Goal: Browse casually: Explore the website without a specific task or goal

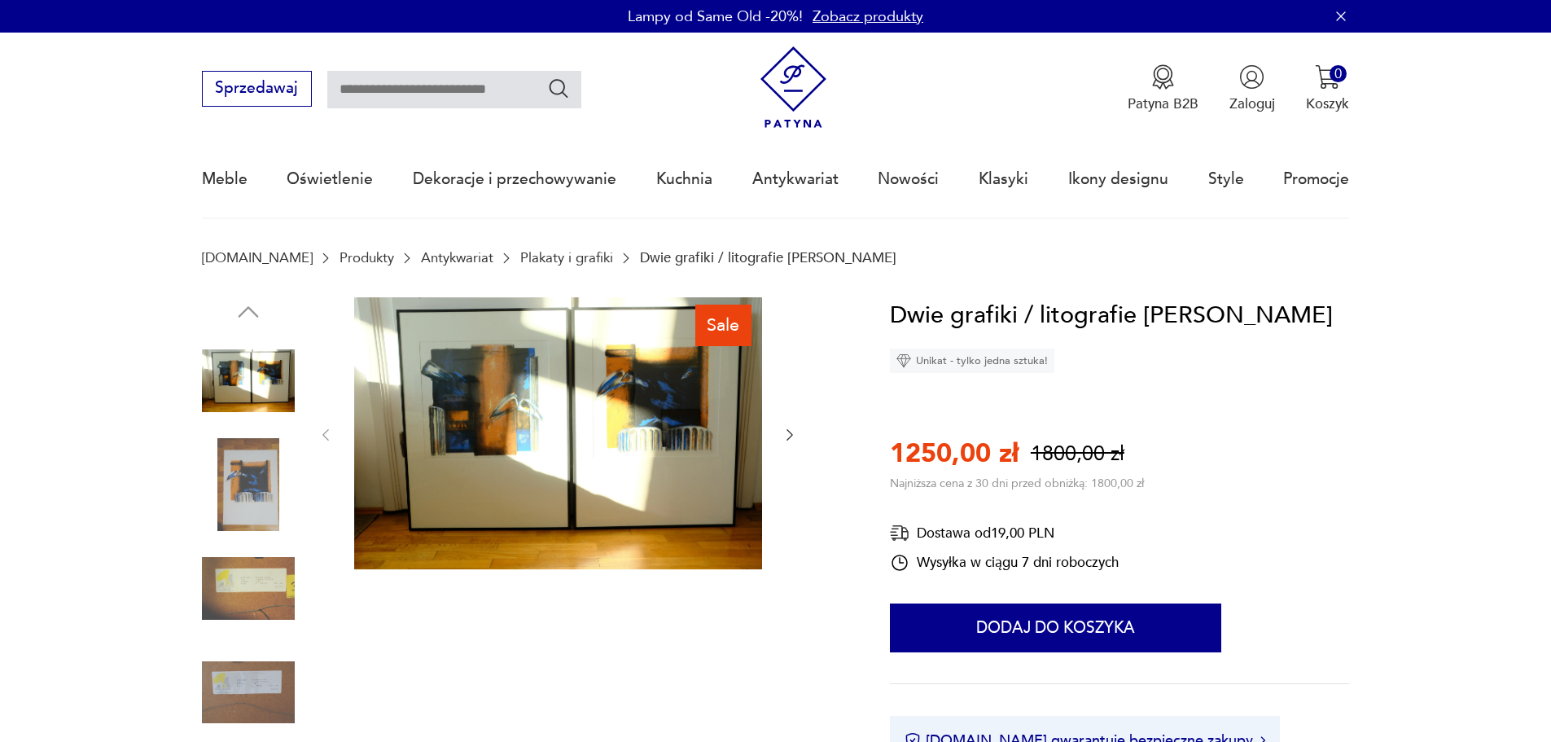
click at [520, 258] on link "Plakaty i grafiki" at bounding box center [566, 257] width 93 height 15
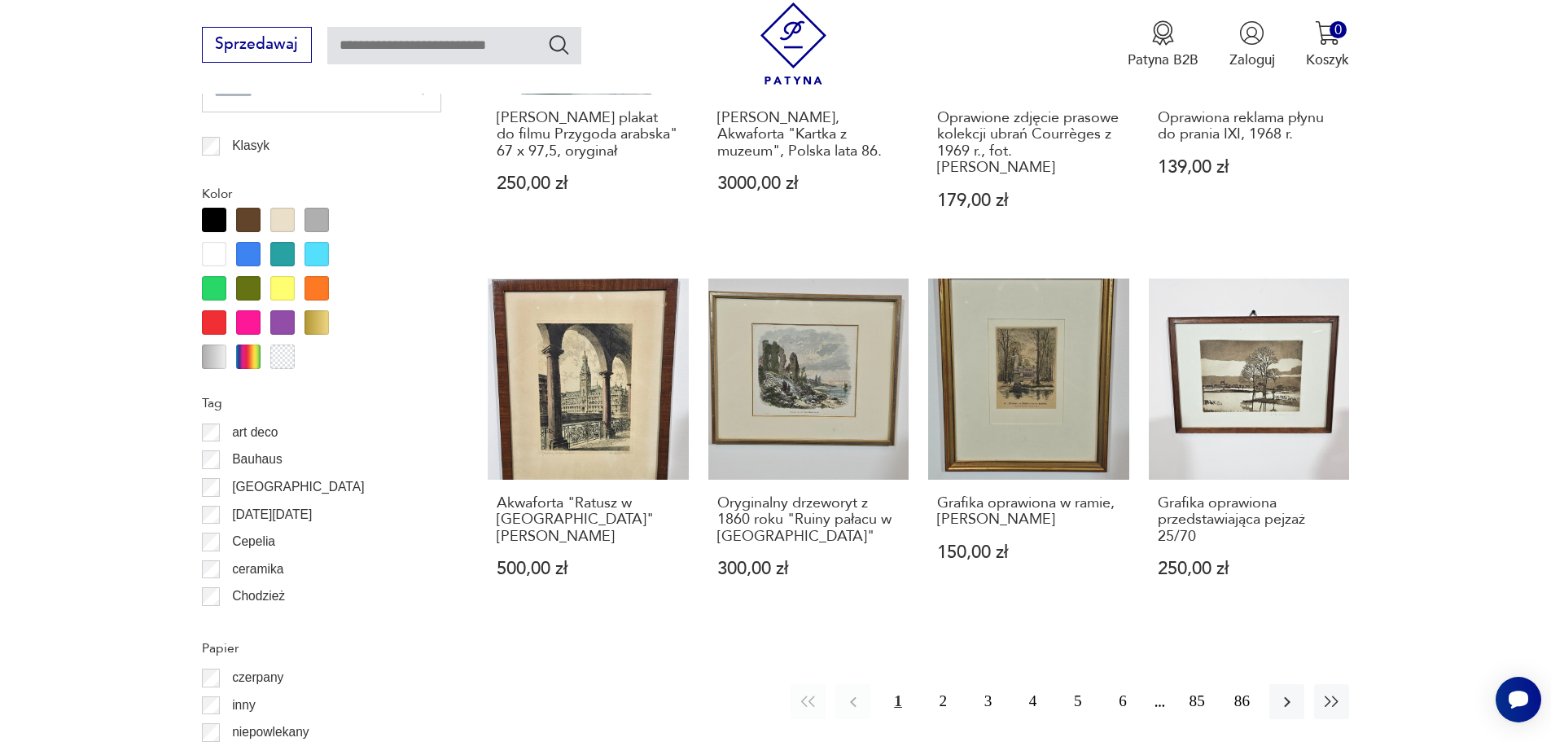
scroll to position [2007, 0]
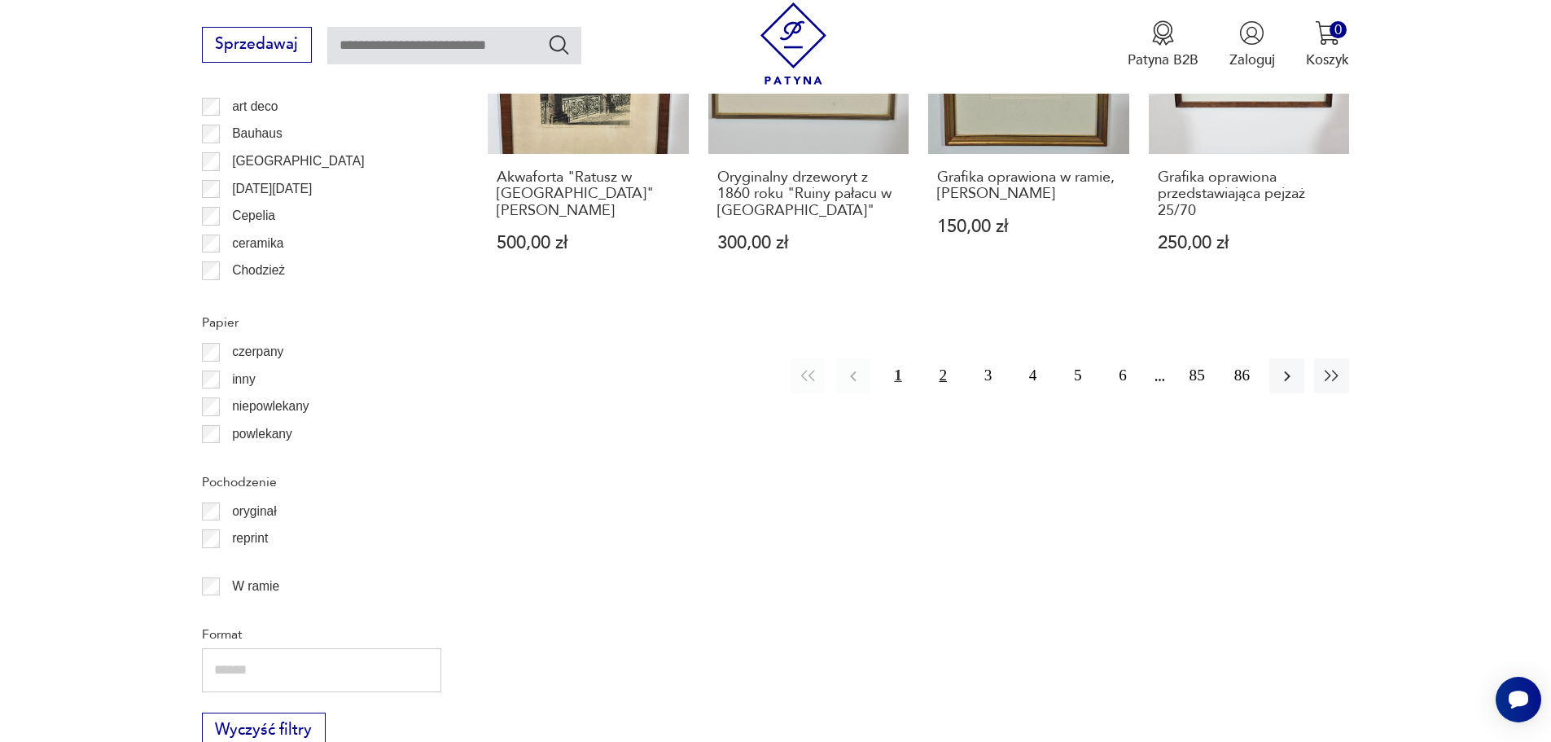
click at [946, 360] on button "2" at bounding box center [943, 375] width 35 height 35
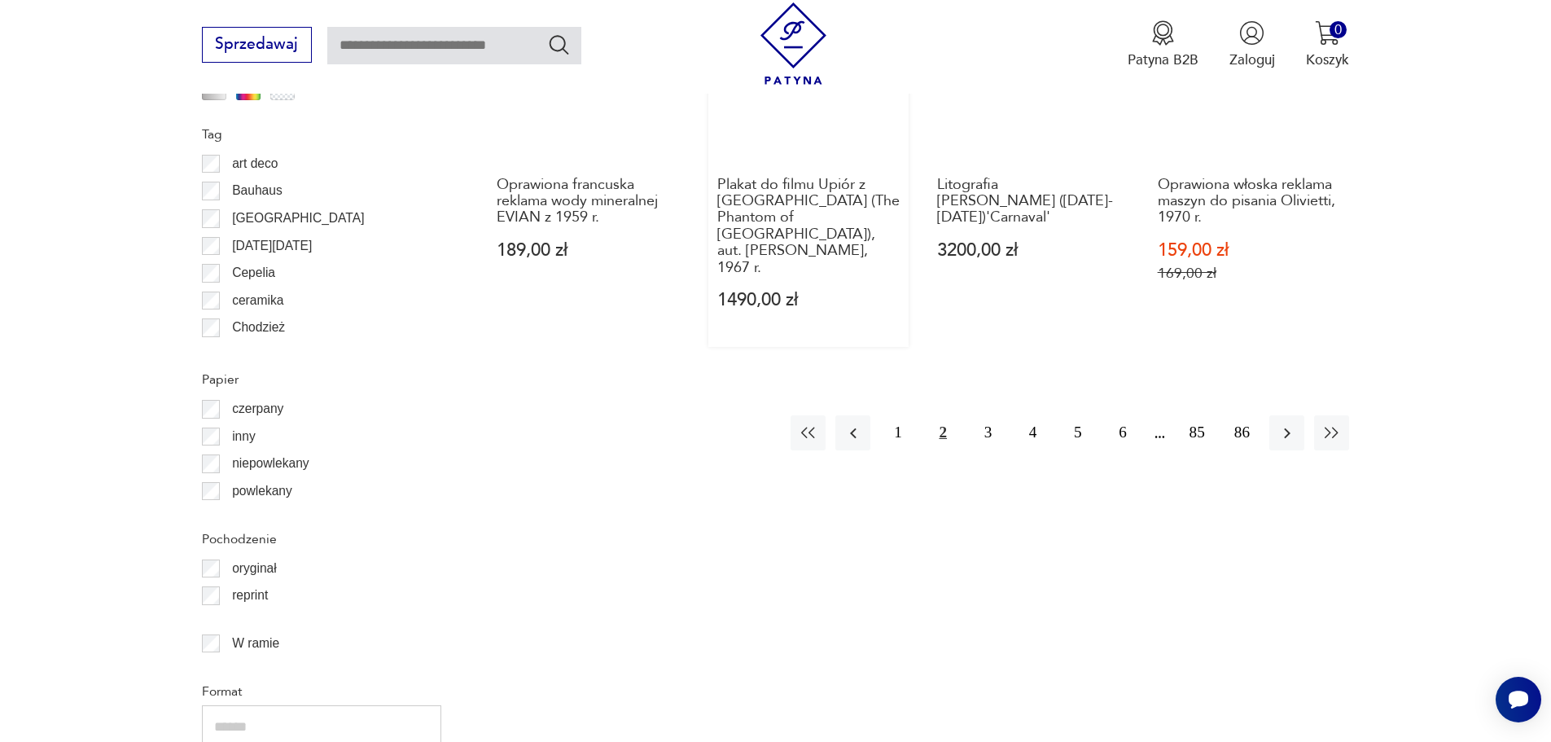
scroll to position [2031, 0]
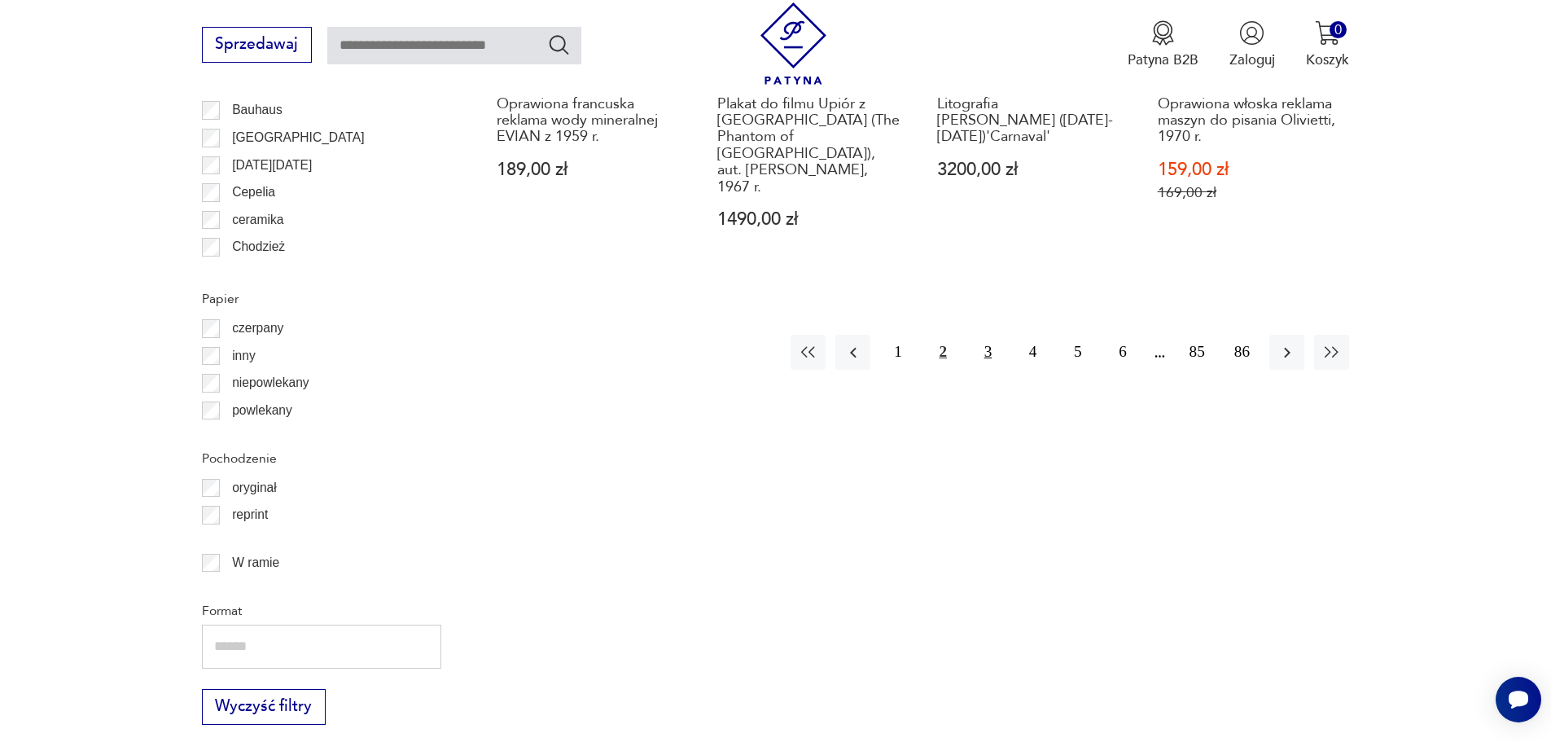
click at [993, 335] on button "3" at bounding box center [988, 352] width 35 height 35
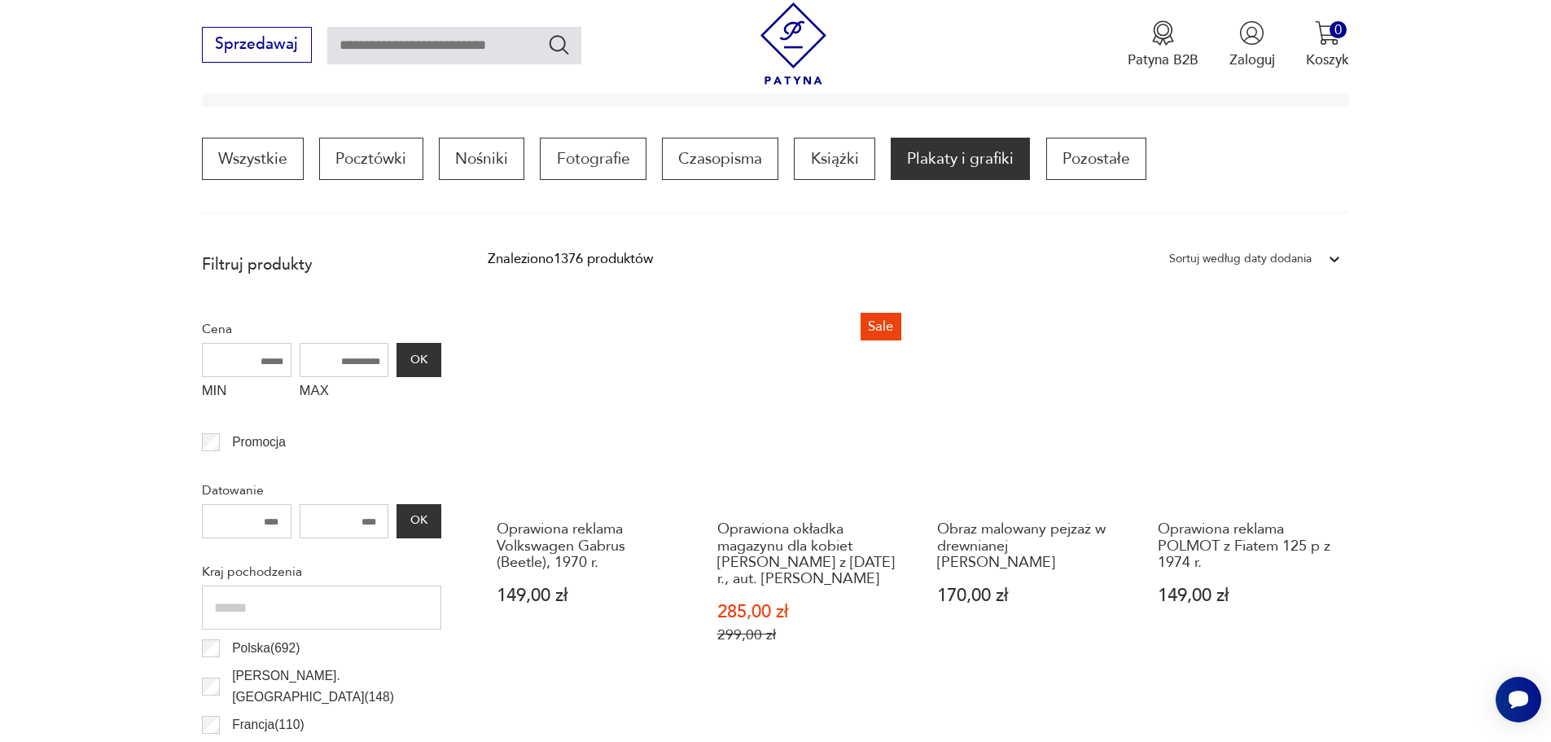
scroll to position [565, 0]
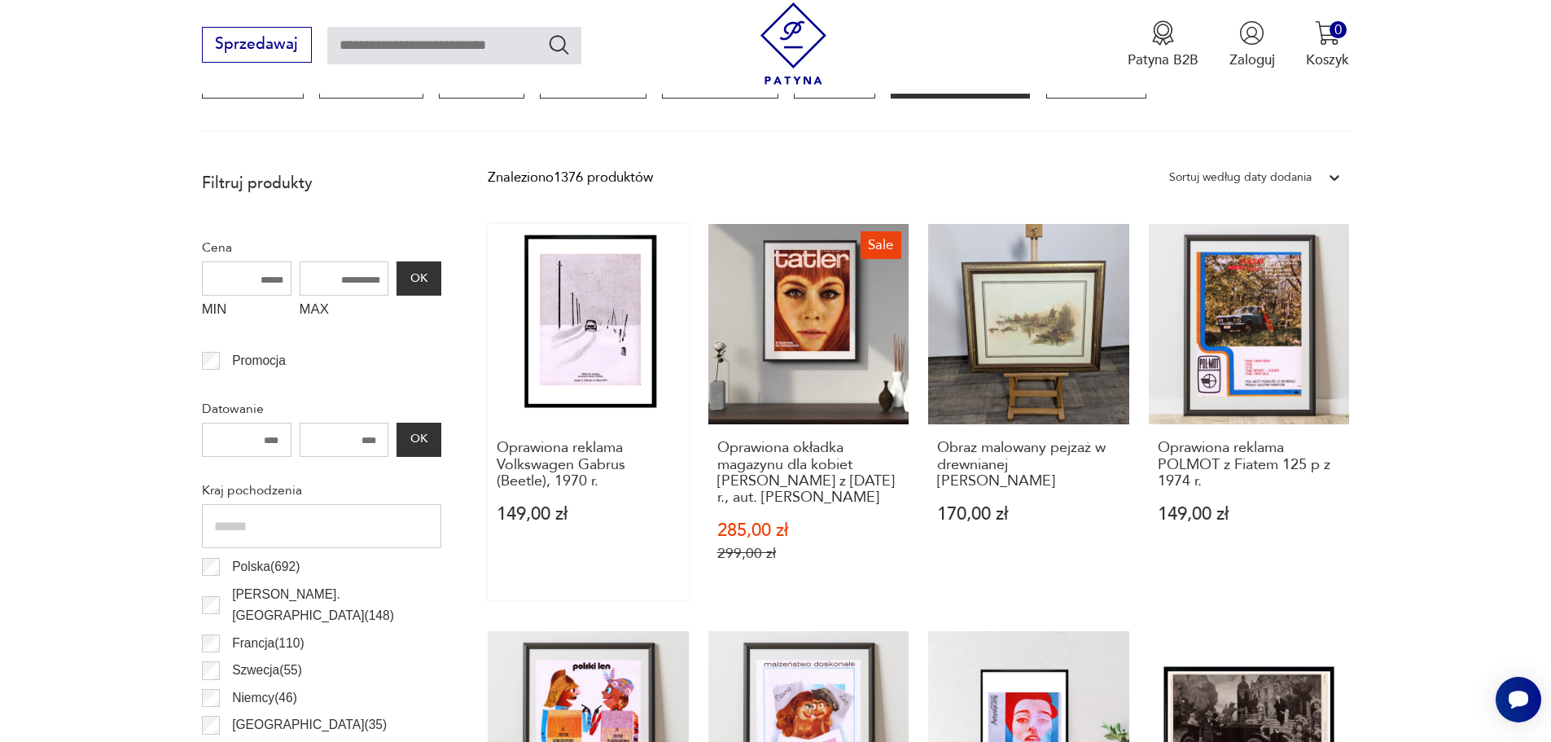
click at [599, 335] on link "Oprawiona reklama Volkswagen Gabrus (Beetle), 1970 r. 149,00 zł" at bounding box center [588, 412] width 201 height 377
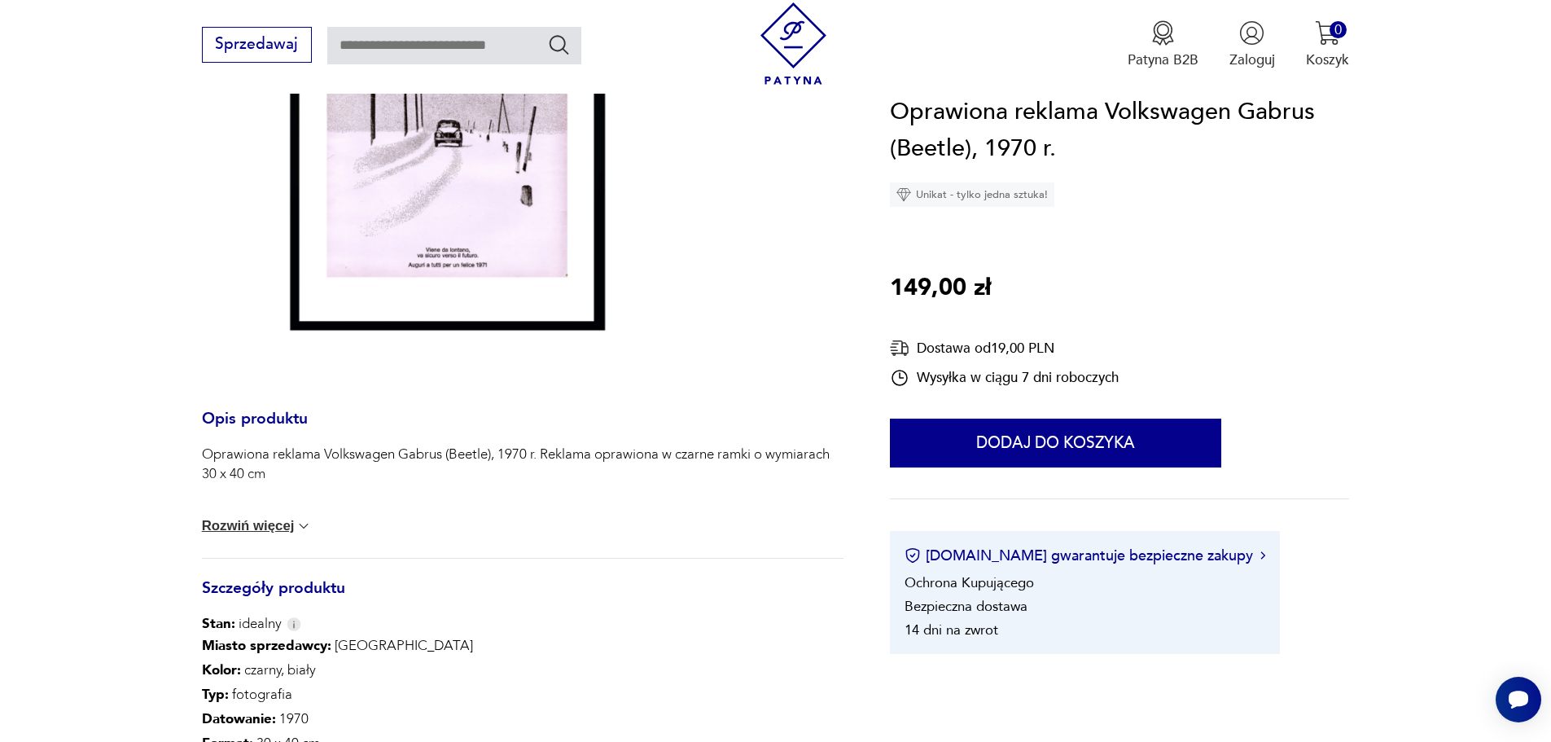
scroll to position [570, 0]
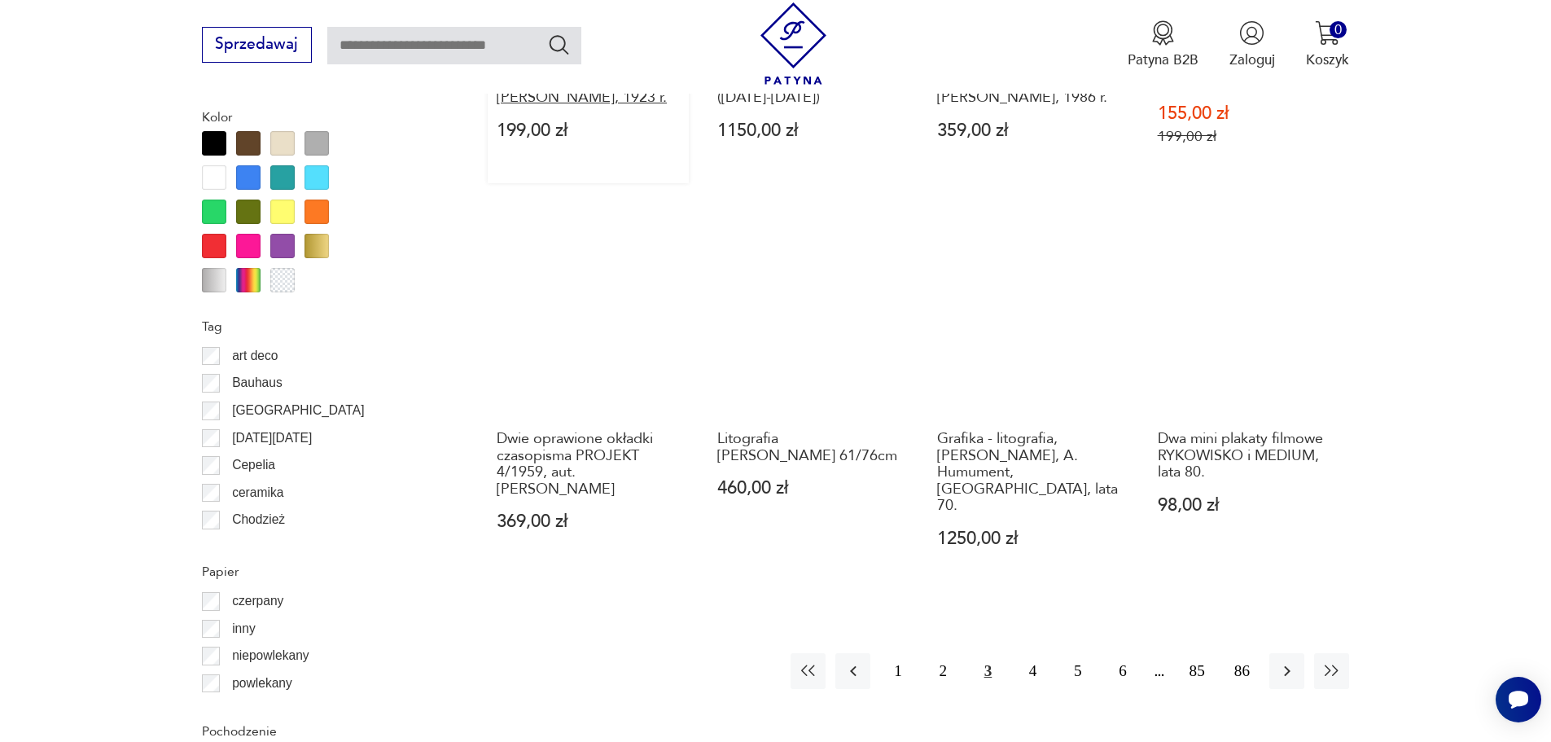
scroll to position [1787, 0]
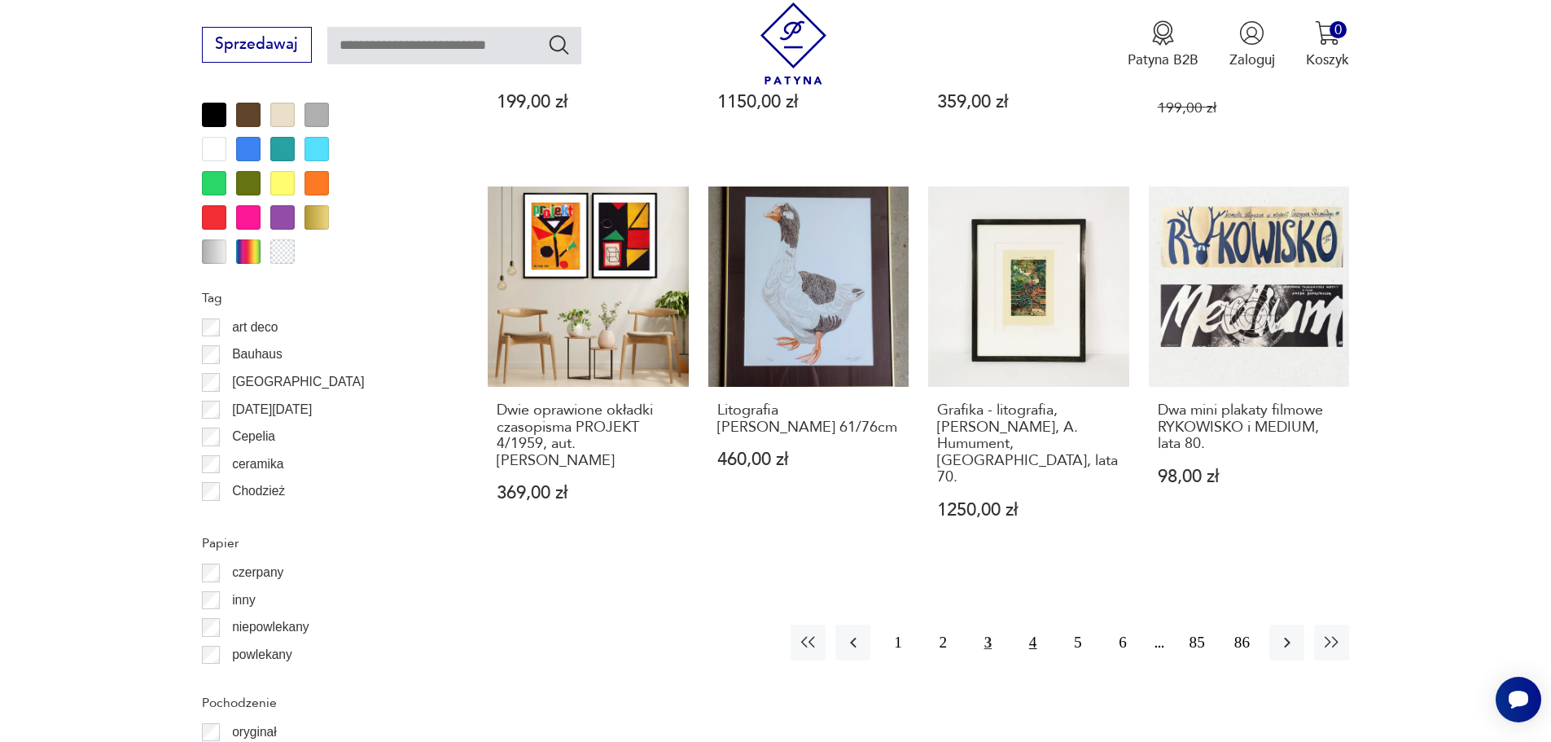
click at [1029, 625] on button "4" at bounding box center [1032, 642] width 35 height 35
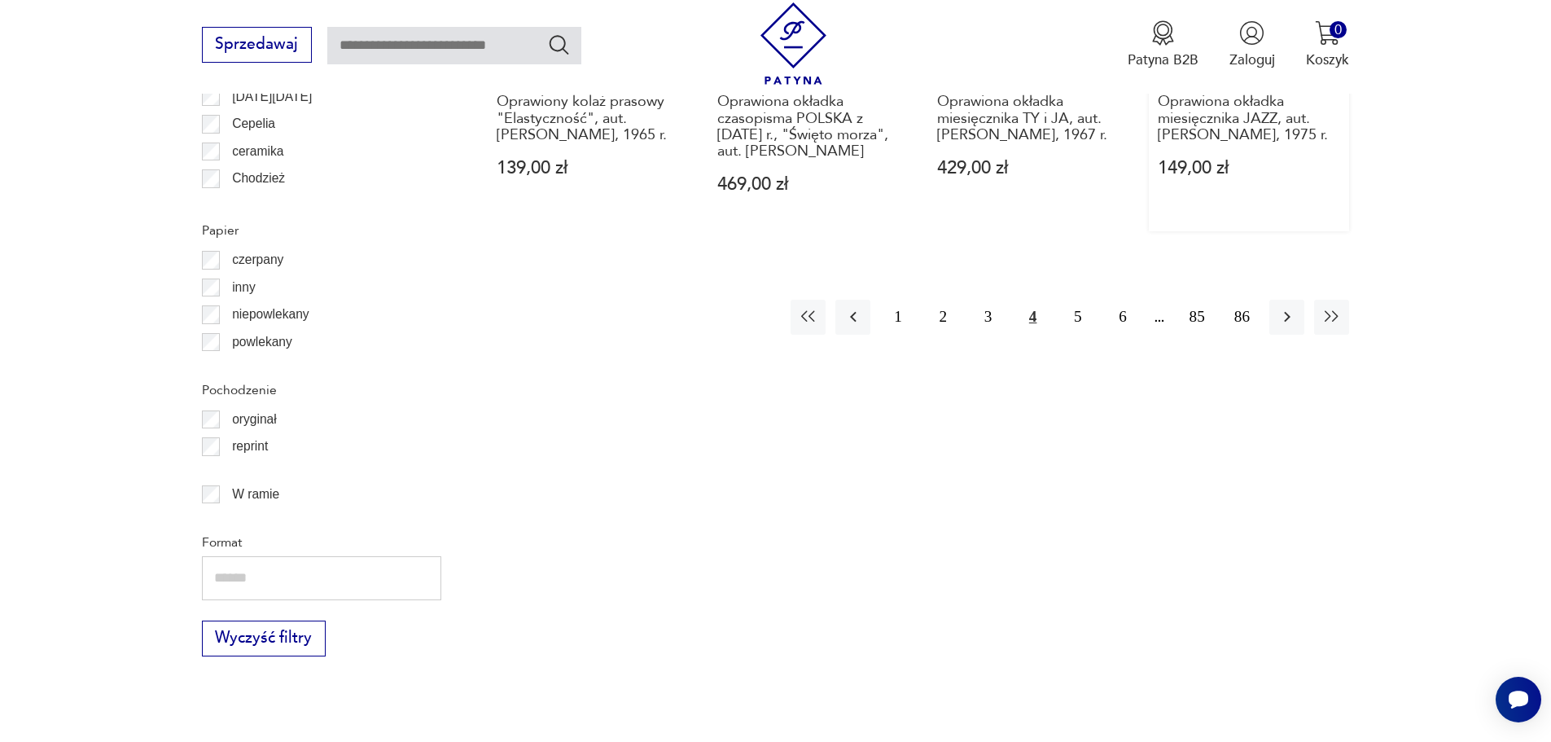
scroll to position [2112, 0]
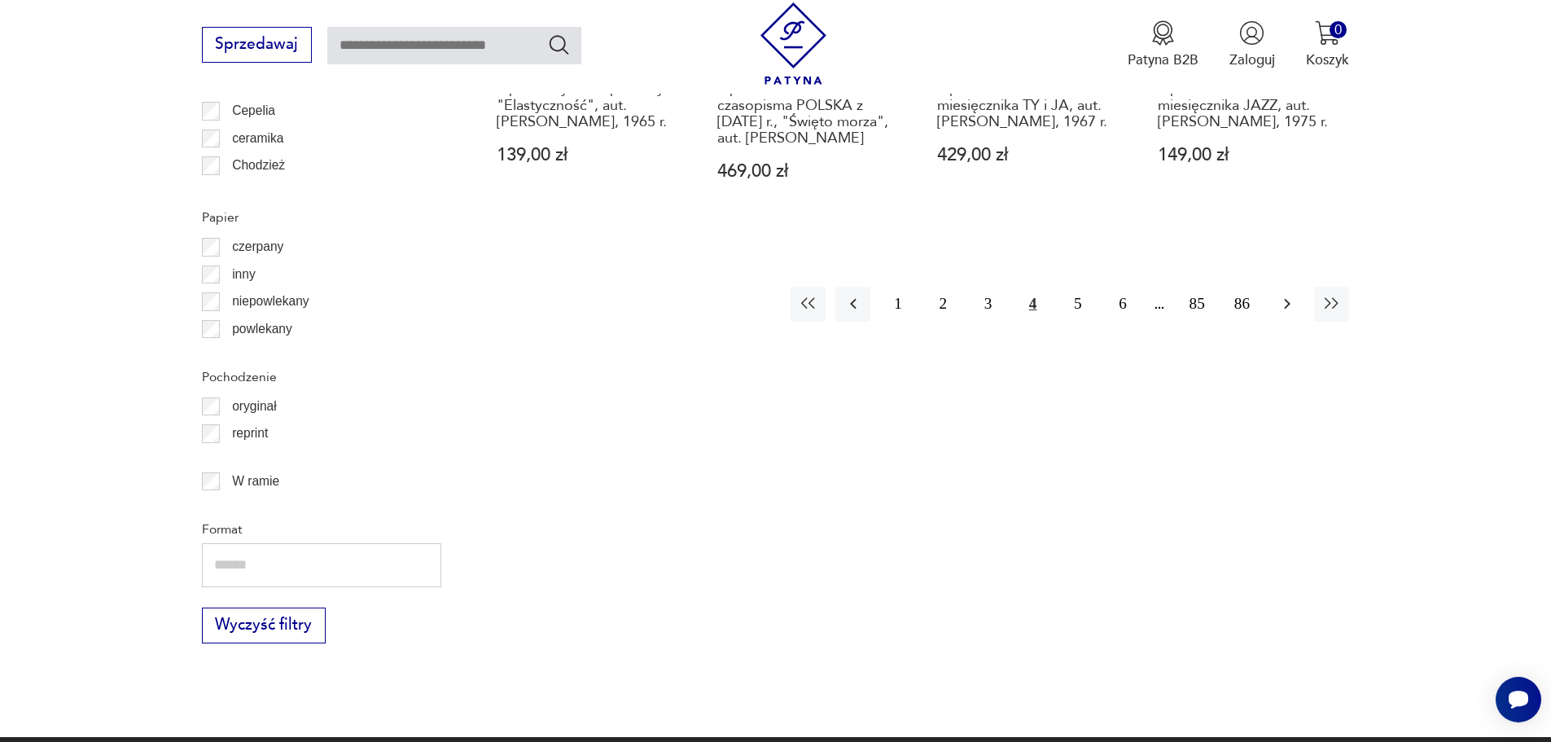
click at [1295, 314] on icon "button" at bounding box center [1288, 304] width 20 height 20
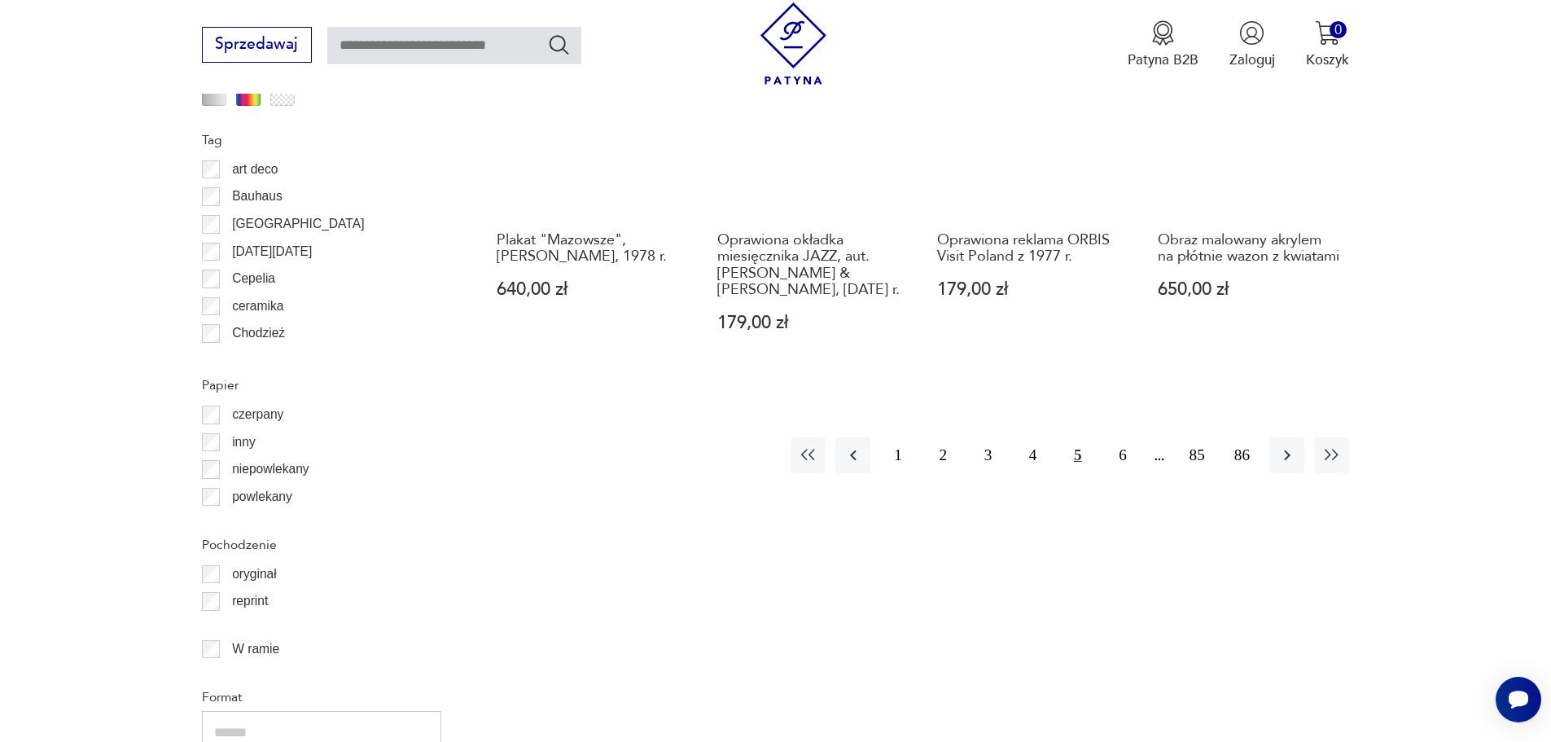
scroll to position [2031, 0]
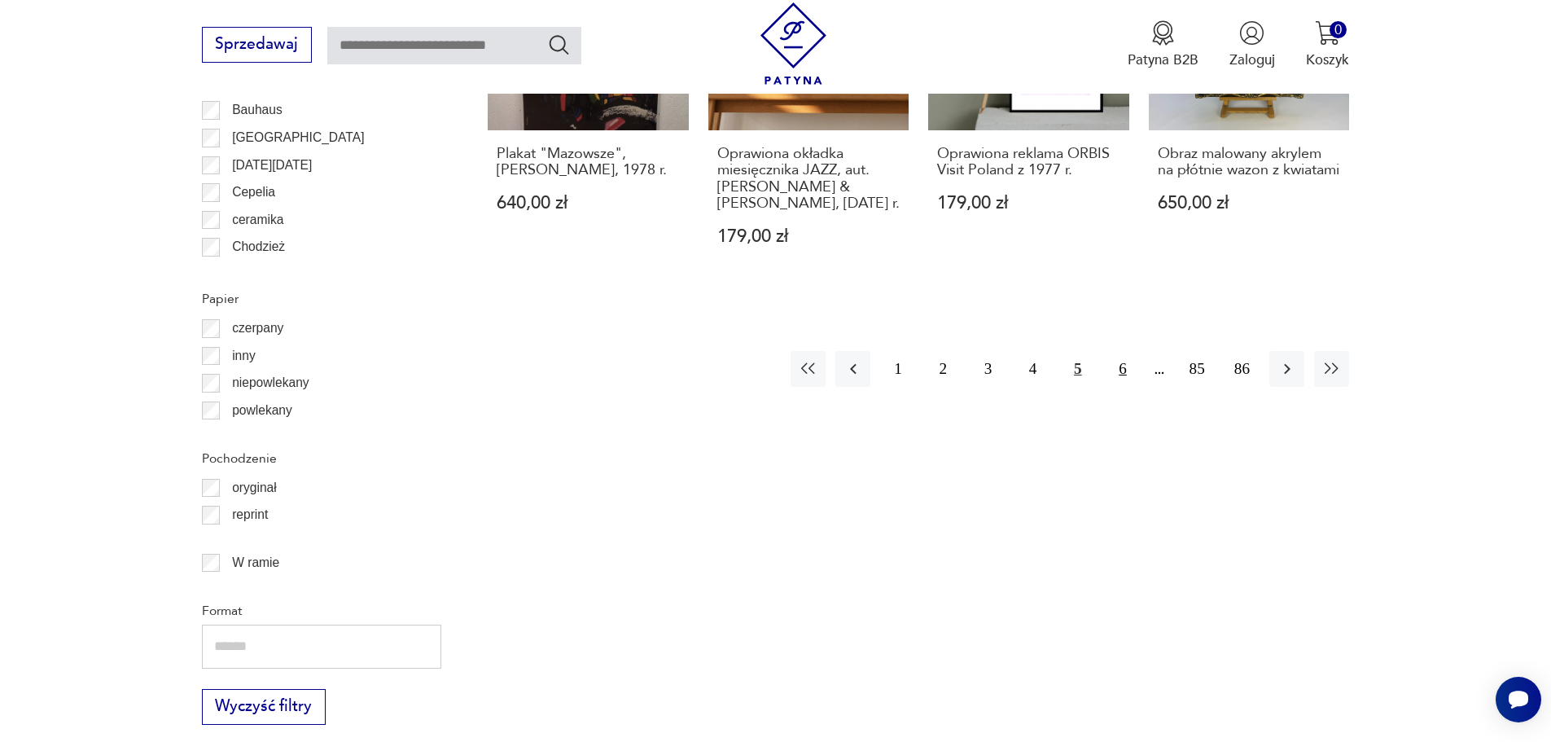
click at [1136, 355] on button "6" at bounding box center [1122, 368] width 35 height 35
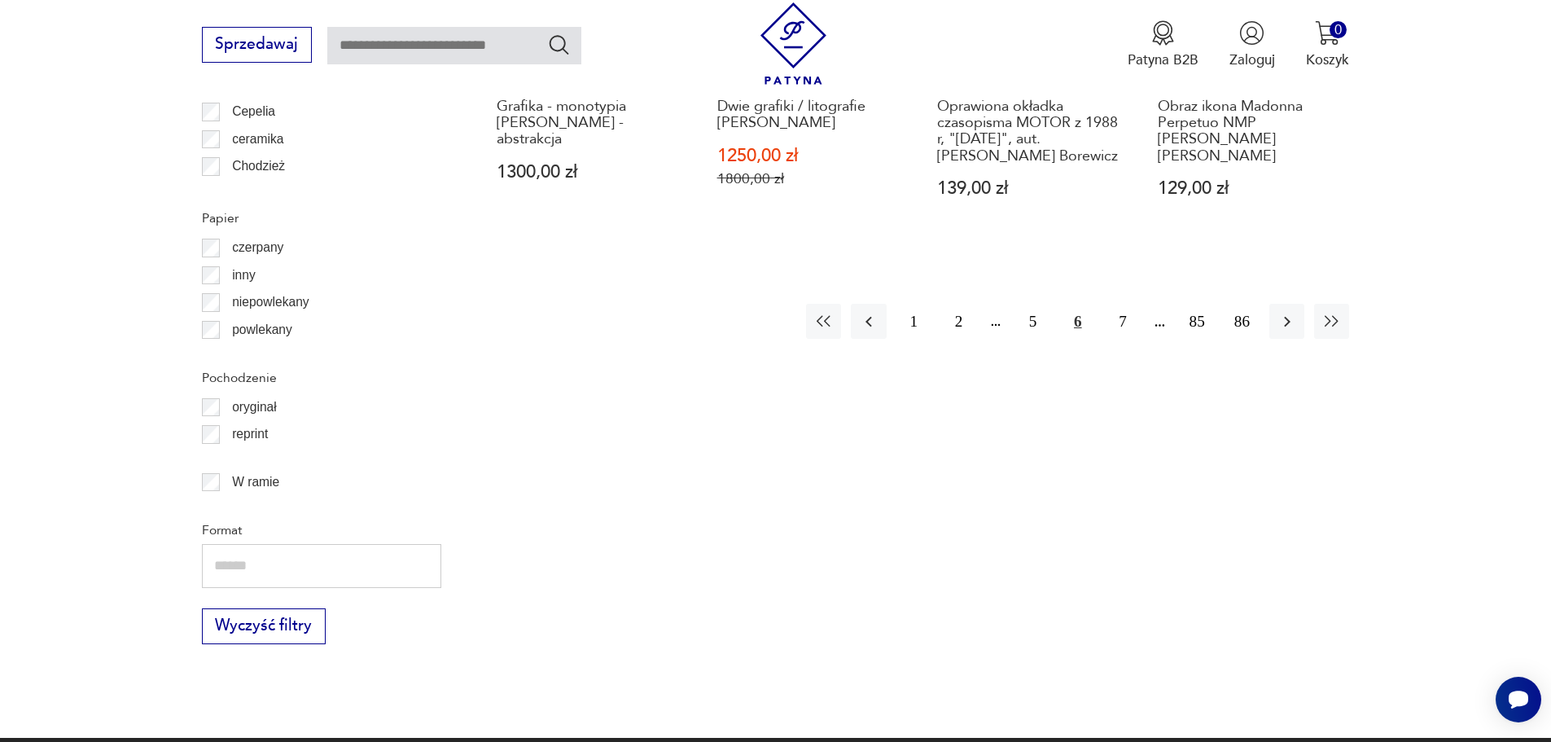
scroll to position [2112, 0]
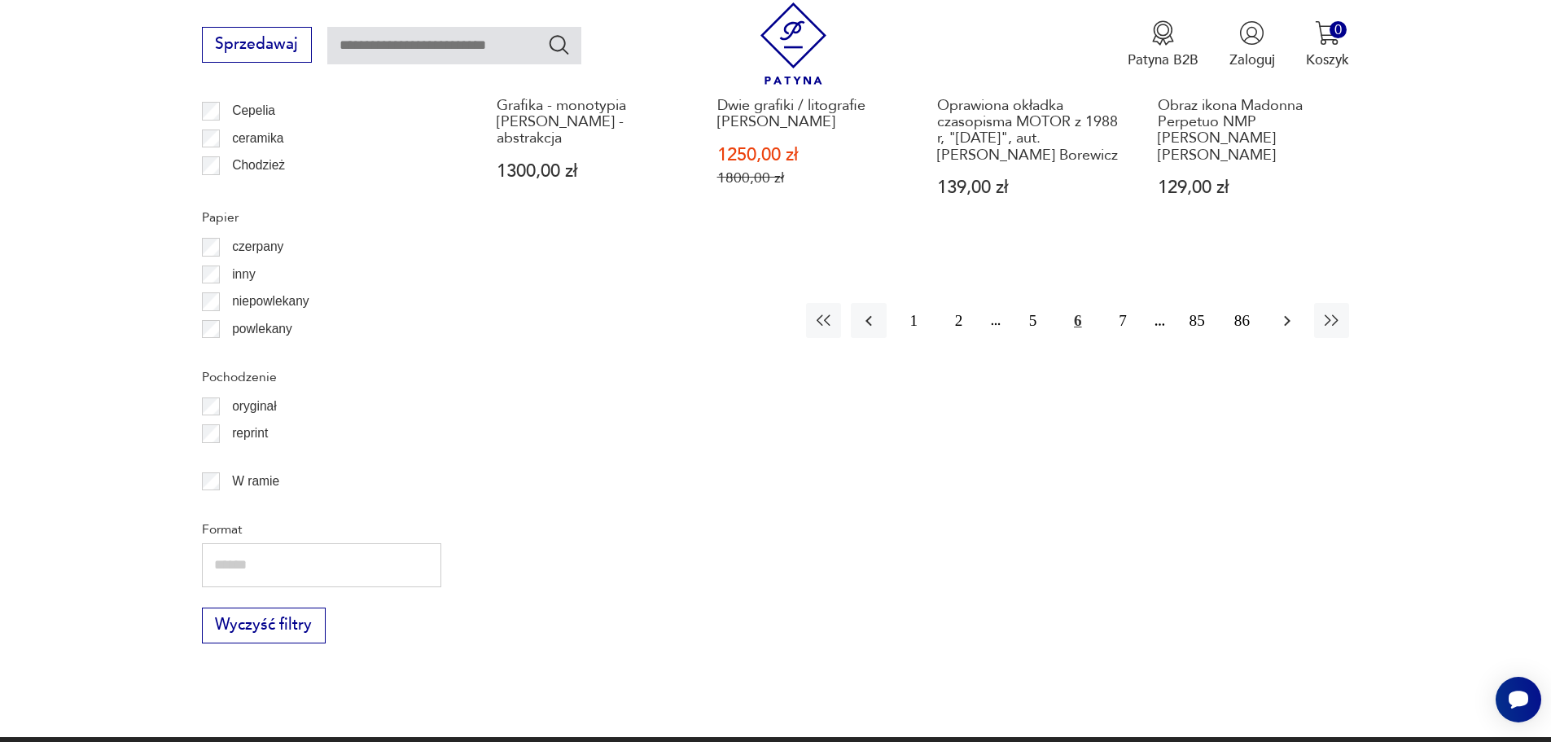
click at [1290, 311] on icon "button" at bounding box center [1288, 321] width 20 height 20
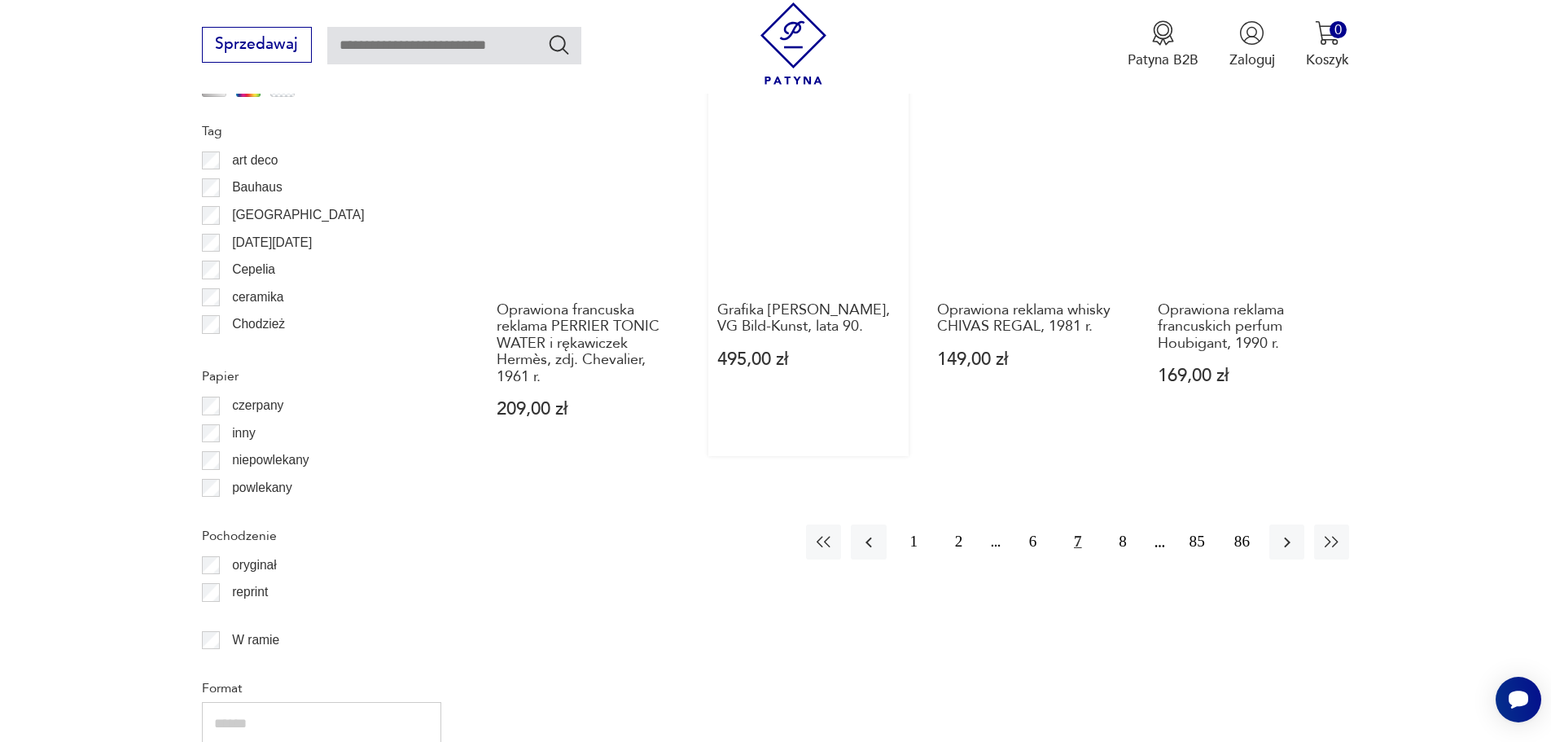
scroll to position [2031, 0]
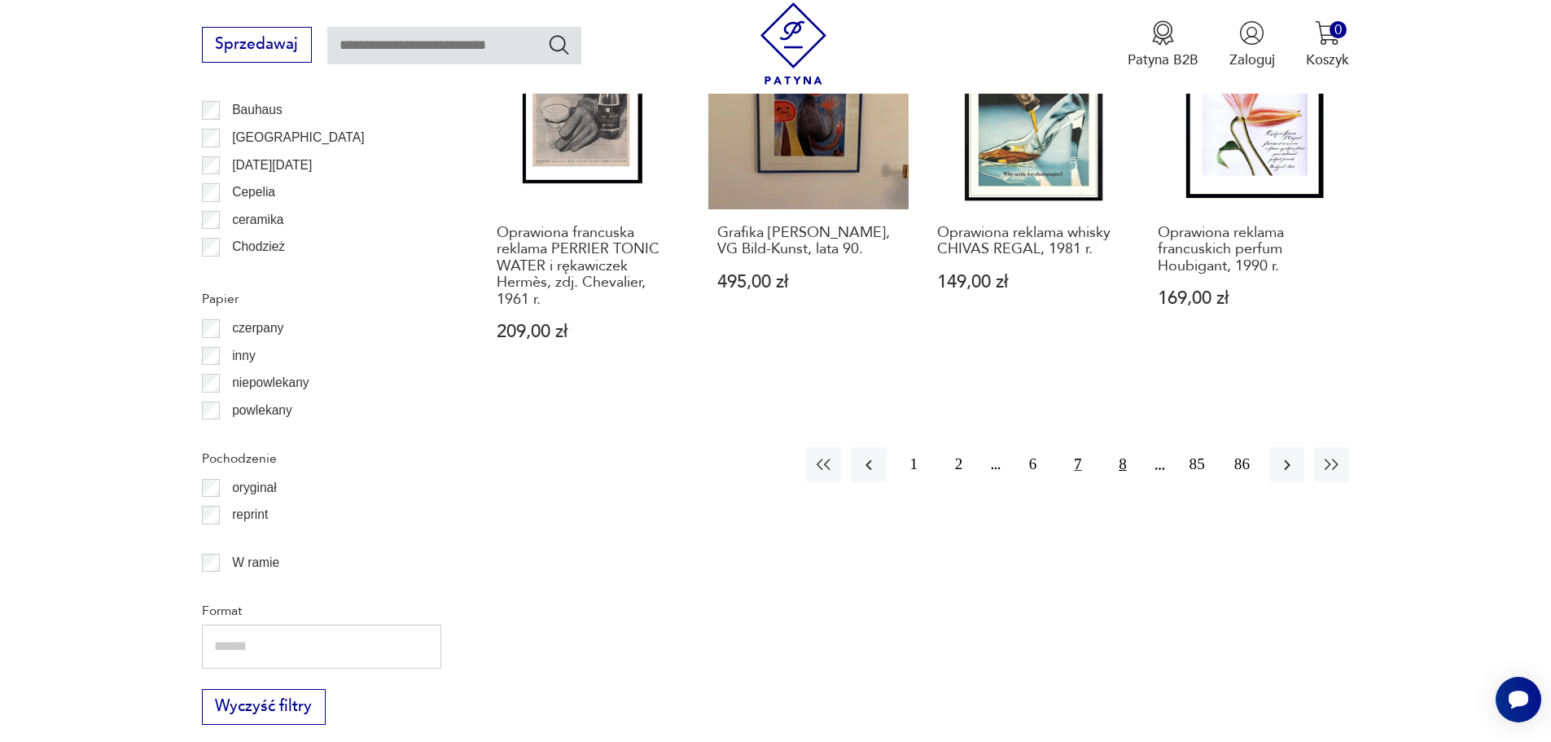
click at [1120, 448] on button "8" at bounding box center [1122, 464] width 35 height 35
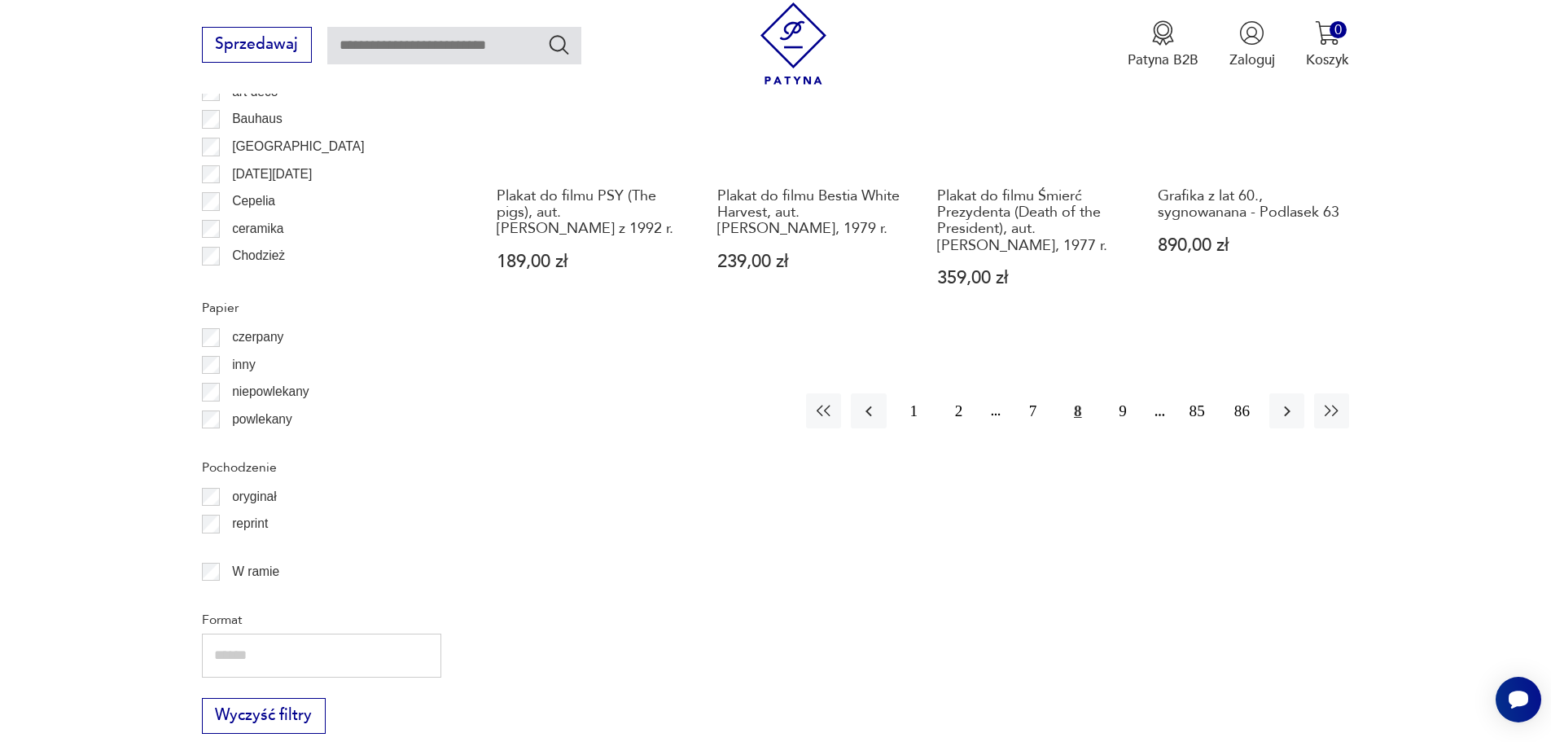
scroll to position [2031, 0]
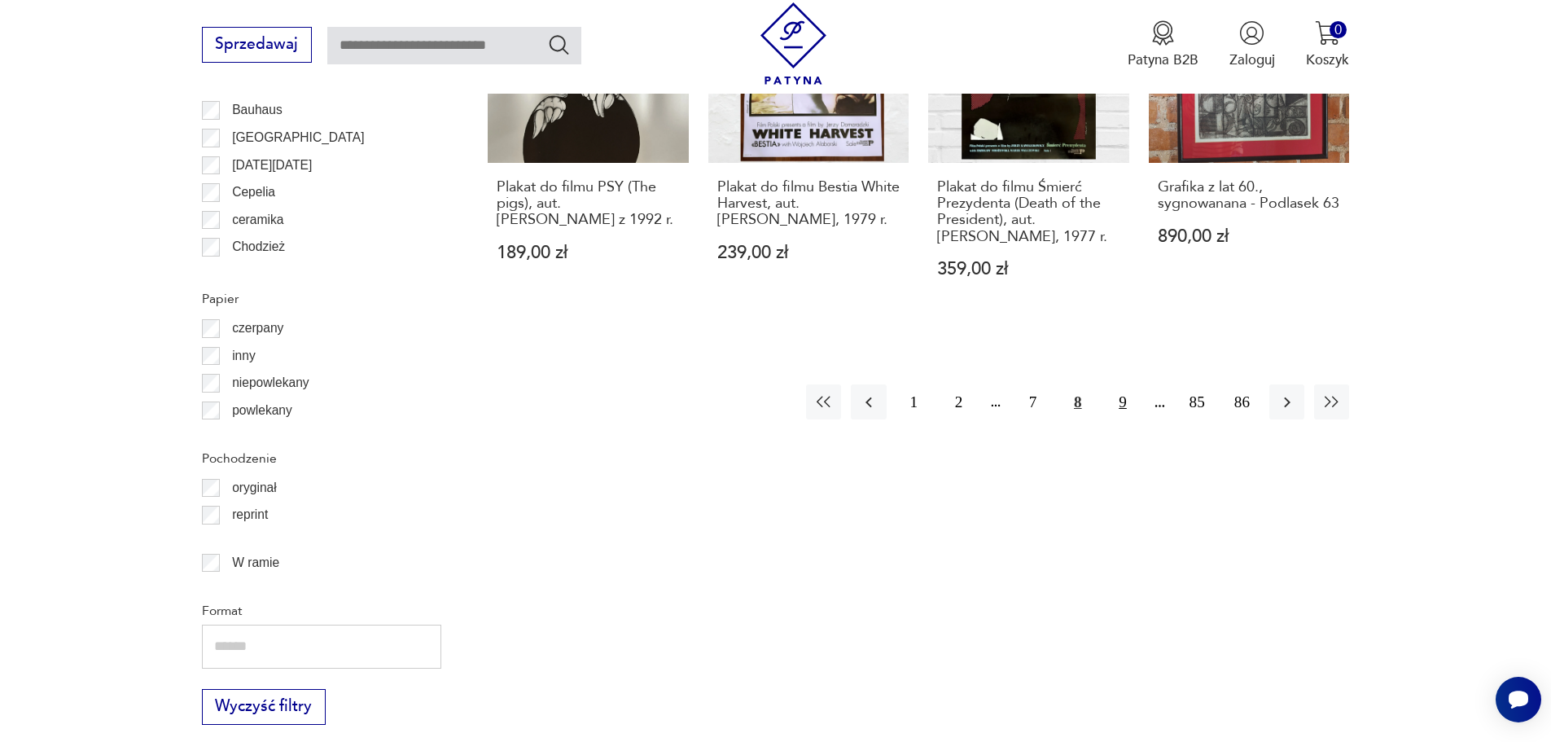
click at [1122, 384] on button "9" at bounding box center [1122, 401] width 35 height 35
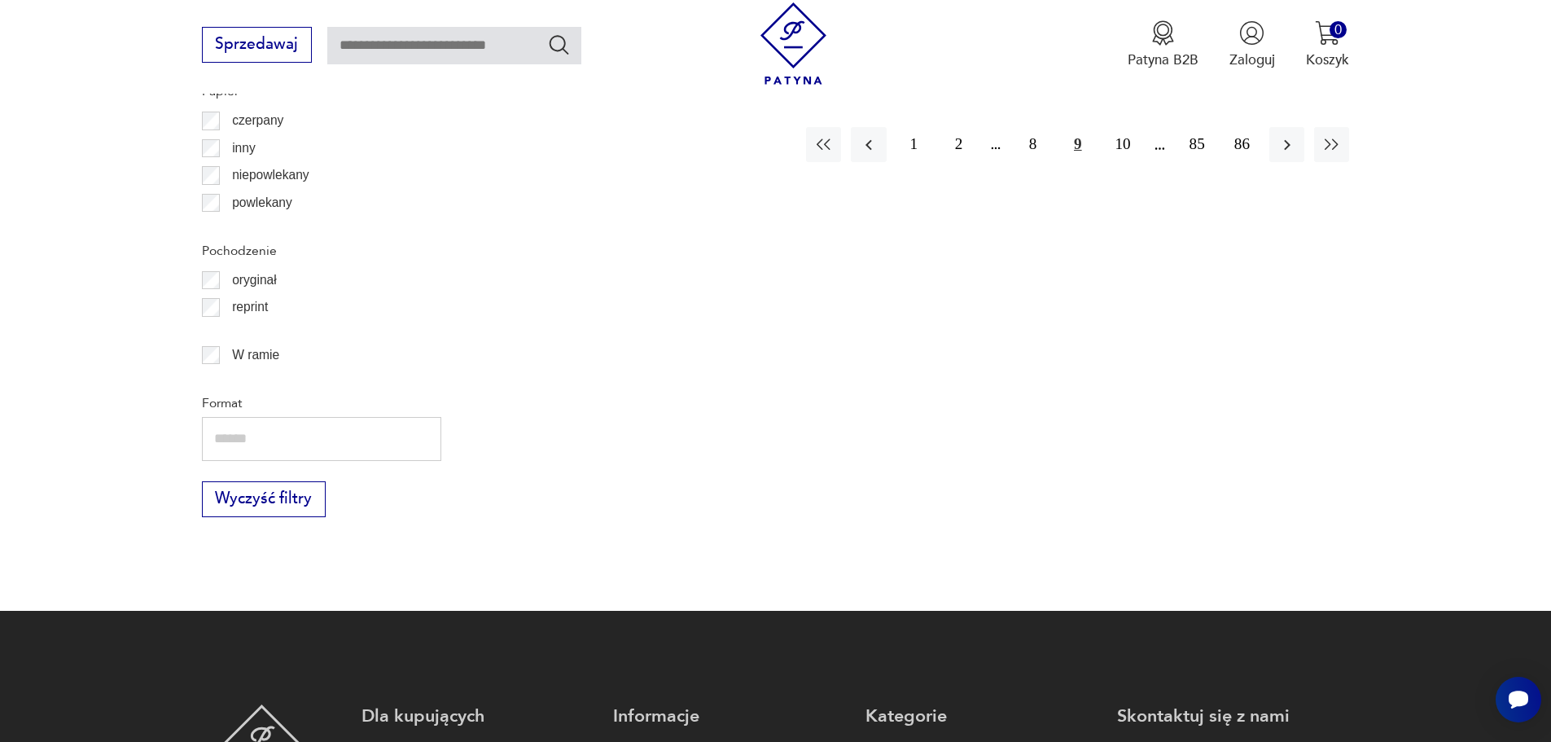
scroll to position [2275, 0]
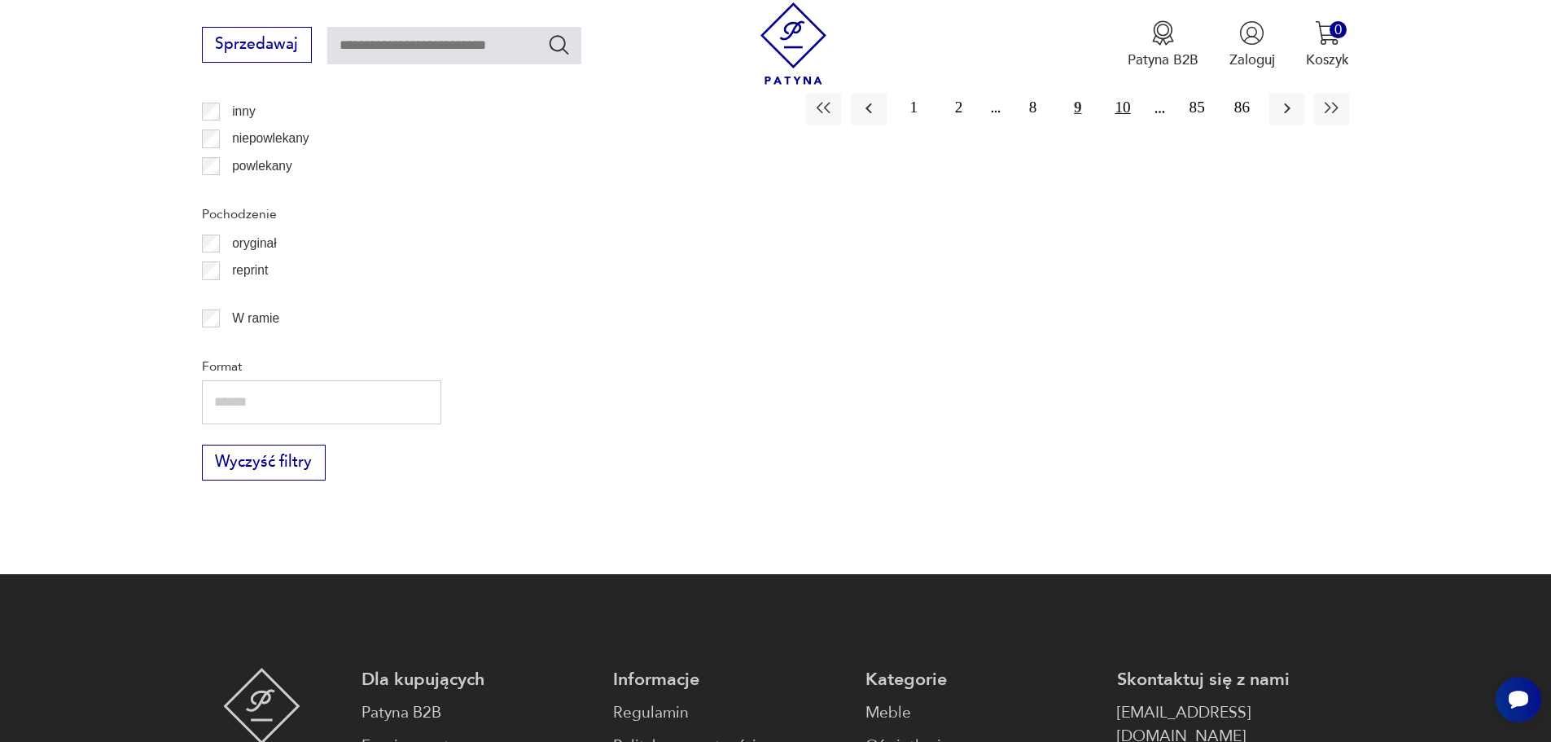
click at [1134, 105] on button "10" at bounding box center [1122, 107] width 35 height 35
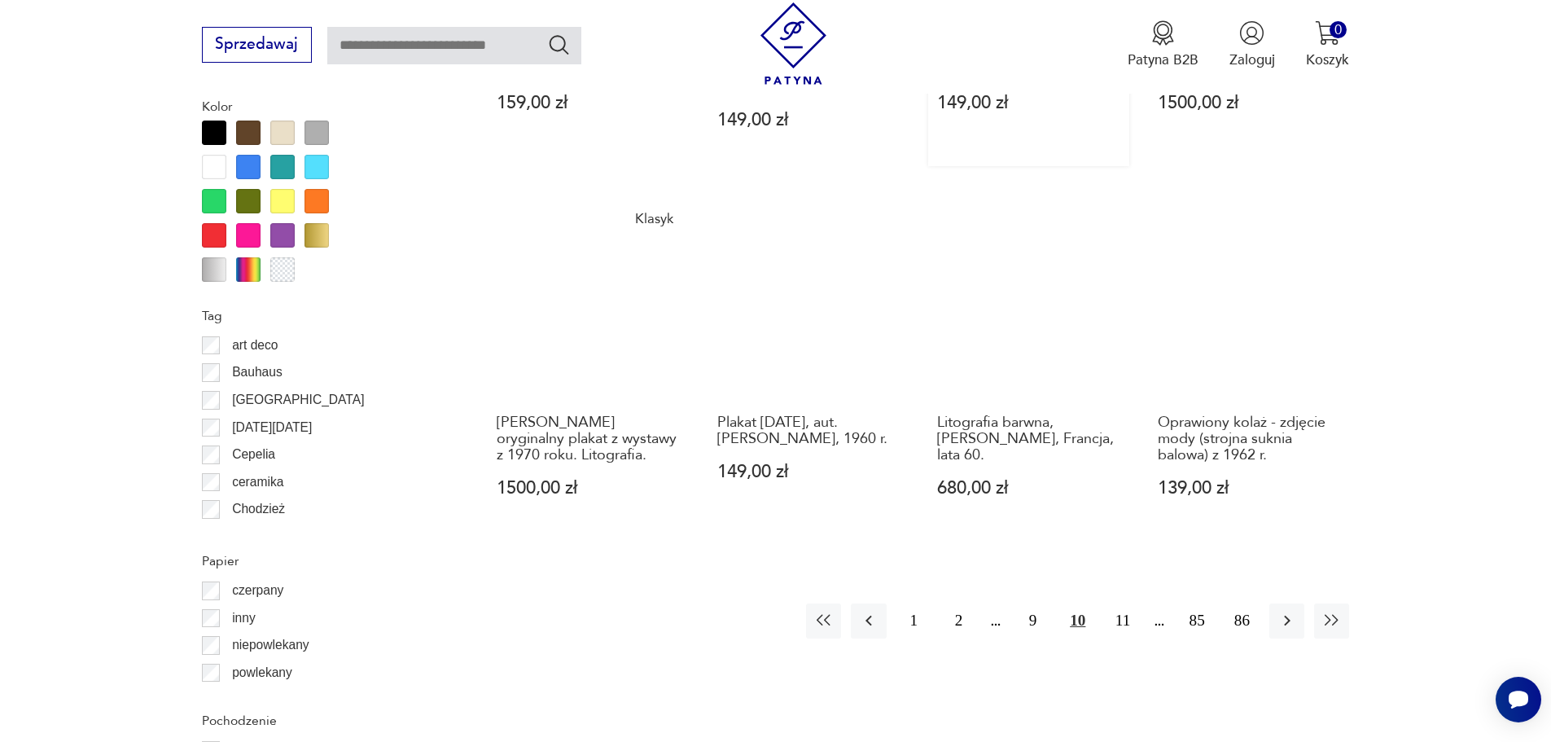
scroll to position [1949, 0]
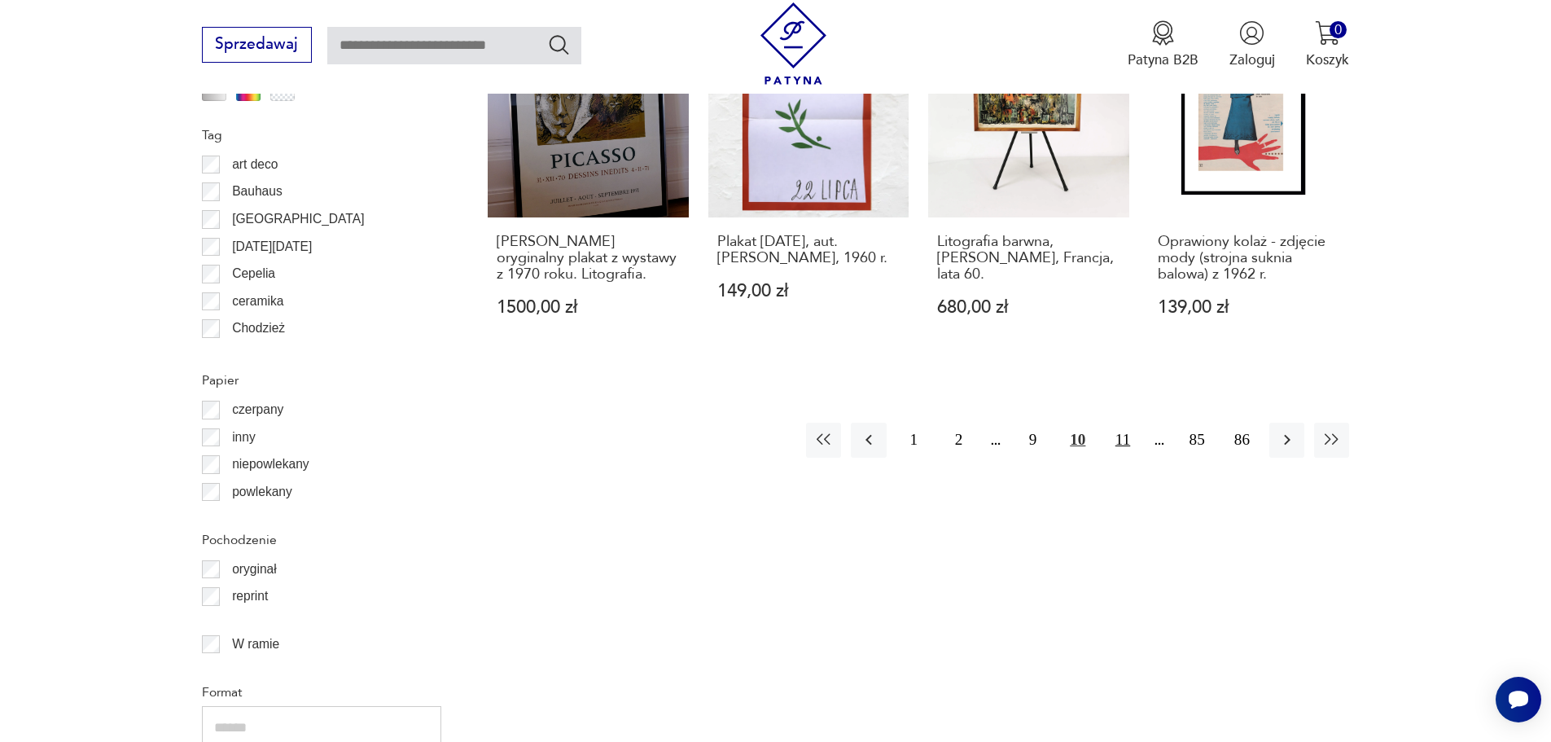
click at [1126, 429] on button "11" at bounding box center [1122, 440] width 35 height 35
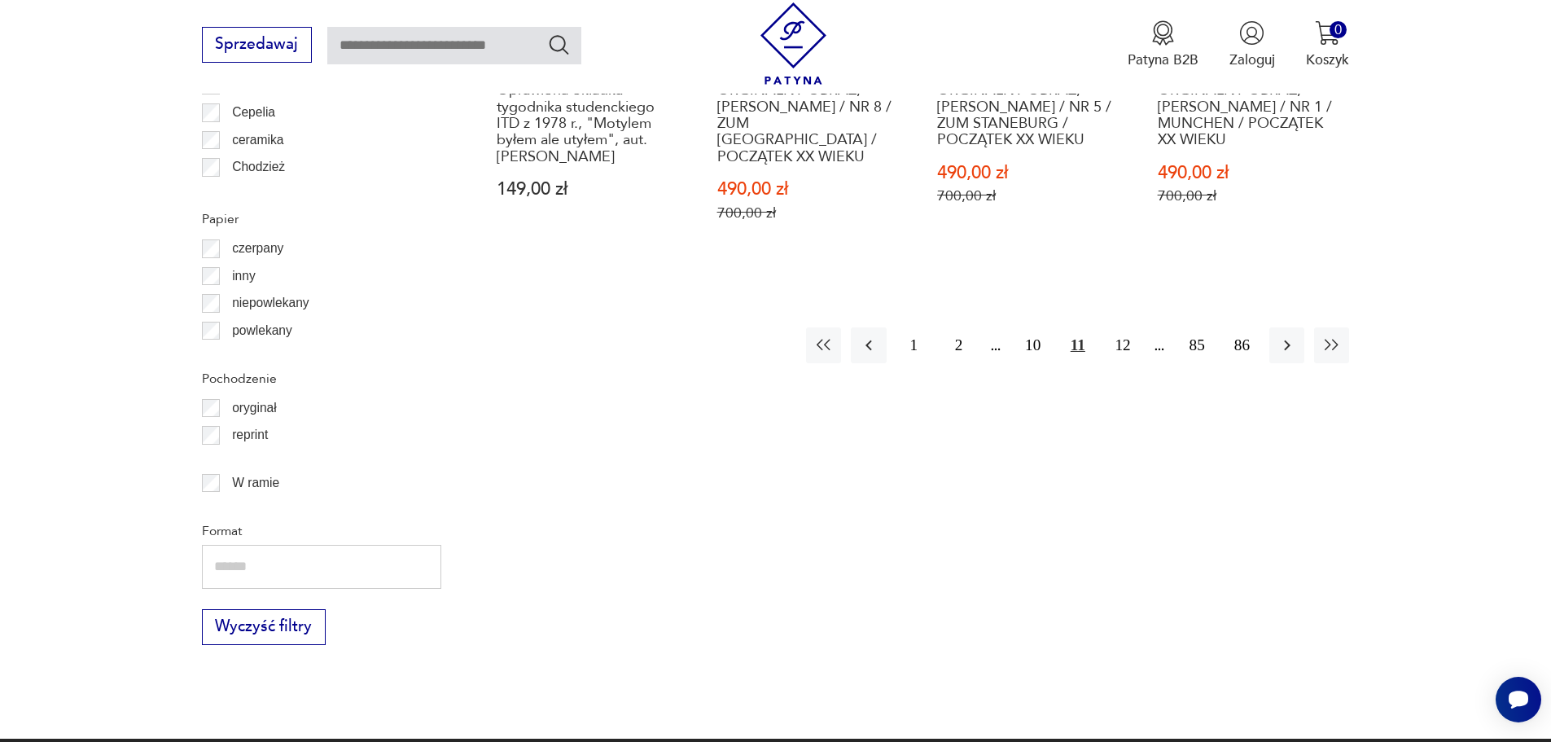
scroll to position [2112, 0]
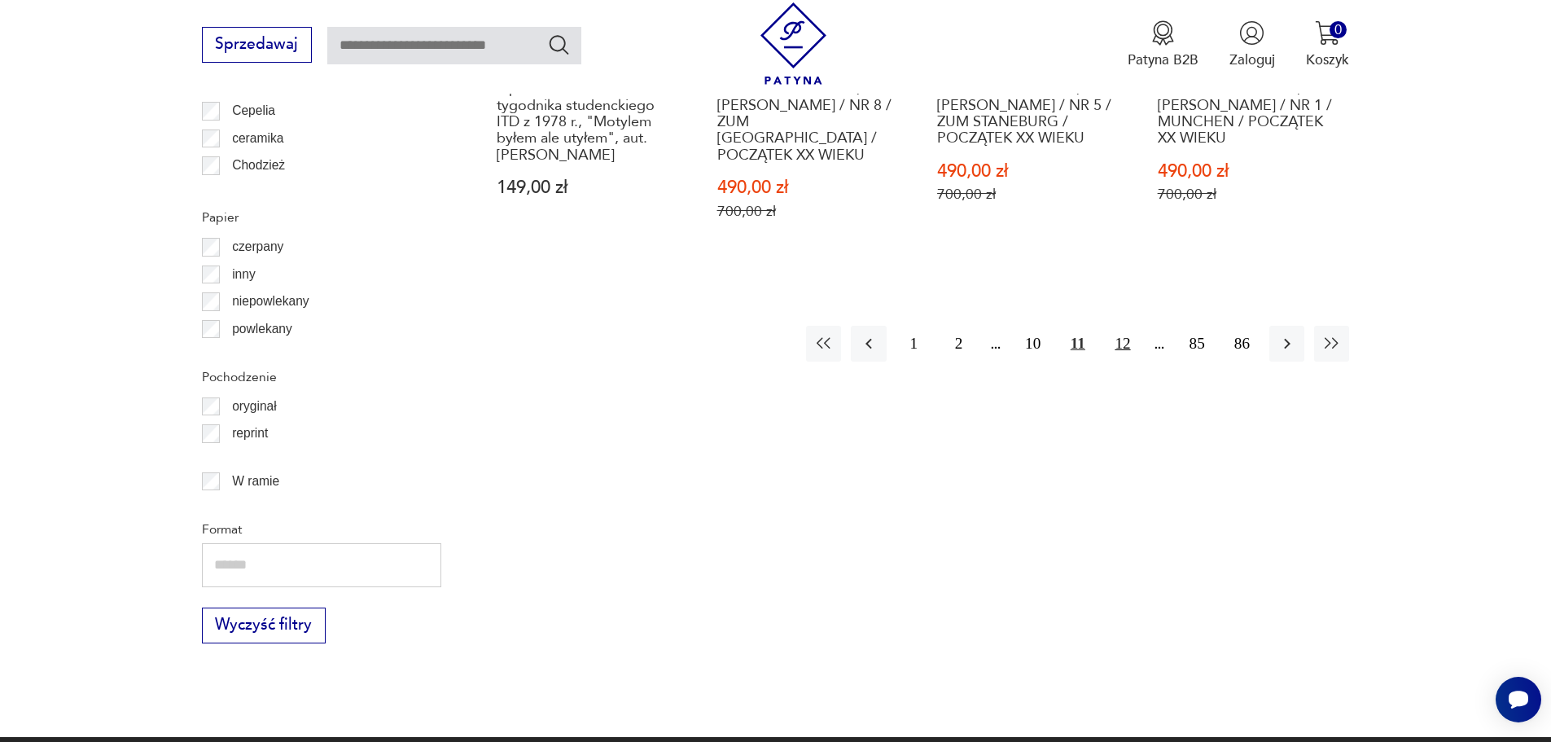
click at [1127, 326] on button "12" at bounding box center [1122, 343] width 35 height 35
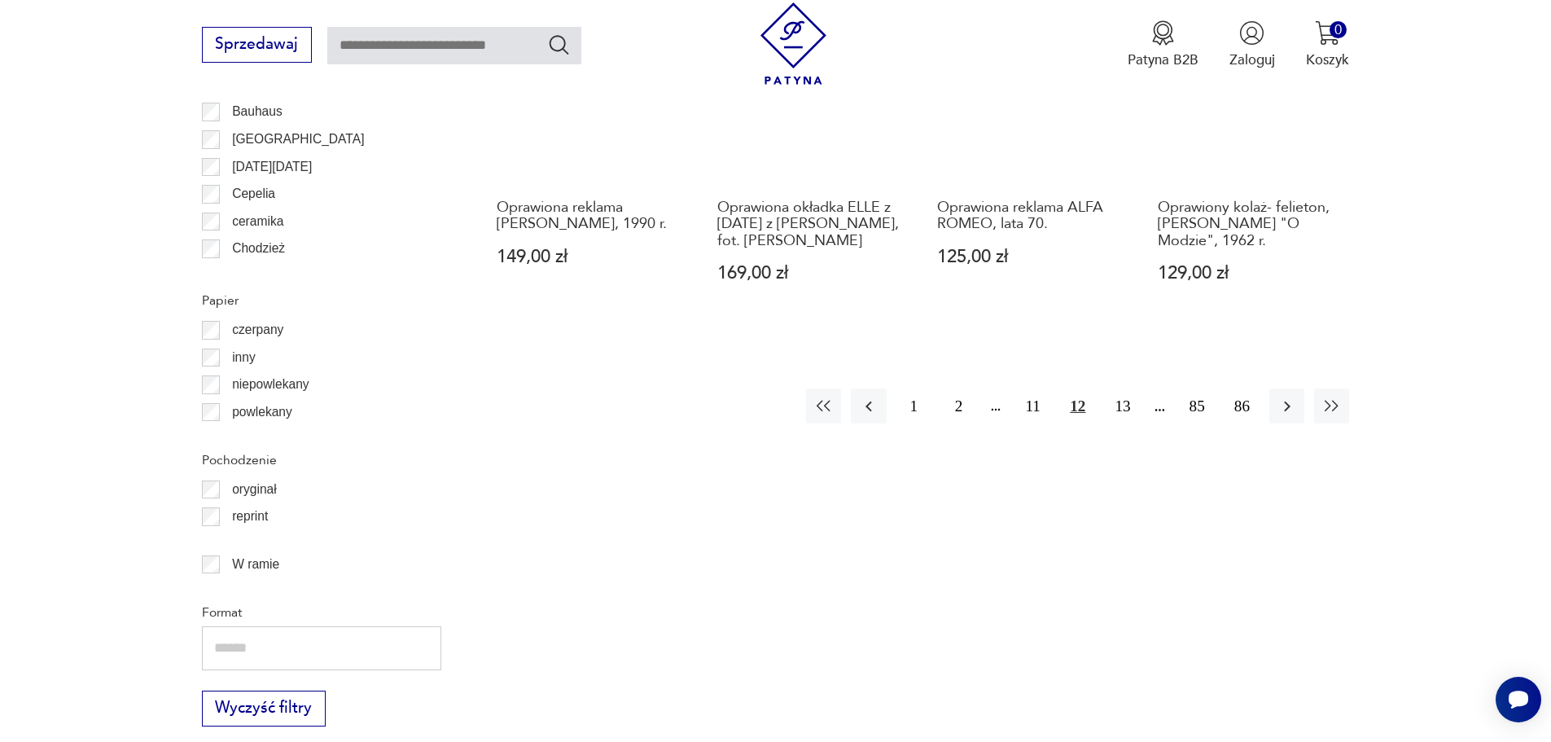
scroll to position [2031, 0]
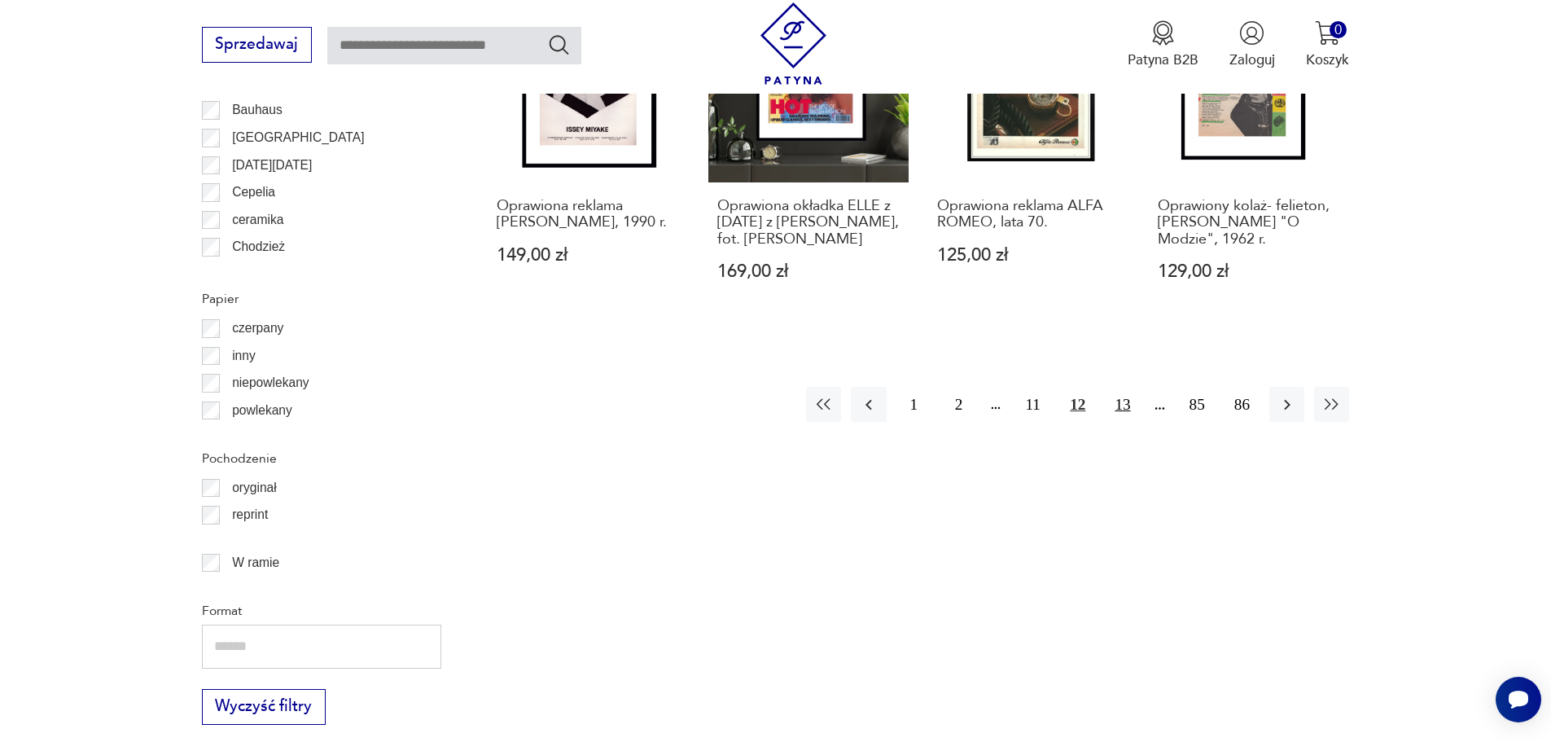
click at [1130, 404] on button "13" at bounding box center [1122, 404] width 35 height 35
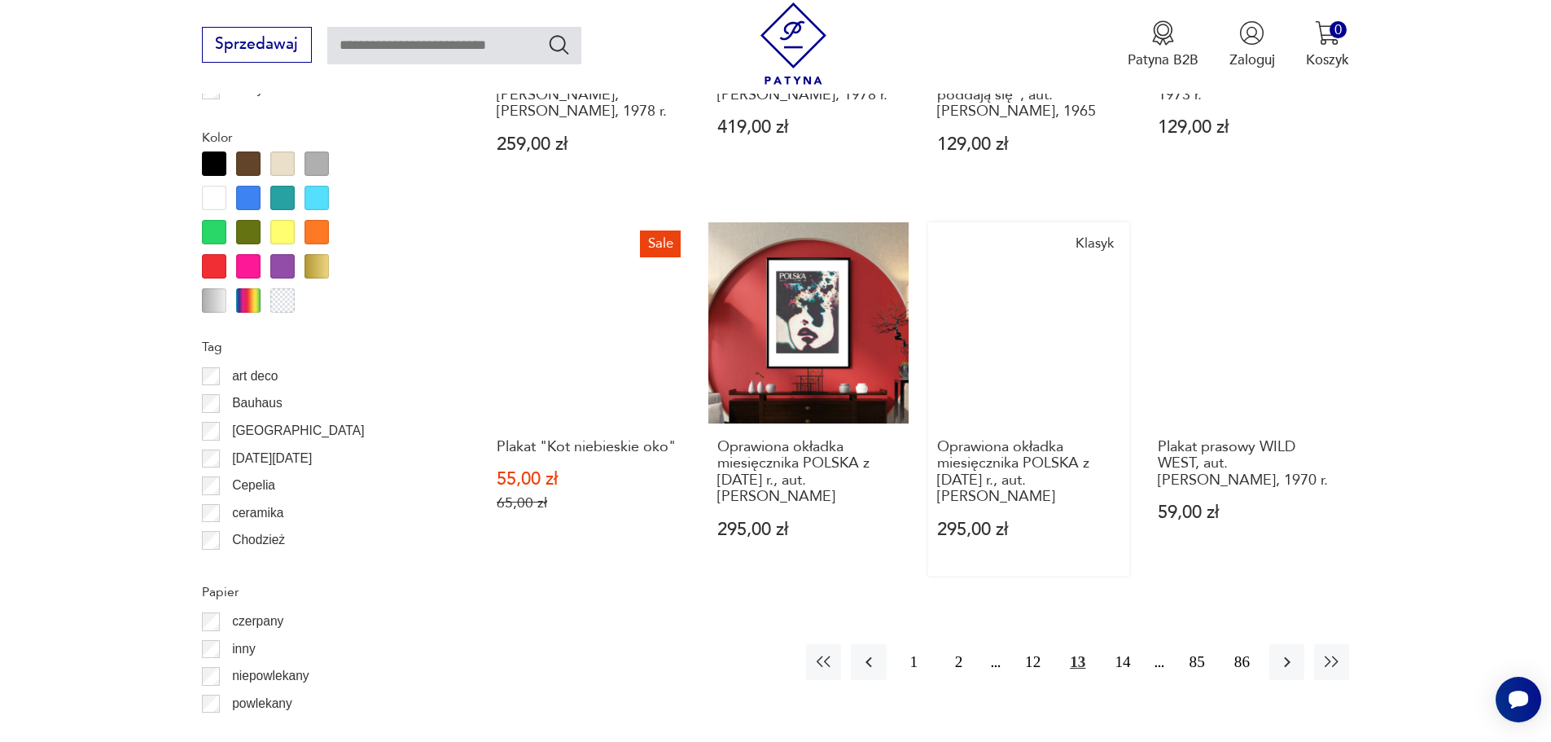
scroll to position [1949, 0]
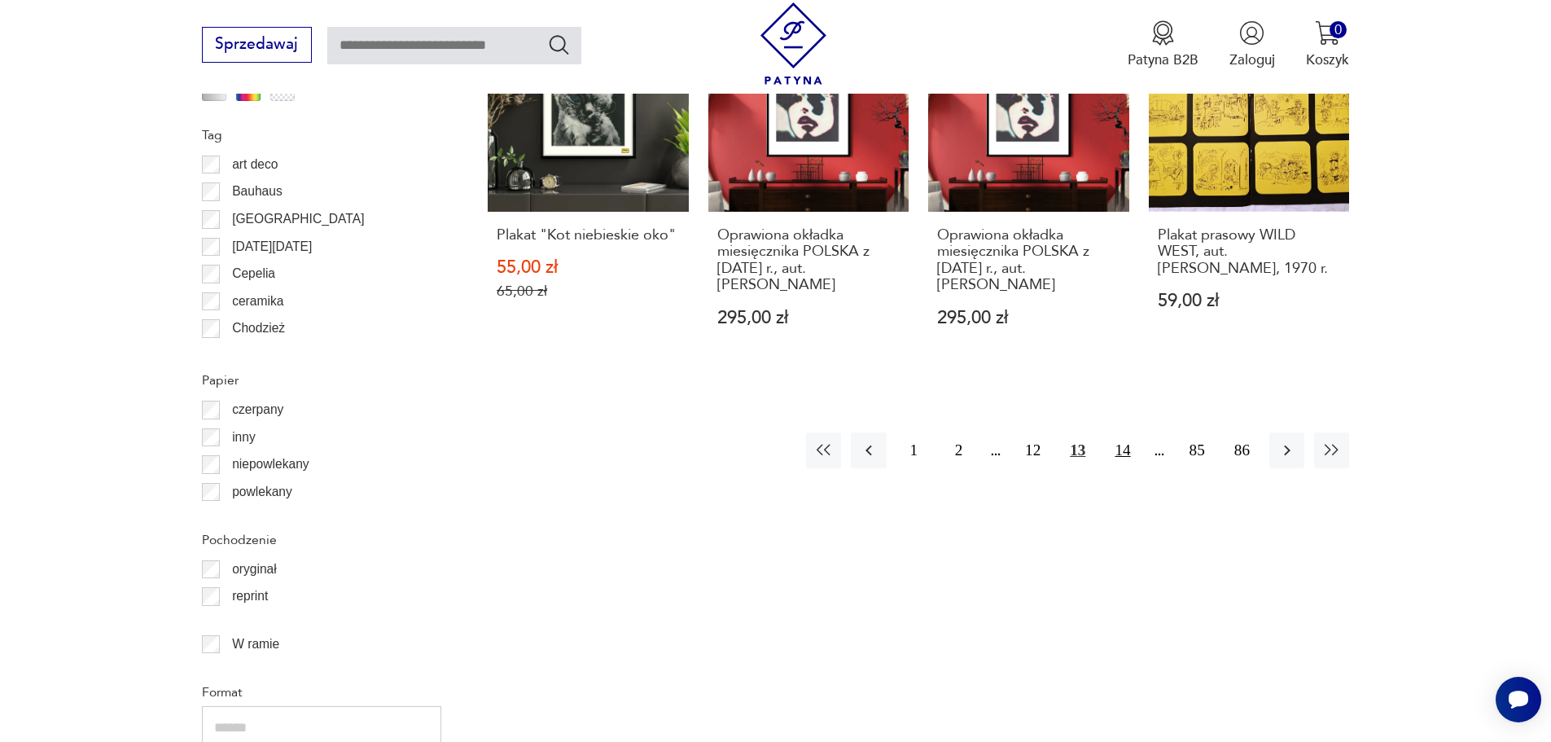
click at [1133, 432] on button "14" at bounding box center [1122, 449] width 35 height 35
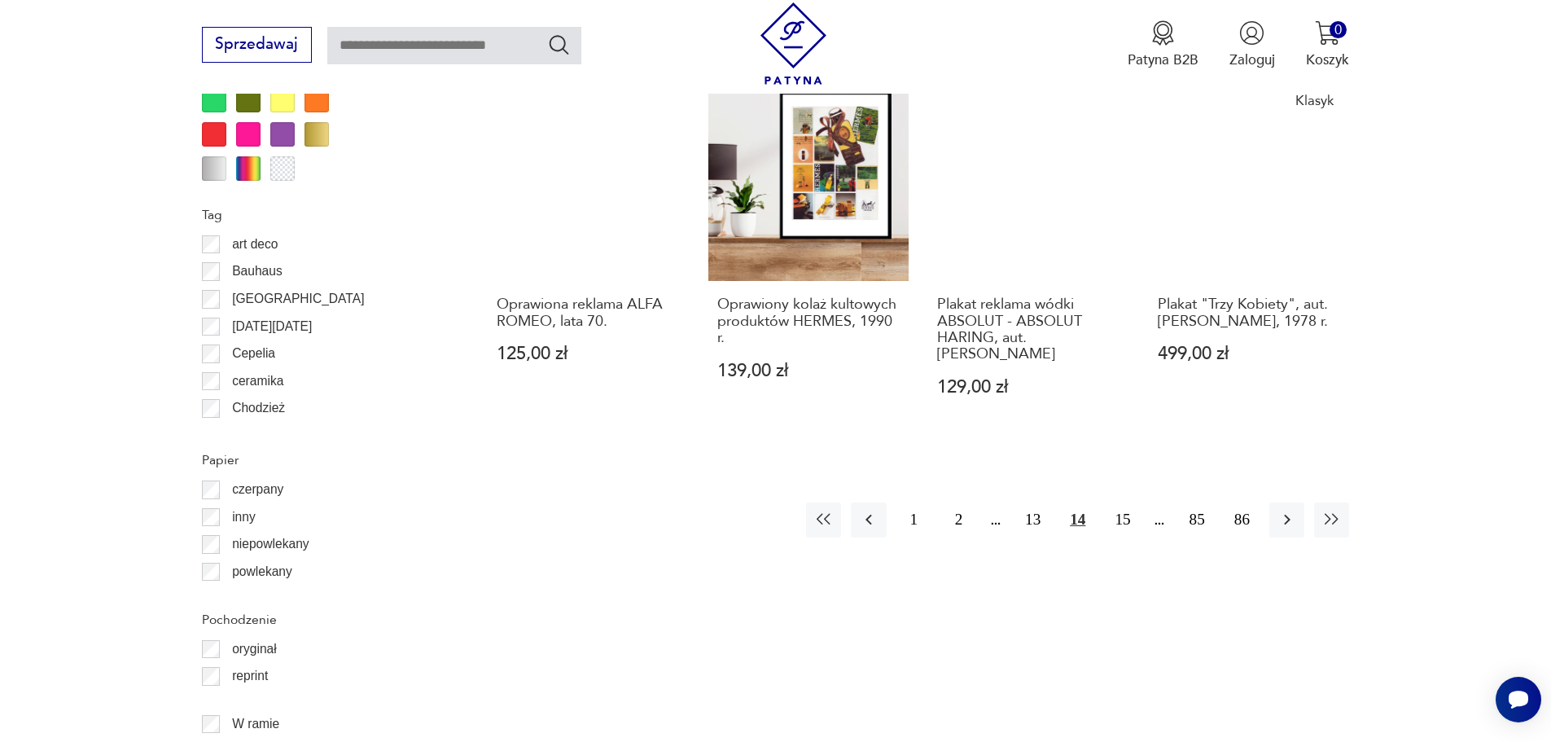
scroll to position [1949, 0]
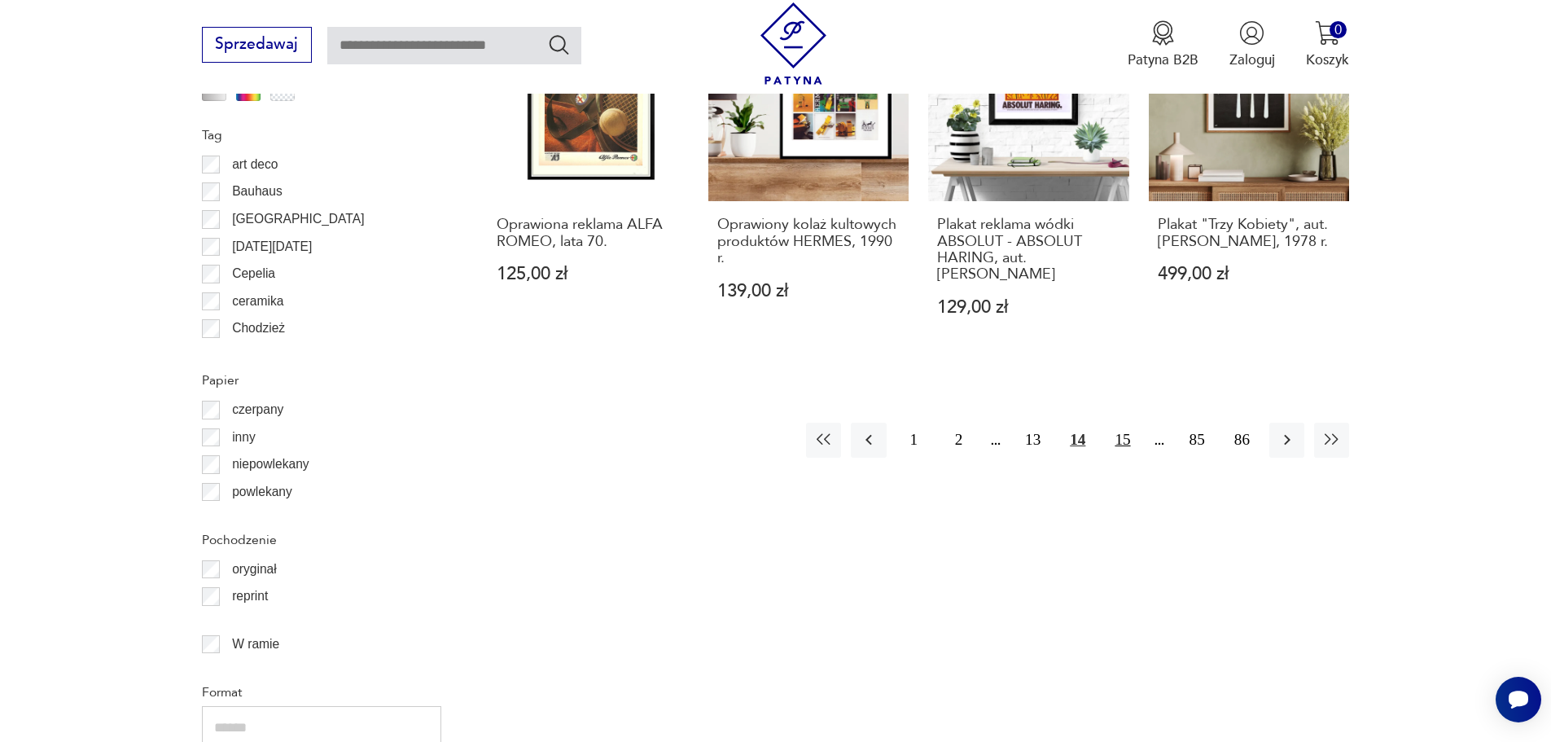
click at [1128, 423] on button "15" at bounding box center [1122, 440] width 35 height 35
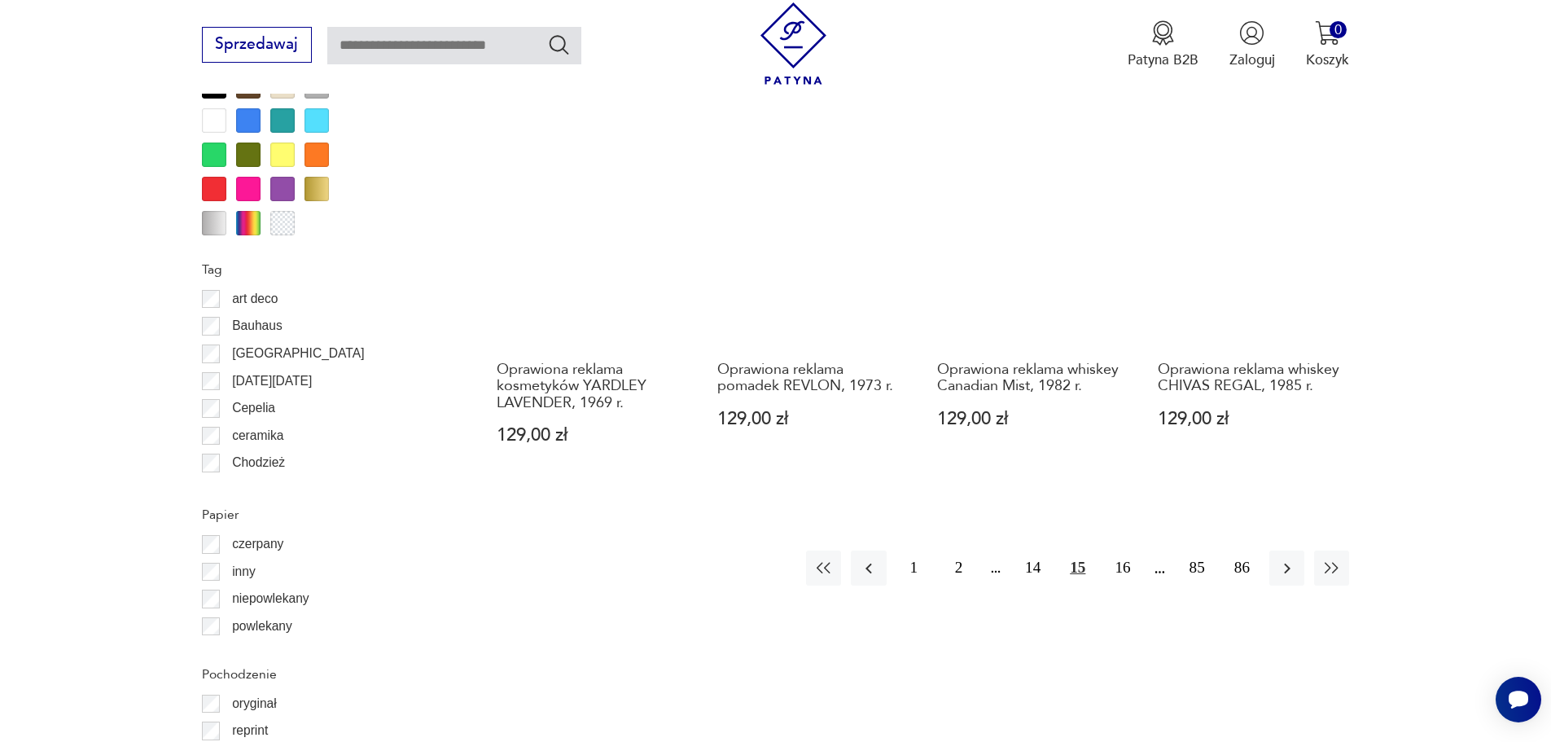
scroll to position [1787, 0]
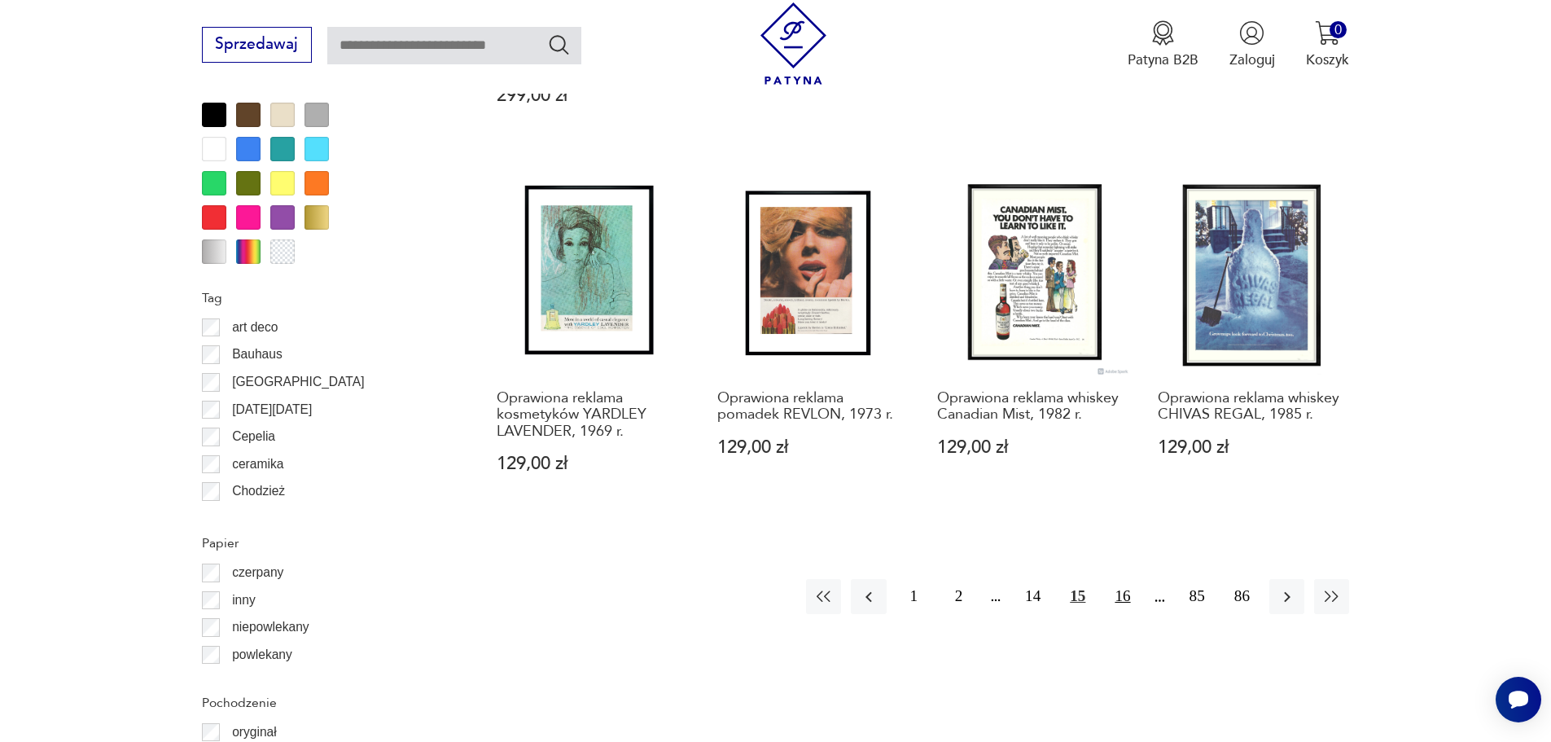
click at [1120, 579] on button "16" at bounding box center [1122, 596] width 35 height 35
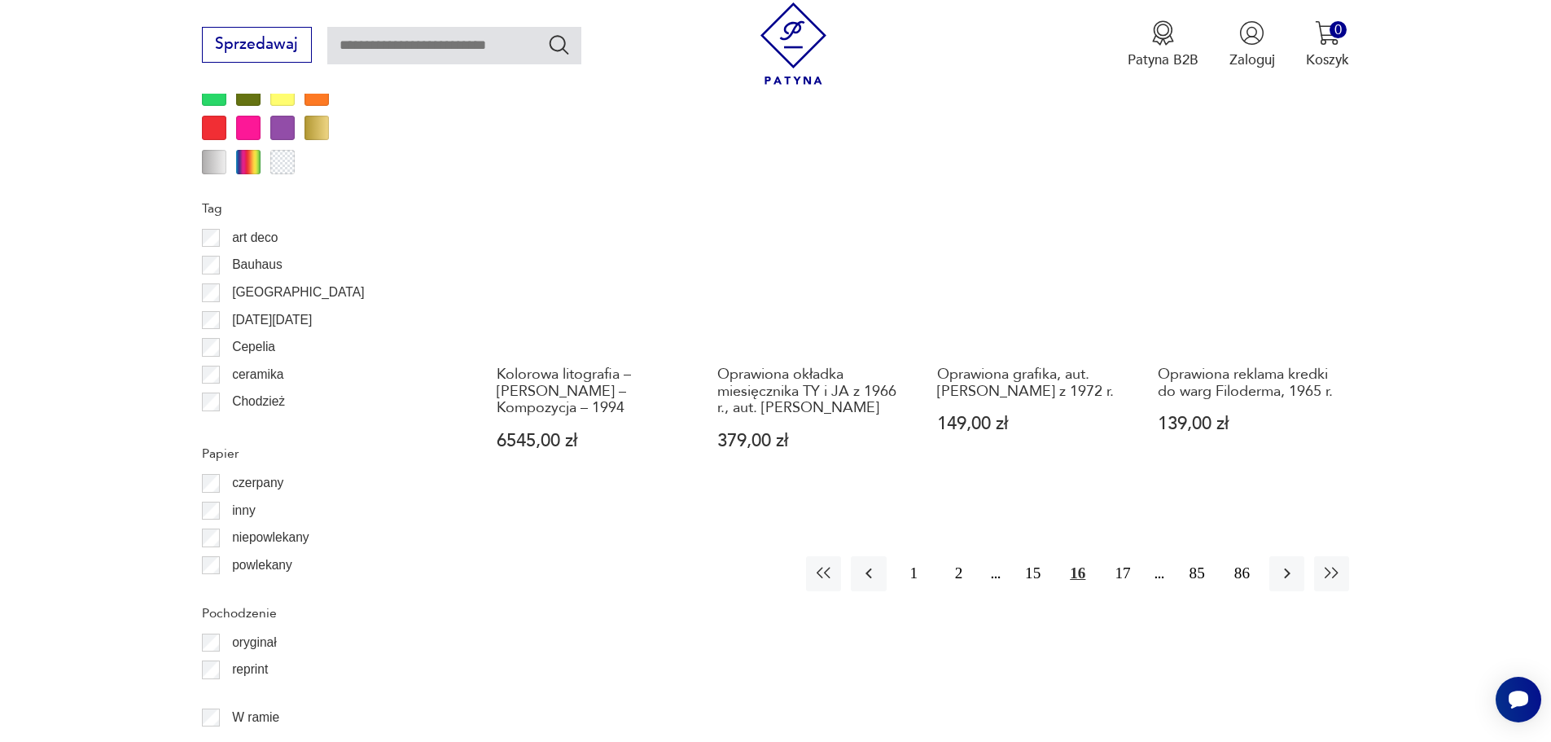
scroll to position [1949, 0]
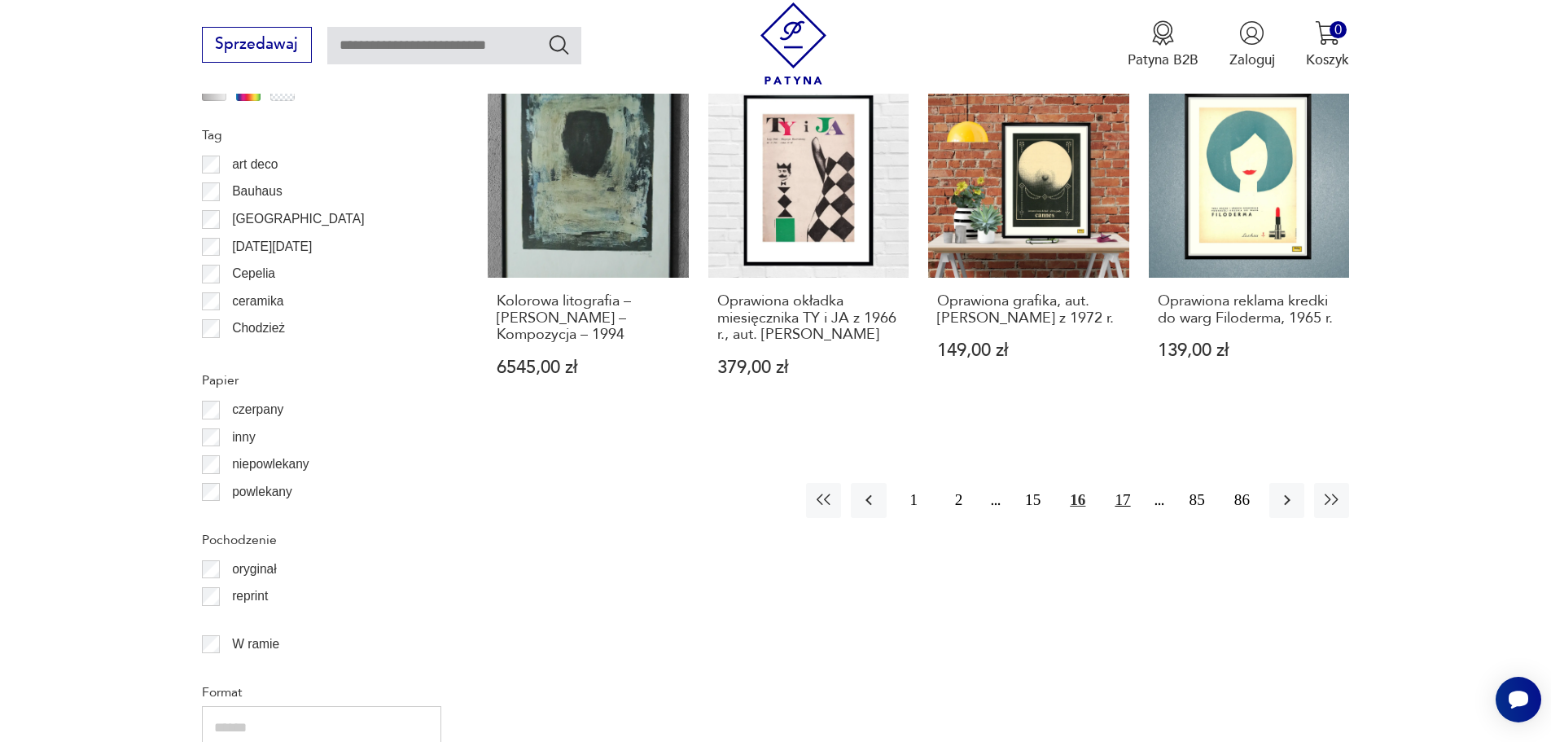
click at [1123, 483] on button "17" at bounding box center [1122, 500] width 35 height 35
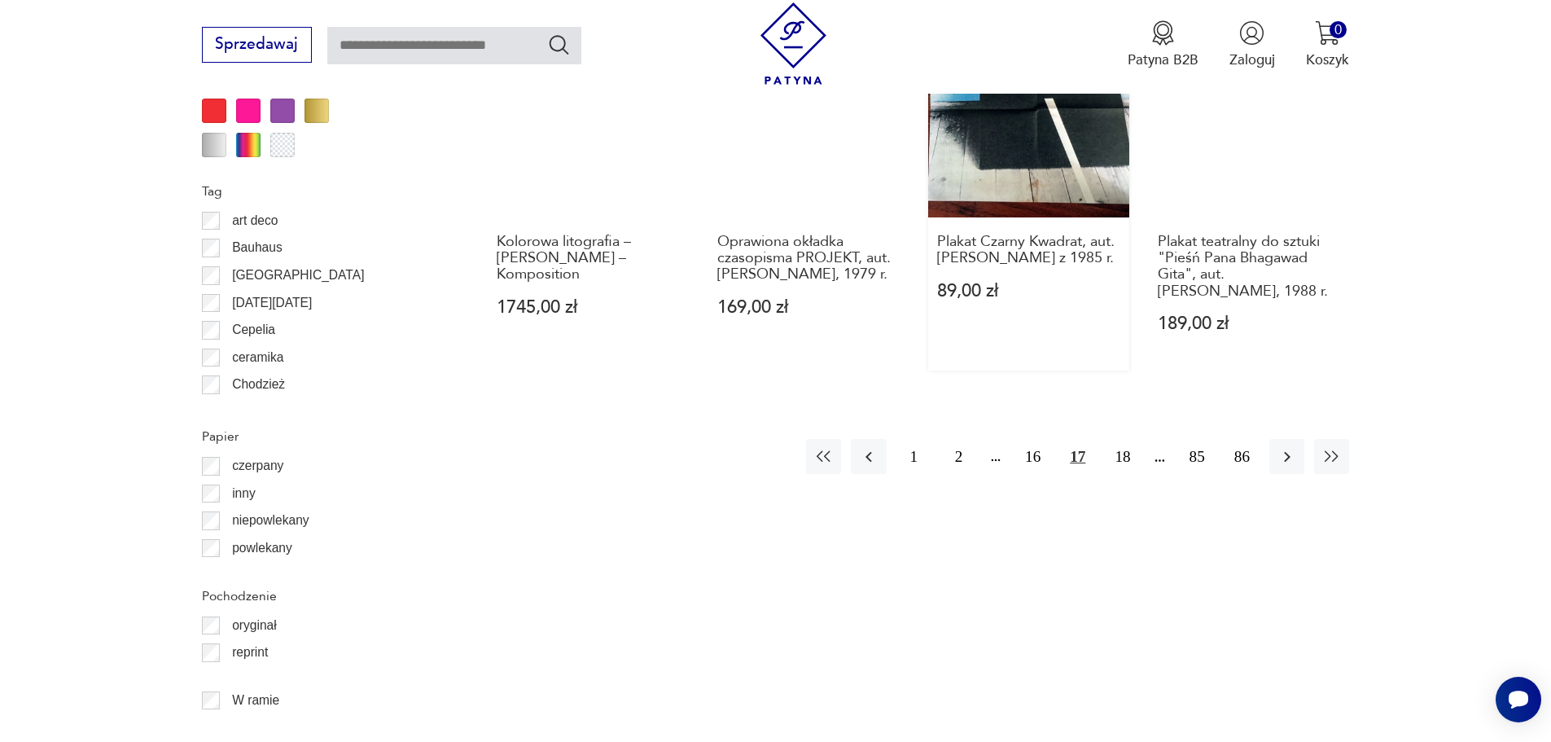
scroll to position [2031, 0]
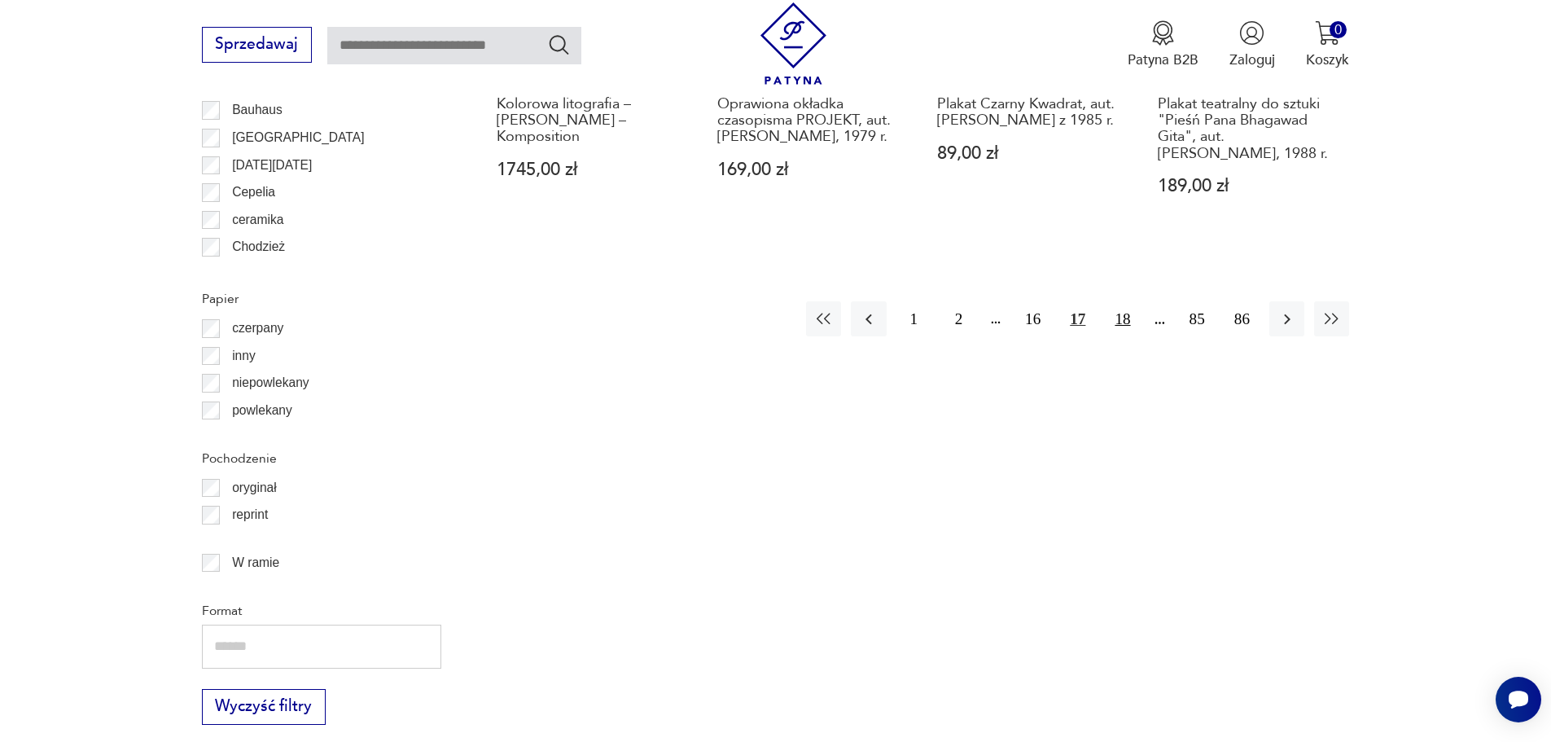
click at [1125, 302] on button "18" at bounding box center [1122, 318] width 35 height 35
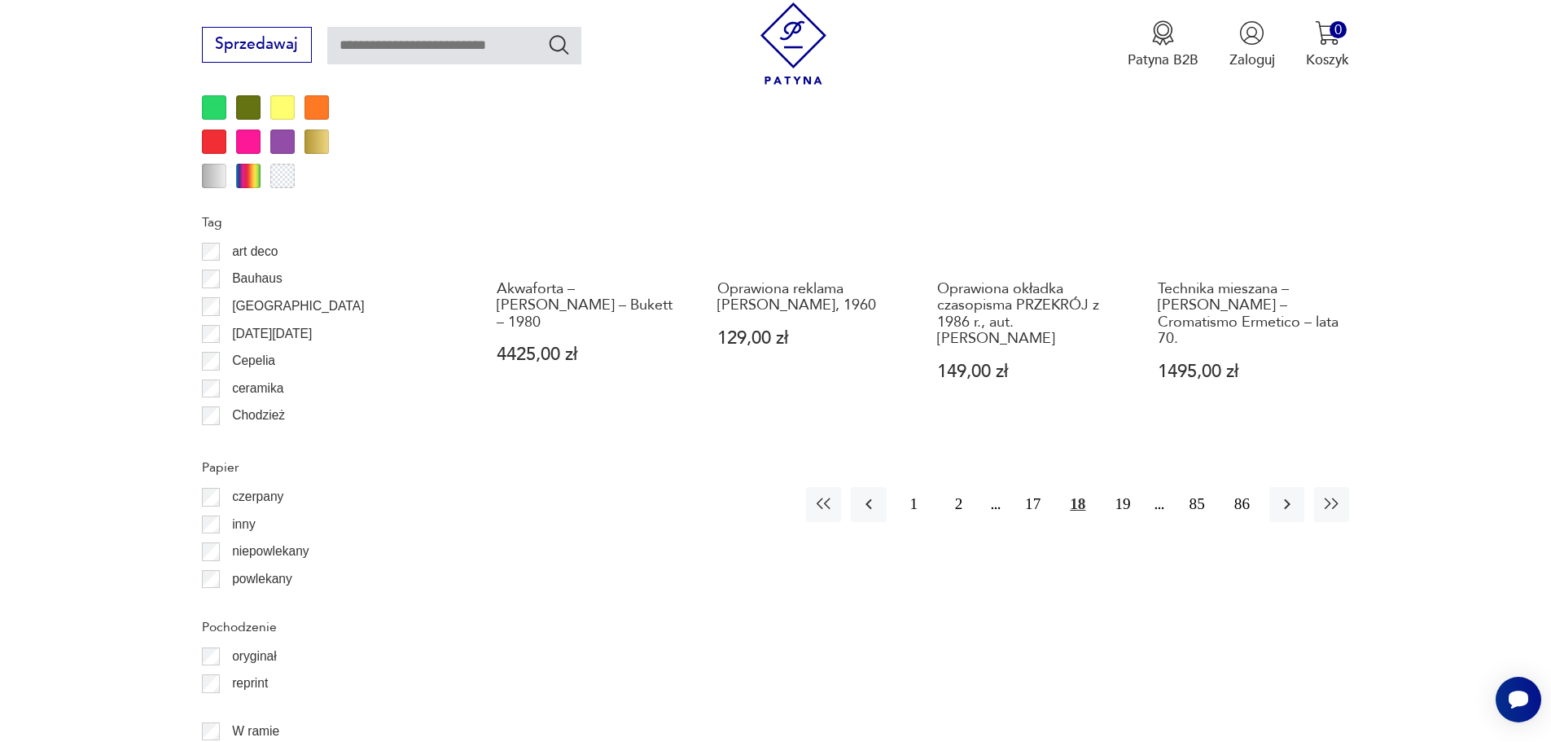
scroll to position [1949, 0]
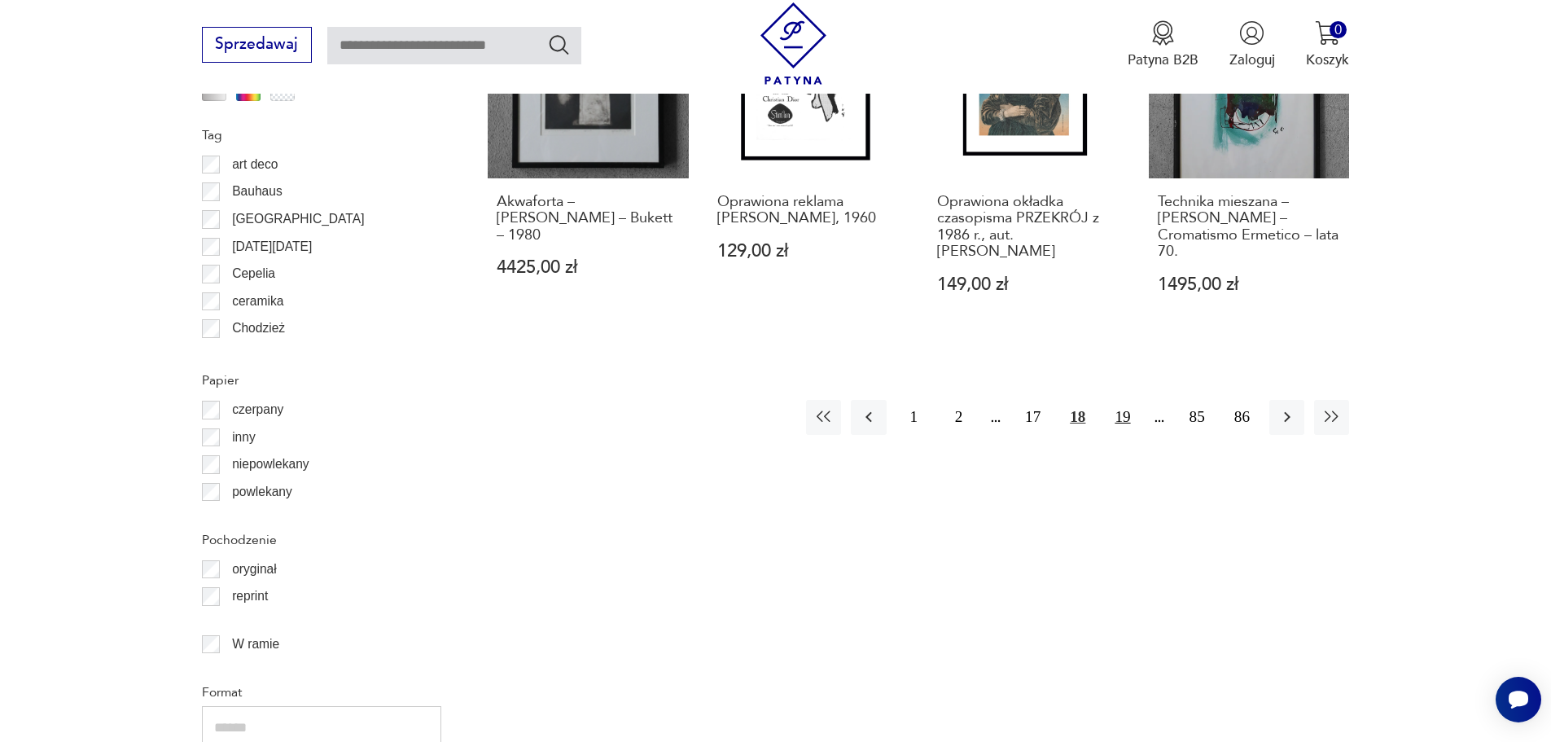
click at [1132, 400] on button "19" at bounding box center [1122, 417] width 35 height 35
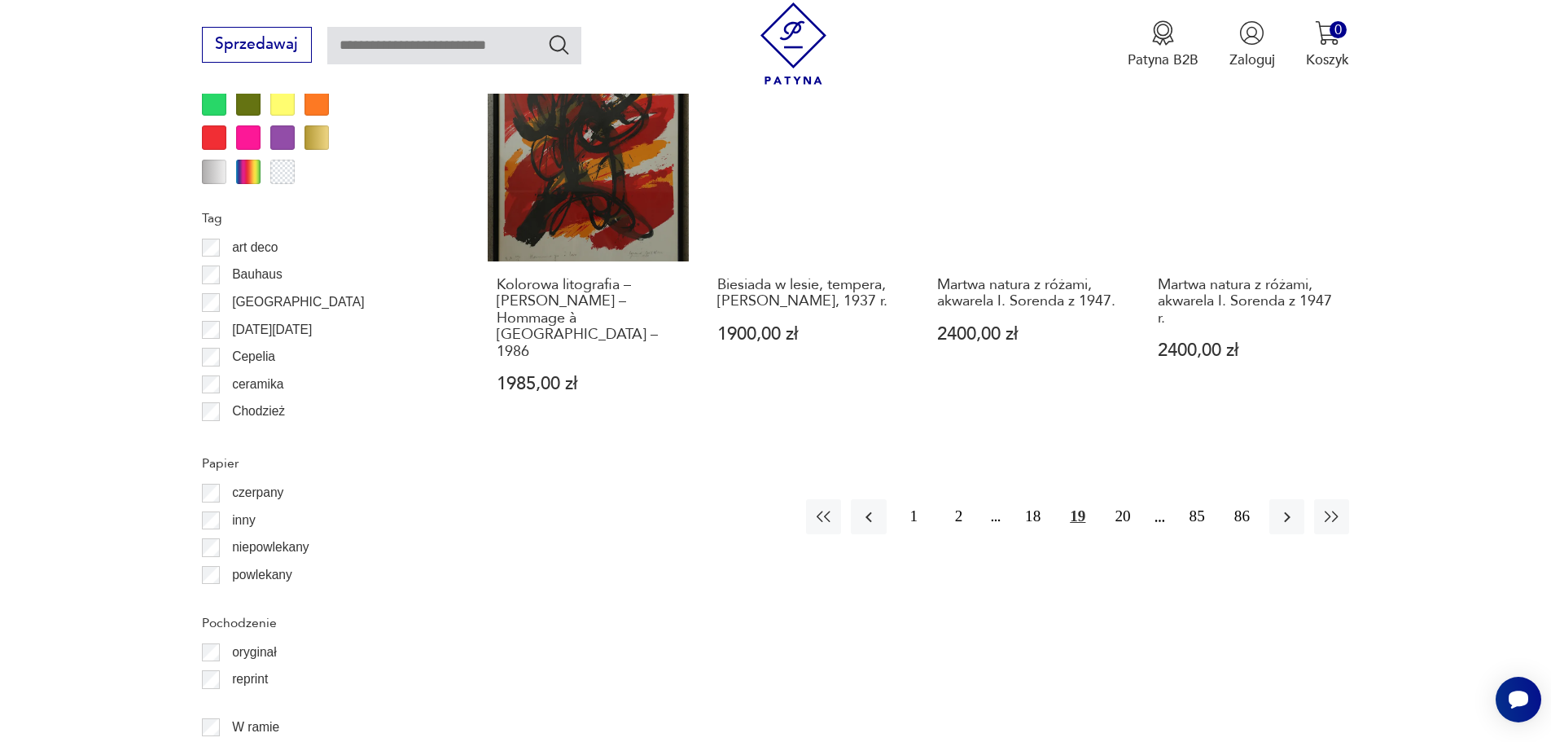
scroll to position [1868, 0]
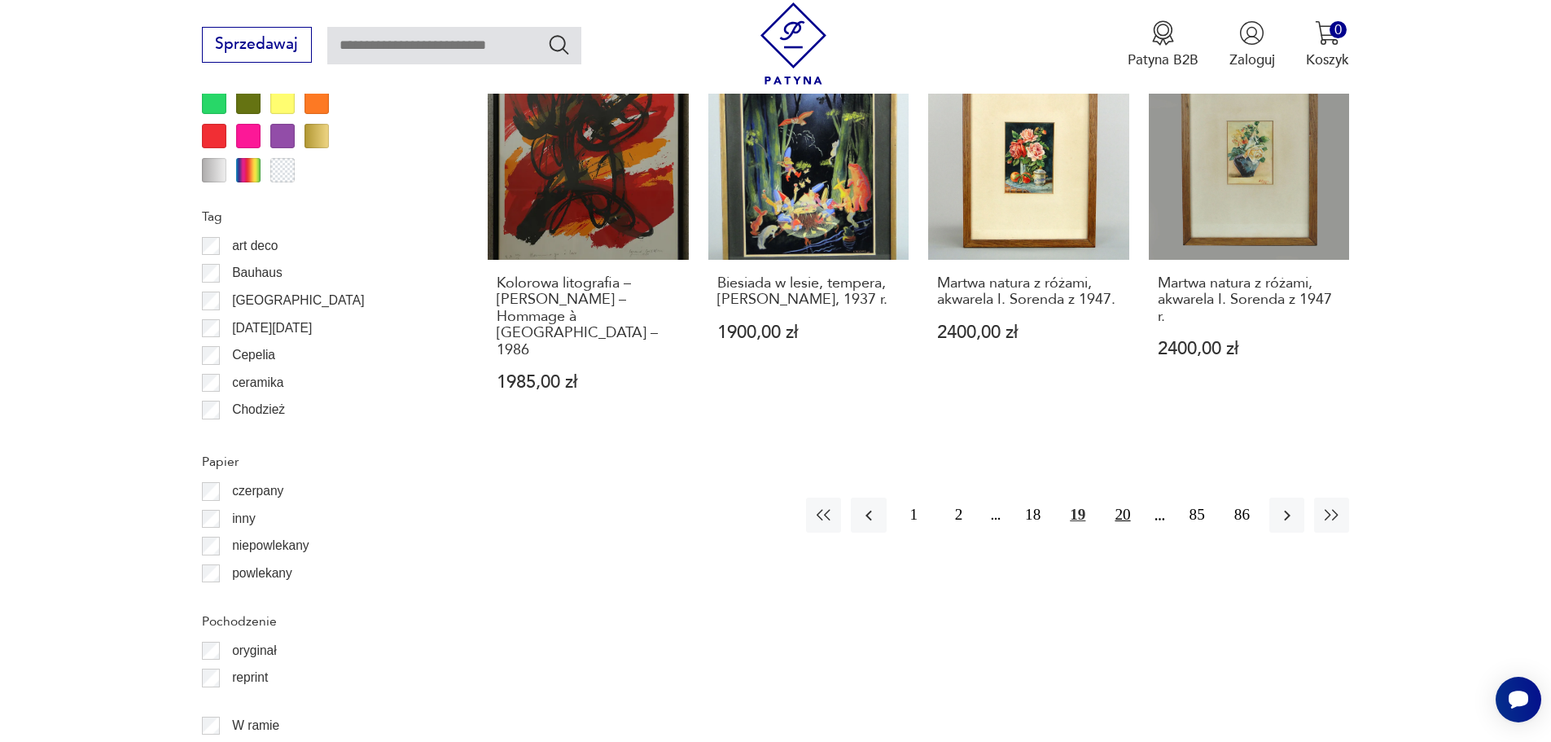
click at [1120, 498] on button "20" at bounding box center [1122, 515] width 35 height 35
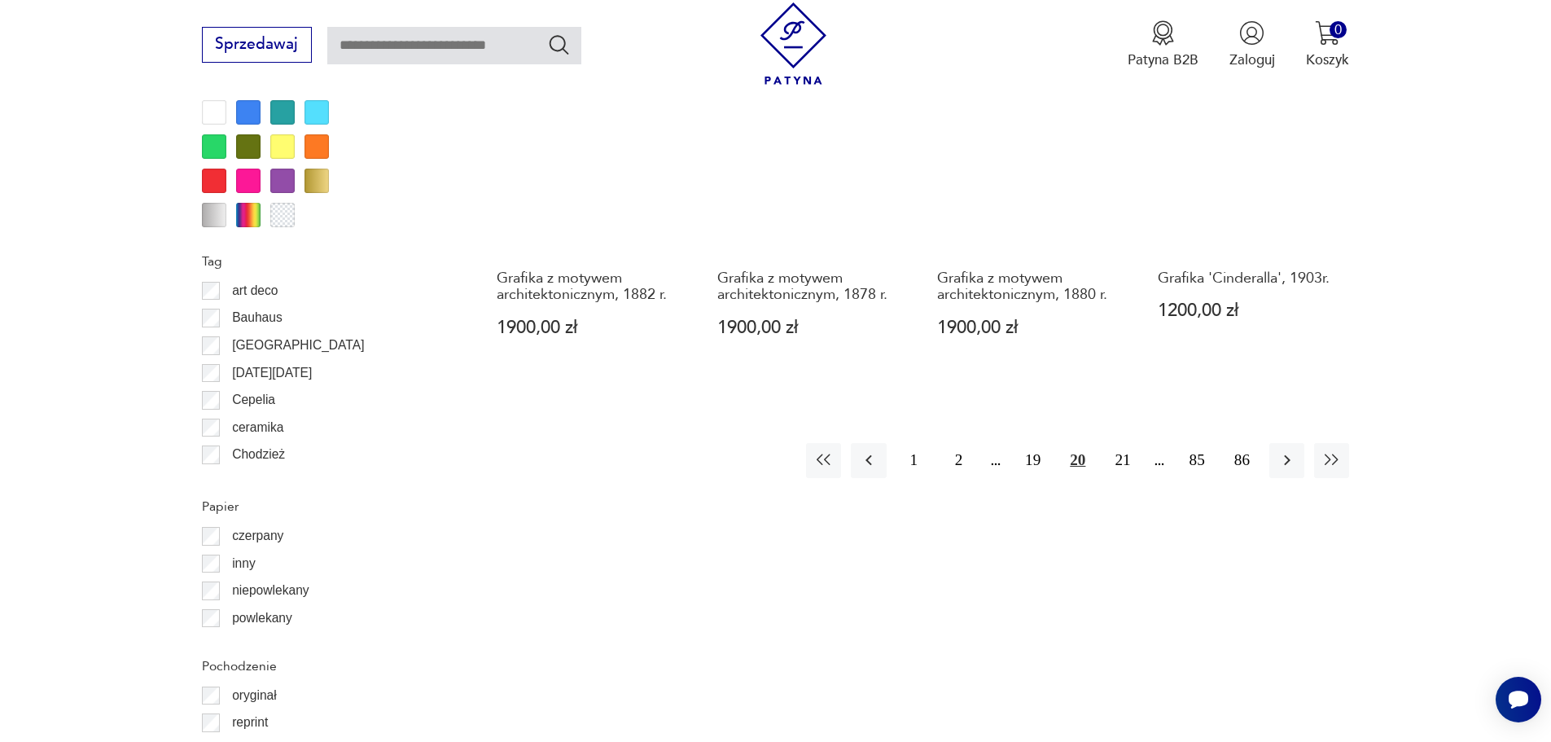
scroll to position [1868, 0]
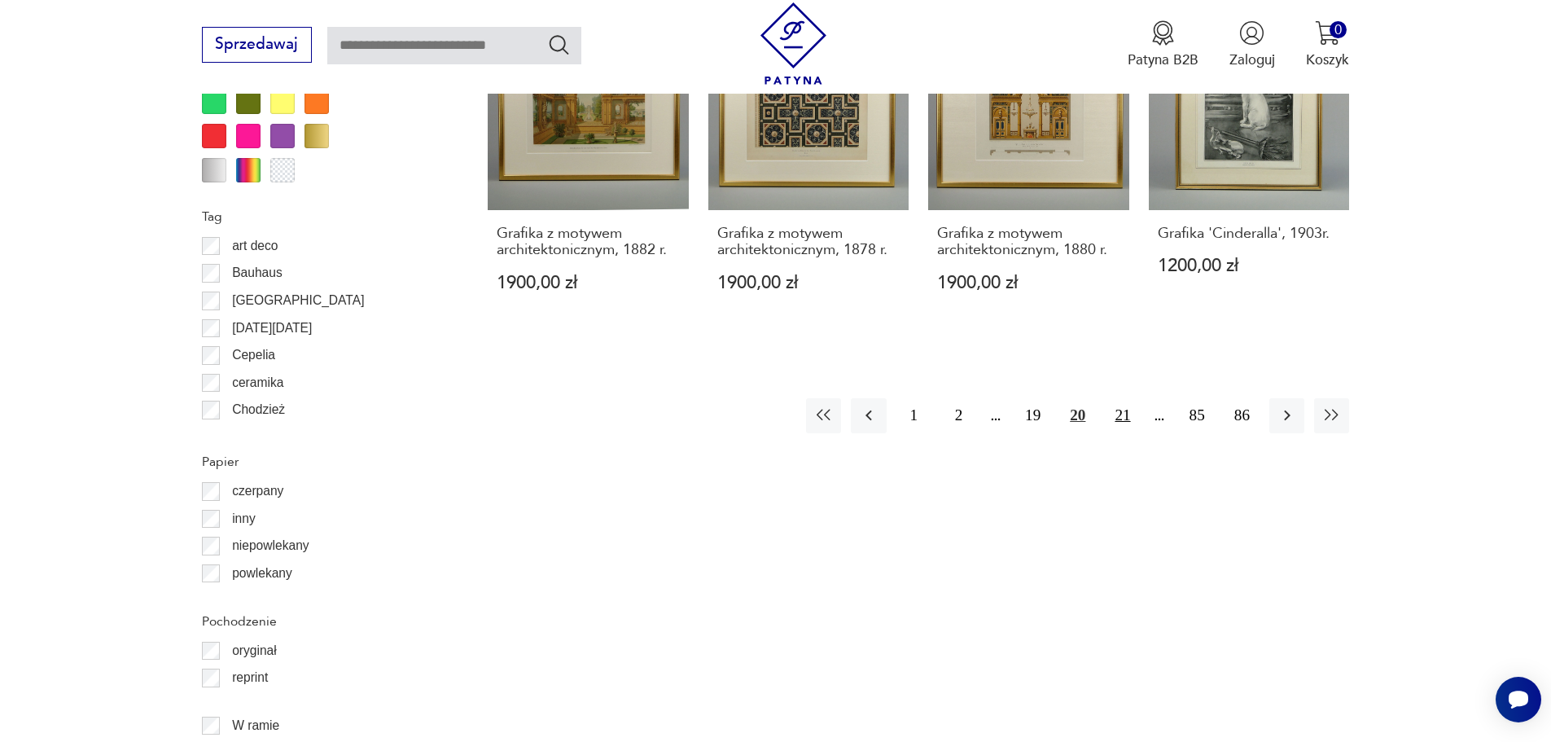
click at [1124, 398] on button "21" at bounding box center [1122, 415] width 35 height 35
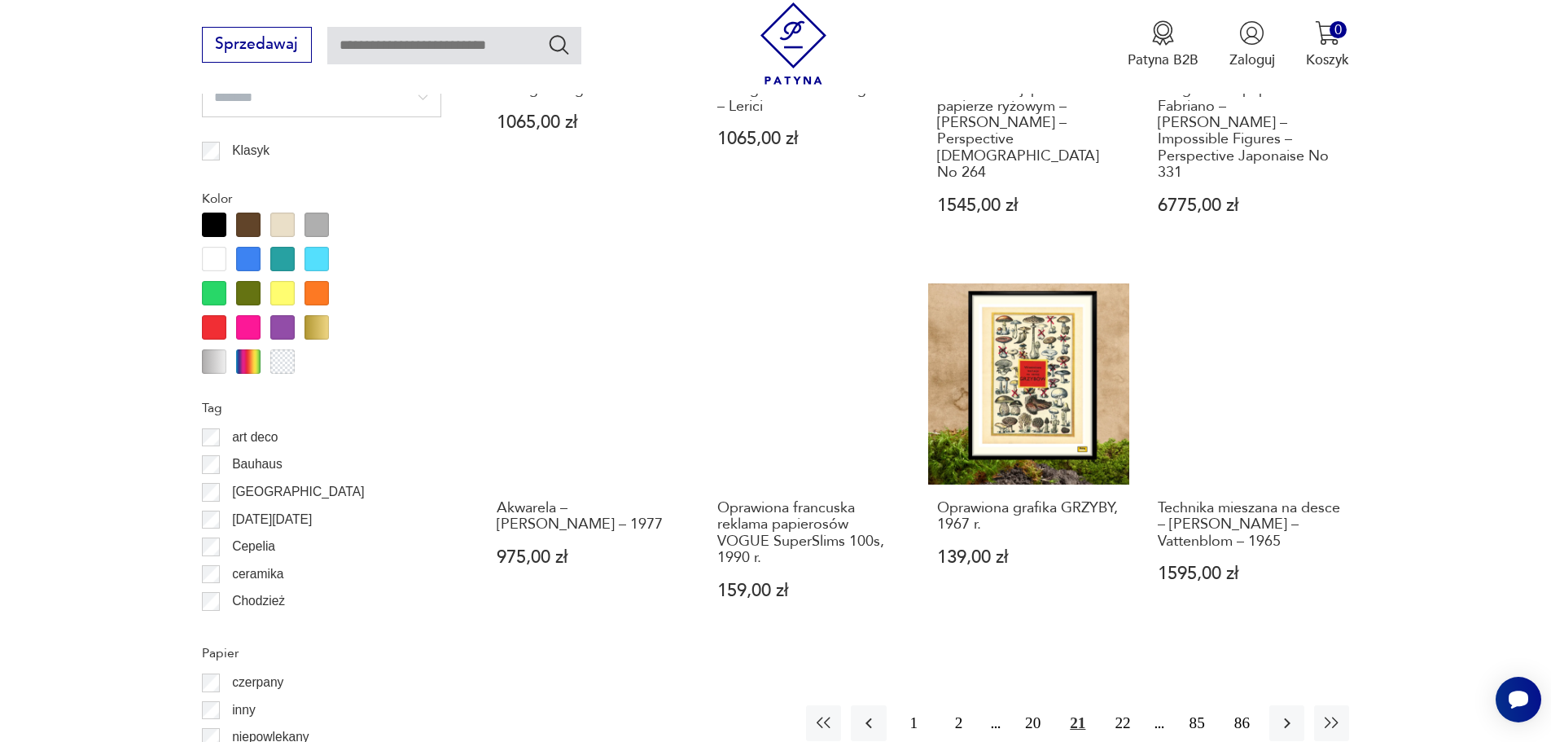
scroll to position [1705, 0]
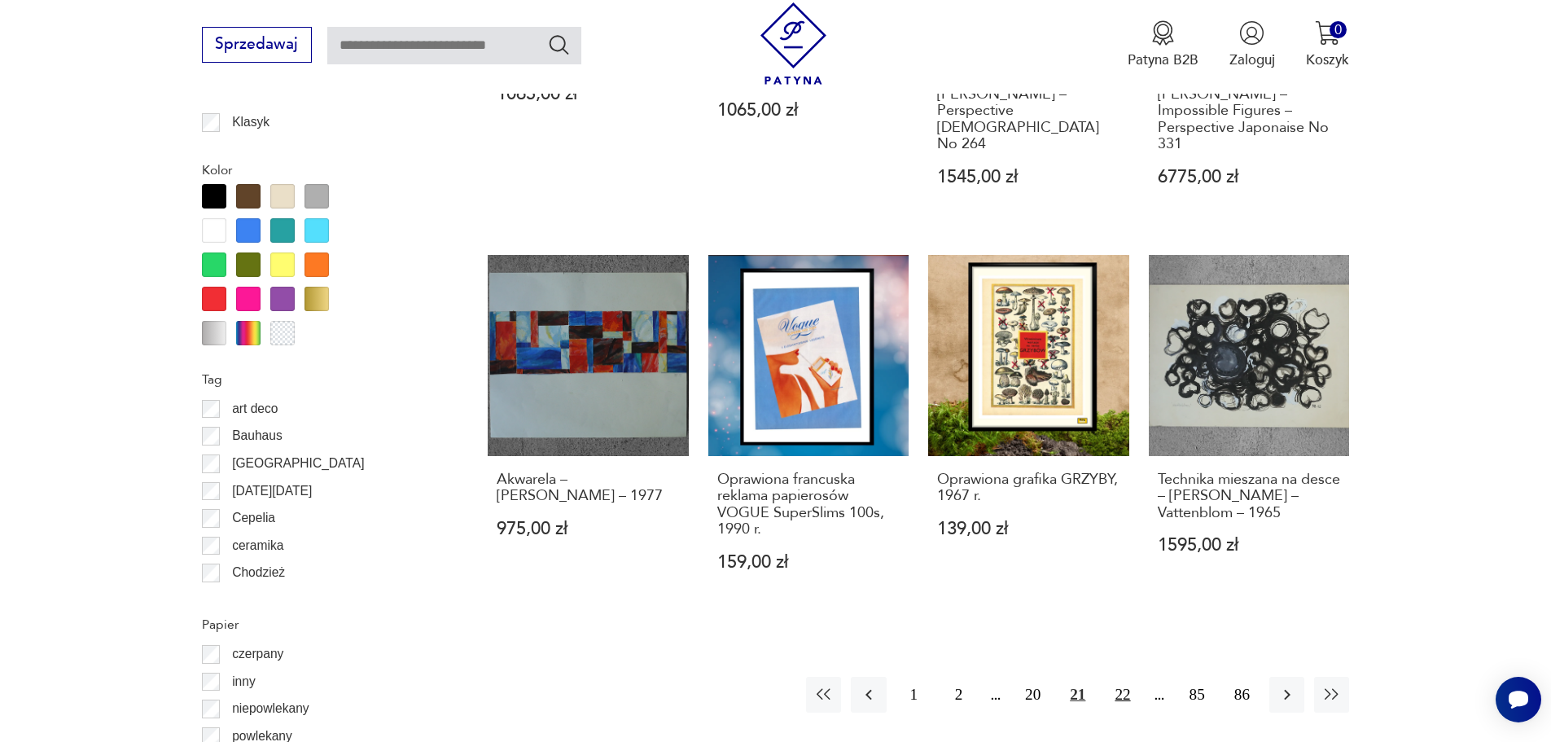
click at [1122, 677] on button "22" at bounding box center [1122, 694] width 35 height 35
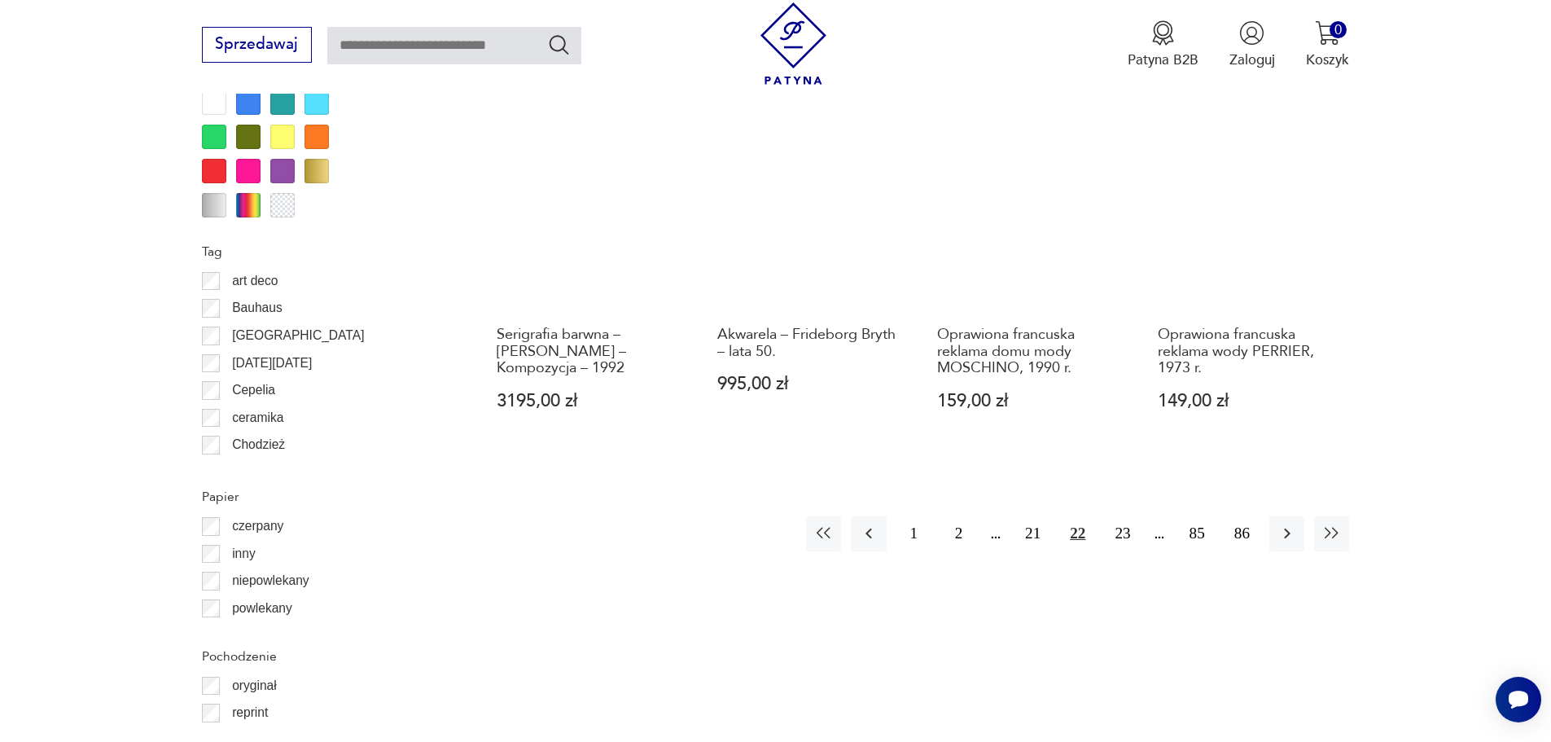
scroll to position [1868, 0]
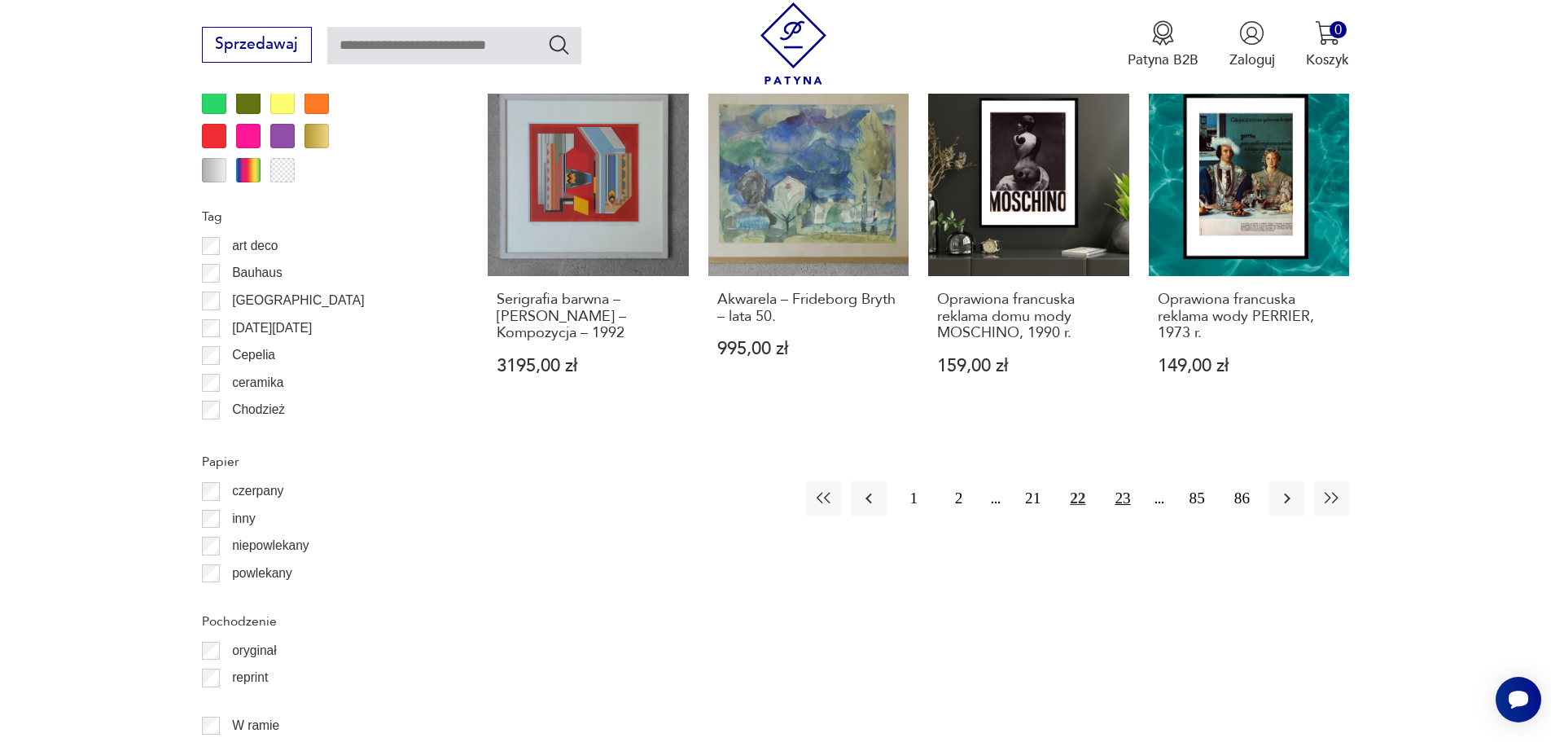
click at [1124, 483] on button "23" at bounding box center [1122, 498] width 35 height 35
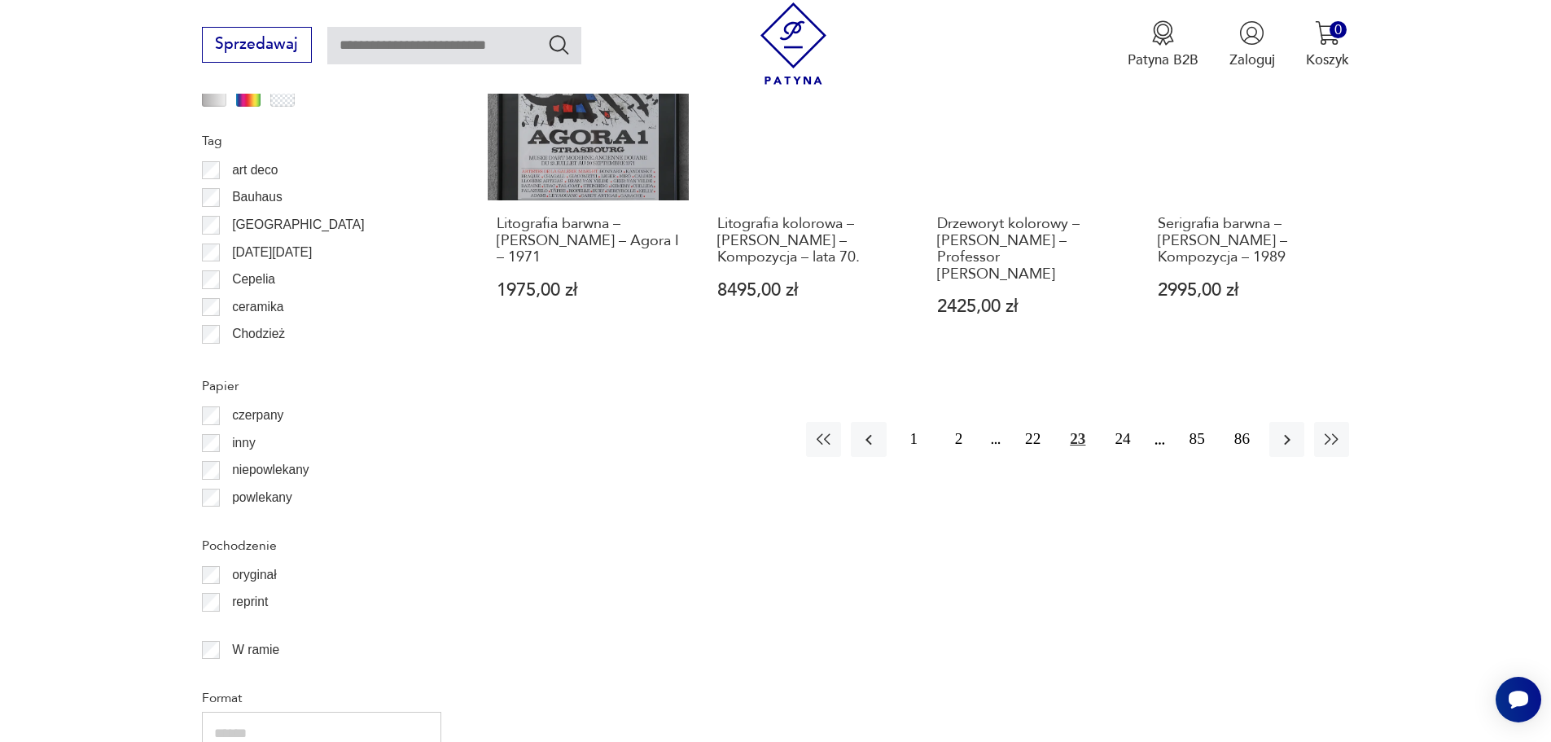
scroll to position [2031, 0]
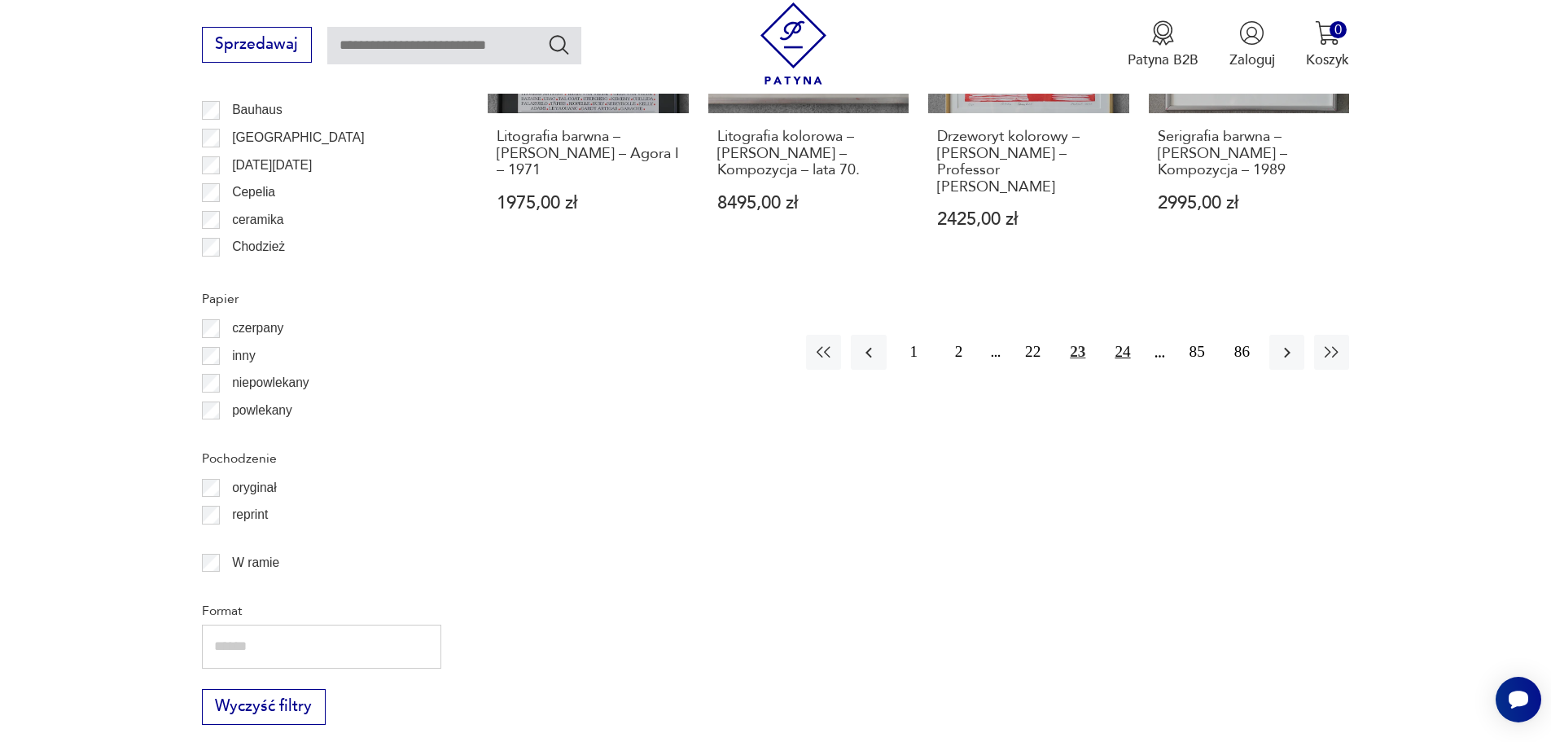
click at [1115, 335] on button "24" at bounding box center [1122, 352] width 35 height 35
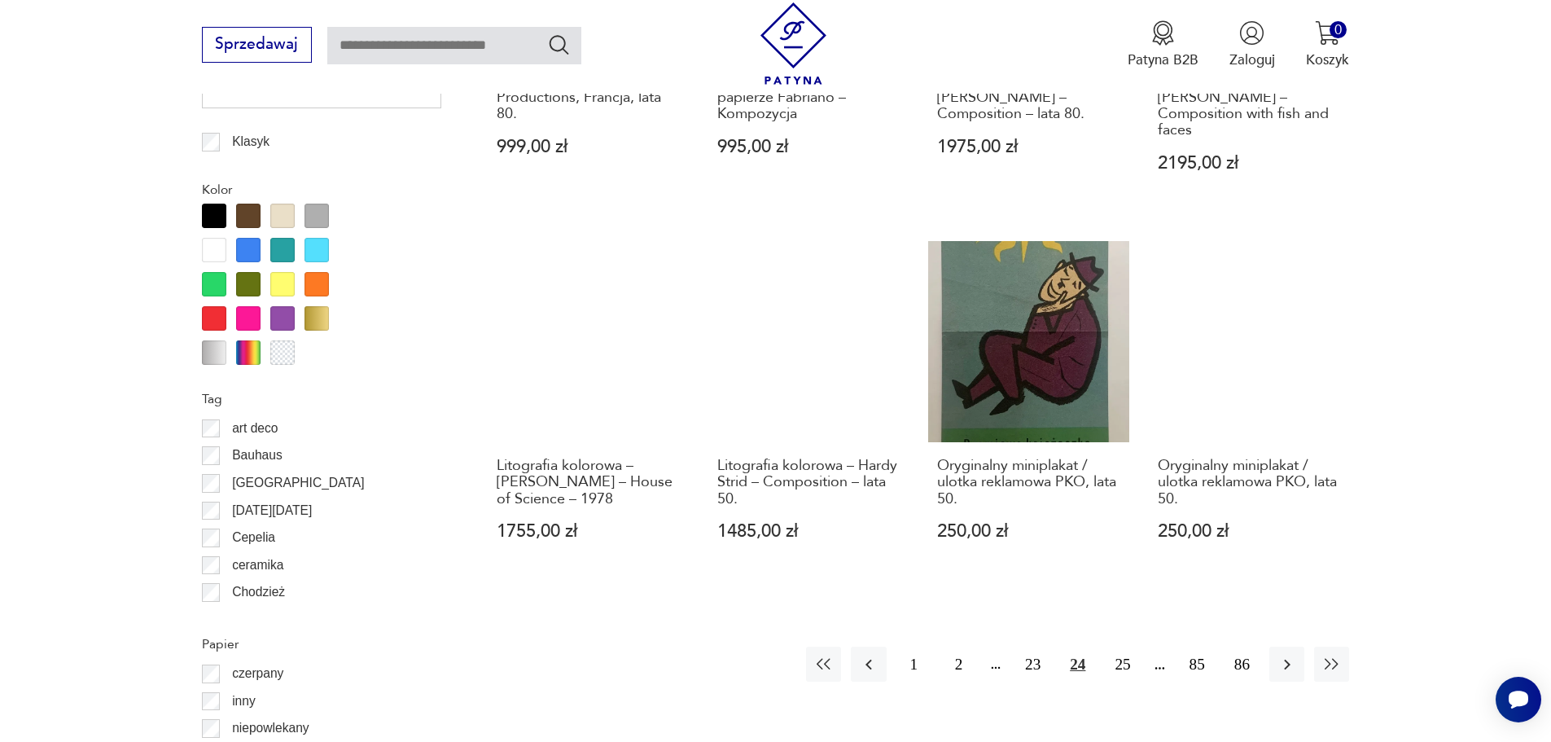
scroll to position [1705, 0]
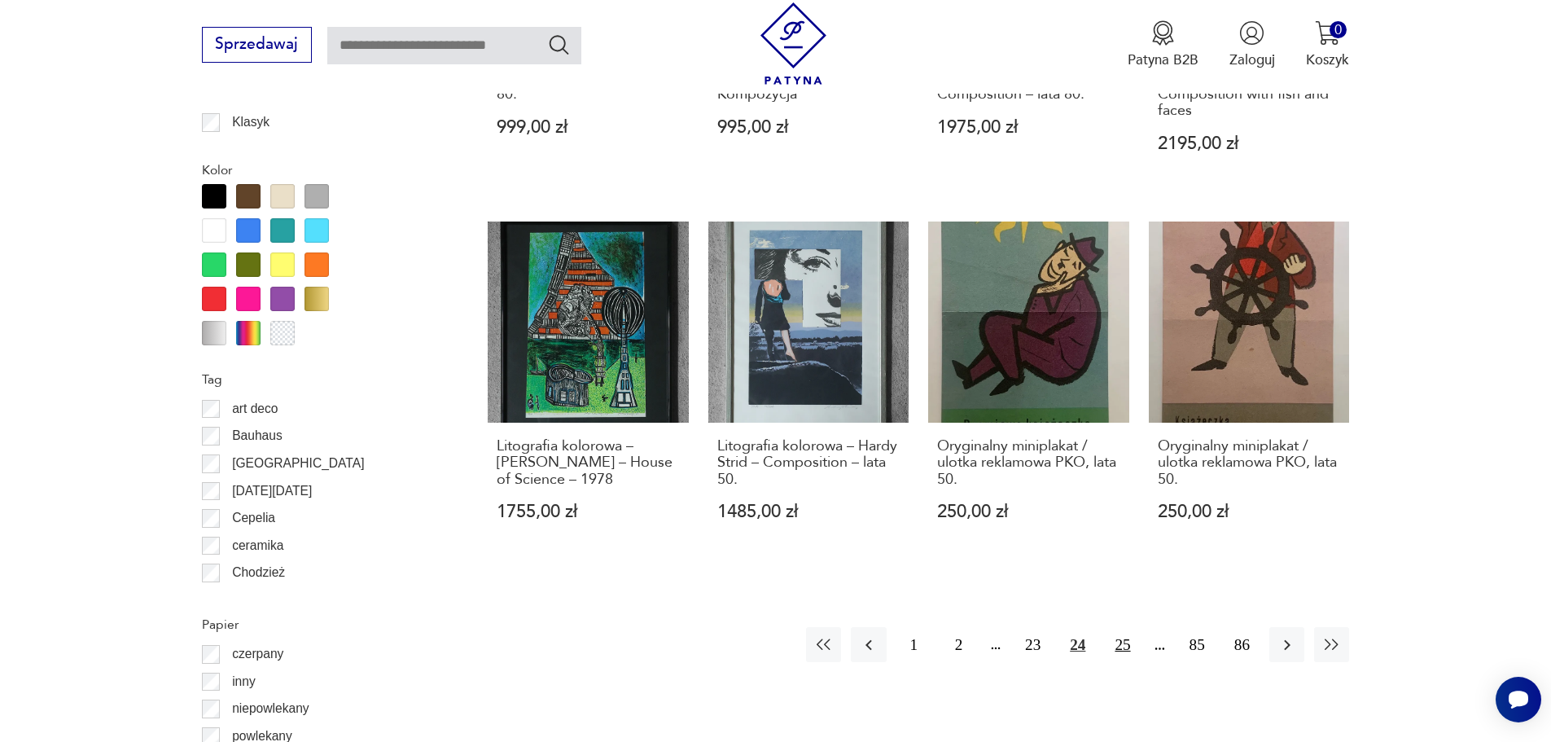
click at [1121, 648] on button "25" at bounding box center [1122, 644] width 35 height 35
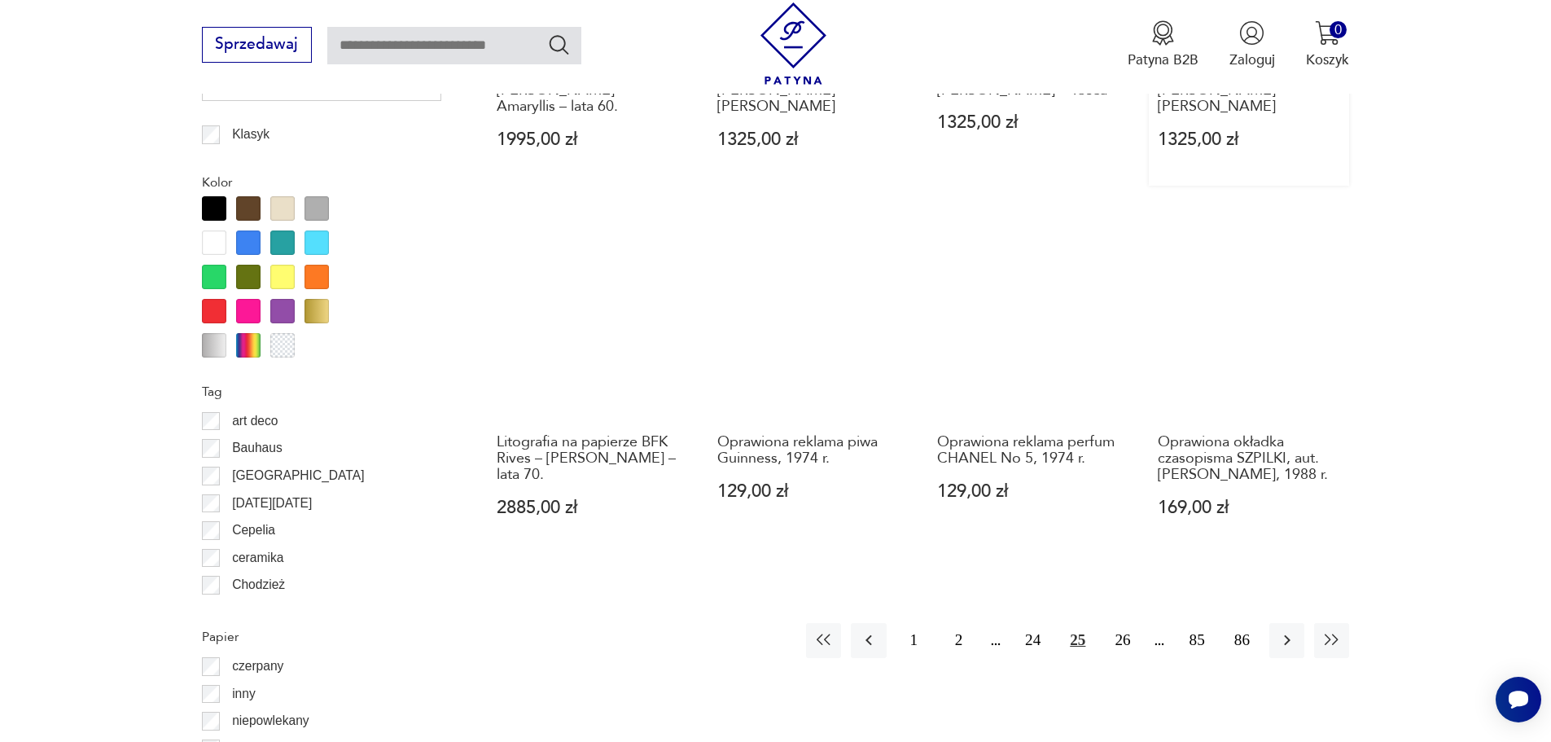
scroll to position [1787, 0]
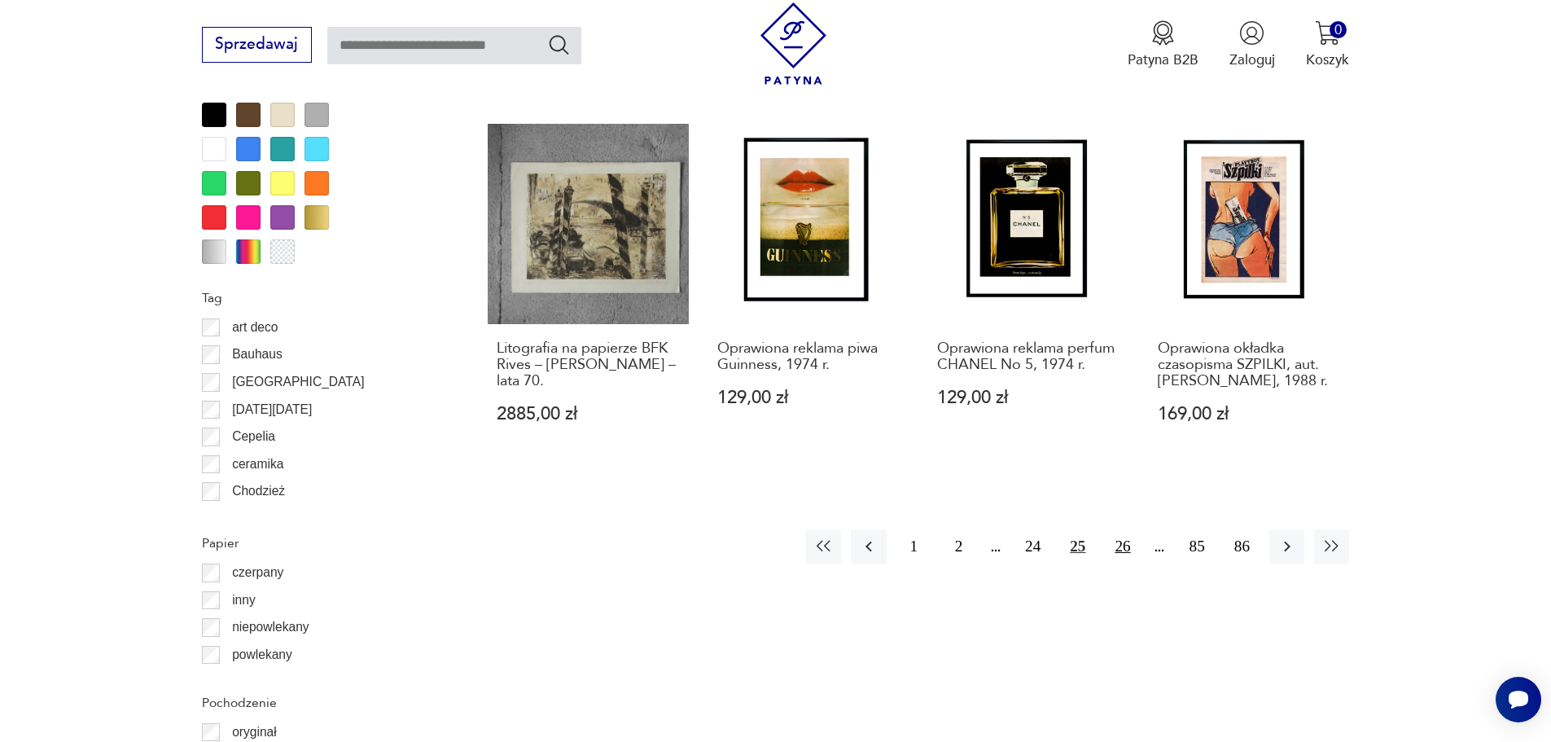
click at [1123, 536] on button "26" at bounding box center [1122, 546] width 35 height 35
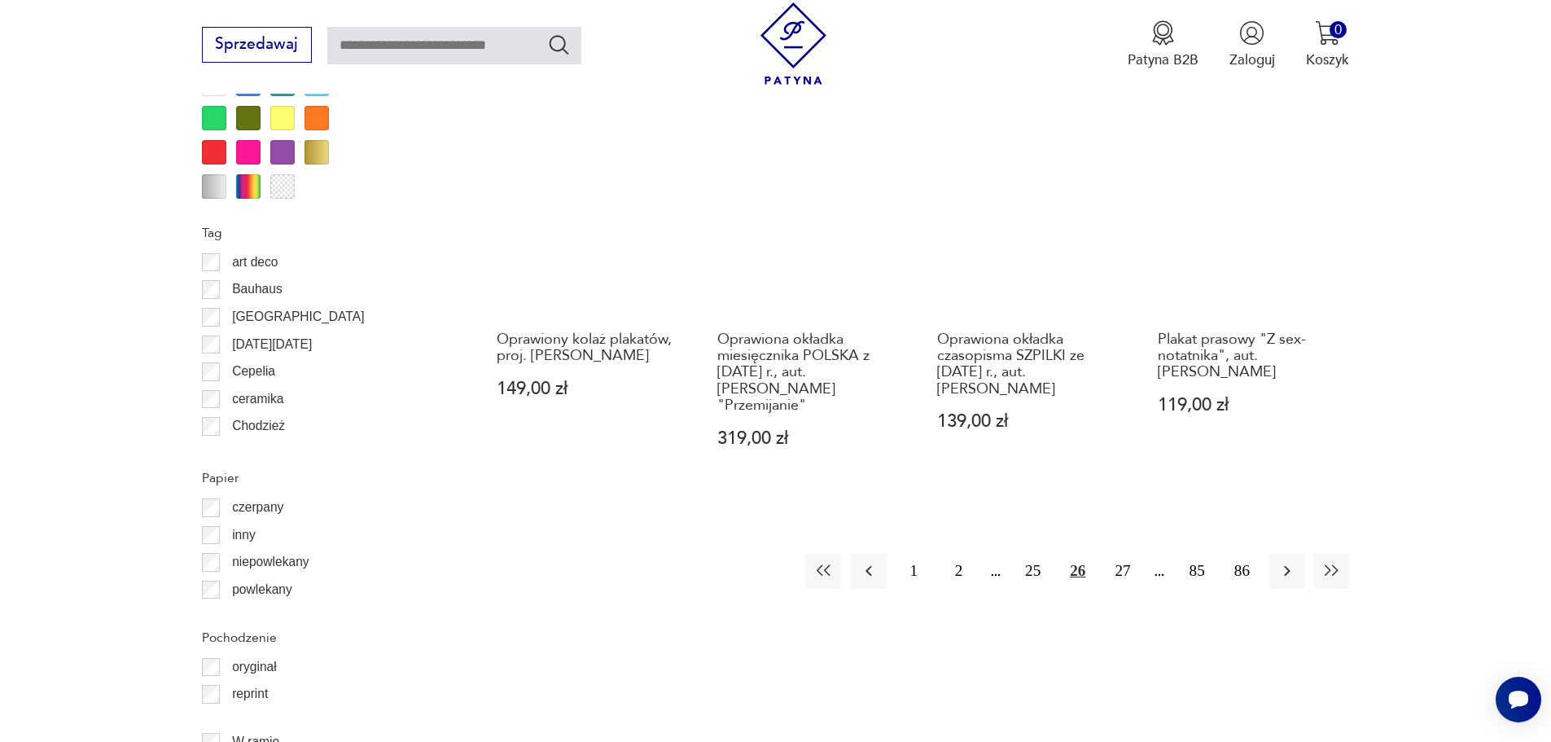
scroll to position [1868, 0]
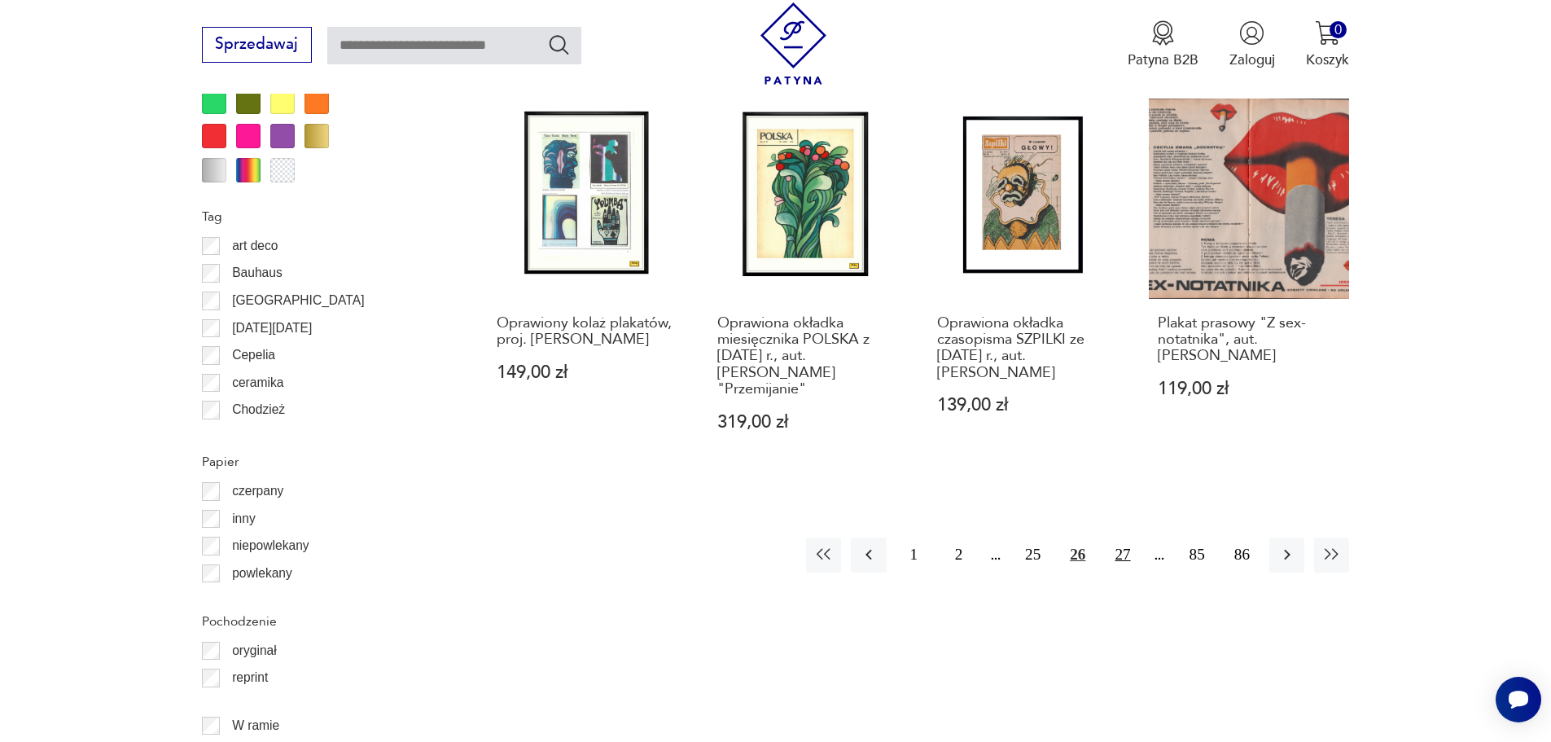
click at [1123, 537] on button "27" at bounding box center [1122, 554] width 35 height 35
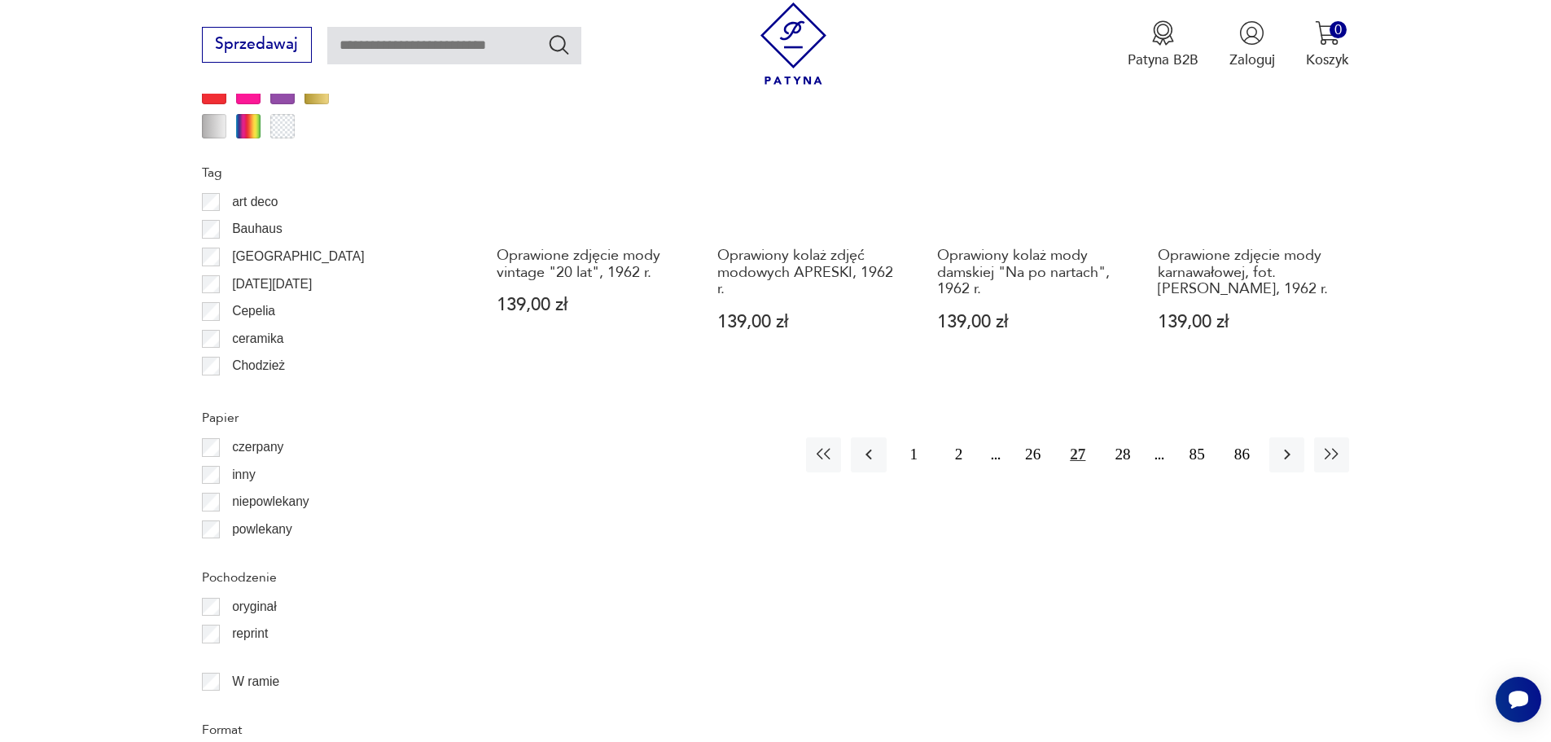
scroll to position [1949, 0]
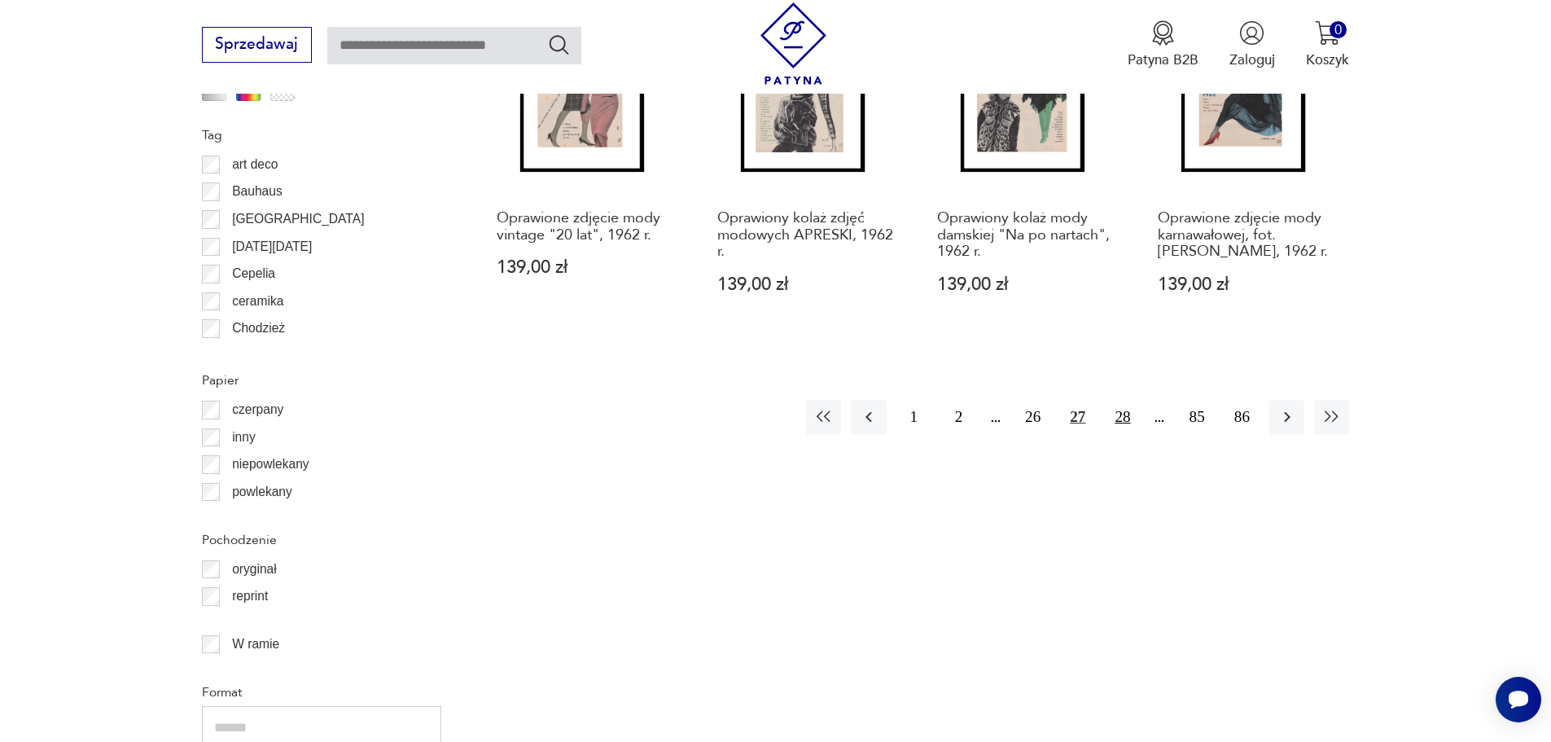
click at [1127, 419] on button "28" at bounding box center [1122, 417] width 35 height 35
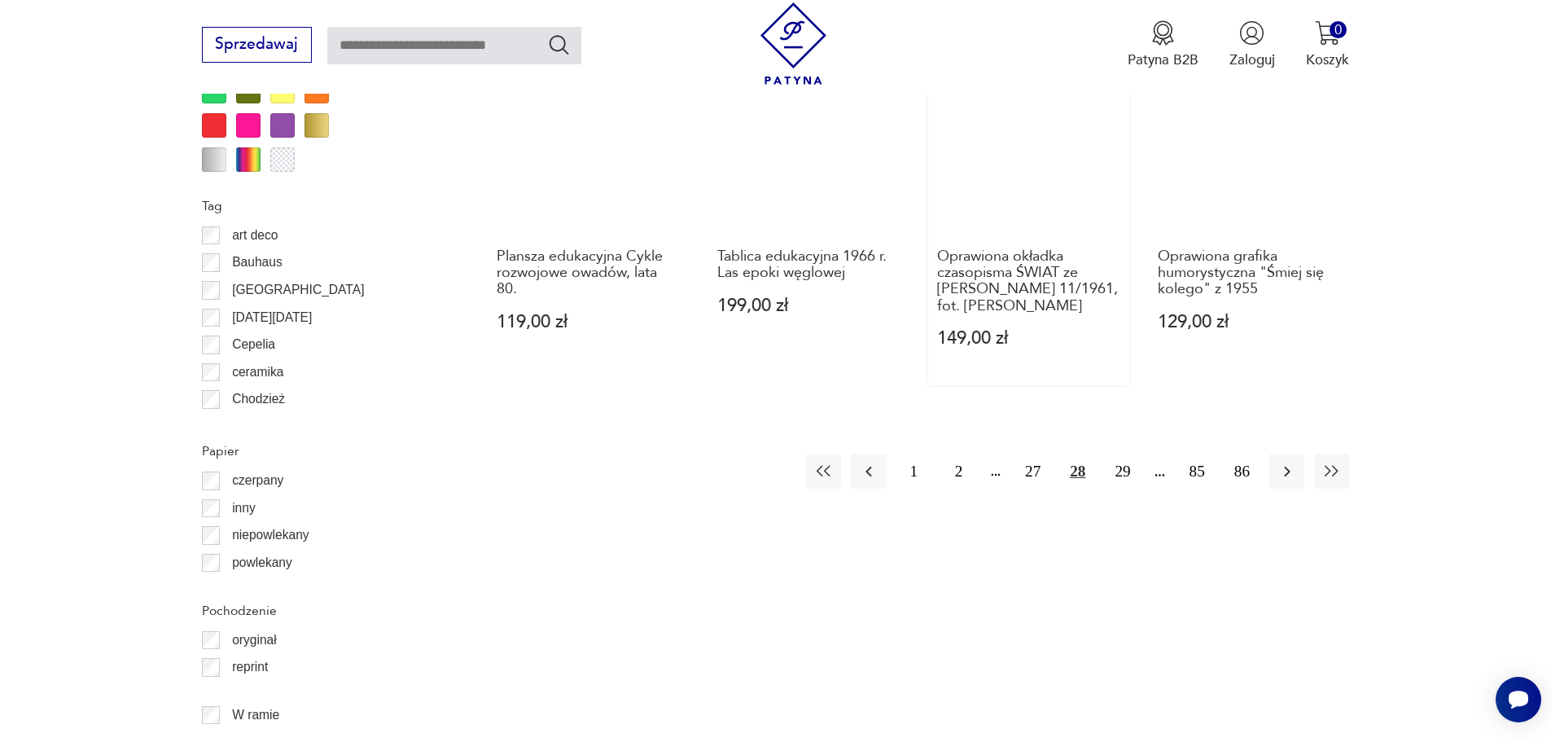
scroll to position [1949, 0]
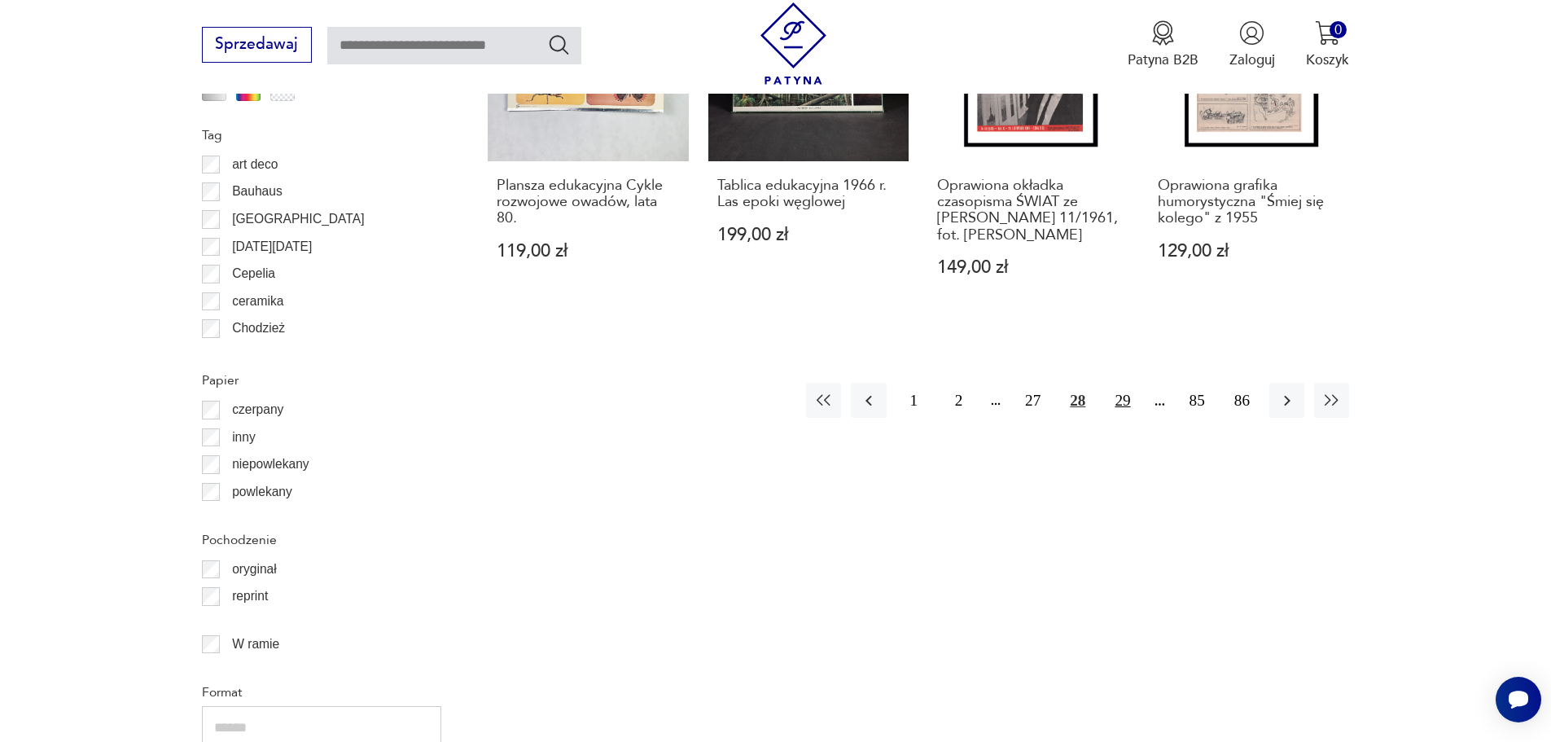
click at [1128, 418] on button "29" at bounding box center [1122, 400] width 35 height 35
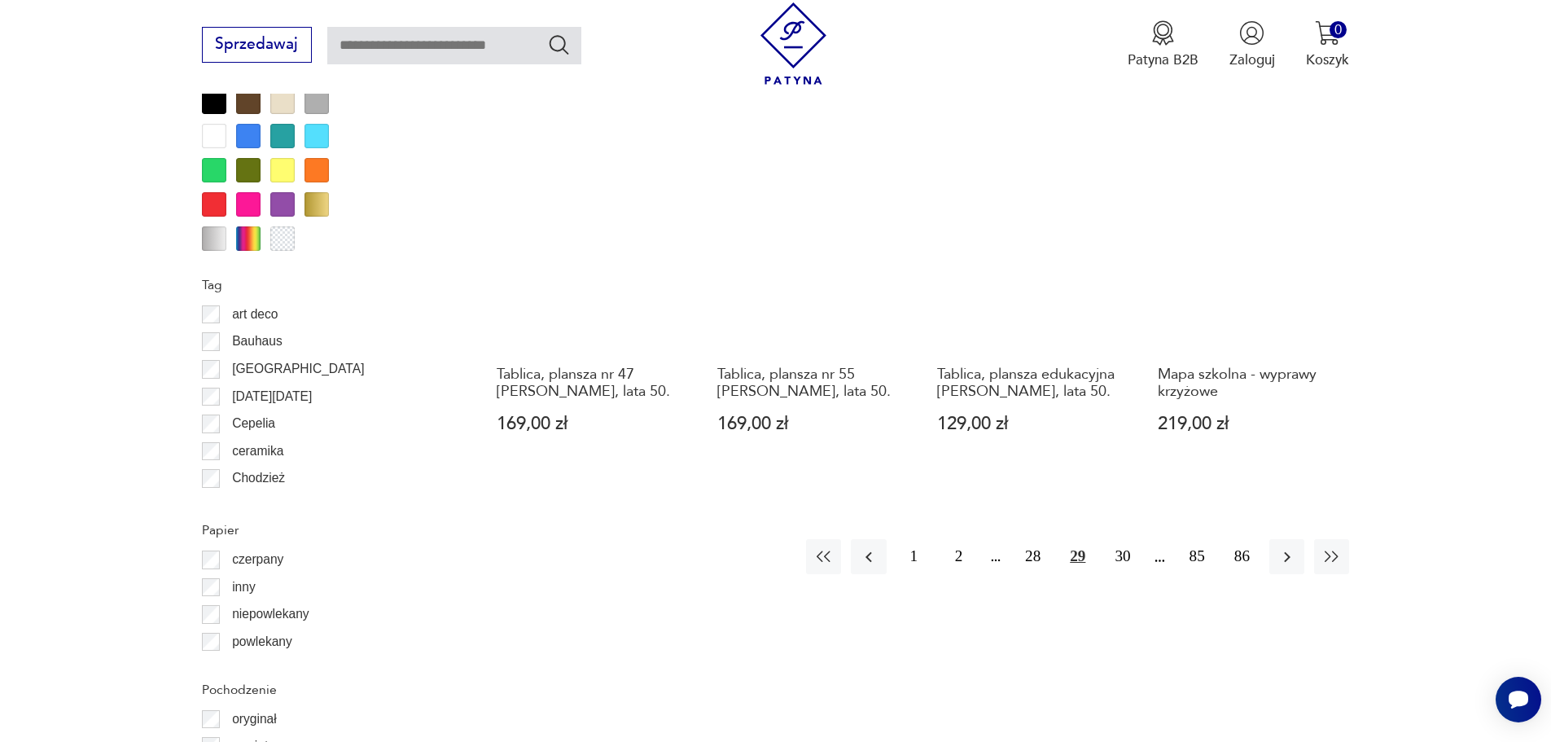
scroll to position [1868, 0]
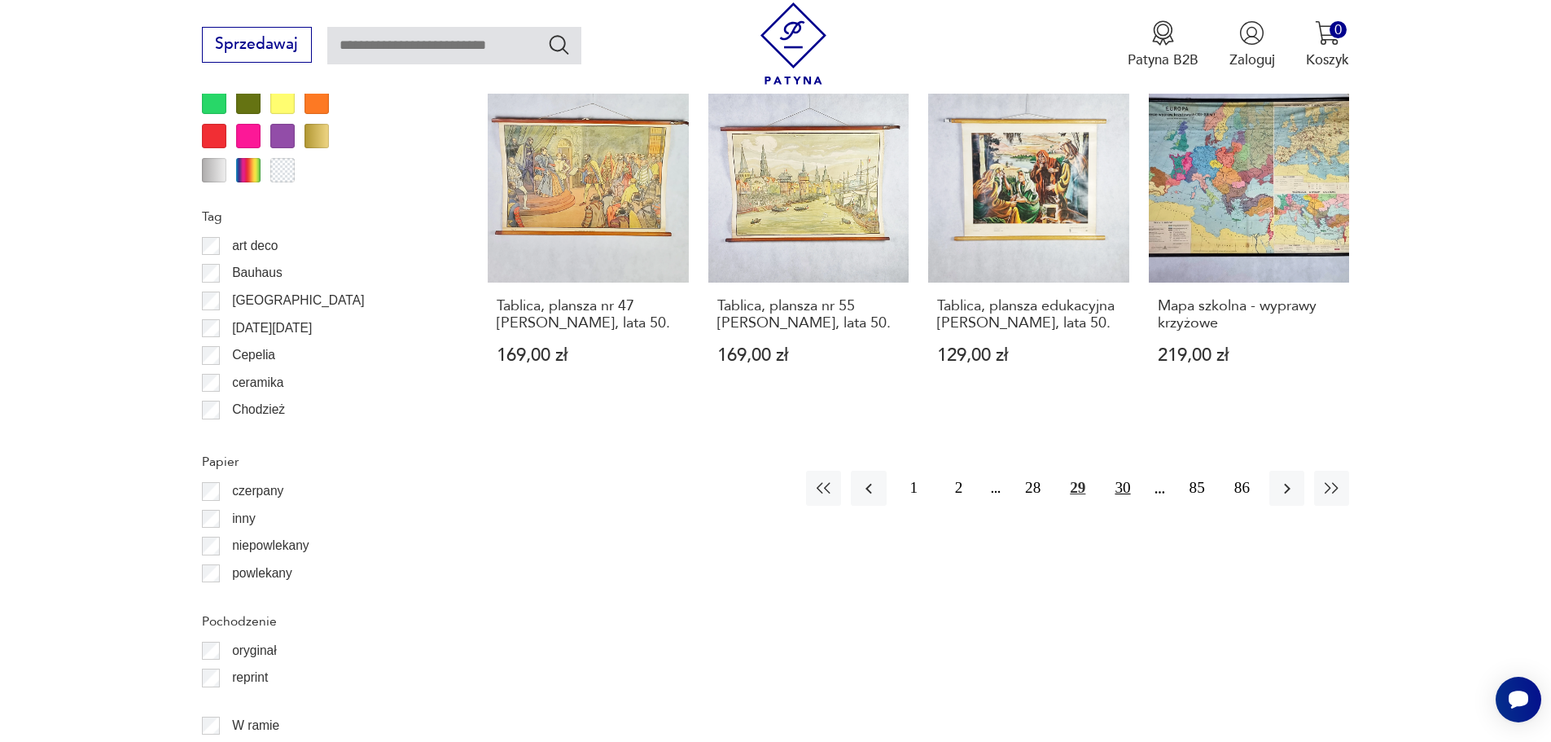
click at [1128, 471] on button "30" at bounding box center [1122, 488] width 35 height 35
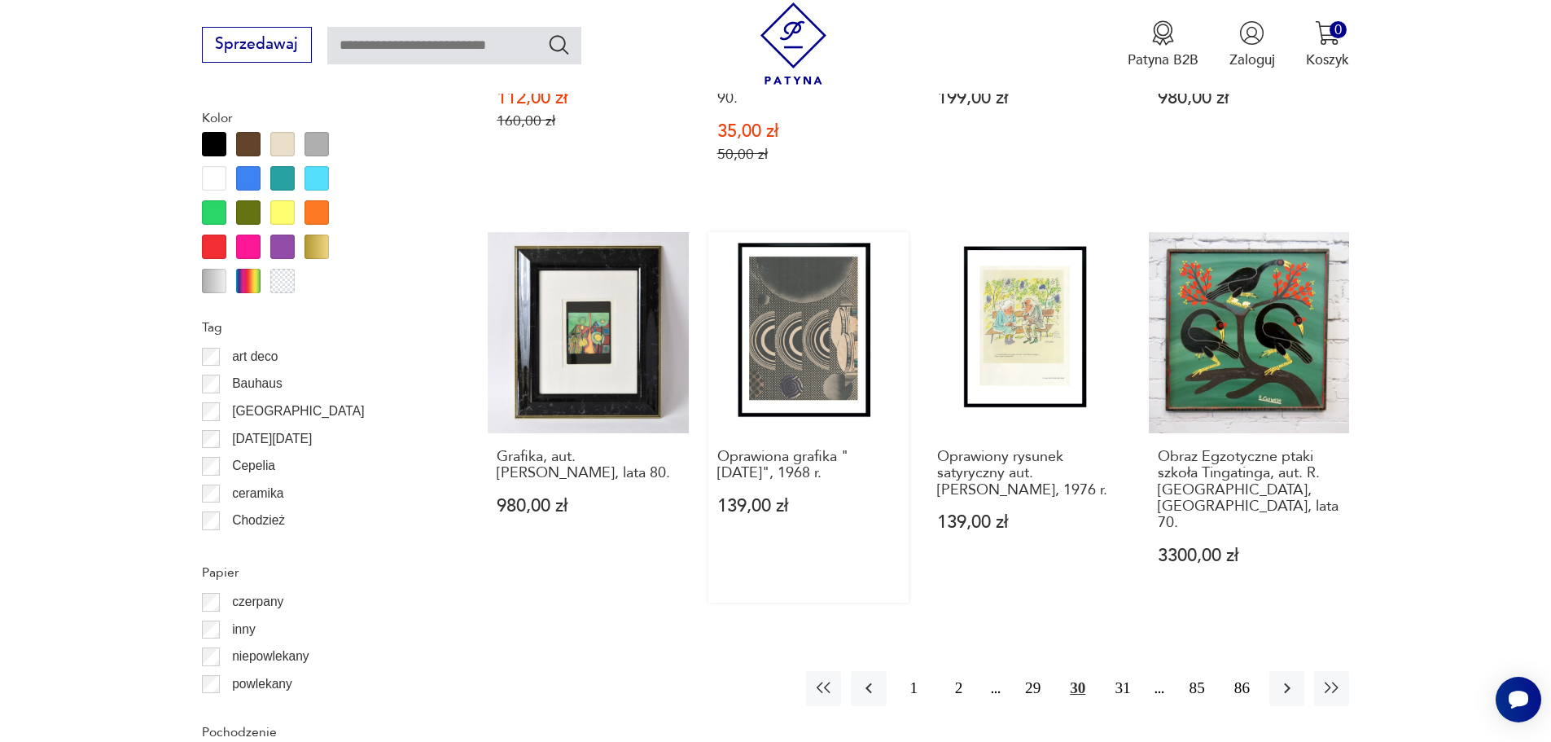
scroll to position [1949, 0]
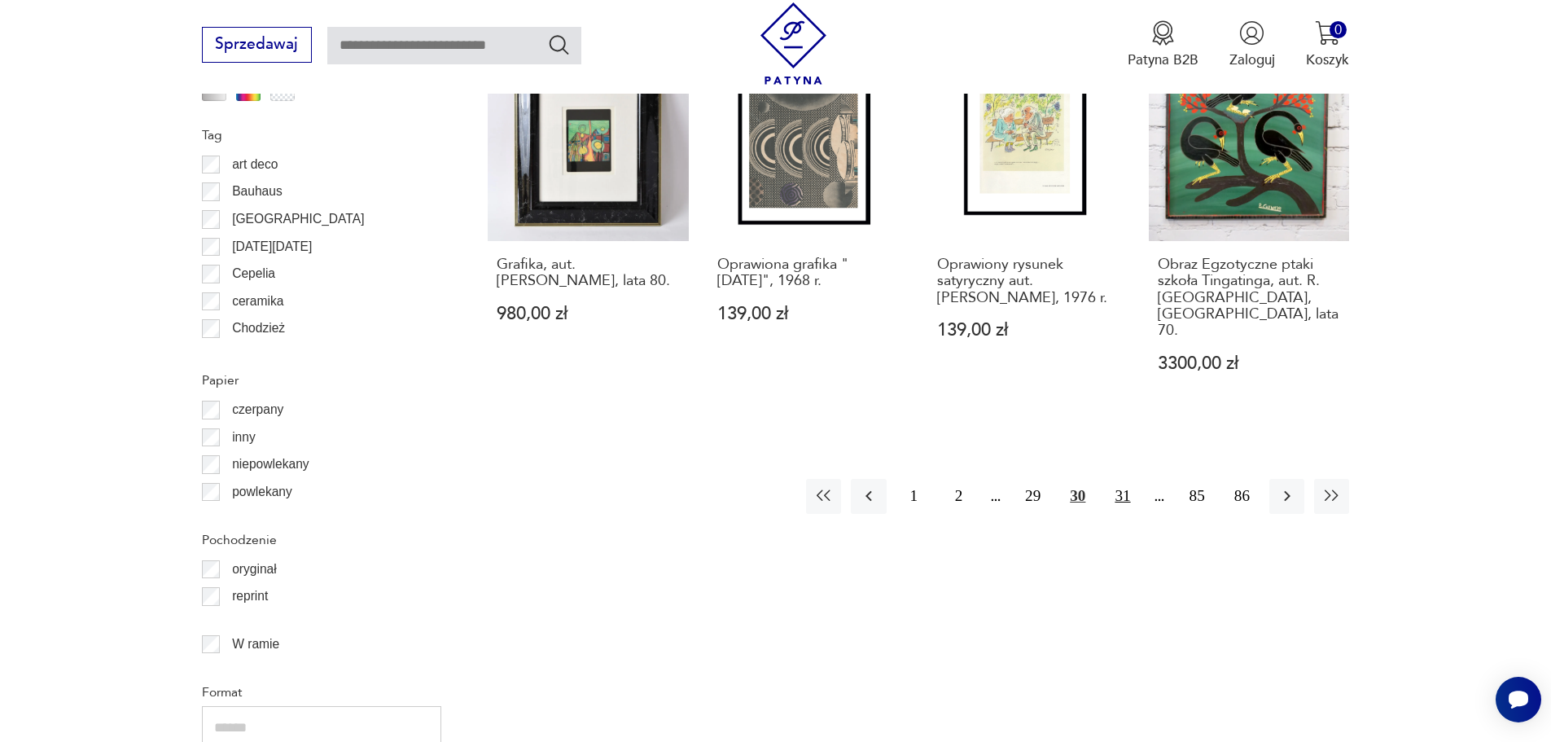
click at [1123, 479] on button "31" at bounding box center [1122, 496] width 35 height 35
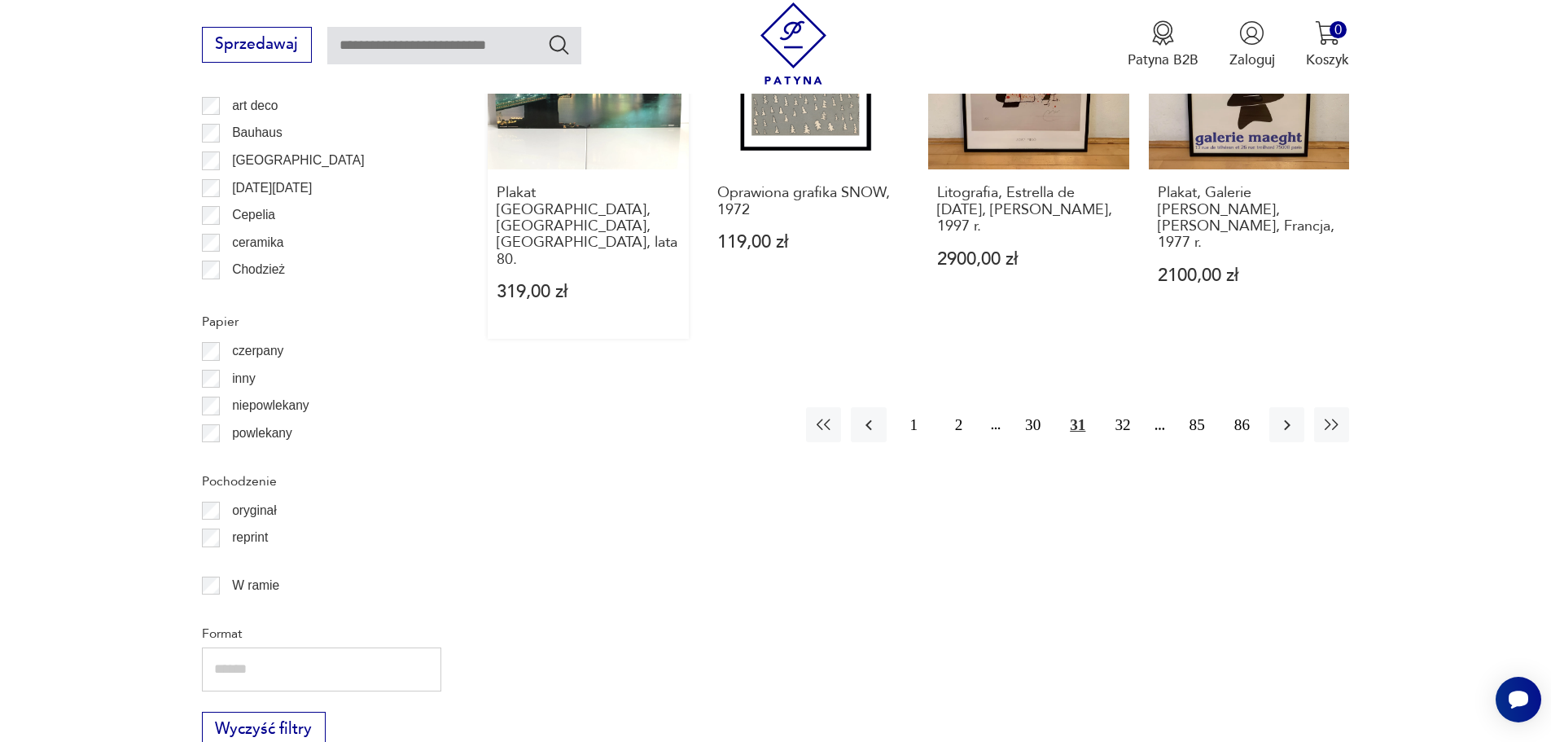
scroll to position [2031, 0]
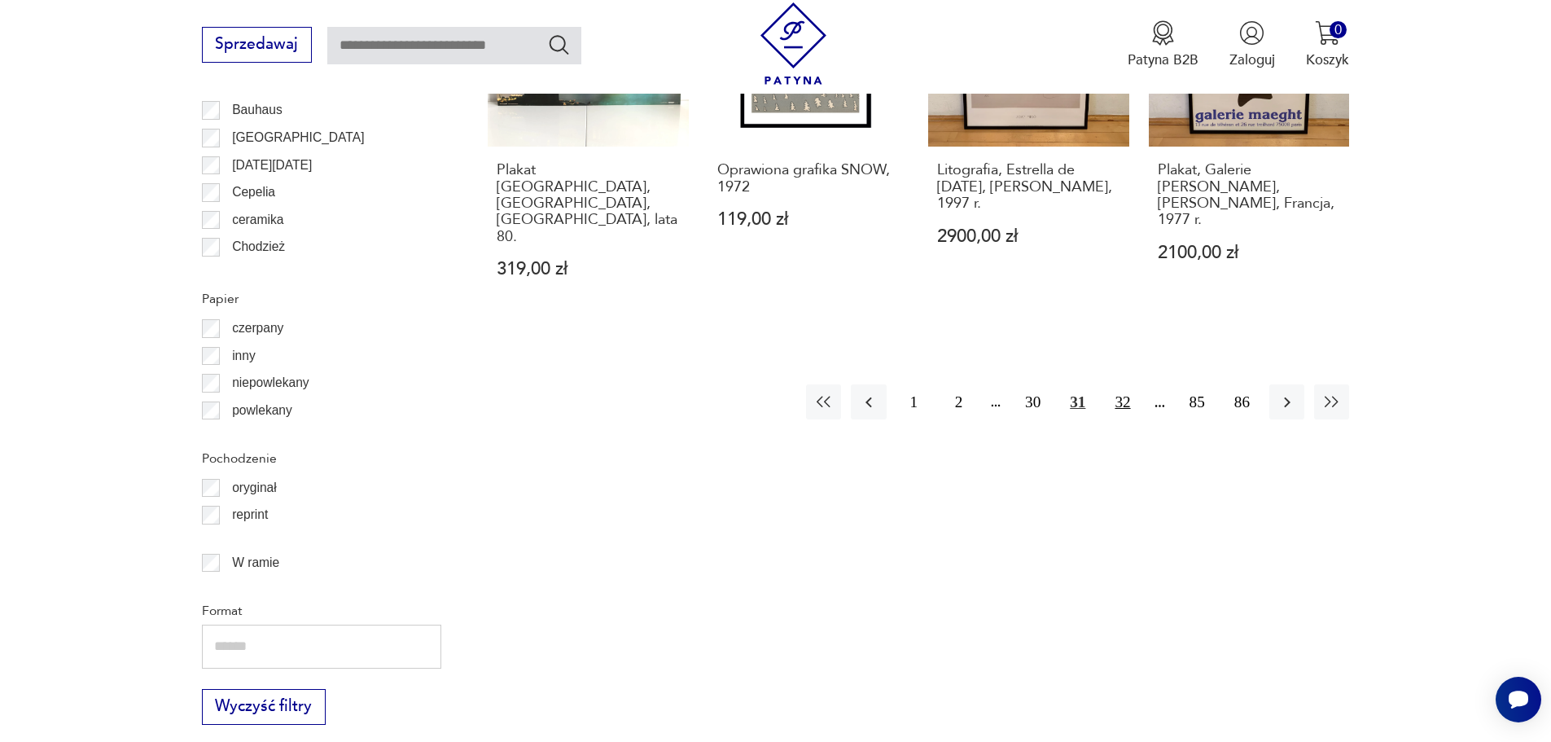
click at [1118, 384] on button "32" at bounding box center [1122, 401] width 35 height 35
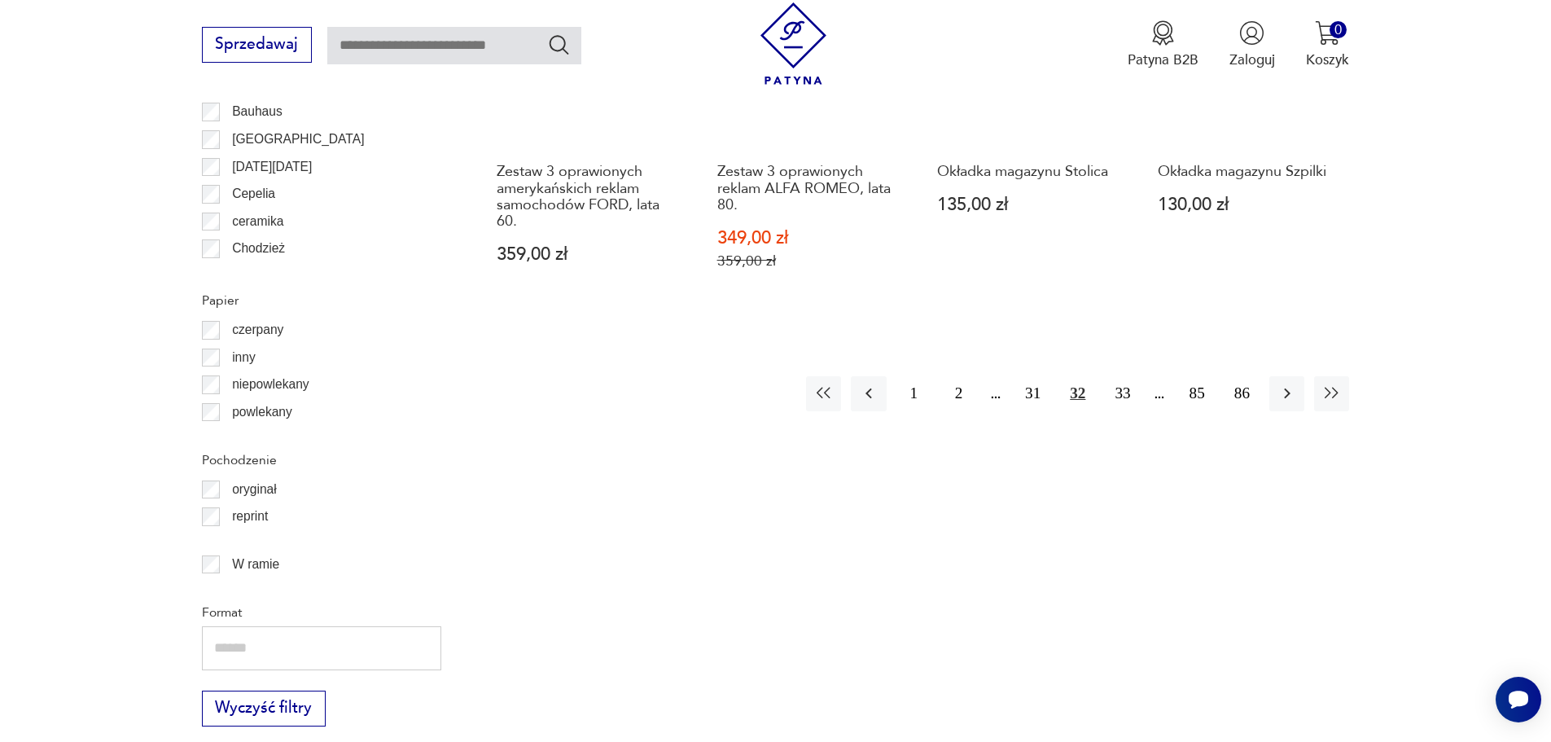
scroll to position [2031, 0]
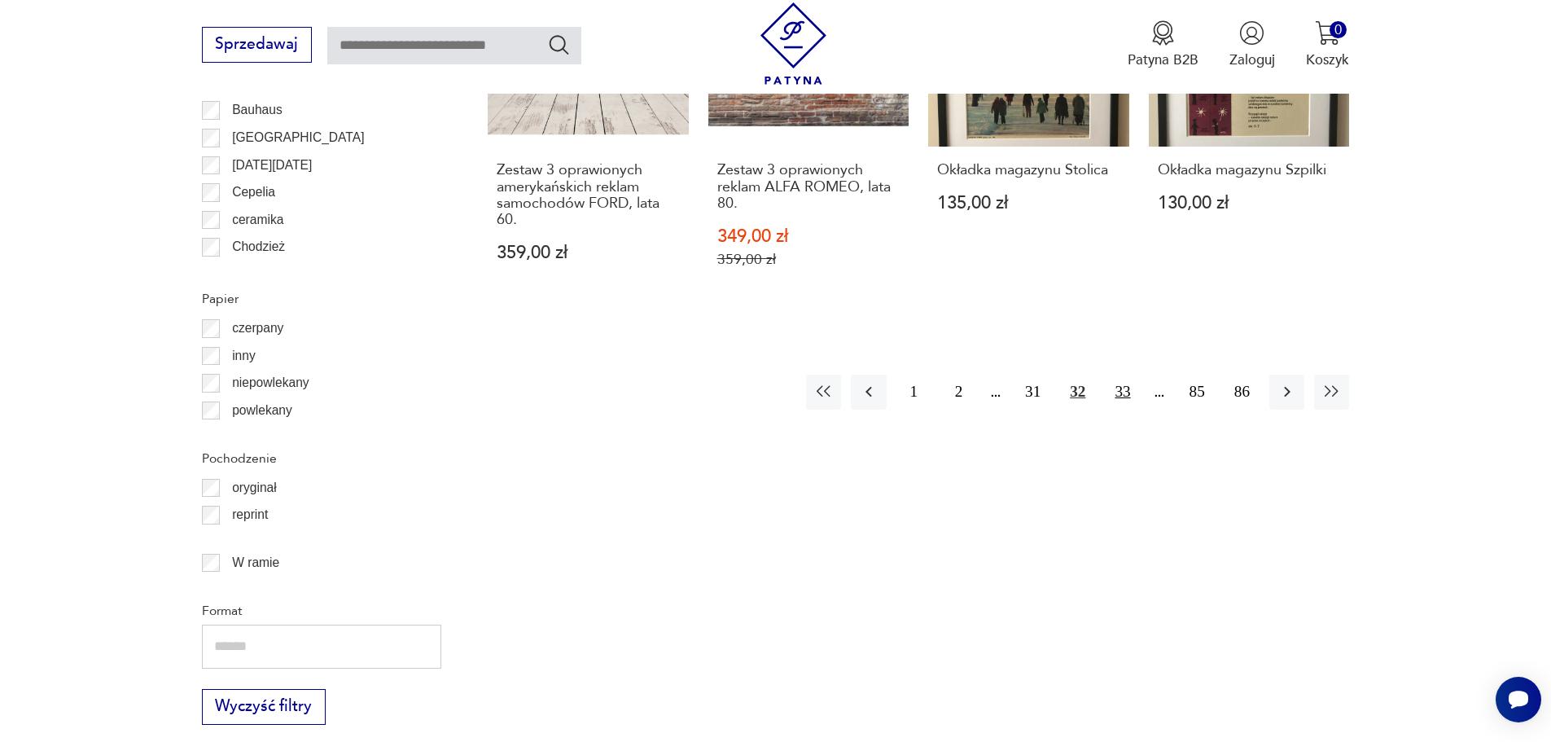
click at [1125, 375] on button "33" at bounding box center [1122, 392] width 35 height 35
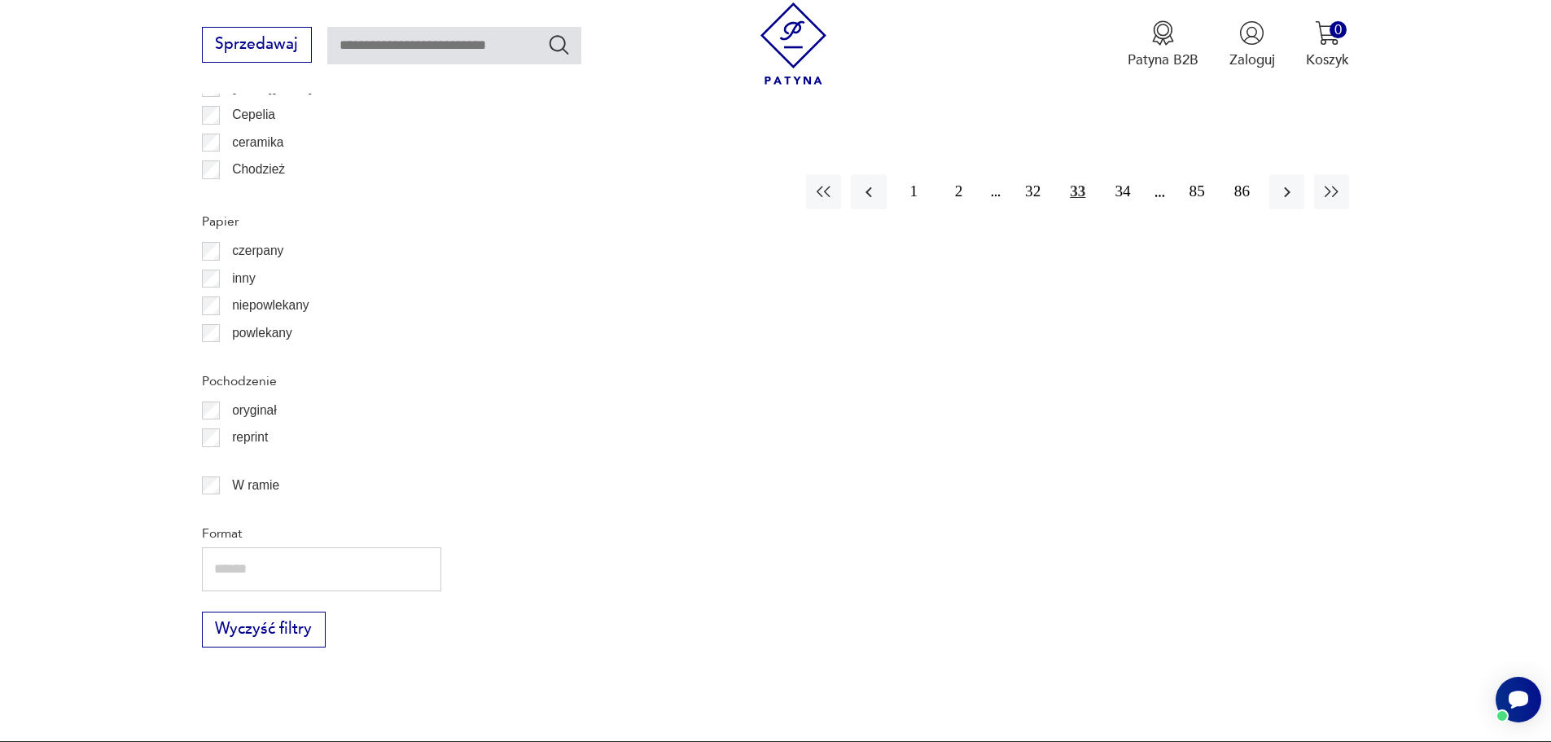
scroll to position [2112, 0]
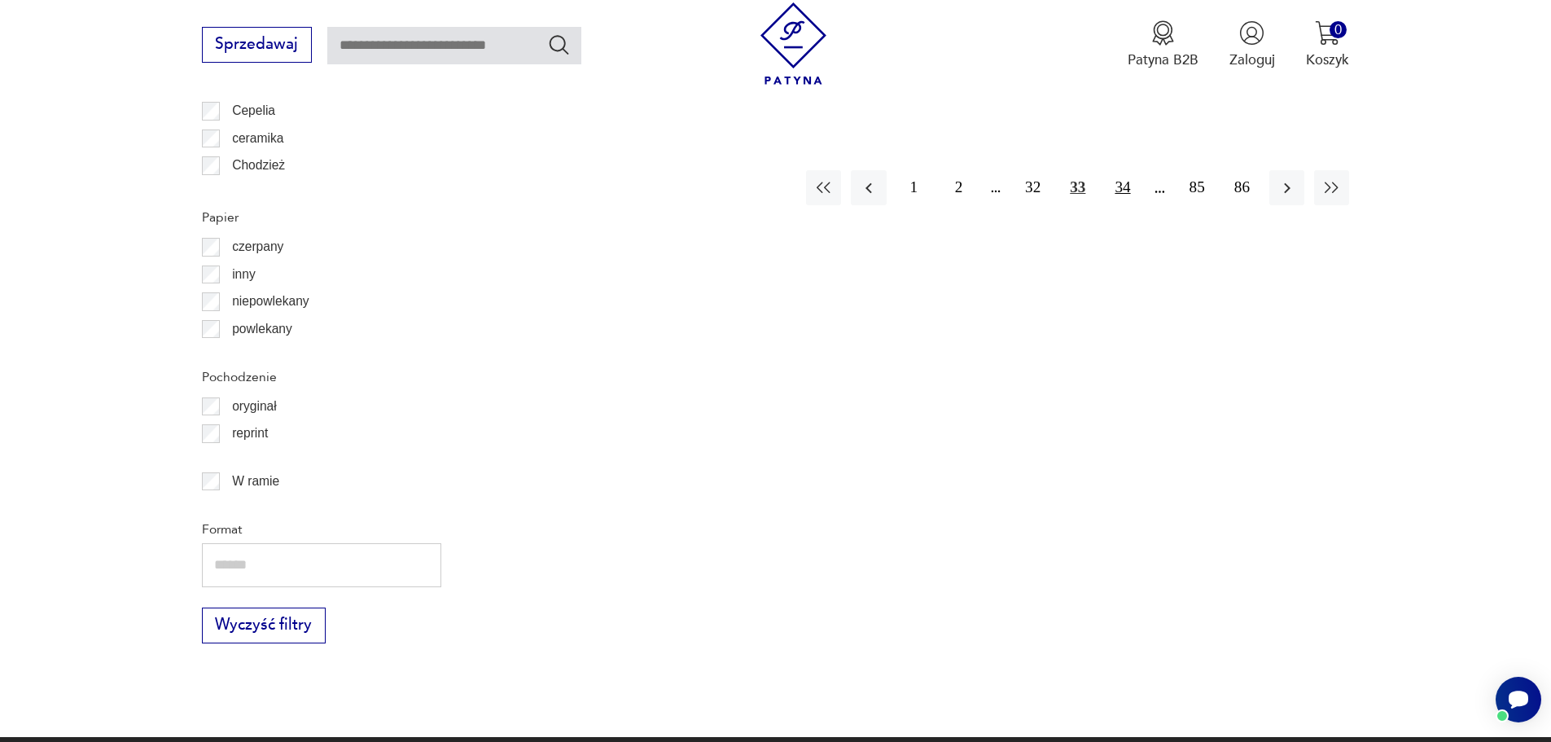
click at [1129, 170] on button "34" at bounding box center [1122, 187] width 35 height 35
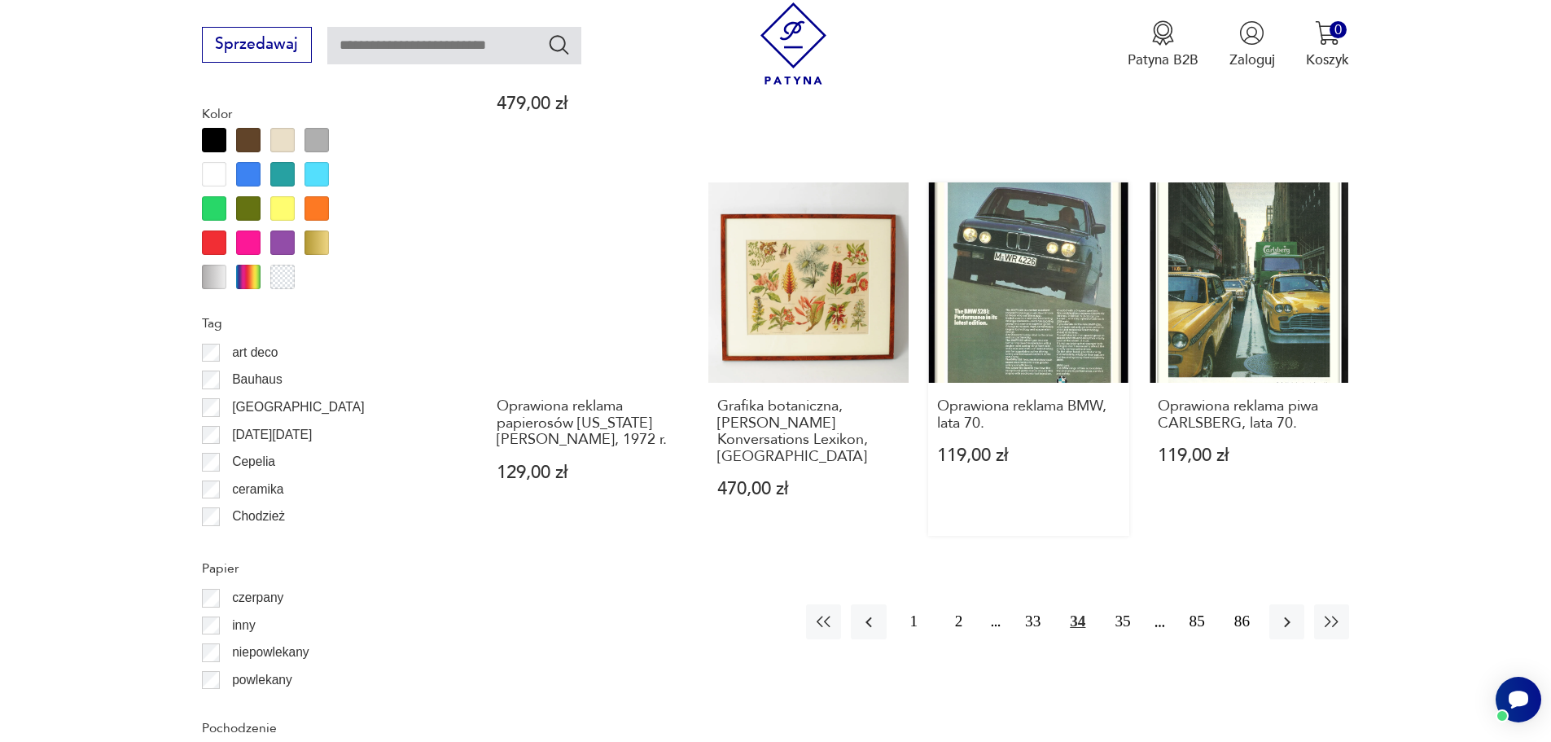
scroll to position [1787, 0]
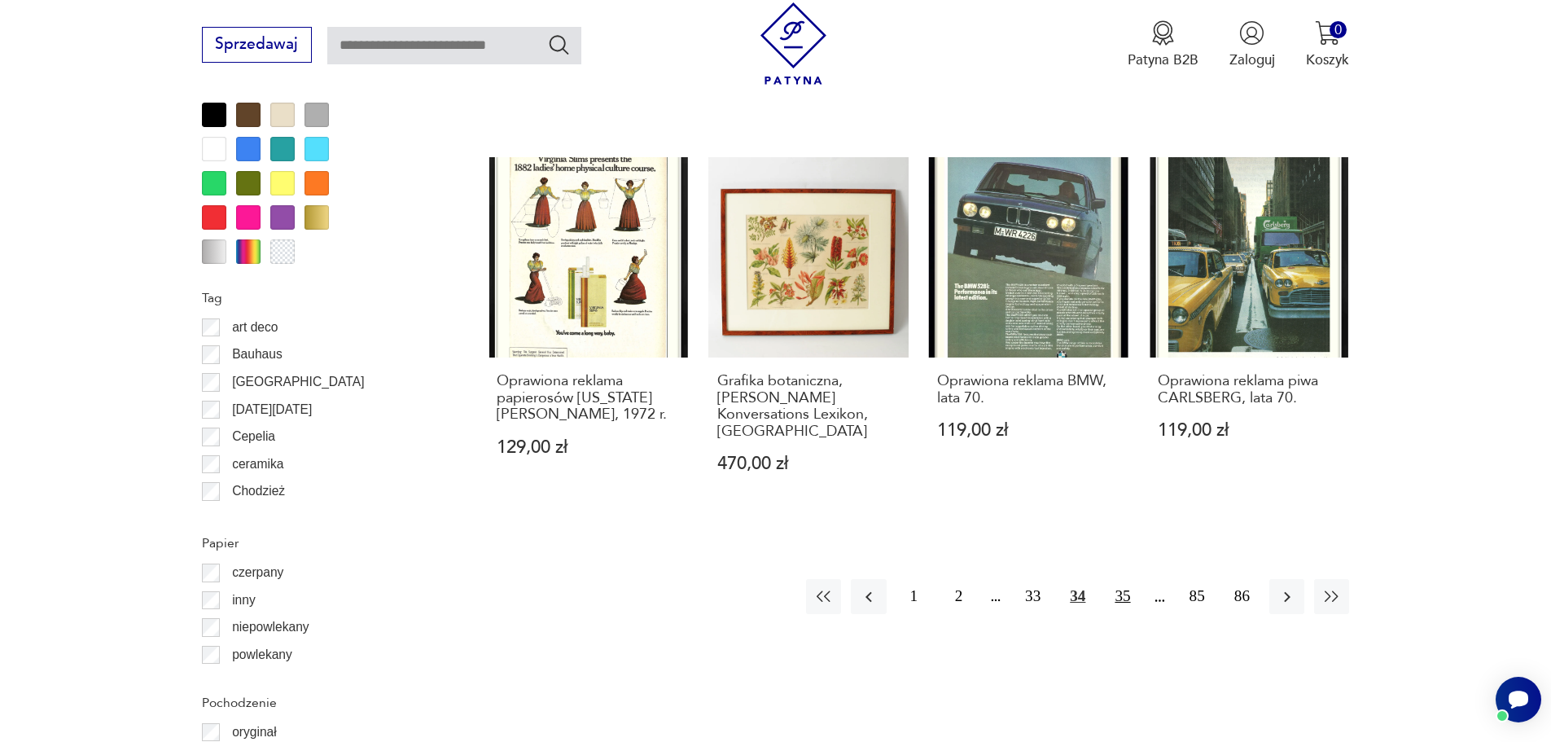
click at [1120, 579] on button "35" at bounding box center [1122, 596] width 35 height 35
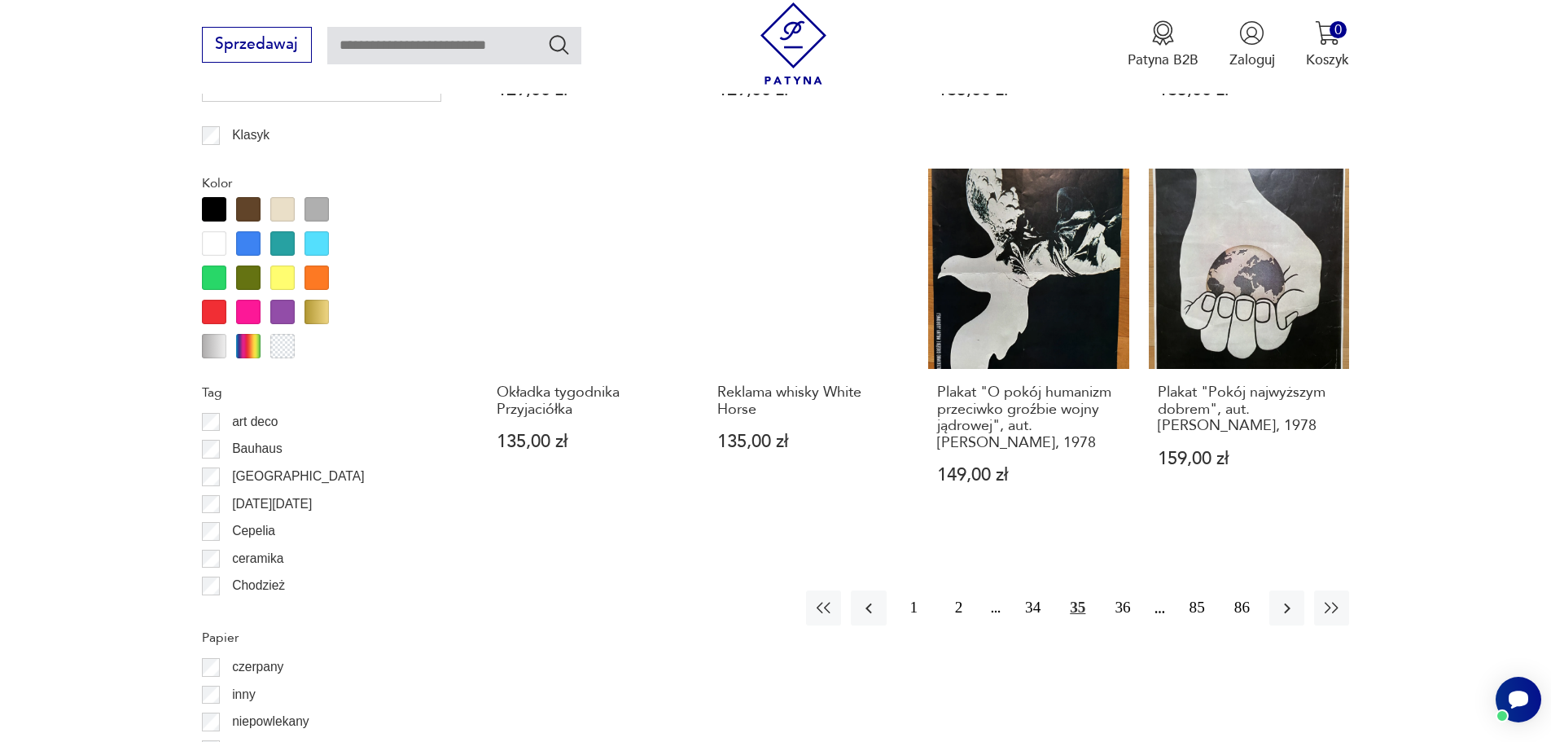
scroll to position [1868, 0]
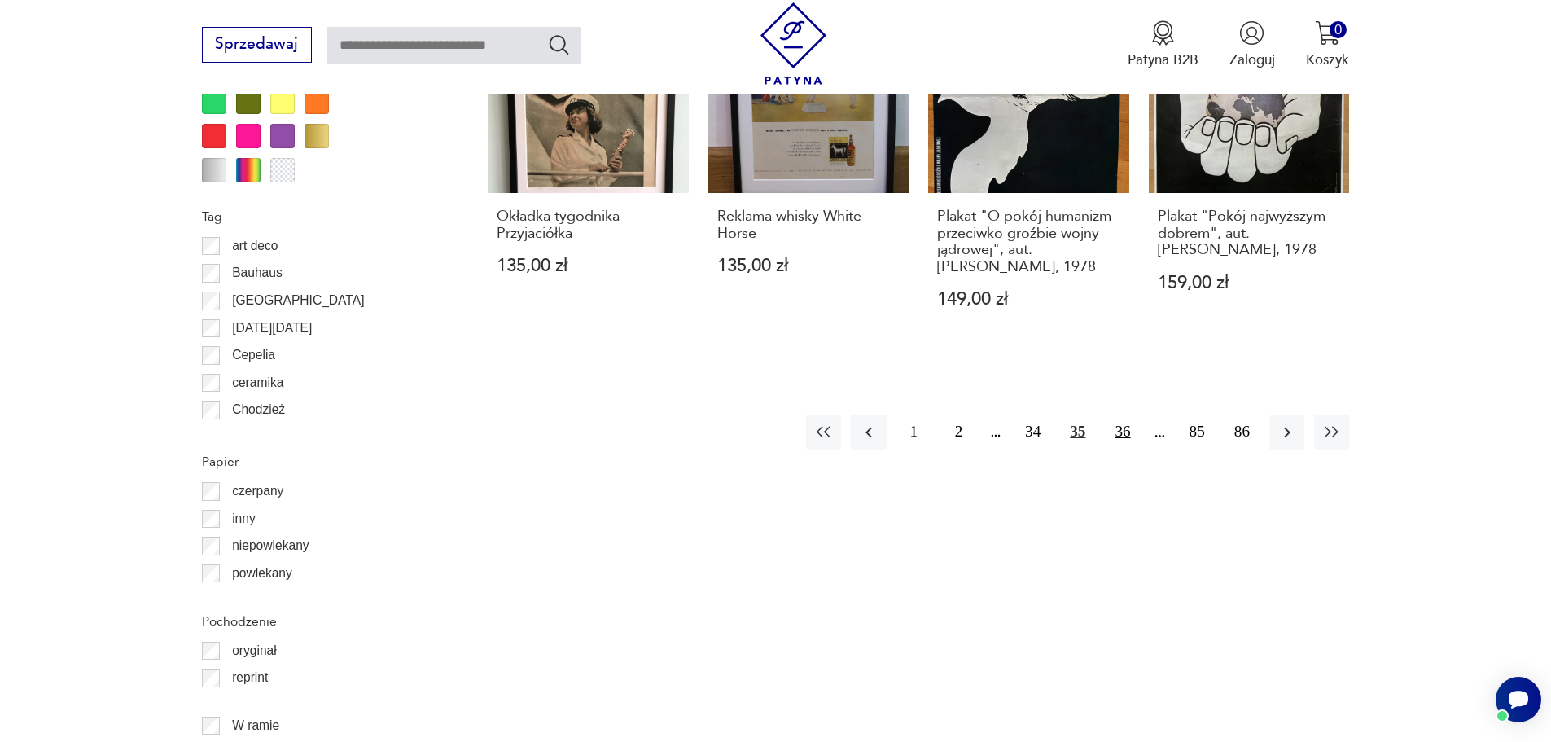
click at [1128, 423] on button "36" at bounding box center [1122, 431] width 35 height 35
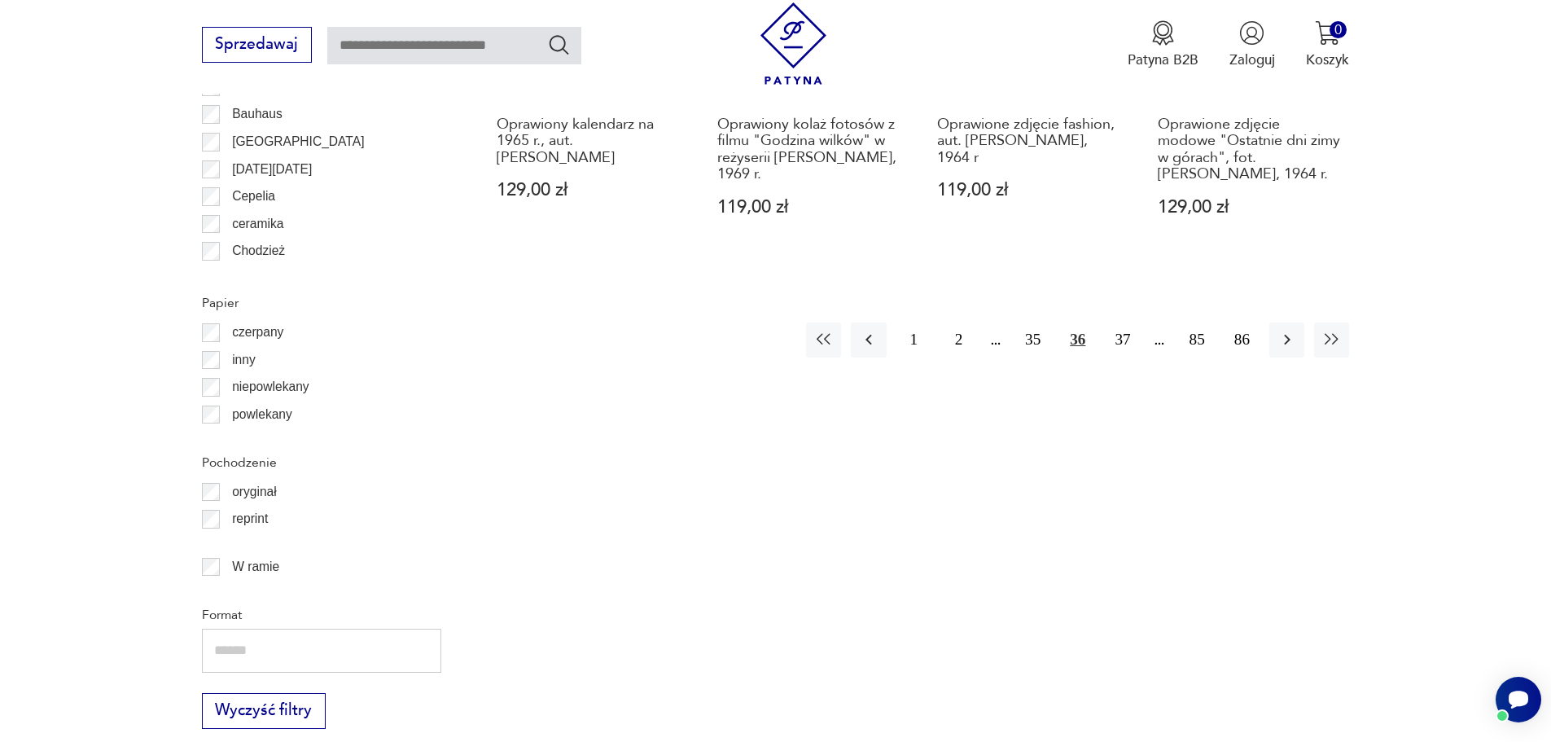
scroll to position [2031, 0]
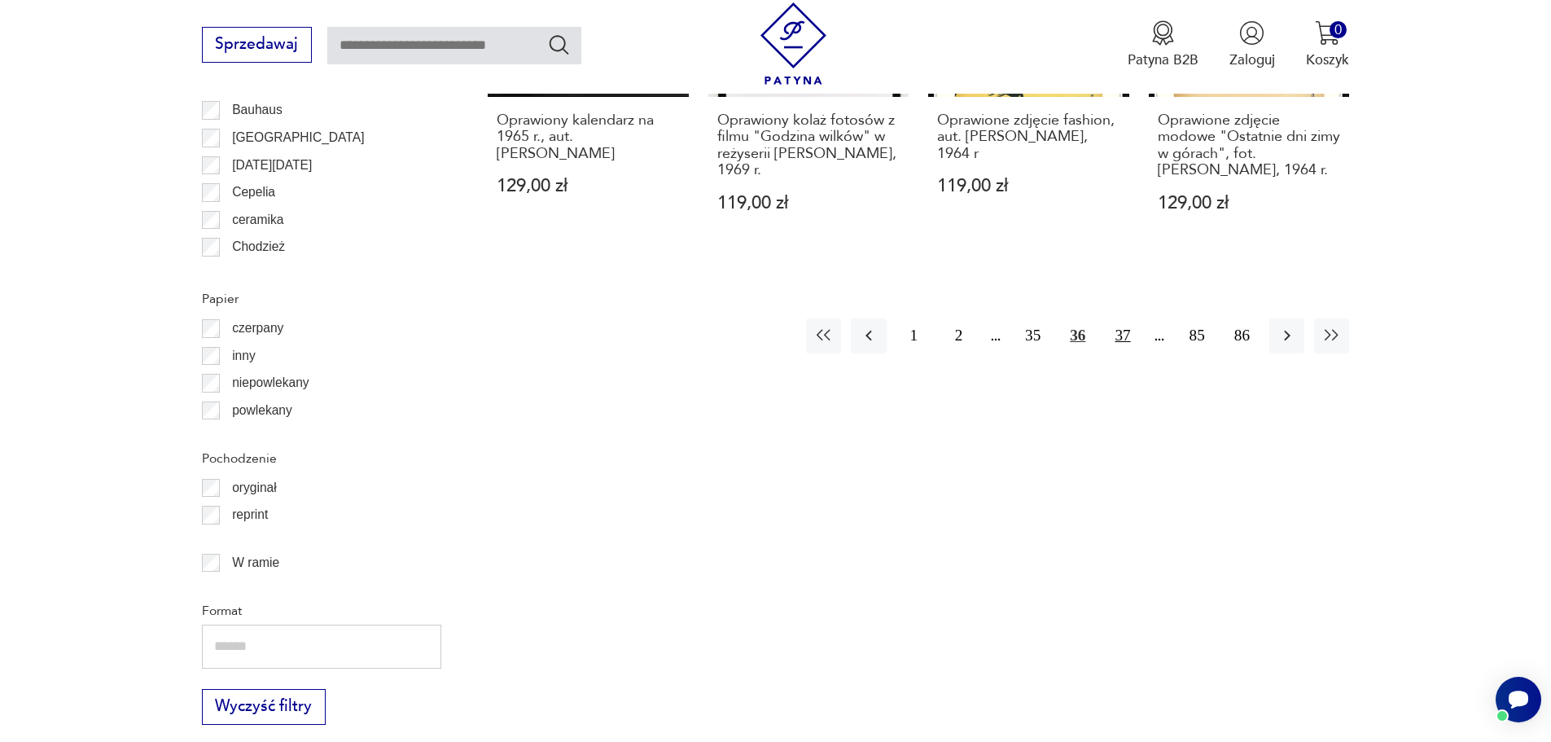
click at [1124, 318] on button "37" at bounding box center [1122, 335] width 35 height 35
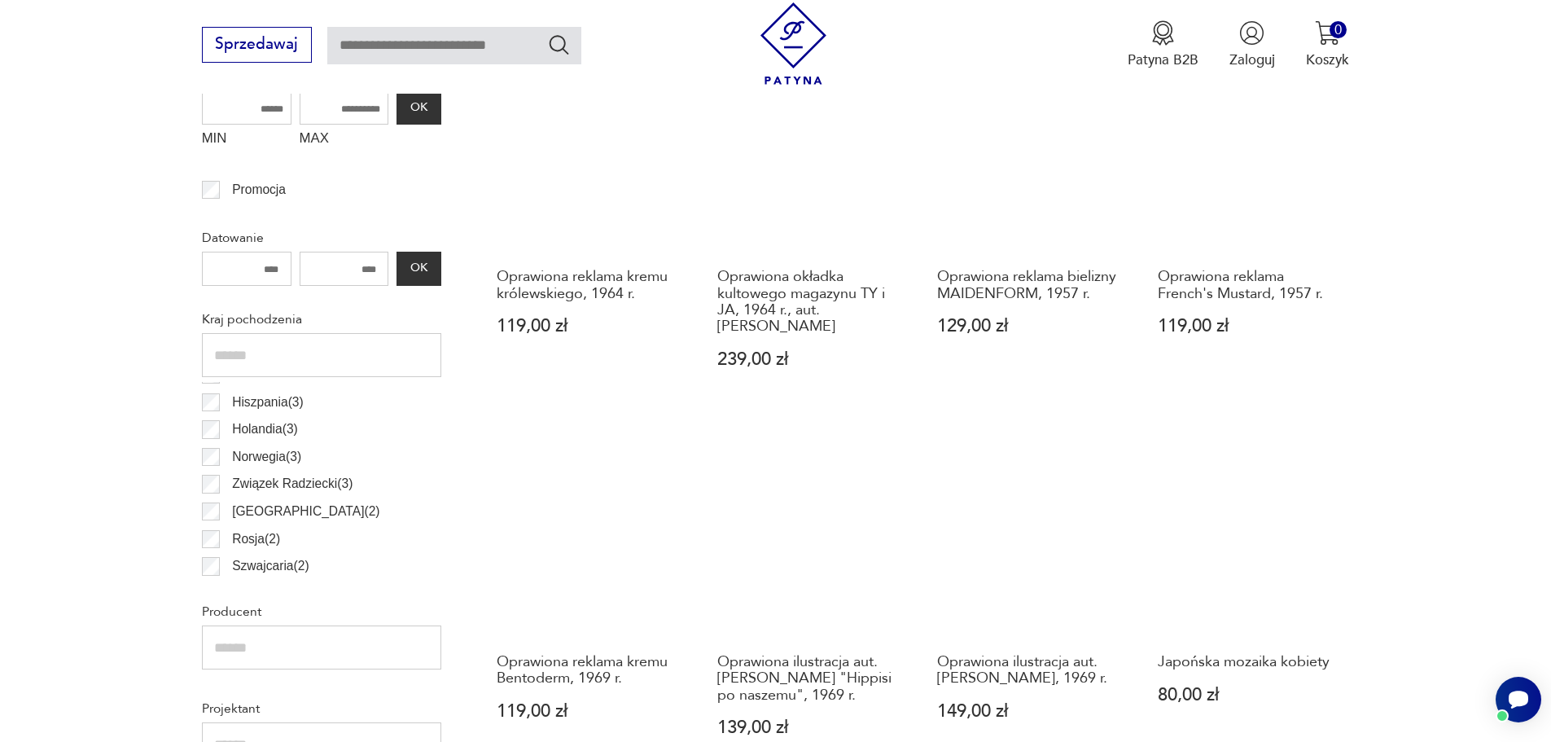
scroll to position [728, 0]
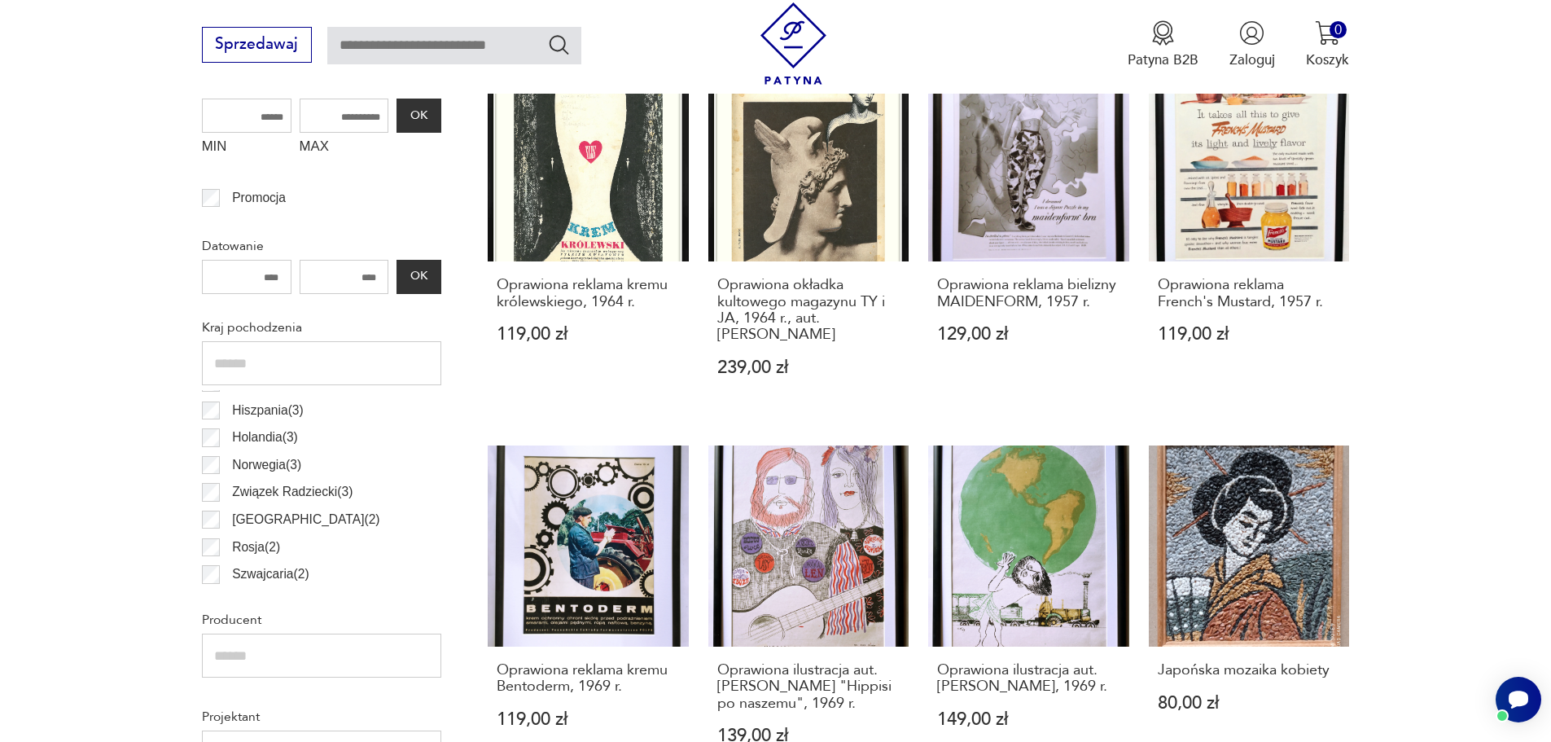
click at [235, 275] on input "number" at bounding box center [247, 277] width 90 height 34
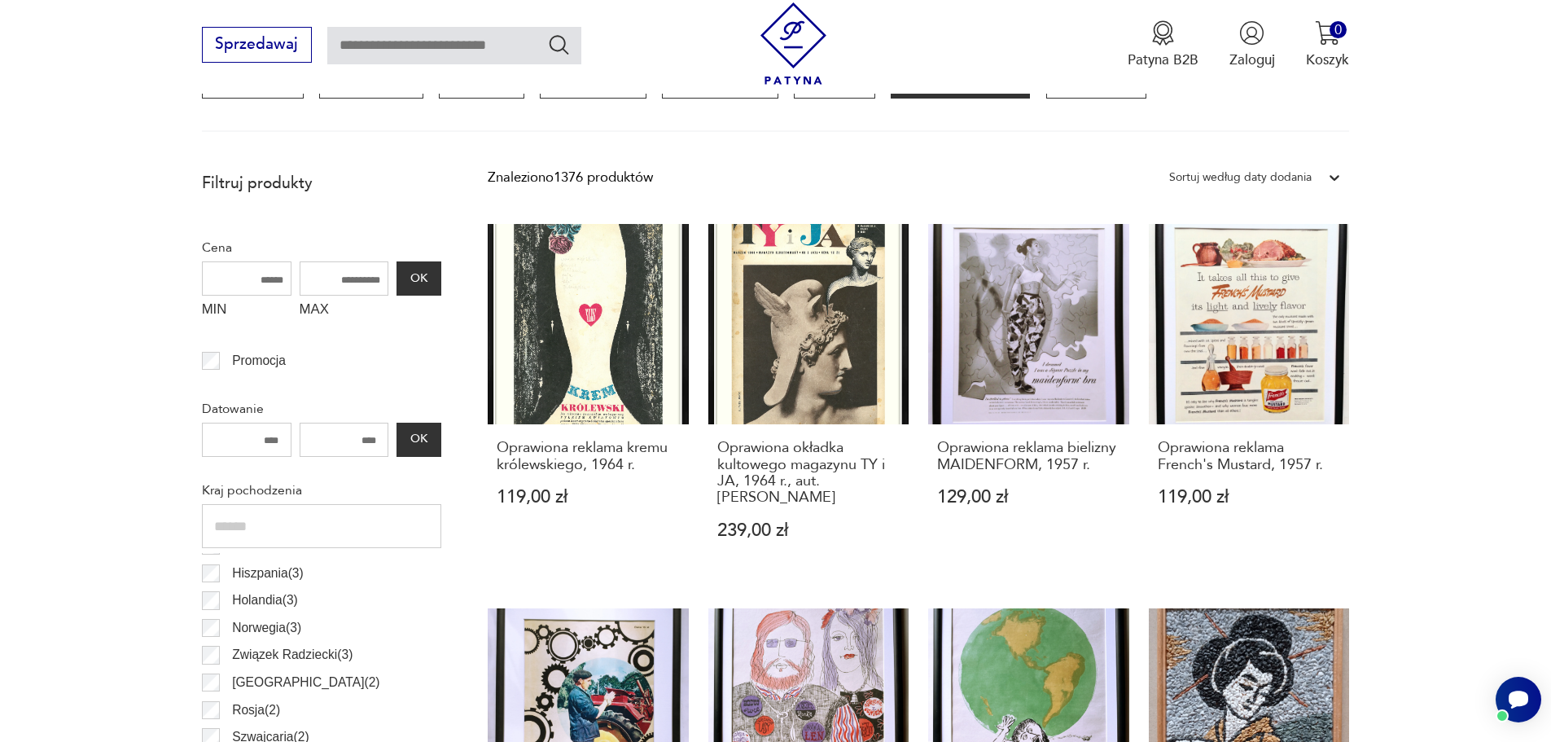
type input "****"
click at [245, 284] on input "MIN" at bounding box center [247, 278] width 90 height 34
type input "***"
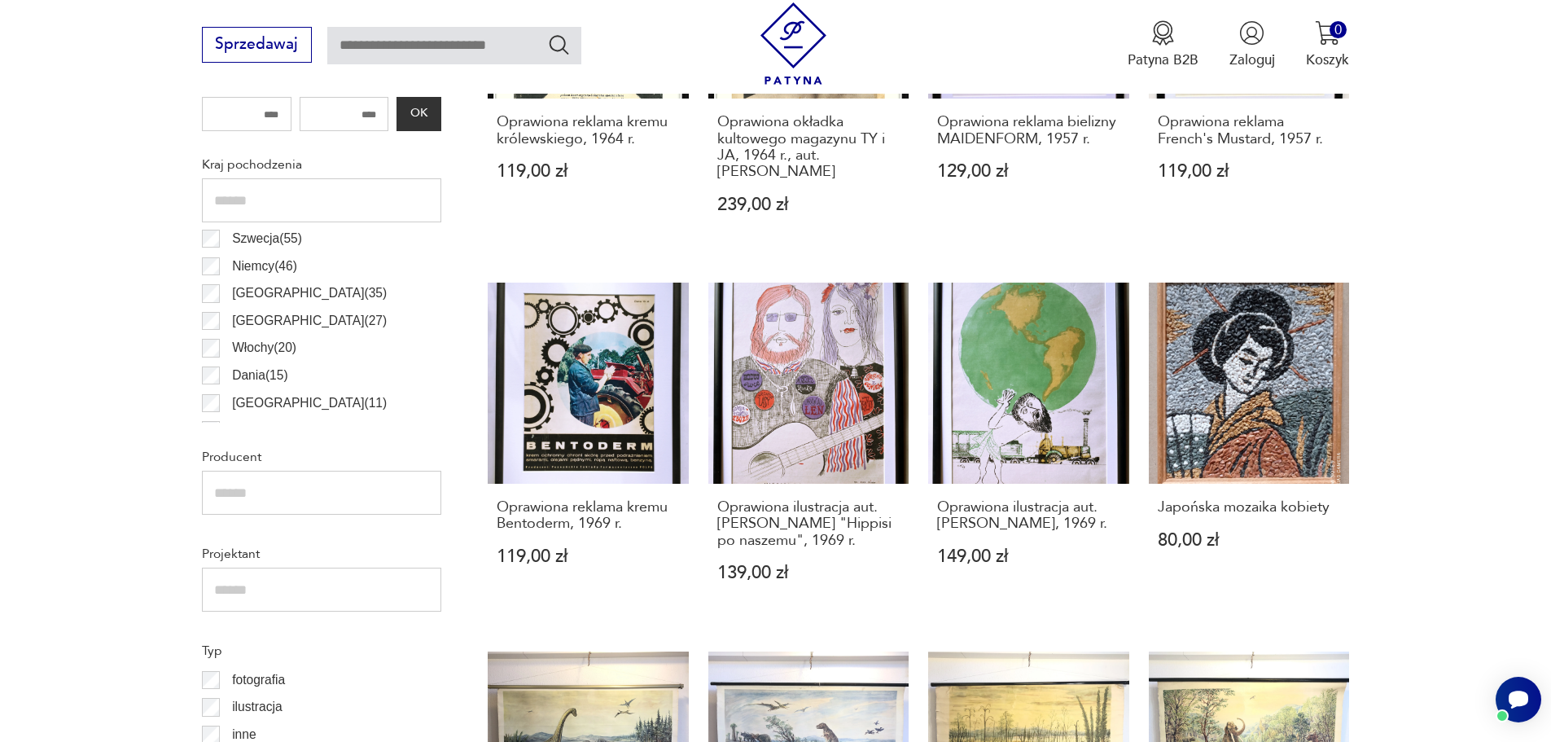
scroll to position [484, 0]
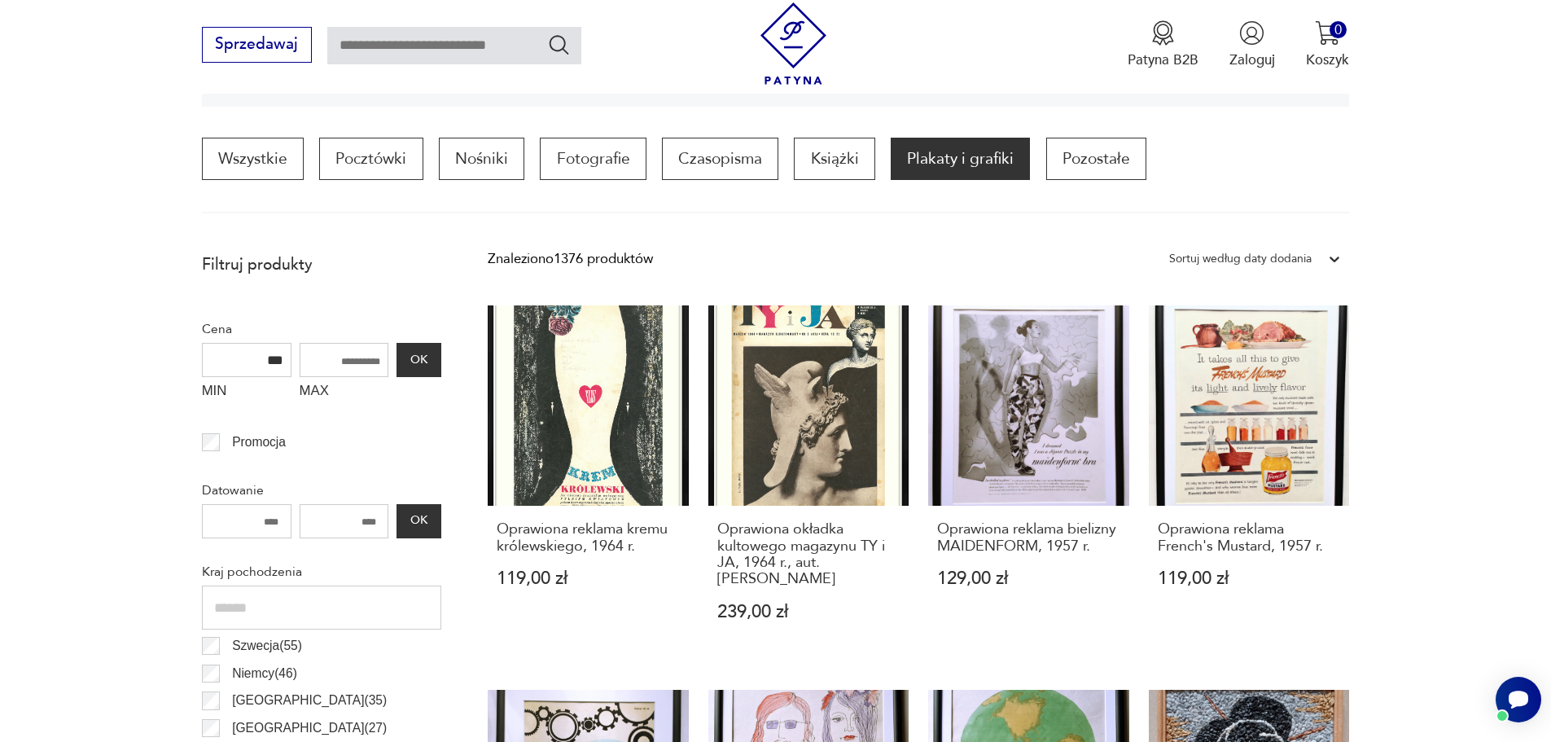
click at [406, 389] on div "MIN *** MAX OK" at bounding box center [321, 375] width 239 height 65
click at [944, 261] on div "Znaleziono 1376 produktów Filtruj Sortuj według daty dodania Sortuj według daty…" at bounding box center [919, 258] width 862 height 29
click at [1265, 262] on div "Sortuj według daty dodania" at bounding box center [1240, 258] width 143 height 21
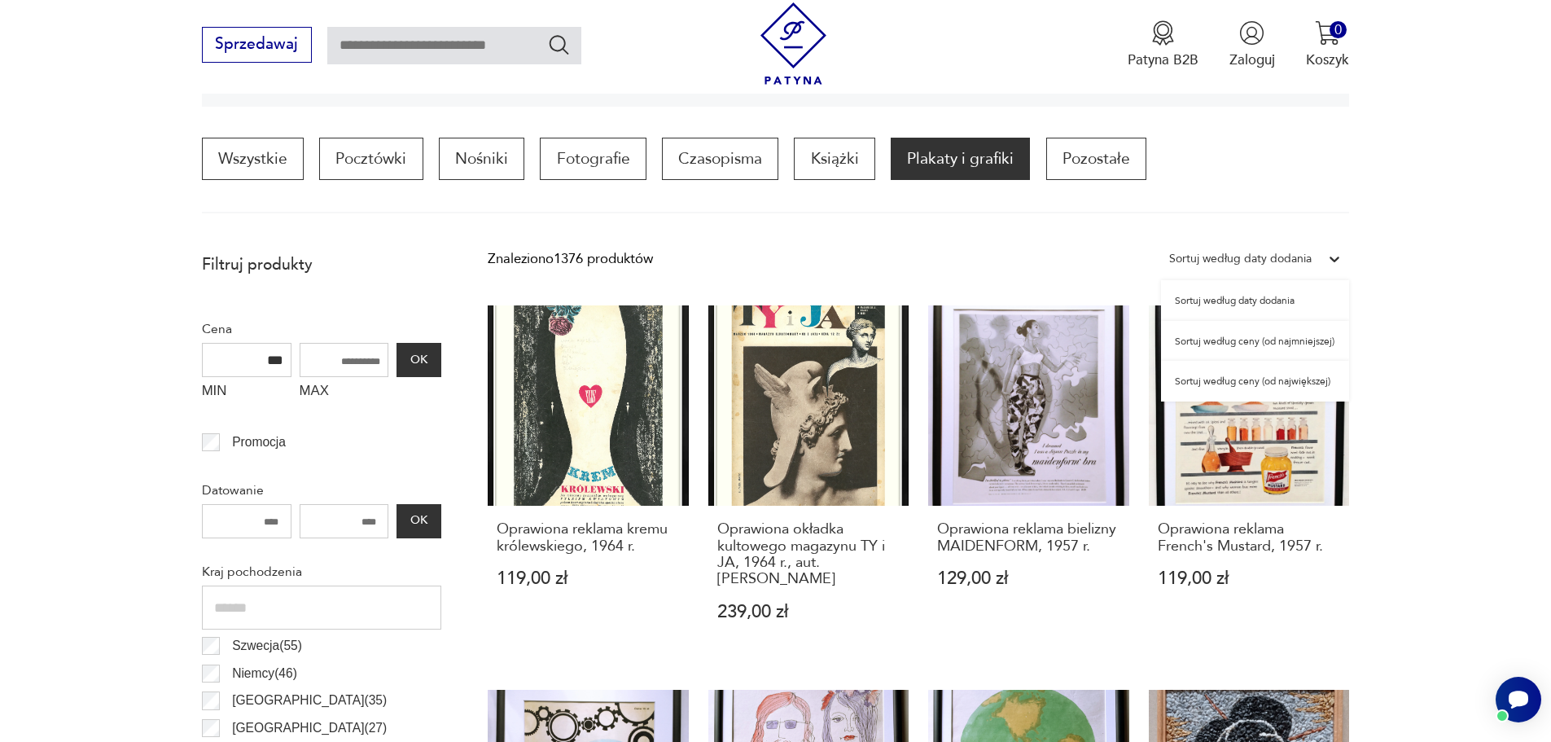
click at [1256, 385] on div "Sortuj według ceny (od największej)" at bounding box center [1255, 381] width 188 height 41
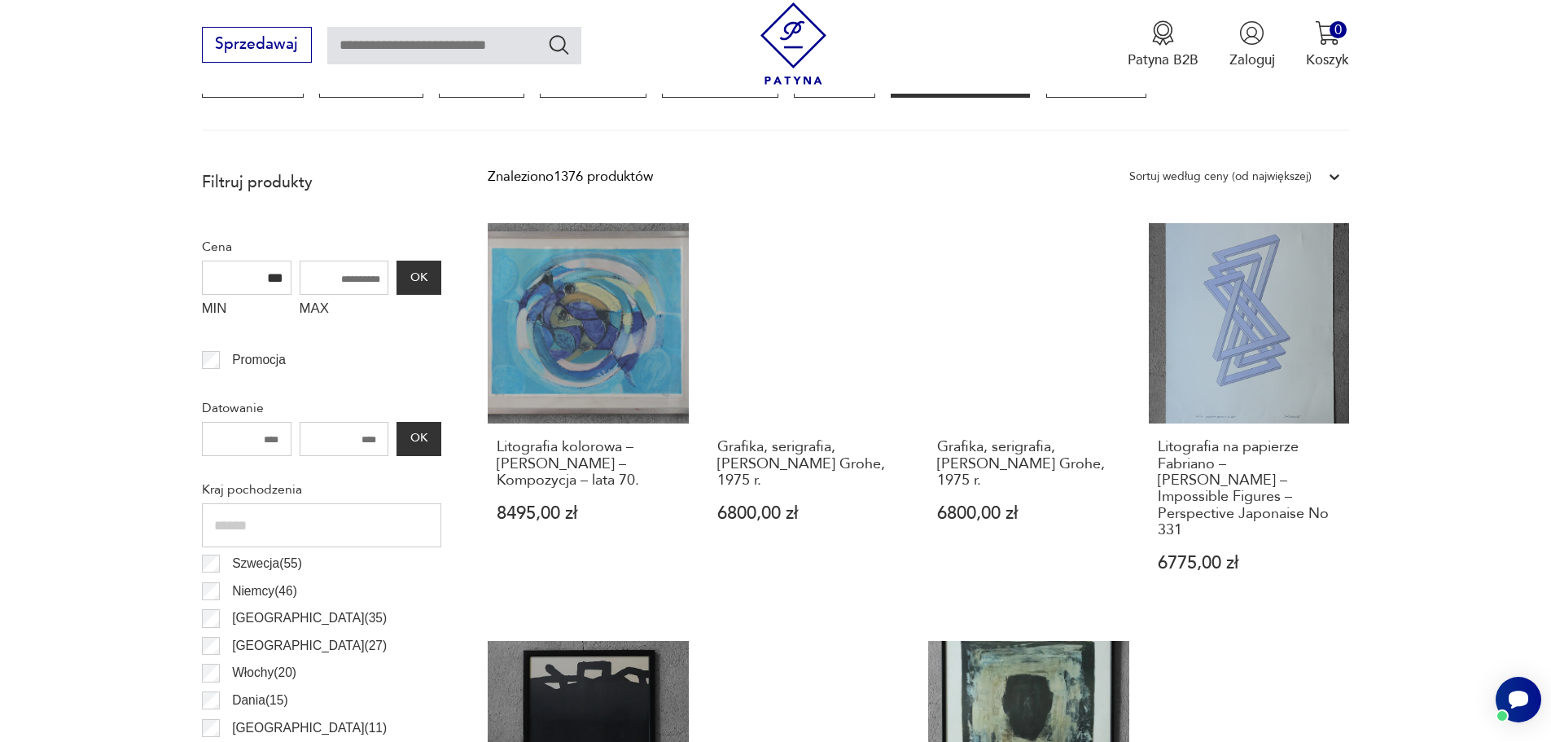
scroll to position [565, 0]
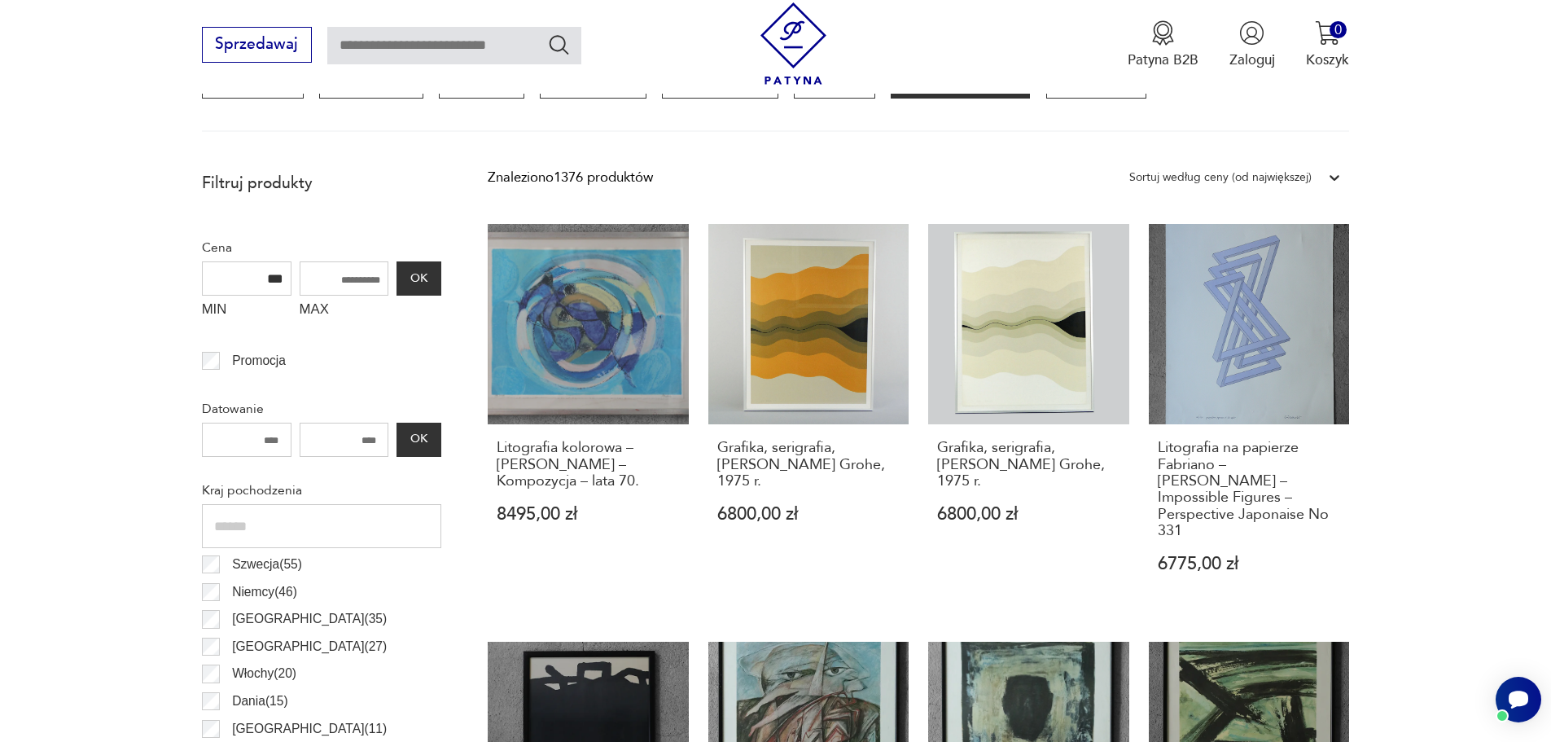
click at [357, 278] on input "MAX" at bounding box center [345, 278] width 90 height 34
type input "*"
type input "****"
click at [410, 278] on button "OK" at bounding box center [419, 278] width 44 height 34
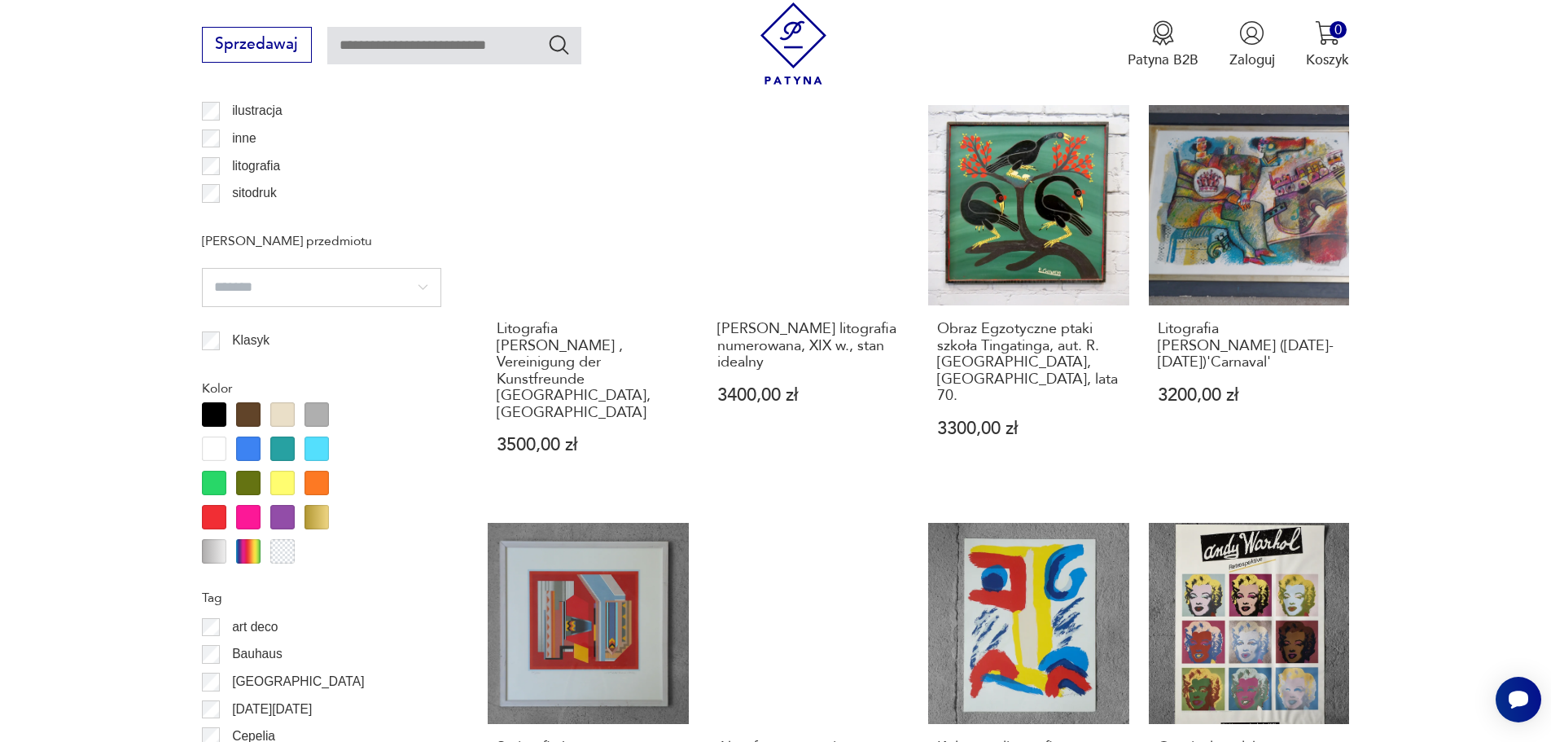
scroll to position [1705, 0]
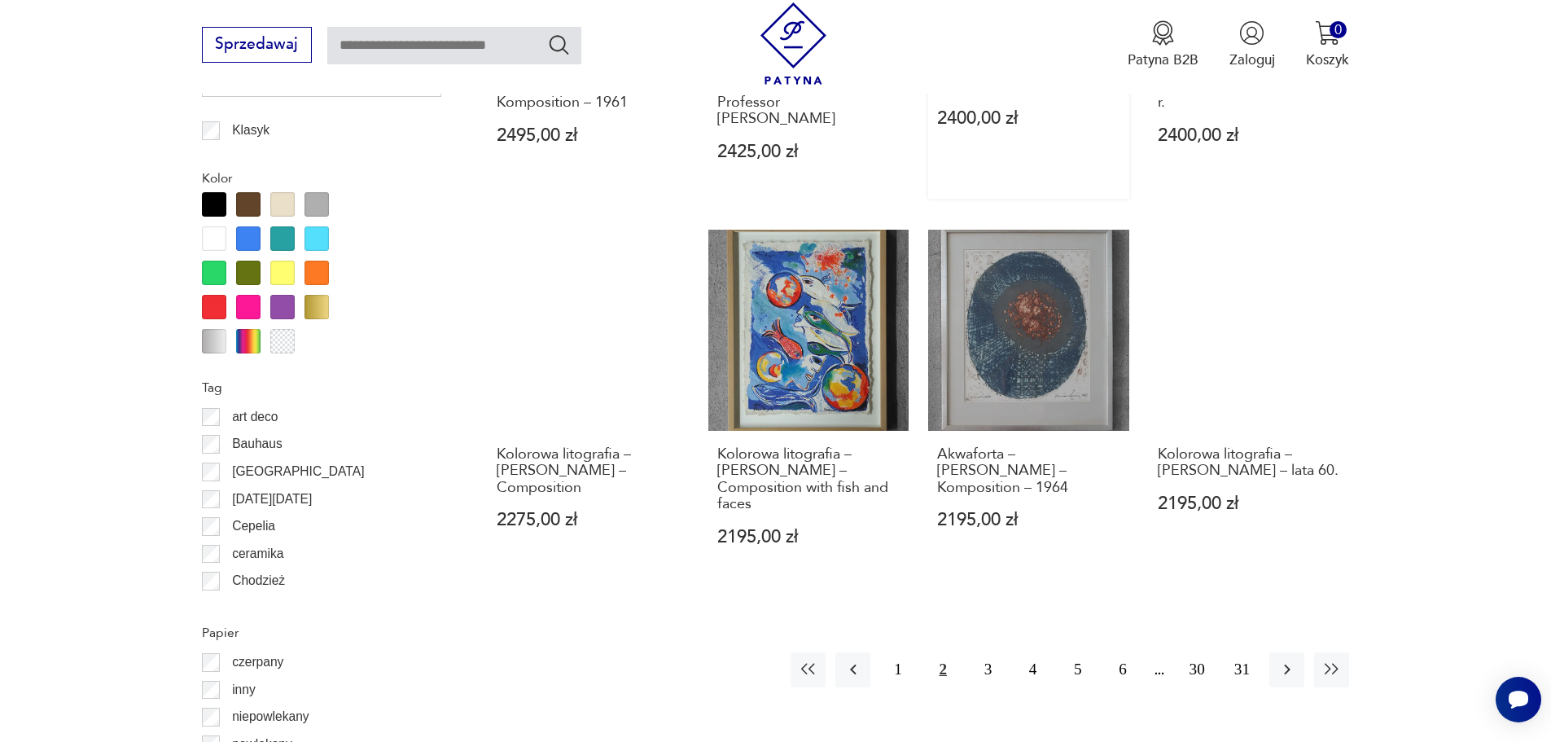
scroll to position [1705, 0]
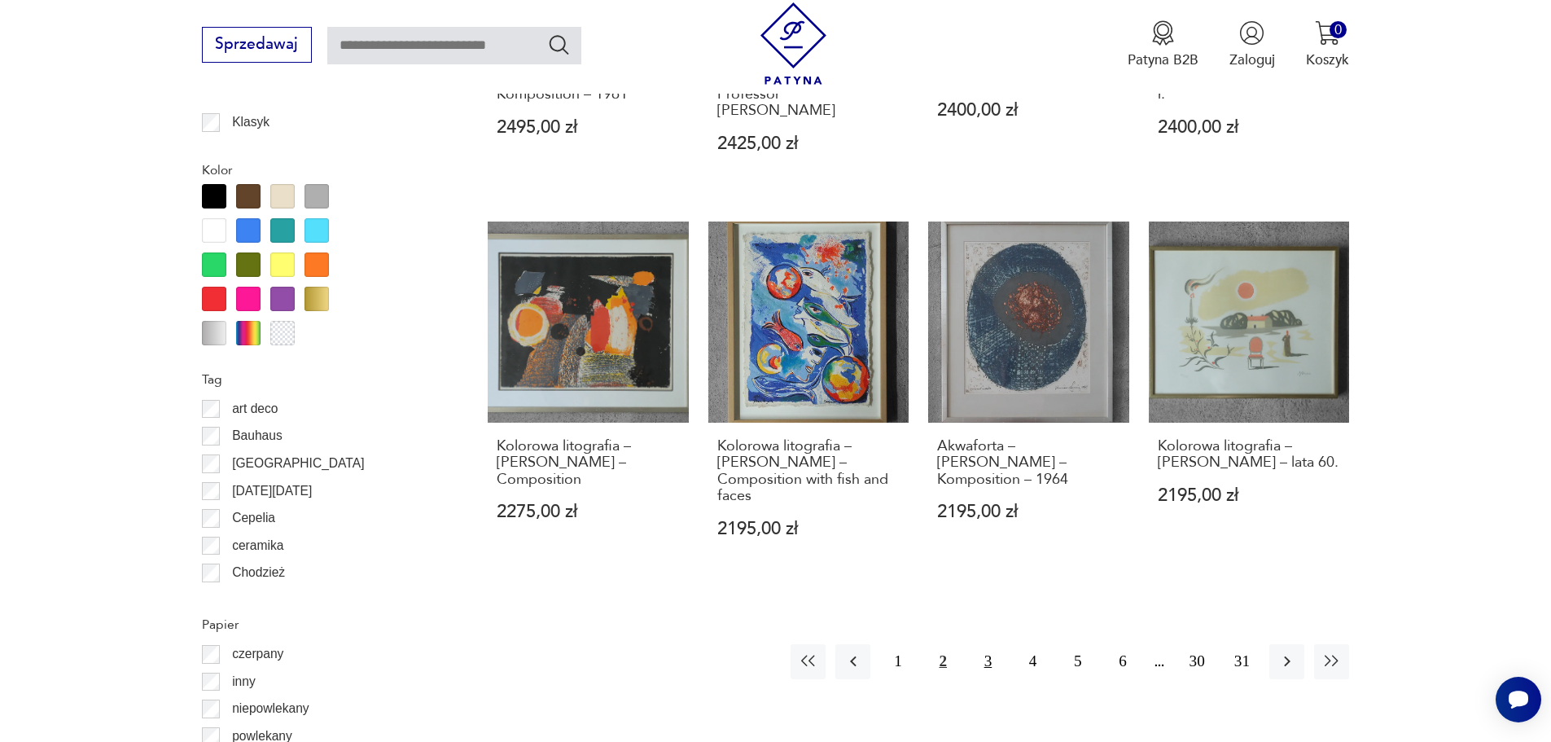
click at [984, 644] on button "3" at bounding box center [988, 661] width 35 height 35
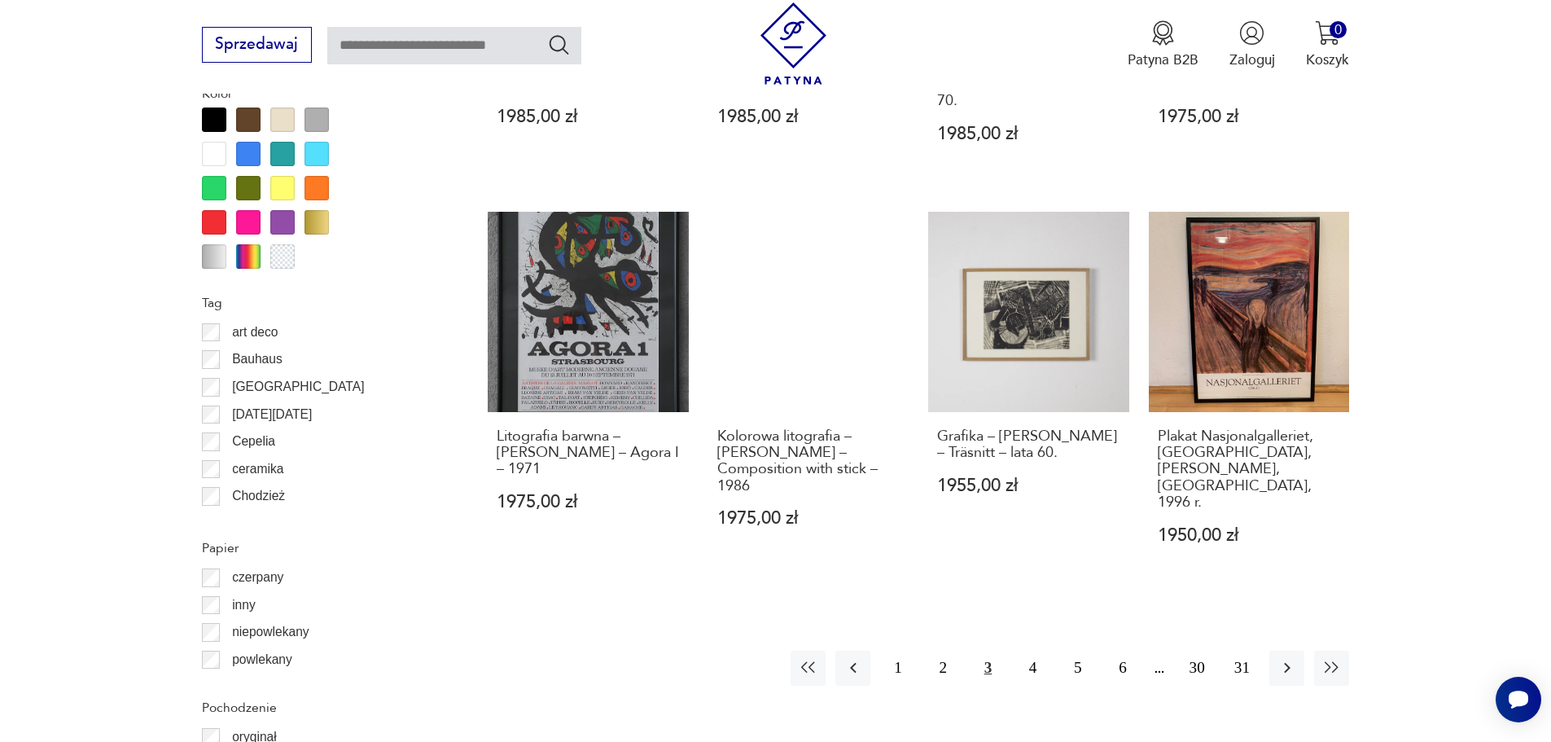
scroll to position [1868, 0]
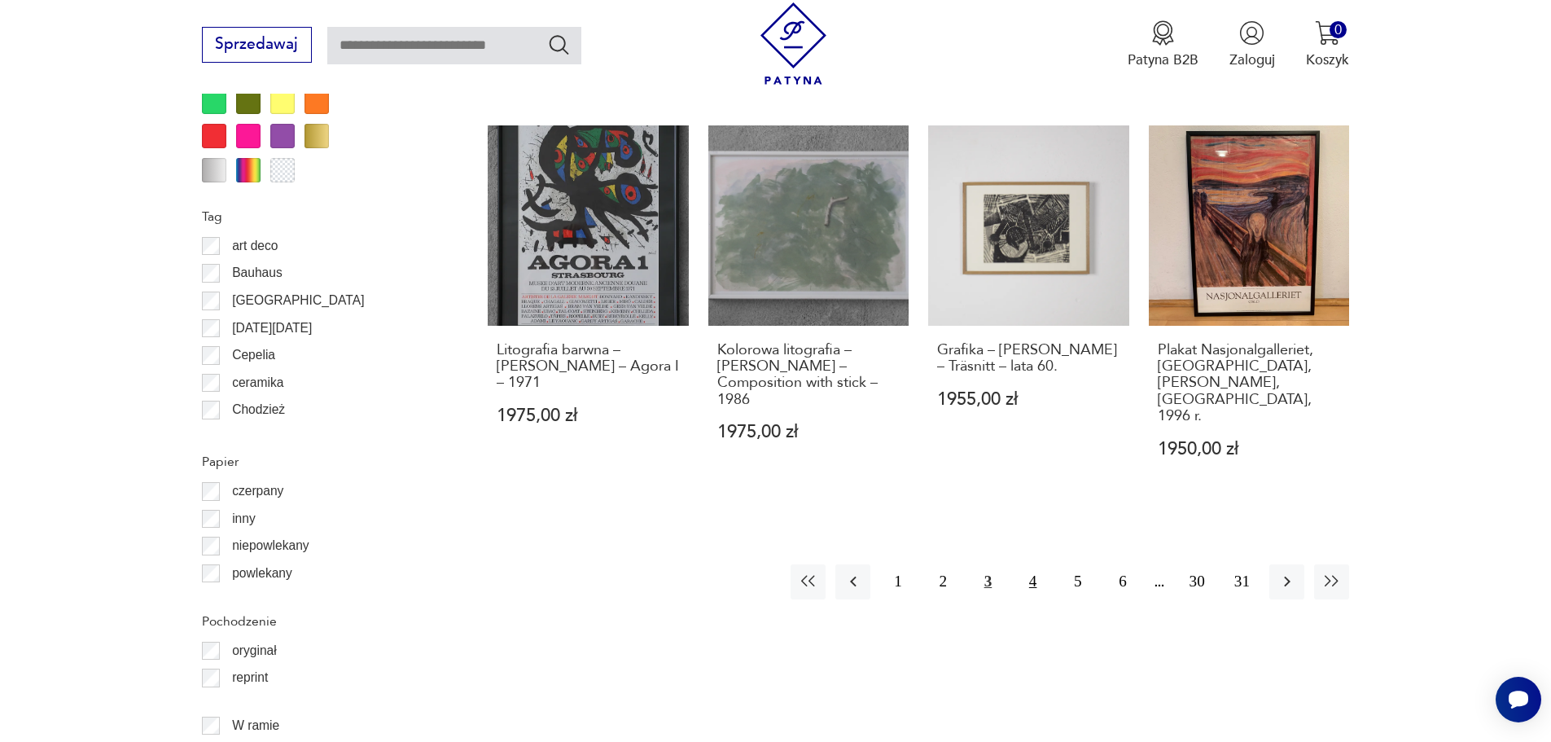
click at [1039, 564] on button "4" at bounding box center [1032, 581] width 35 height 35
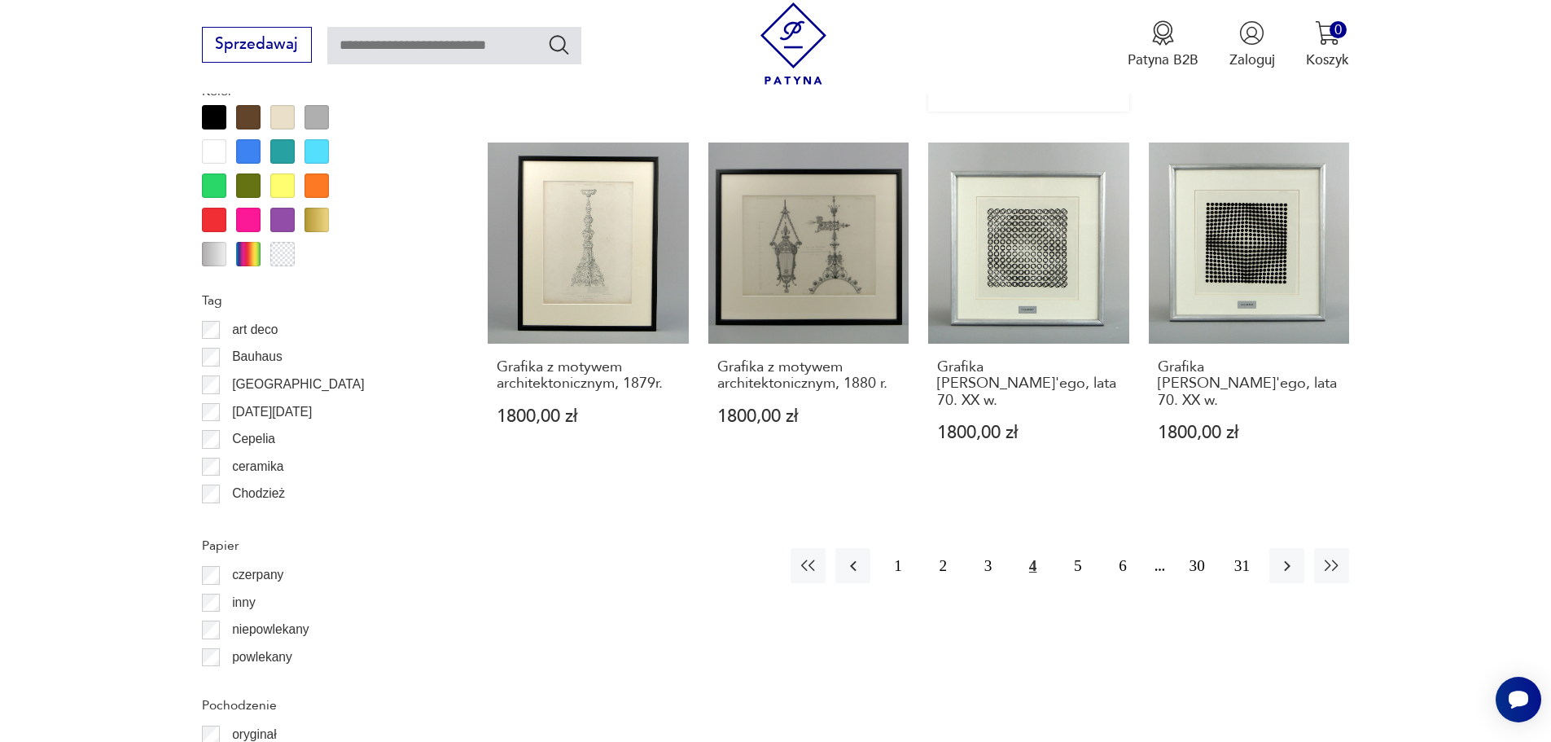
scroll to position [1787, 0]
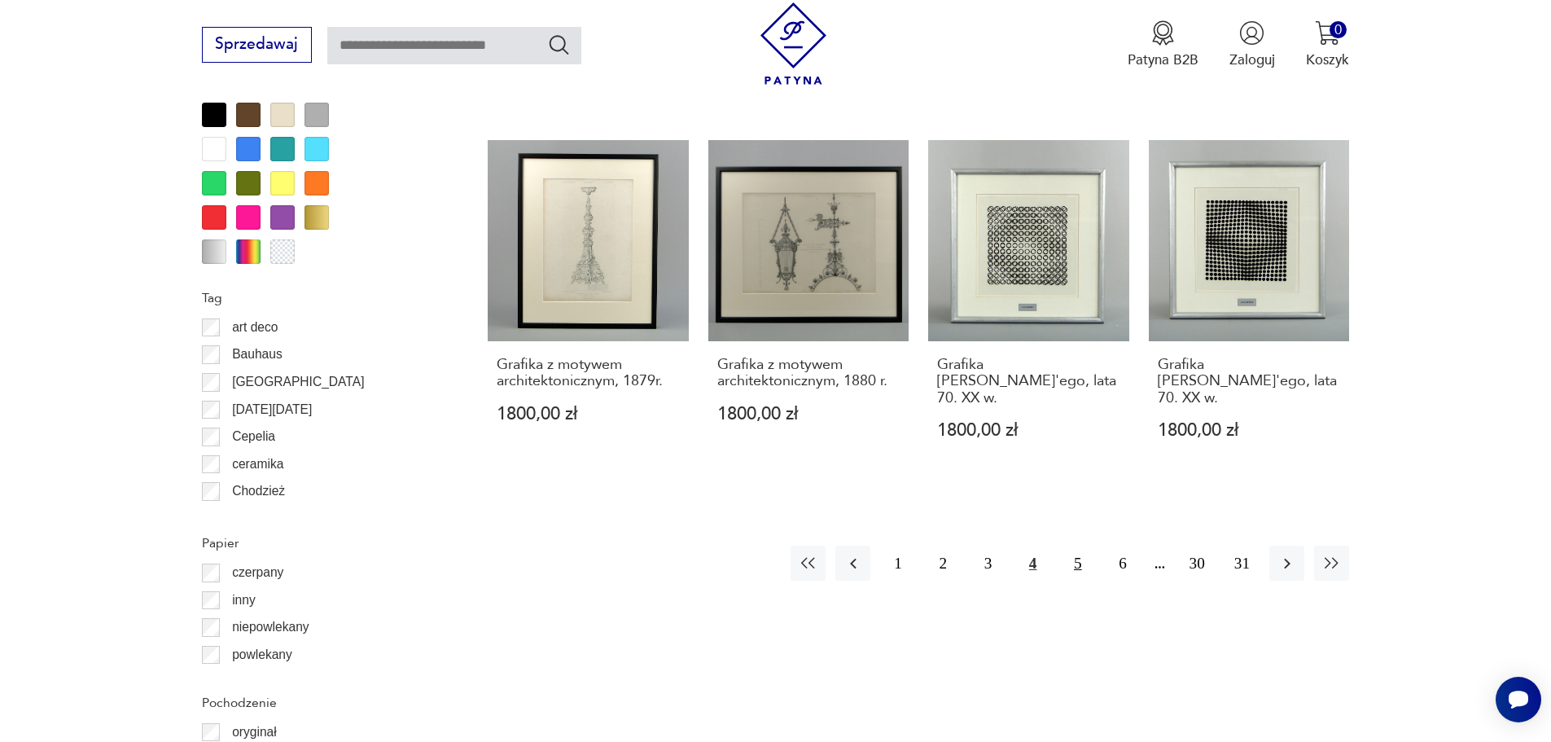
click at [1082, 546] on button "5" at bounding box center [1077, 563] width 35 height 35
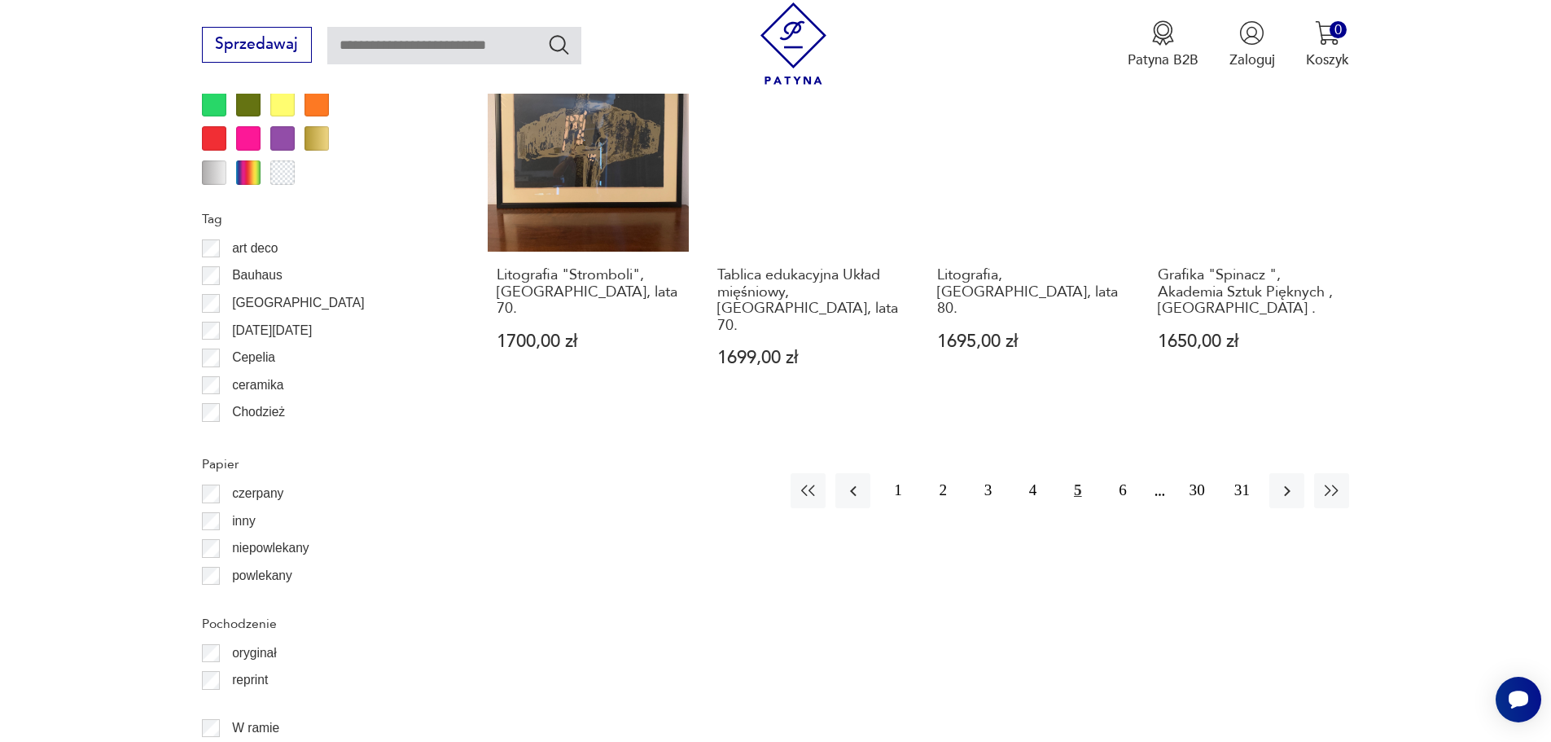
scroll to position [1868, 0]
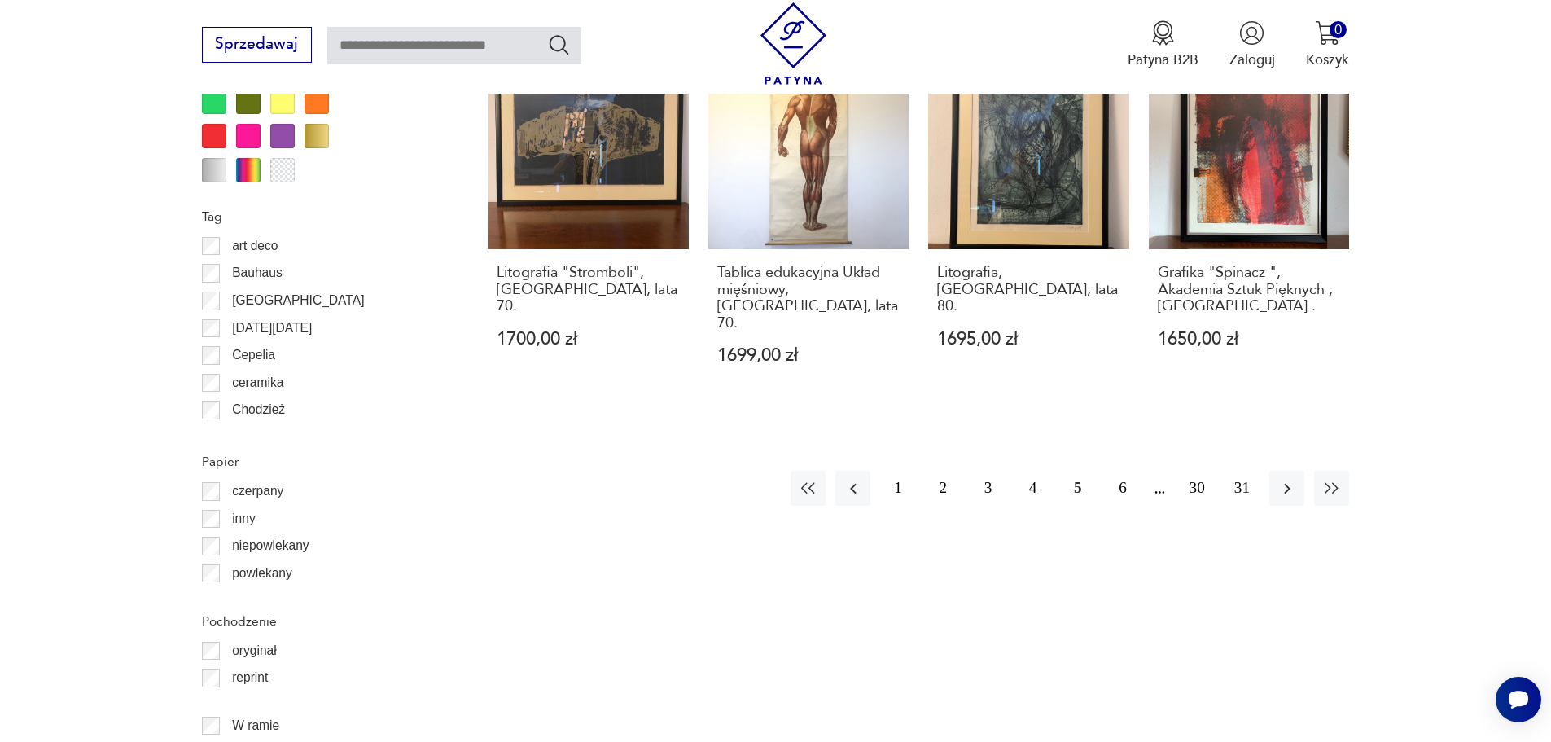
click at [1123, 471] on button "6" at bounding box center [1122, 488] width 35 height 35
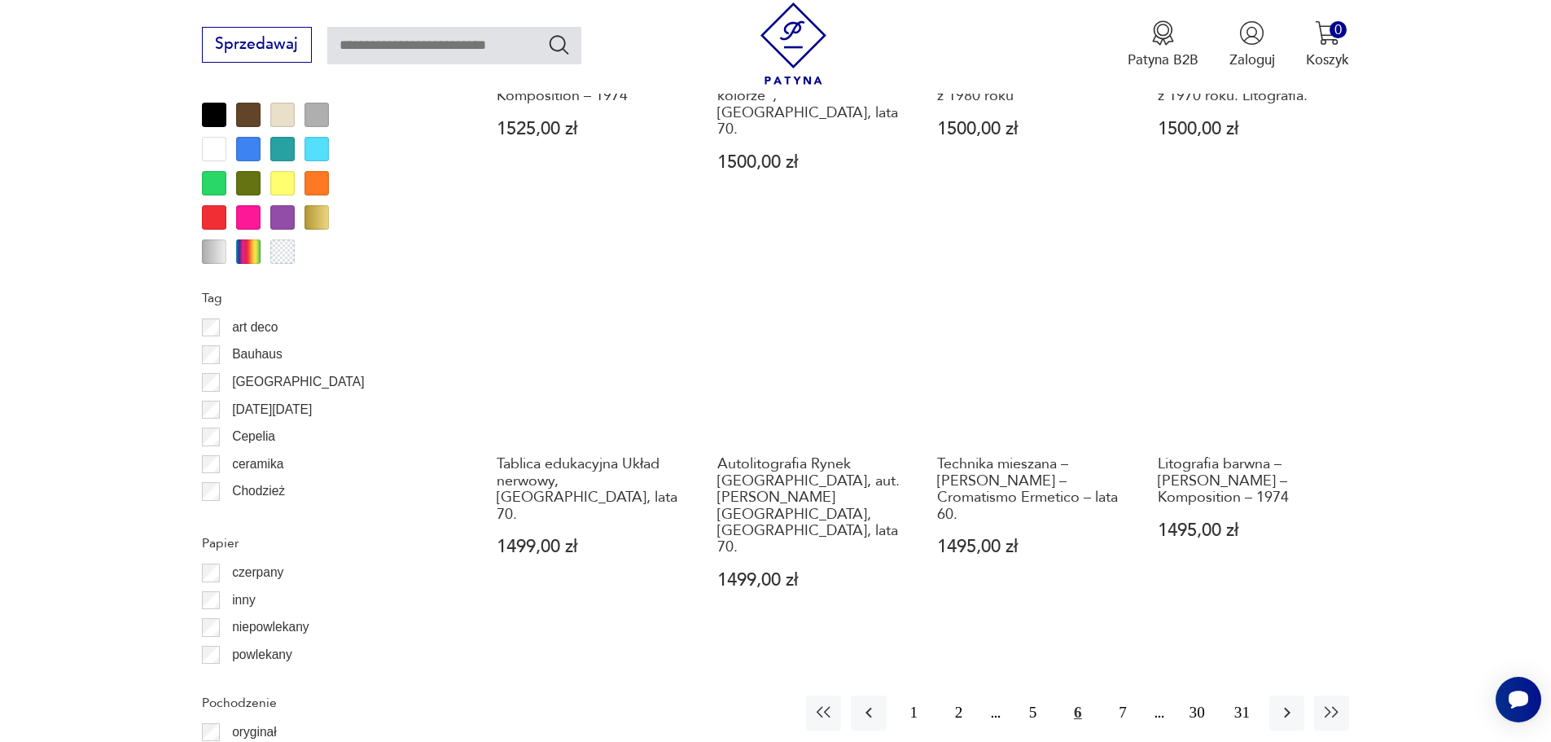
scroll to position [1868, 0]
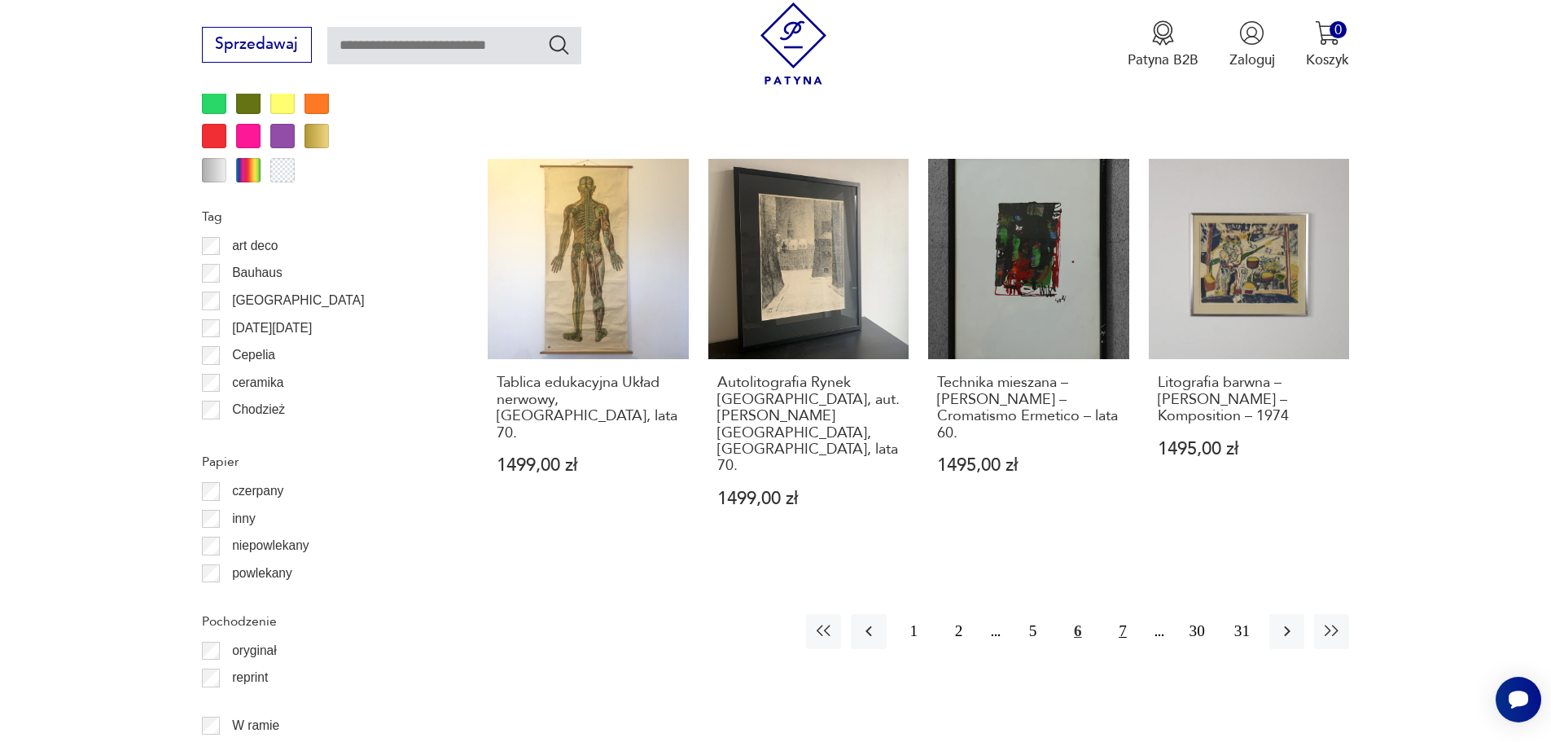
click at [1116, 614] on button "7" at bounding box center [1122, 631] width 35 height 35
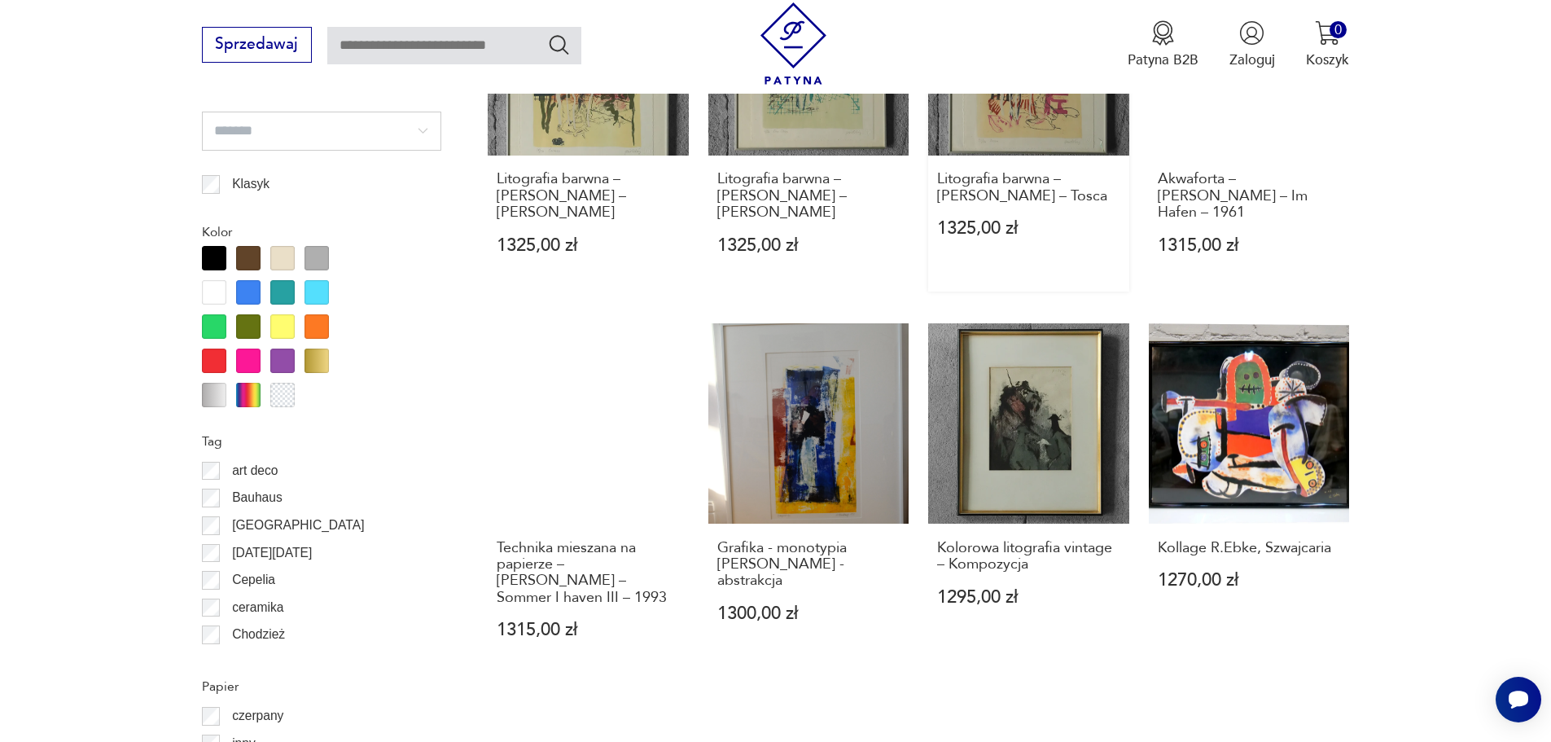
scroll to position [1705, 0]
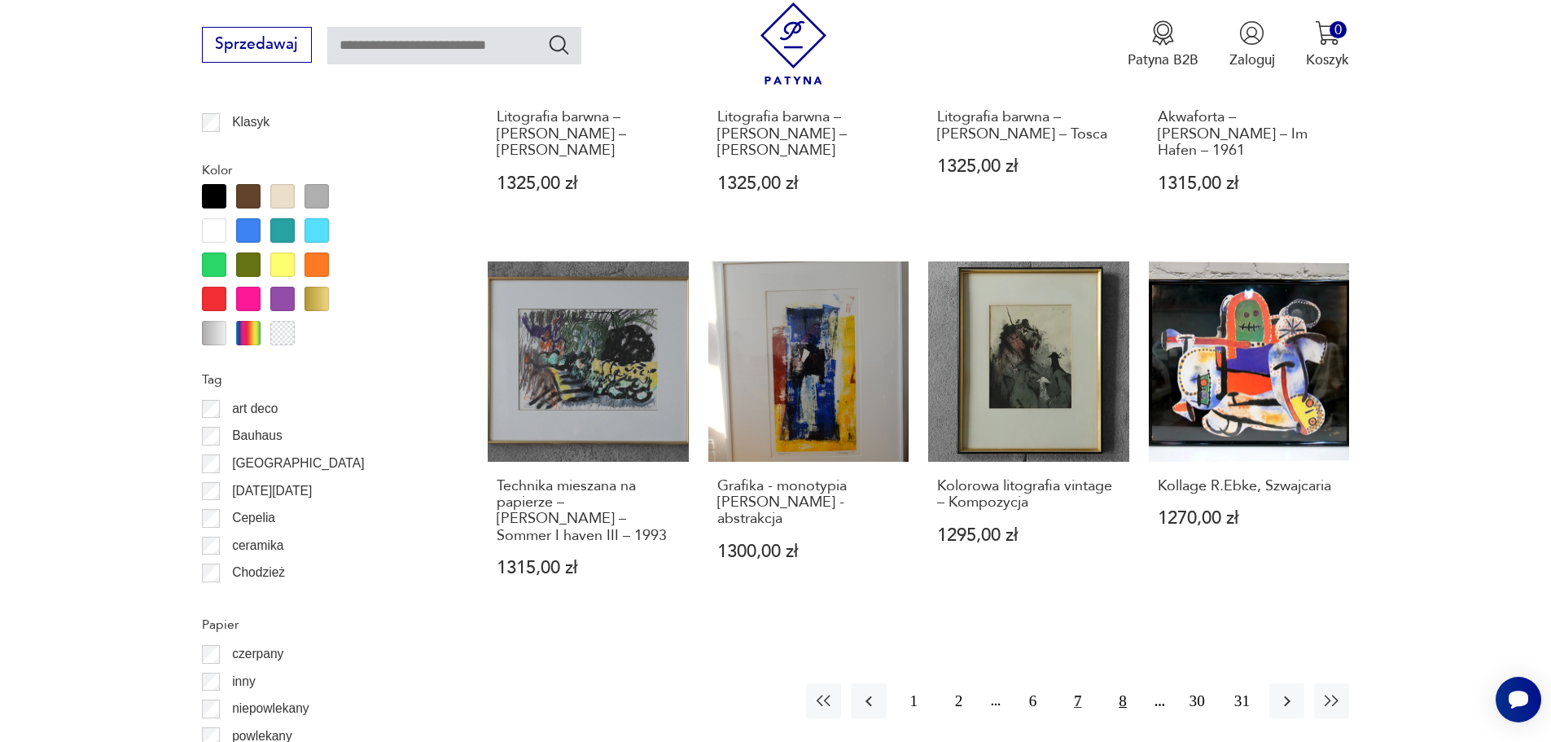
click at [1116, 683] on button "8" at bounding box center [1122, 700] width 35 height 35
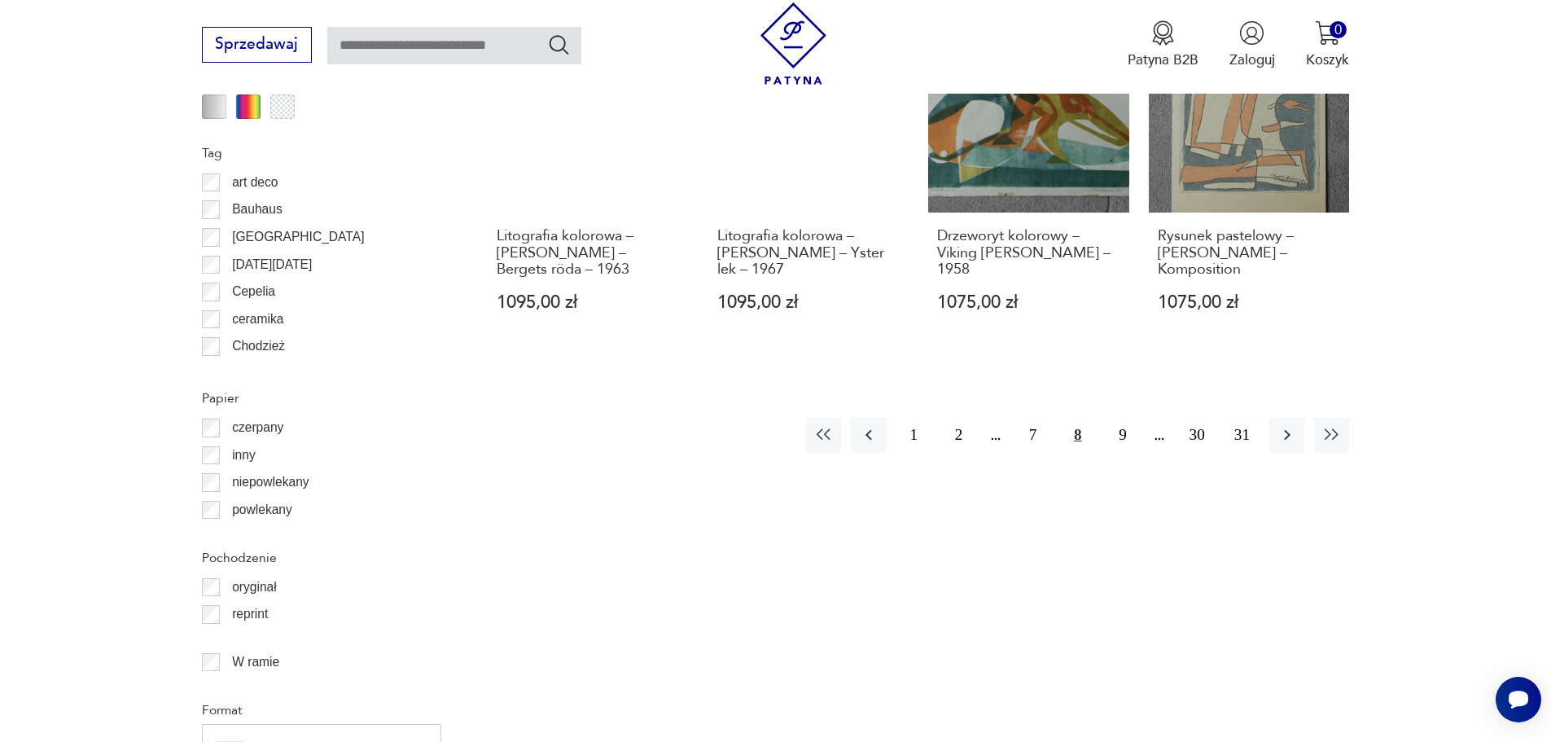
scroll to position [1949, 0]
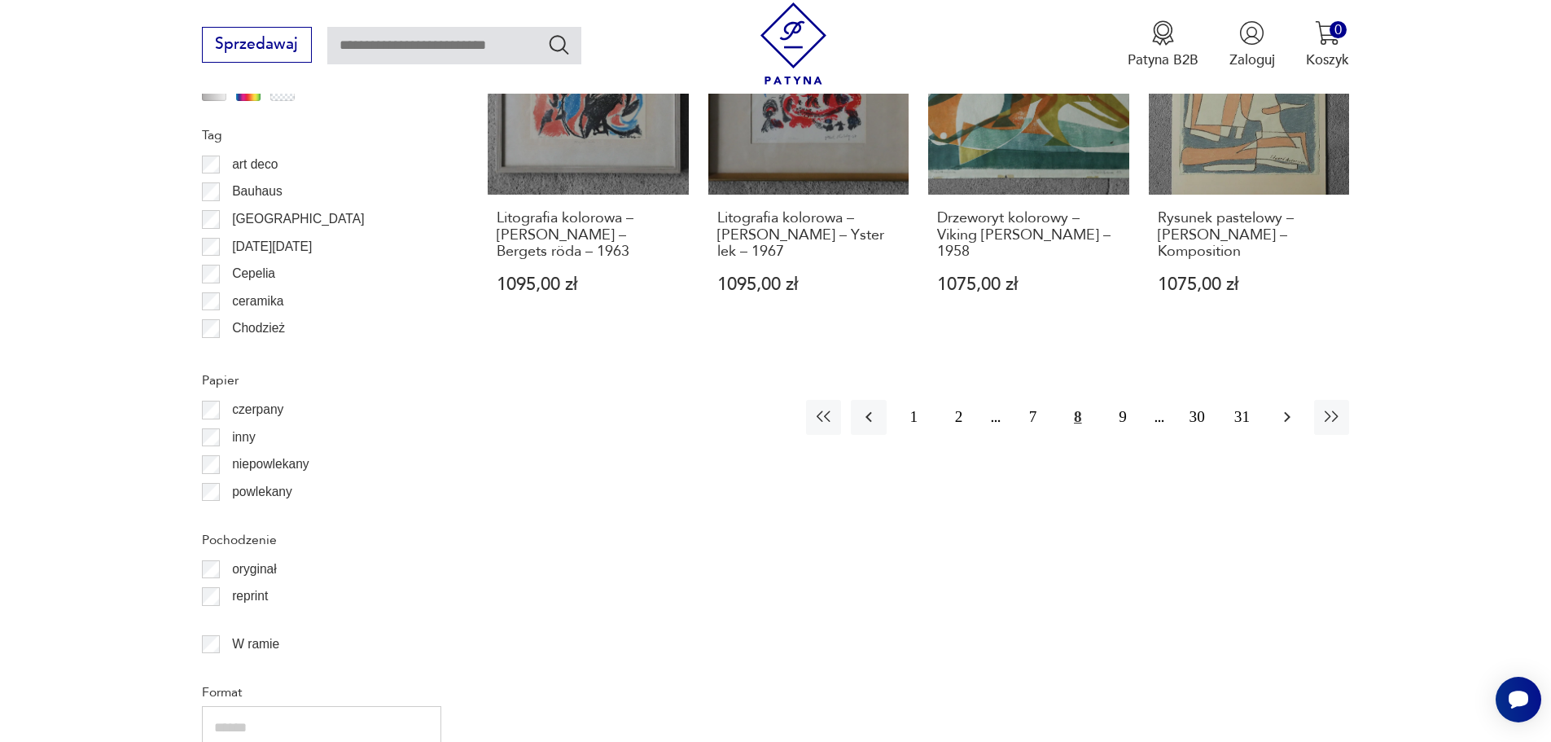
click at [1286, 407] on icon "button" at bounding box center [1288, 417] width 20 height 20
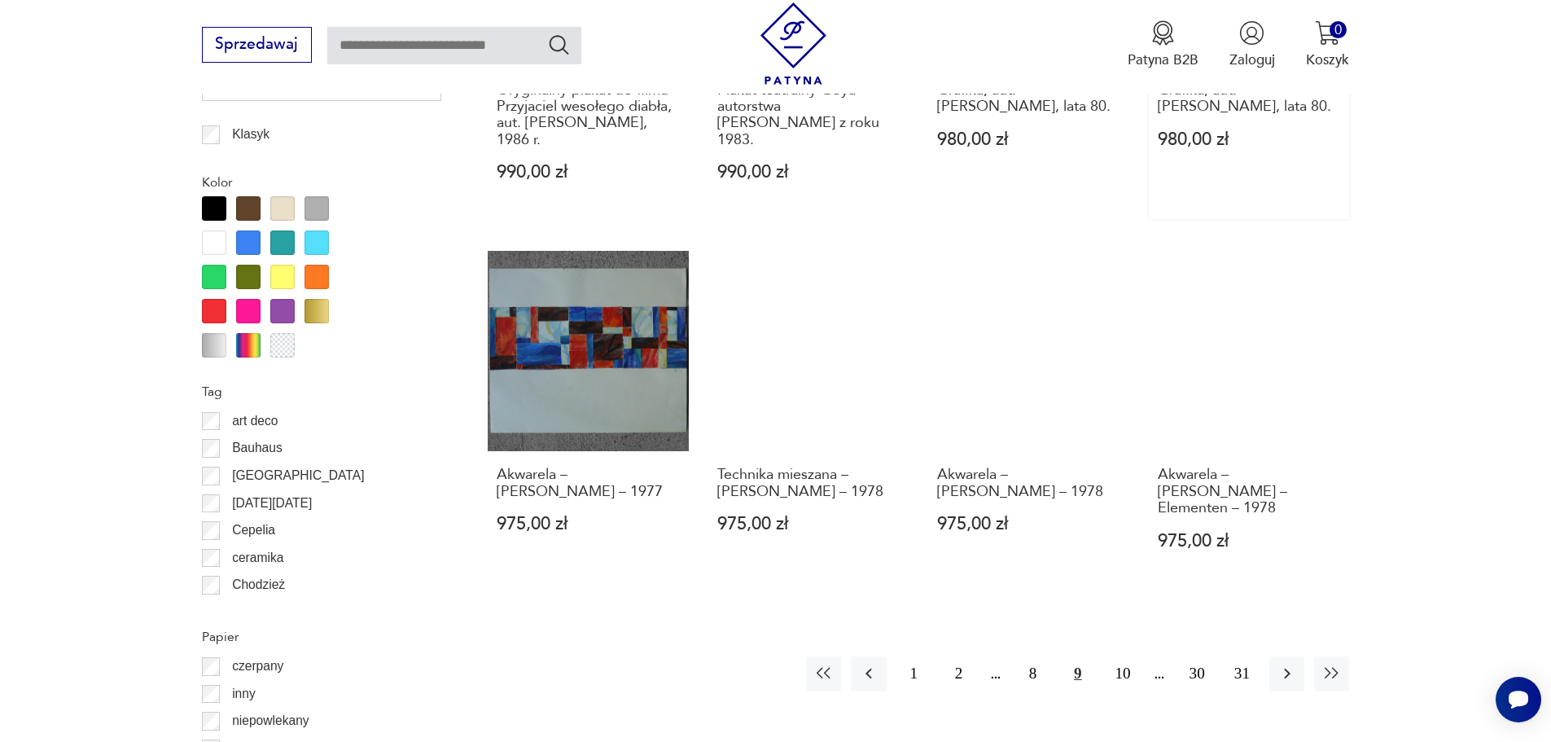
scroll to position [1868, 0]
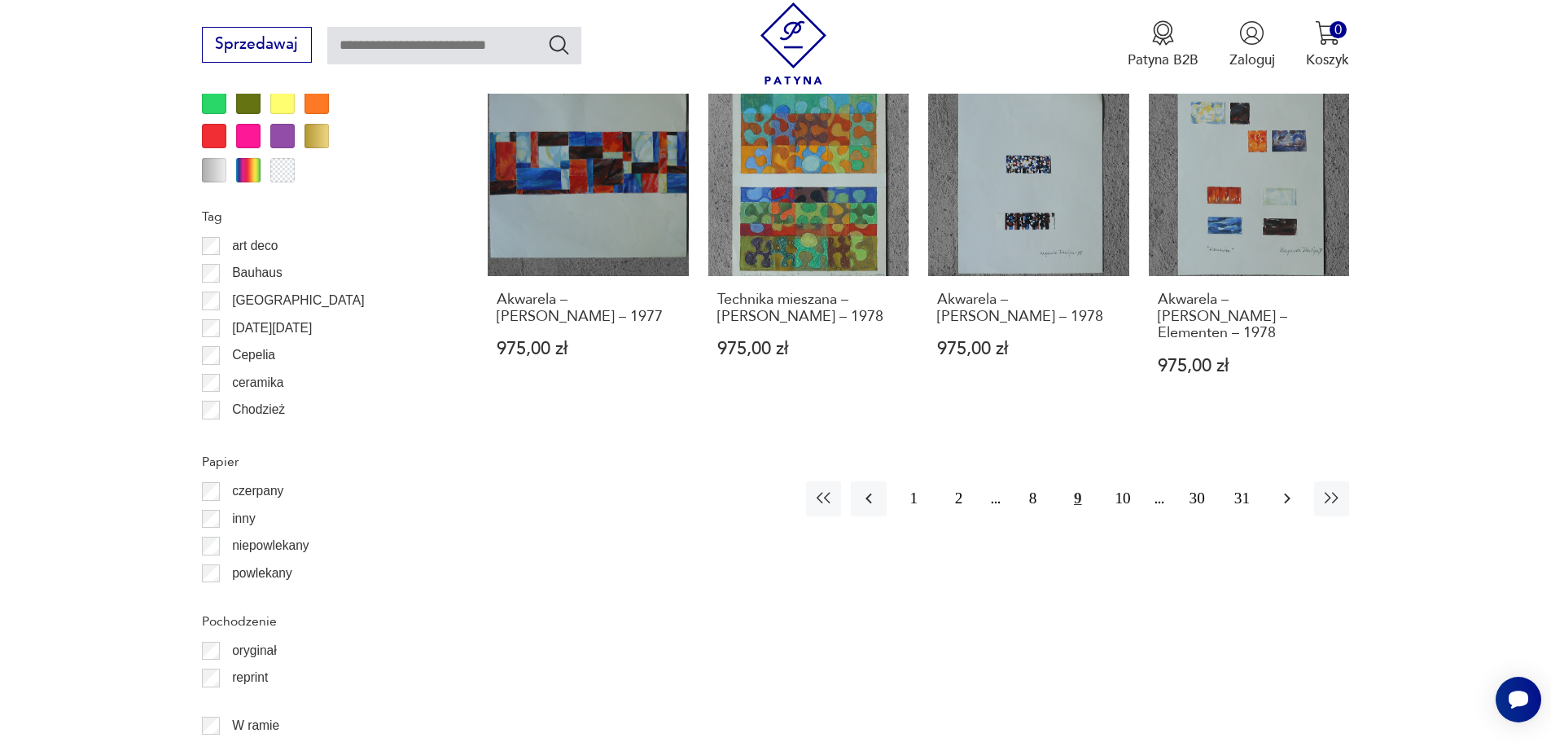
click at [1276, 481] on button "button" at bounding box center [1286, 498] width 35 height 35
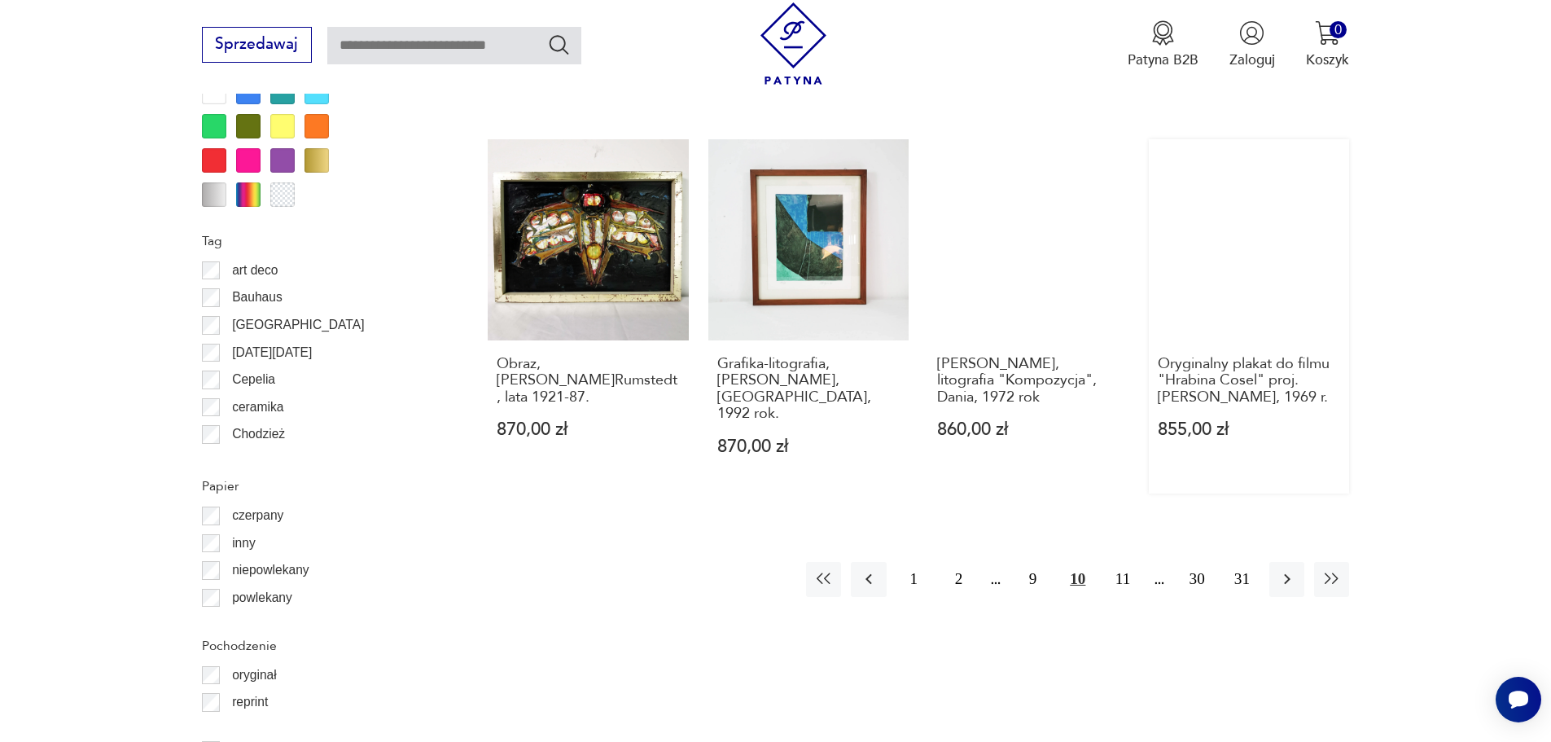
scroll to position [1949, 0]
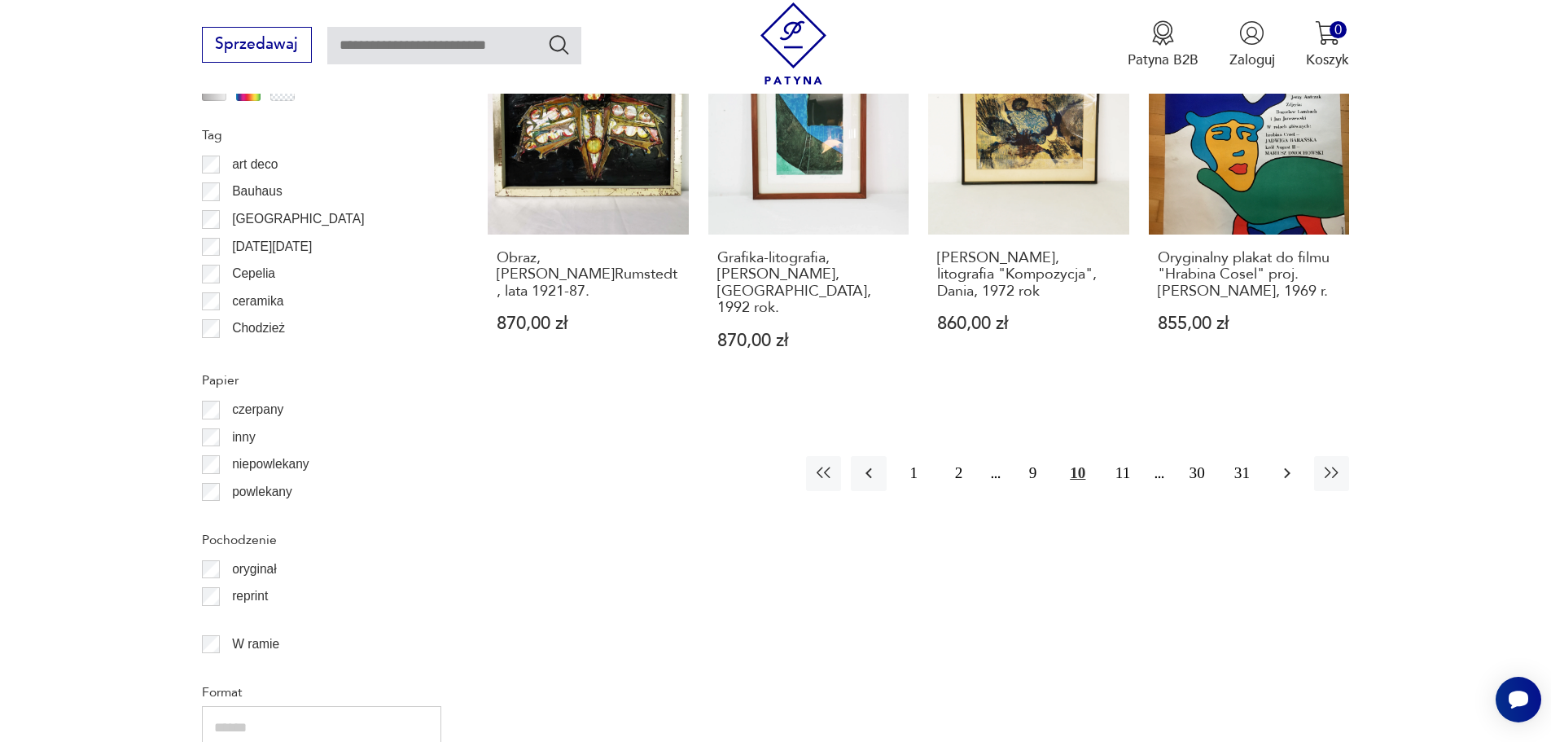
click at [1285, 456] on button "button" at bounding box center [1286, 473] width 35 height 35
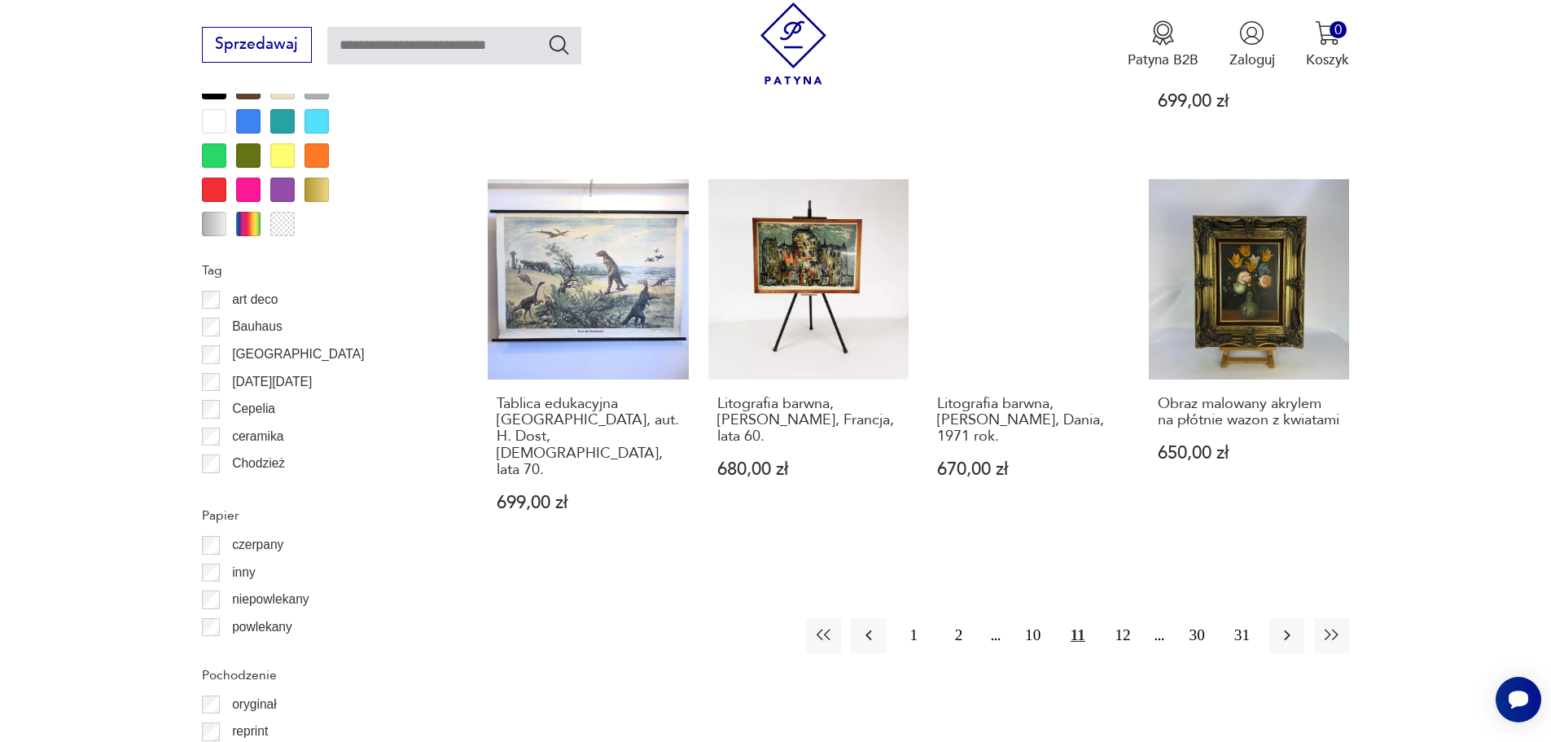
scroll to position [2031, 0]
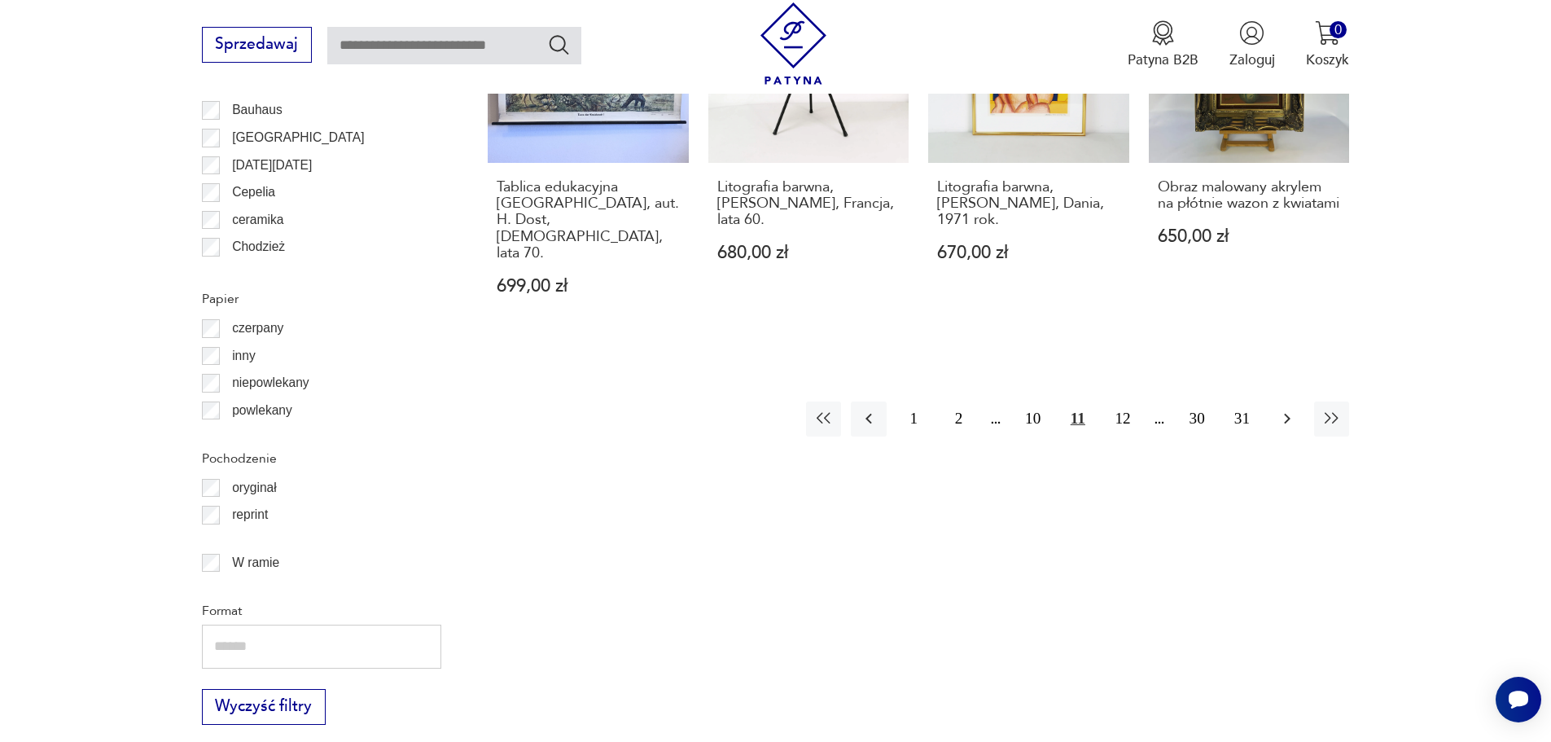
click at [1296, 409] on icon "button" at bounding box center [1288, 419] width 20 height 20
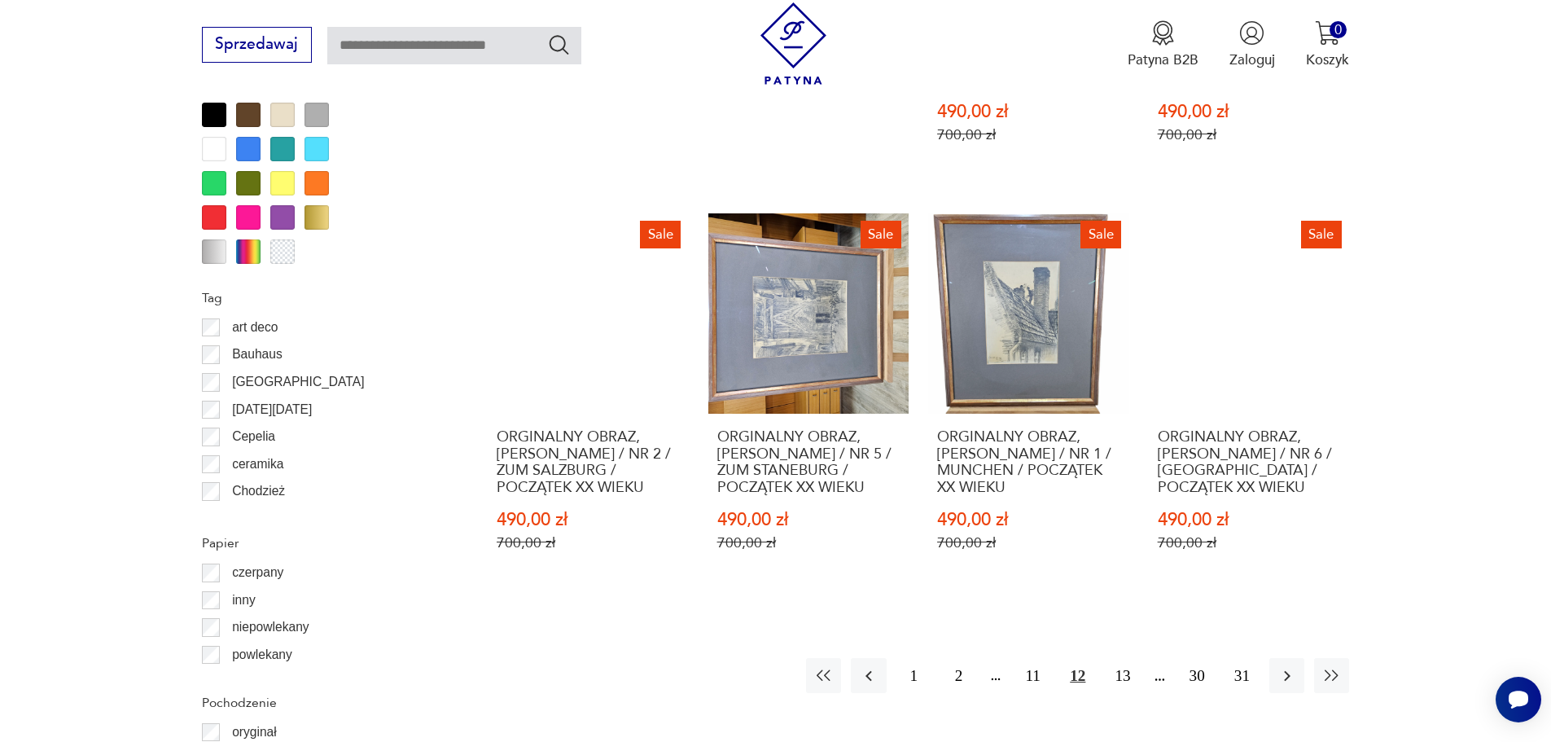
scroll to position [1949, 0]
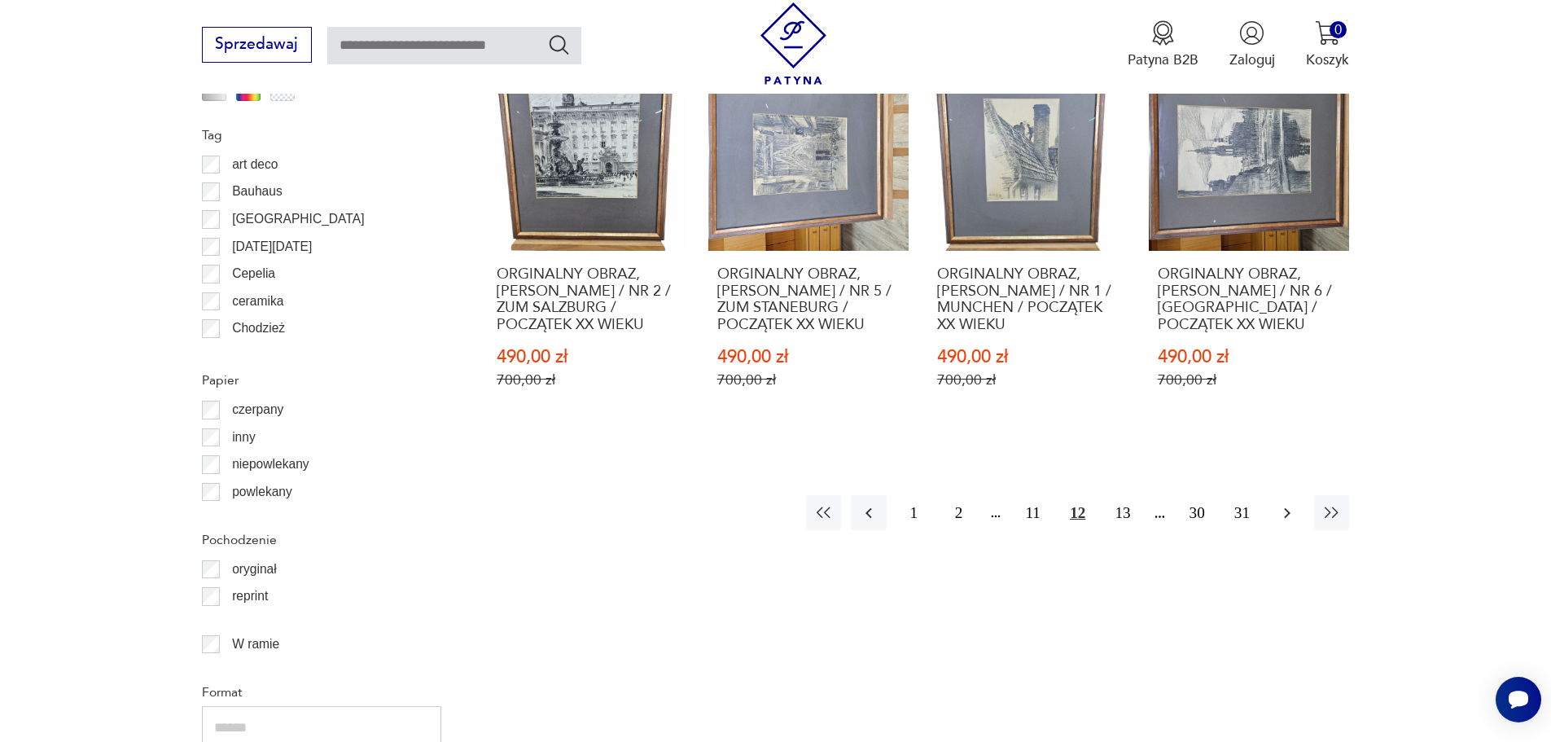
click at [1285, 503] on icon "button" at bounding box center [1288, 513] width 20 height 20
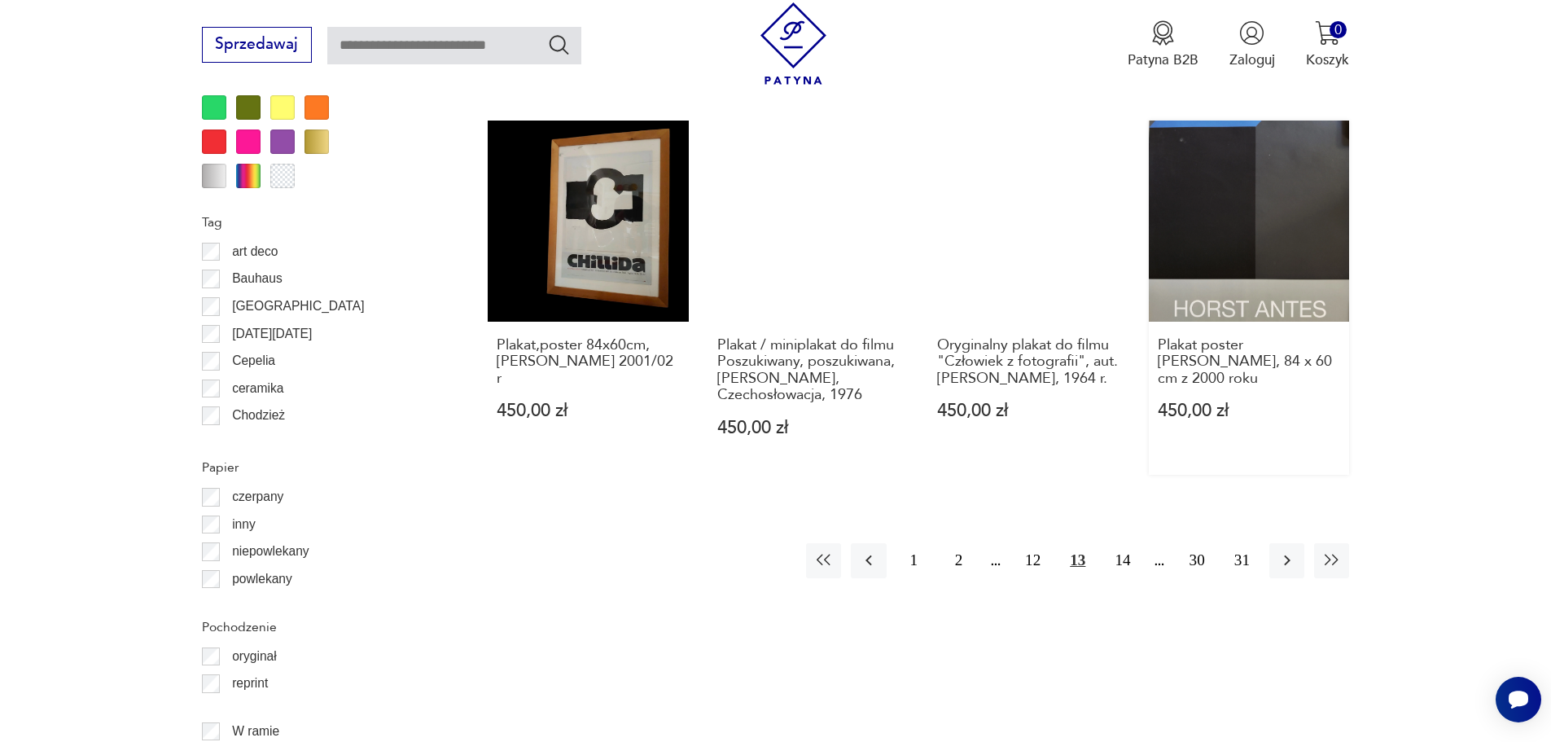
scroll to position [1868, 0]
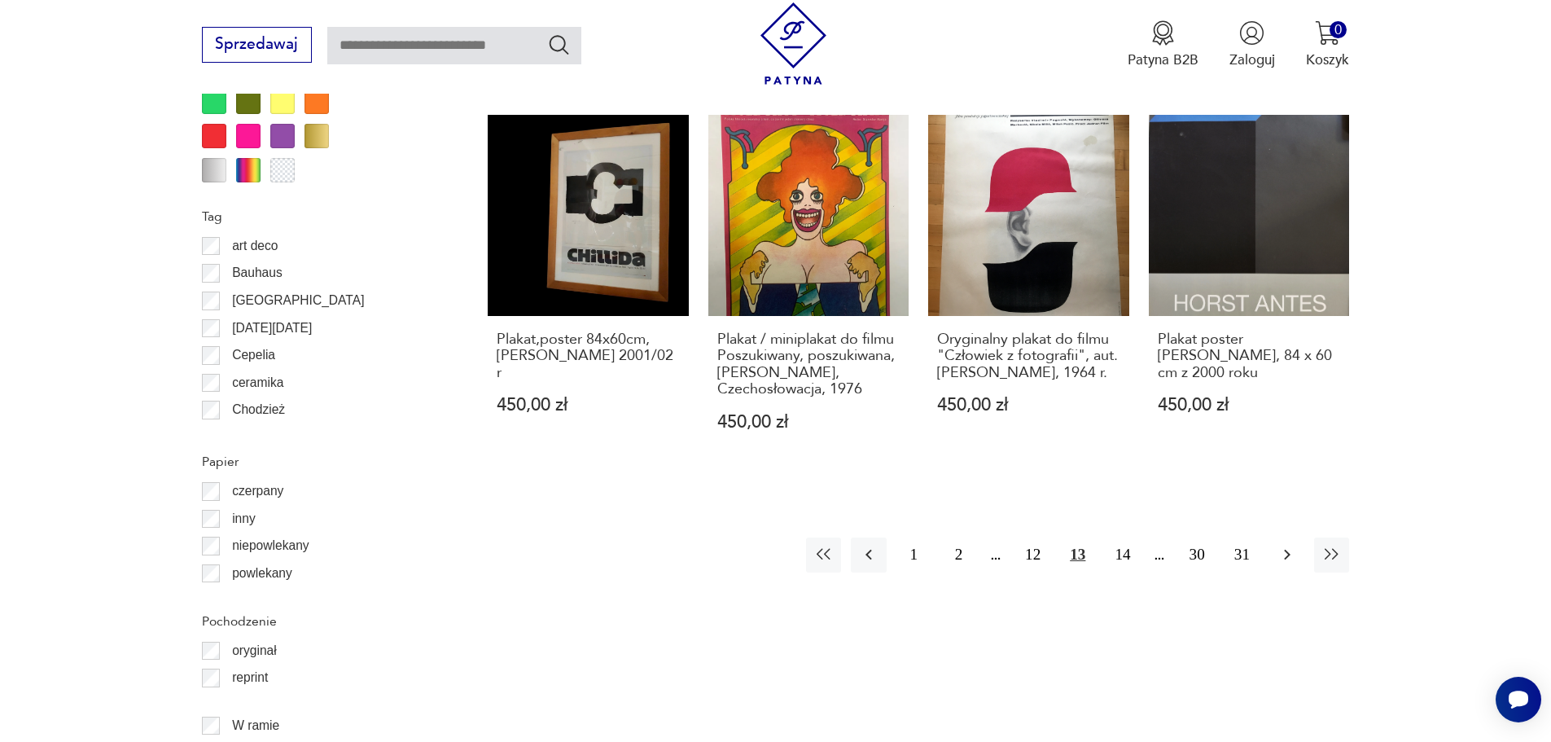
click at [1280, 537] on button "button" at bounding box center [1286, 554] width 35 height 35
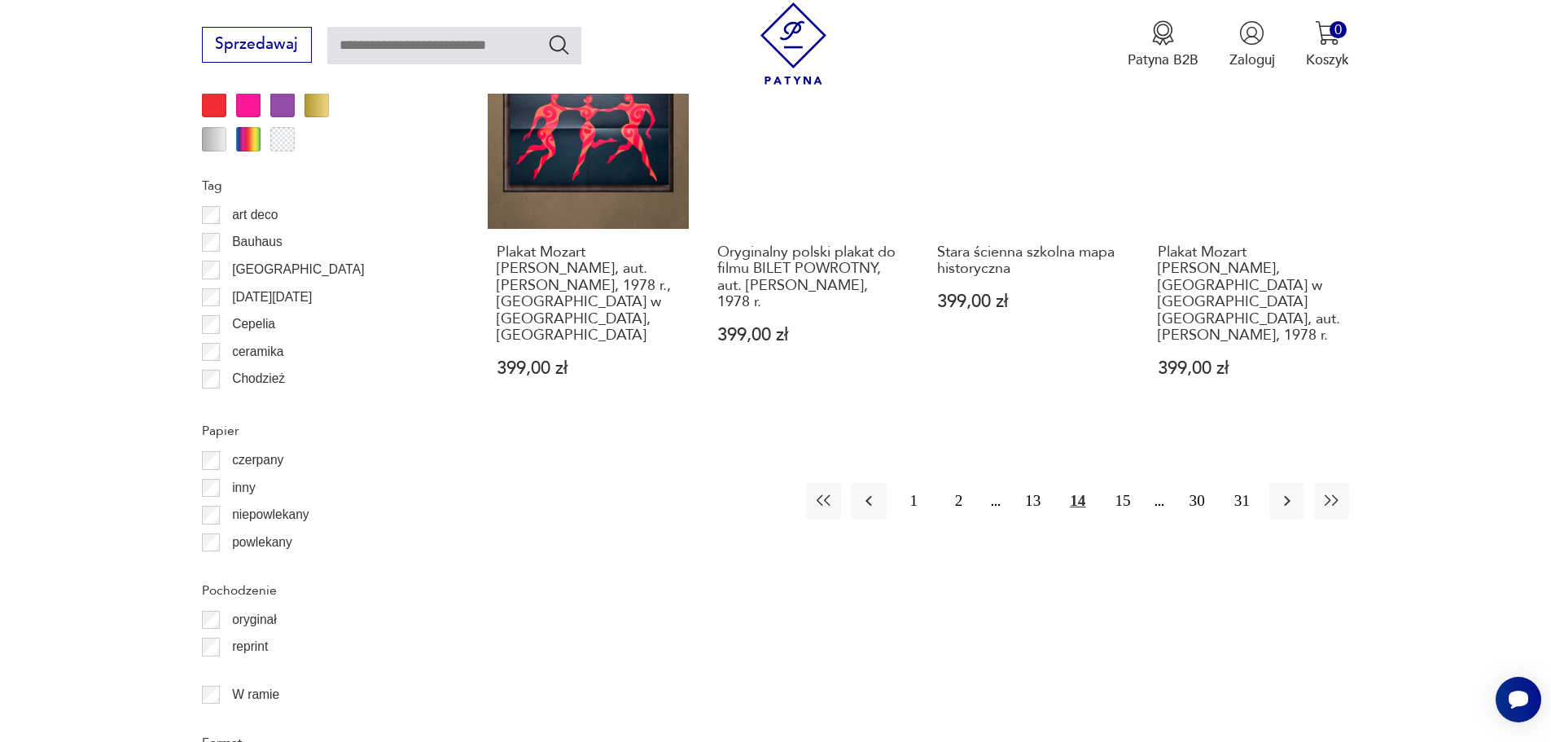
scroll to position [1949, 0]
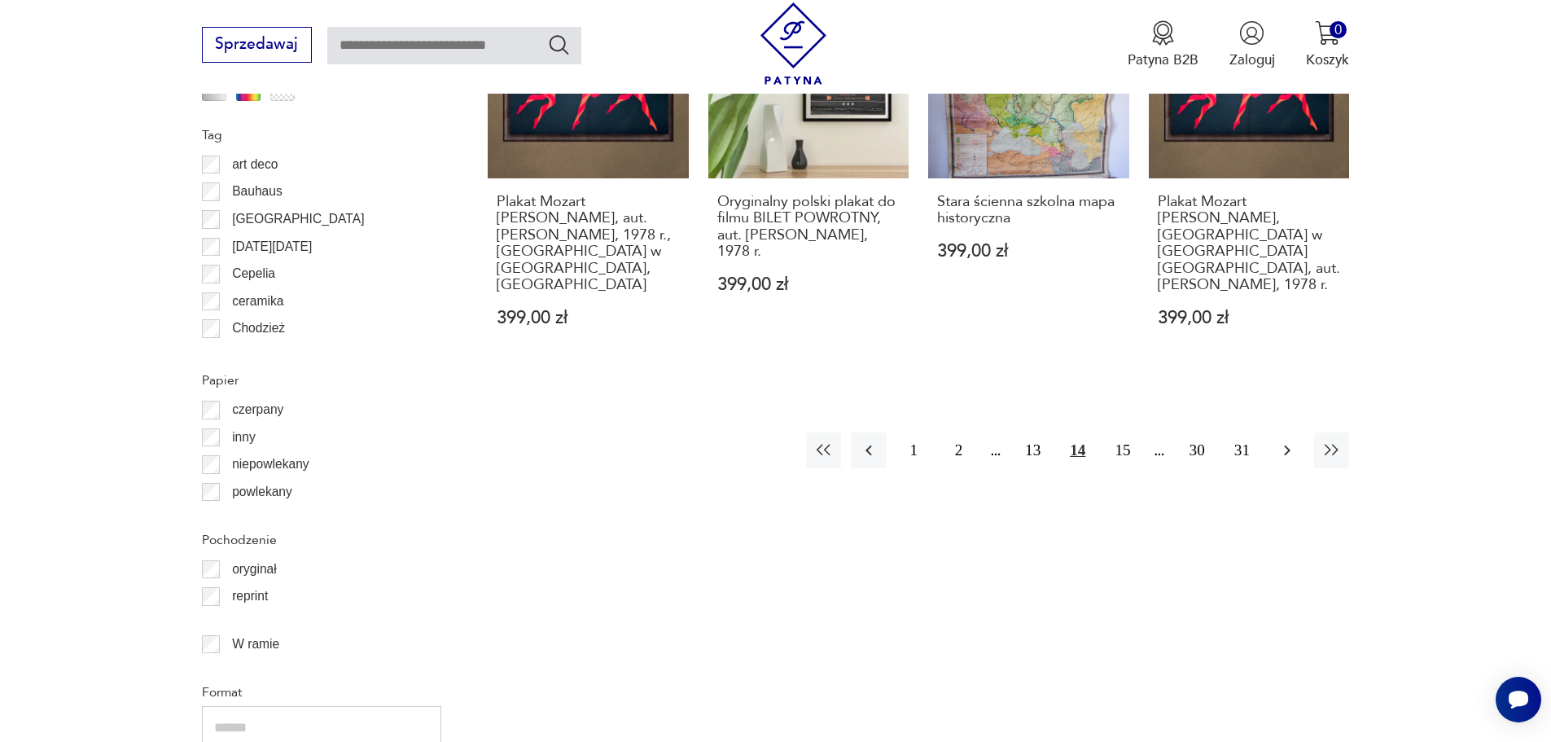
click at [1287, 441] on icon "button" at bounding box center [1288, 451] width 20 height 20
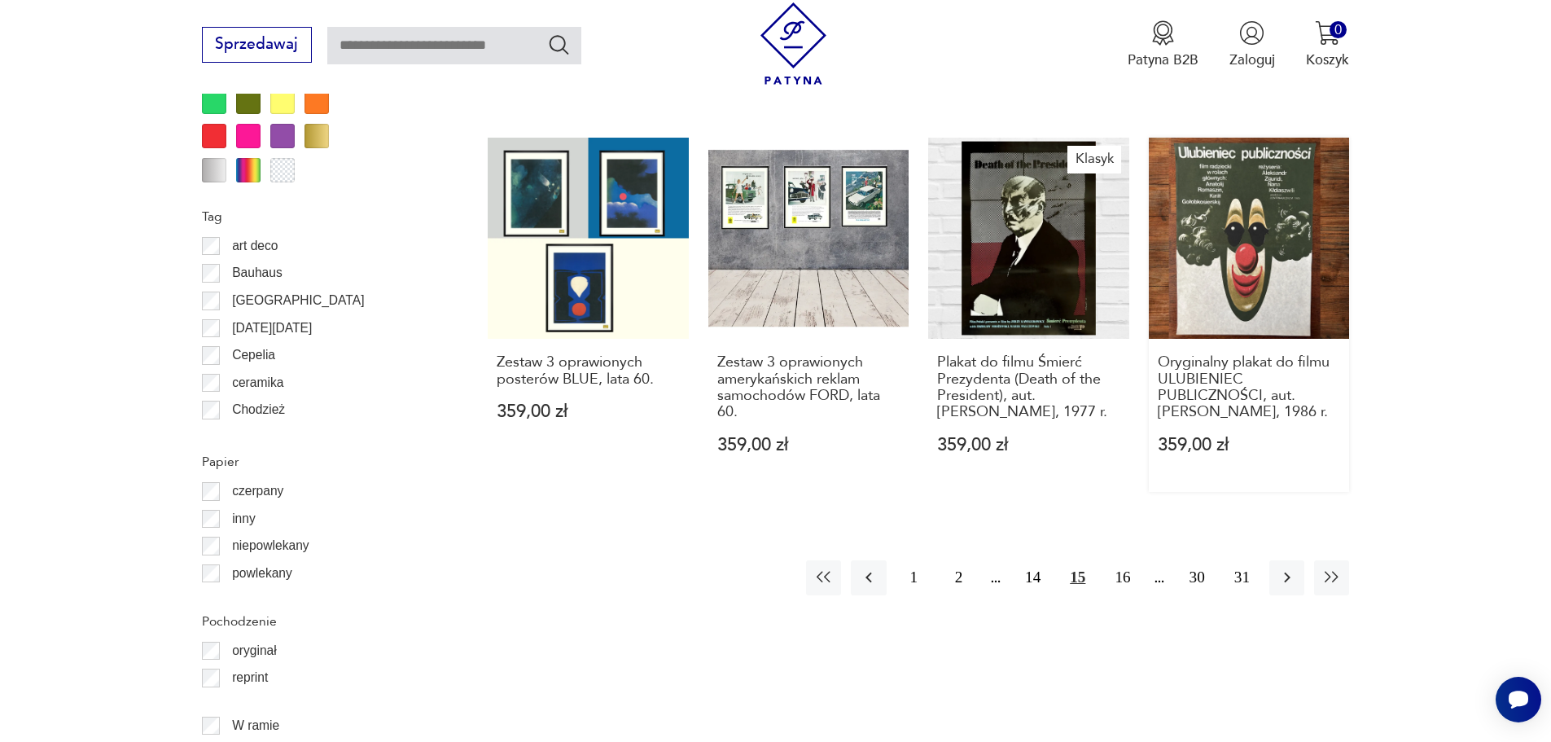
scroll to position [1949, 0]
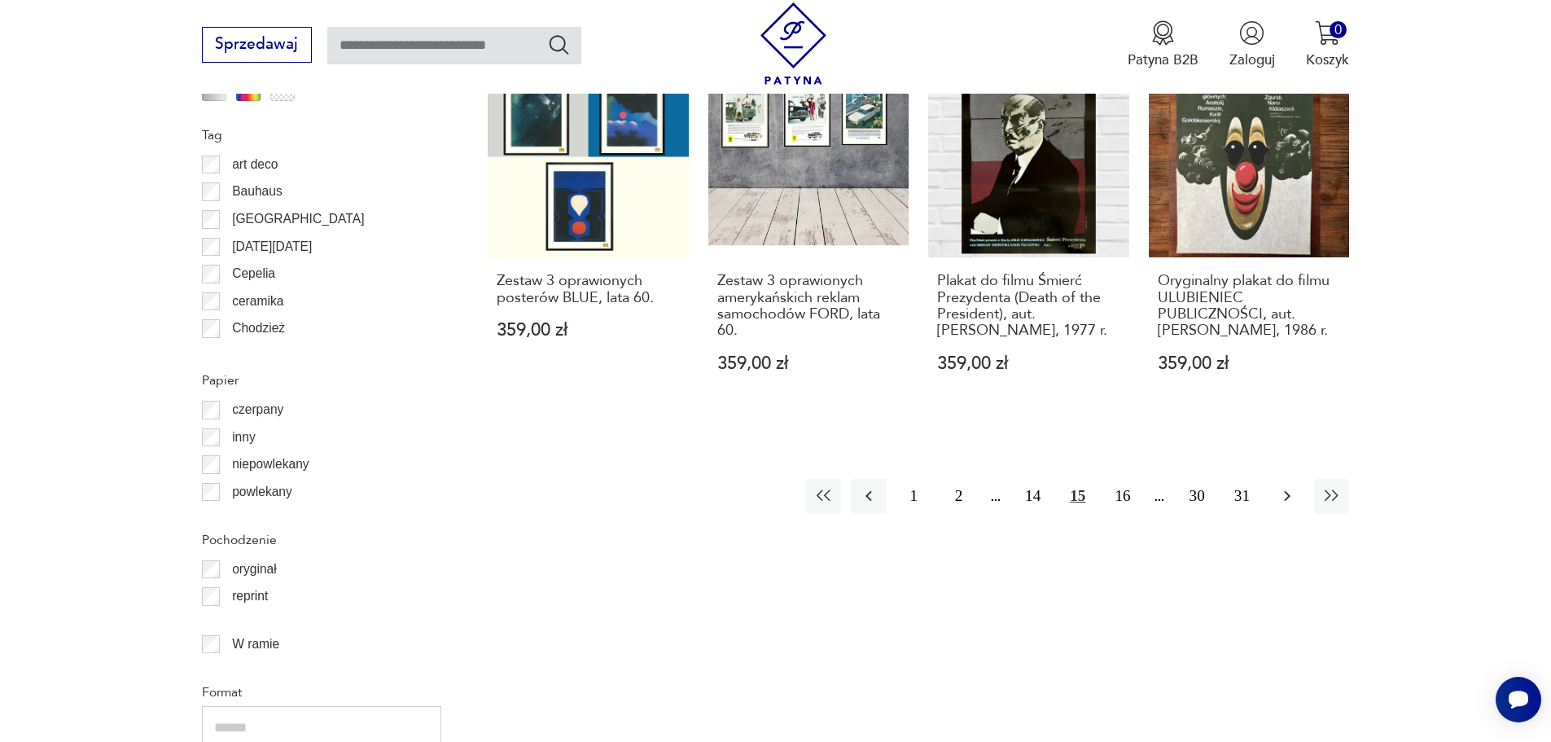
click at [1287, 491] on icon "button" at bounding box center [1288, 496] width 20 height 20
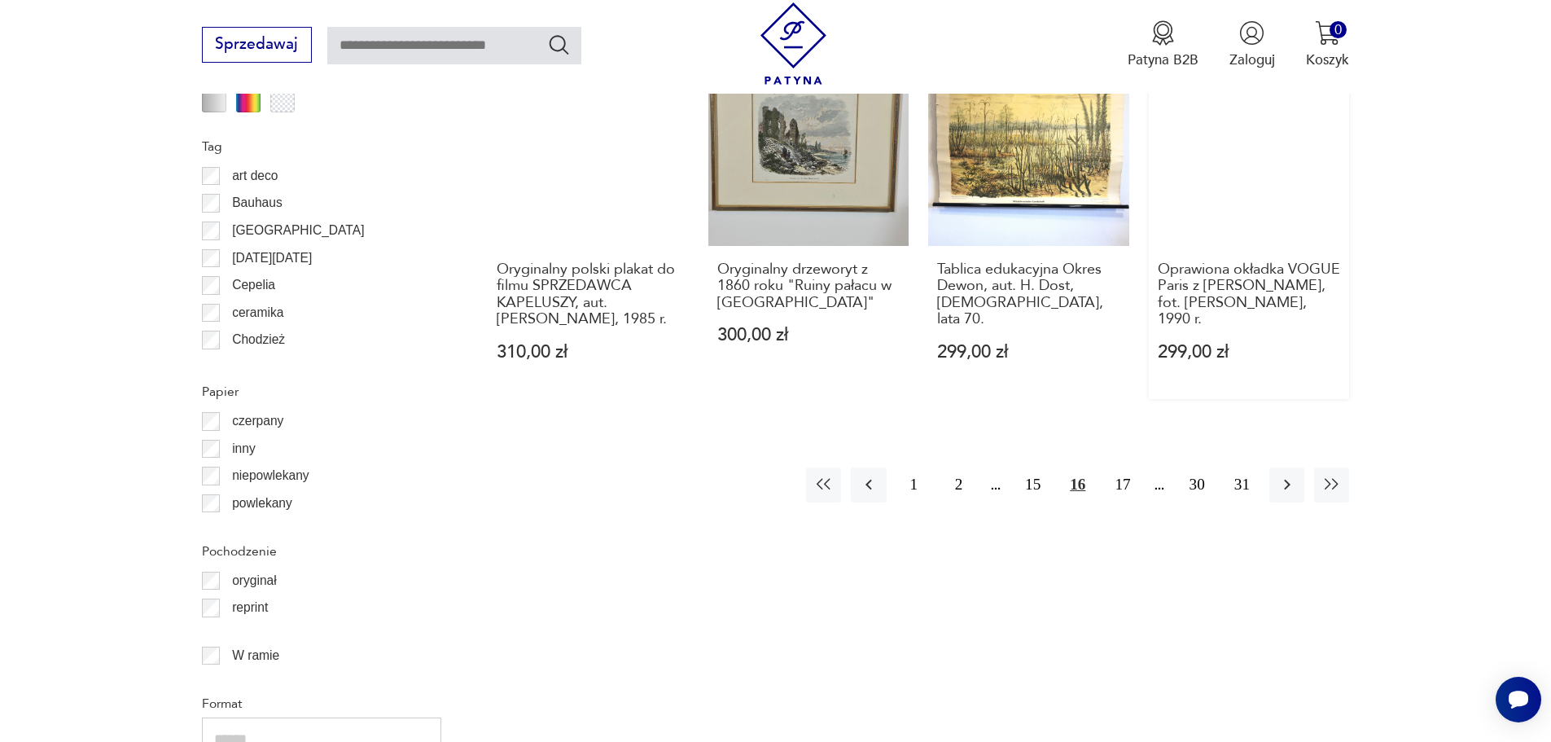
scroll to position [1949, 0]
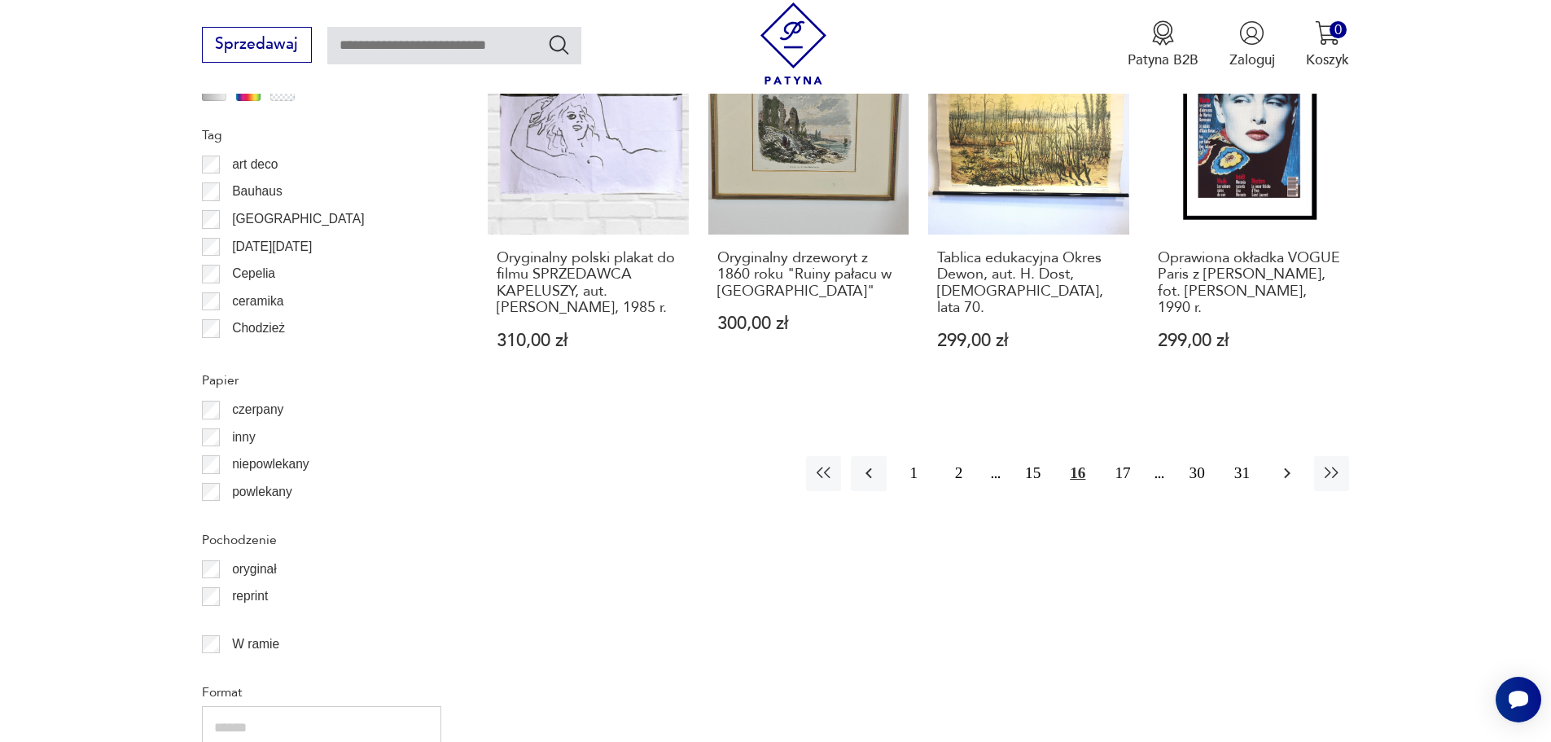
click at [1278, 456] on button "button" at bounding box center [1286, 473] width 35 height 35
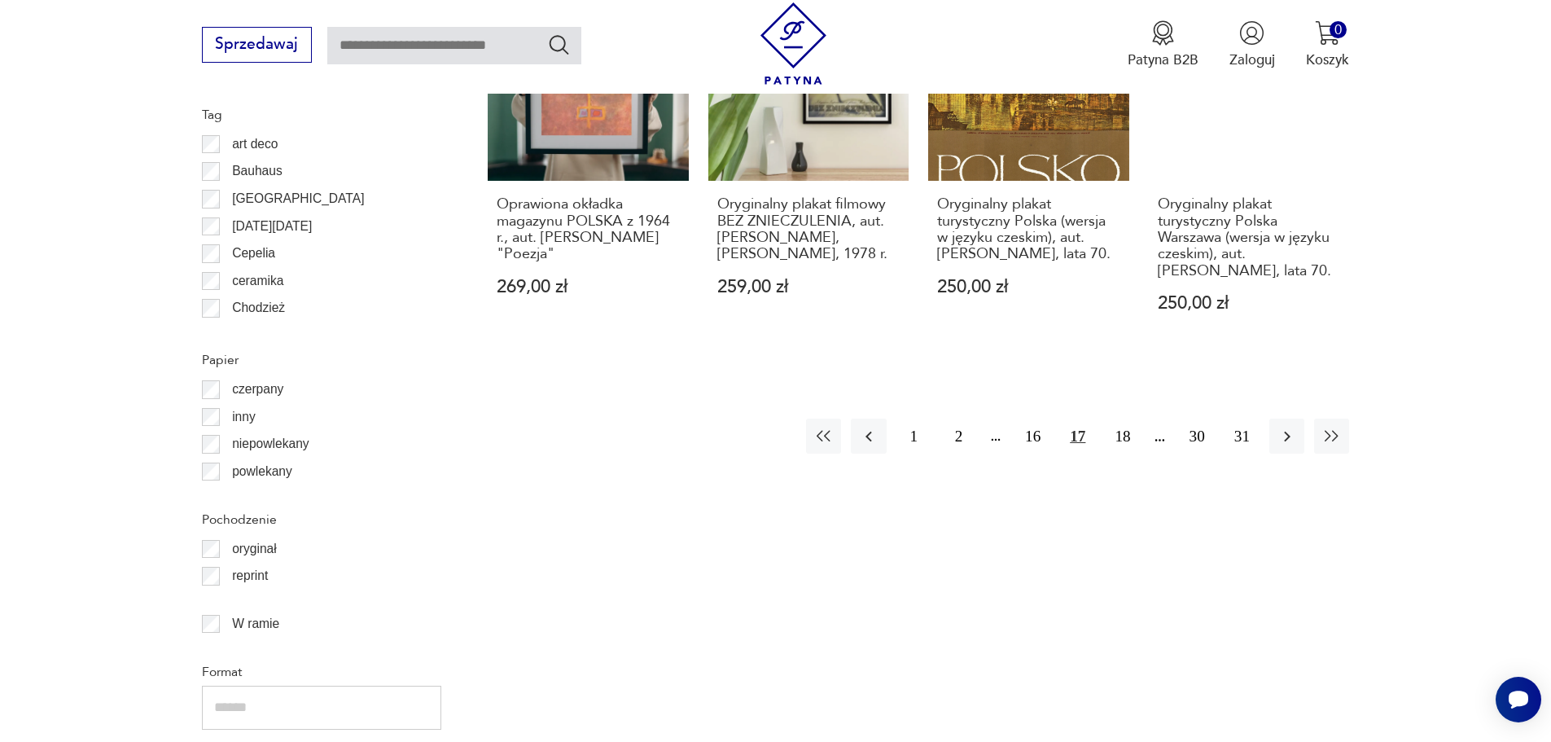
scroll to position [2031, 0]
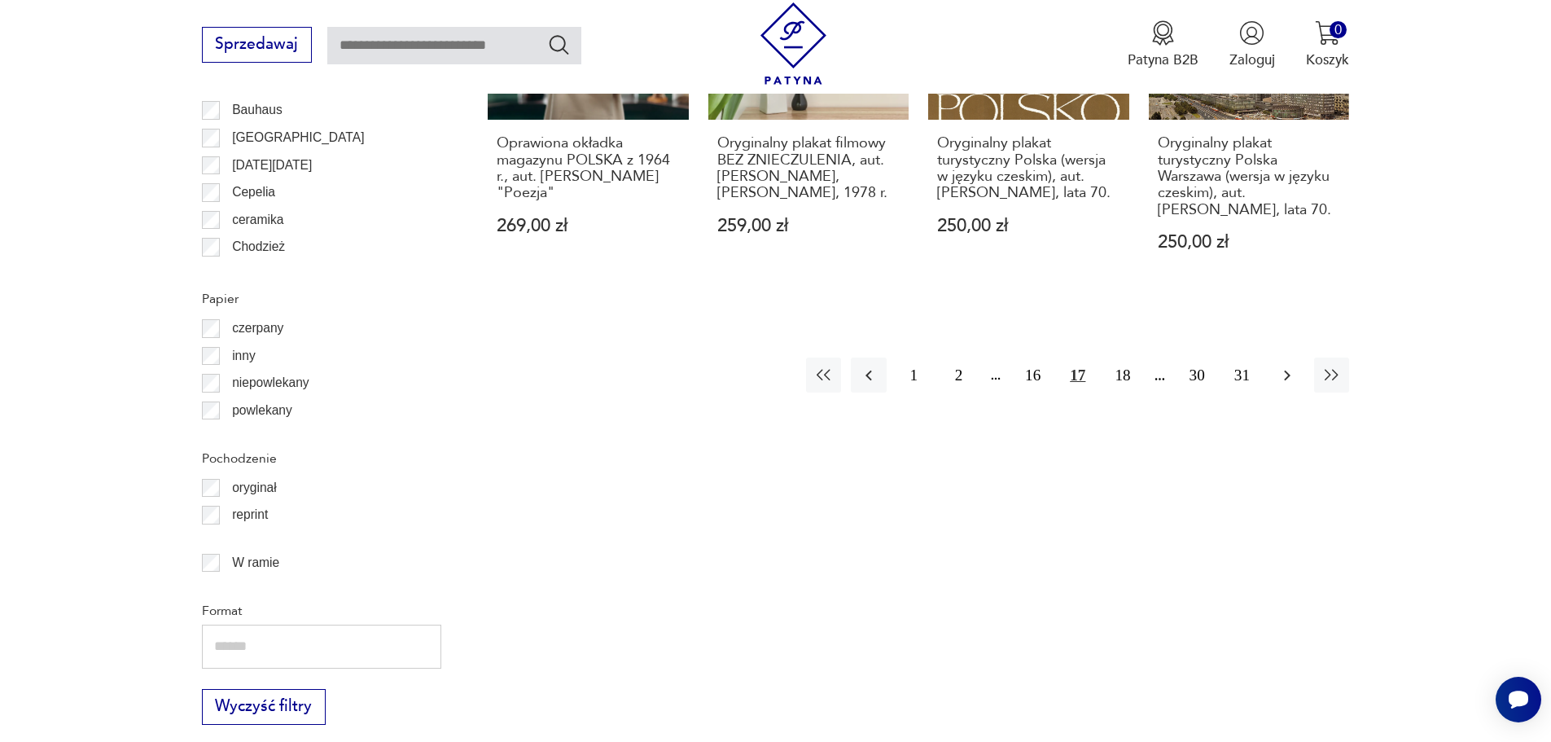
click at [1286, 371] on icon "button" at bounding box center [1288, 376] width 20 height 20
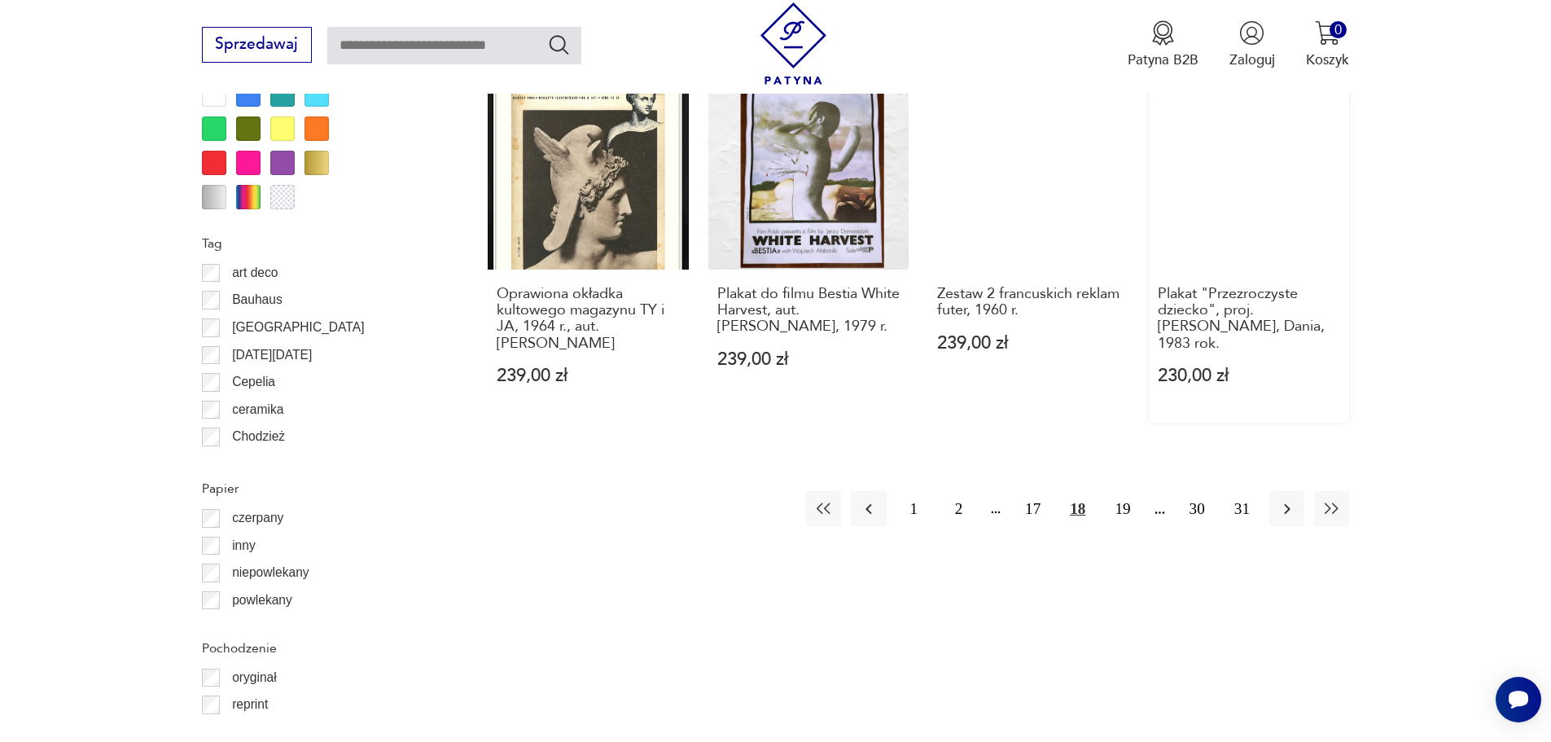
scroll to position [1868, 0]
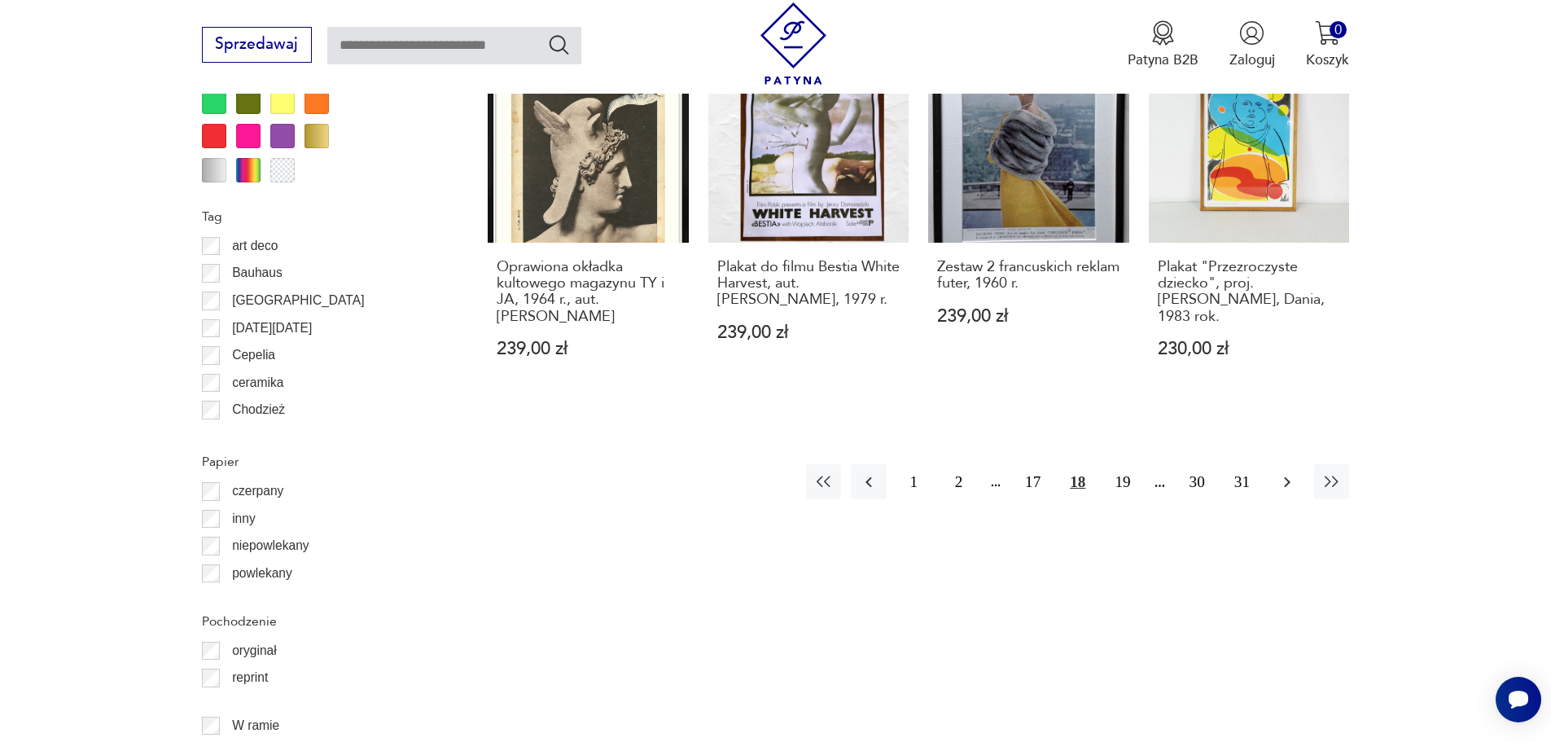
click at [1287, 476] on icon "button" at bounding box center [1287, 481] width 7 height 11
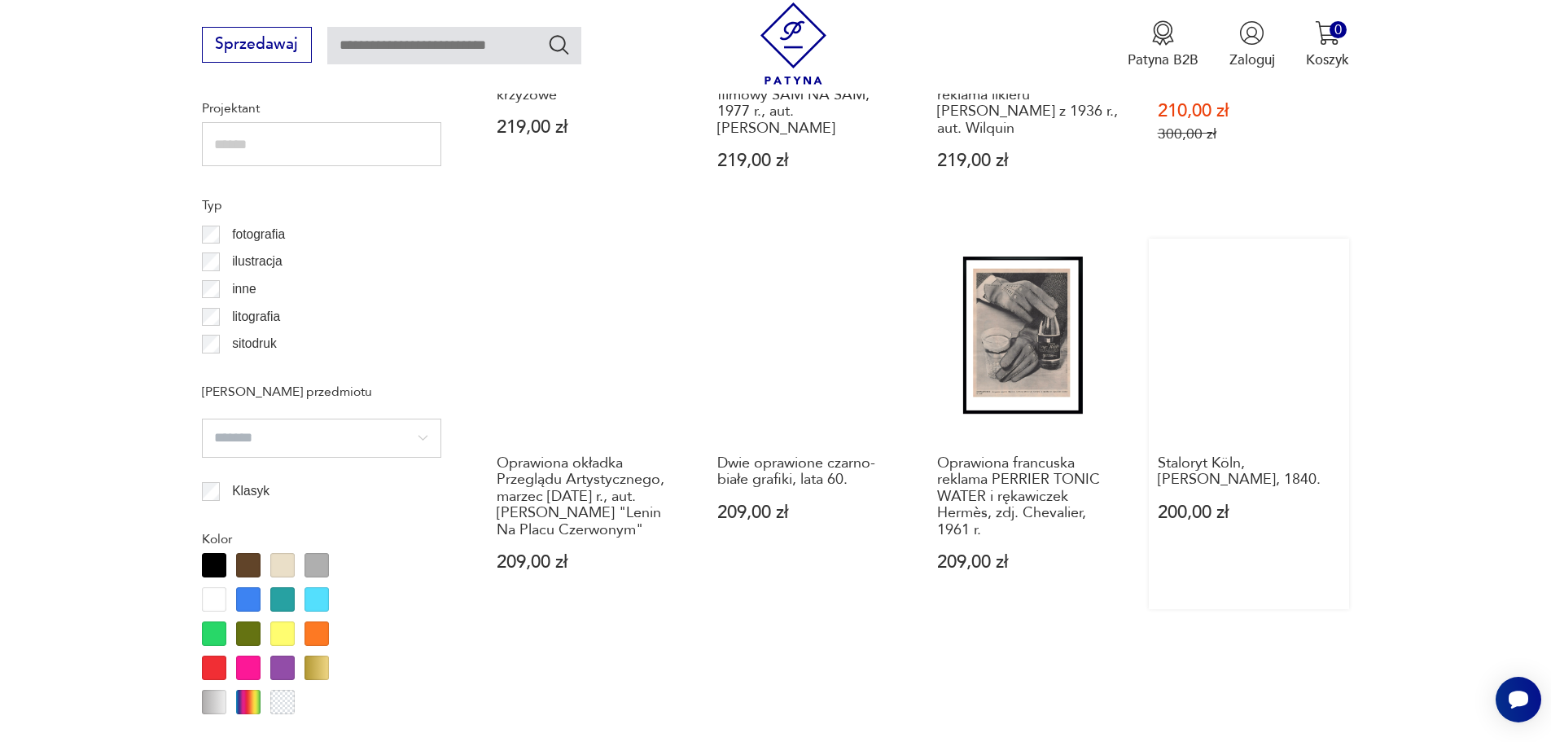
scroll to position [1379, 0]
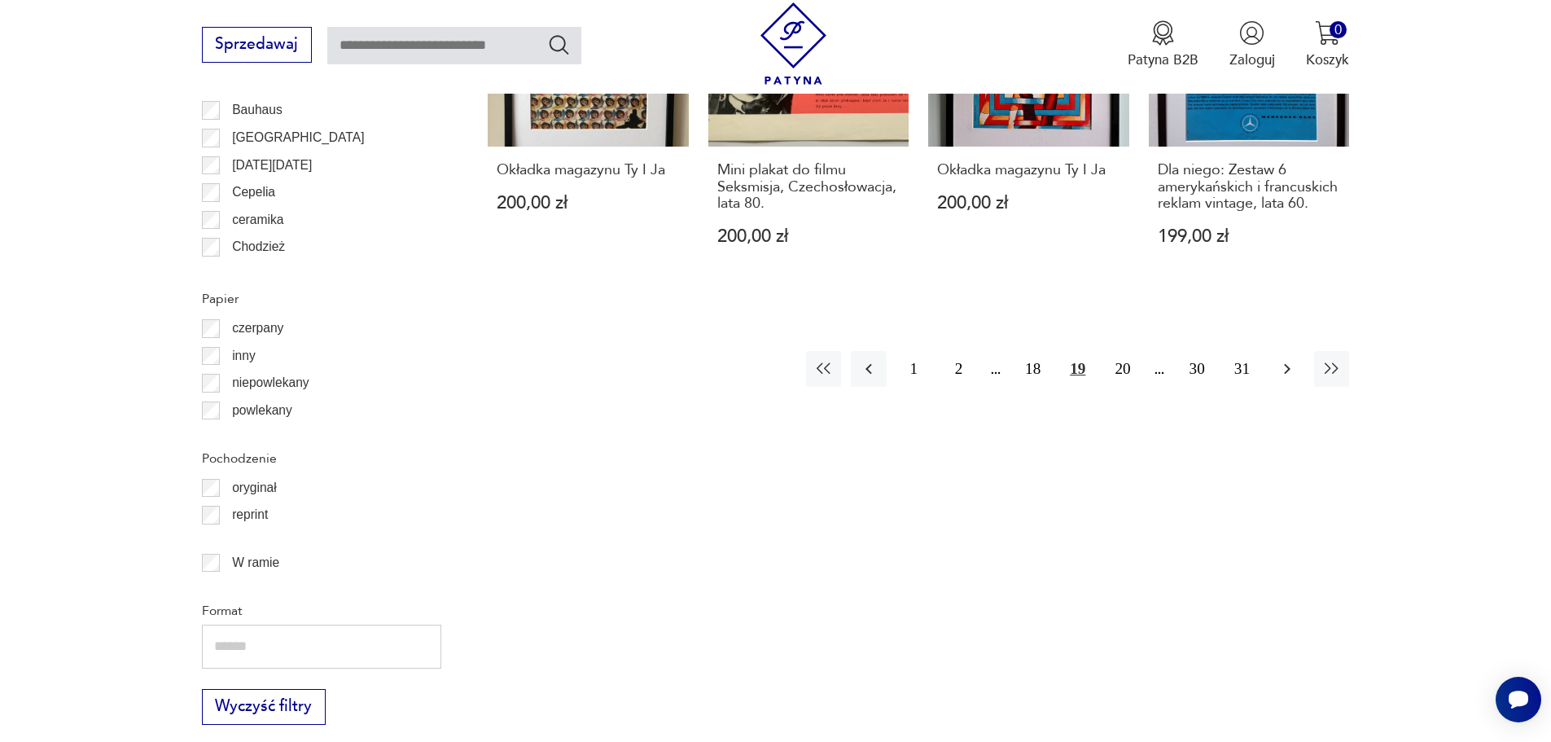
click at [1278, 366] on icon "button" at bounding box center [1288, 369] width 20 height 20
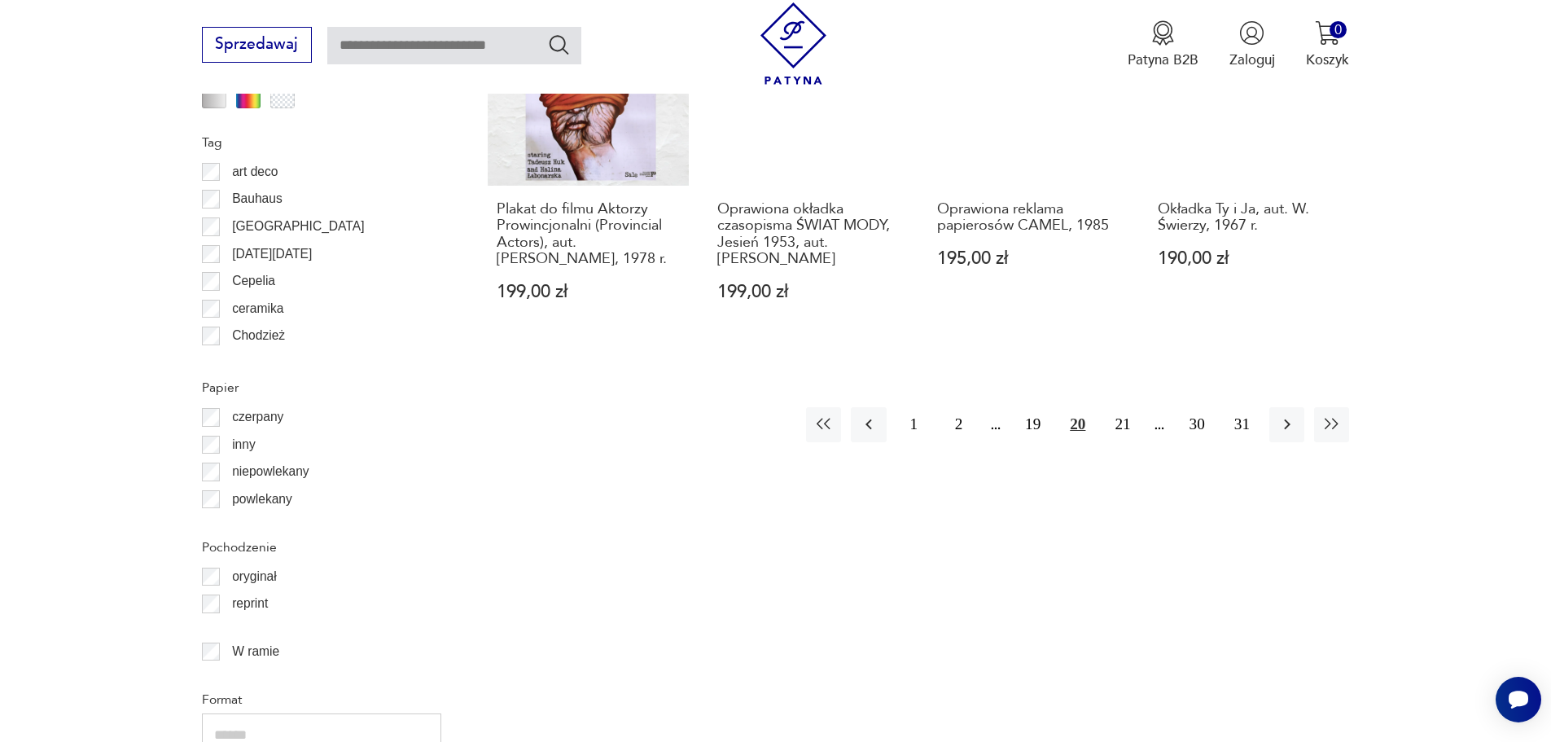
scroll to position [1949, 0]
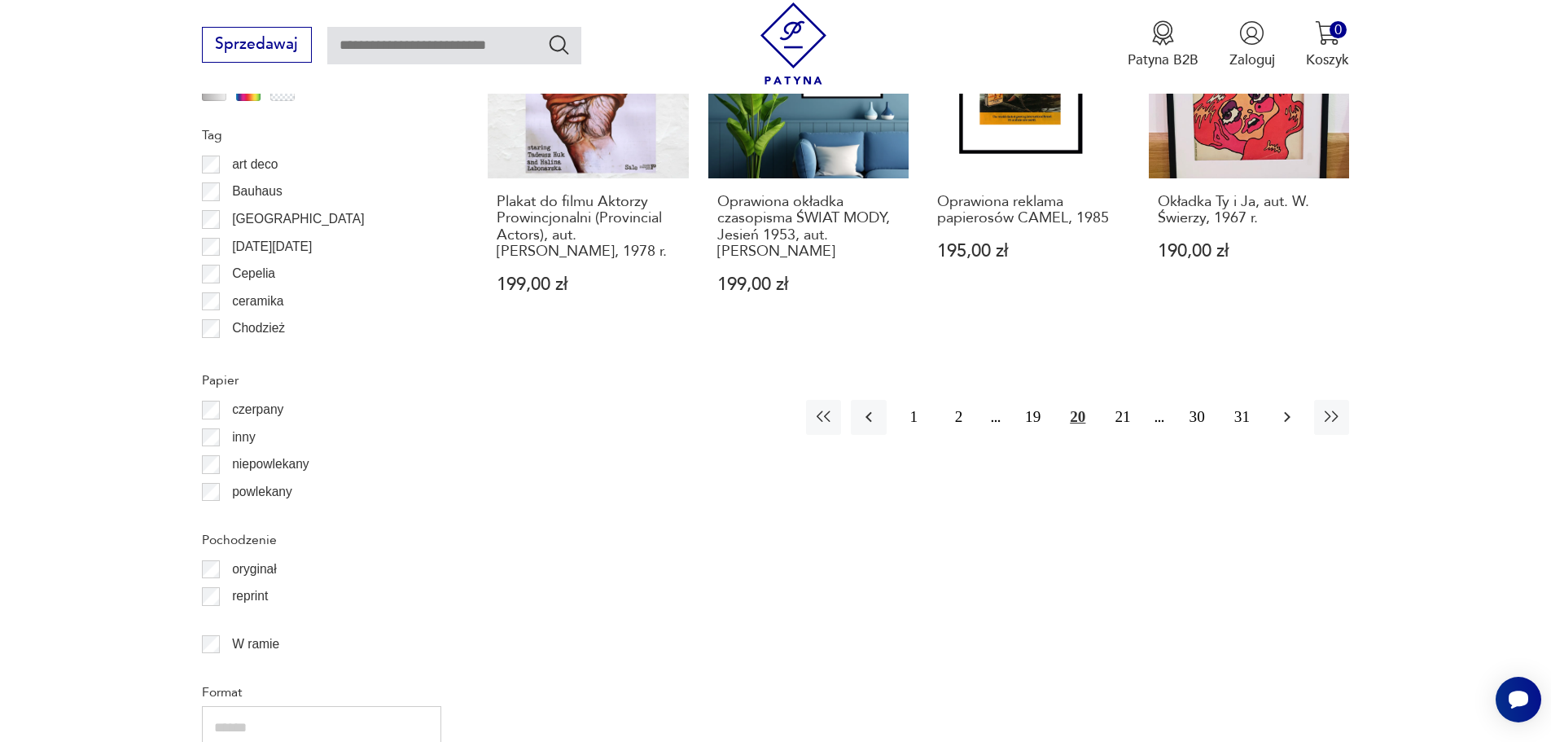
click at [1287, 414] on icon "button" at bounding box center [1287, 417] width 7 height 11
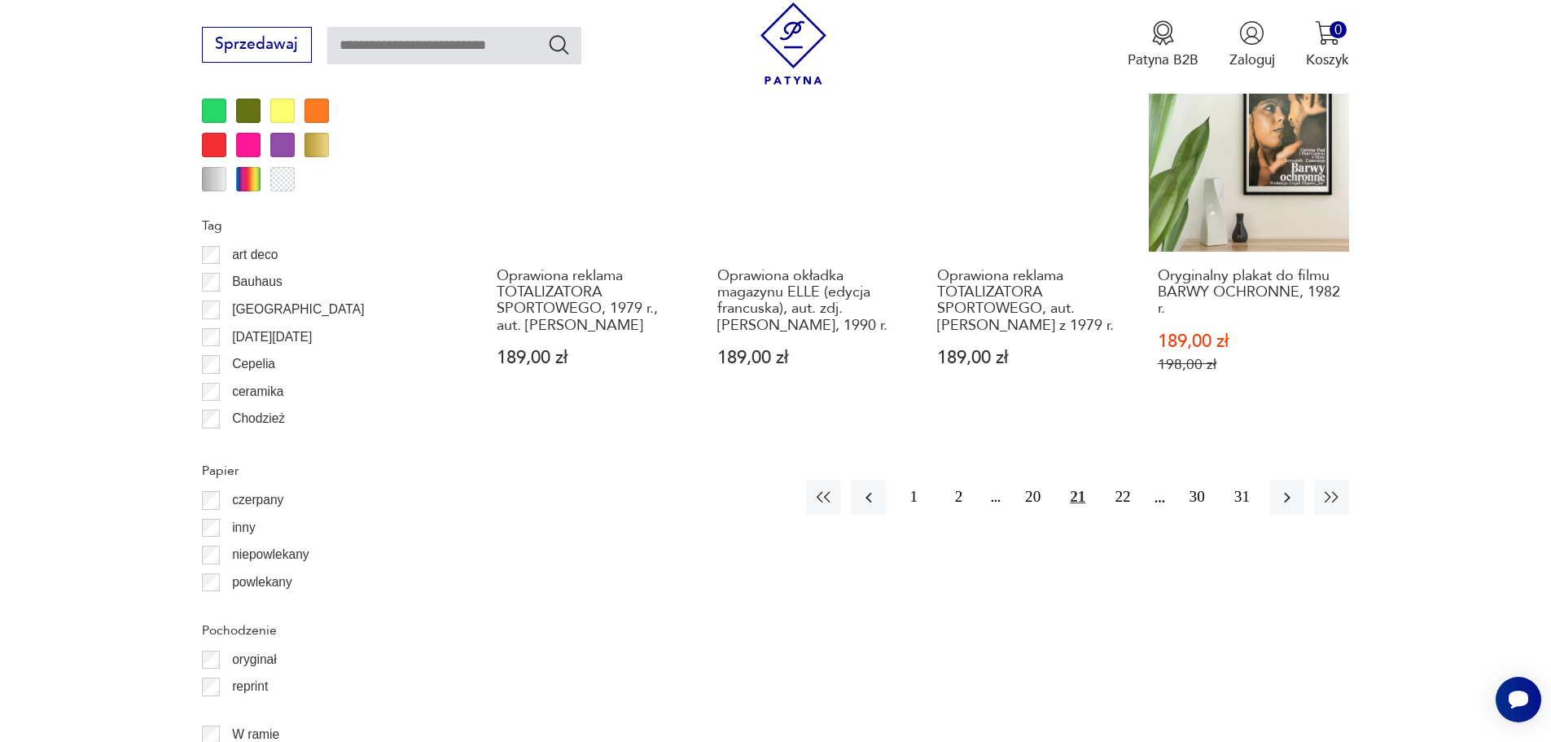
scroll to position [1868, 0]
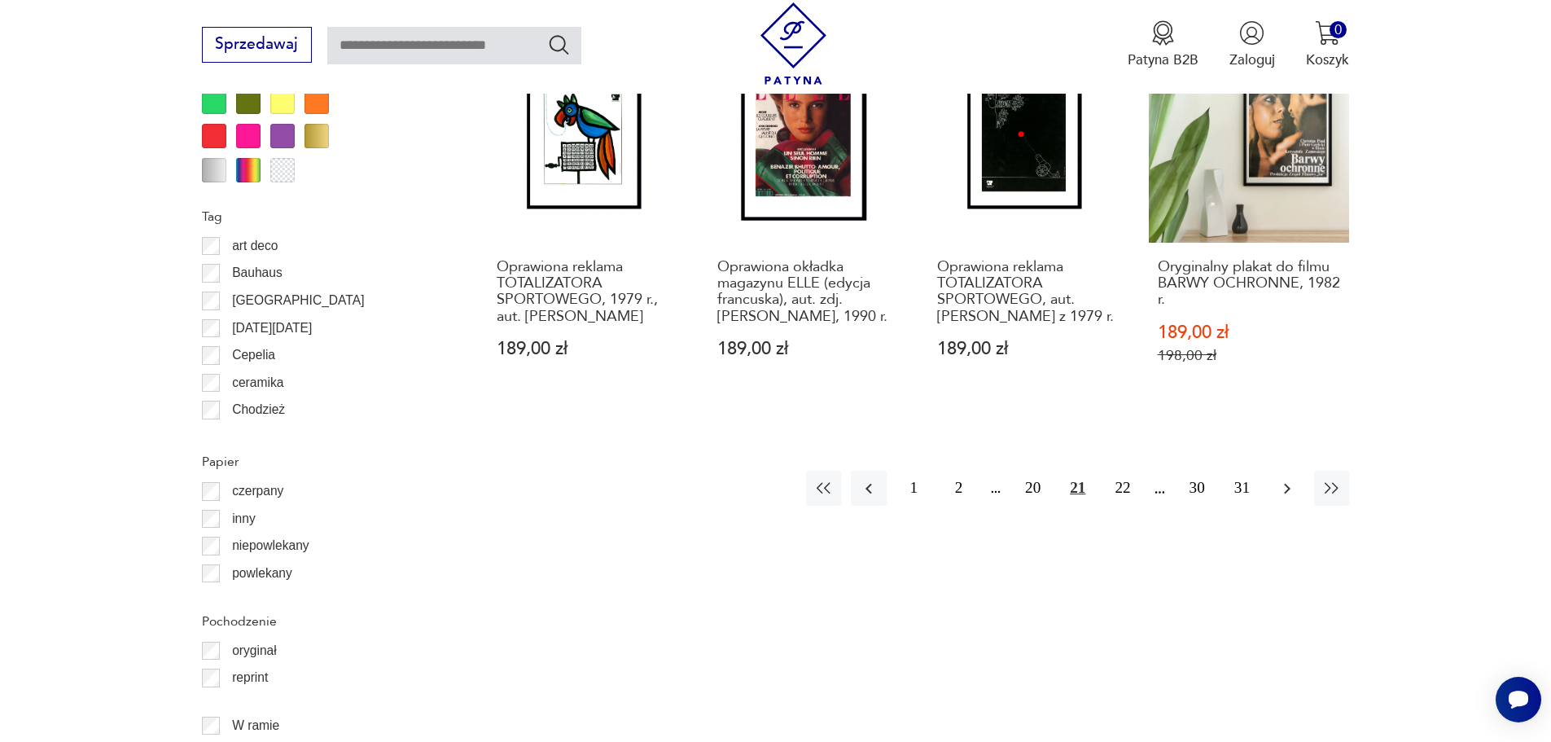
click at [1284, 479] on icon "button" at bounding box center [1288, 489] width 20 height 20
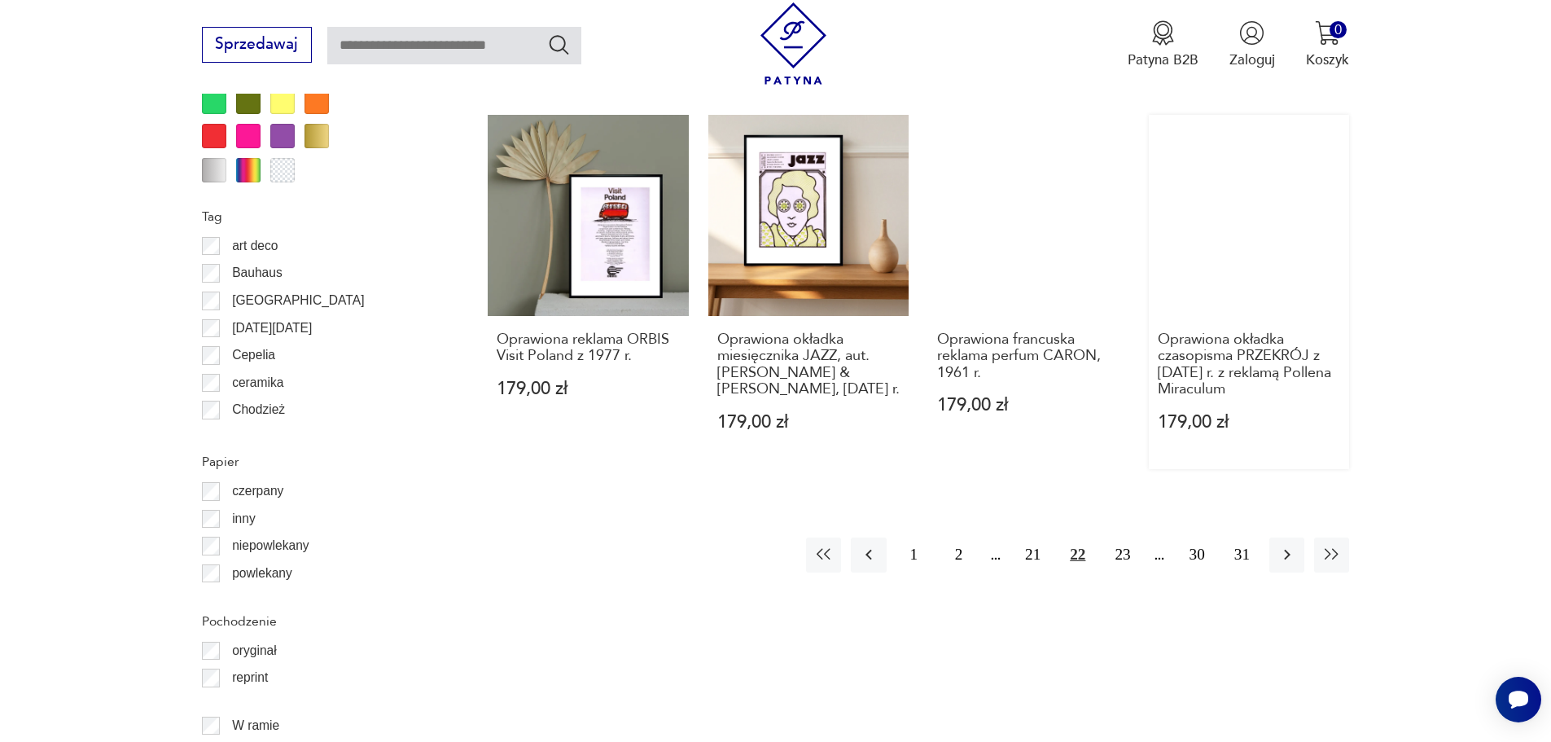
scroll to position [1949, 0]
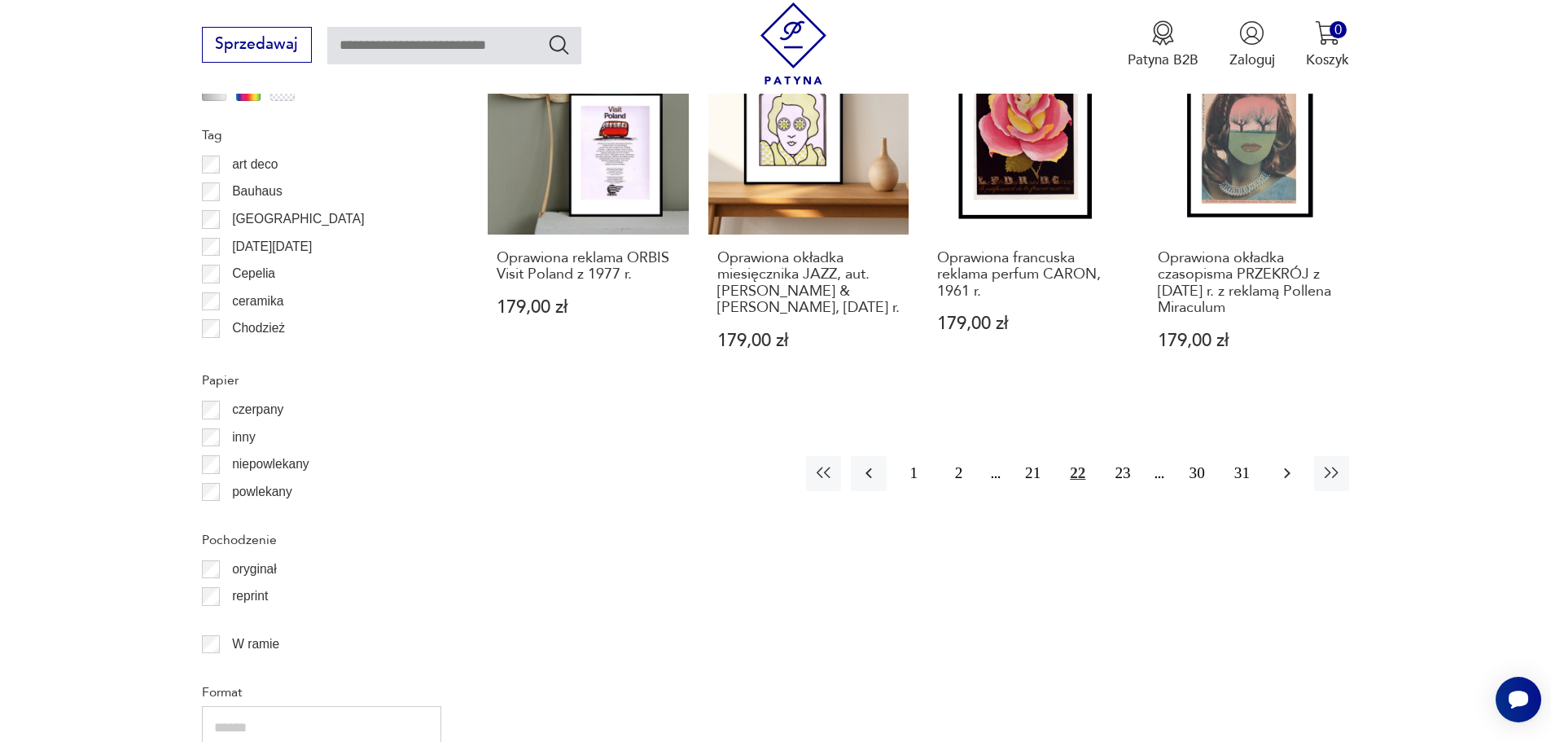
click at [1289, 463] on button "button" at bounding box center [1286, 473] width 35 height 35
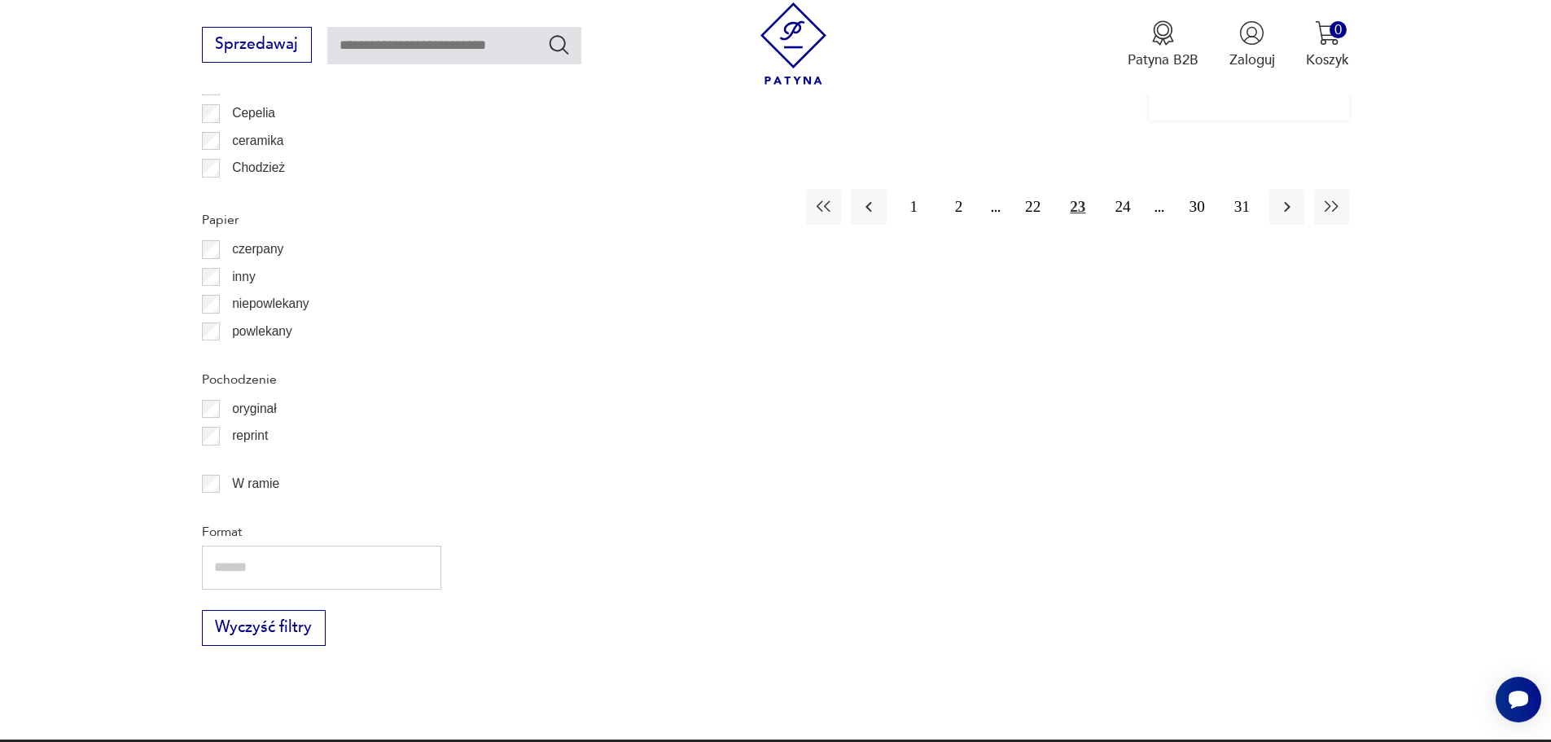
scroll to position [2112, 0]
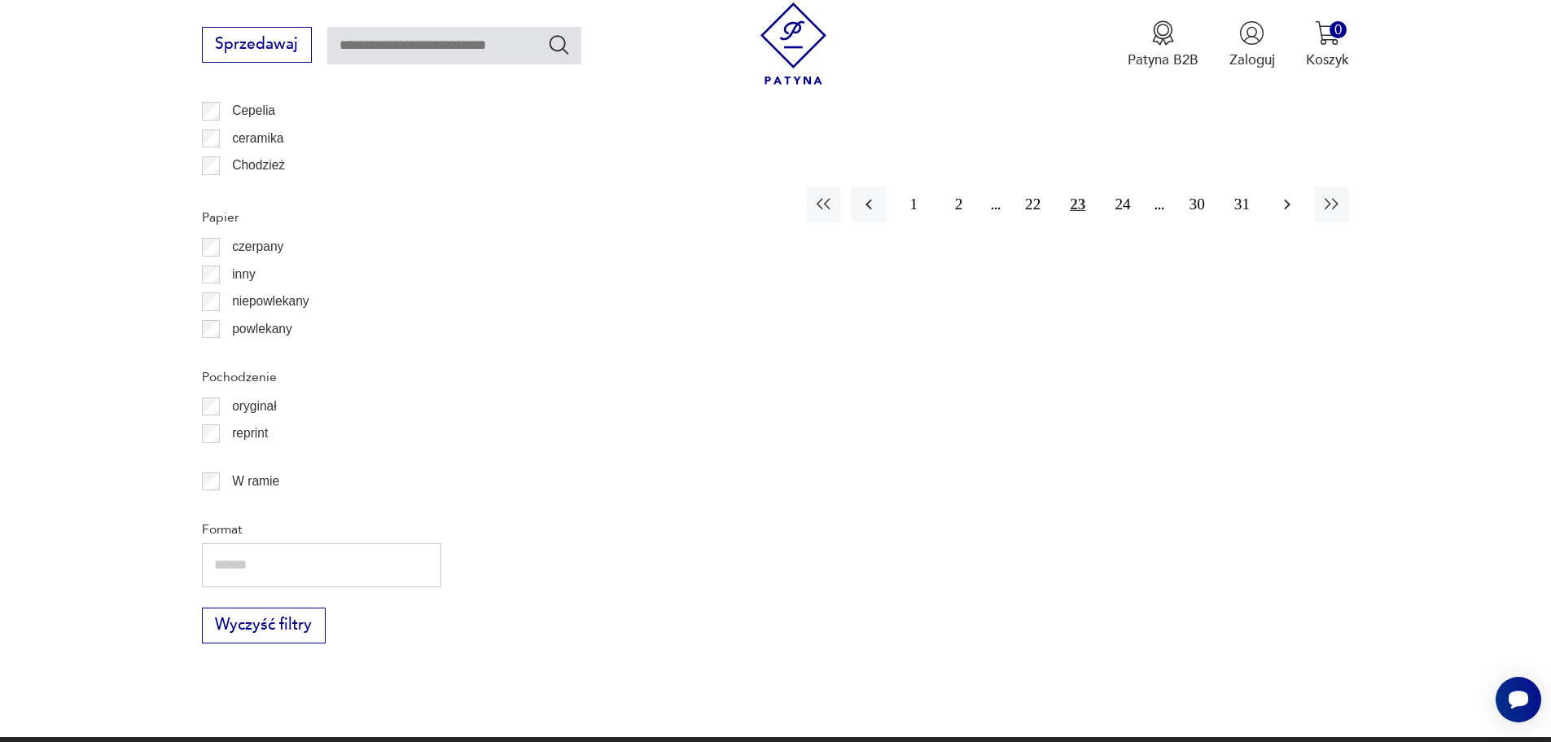
click at [1288, 204] on icon "button" at bounding box center [1287, 205] width 7 height 11
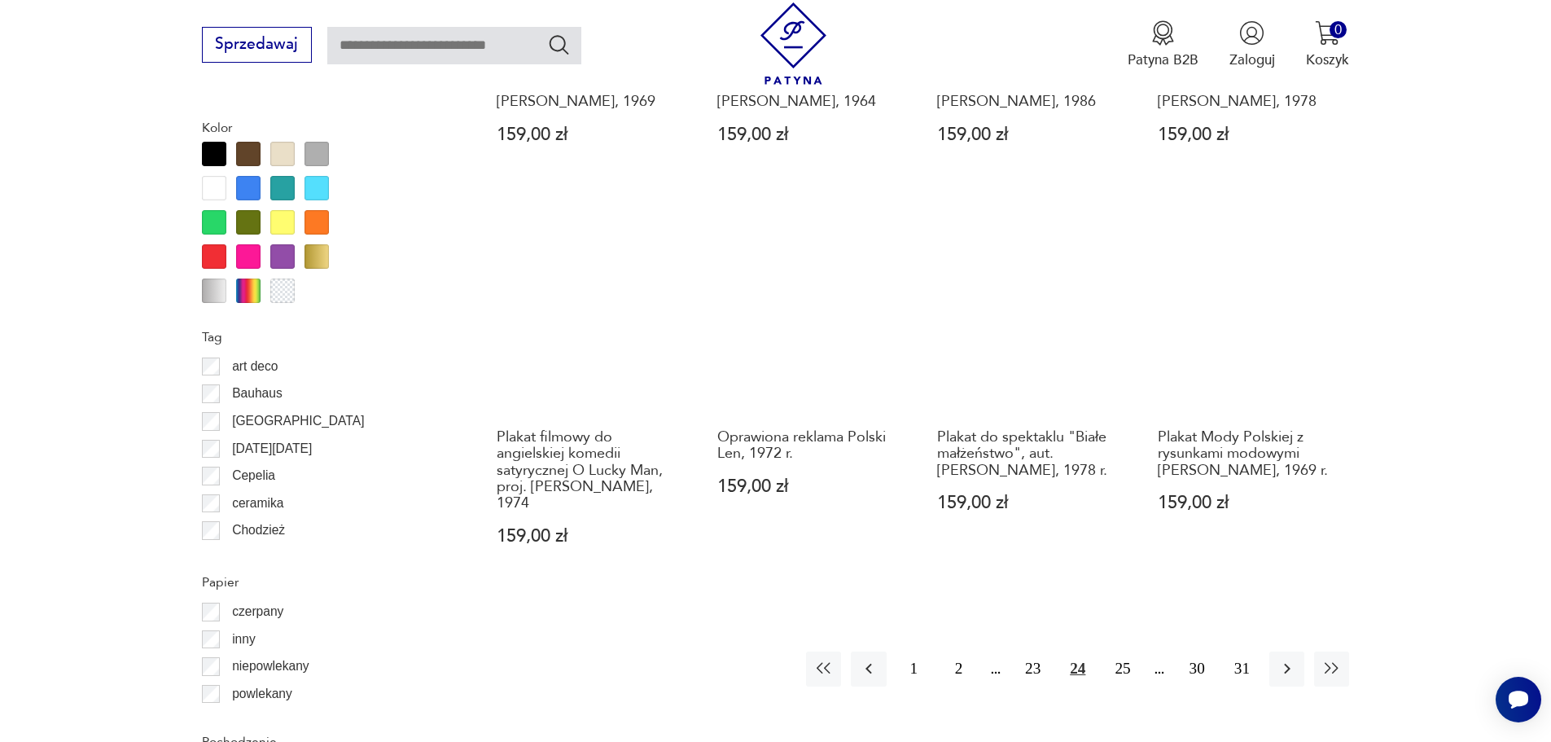
scroll to position [1787, 0]
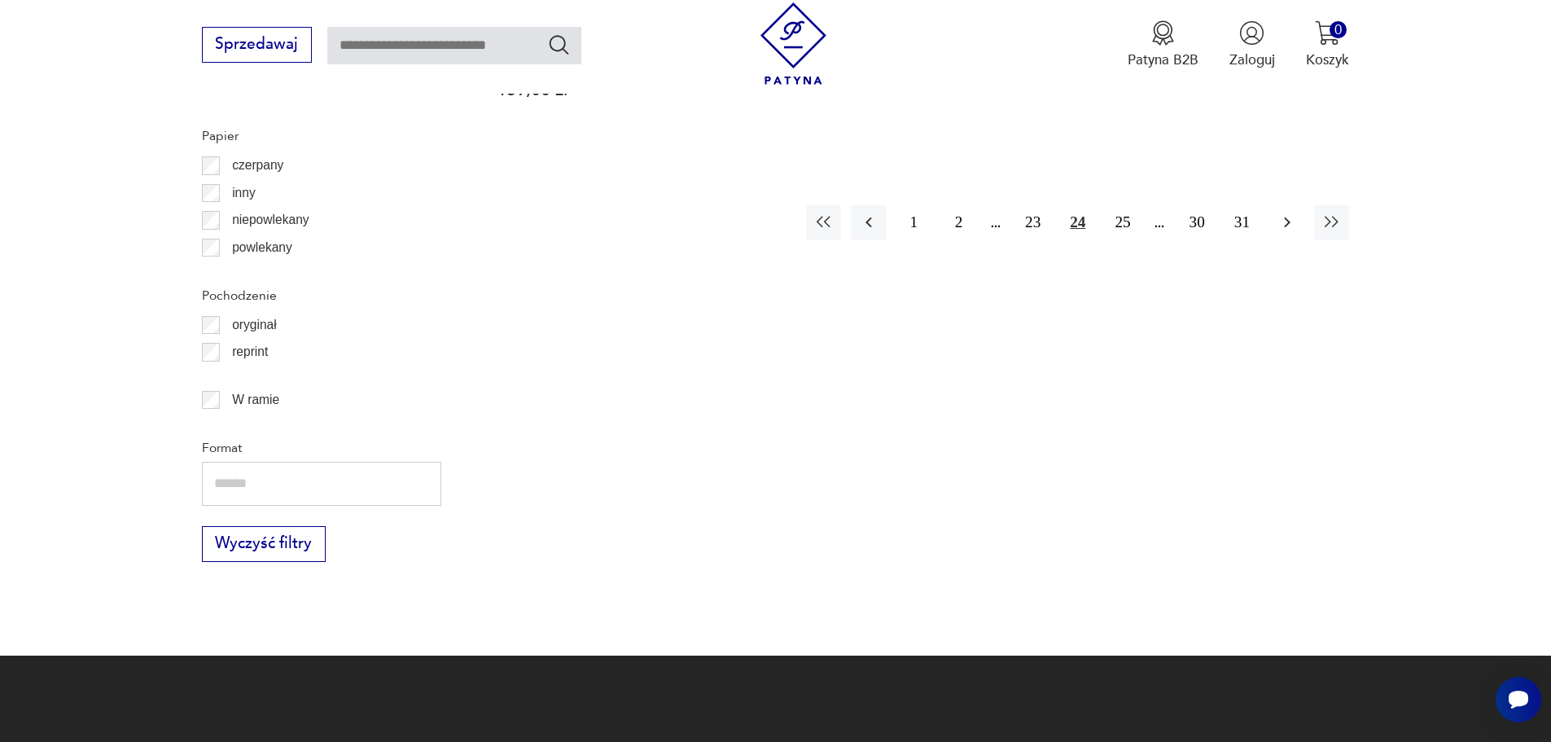
click at [1288, 205] on button "button" at bounding box center [1286, 222] width 35 height 35
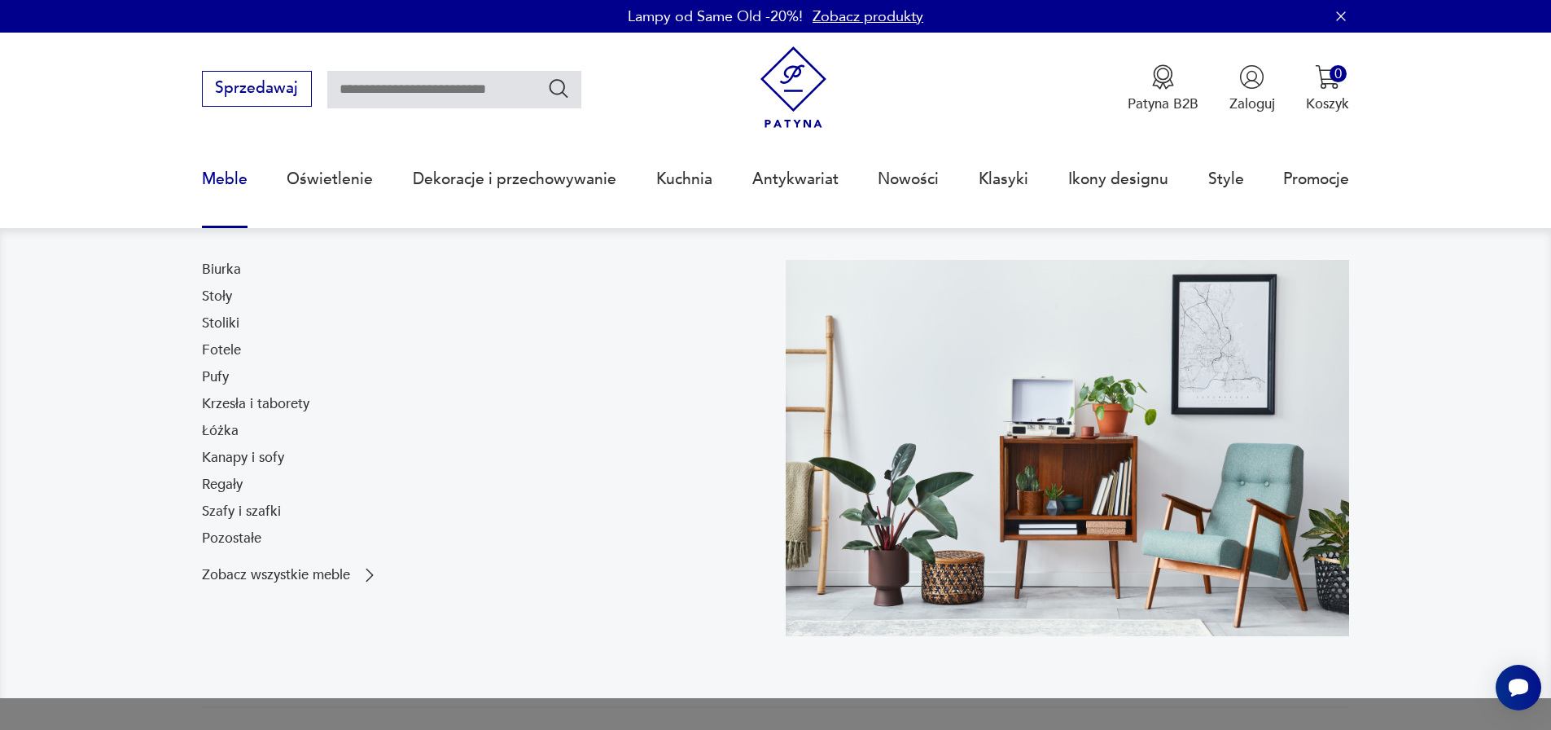
click at [254, 507] on link "Szafy i szafki" at bounding box center [241, 512] width 79 height 20
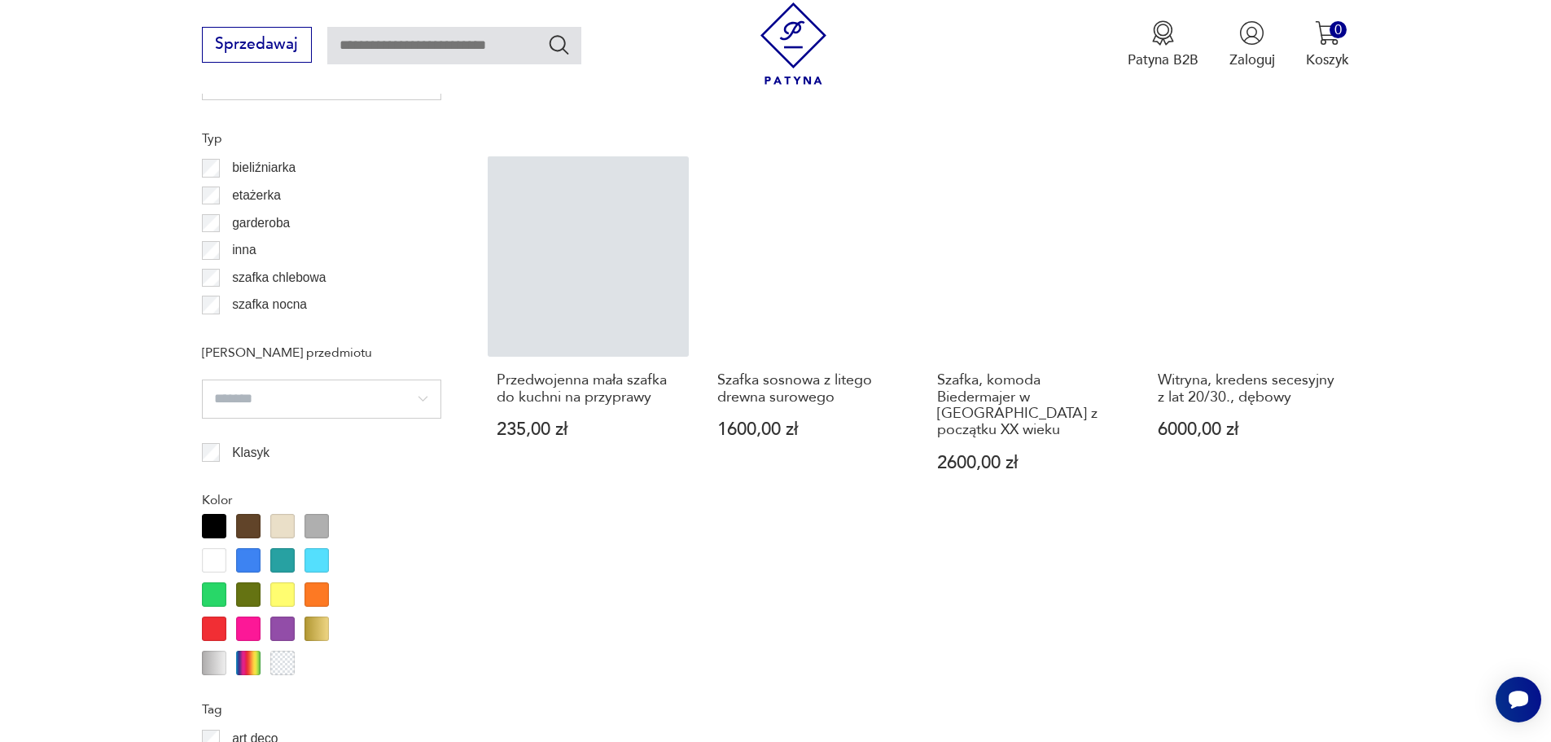
scroll to position [1389, 0]
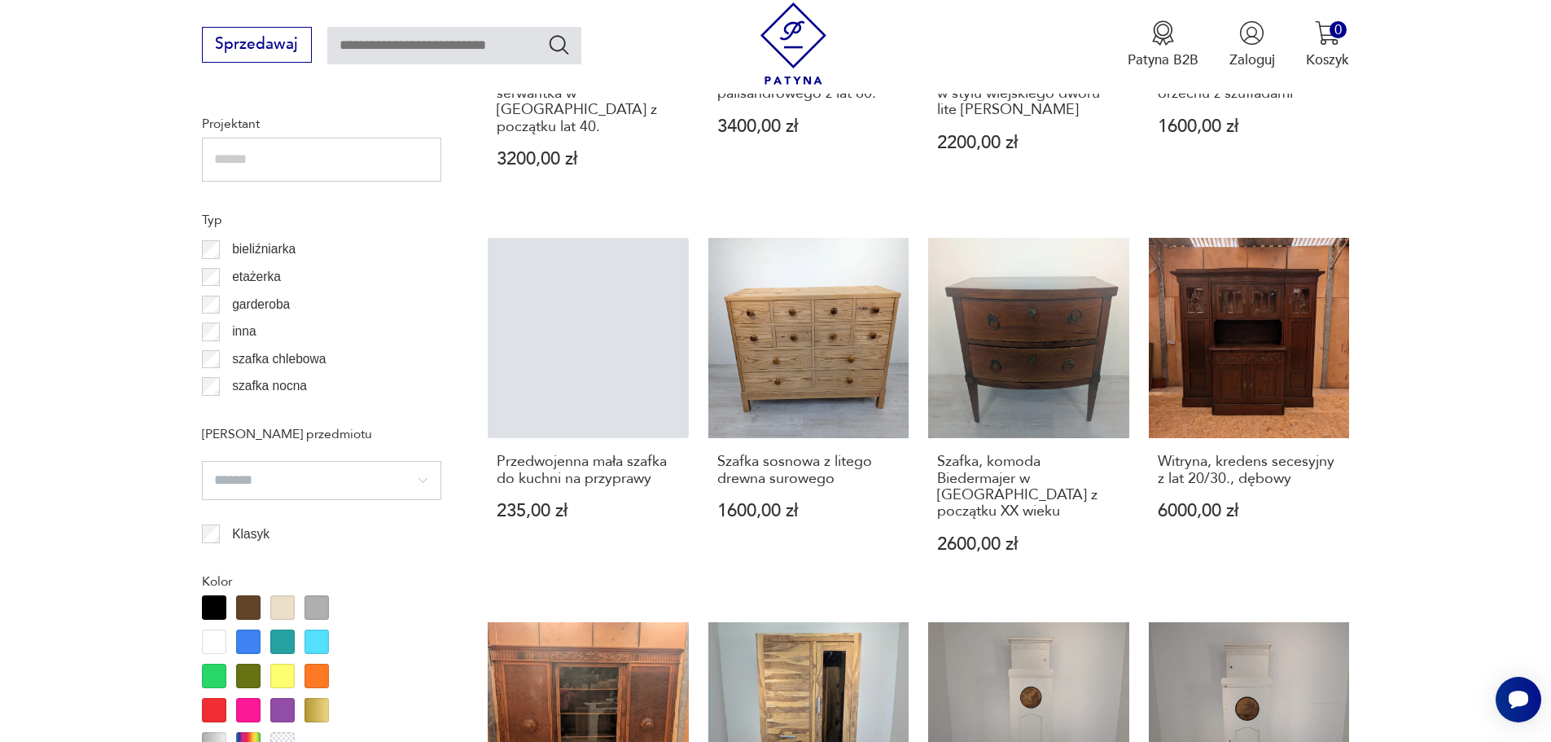
click at [423, 480] on input "search" at bounding box center [321, 480] width 239 height 39
click at [423, 481] on input "search" at bounding box center [321, 480] width 239 height 39
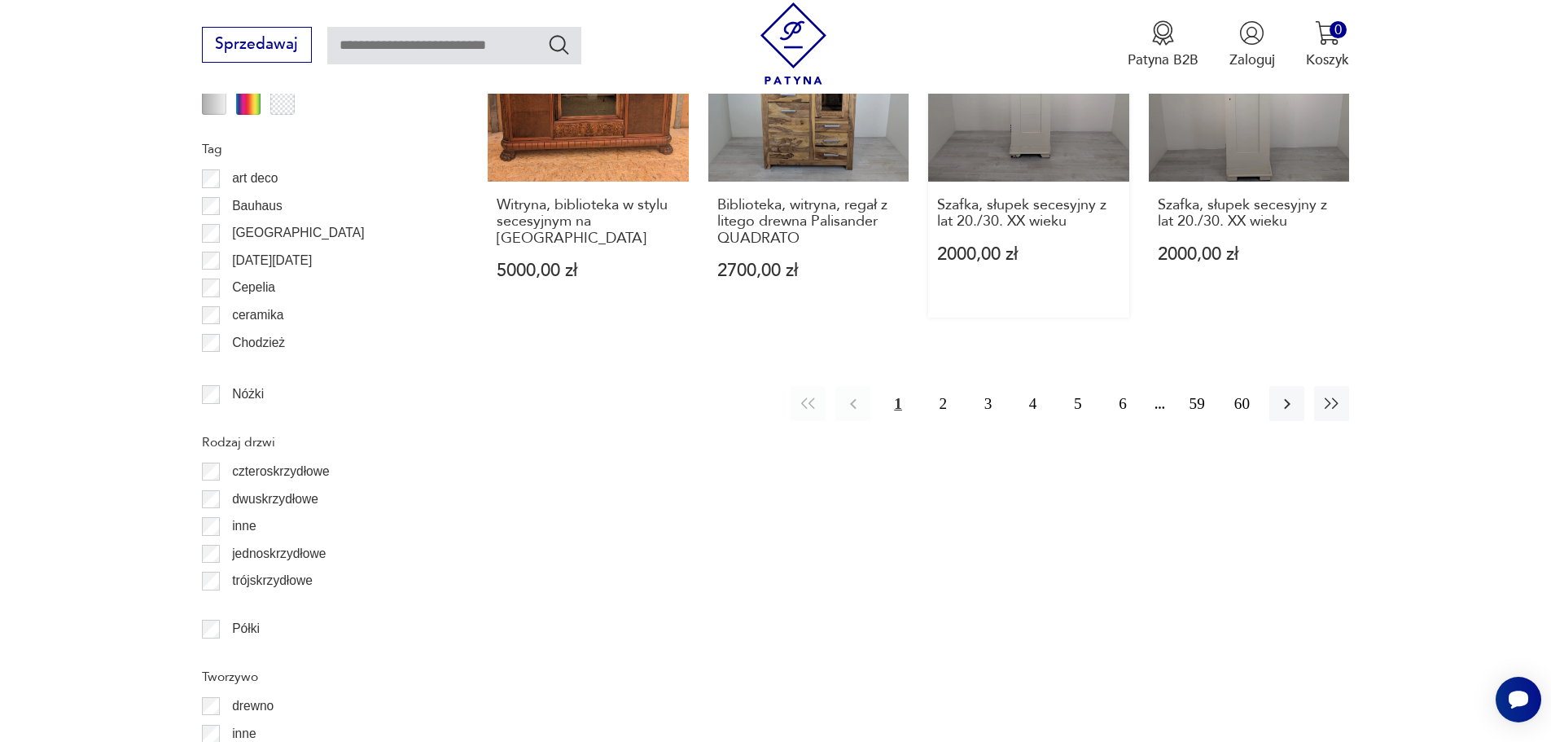
scroll to position [2041, 0]
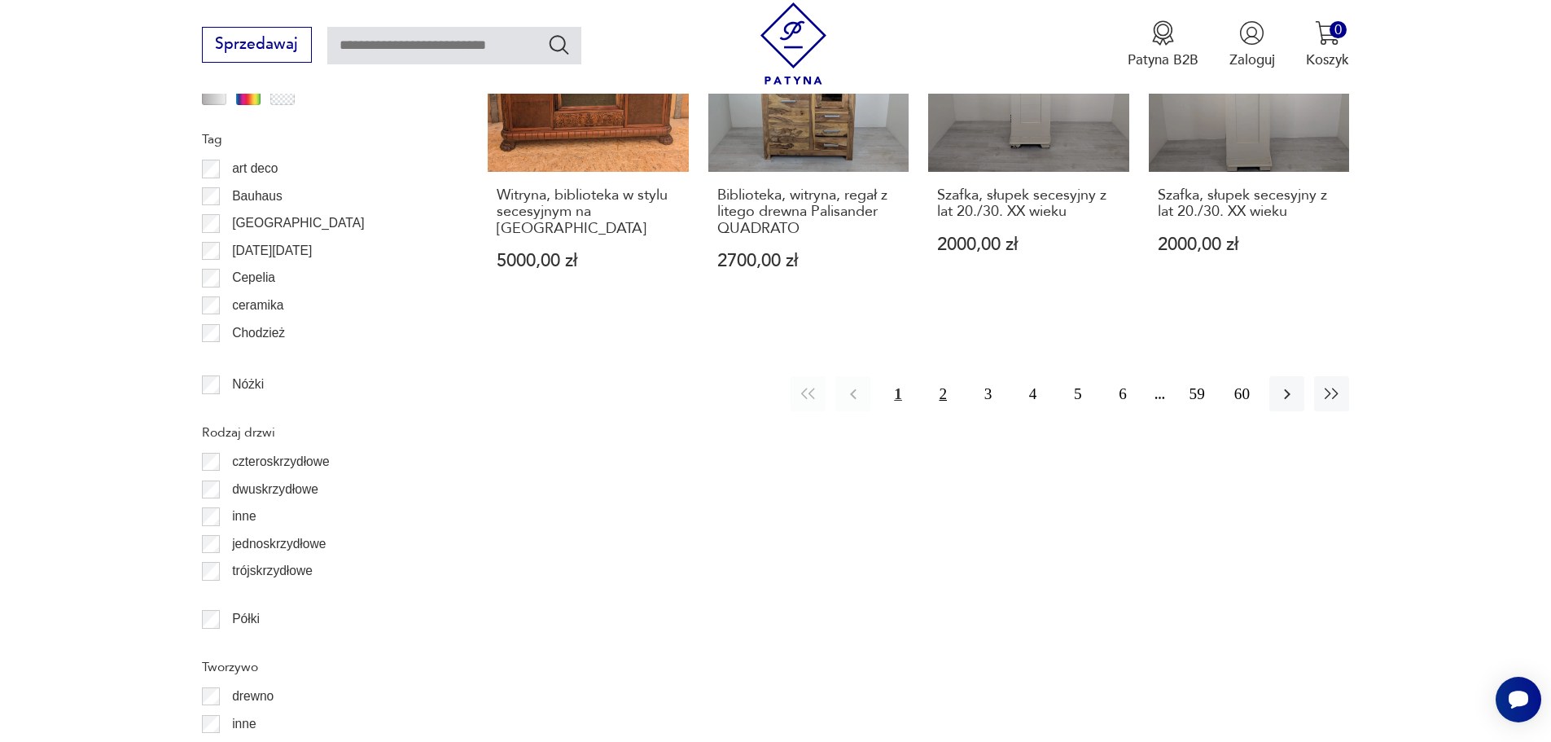
click at [941, 376] on button "2" at bounding box center [943, 393] width 35 height 35
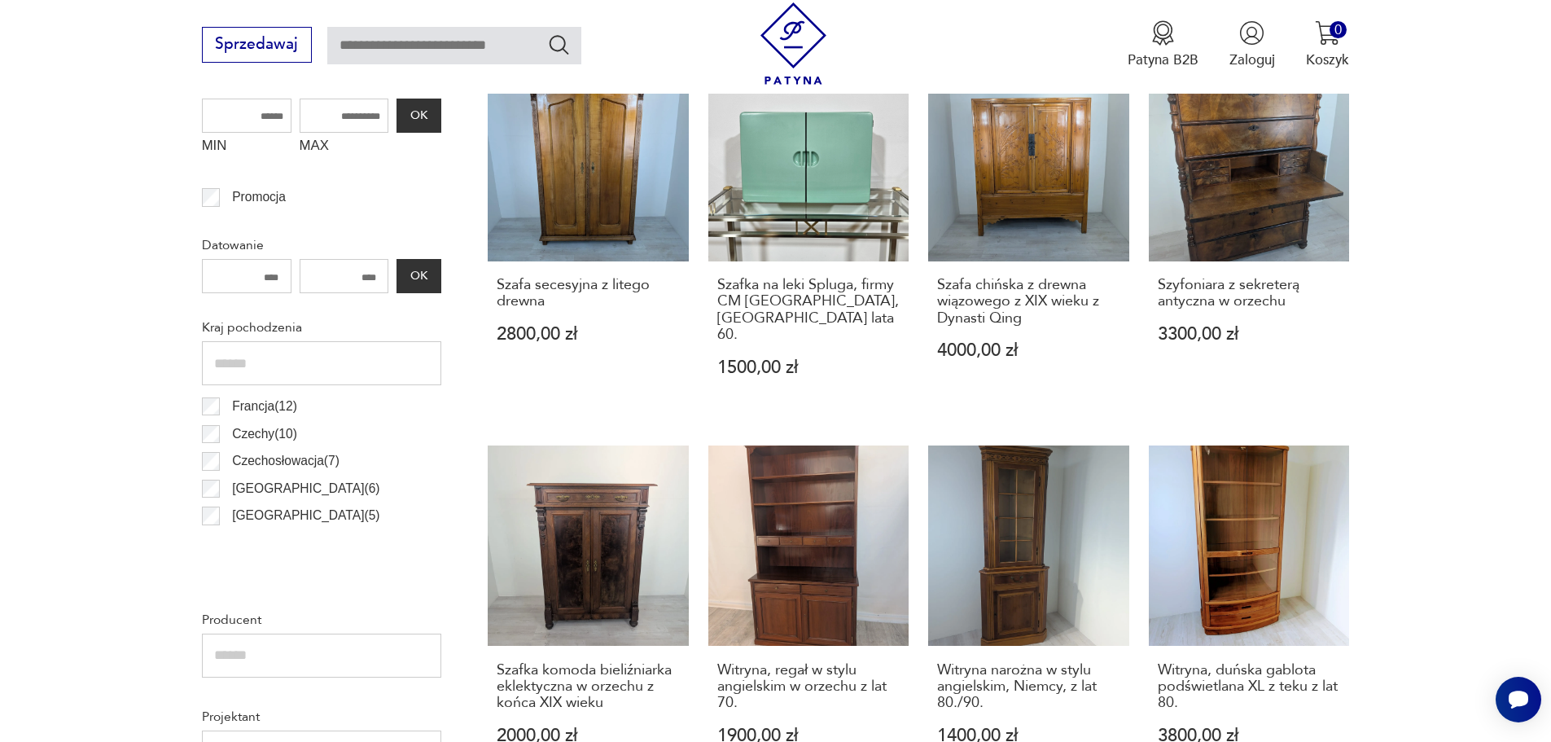
scroll to position [215, 0]
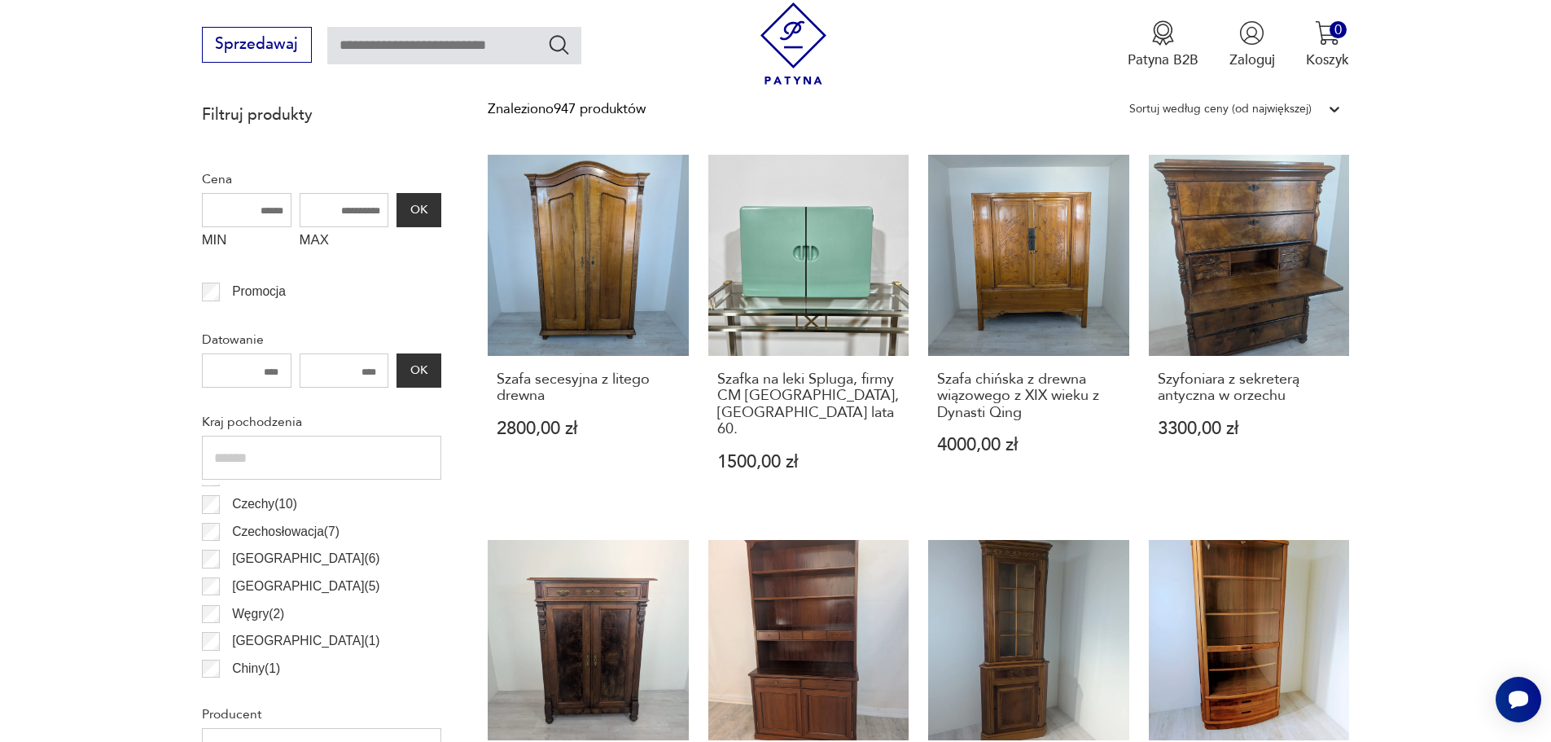
scroll to position [715, 0]
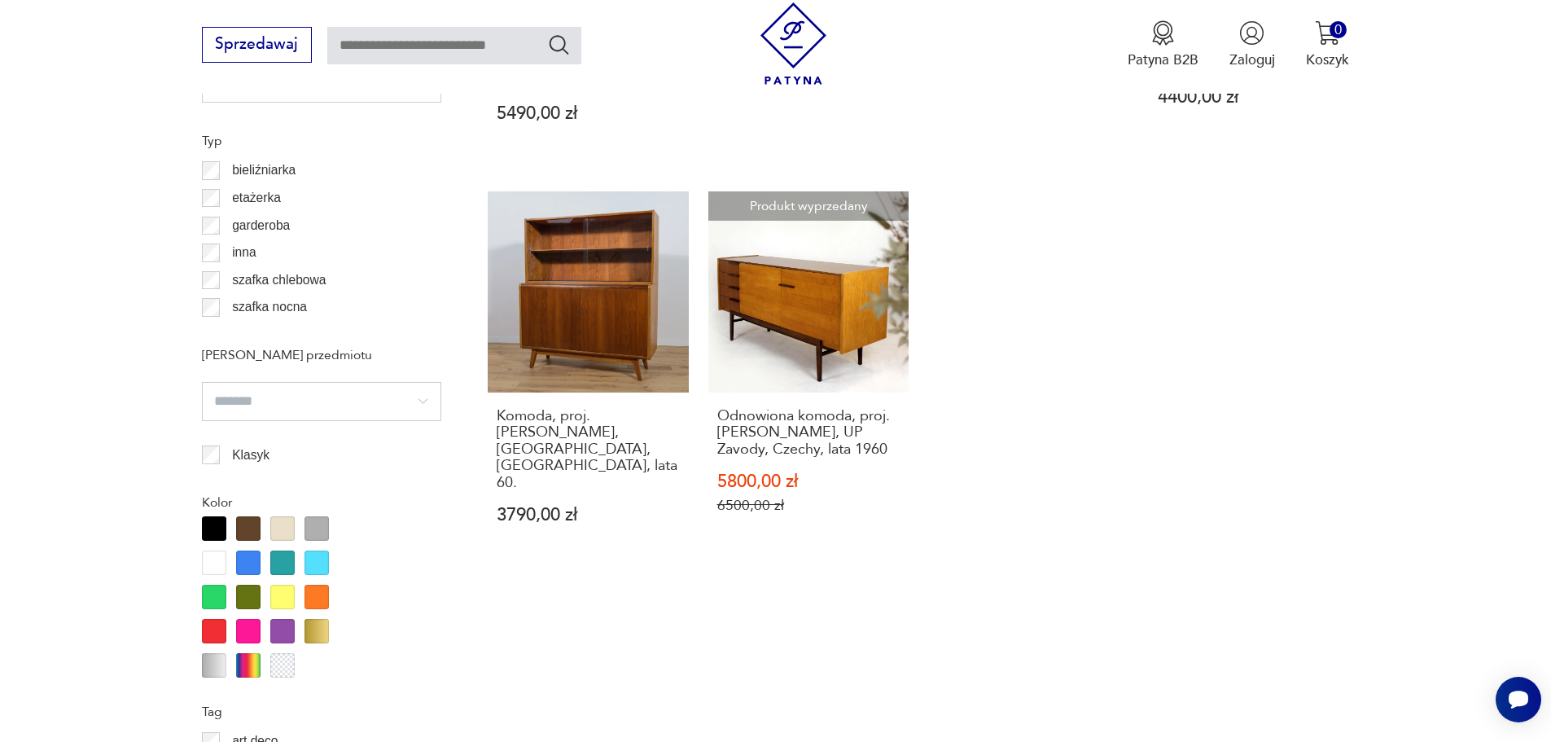
scroll to position [1204, 0]
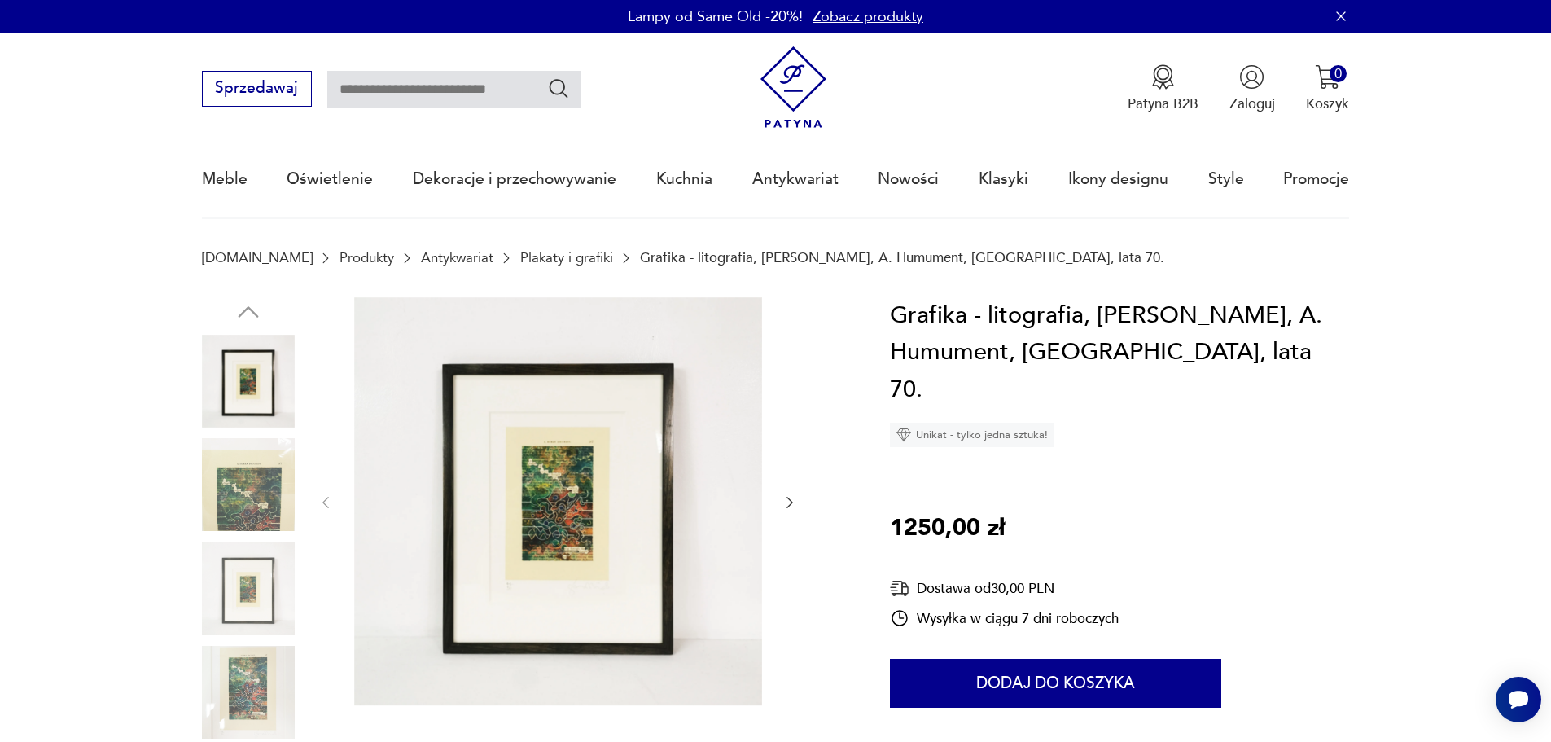
click at [555, 533] on img at bounding box center [558, 501] width 408 height 408
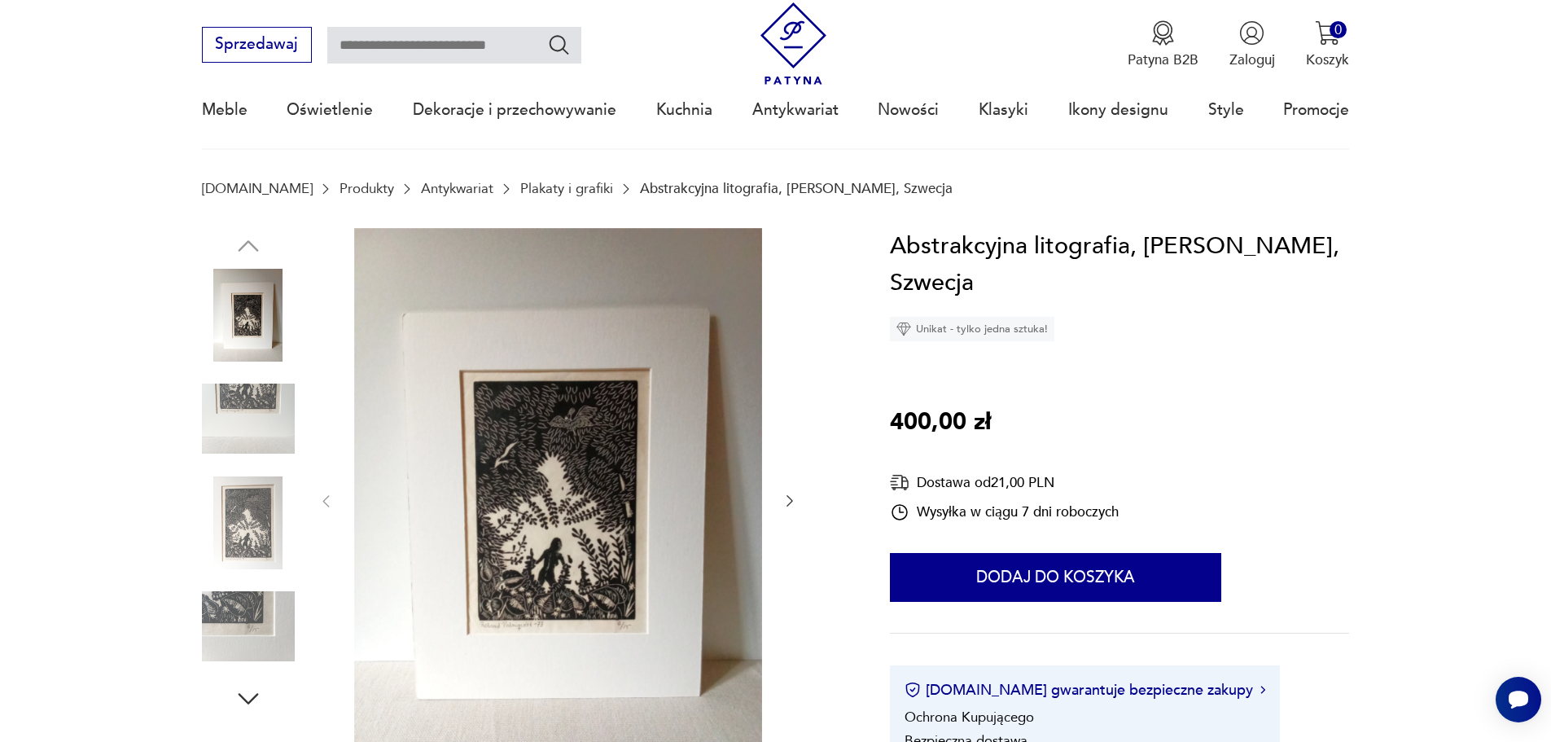
scroll to position [326, 0]
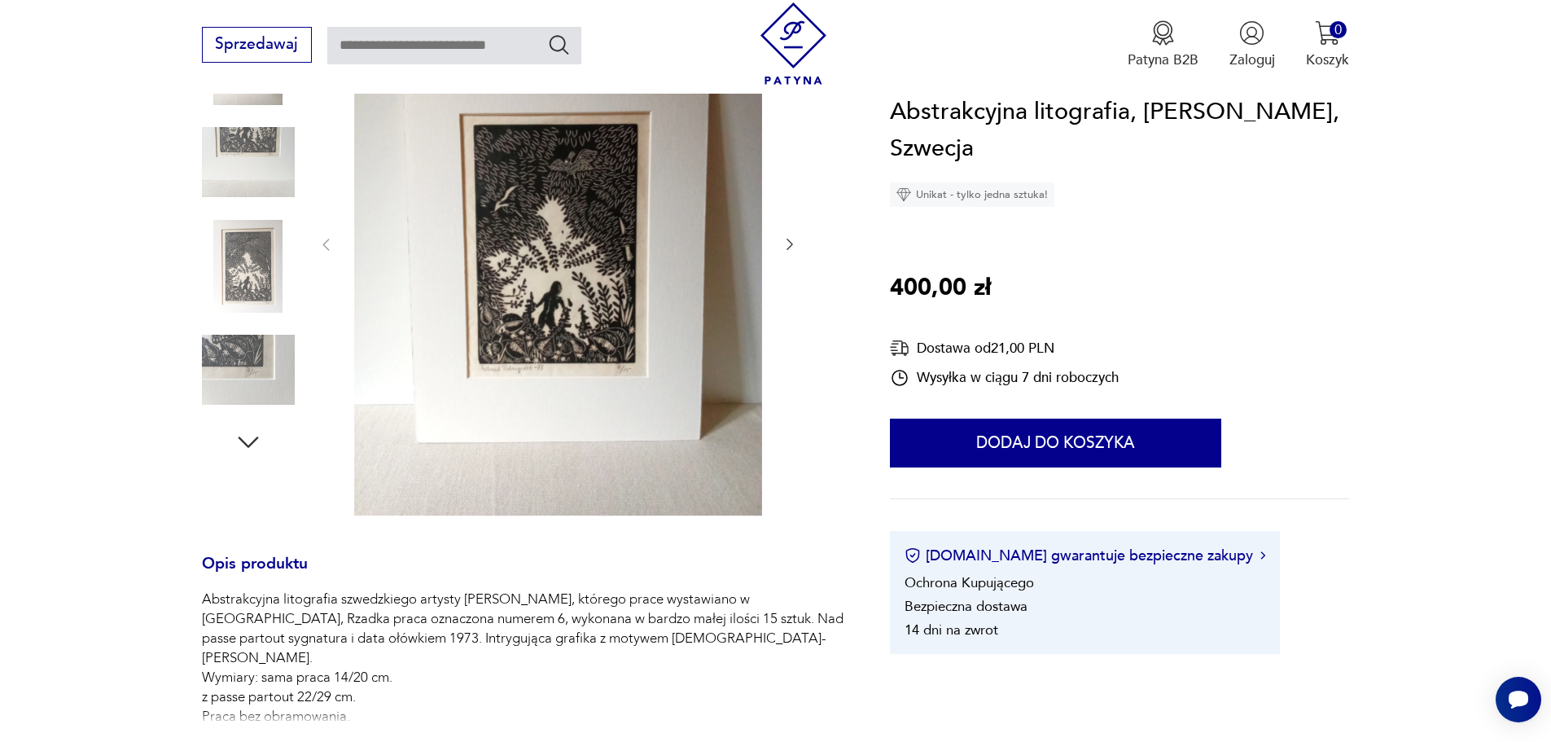
click at [245, 265] on img at bounding box center [248, 266] width 93 height 93
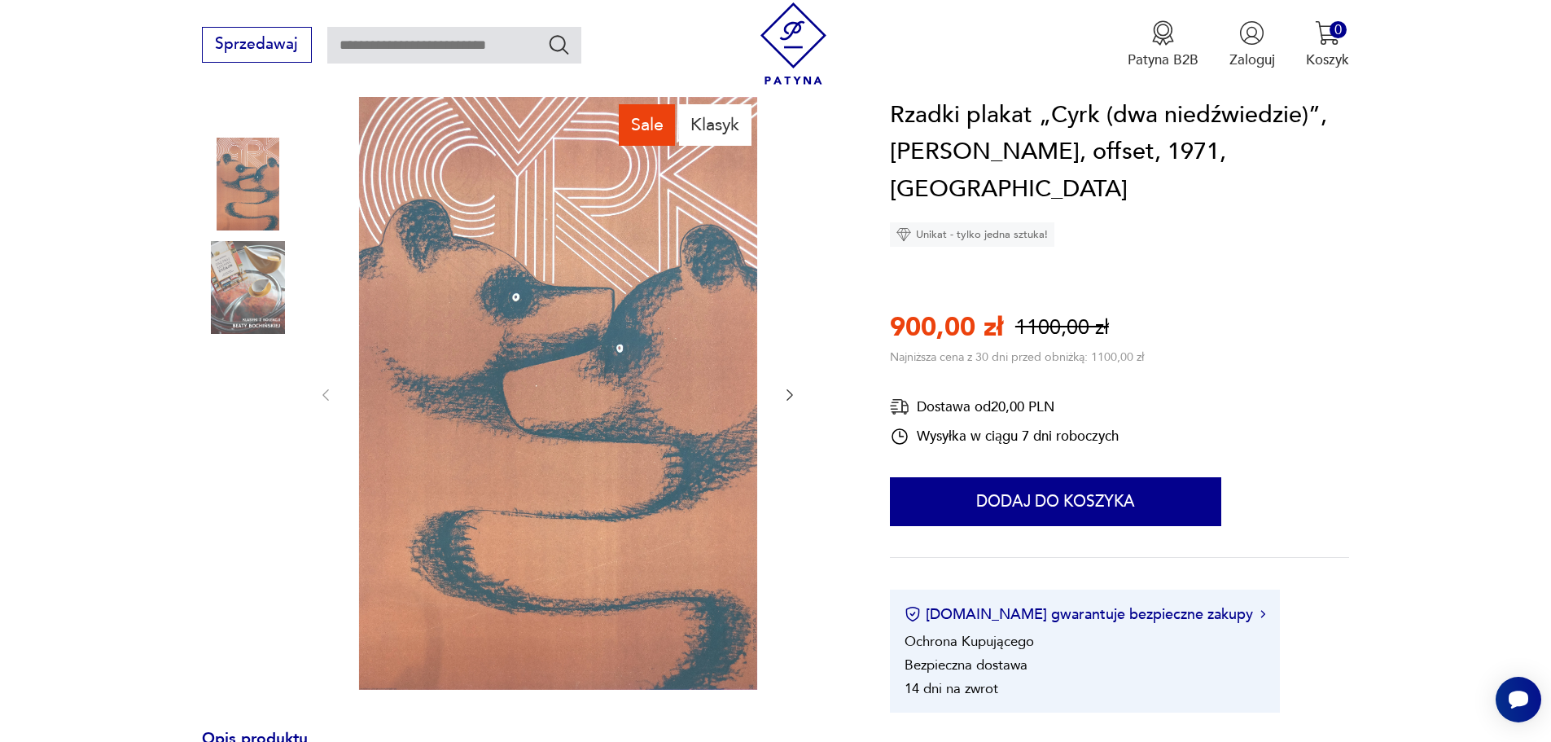
scroll to position [163, 0]
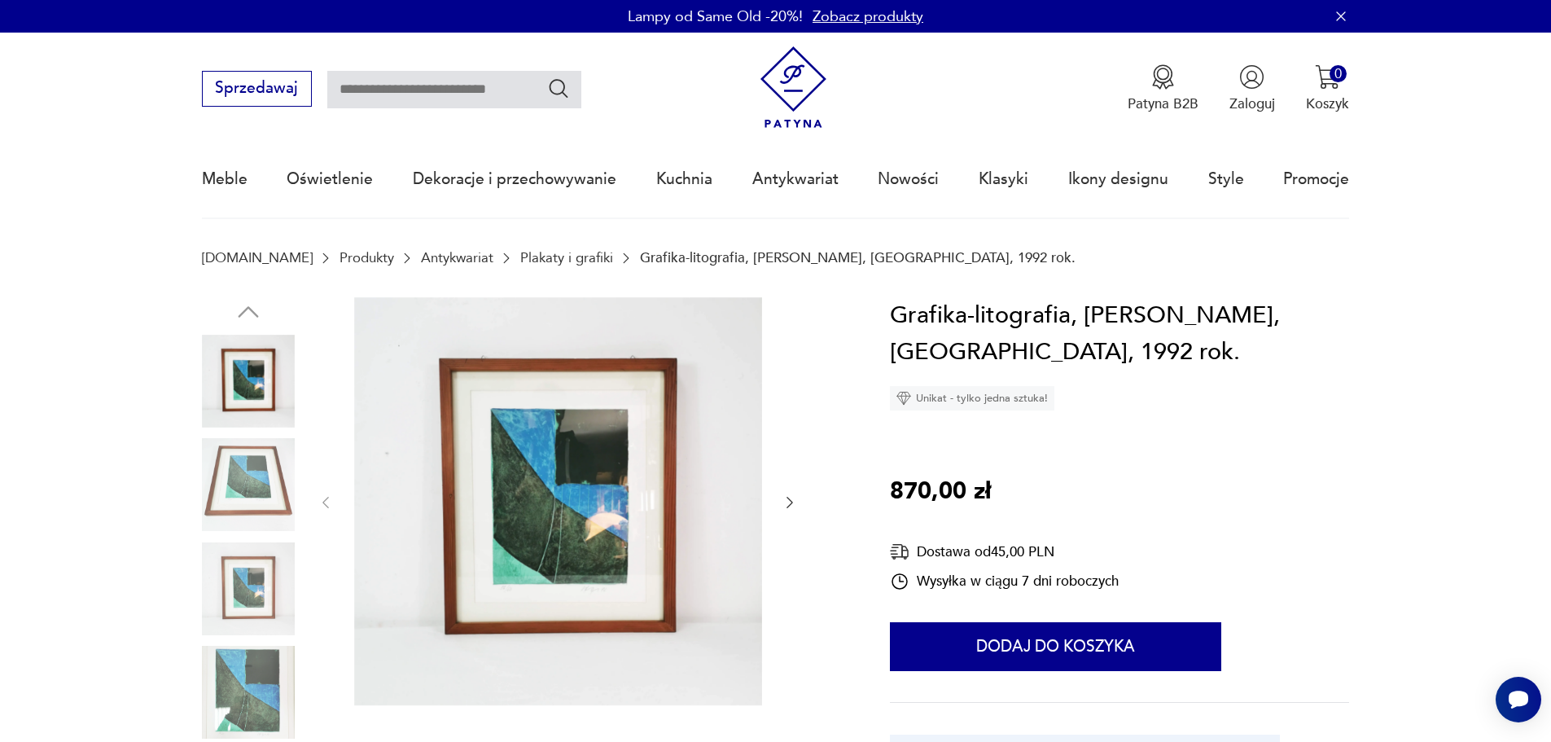
click at [787, 499] on icon "button" at bounding box center [790, 502] width 16 height 16
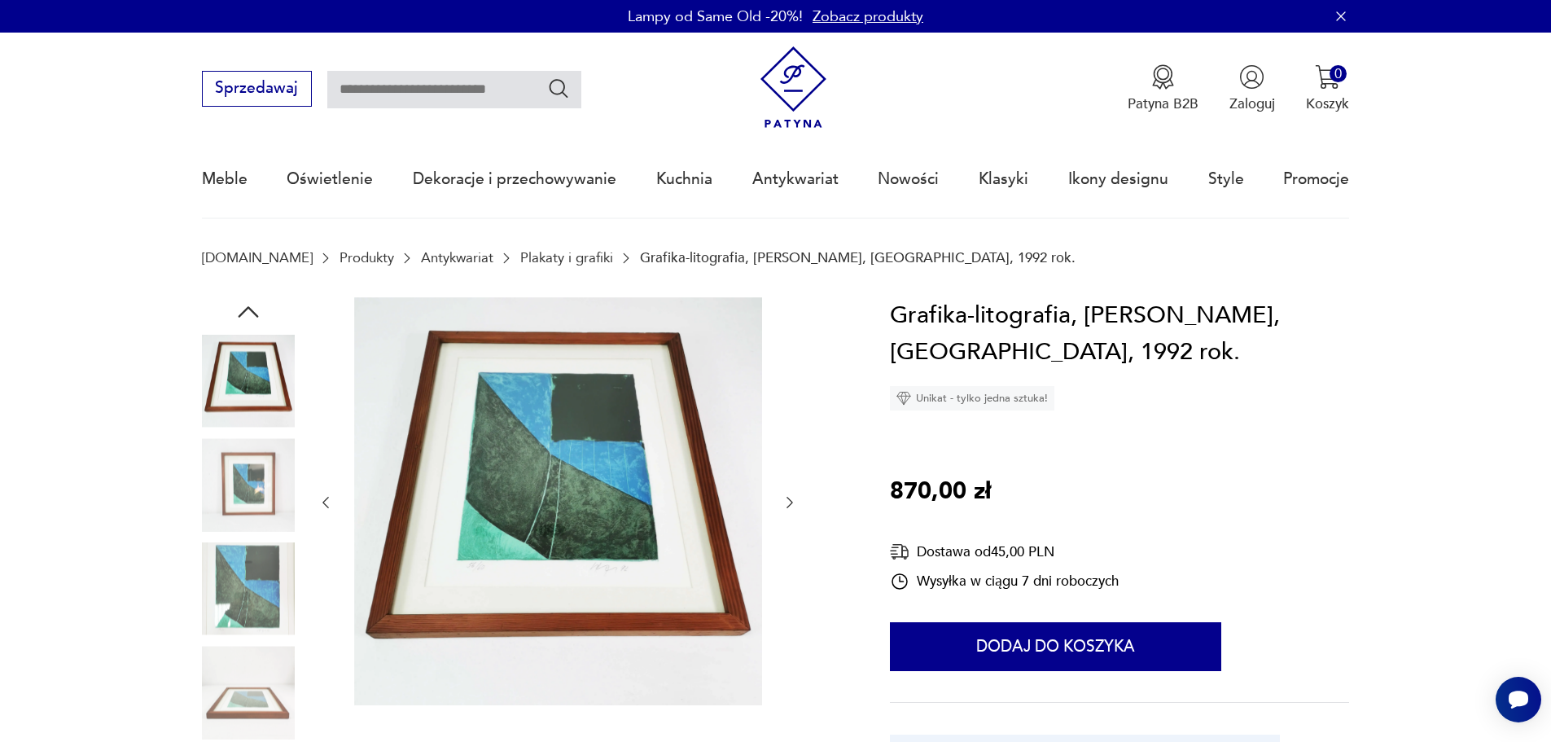
click at [787, 500] on icon "button" at bounding box center [790, 502] width 16 height 16
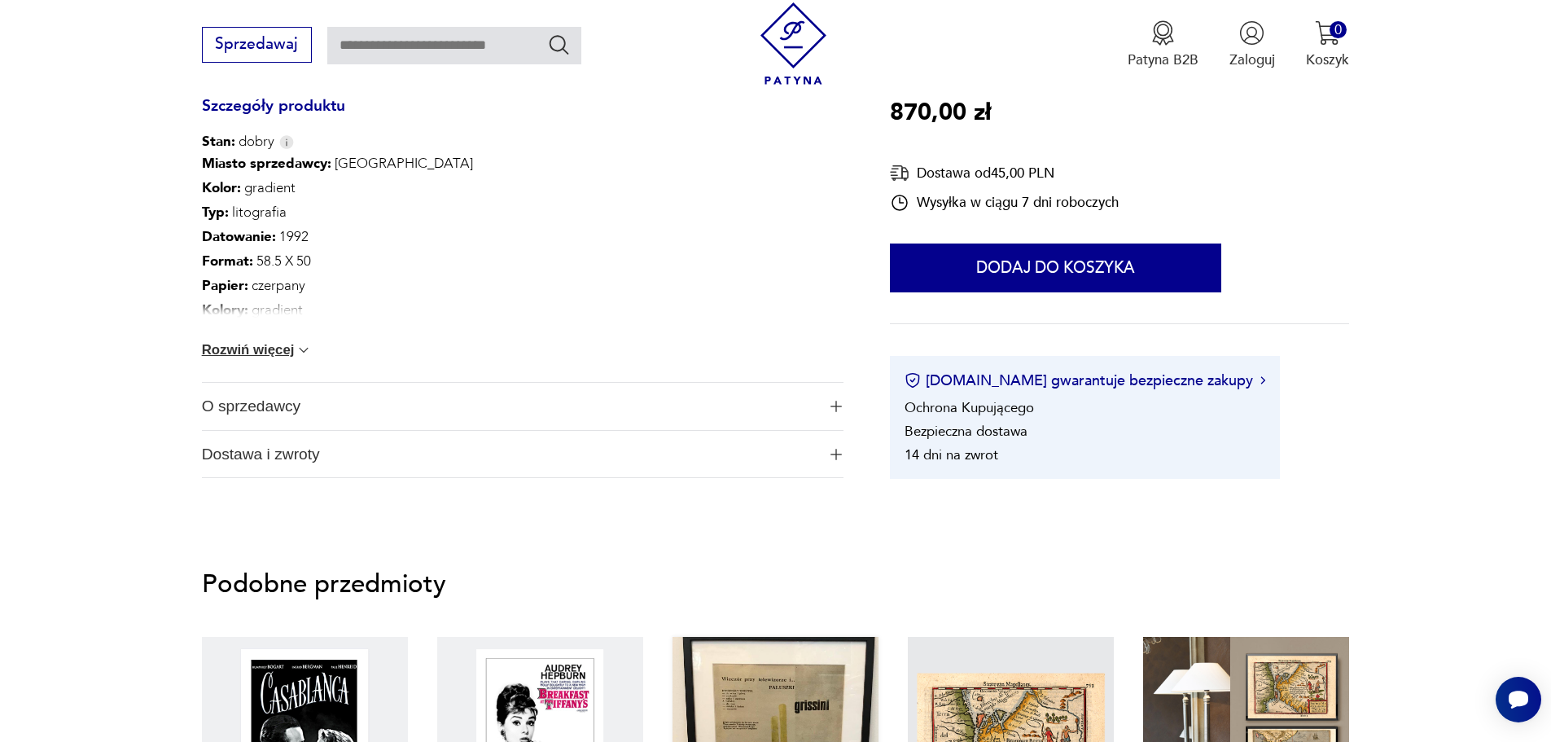
scroll to position [1221, 0]
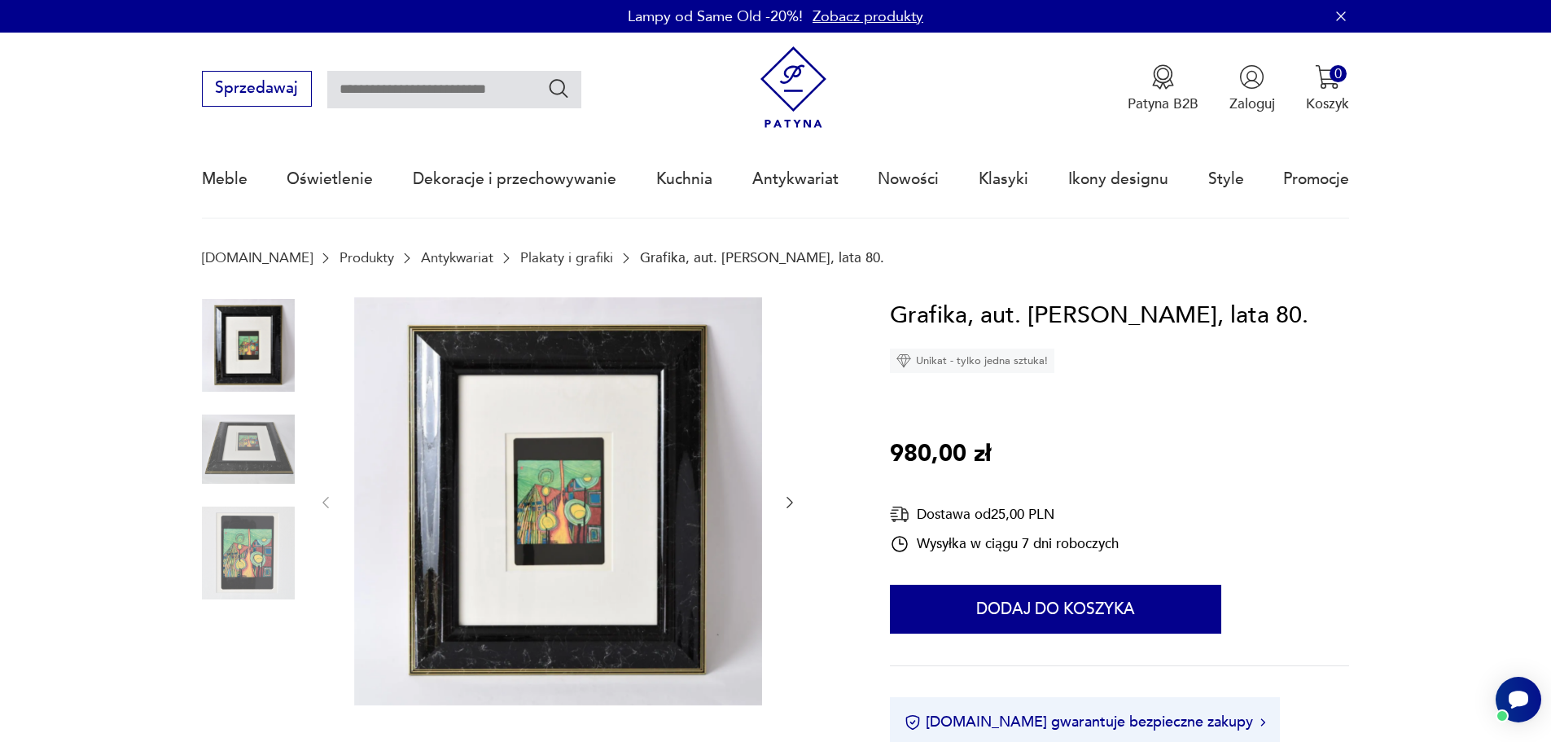
click at [244, 560] on img at bounding box center [248, 552] width 93 height 93
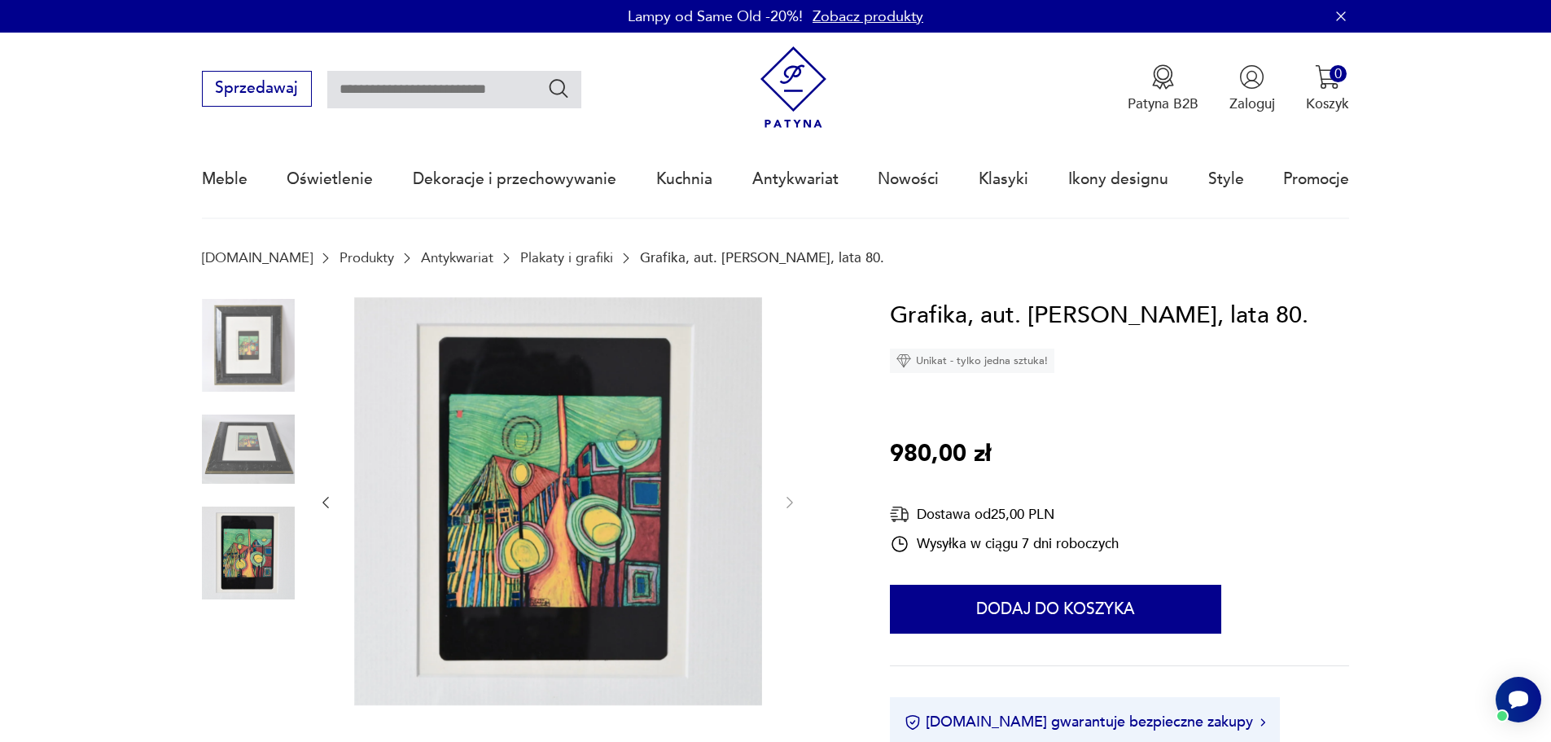
click at [242, 445] on img at bounding box center [248, 449] width 93 height 93
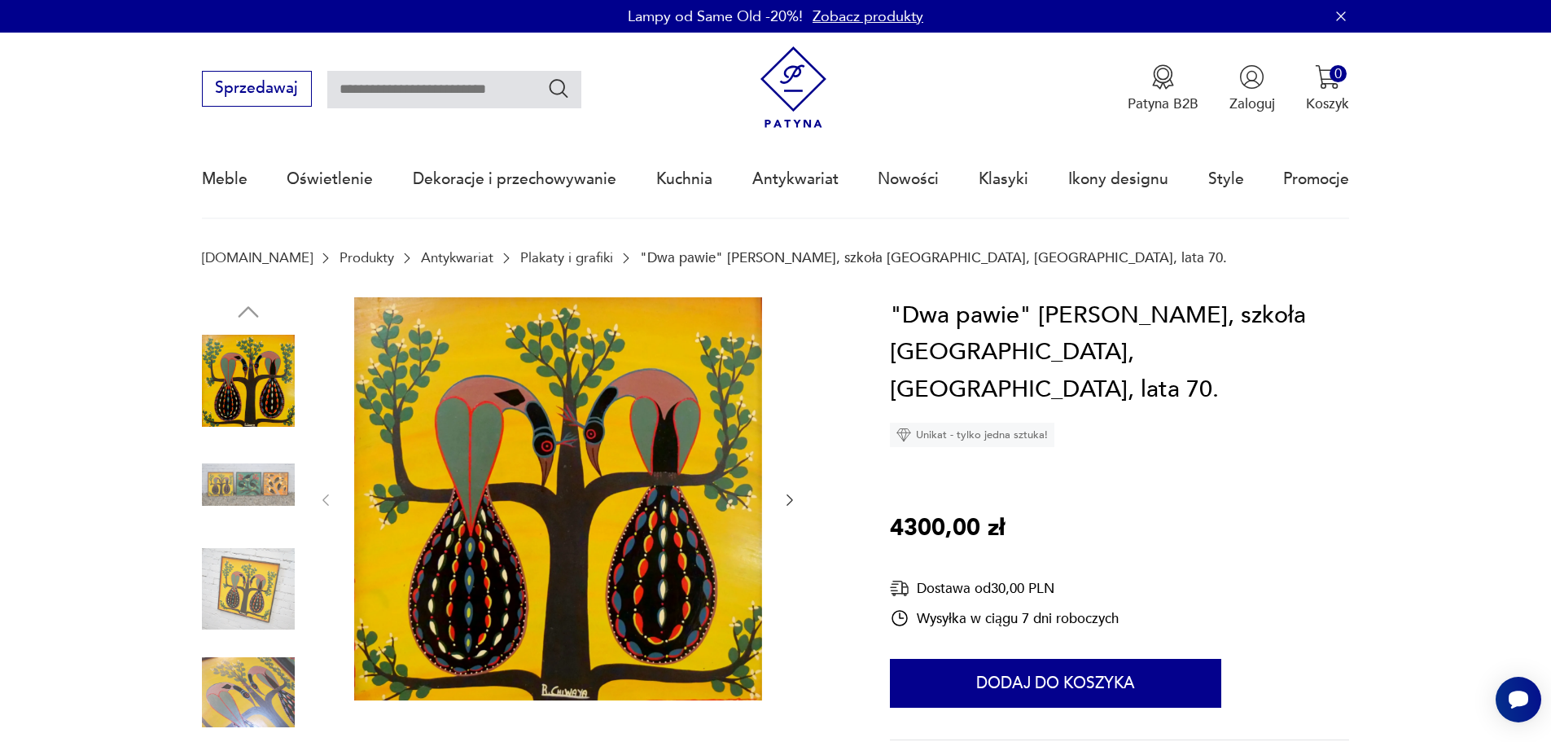
click at [236, 474] on img at bounding box center [248, 484] width 93 height 93
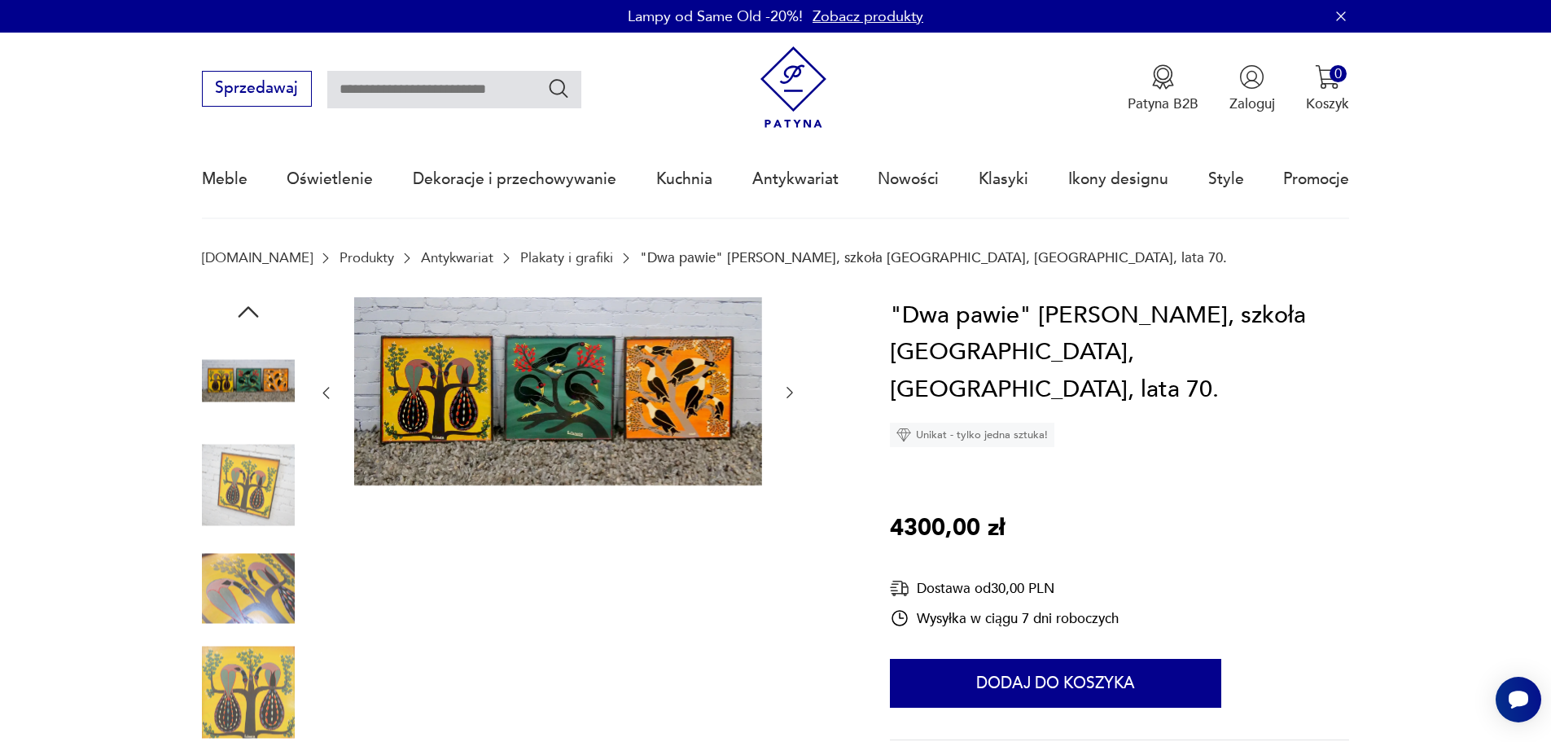
click at [239, 569] on img at bounding box center [248, 588] width 93 height 93
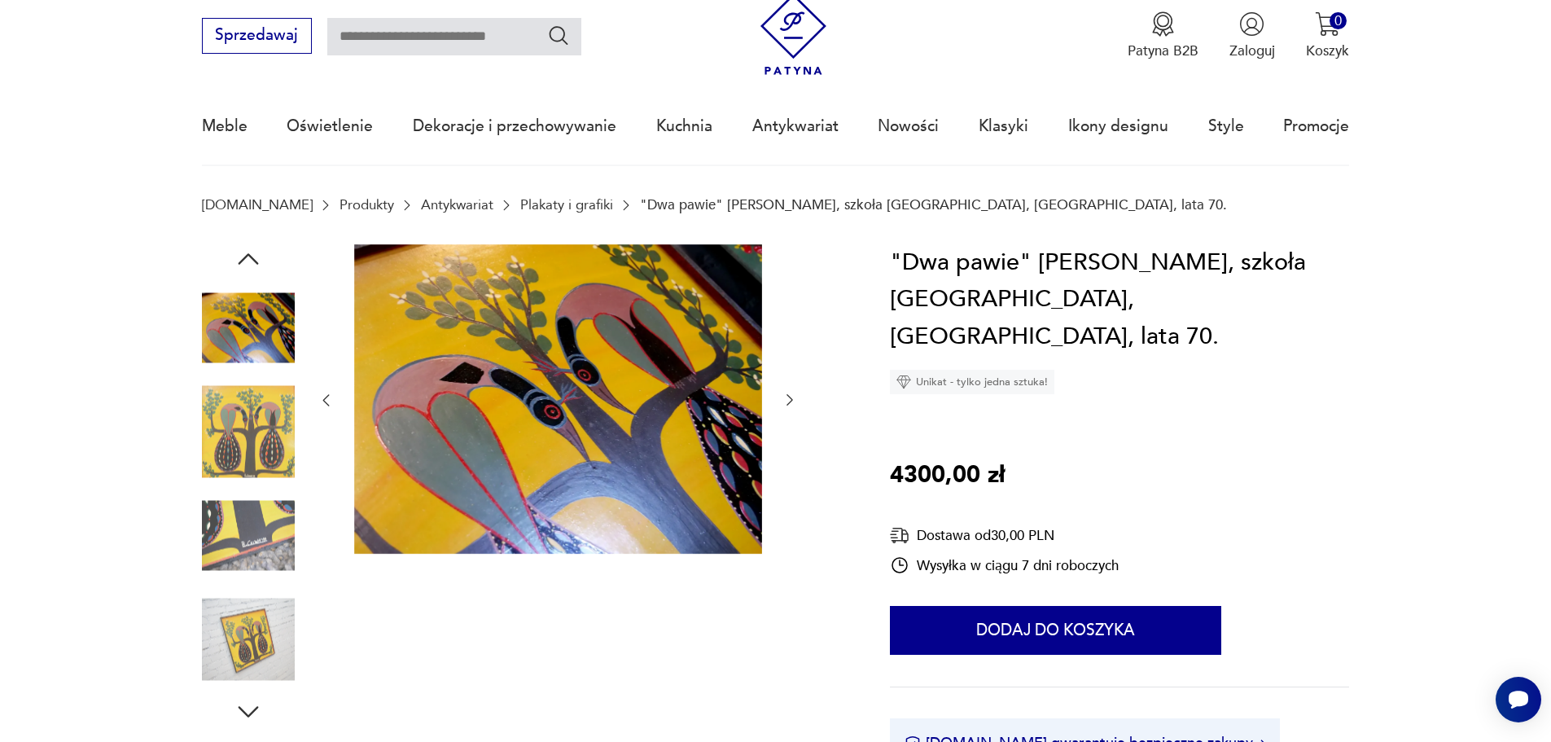
scroll to position [81, 0]
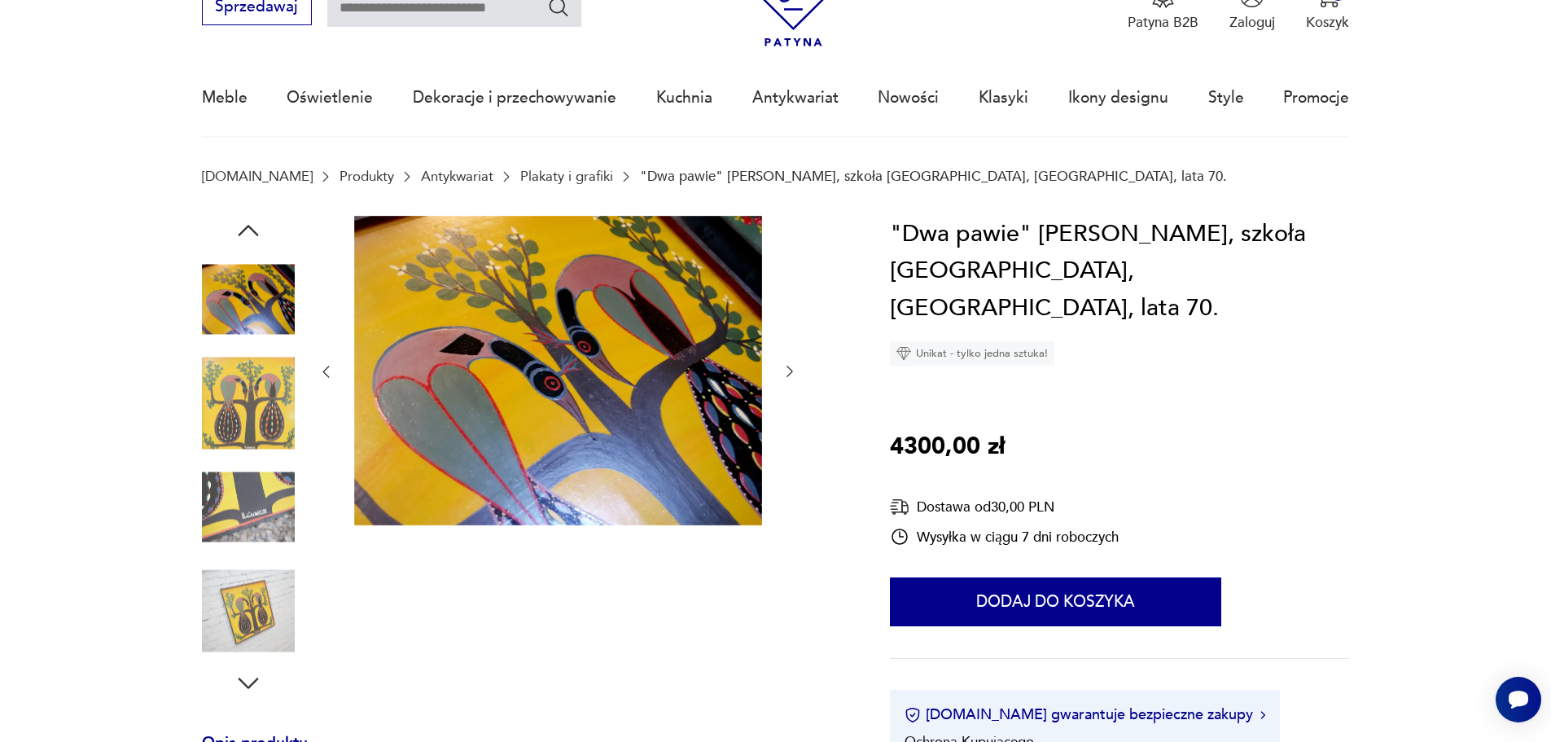
click at [245, 593] on img at bounding box center [248, 610] width 93 height 93
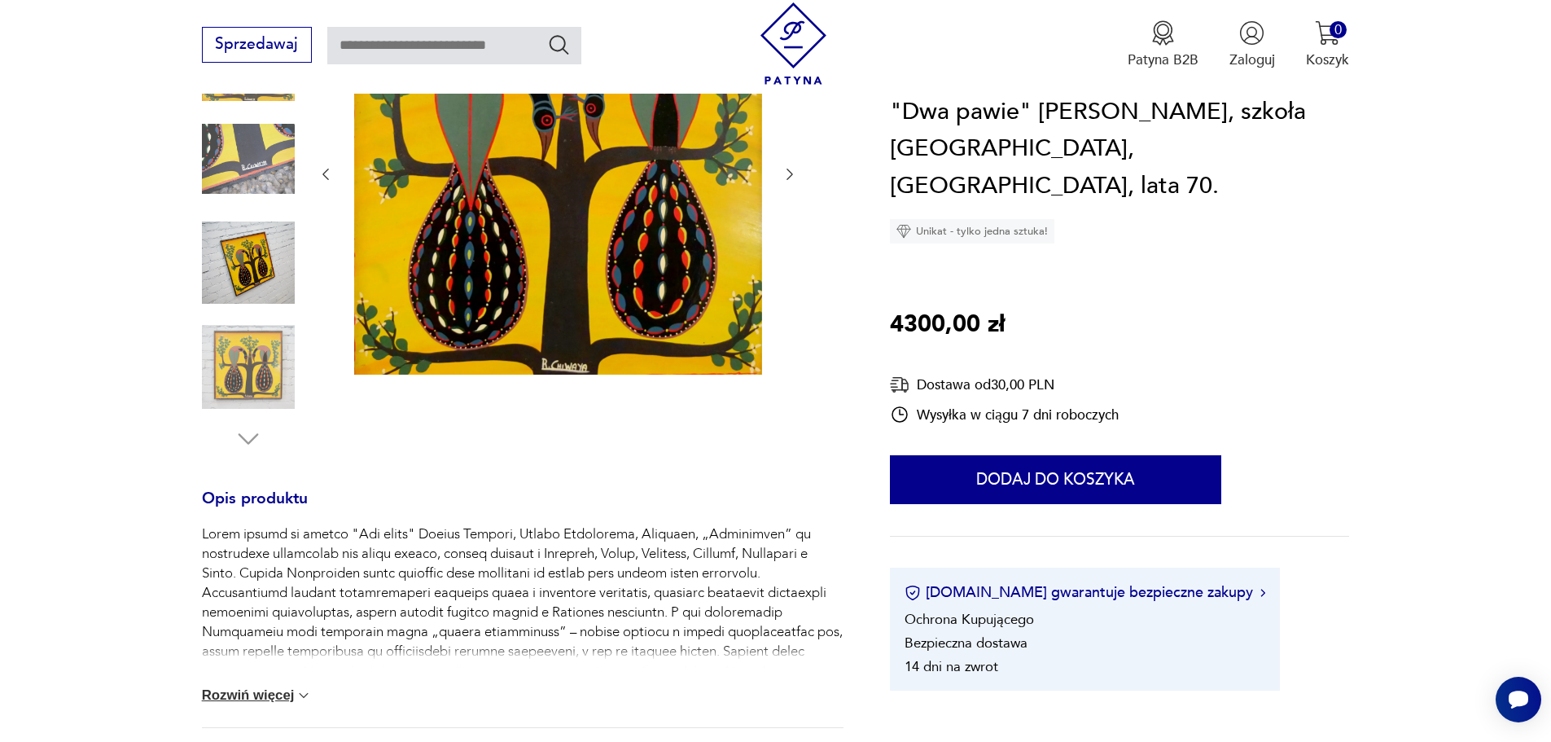
scroll to position [407, 0]
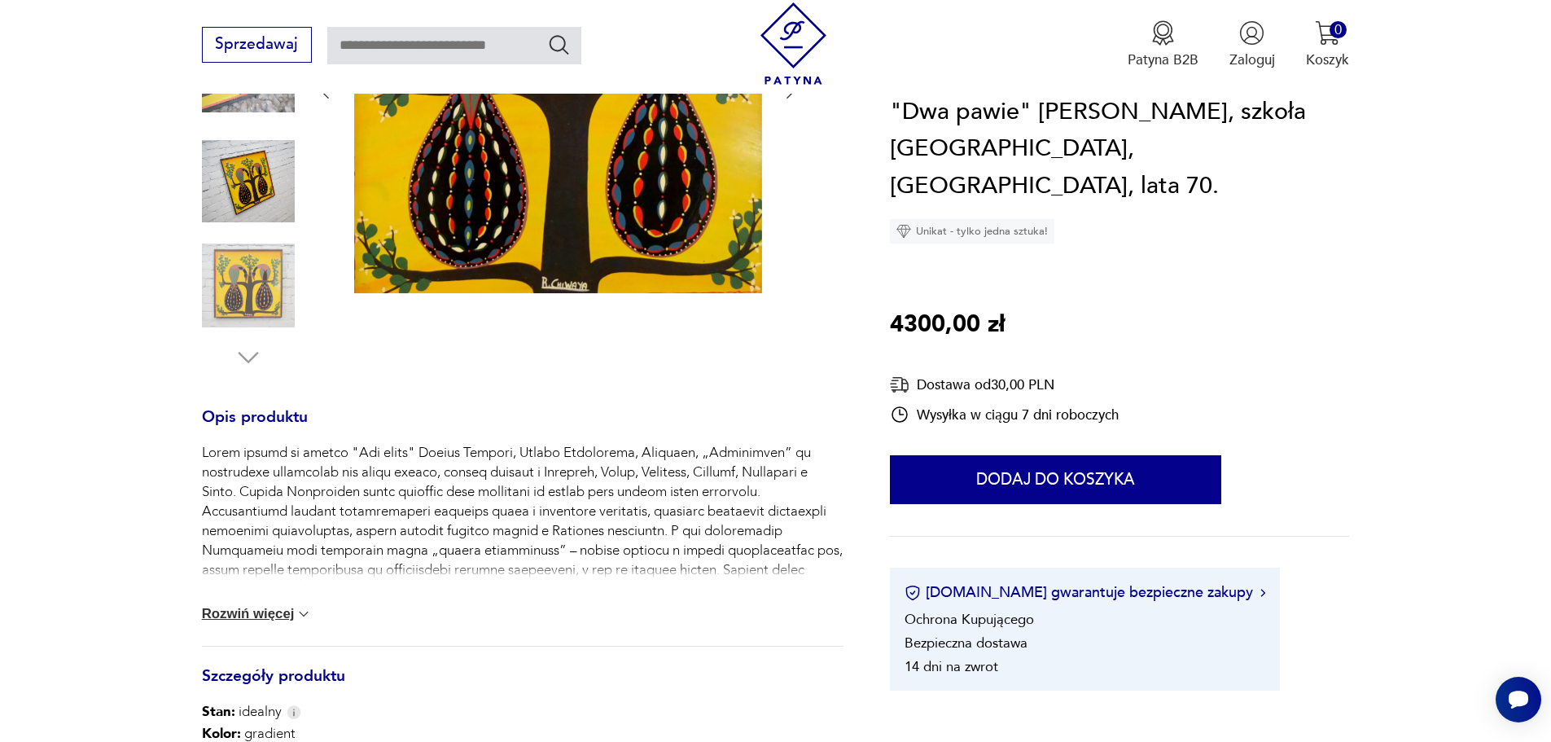
click at [270, 612] on button "Rozwiń więcej" at bounding box center [257, 614] width 111 height 16
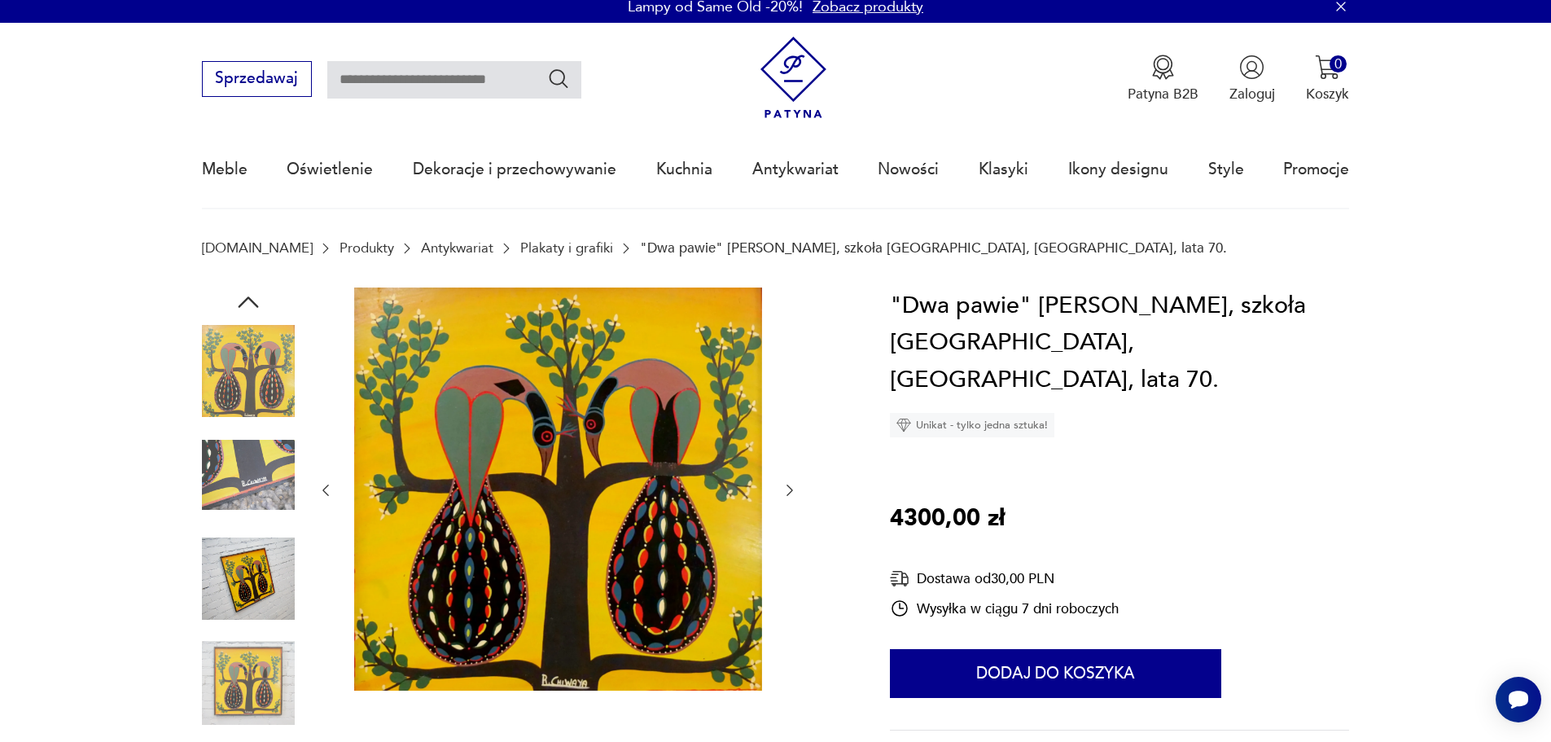
scroll to position [0, 0]
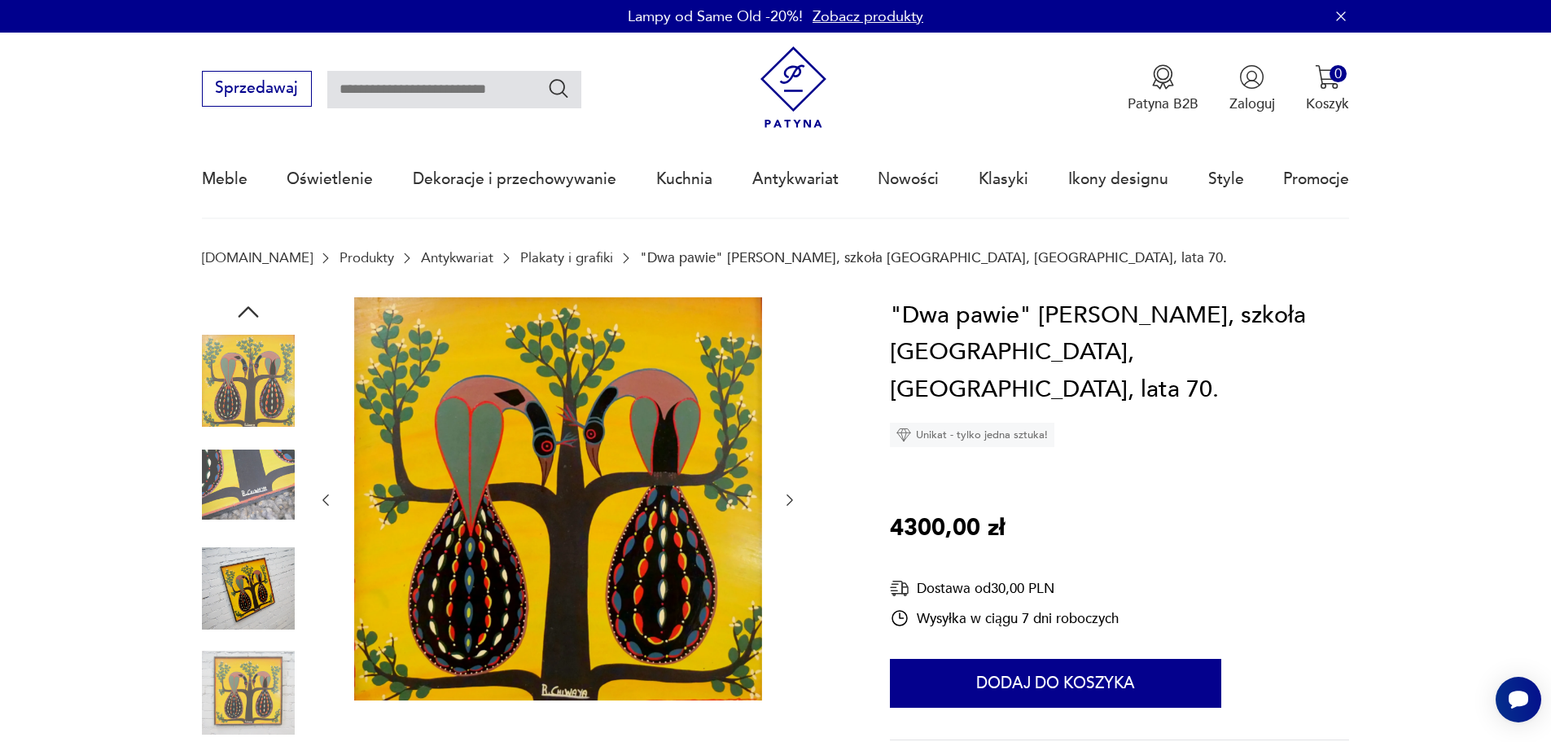
click at [251, 301] on icon "button" at bounding box center [248, 311] width 29 height 29
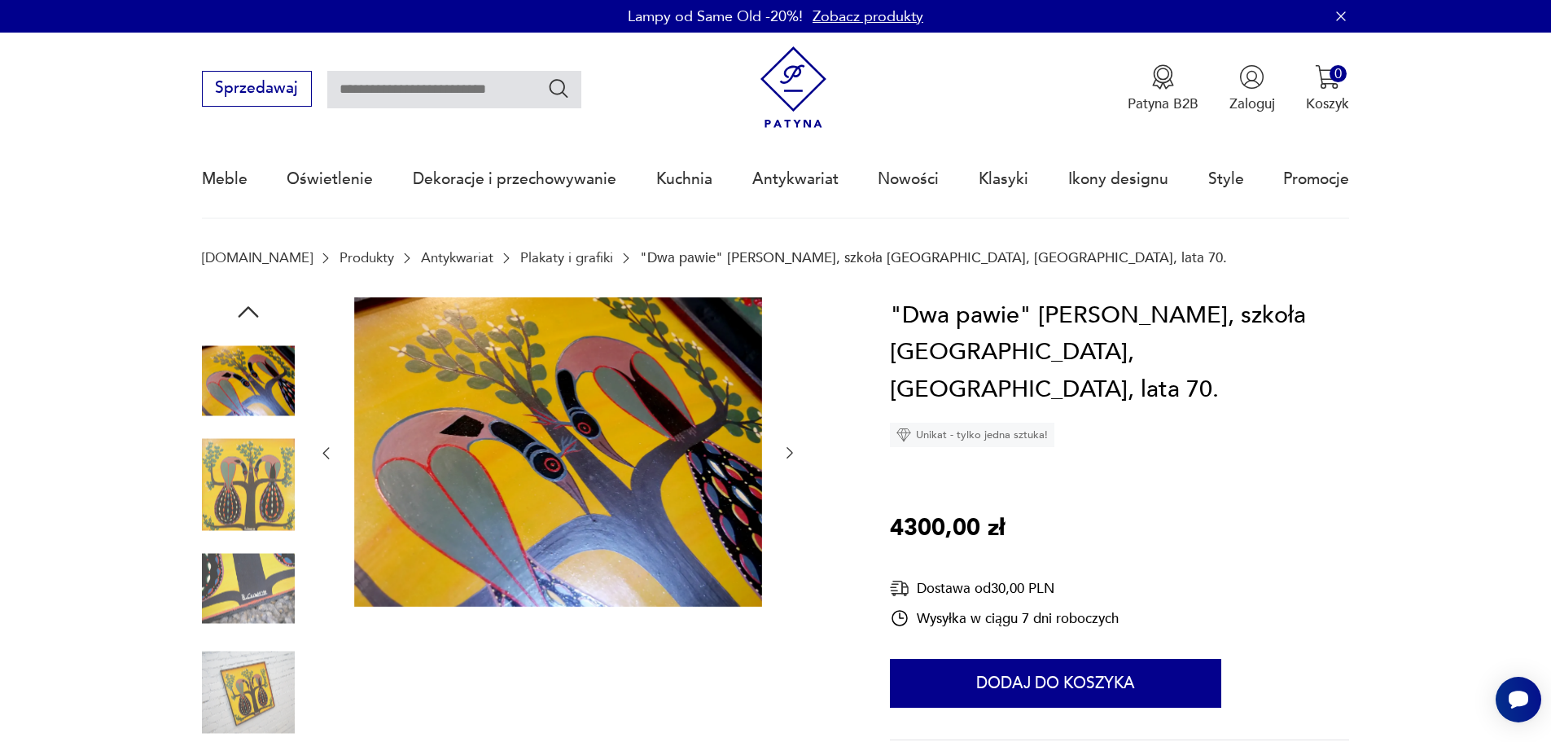
click at [251, 301] on icon "button" at bounding box center [248, 311] width 29 height 29
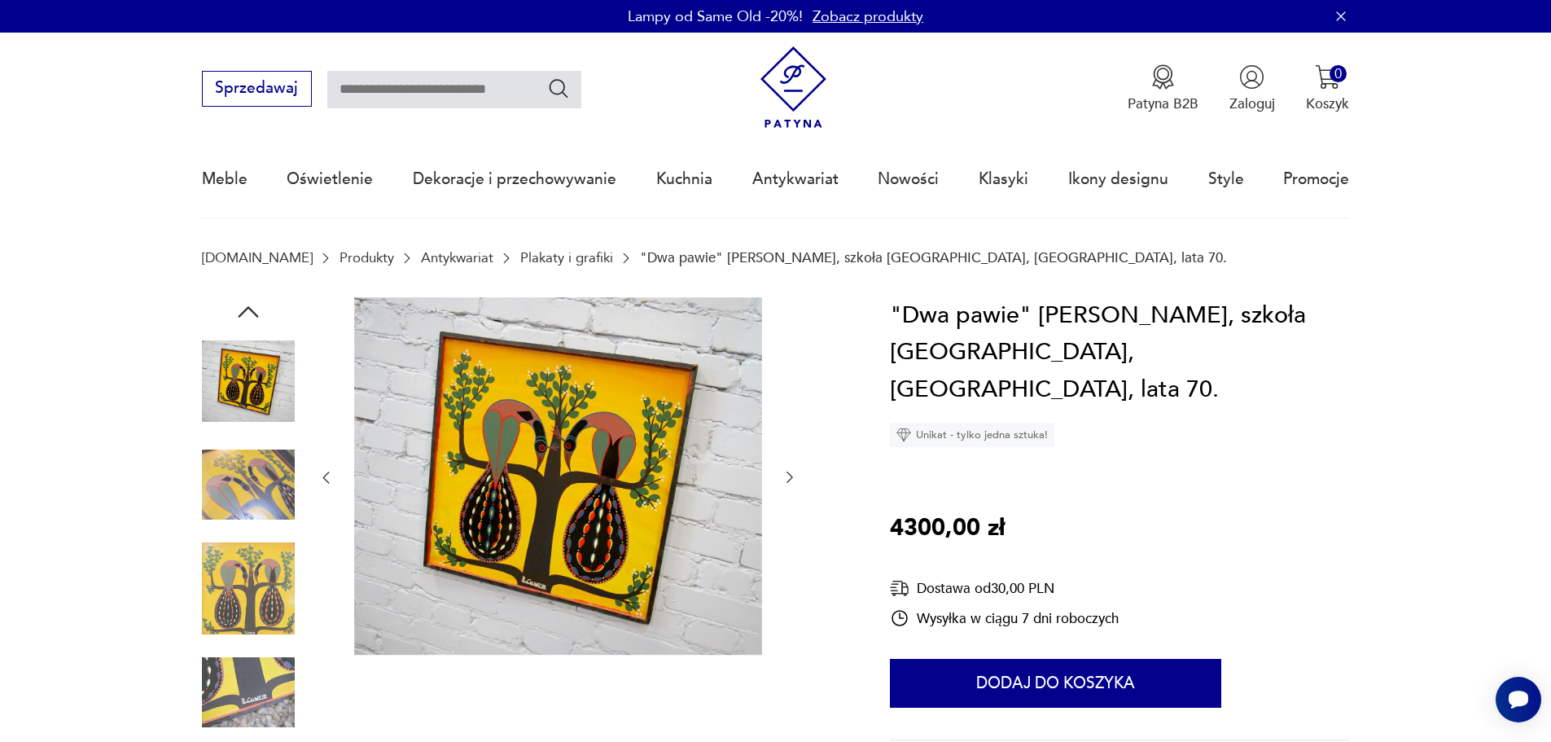
click at [251, 301] on icon "button" at bounding box center [248, 311] width 29 height 29
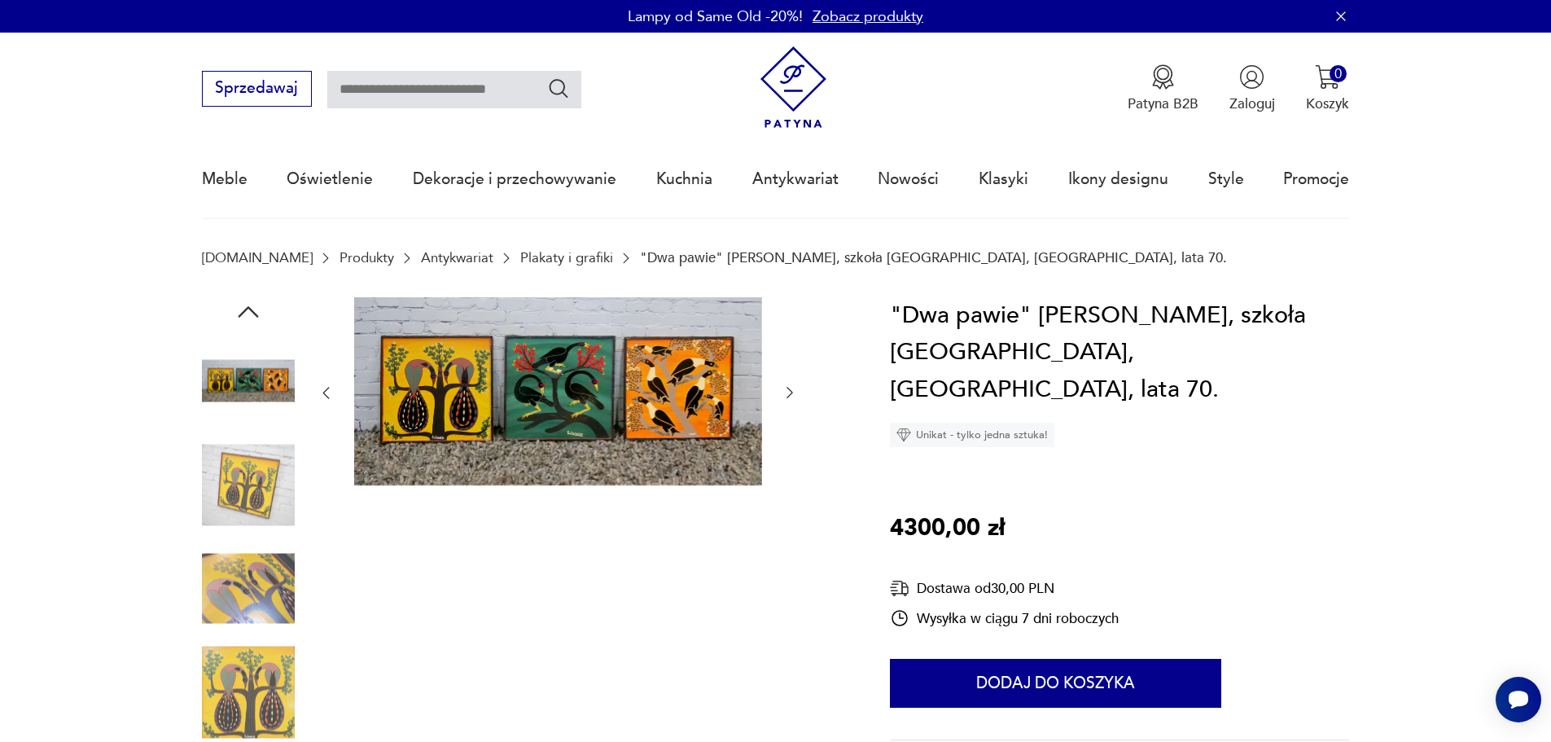
click at [251, 303] on icon "button" at bounding box center [248, 311] width 29 height 29
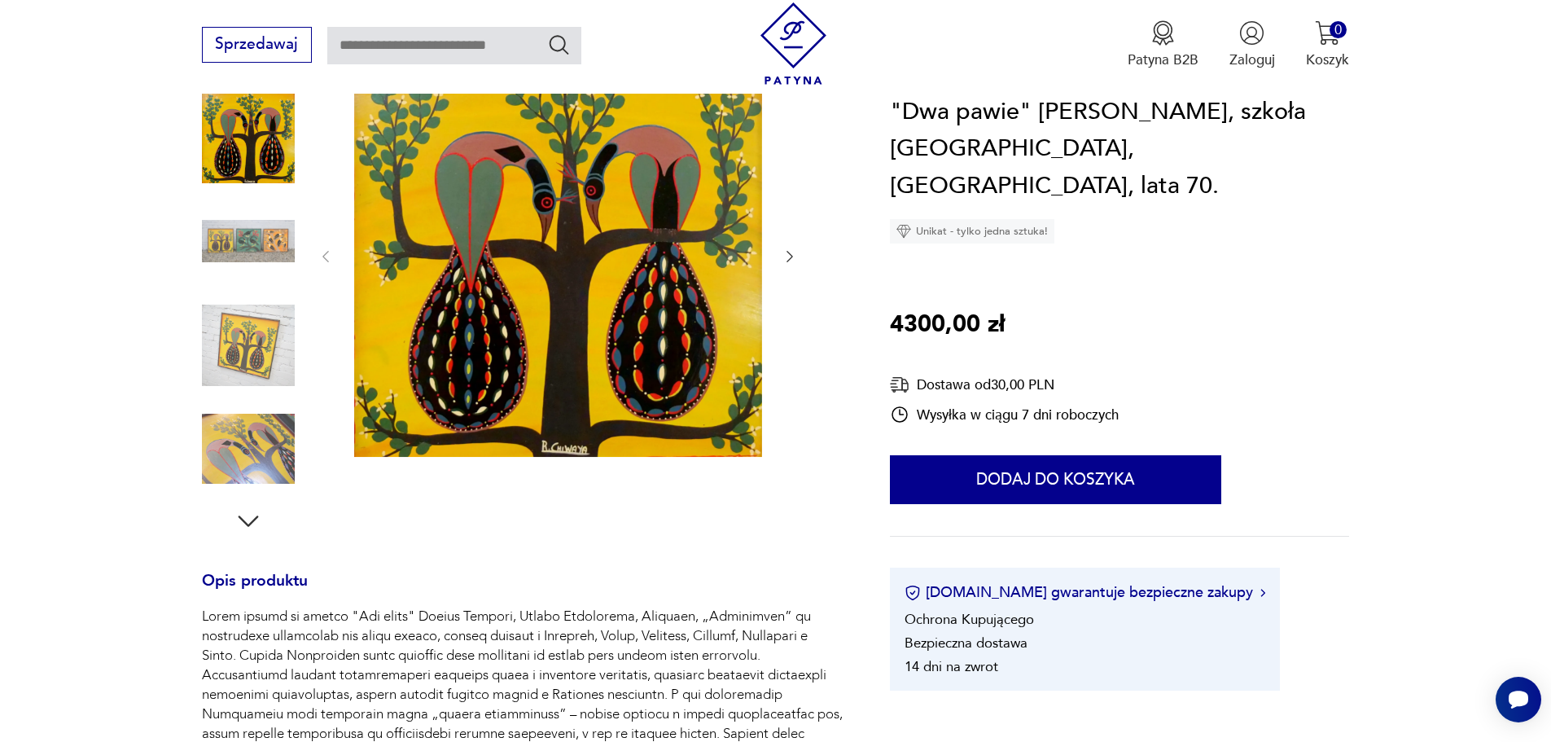
scroll to position [326, 0]
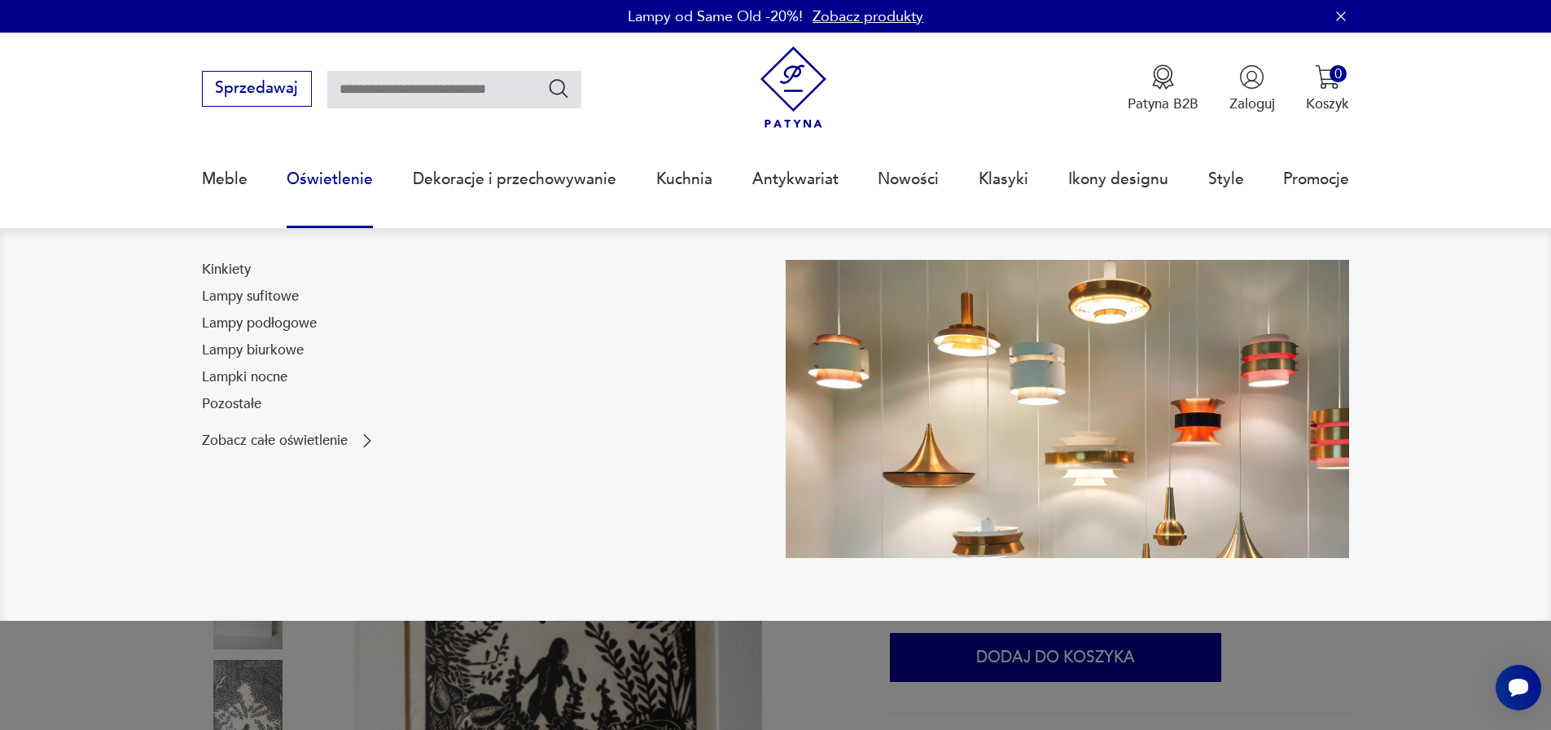
click at [322, 178] on link "Oświetlenie" at bounding box center [330, 179] width 86 height 75
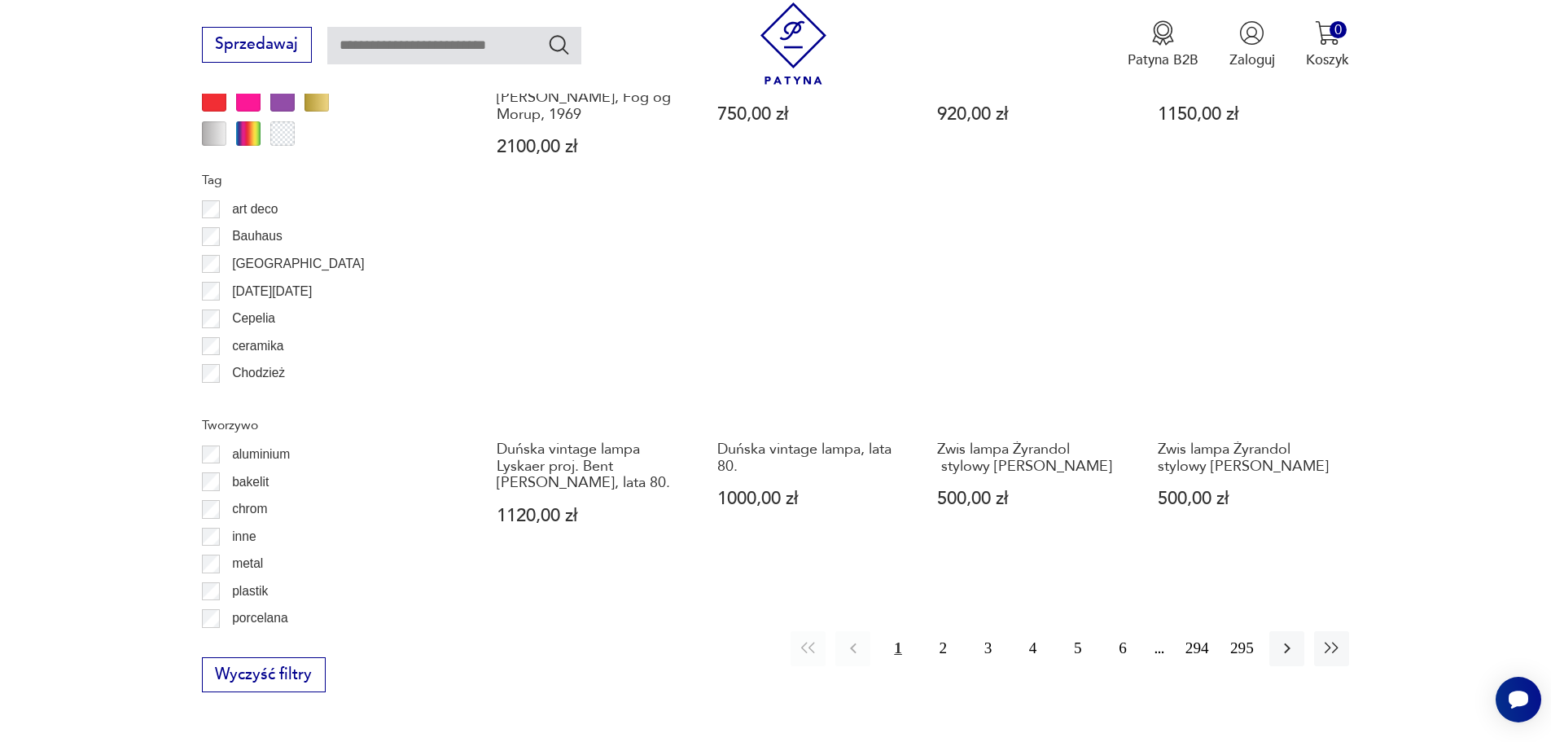
scroll to position [1926, 0]
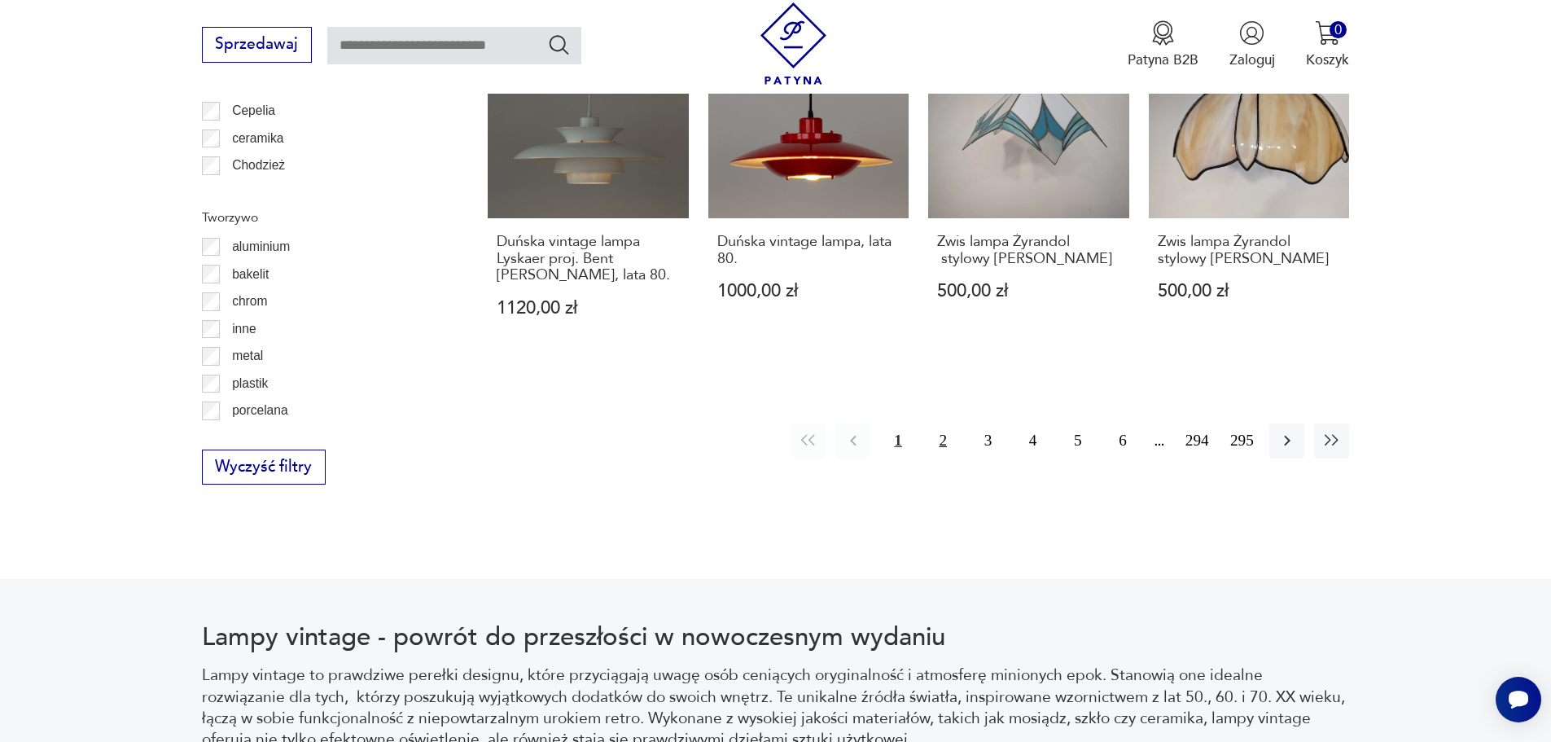
click at [942, 429] on button "2" at bounding box center [943, 440] width 35 height 35
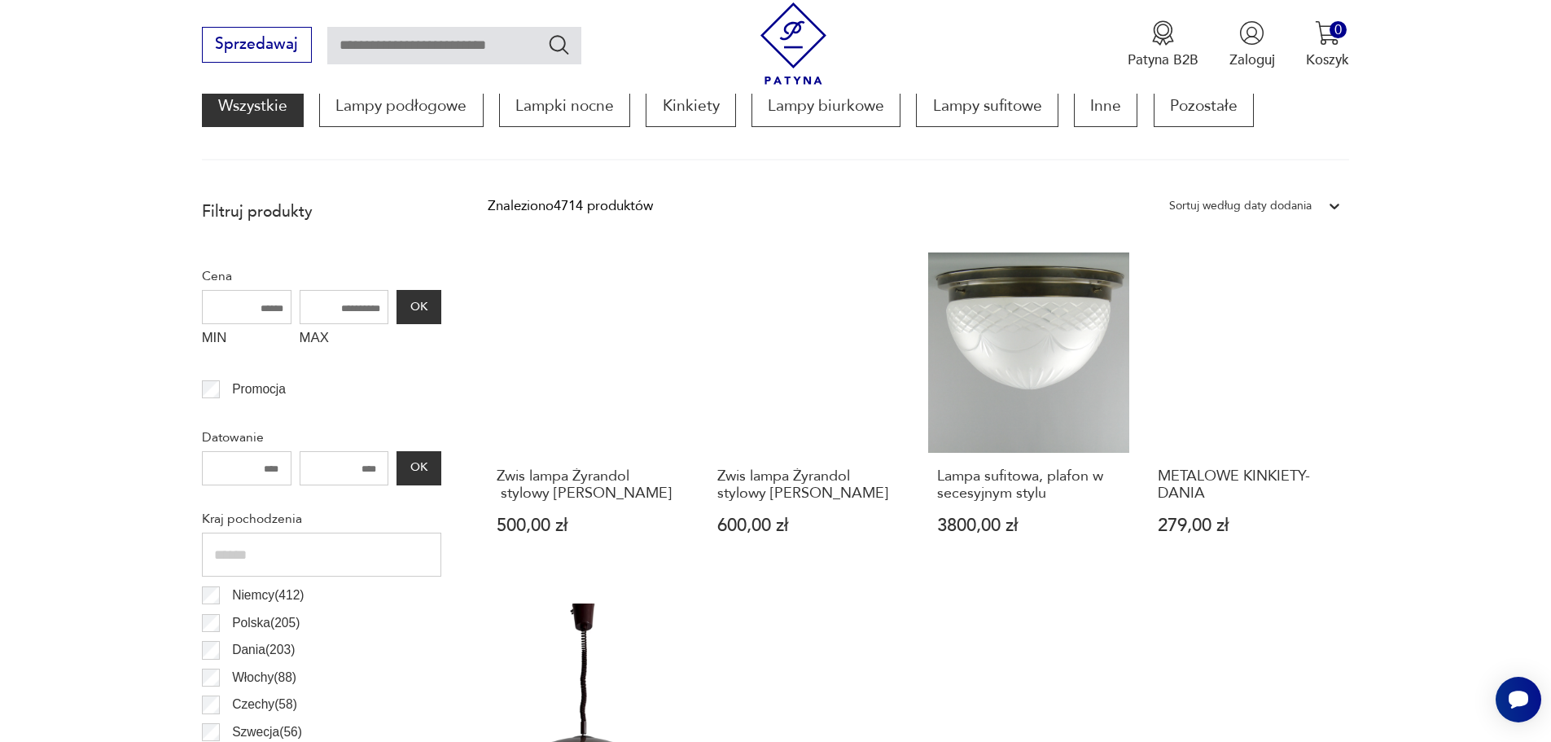
scroll to position [565, 0]
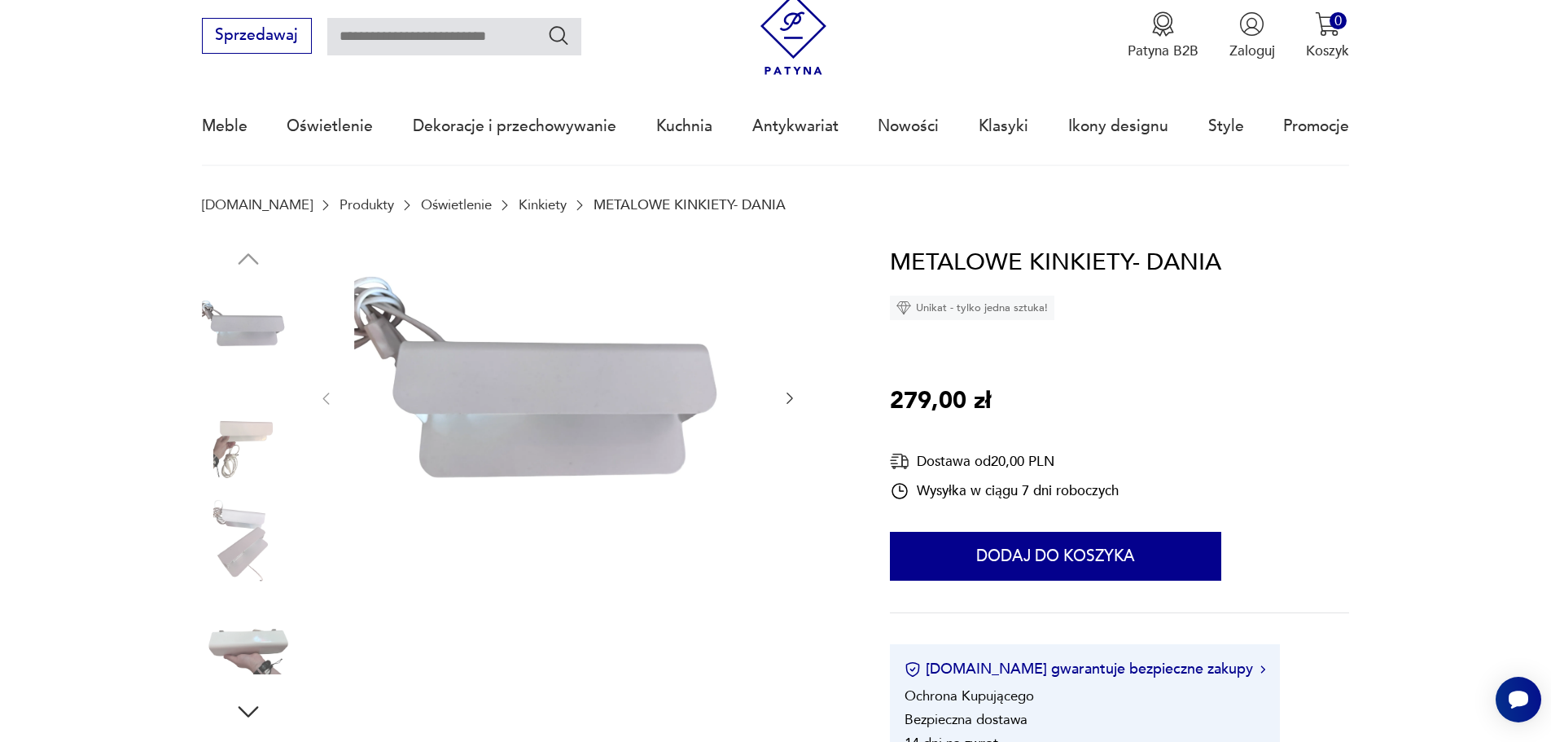
scroll to position [81, 0]
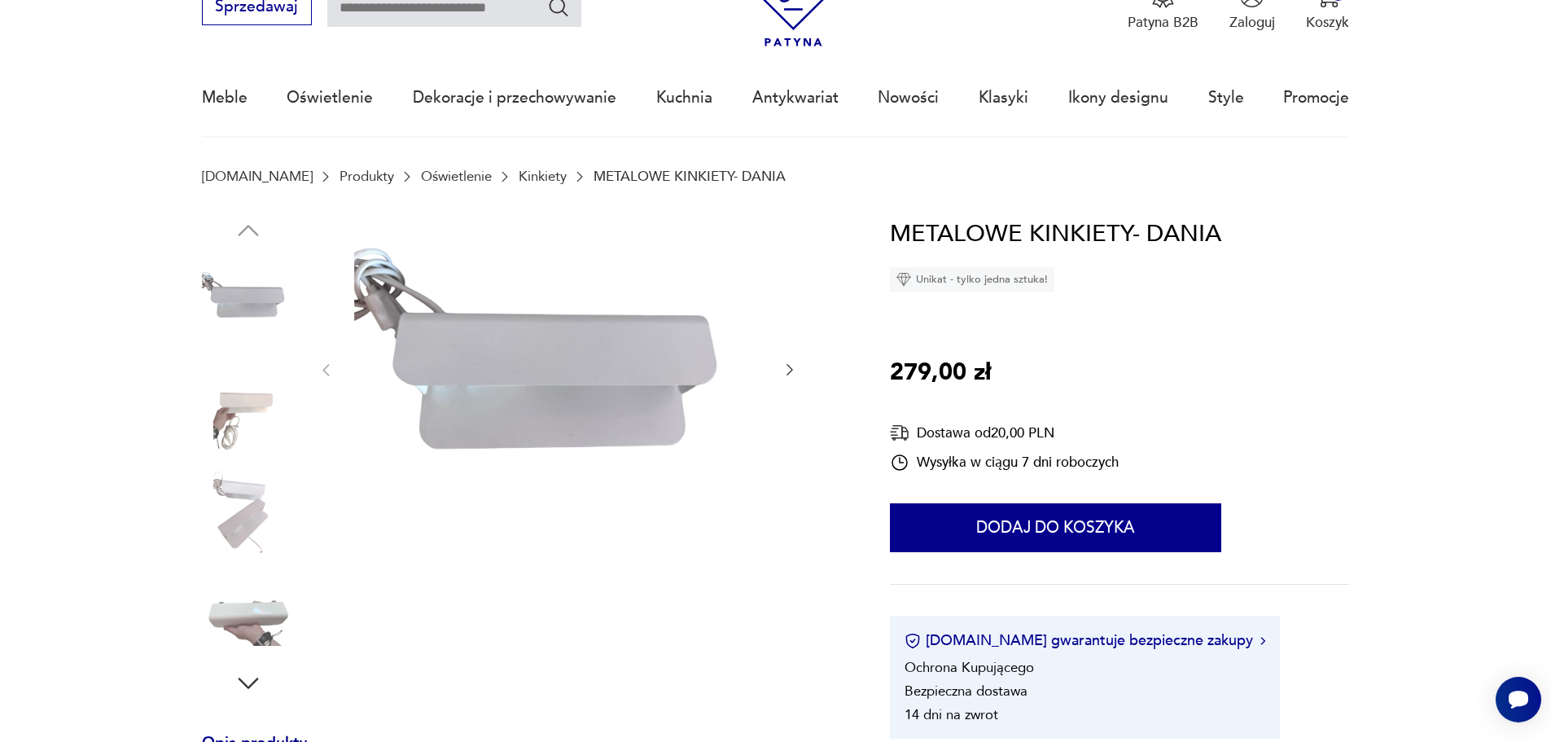
click at [246, 411] on img at bounding box center [248, 403] width 93 height 93
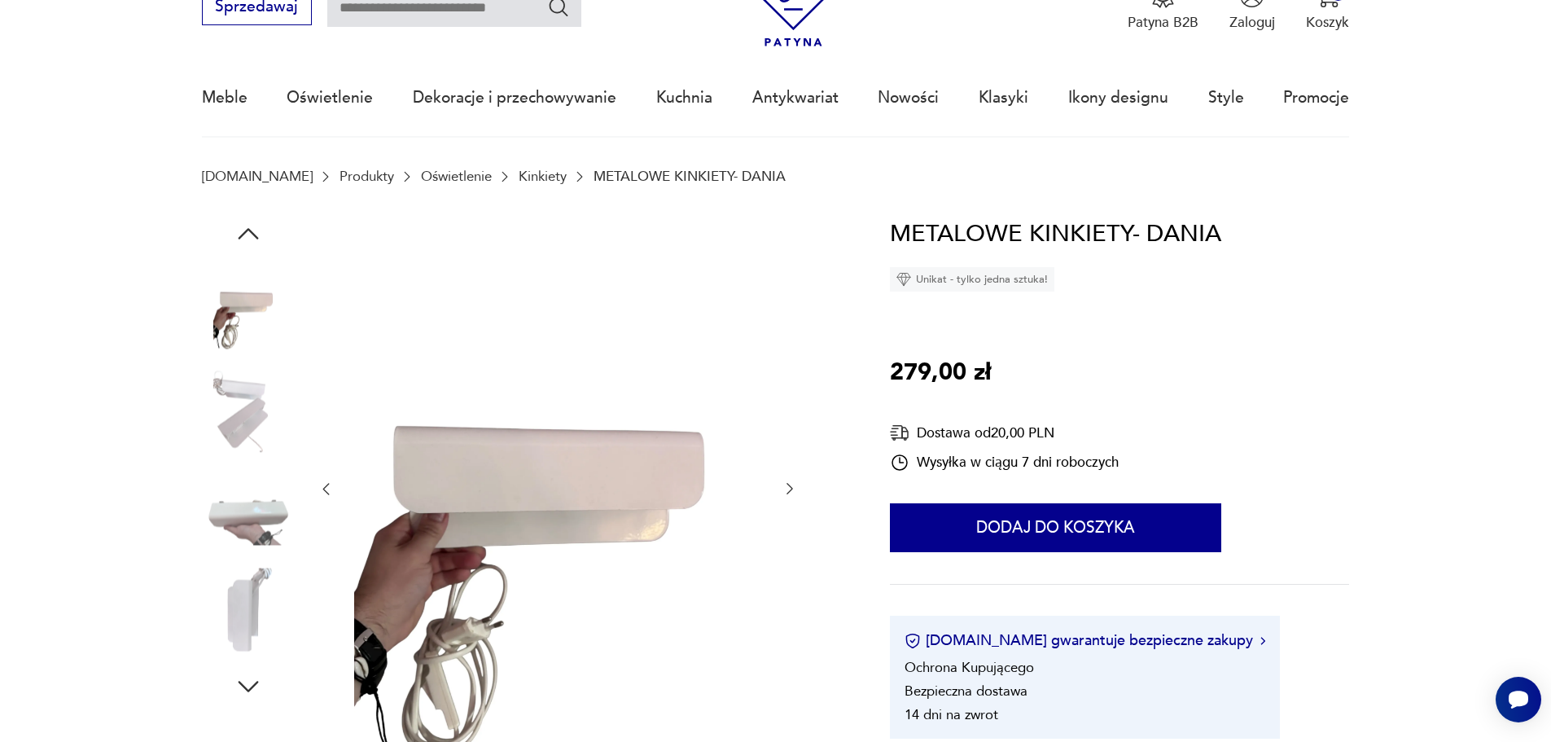
click at [266, 510] on img at bounding box center [248, 510] width 93 height 93
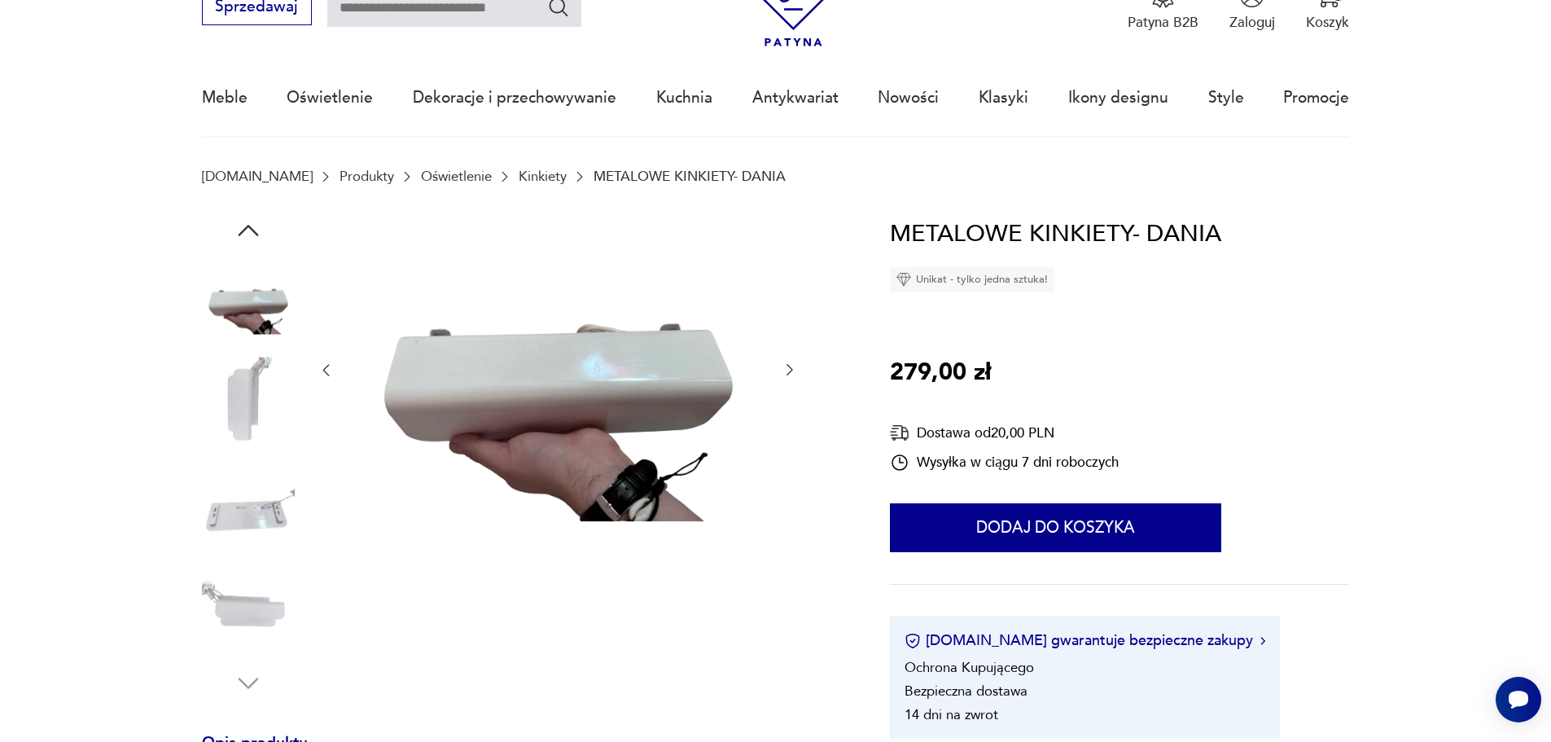
click at [249, 616] on img at bounding box center [248, 610] width 93 height 93
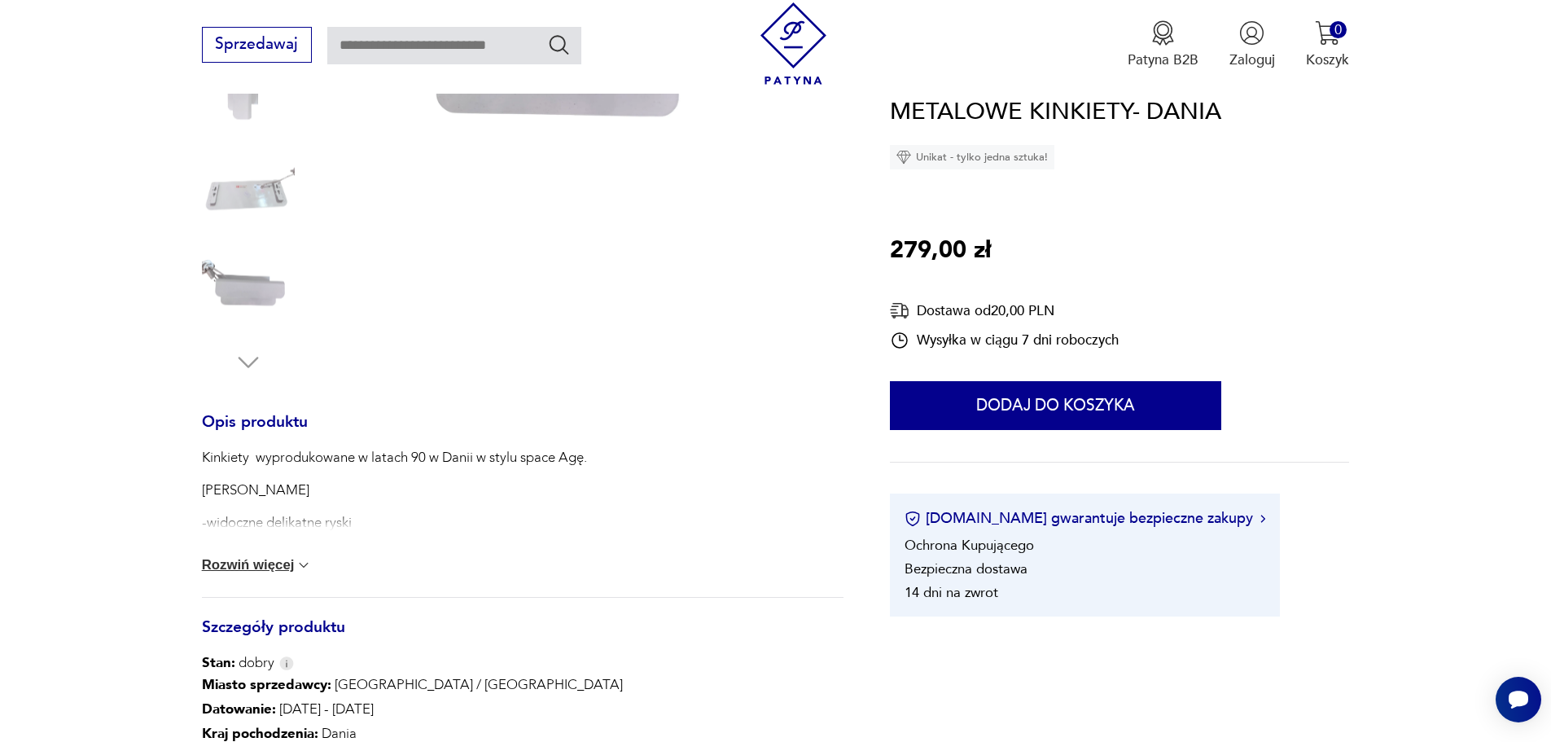
scroll to position [407, 0]
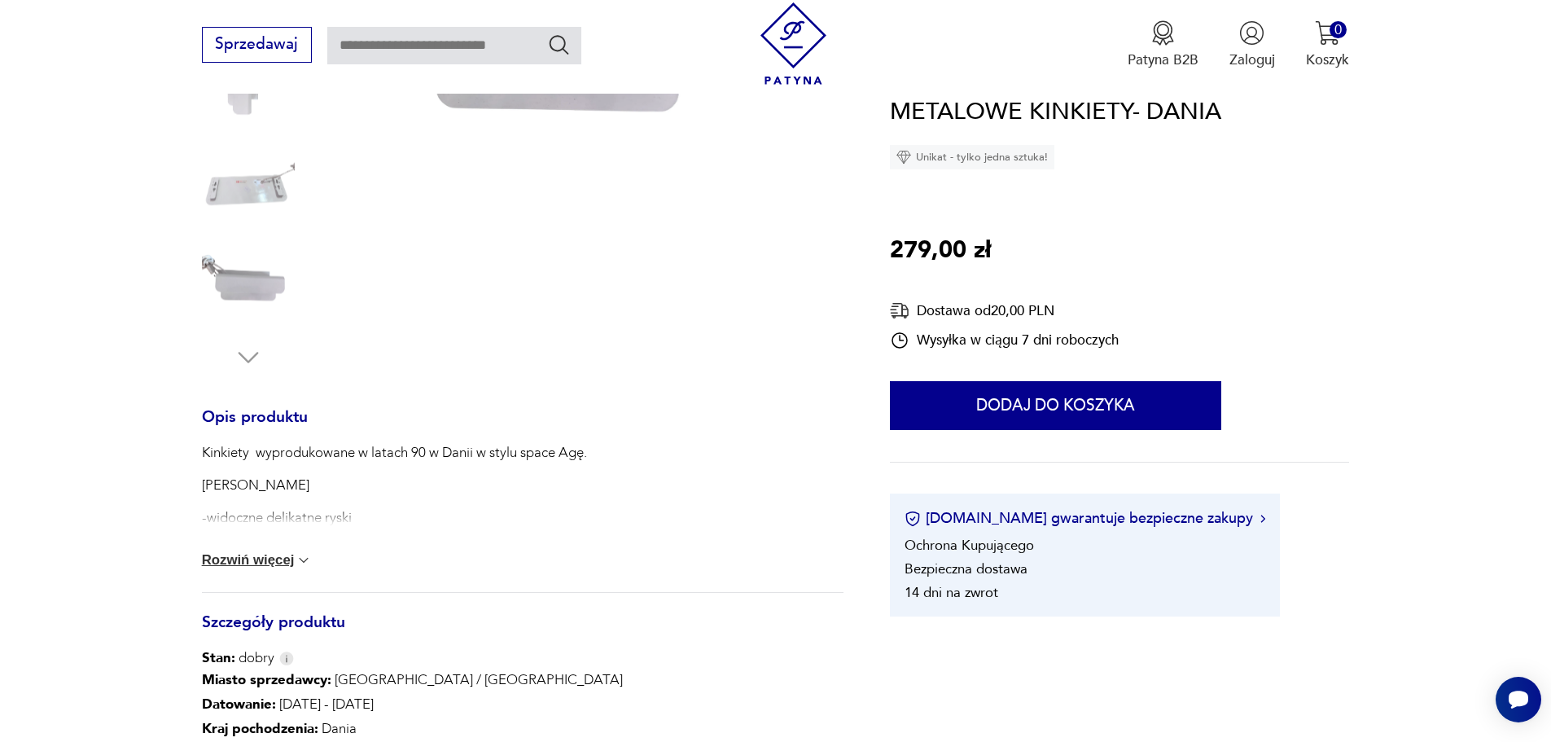
click at [226, 568] on button "Rozwiń więcej" at bounding box center [257, 560] width 111 height 16
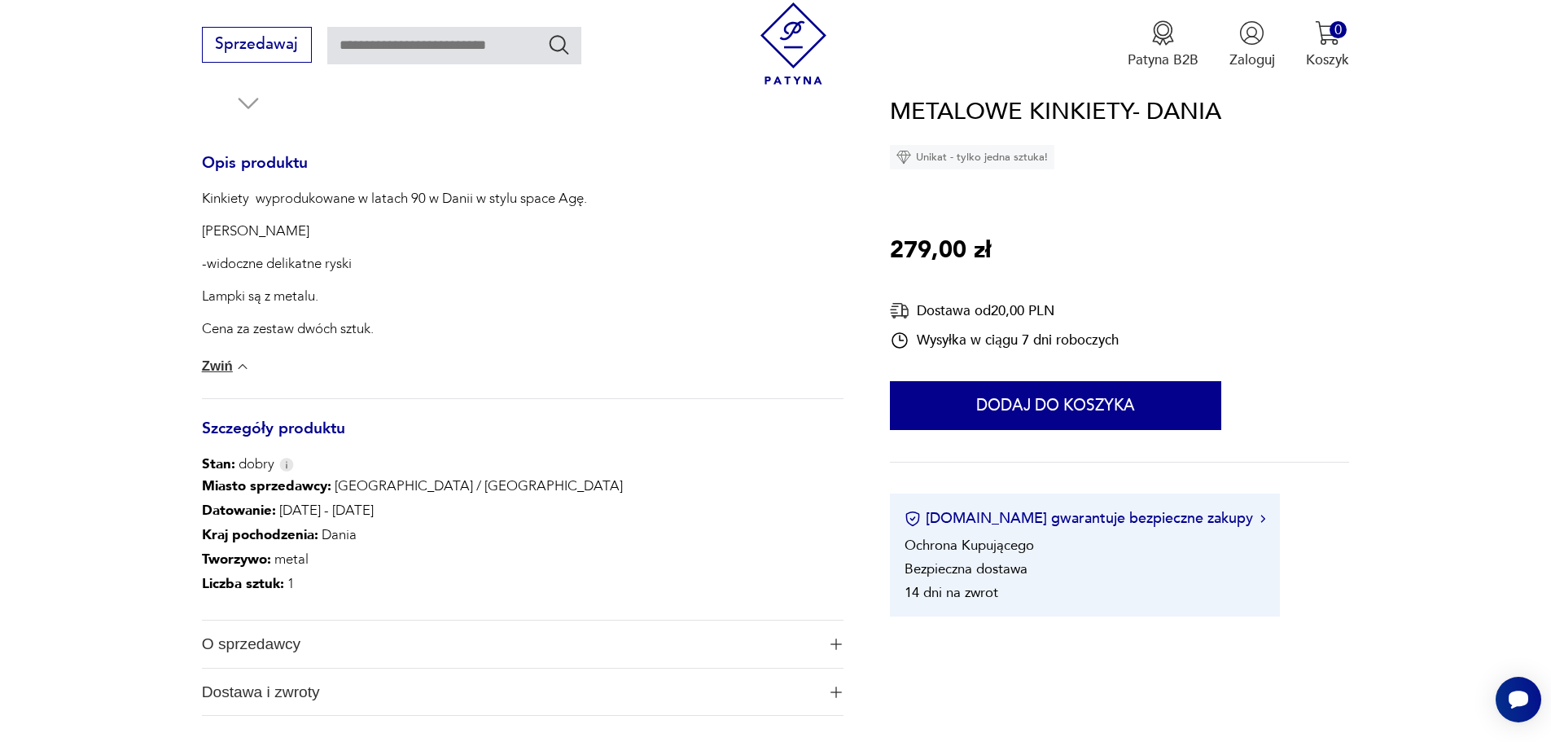
scroll to position [733, 0]
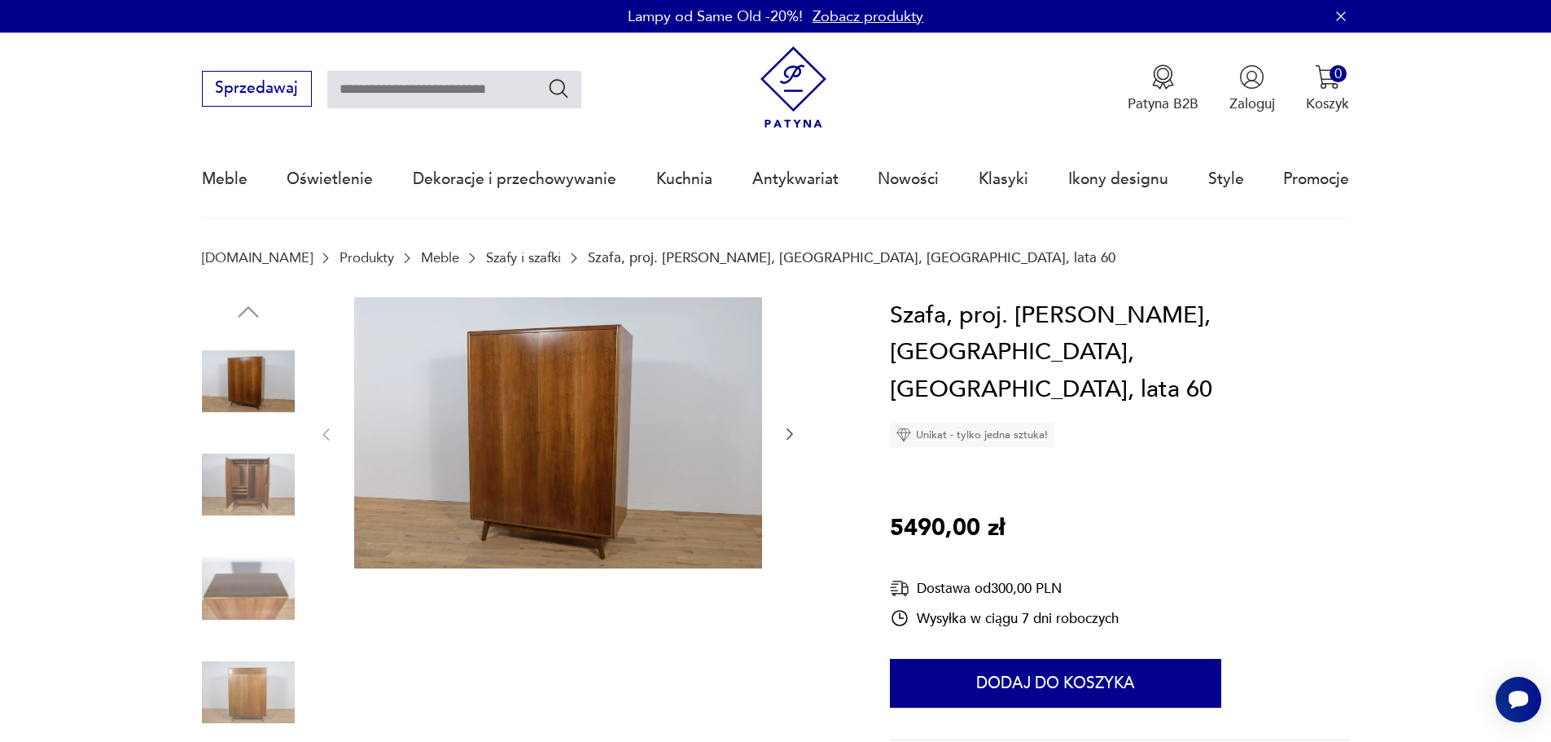
click at [795, 434] on icon "button" at bounding box center [790, 434] width 16 height 16
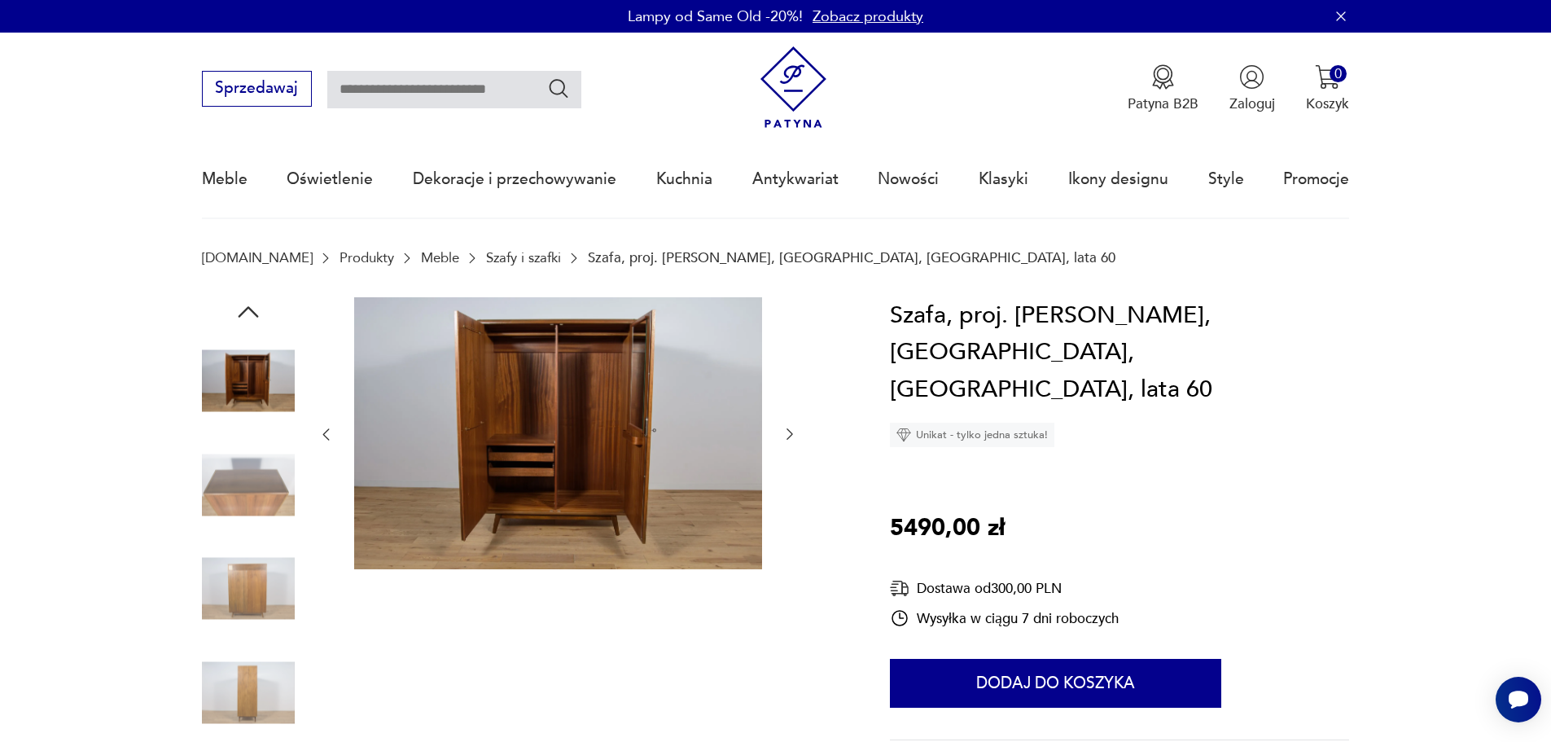
click at [793, 433] on icon "button" at bounding box center [790, 434] width 16 height 16
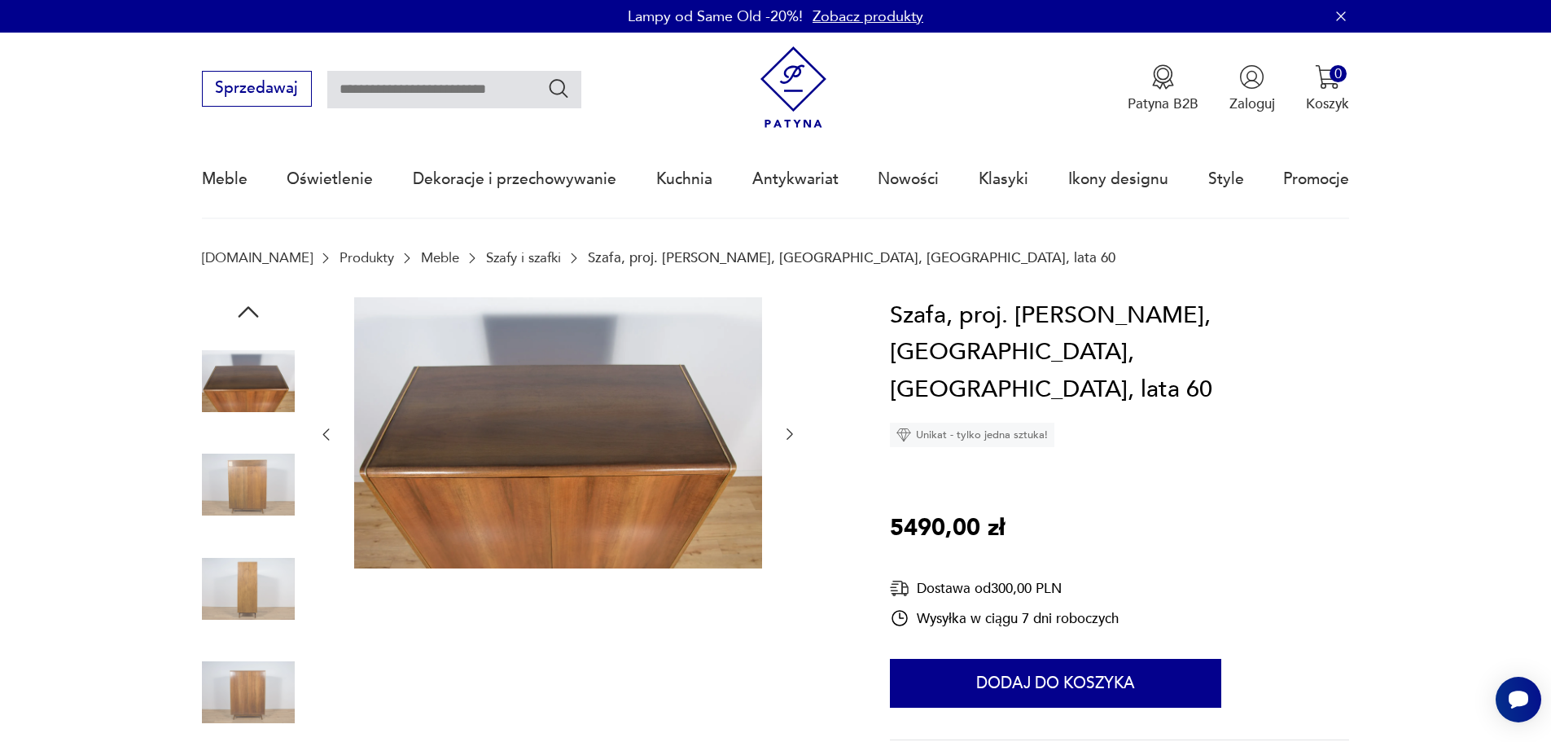
click at [793, 433] on icon "button" at bounding box center [790, 434] width 16 height 16
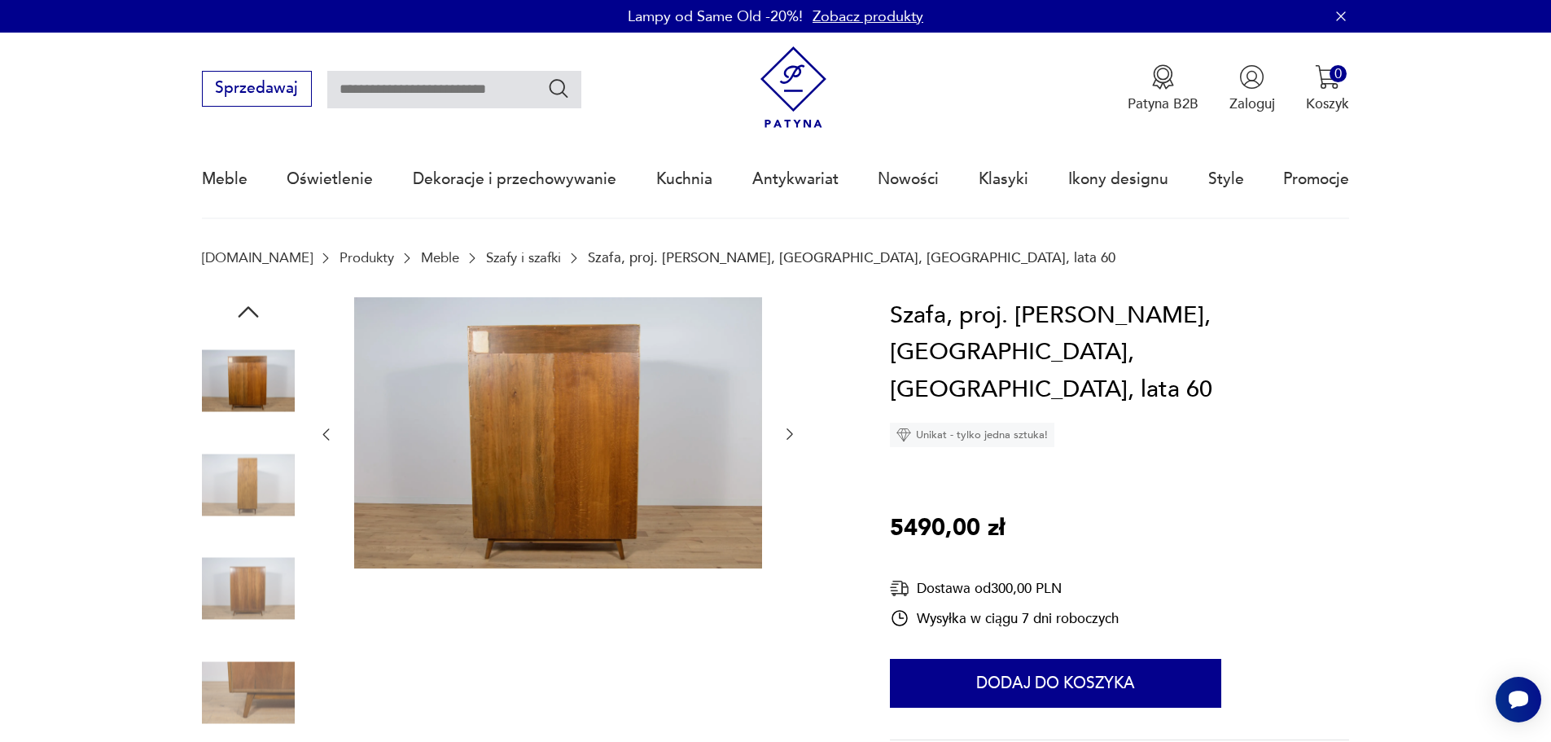
click at [793, 433] on icon "button" at bounding box center [790, 434] width 16 height 16
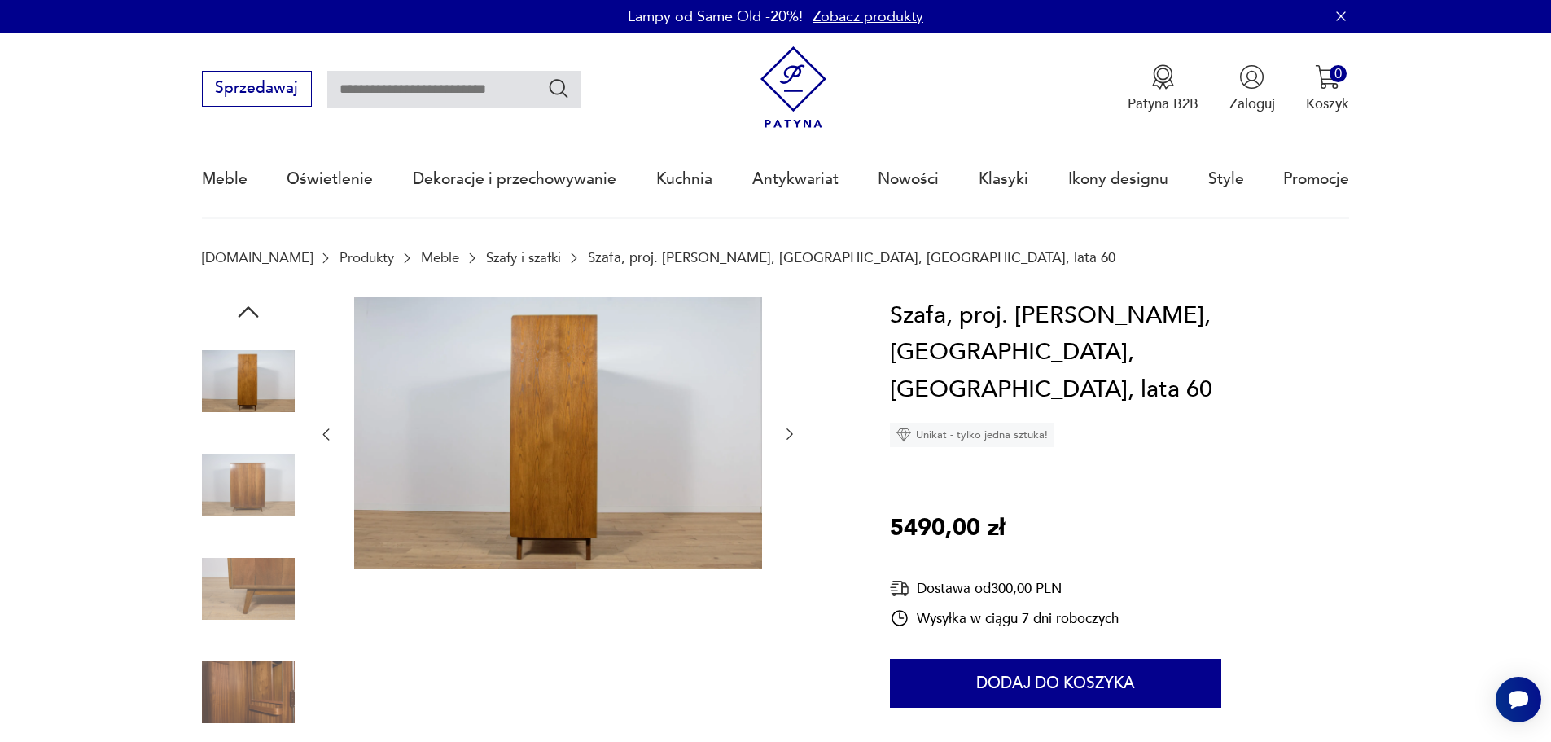
click at [793, 433] on icon "button" at bounding box center [790, 434] width 16 height 16
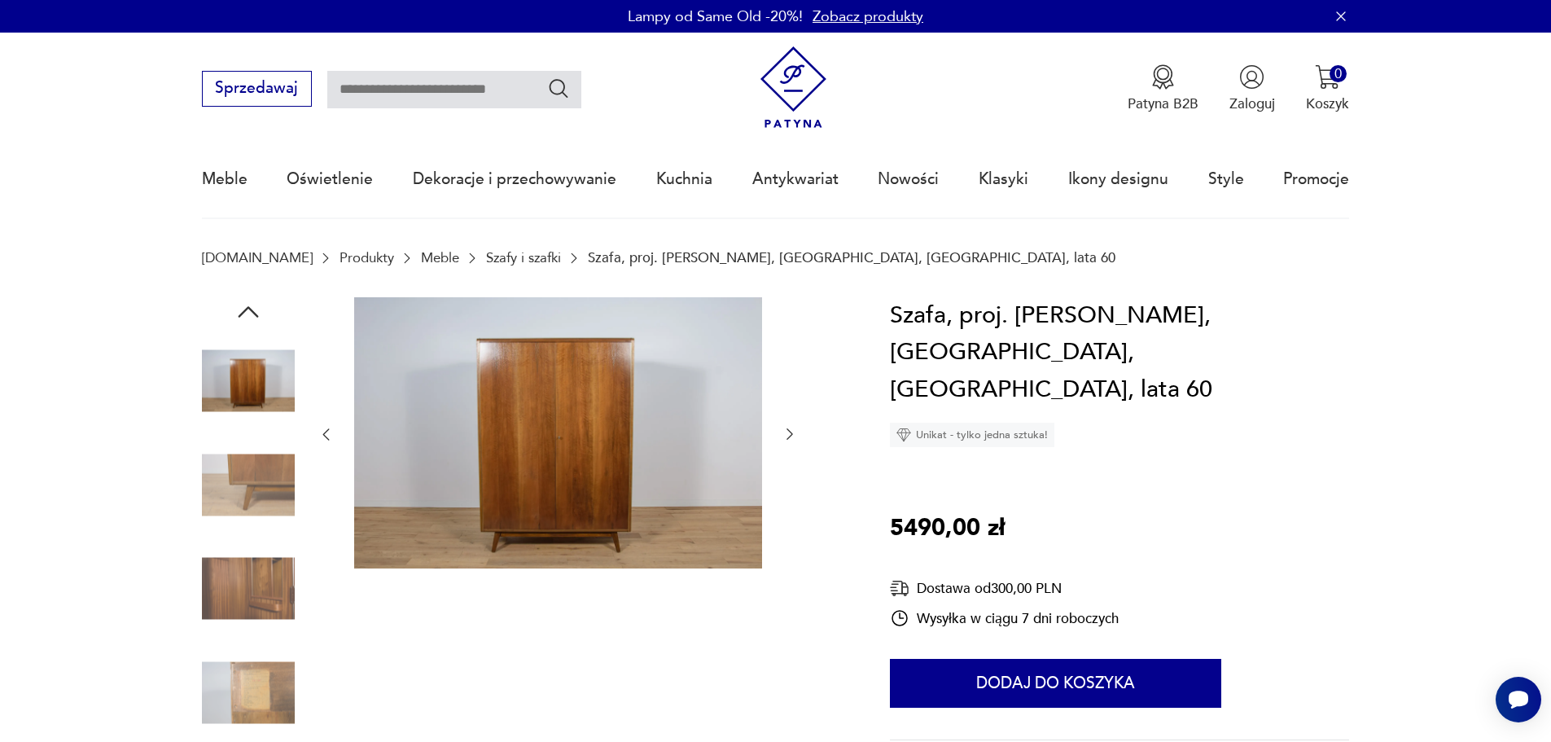
click at [793, 433] on icon "button" at bounding box center [790, 434] width 16 height 16
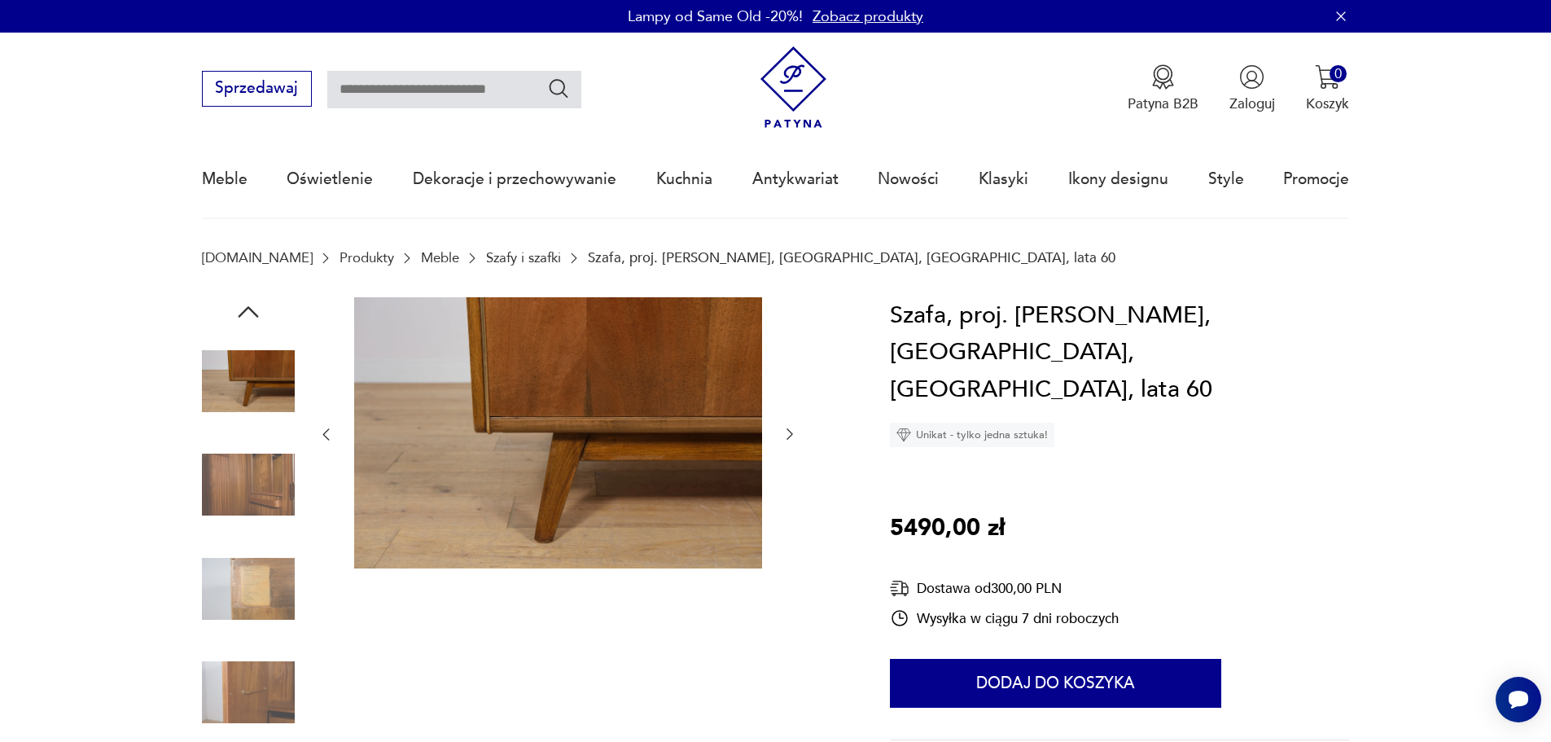
click at [793, 433] on icon "button" at bounding box center [790, 434] width 16 height 16
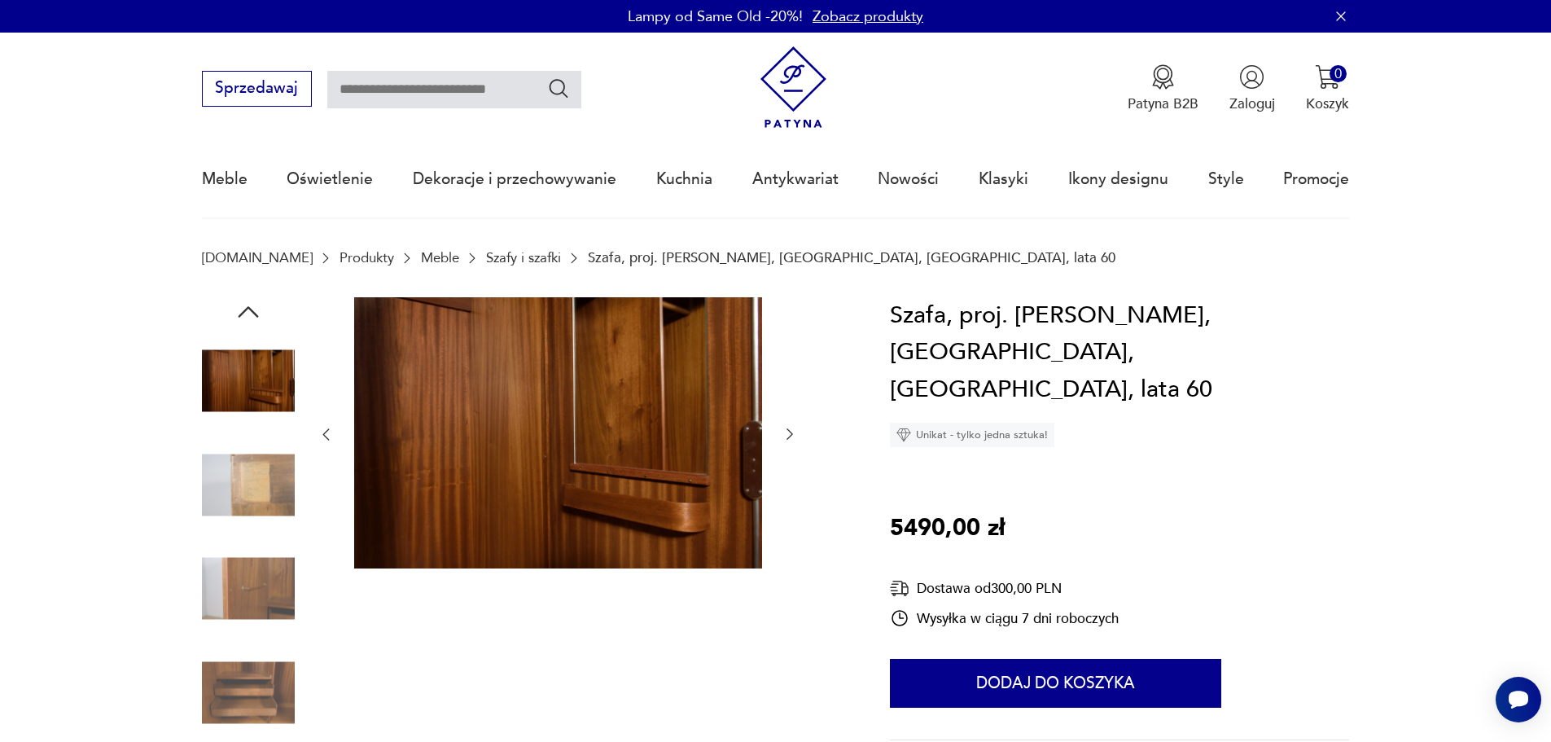
click at [793, 433] on icon "button" at bounding box center [790, 434] width 16 height 16
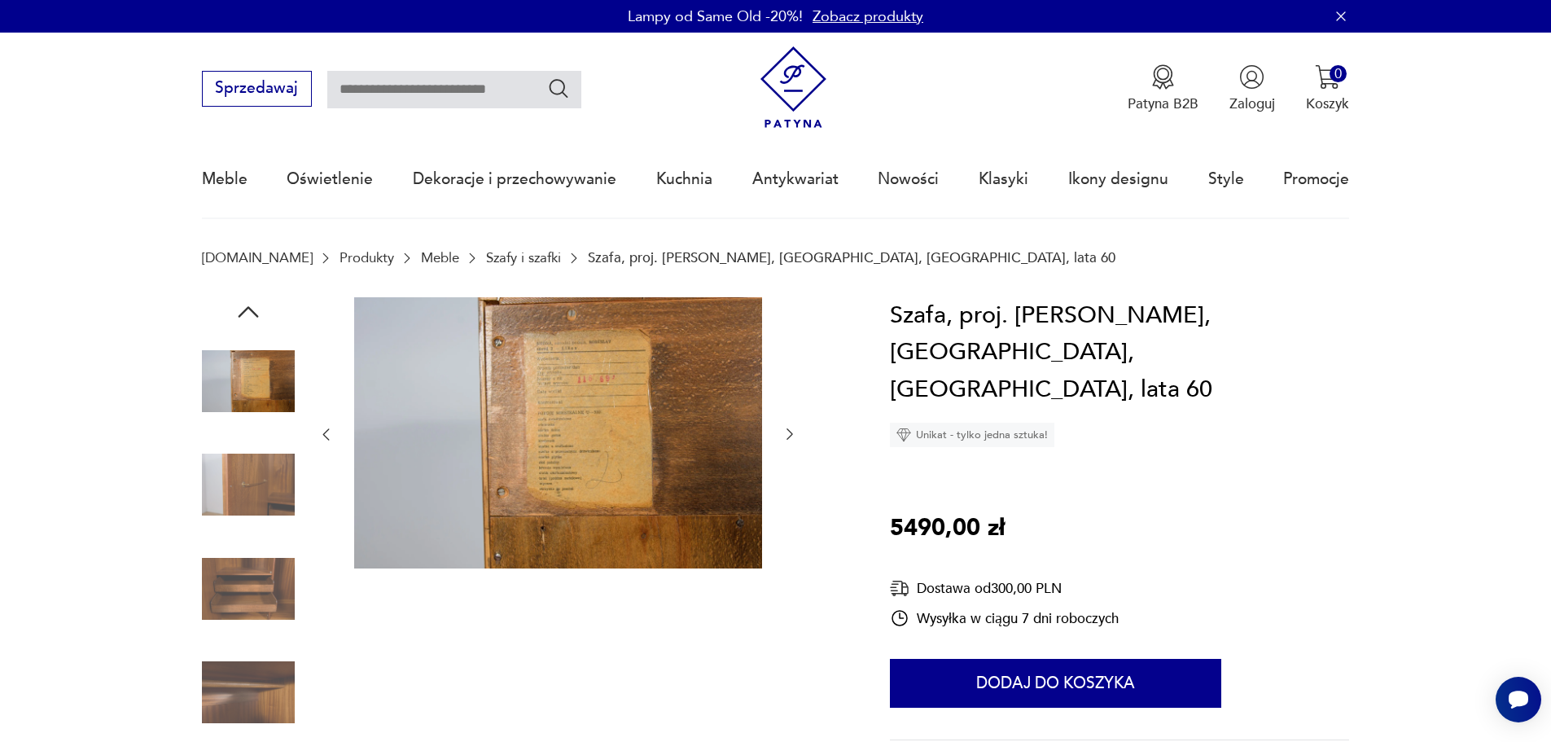
click at [793, 433] on icon "button" at bounding box center [790, 434] width 16 height 16
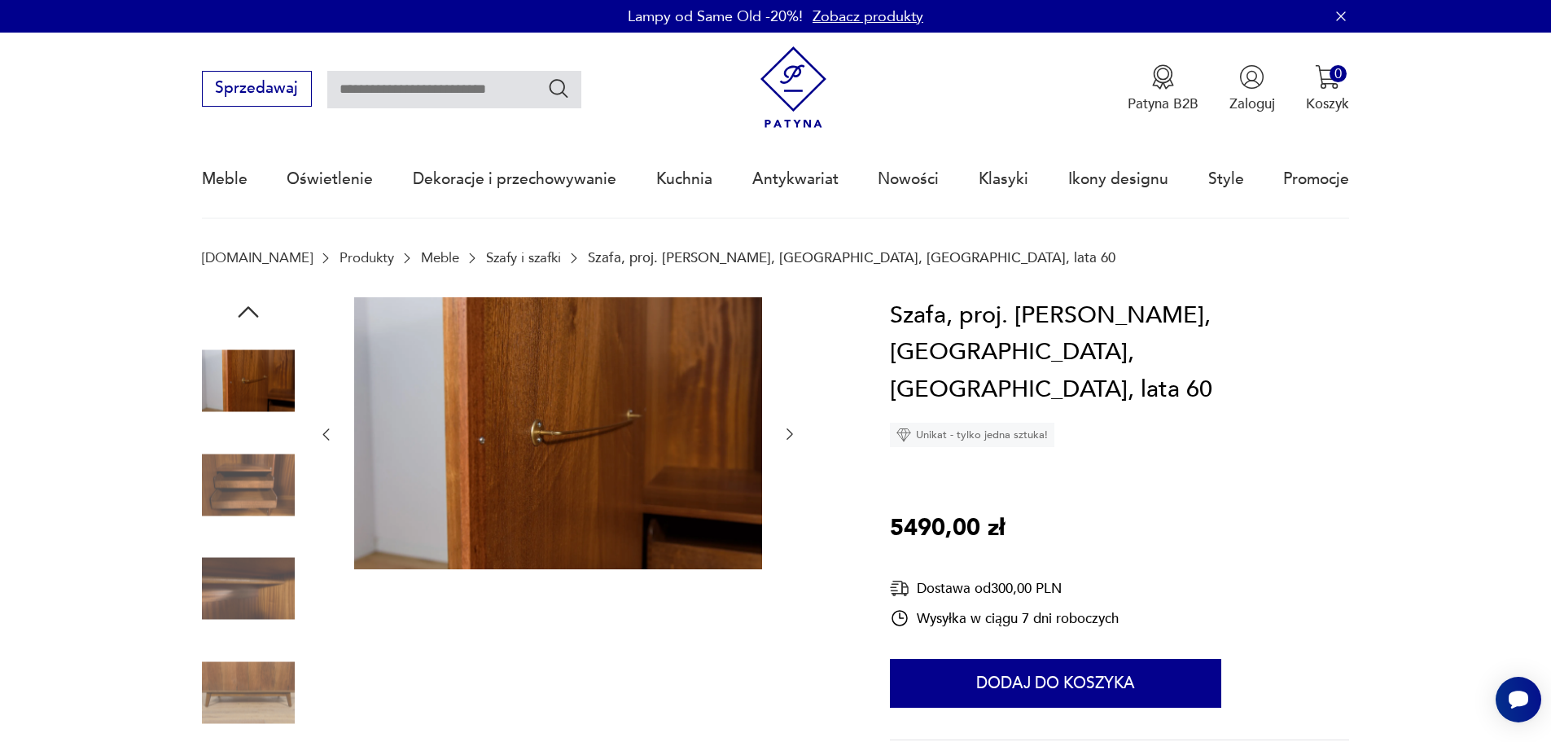
click at [793, 433] on icon "button" at bounding box center [790, 434] width 16 height 16
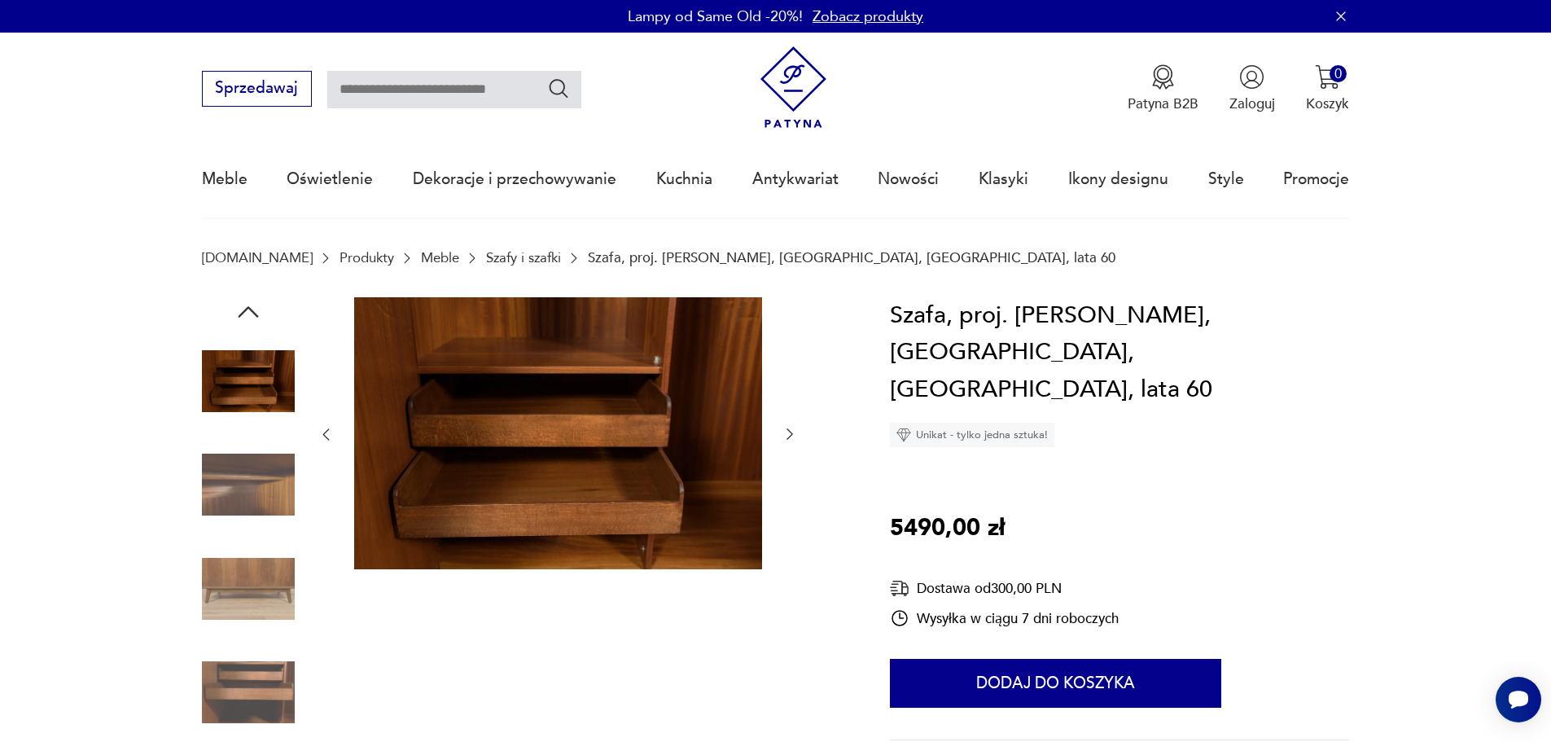
click at [793, 433] on icon "button" at bounding box center [790, 434] width 16 height 16
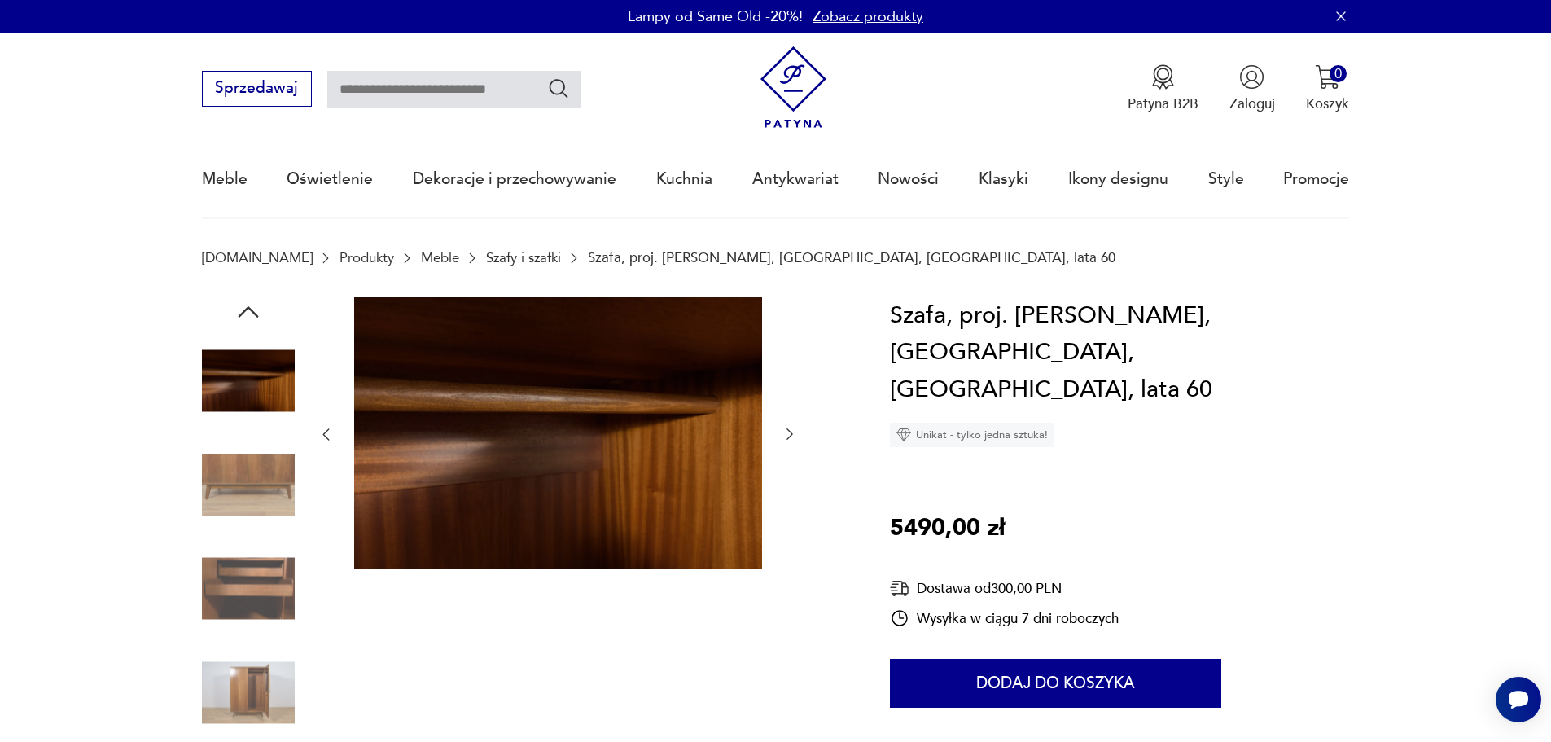
click at [793, 433] on icon "button" at bounding box center [790, 434] width 16 height 16
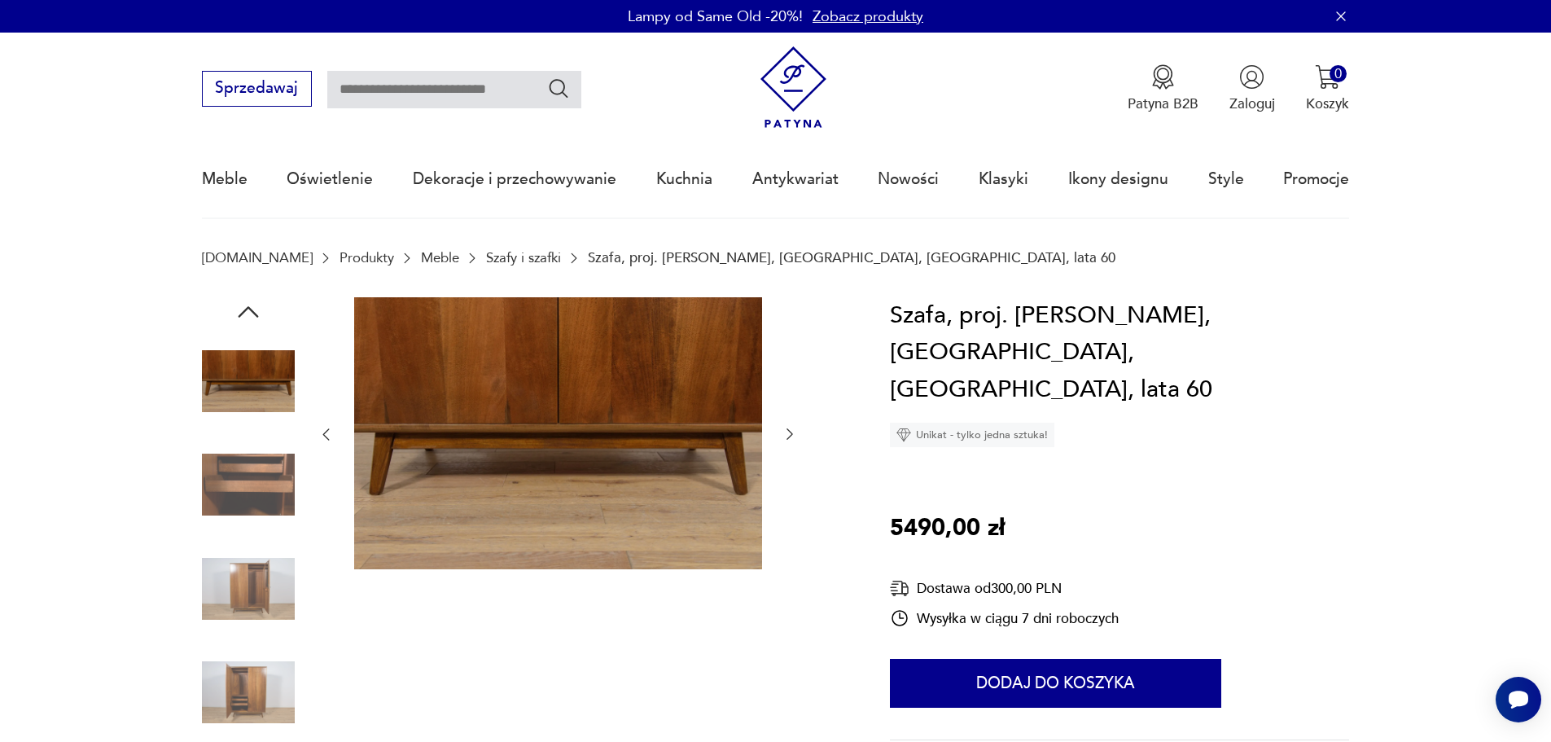
click at [793, 433] on icon "button" at bounding box center [790, 434] width 16 height 16
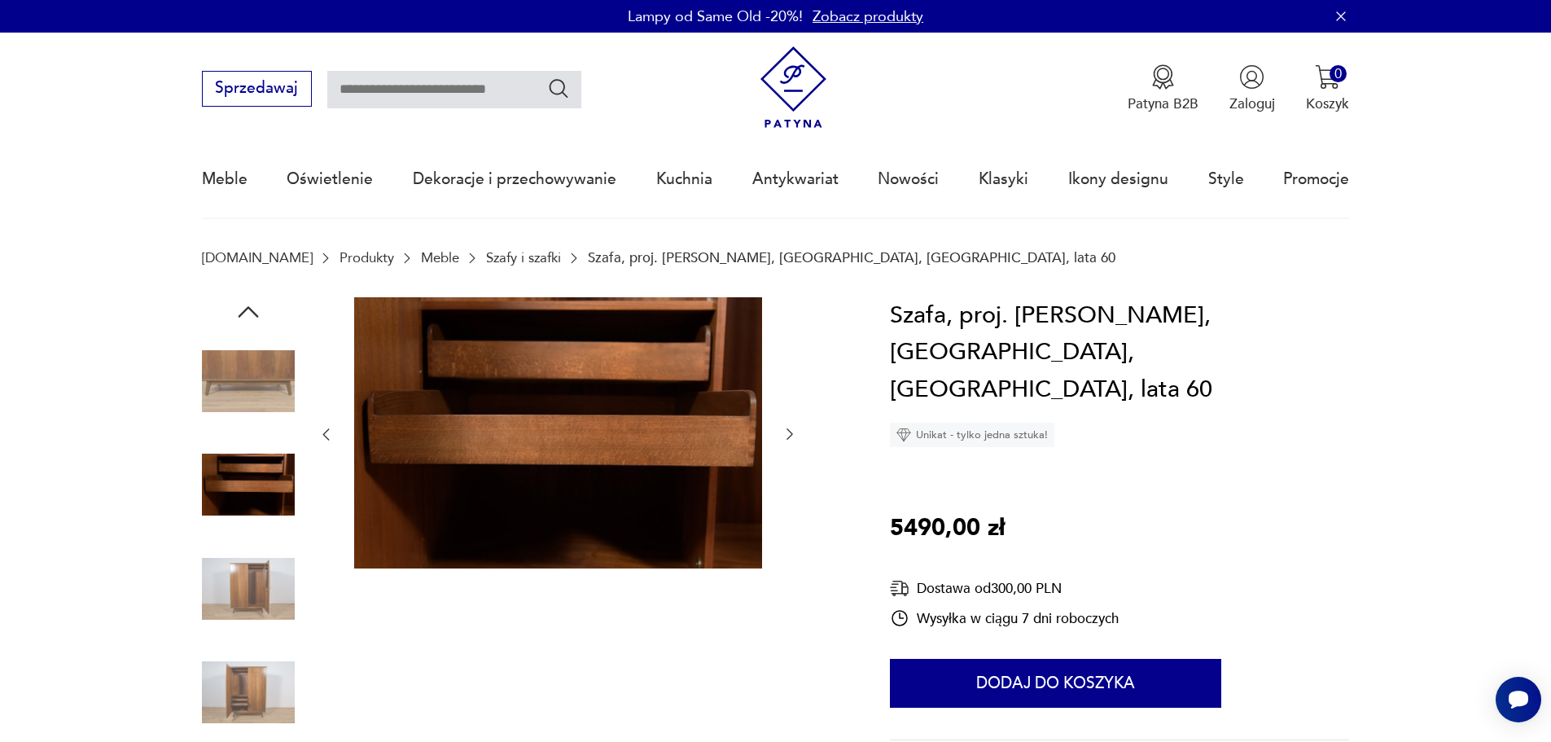
click at [793, 433] on icon "button" at bounding box center [790, 434] width 16 height 16
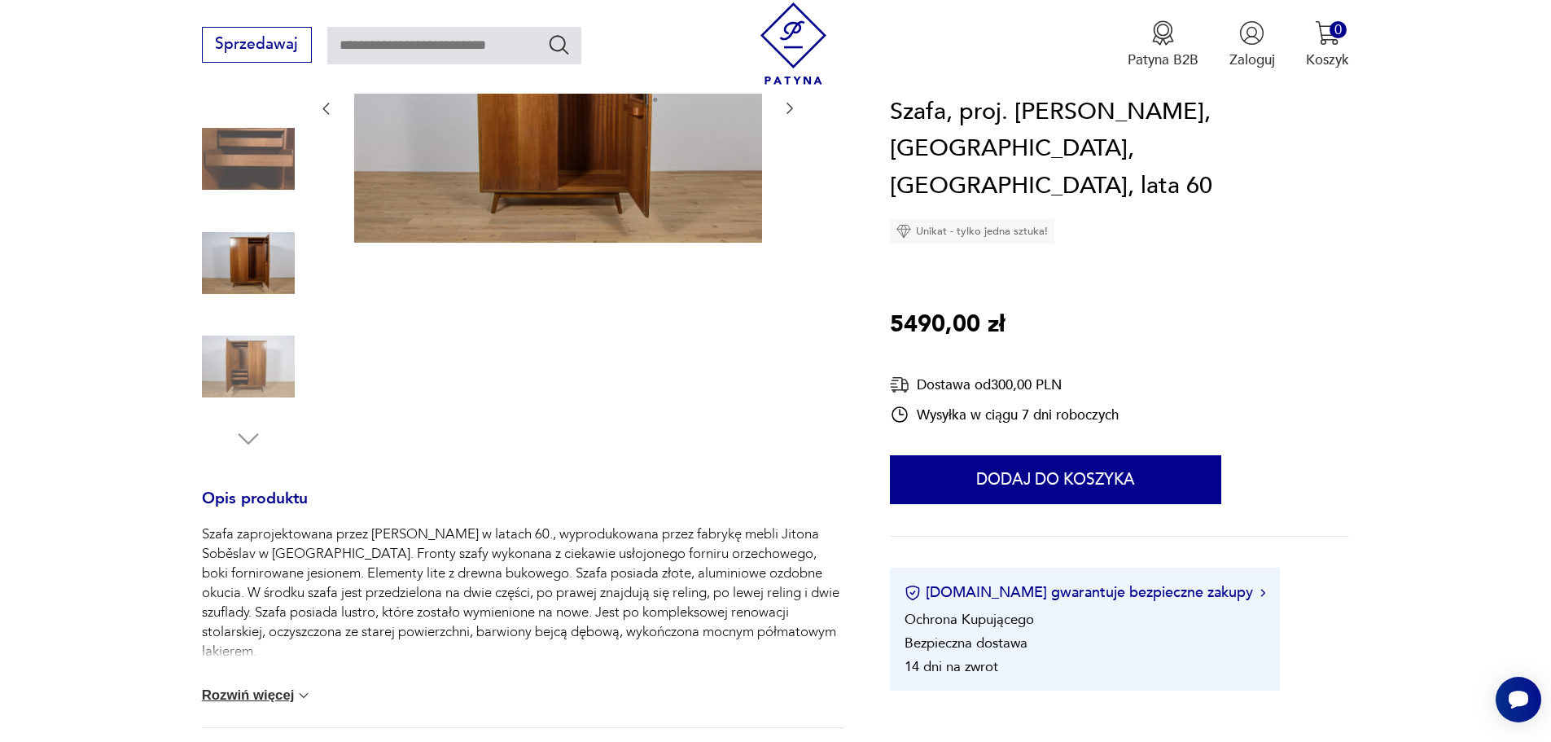
scroll to position [407, 0]
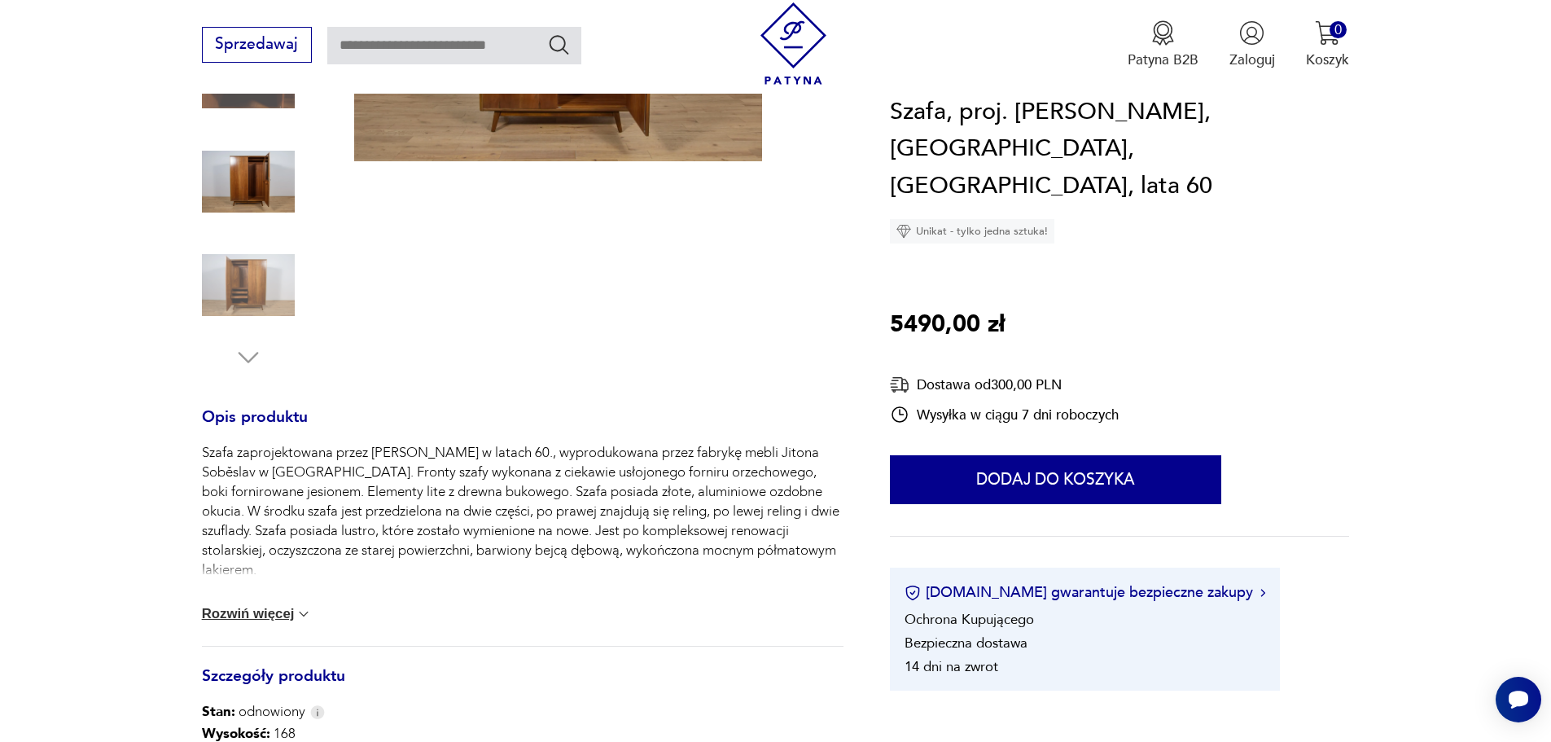
click at [258, 615] on button "Rozwiń więcej" at bounding box center [257, 614] width 111 height 16
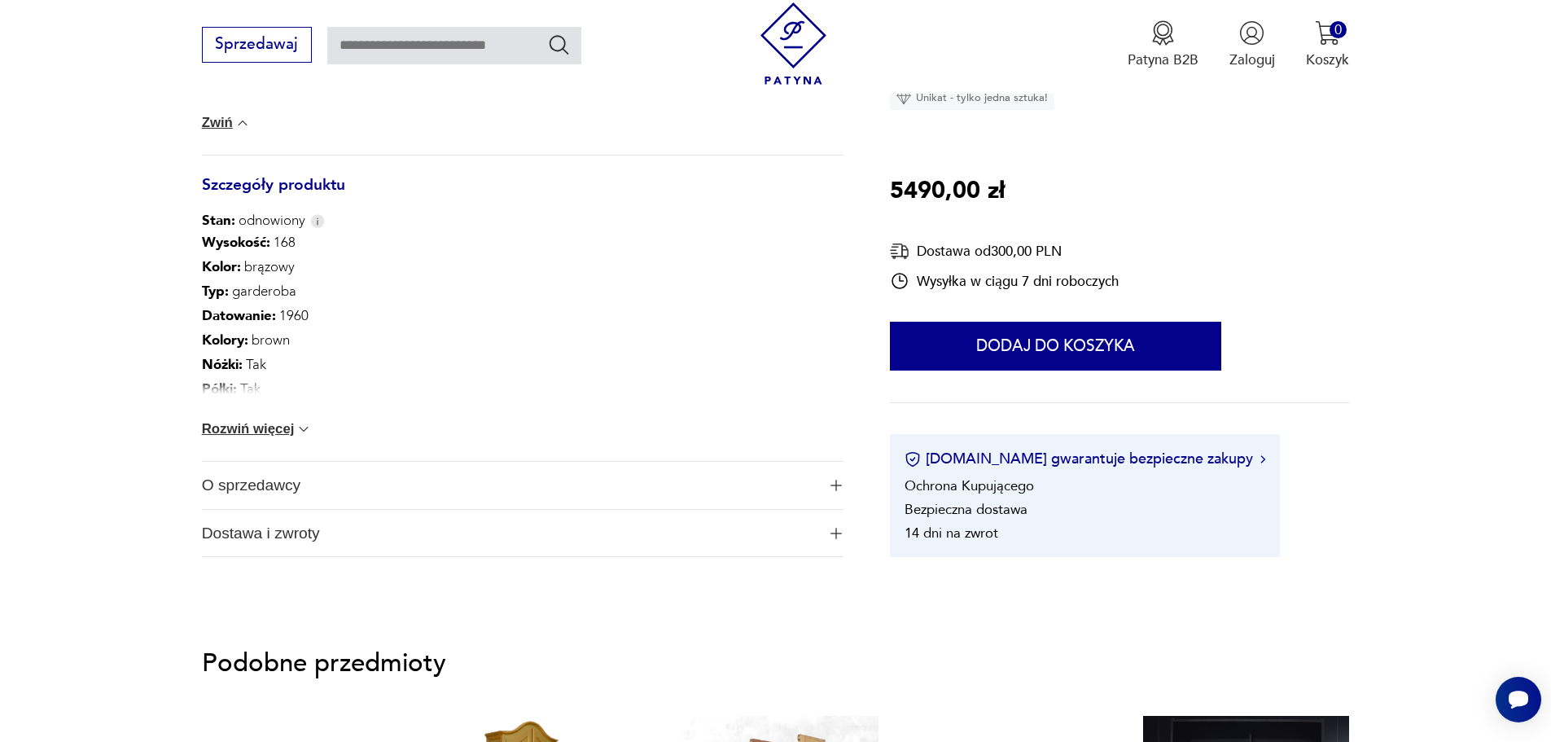
scroll to position [896, 0]
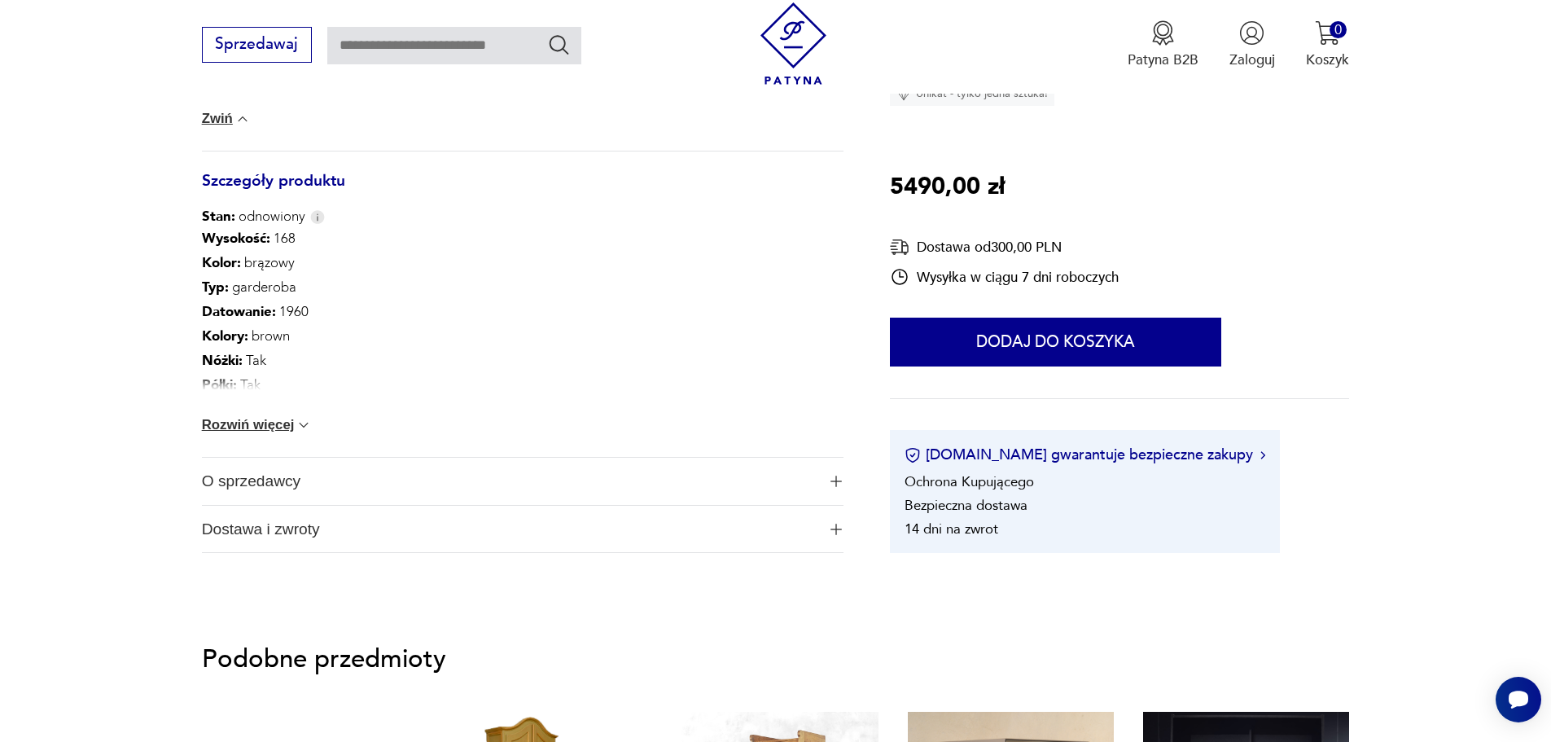
click at [275, 428] on button "Rozwiń więcej" at bounding box center [257, 425] width 111 height 16
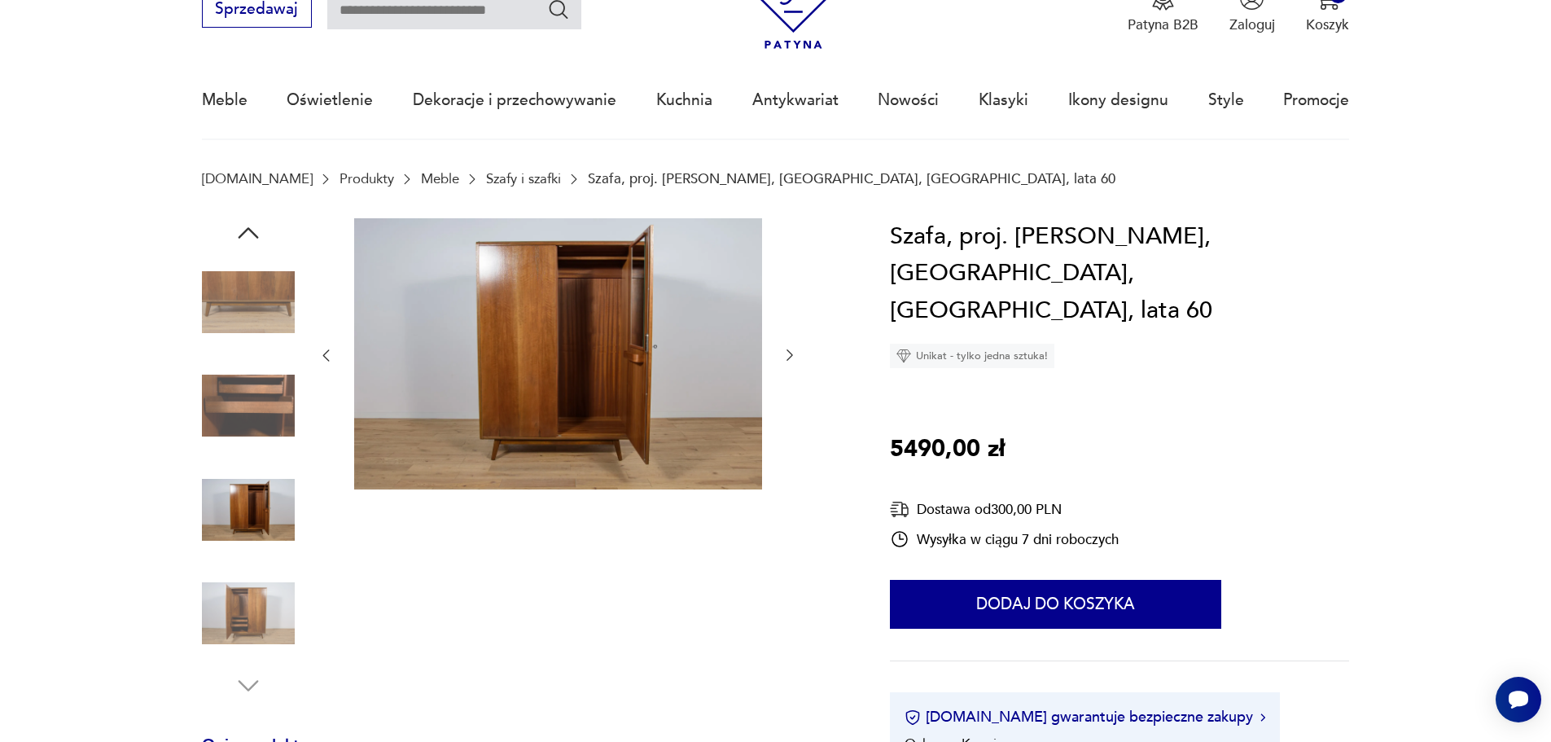
scroll to position [0, 0]
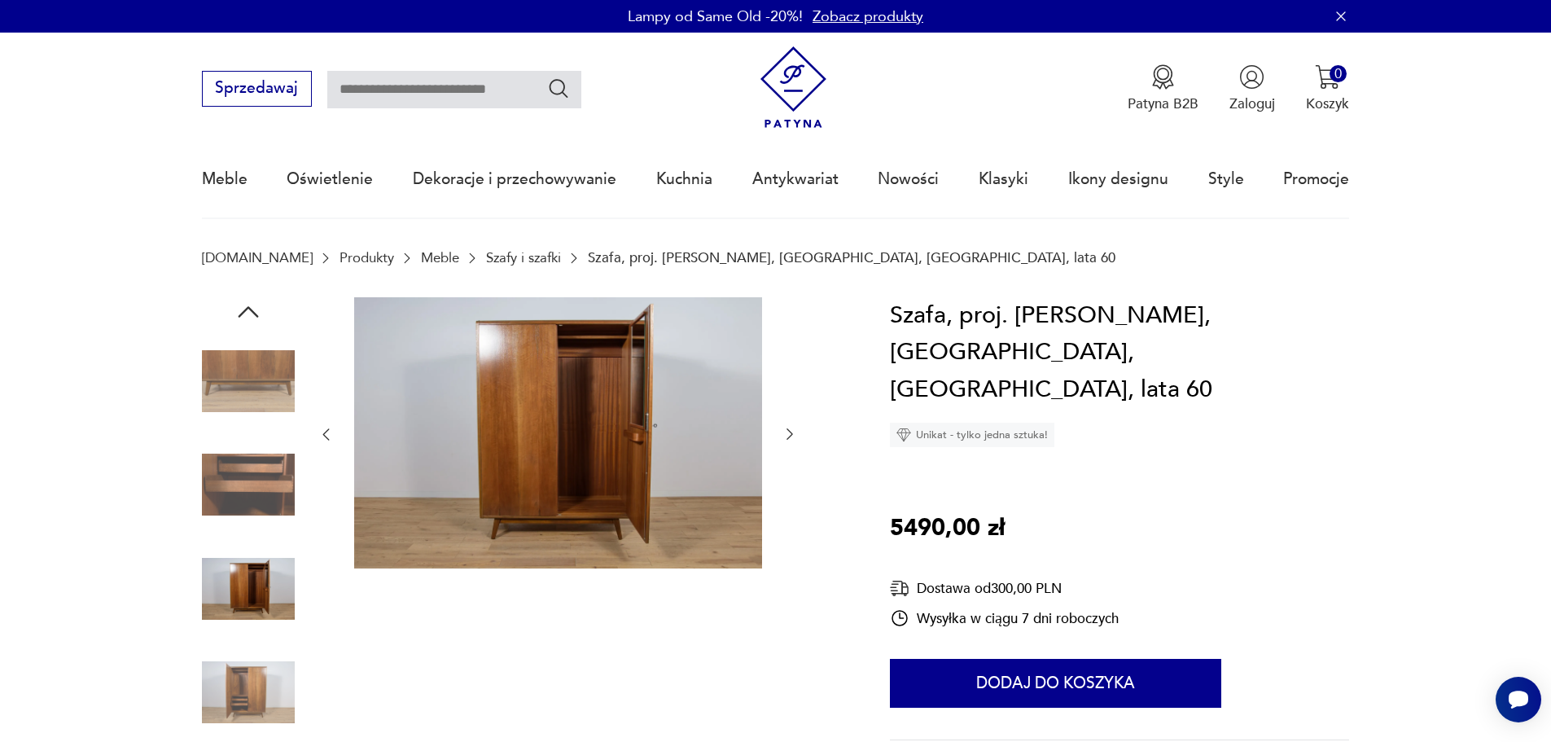
click at [245, 691] on img at bounding box center [248, 692] width 93 height 93
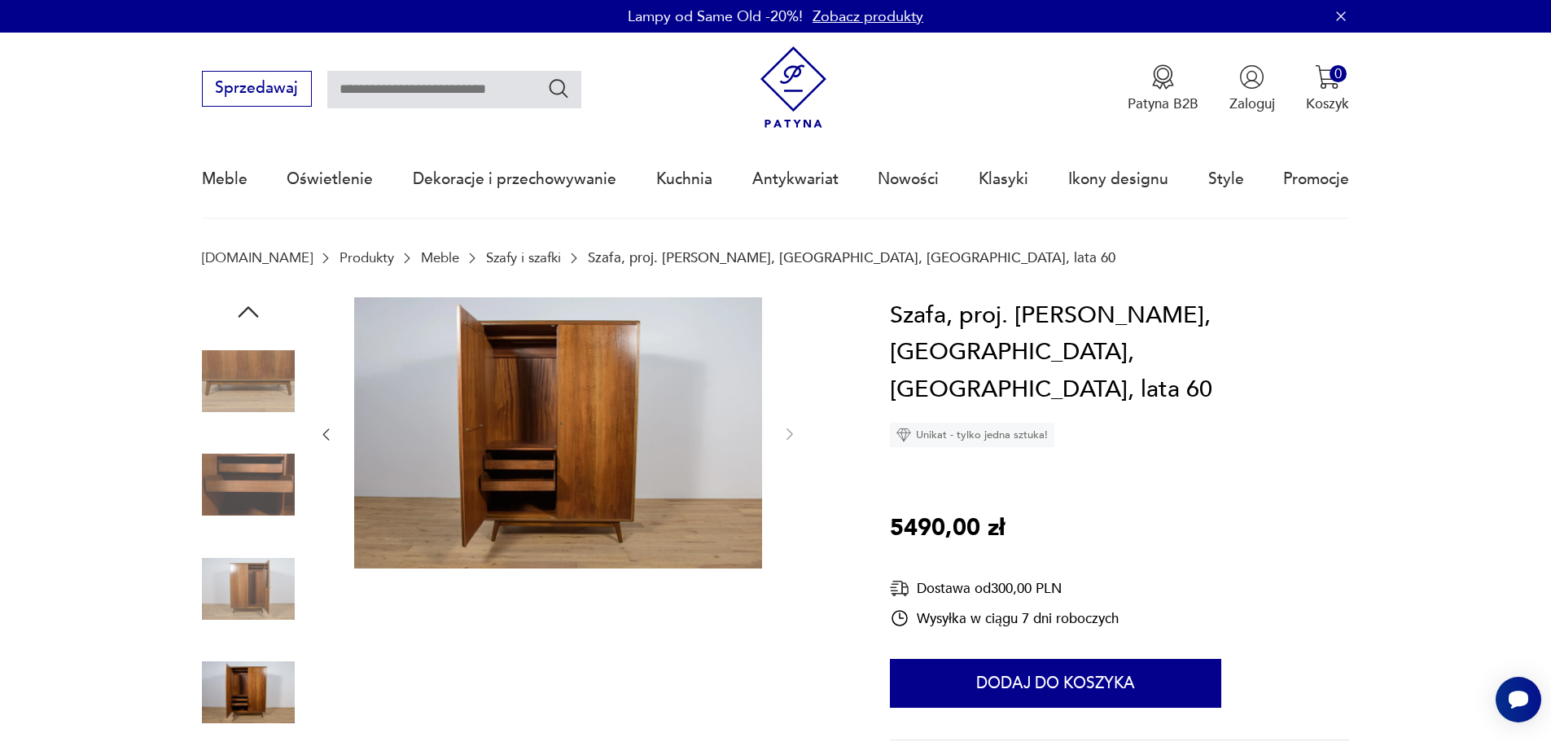
click at [256, 584] on img at bounding box center [248, 588] width 93 height 93
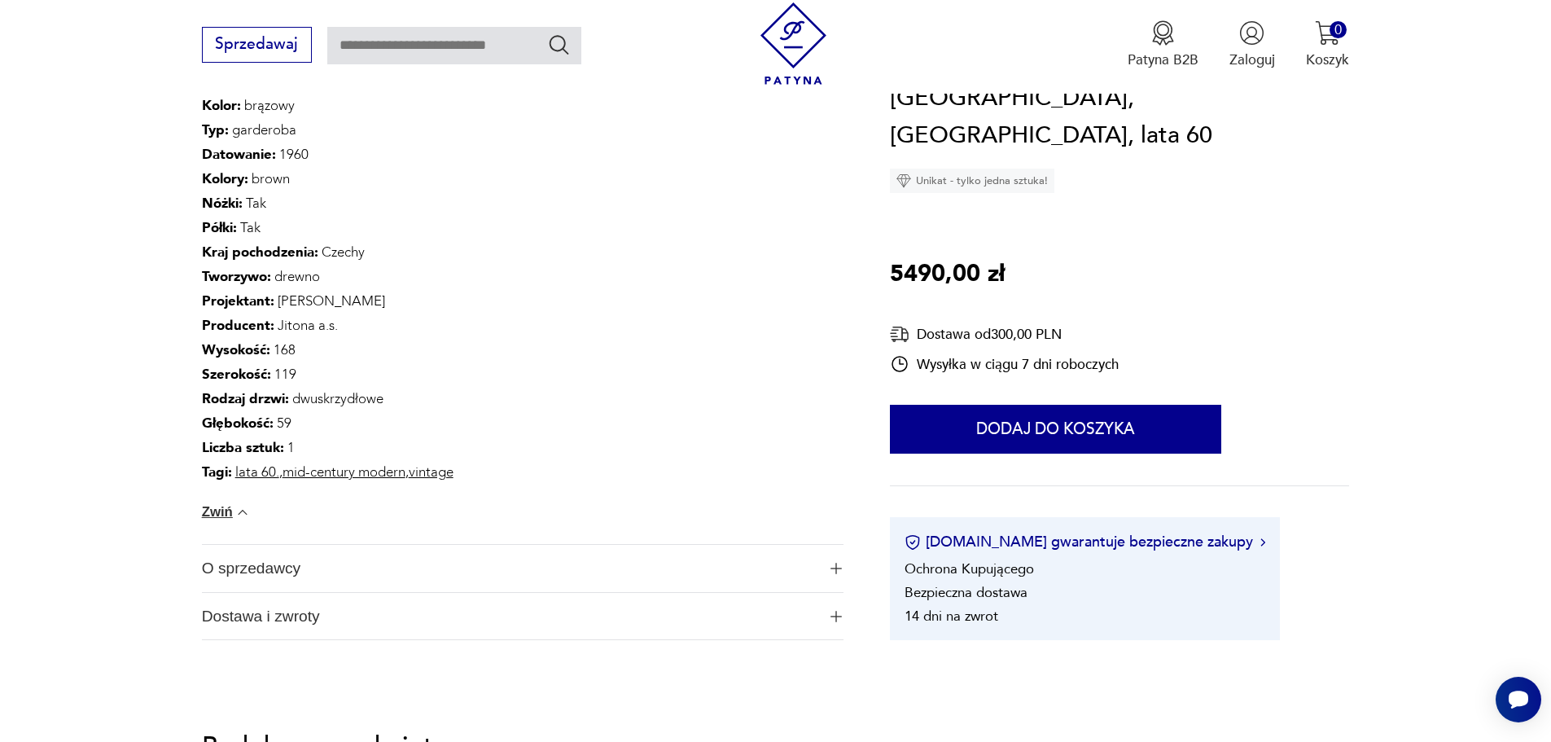
scroll to position [1140, 0]
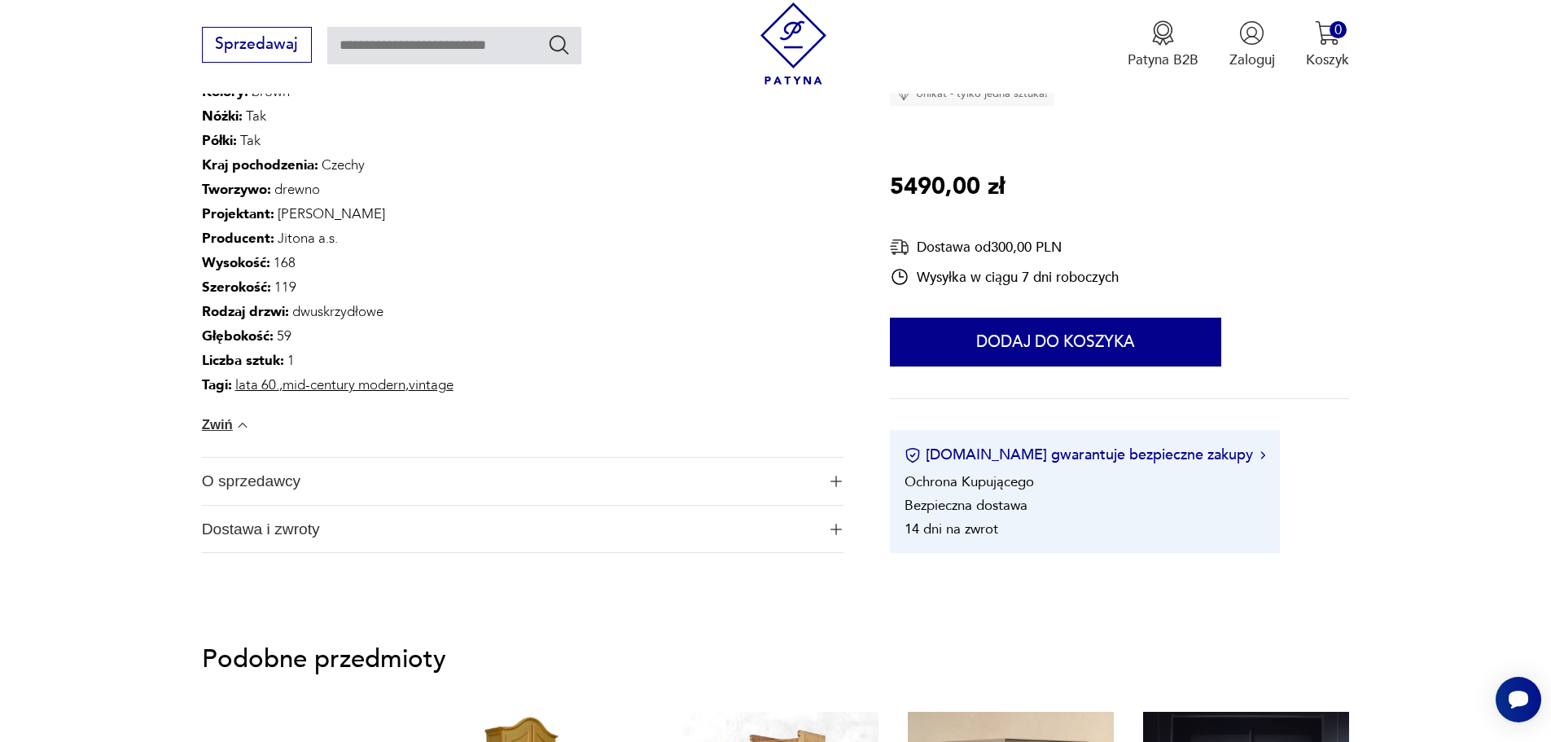
click at [838, 480] on img "button" at bounding box center [836, 481] width 11 height 11
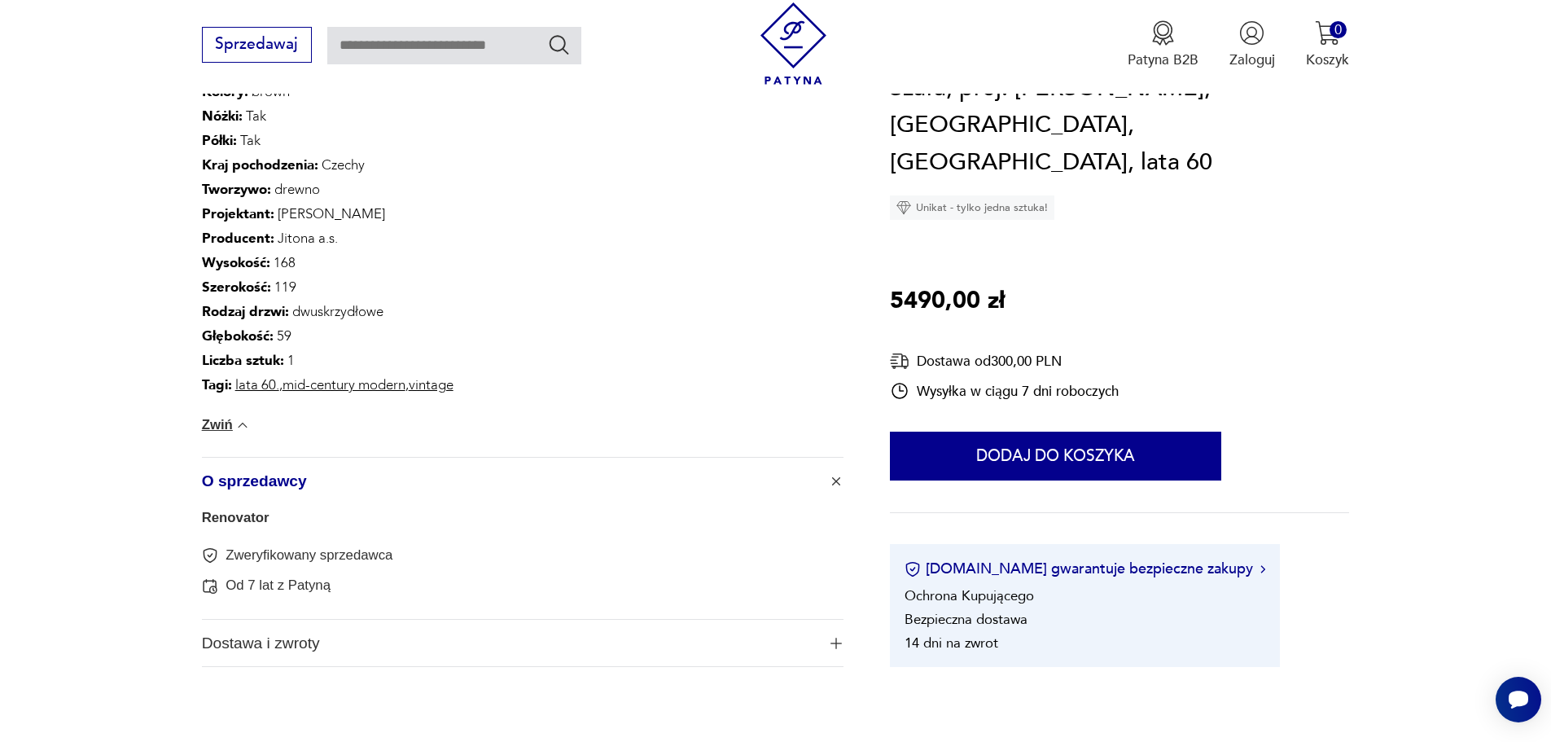
click at [252, 523] on link "Renovator" at bounding box center [236, 517] width 68 height 15
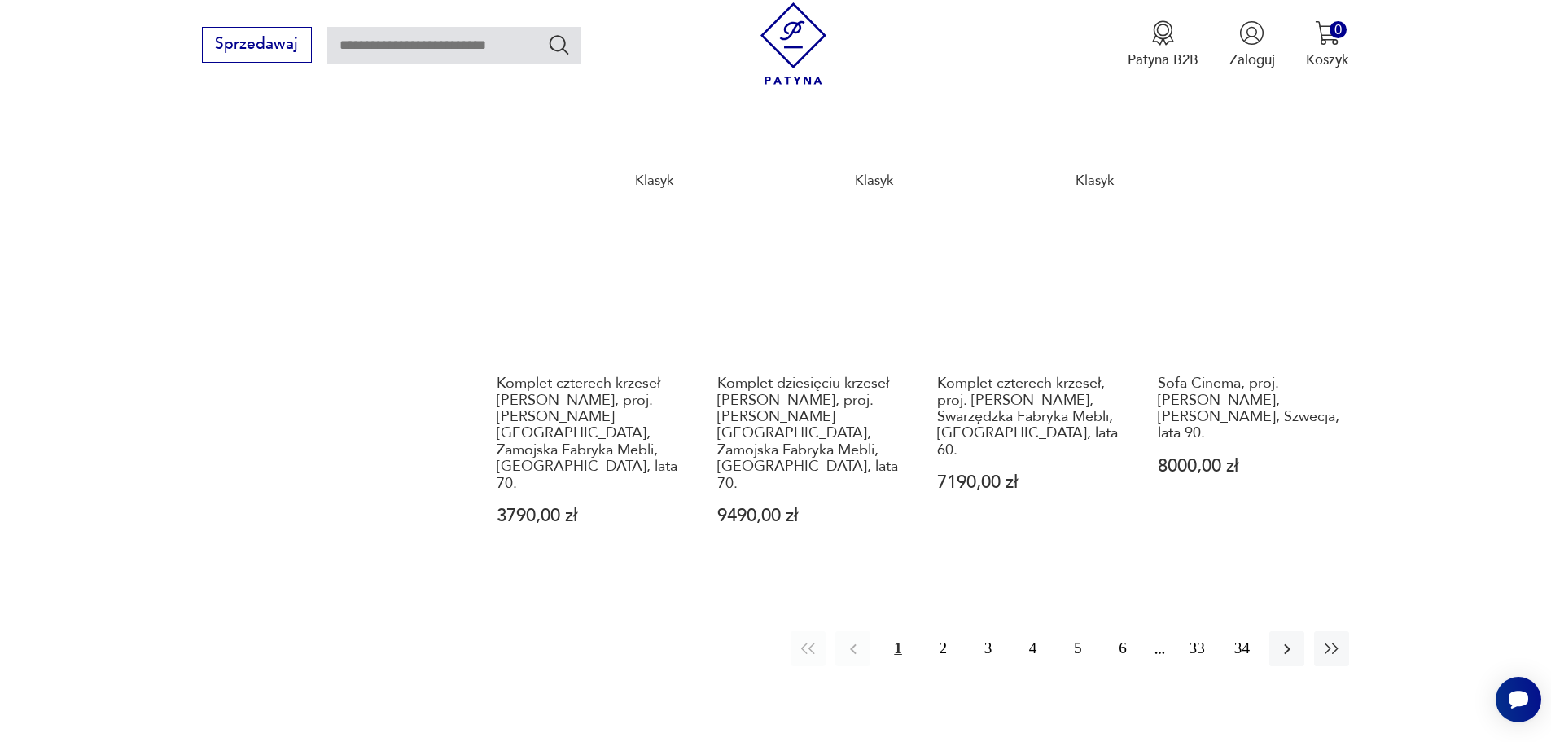
scroll to position [1820, 0]
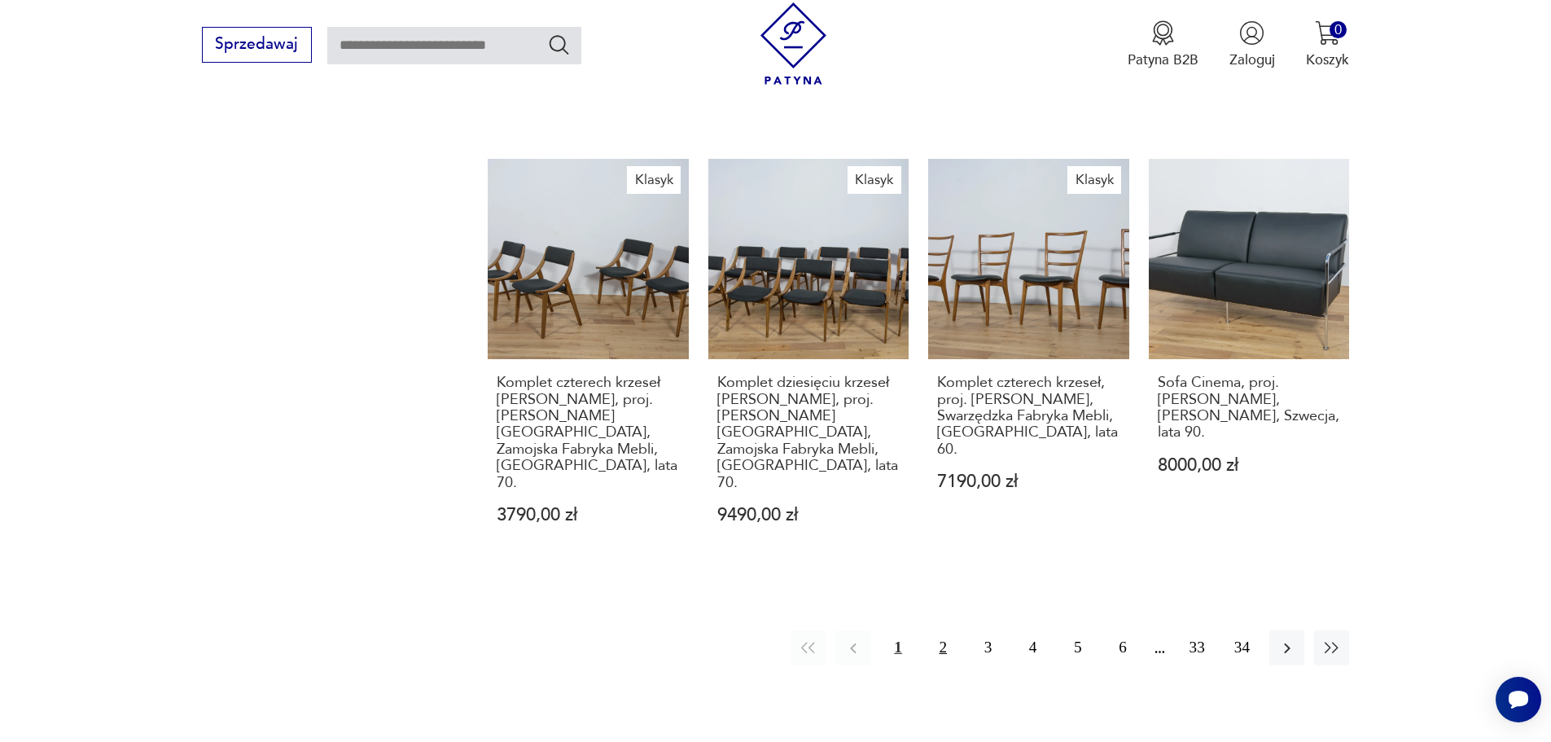
click at [943, 630] on button "2" at bounding box center [943, 647] width 35 height 35
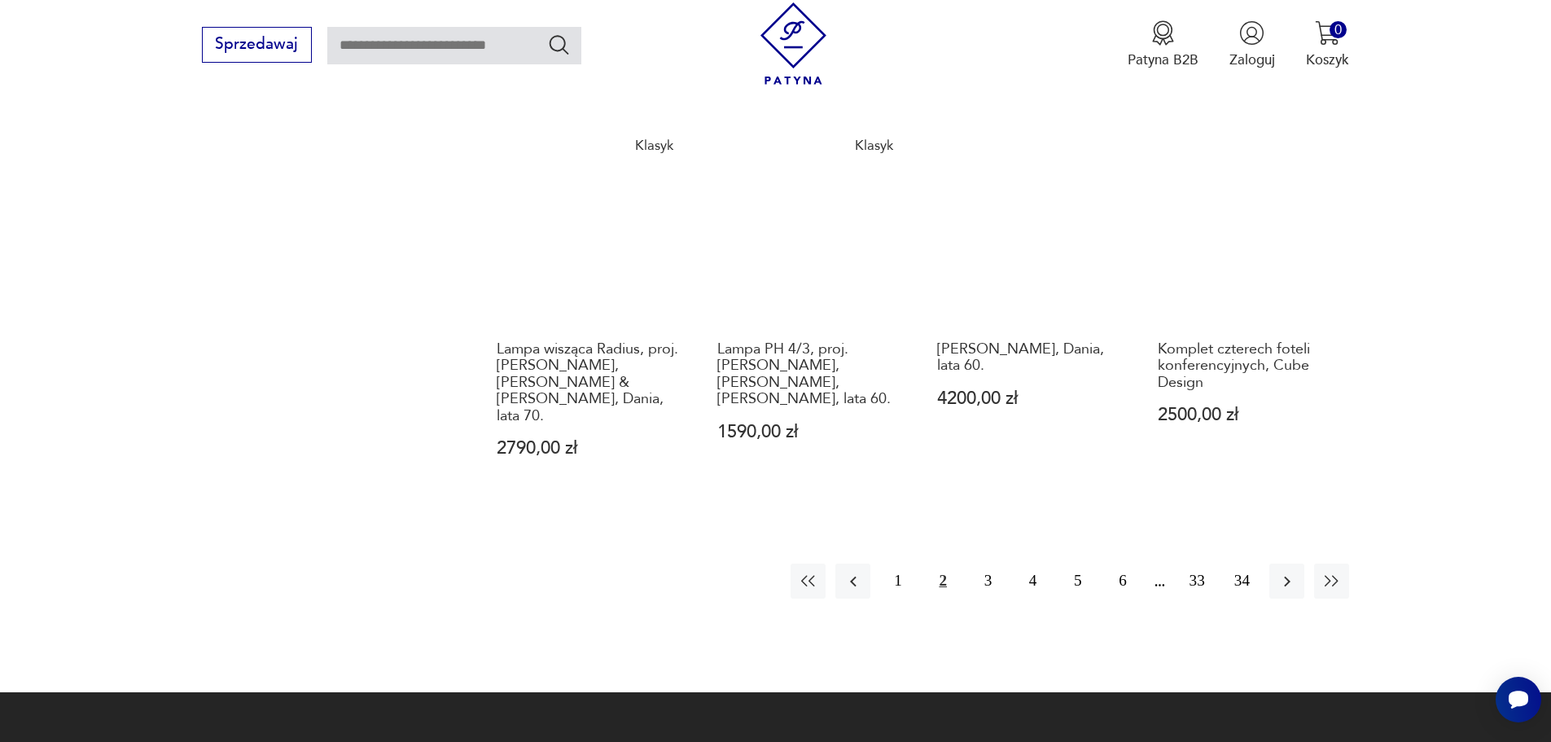
scroll to position [1820, 0]
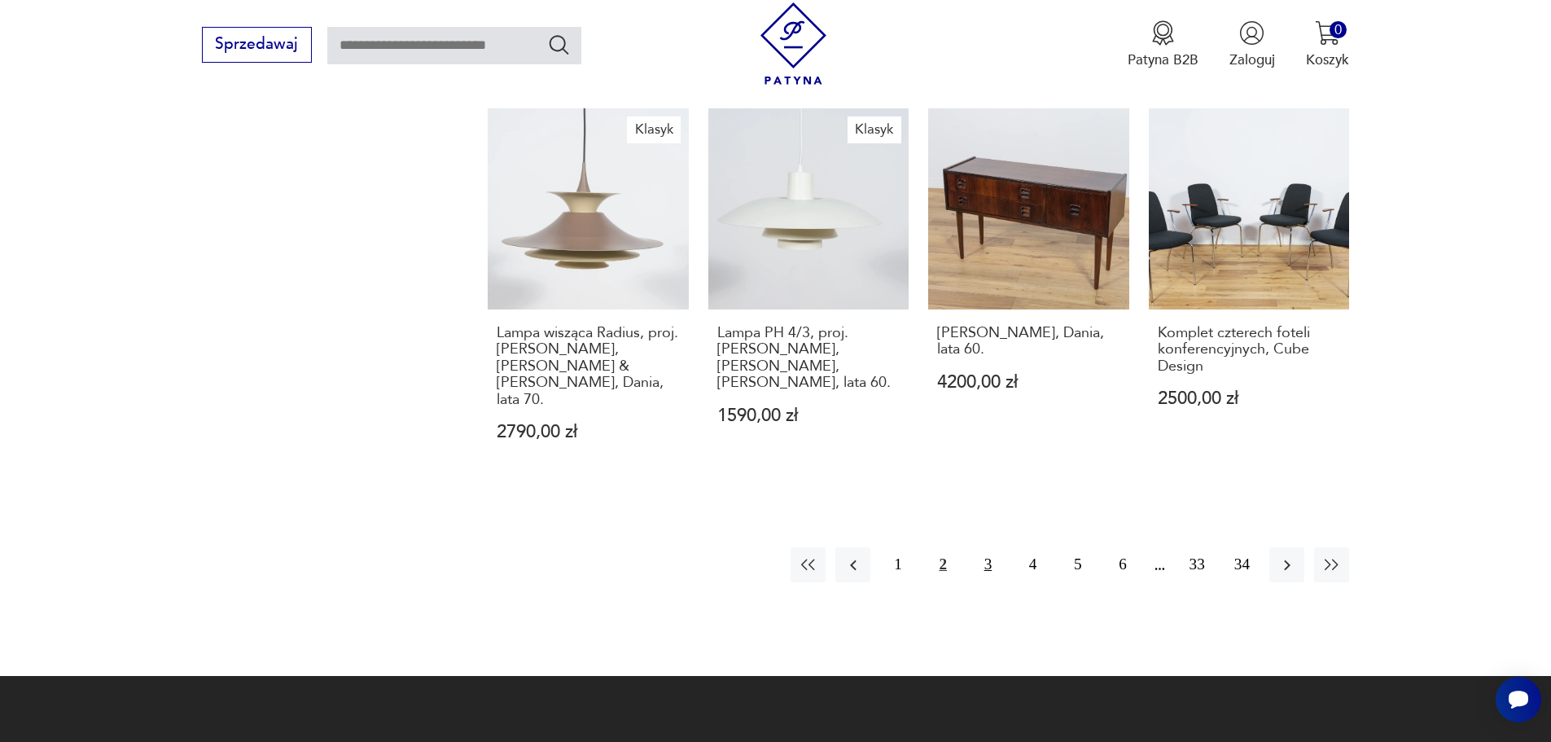
click at [992, 547] on button "3" at bounding box center [988, 564] width 35 height 35
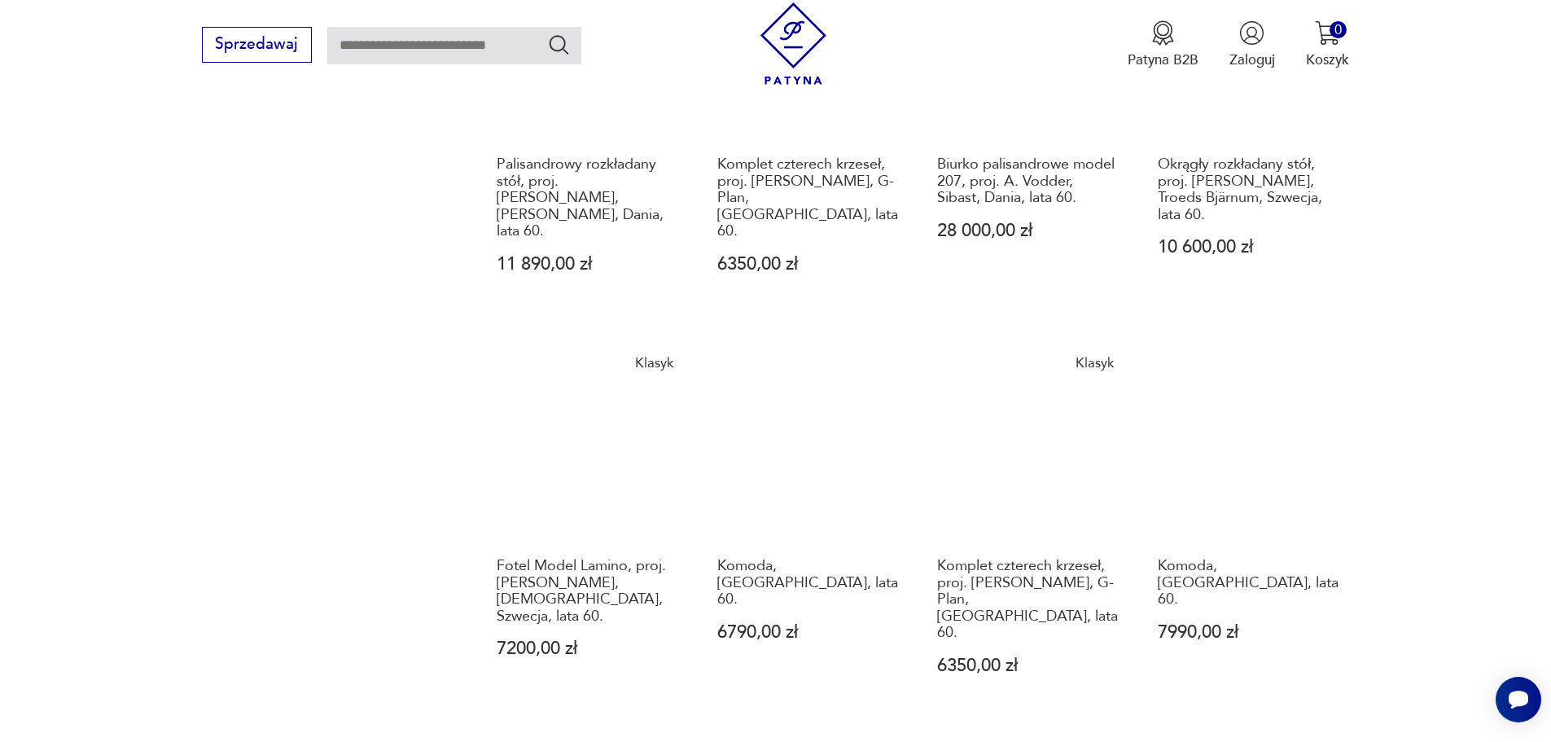
scroll to position [1657, 0]
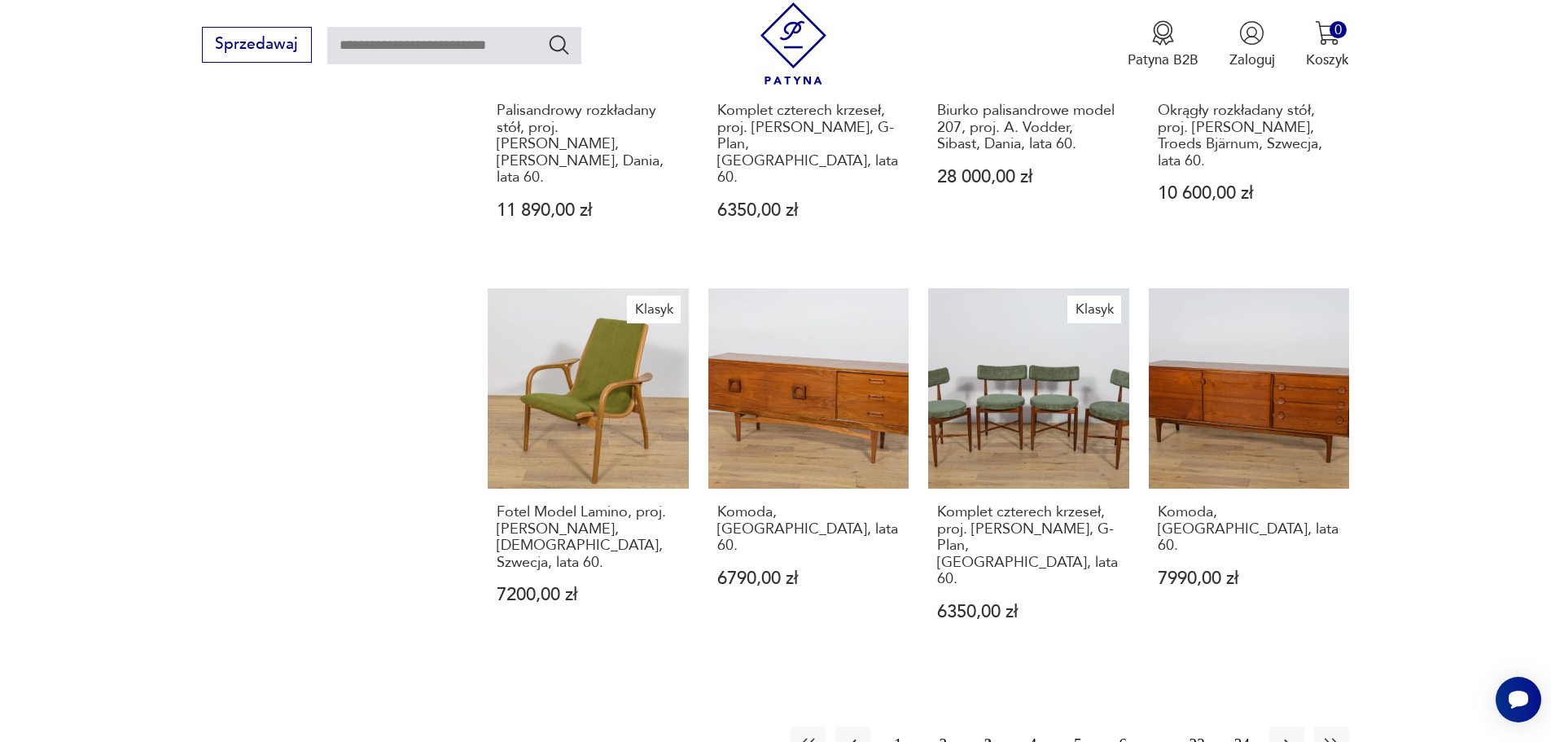
click at [1038, 726] on button "4" at bounding box center [1032, 743] width 35 height 35
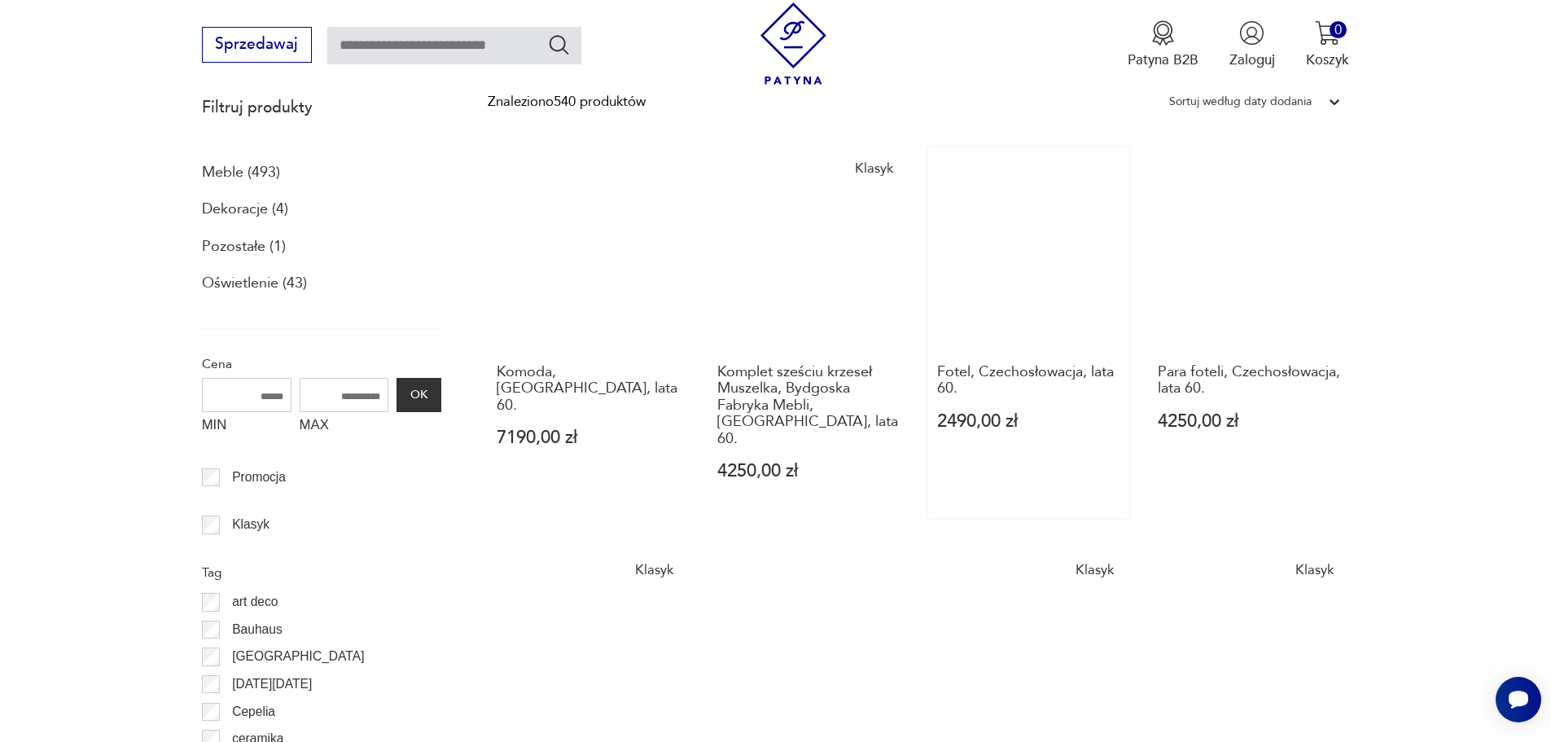
scroll to position [599, 0]
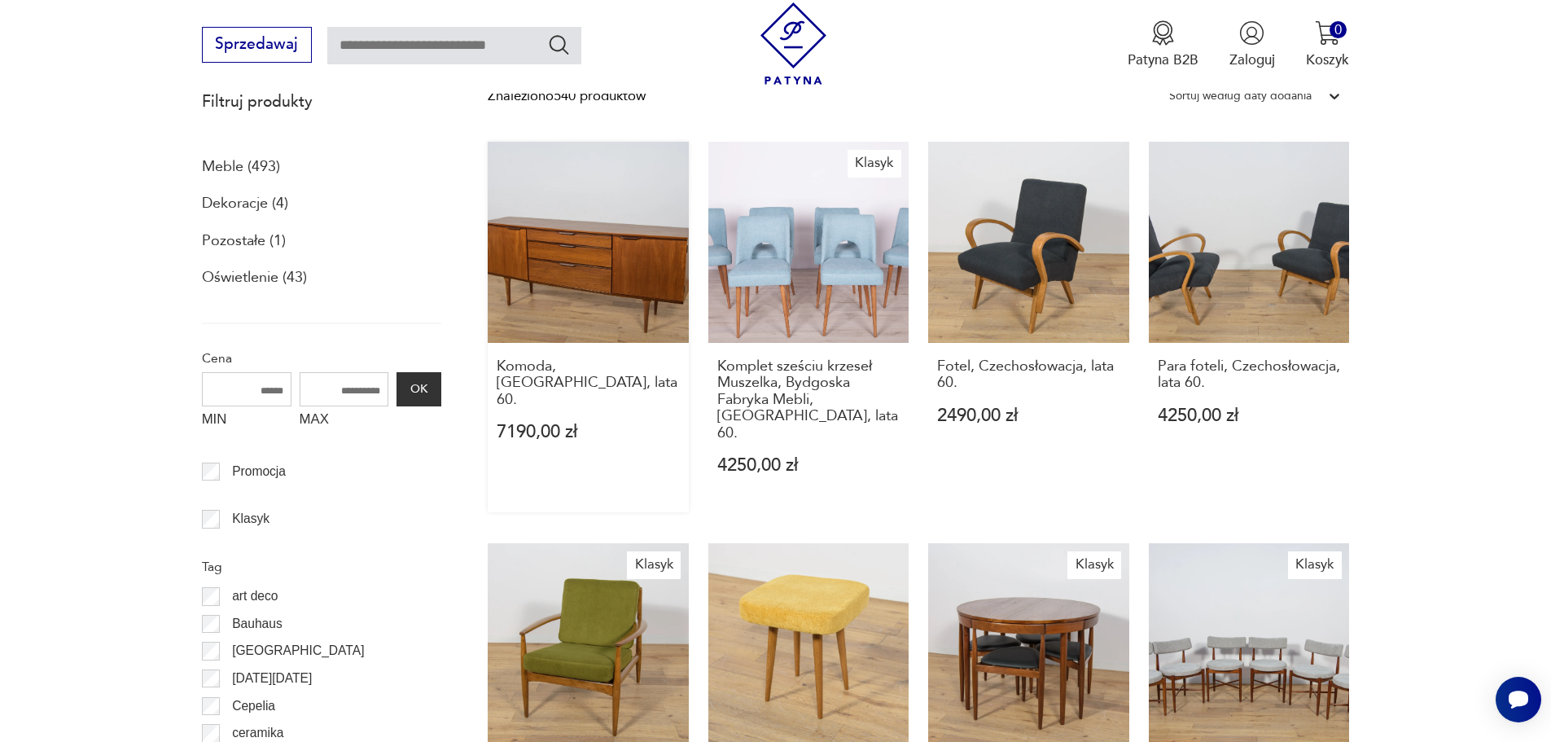
click at [639, 235] on link "Komoda, [GEOGRAPHIC_DATA], lata 60. 7190,00 zł" at bounding box center [588, 327] width 201 height 371
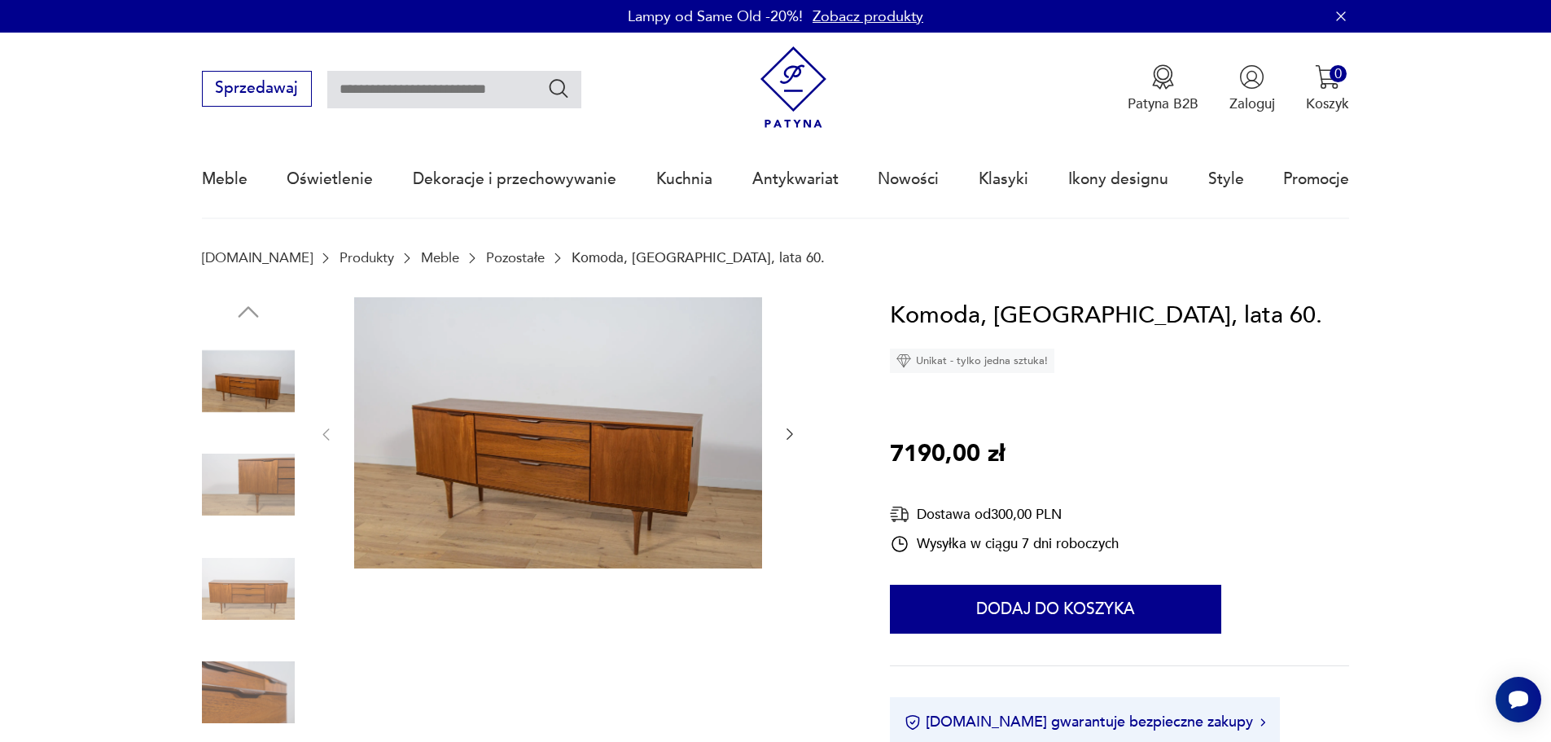
click at [257, 489] on img at bounding box center [248, 484] width 93 height 93
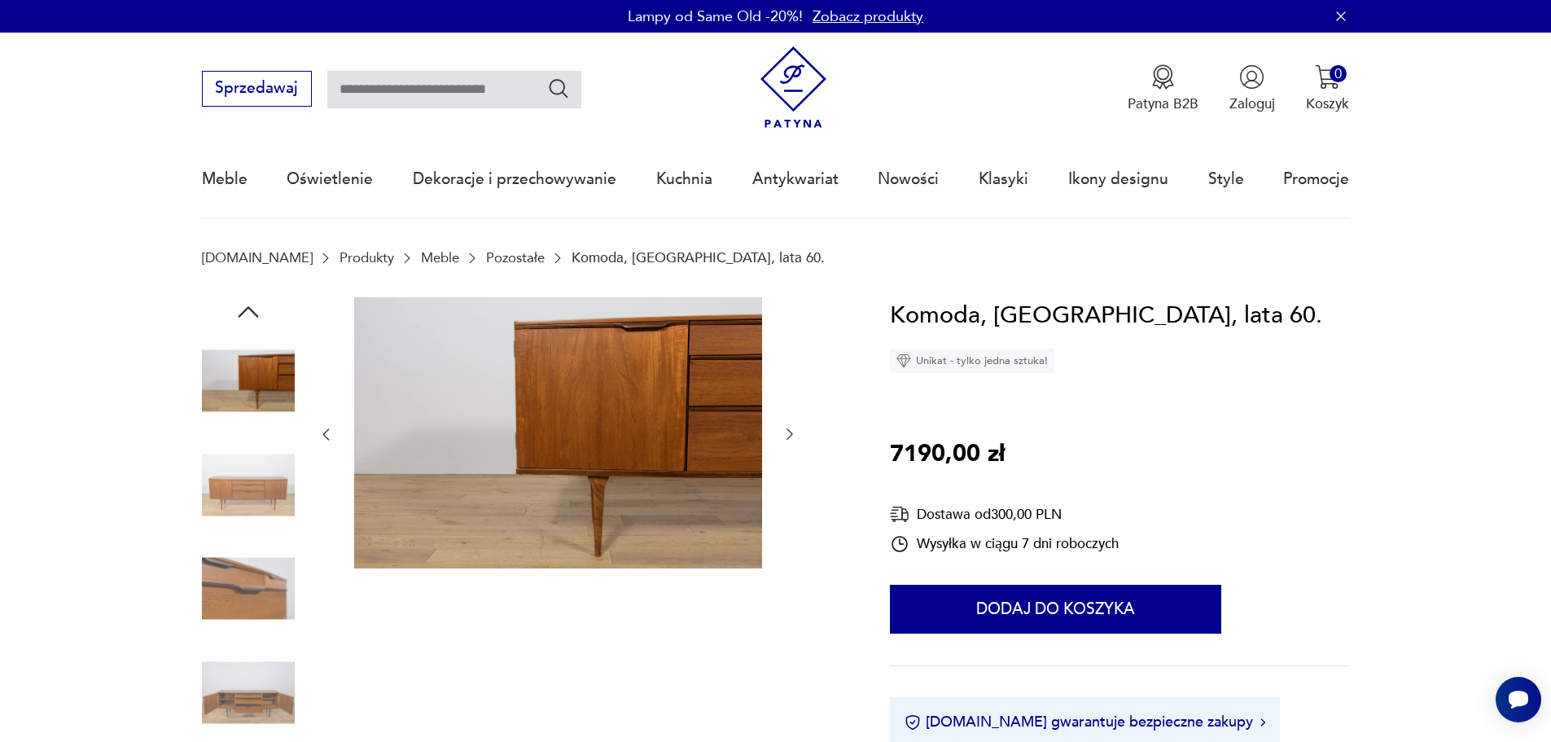
click at [253, 576] on img at bounding box center [248, 588] width 93 height 93
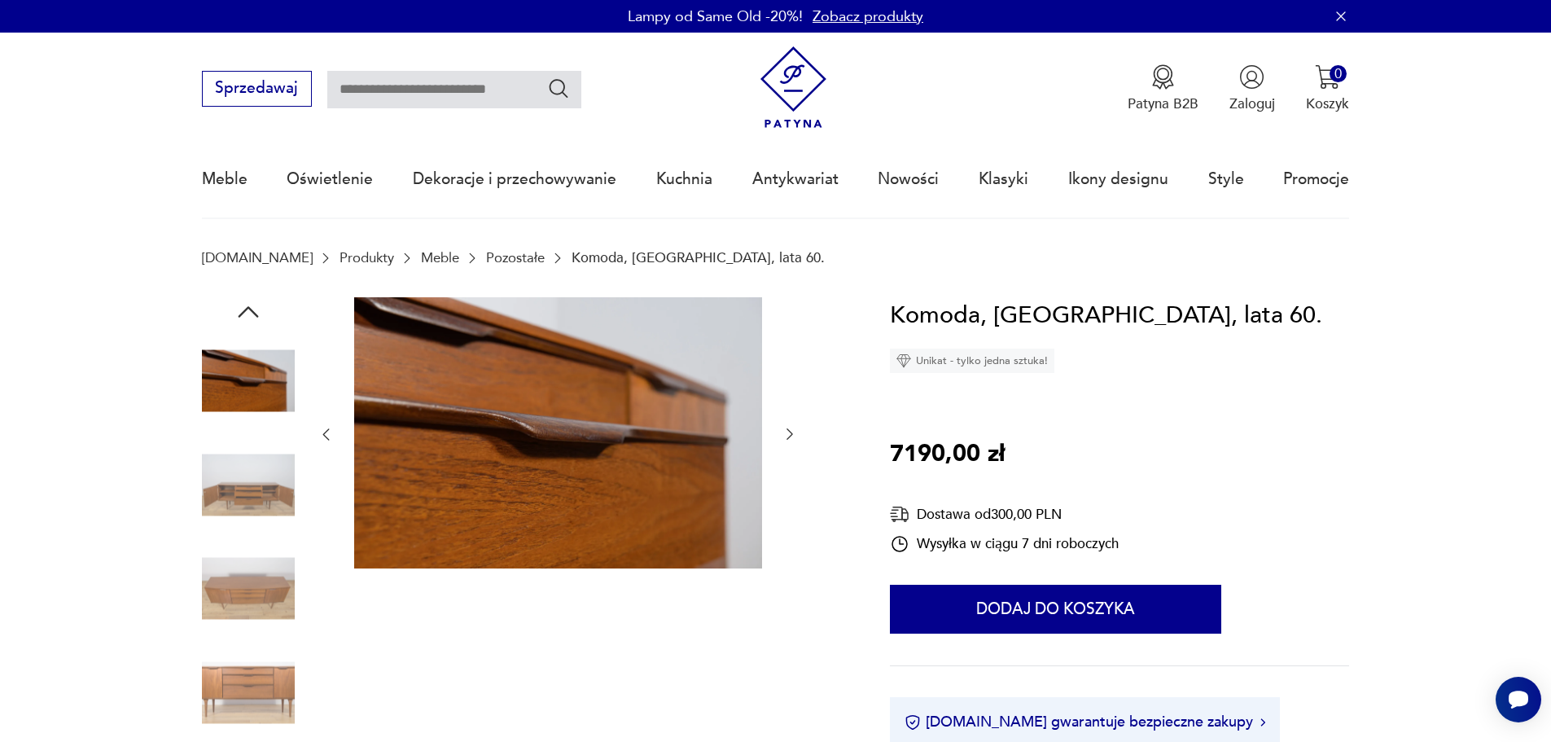
click at [270, 669] on img at bounding box center [248, 692] width 93 height 93
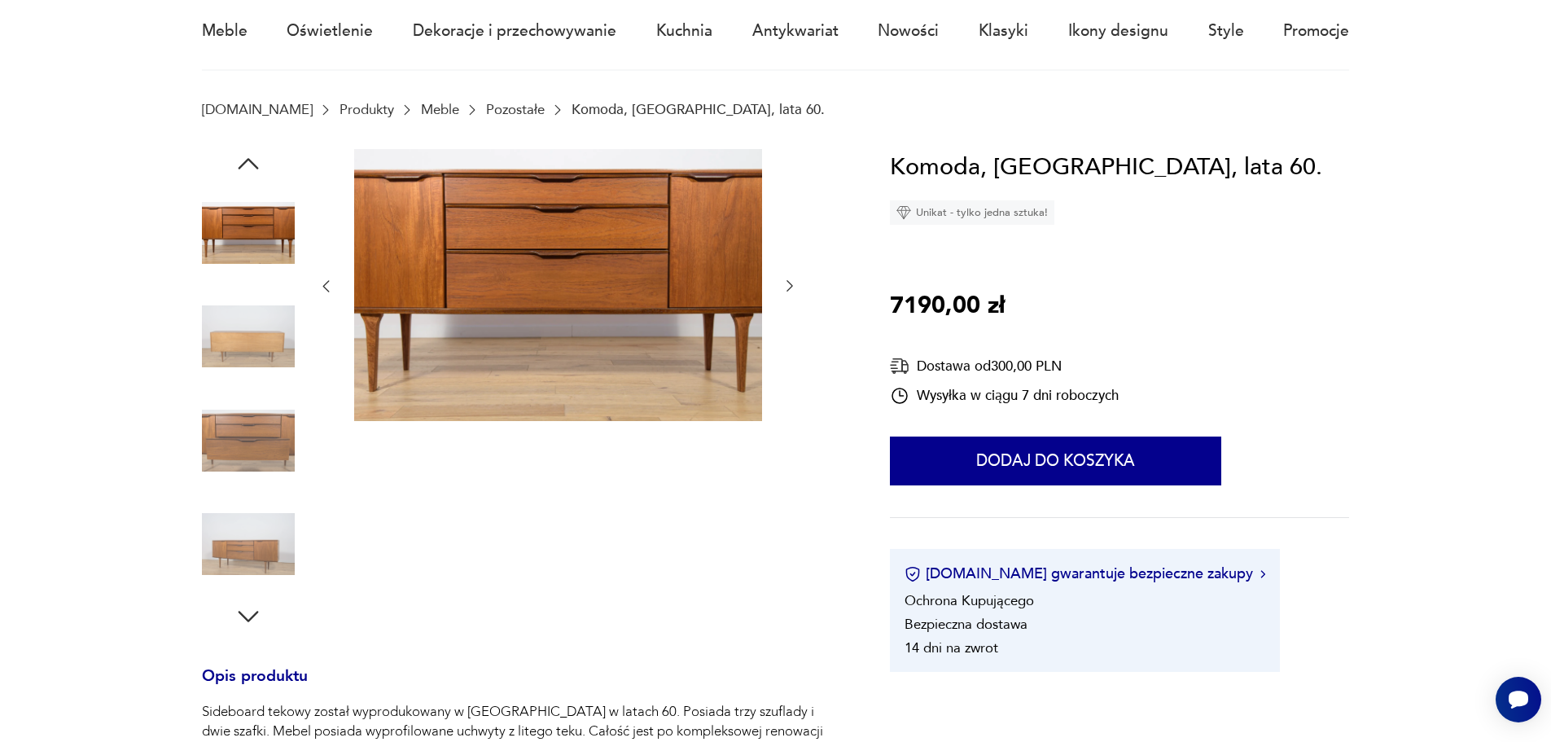
scroll to position [163, 0]
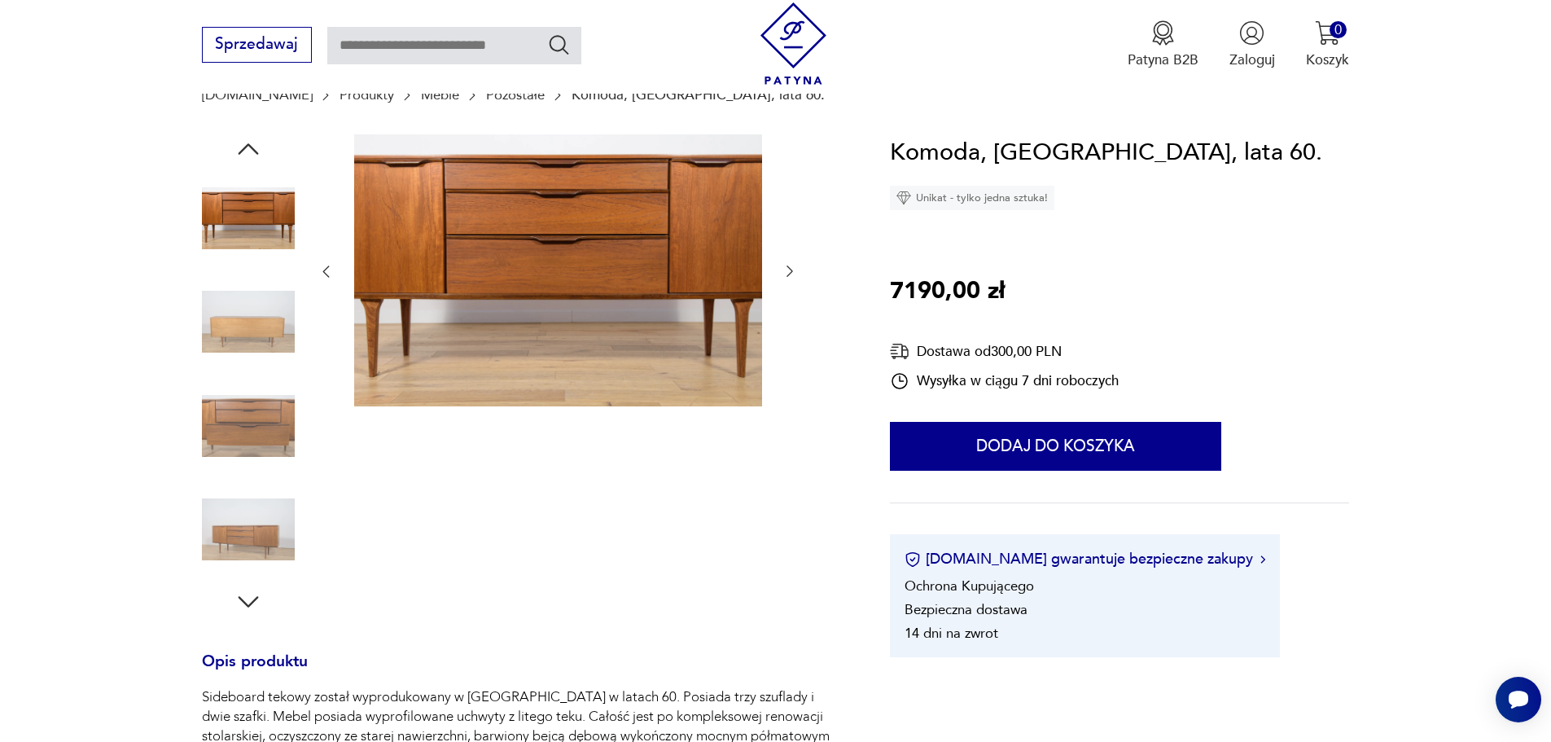
click at [249, 599] on icon "button" at bounding box center [248, 601] width 29 height 29
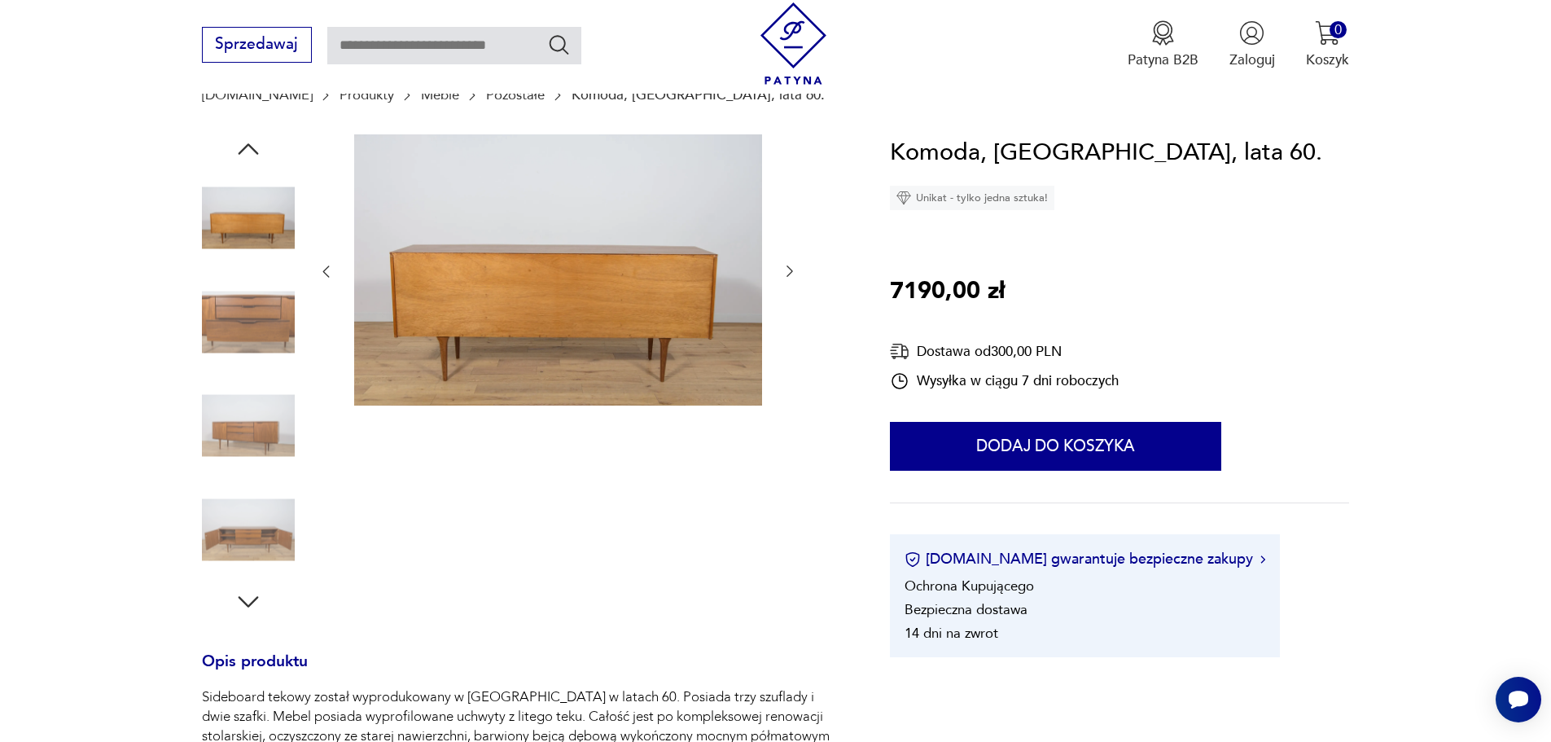
click at [249, 530] on img at bounding box center [248, 529] width 93 height 93
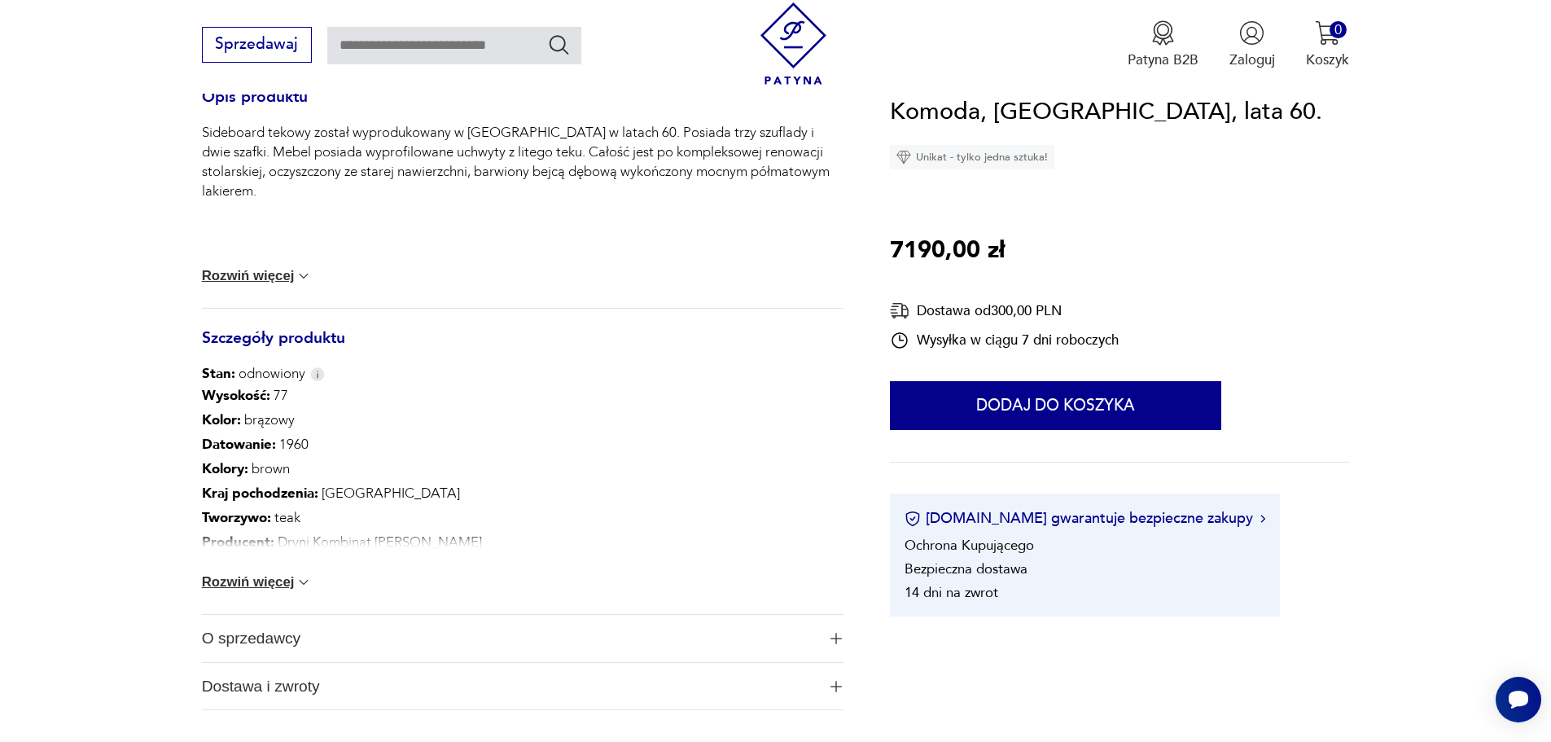
scroll to position [733, 0]
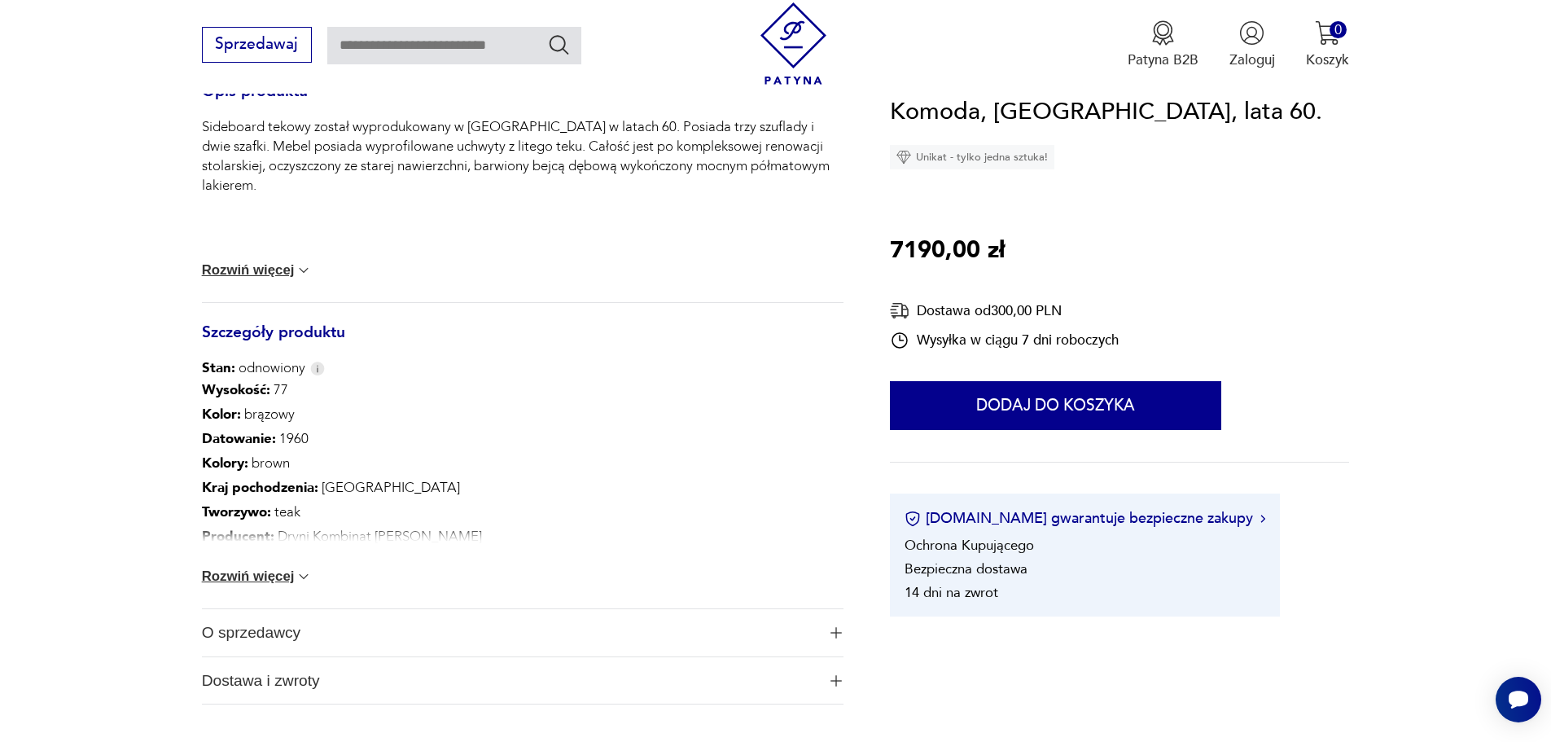
click at [289, 573] on button "Rozwiń więcej" at bounding box center [257, 576] width 111 height 16
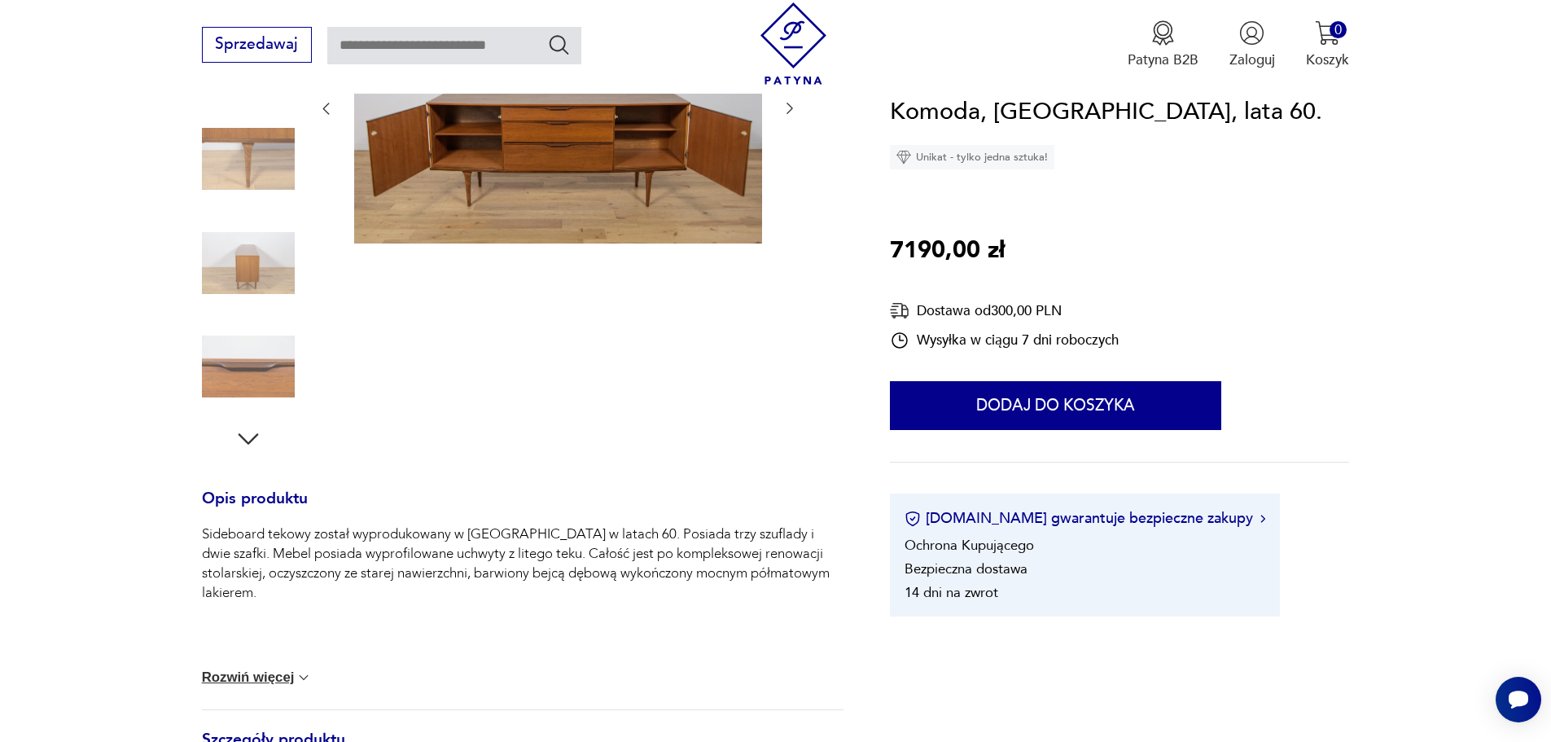
scroll to position [0, 0]
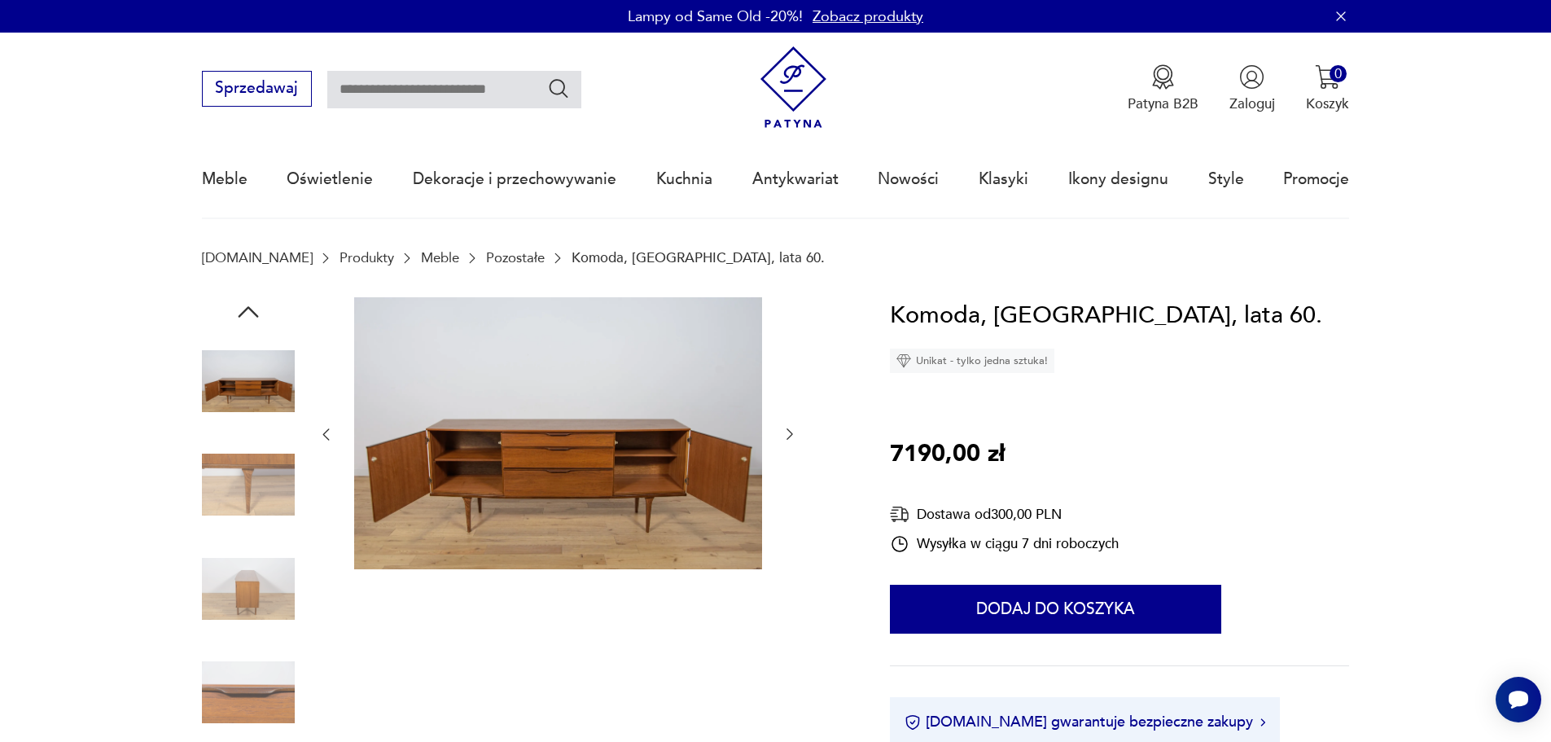
click at [421, 257] on link "Meble" at bounding box center [440, 257] width 38 height 15
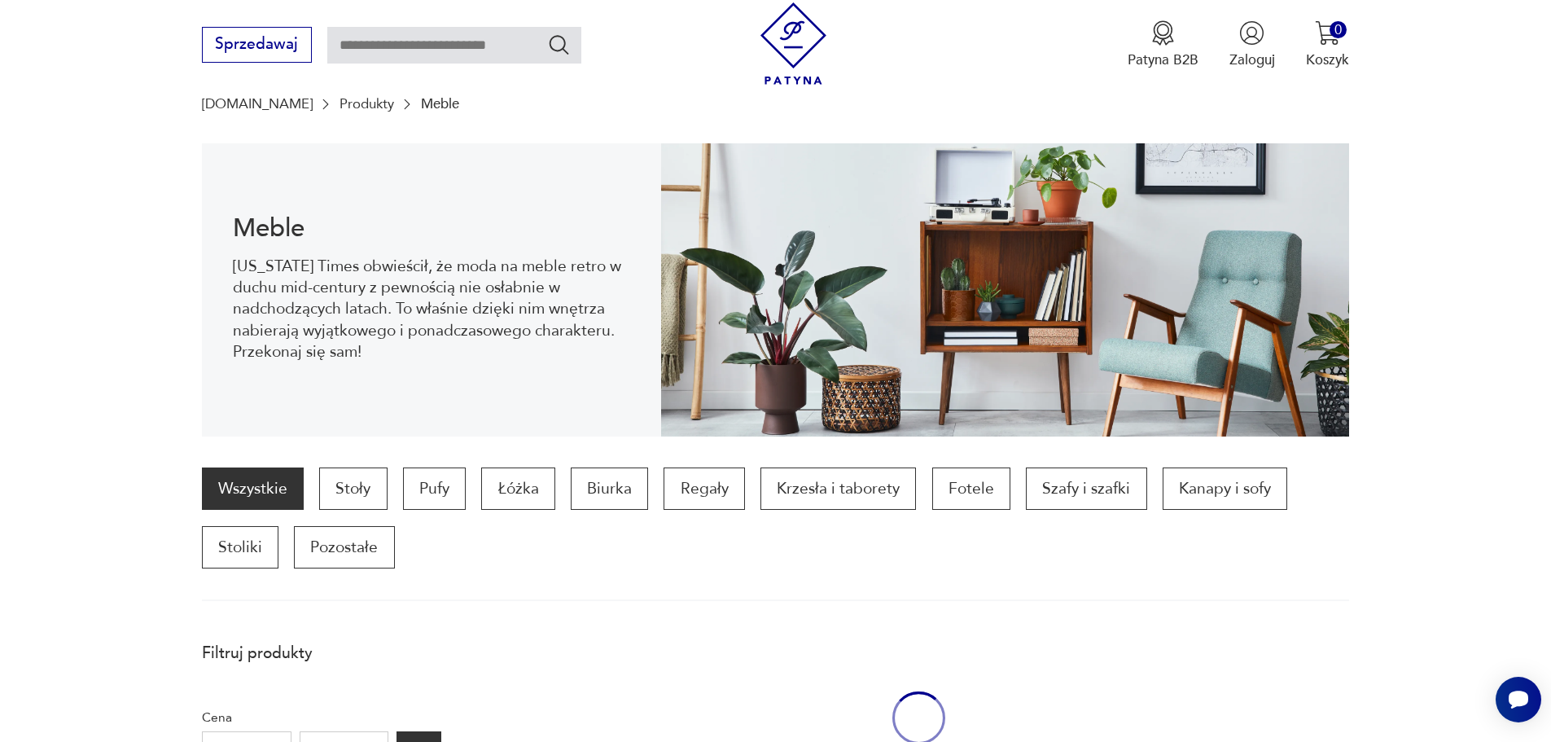
scroll to position [160, 0]
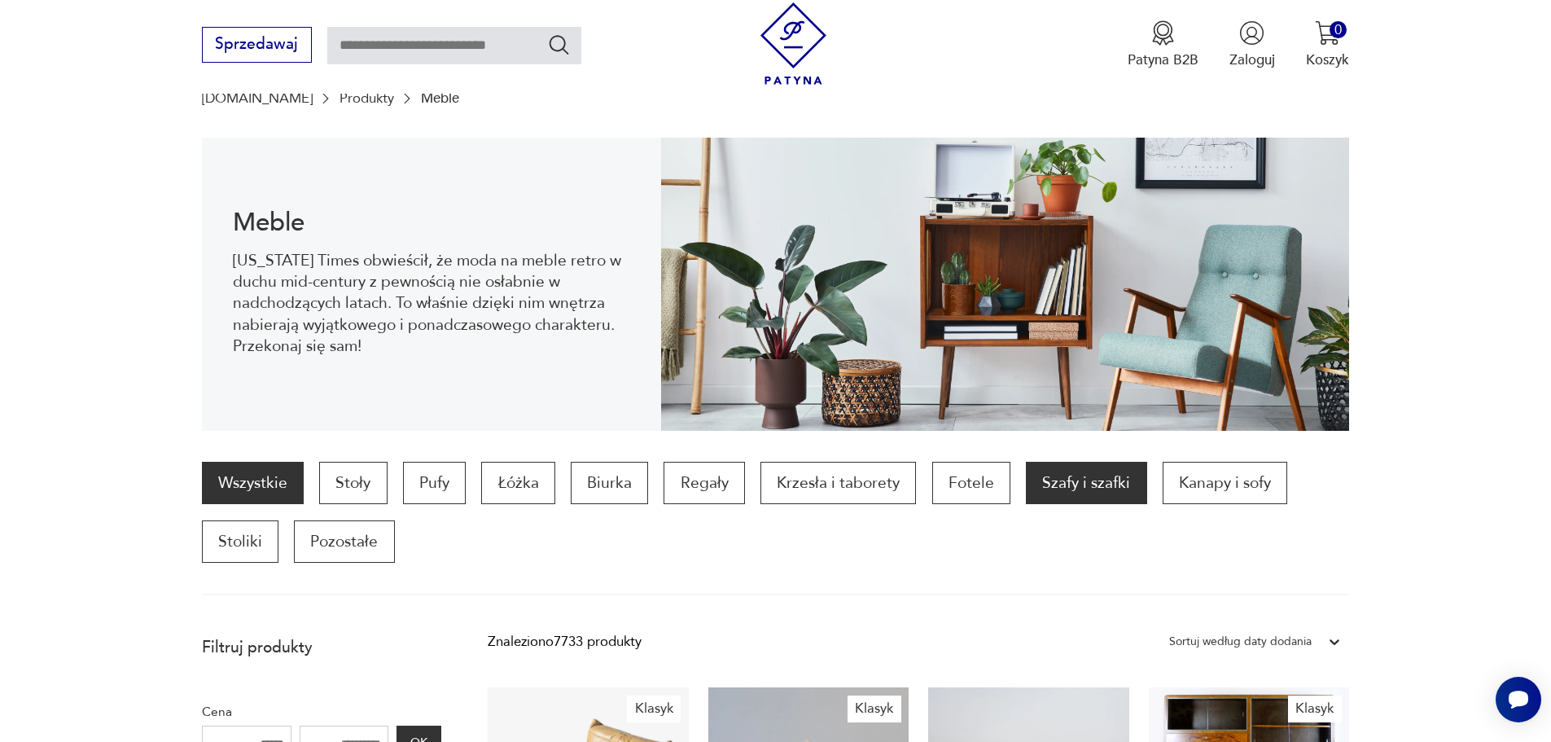
click at [1116, 475] on p "Szafy i szafki" at bounding box center [1086, 483] width 121 height 42
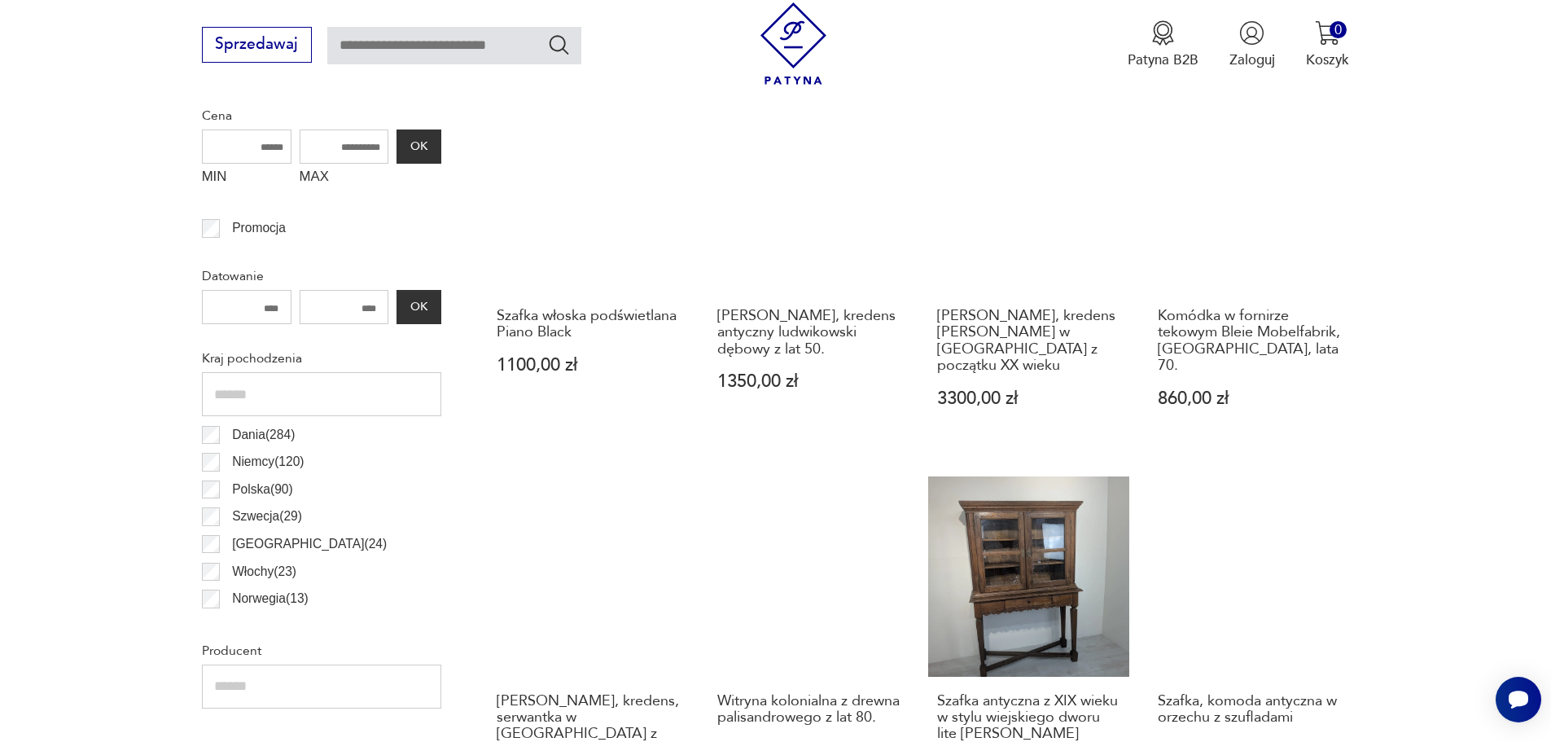
scroll to position [787, 0]
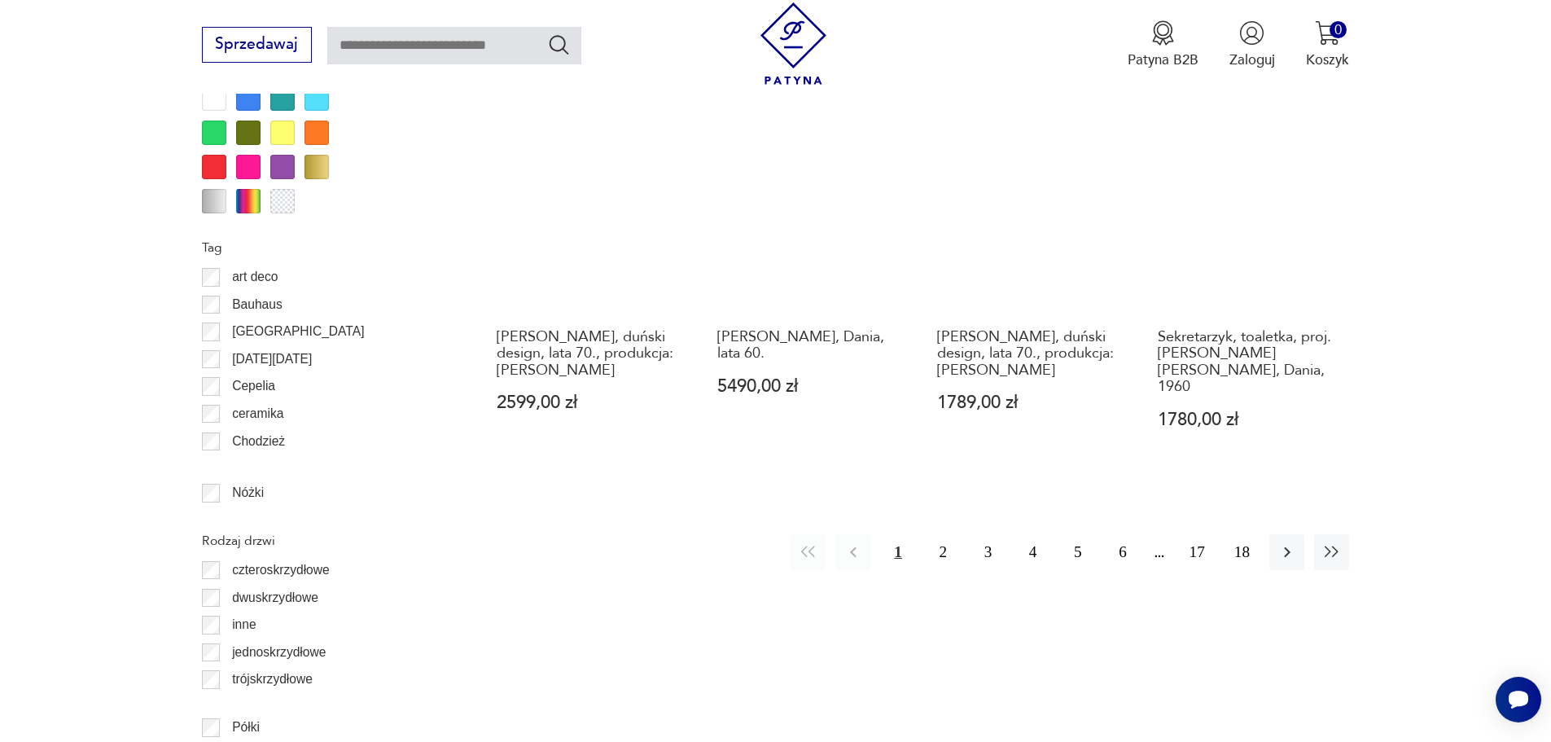
scroll to position [1936, 0]
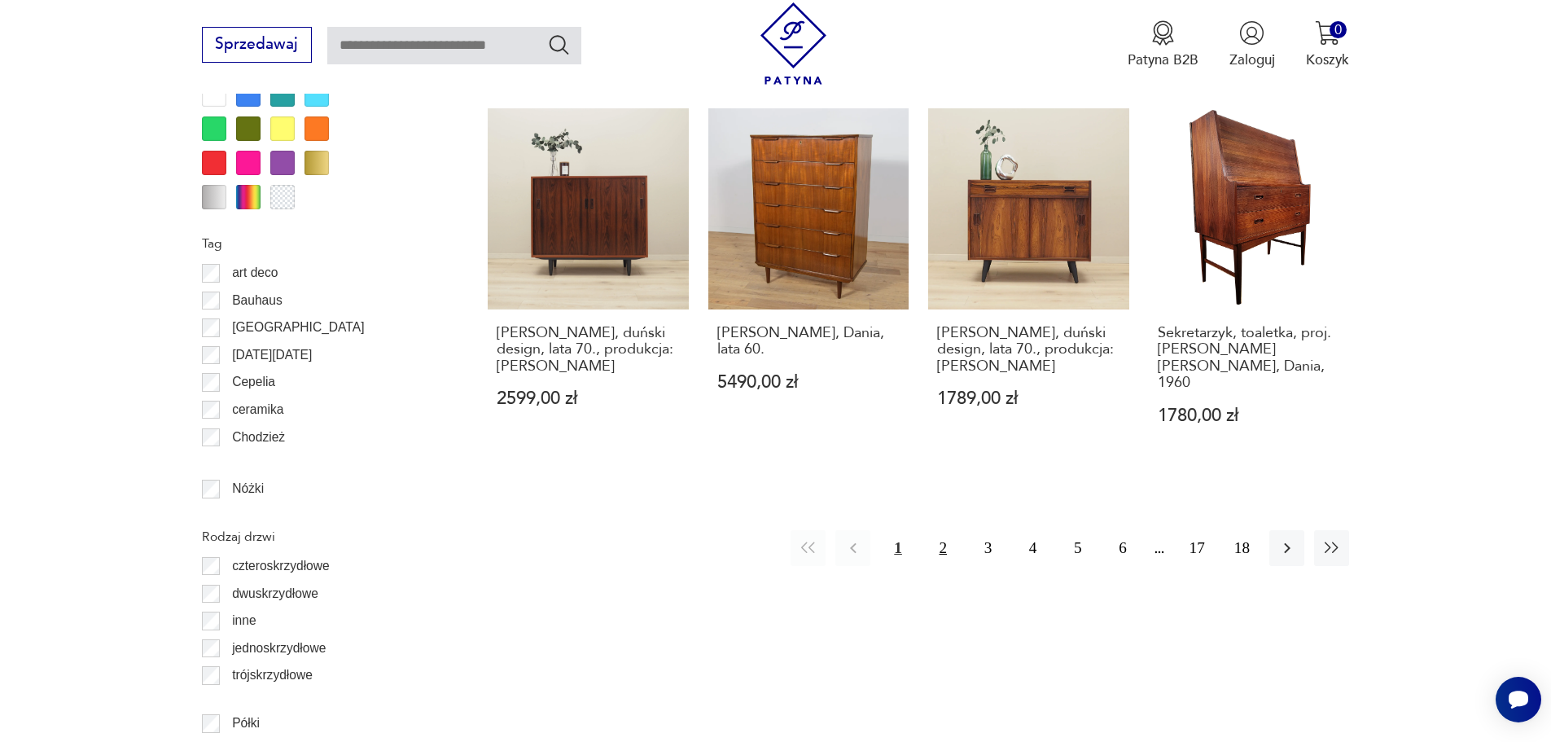
click at [943, 530] on button "2" at bounding box center [943, 547] width 35 height 35
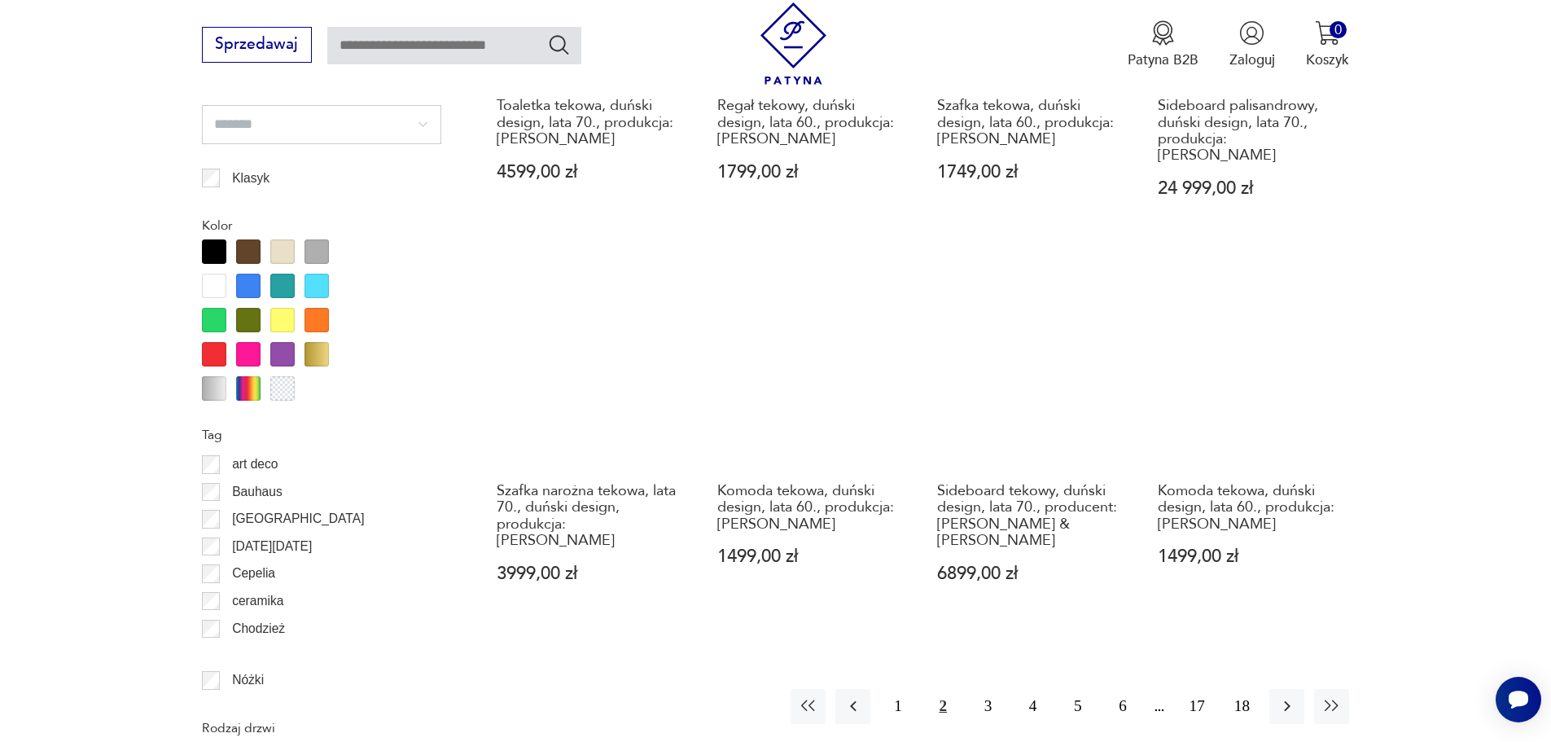
scroll to position [1855, 0]
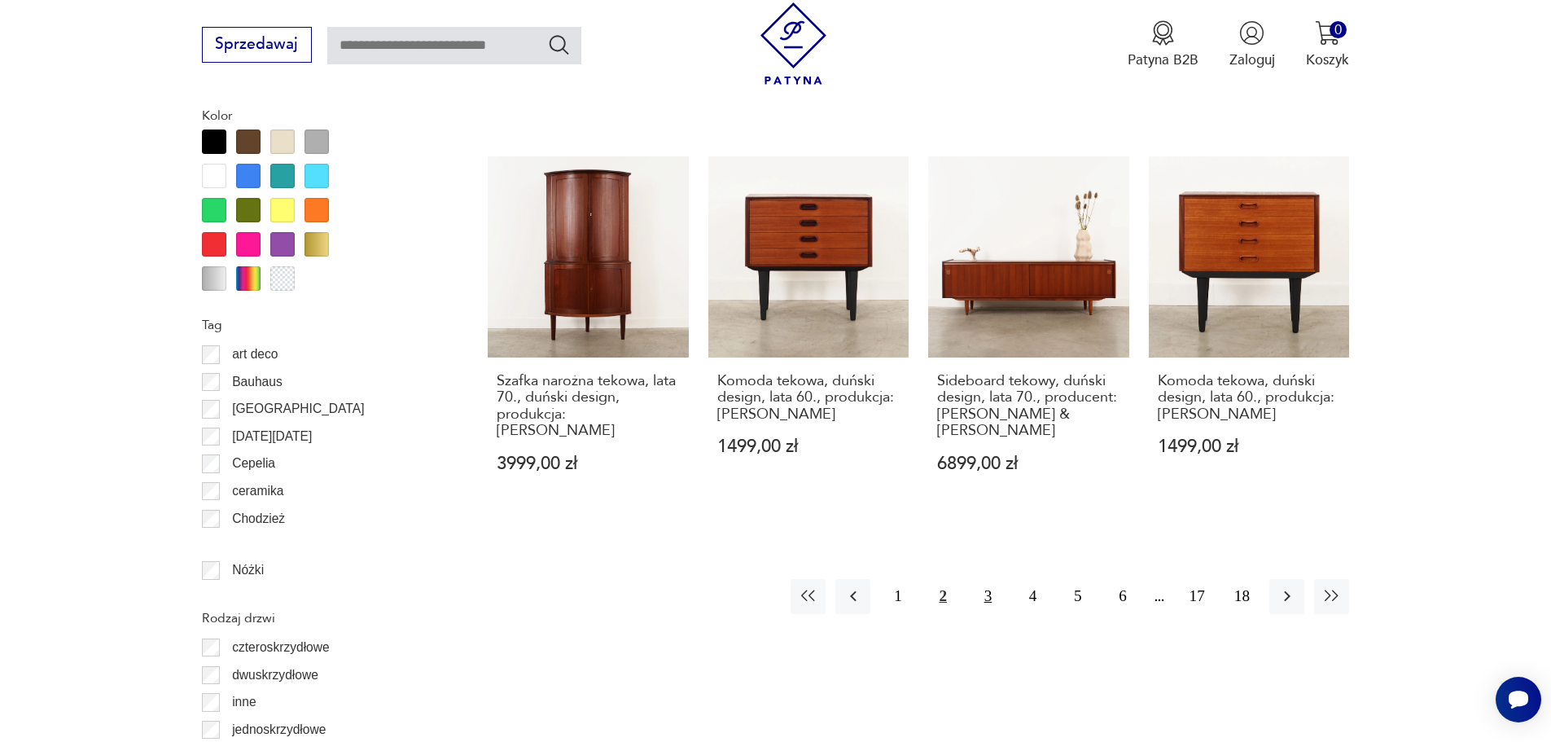
click at [984, 580] on button "3" at bounding box center [988, 596] width 35 height 35
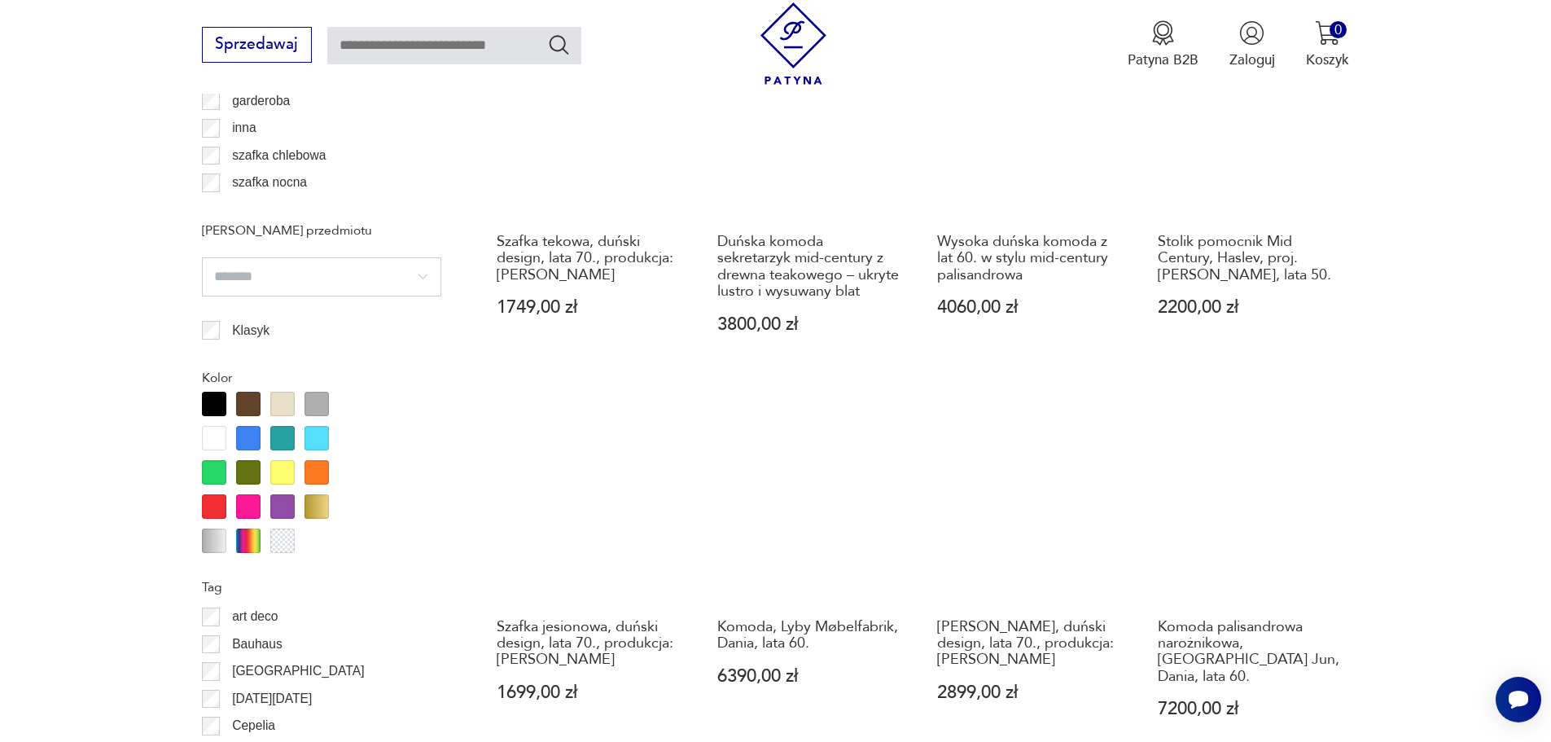
scroll to position [1611, 0]
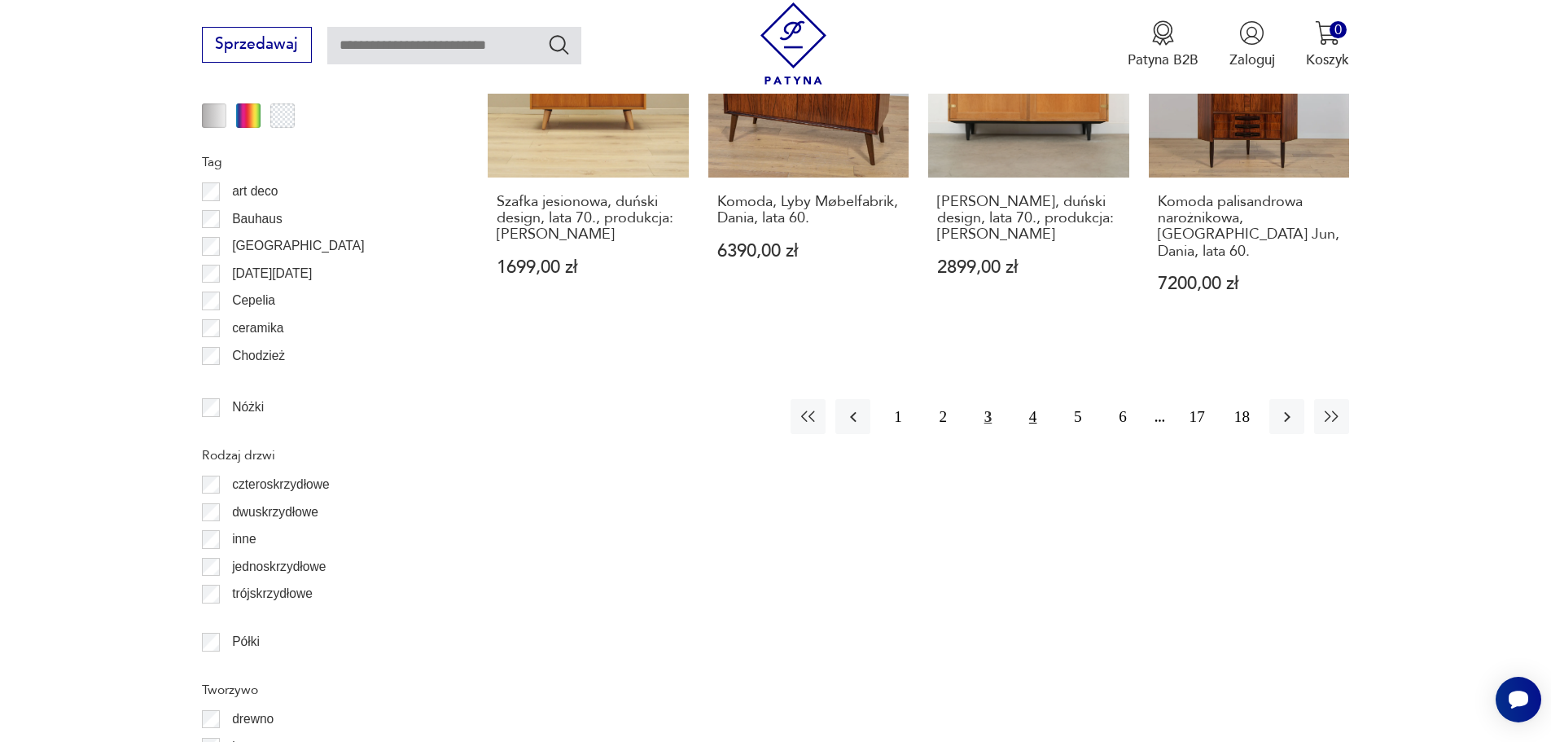
click at [1027, 399] on button "4" at bounding box center [1032, 416] width 35 height 35
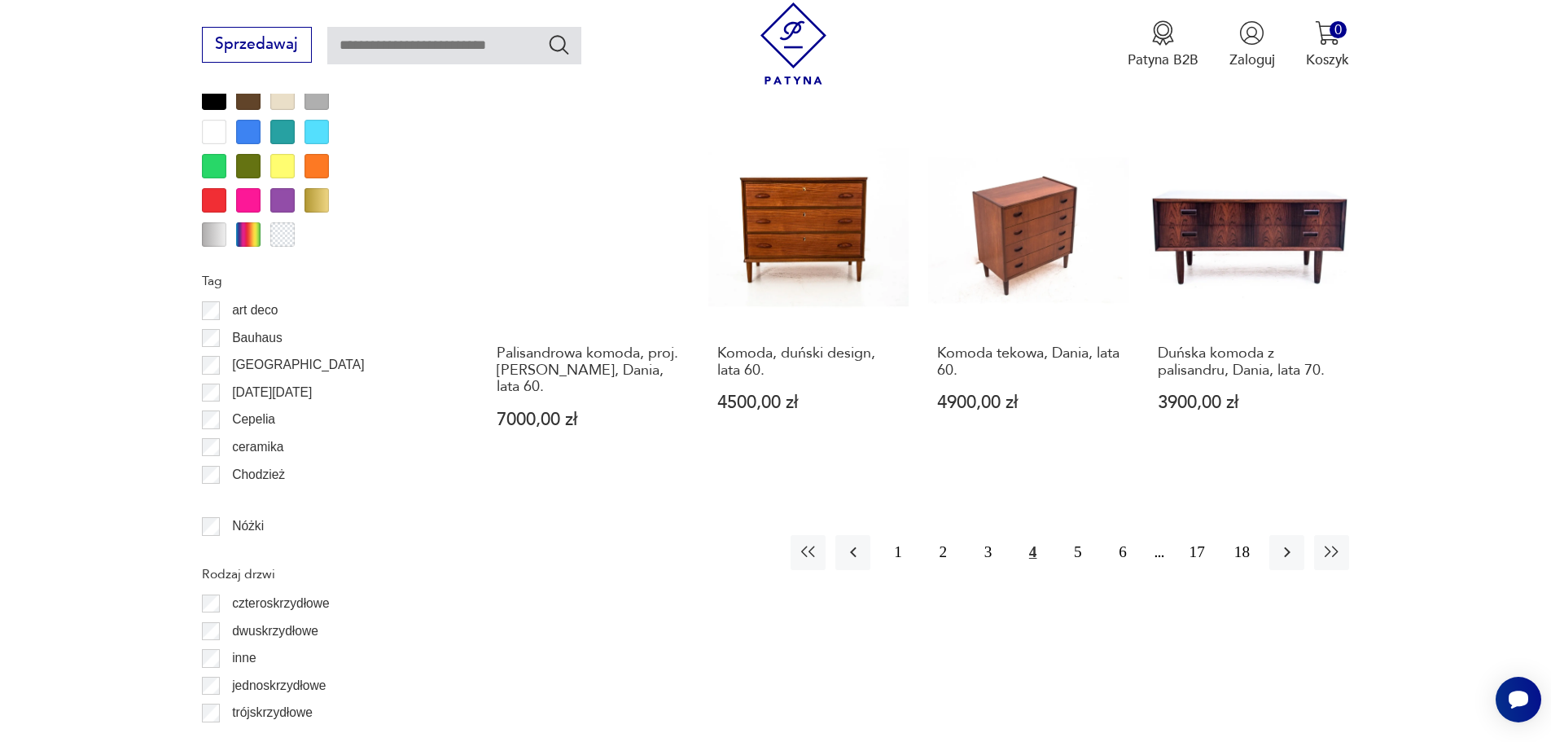
scroll to position [1936, 0]
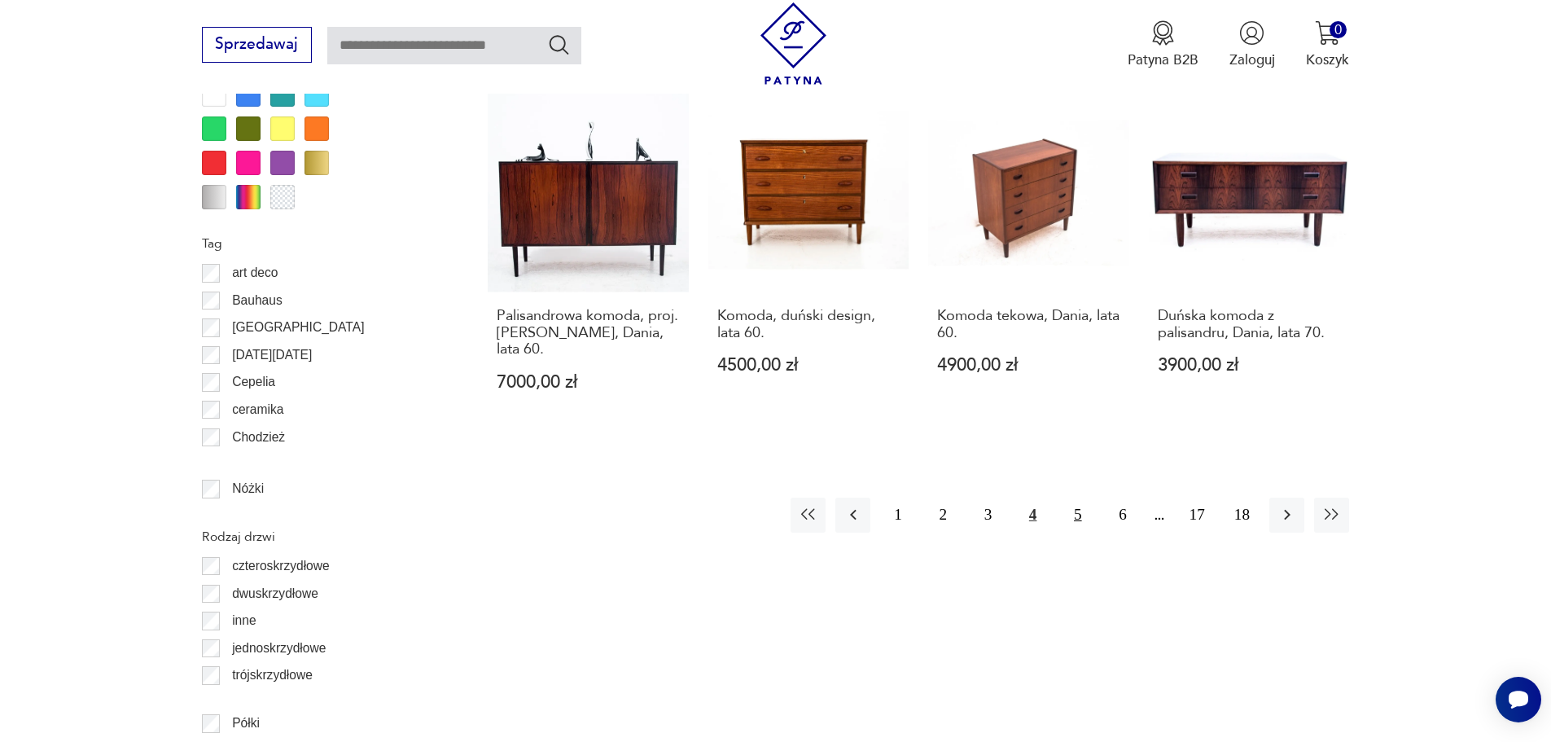
click at [1080, 498] on button "5" at bounding box center [1077, 515] width 35 height 35
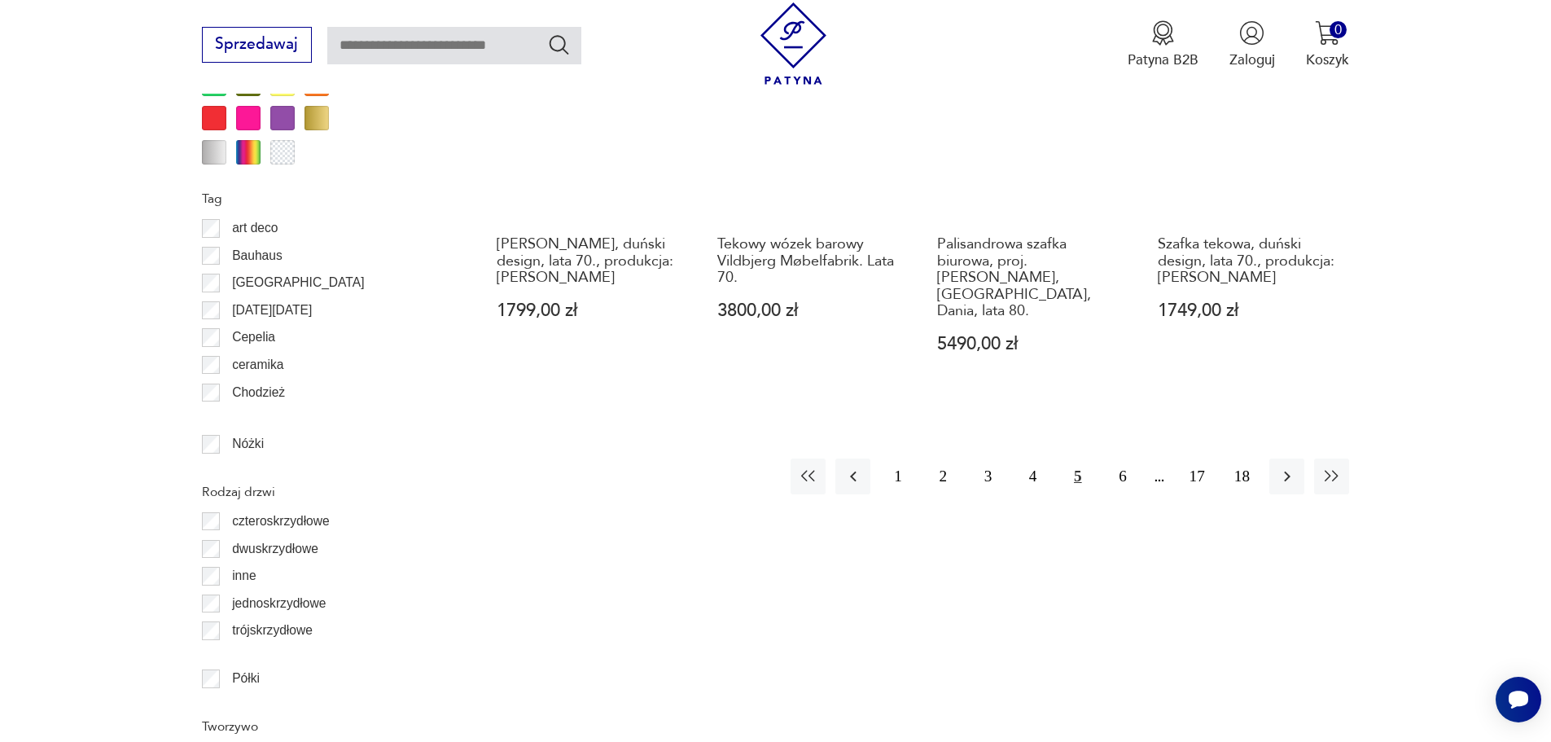
scroll to position [2018, 0]
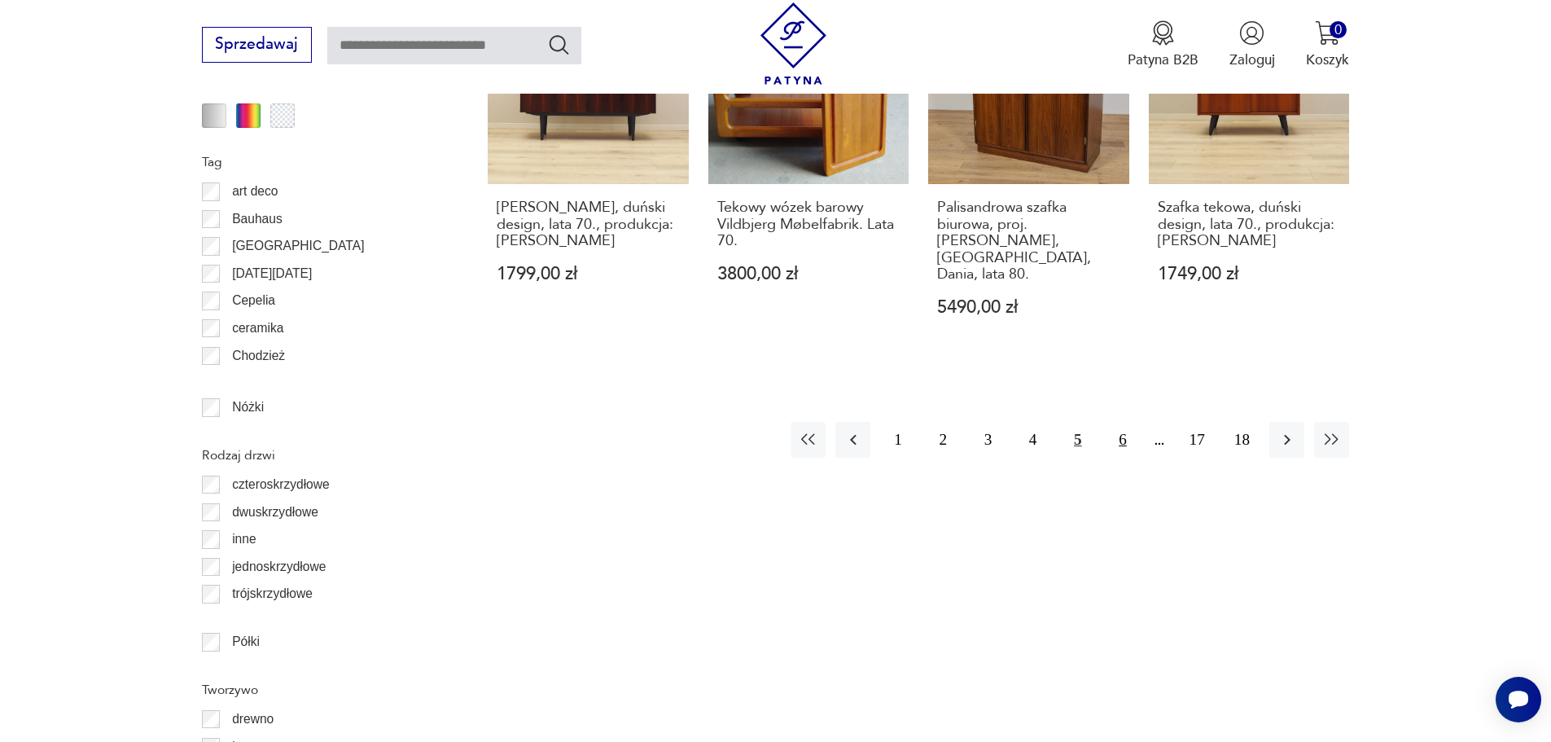
click at [1121, 422] on button "6" at bounding box center [1122, 439] width 35 height 35
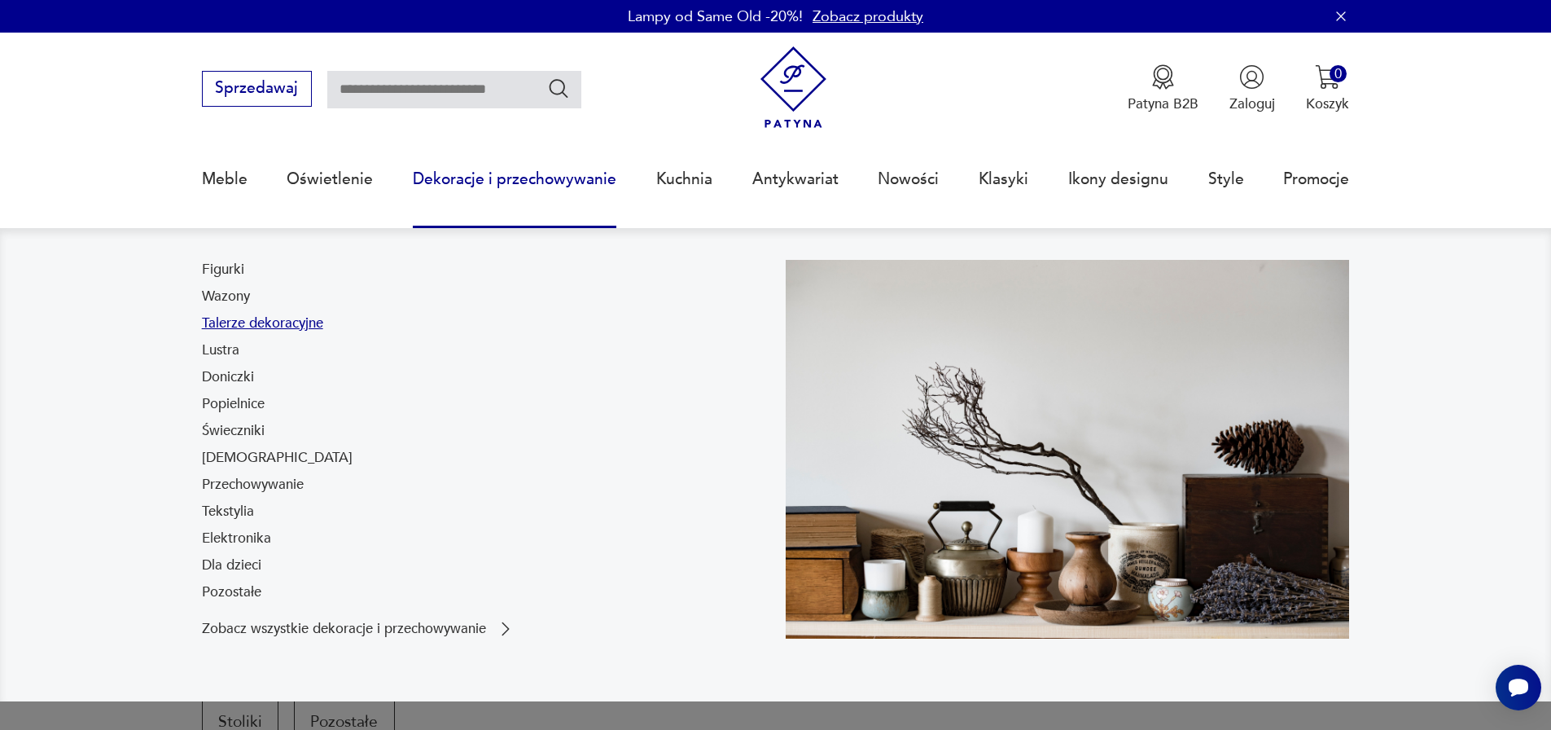
click at [272, 323] on link "Talerze dekoracyjne" at bounding box center [262, 324] width 121 height 20
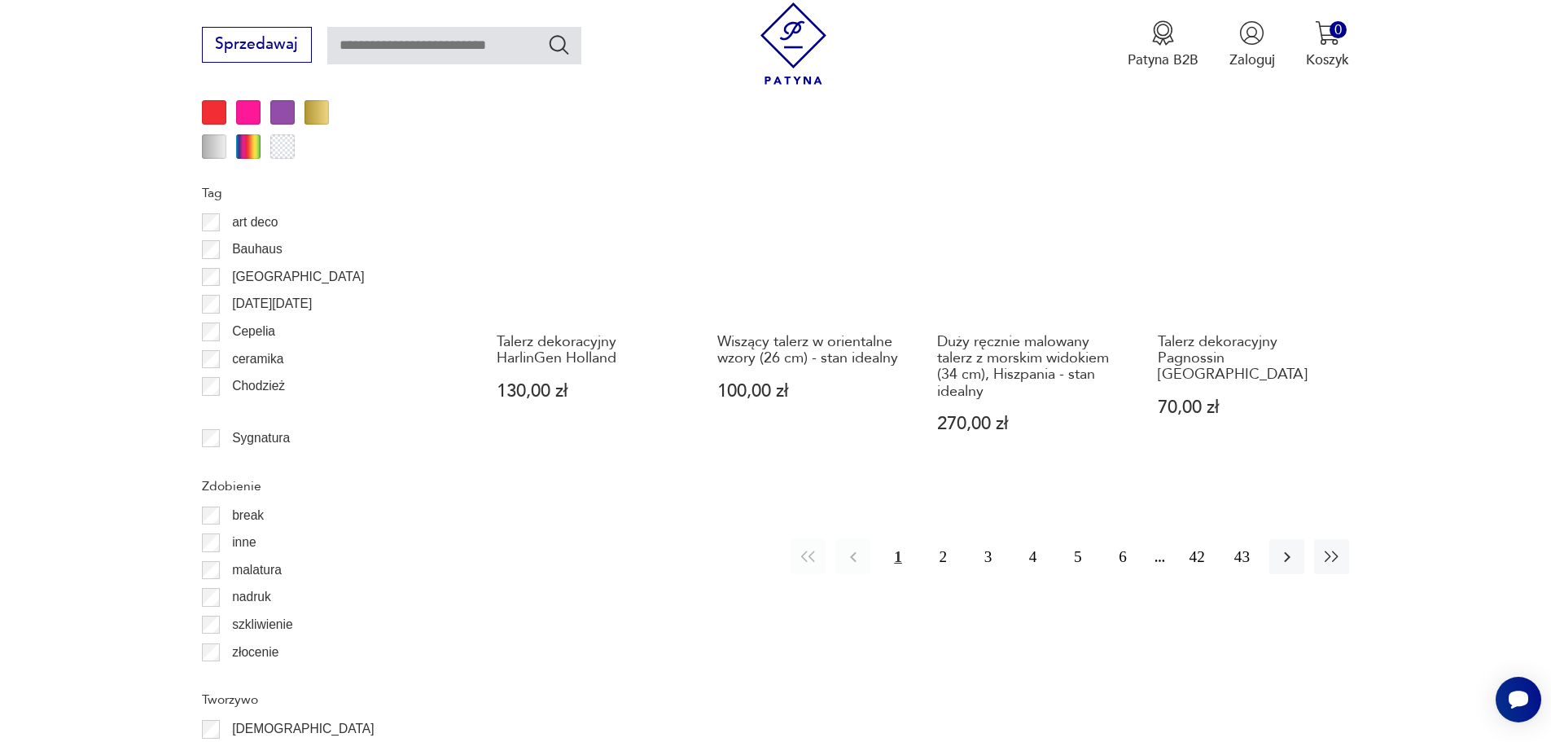
scroll to position [1927, 0]
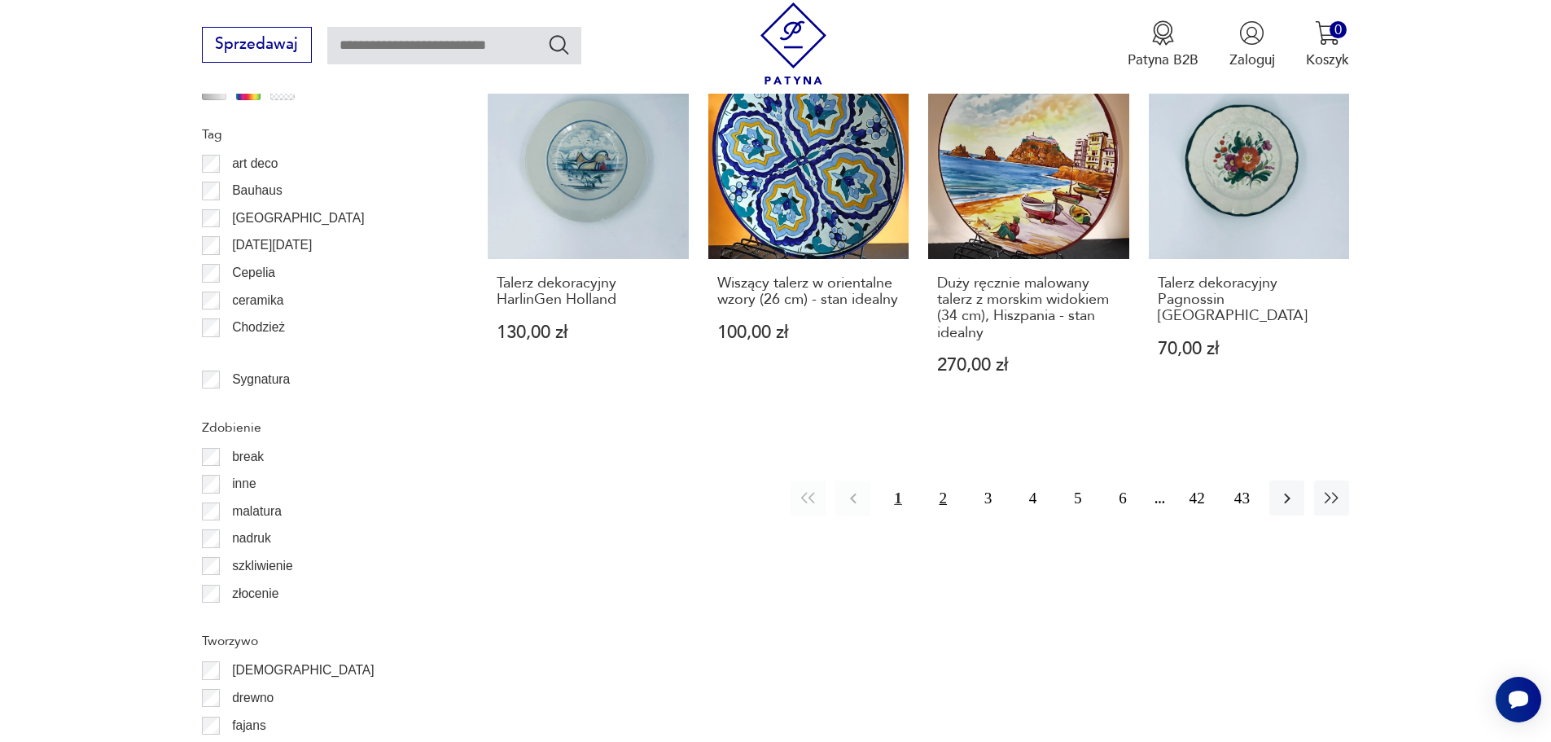
click at [945, 482] on button "2" at bounding box center [943, 497] width 35 height 35
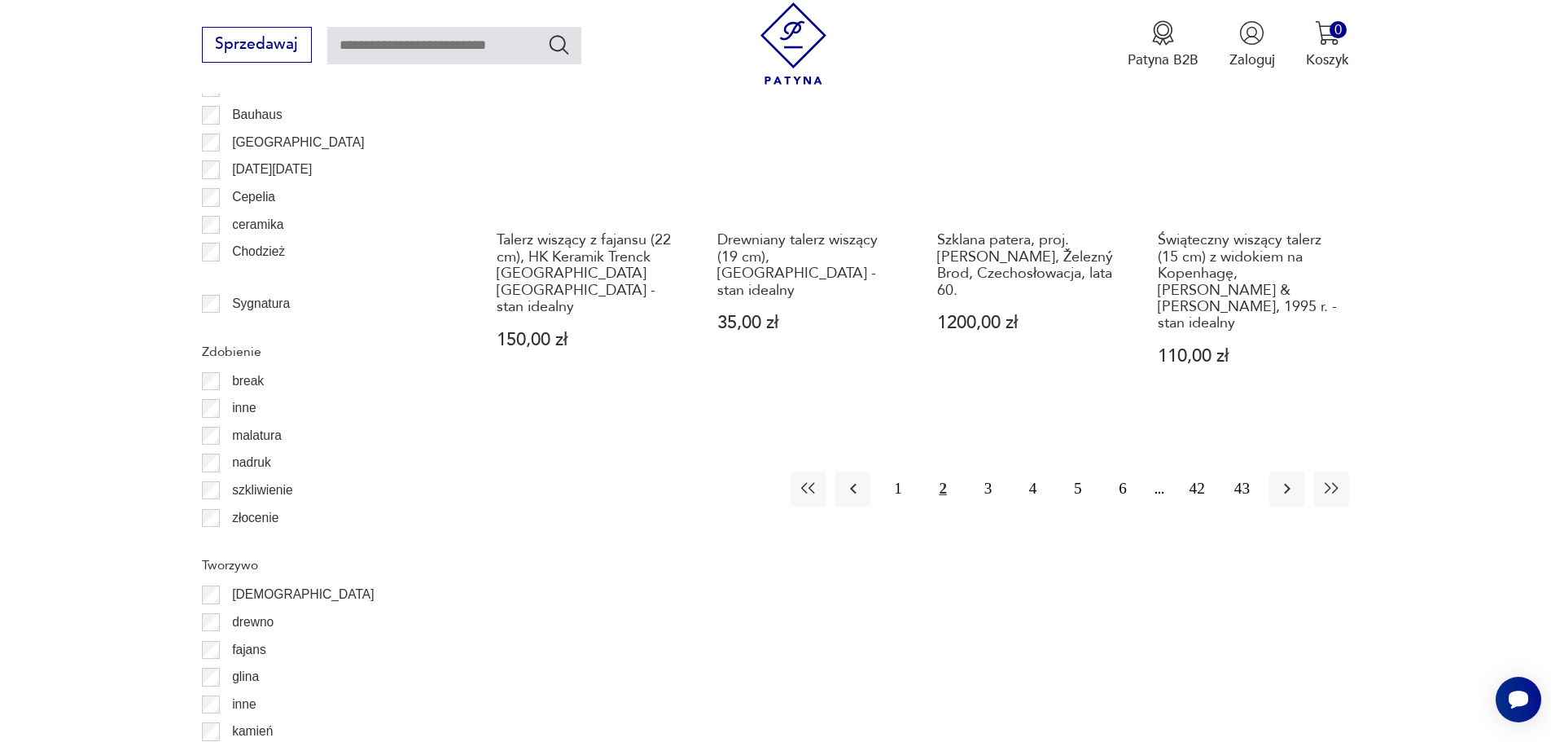
scroll to position [2008, 0]
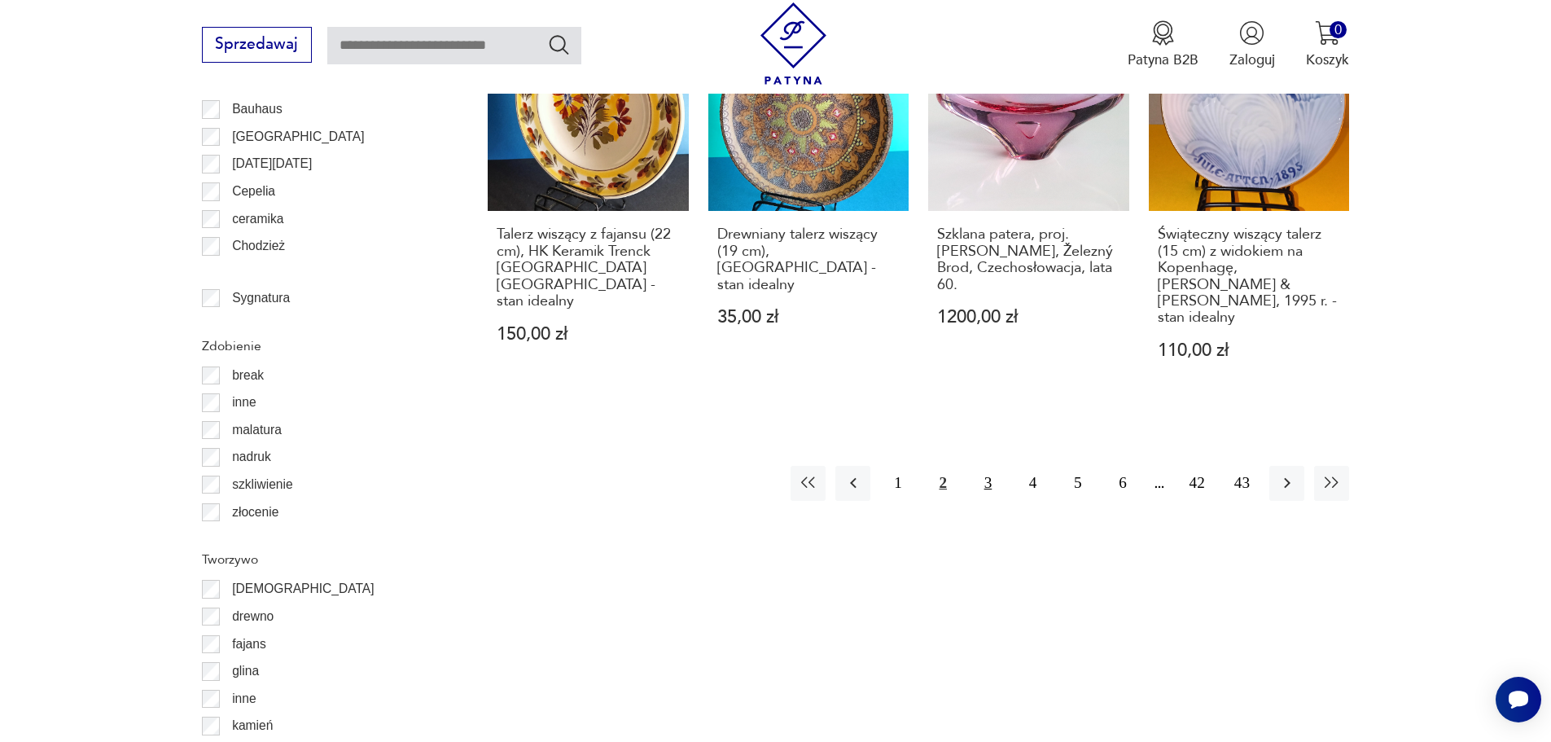
click at [989, 466] on button "3" at bounding box center [988, 483] width 35 height 35
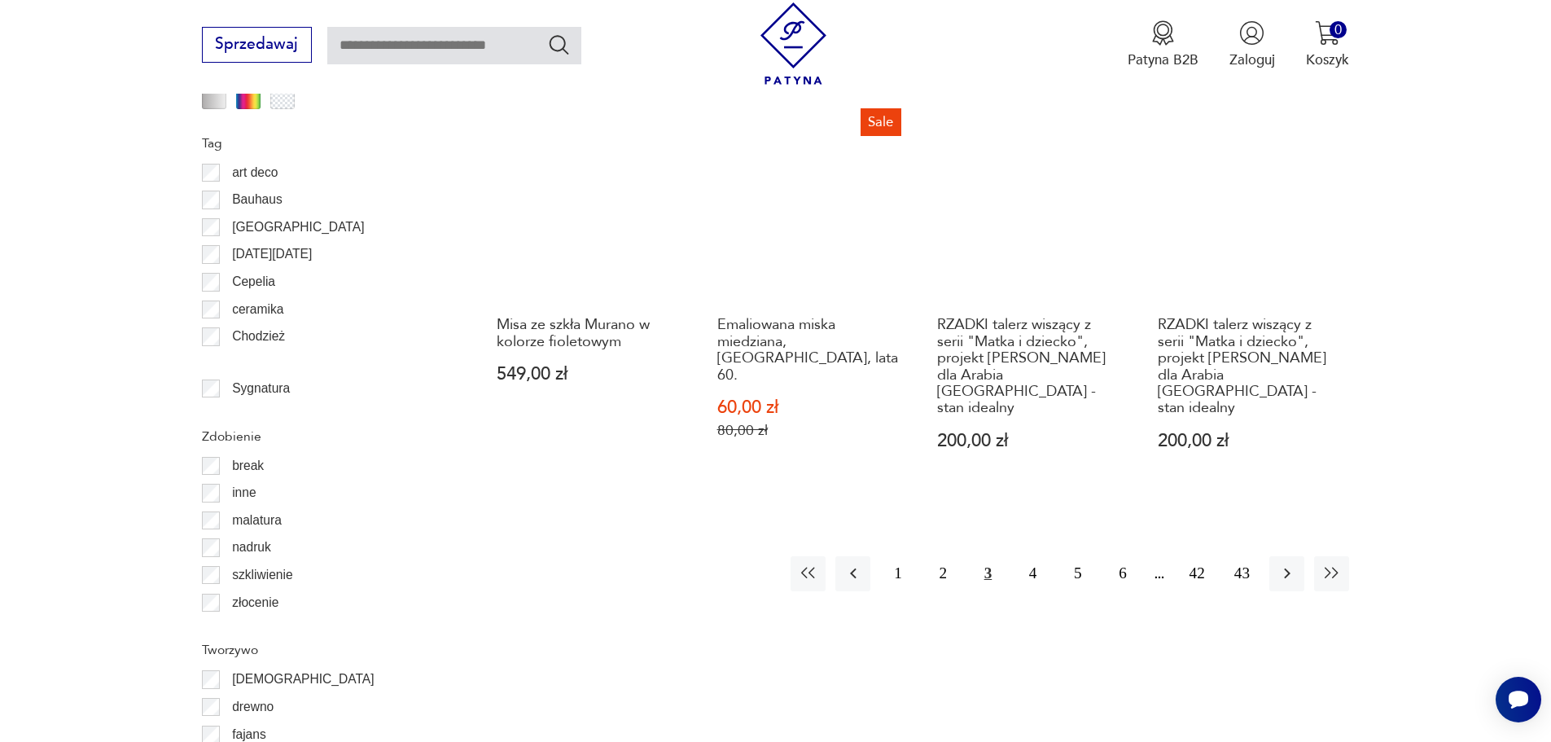
scroll to position [1927, 0]
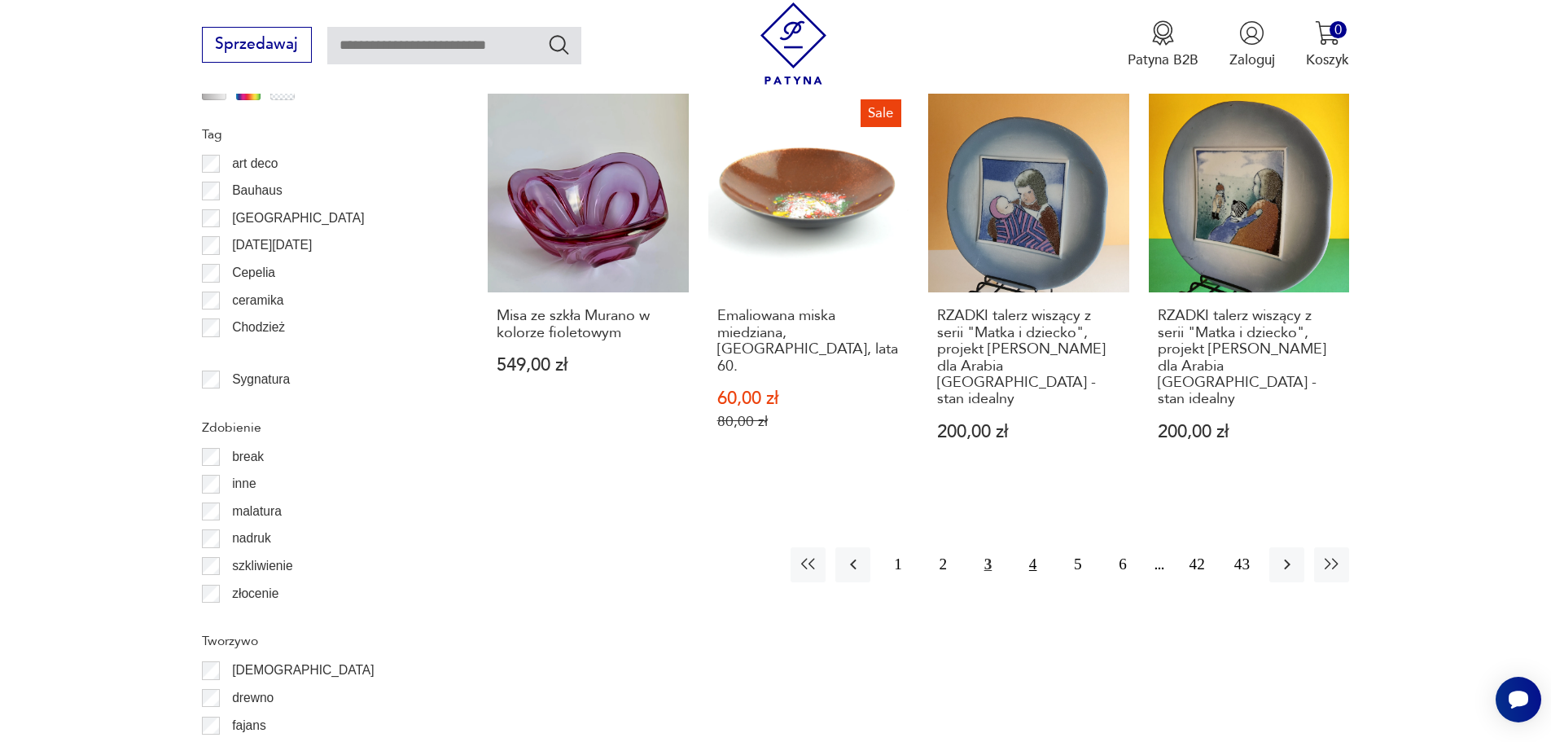
click at [1039, 547] on button "4" at bounding box center [1032, 564] width 35 height 35
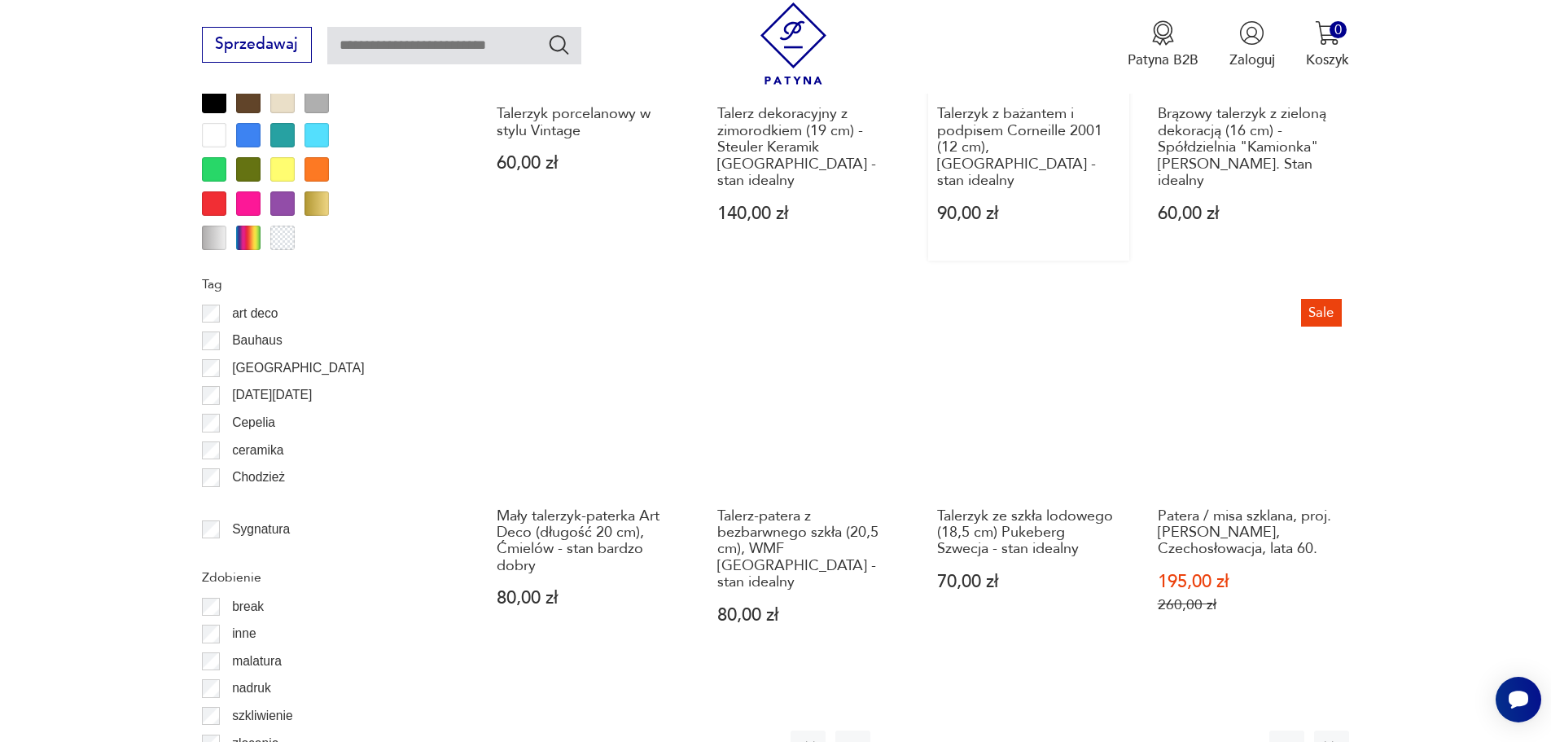
scroll to position [1845, 0]
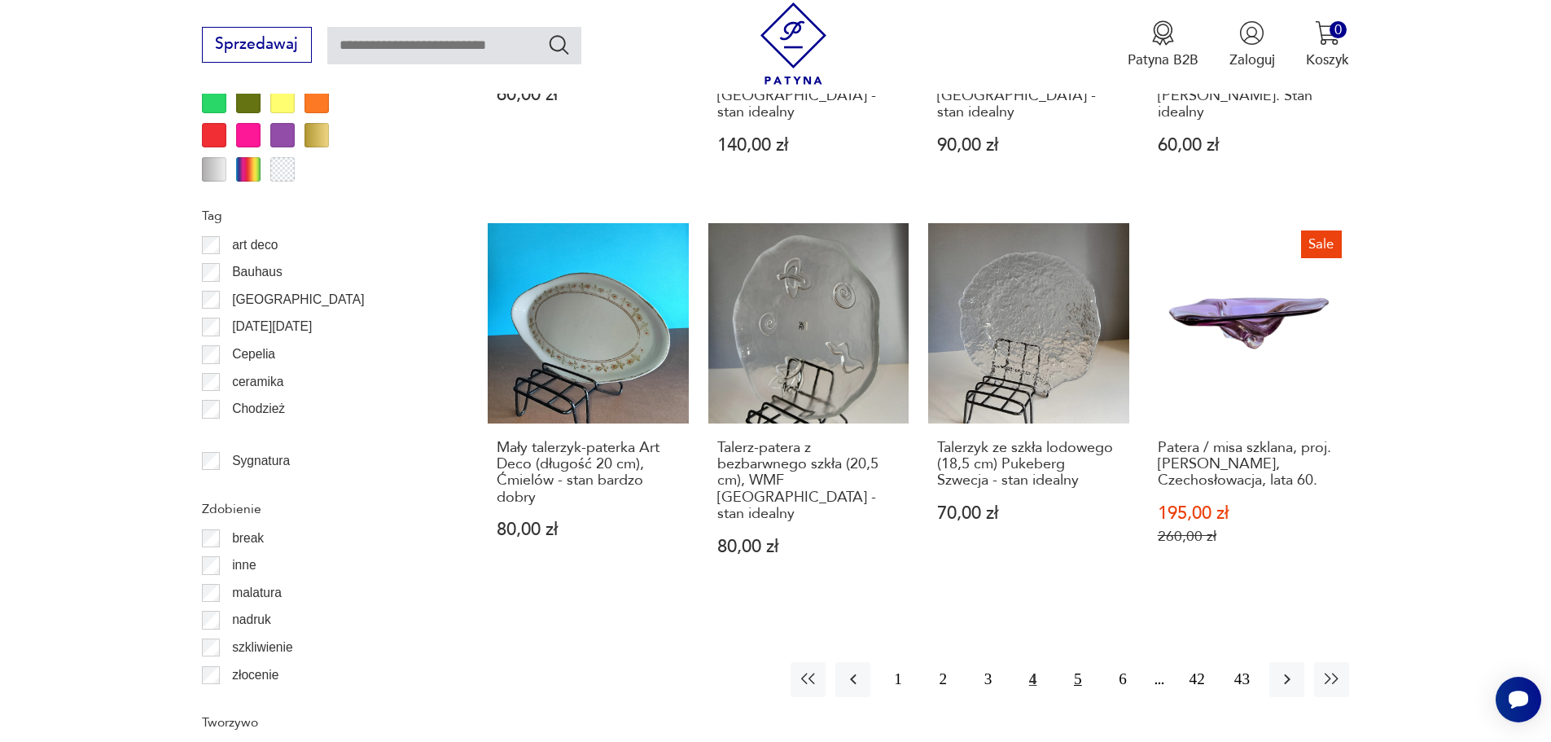
click at [1069, 662] on button "5" at bounding box center [1077, 679] width 35 height 35
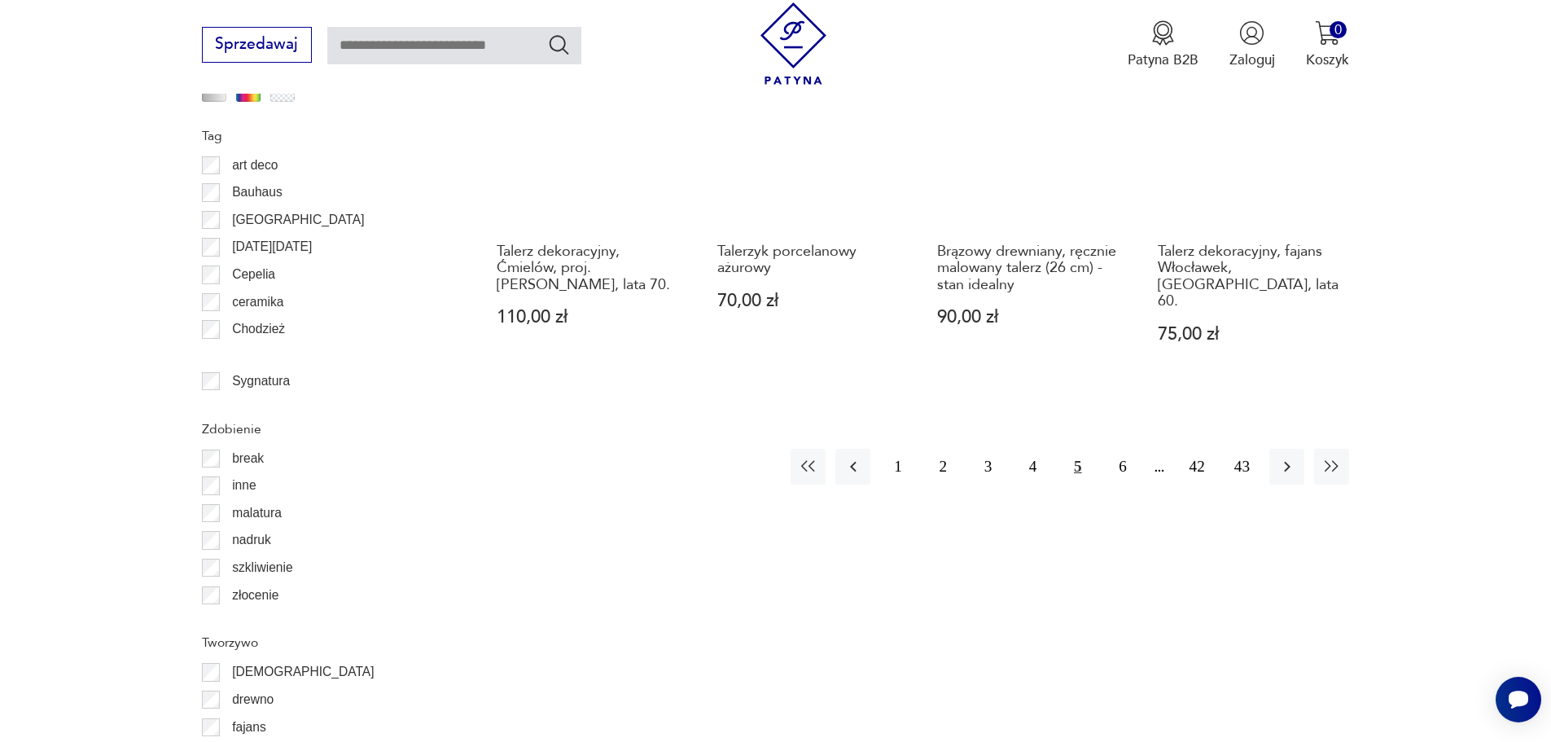
scroll to position [1927, 0]
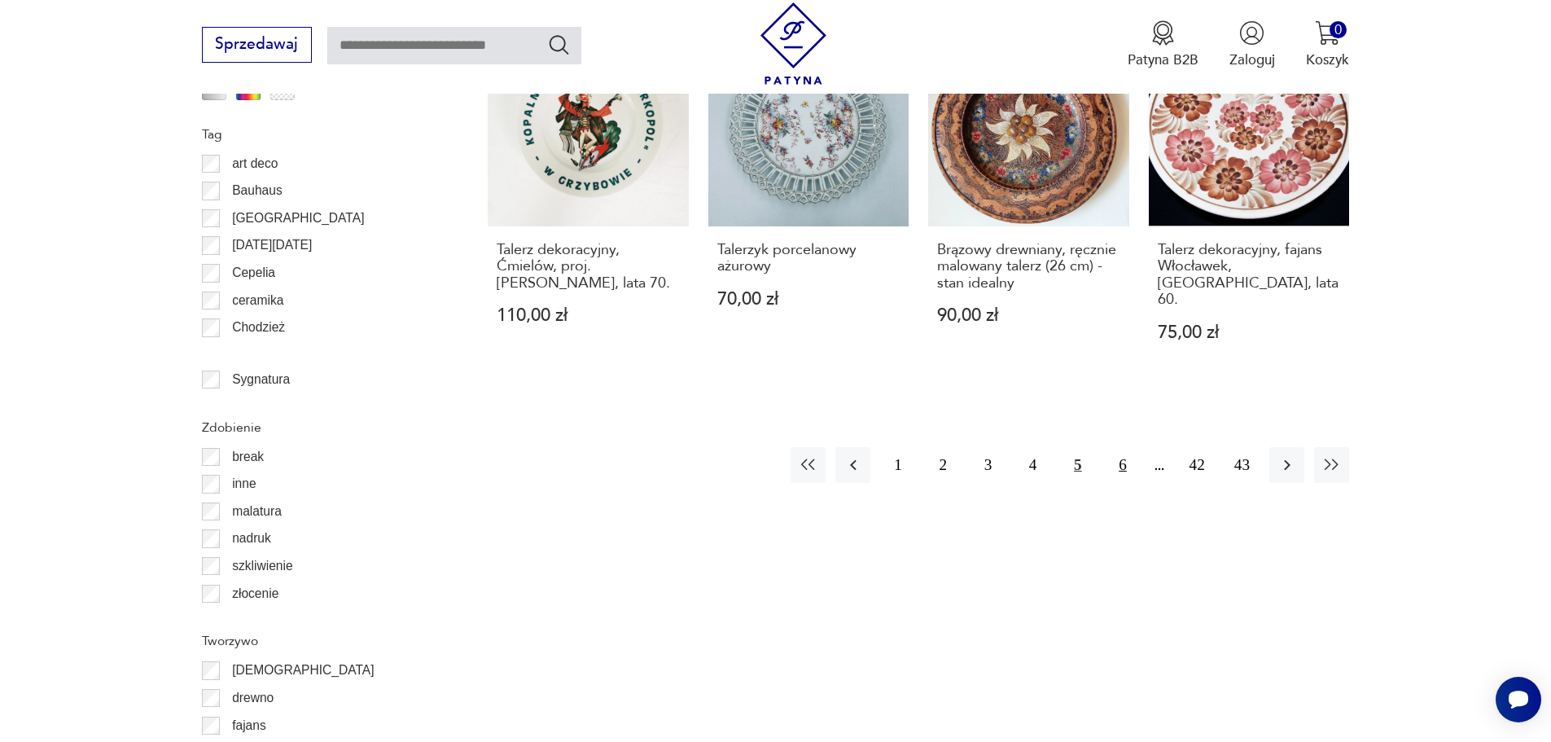
click at [1122, 447] on button "6" at bounding box center [1122, 464] width 35 height 35
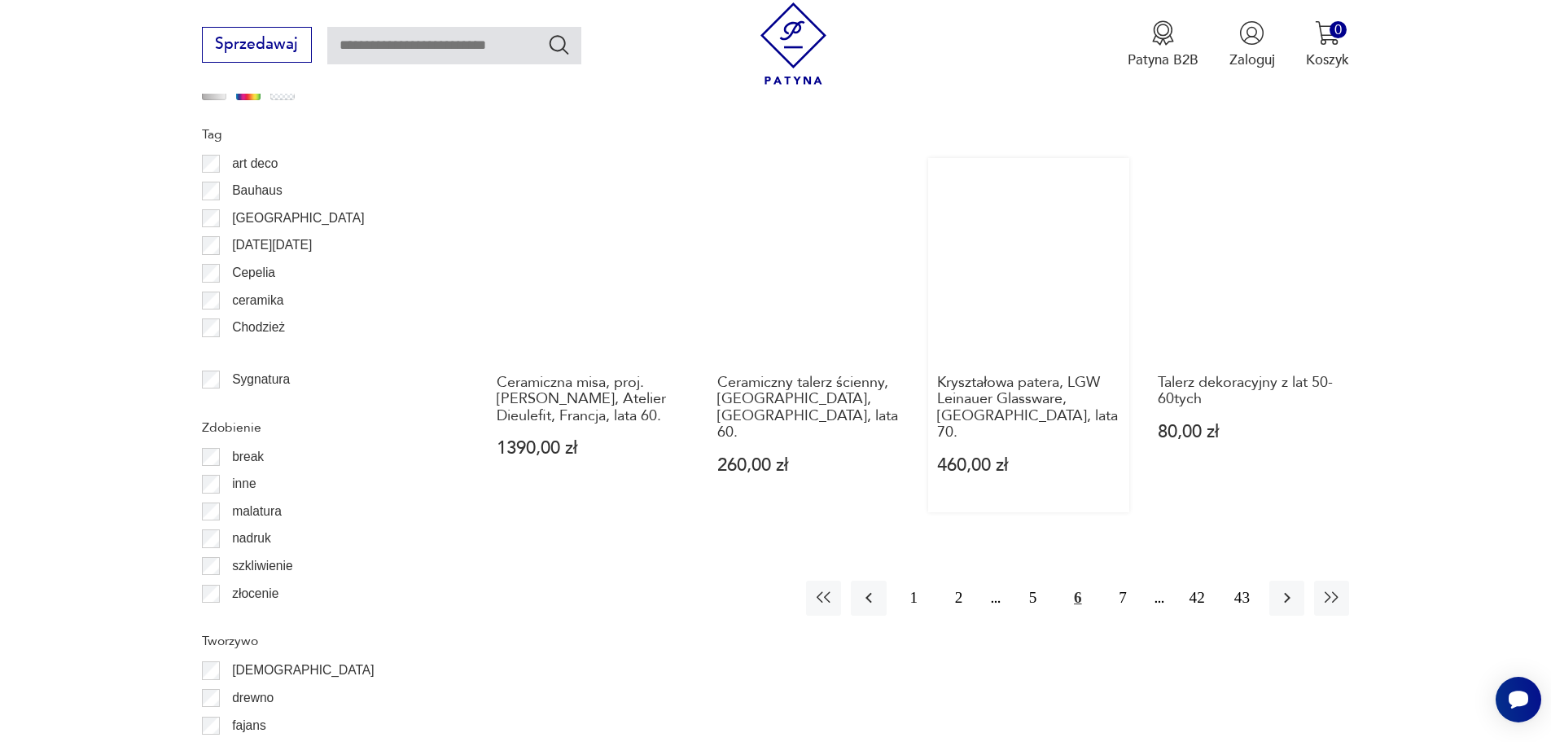
scroll to position [2008, 0]
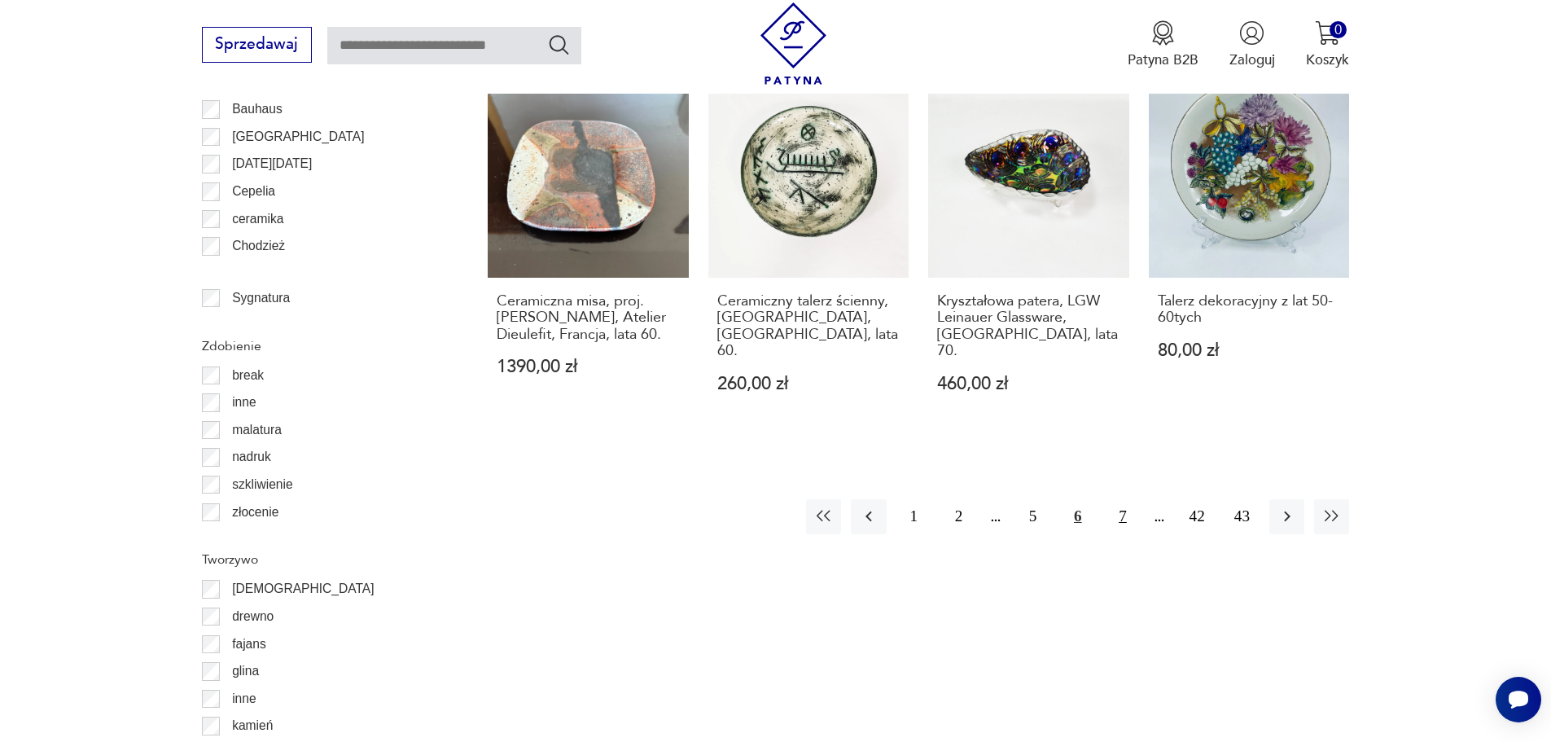
click at [1124, 499] on button "7" at bounding box center [1122, 516] width 35 height 35
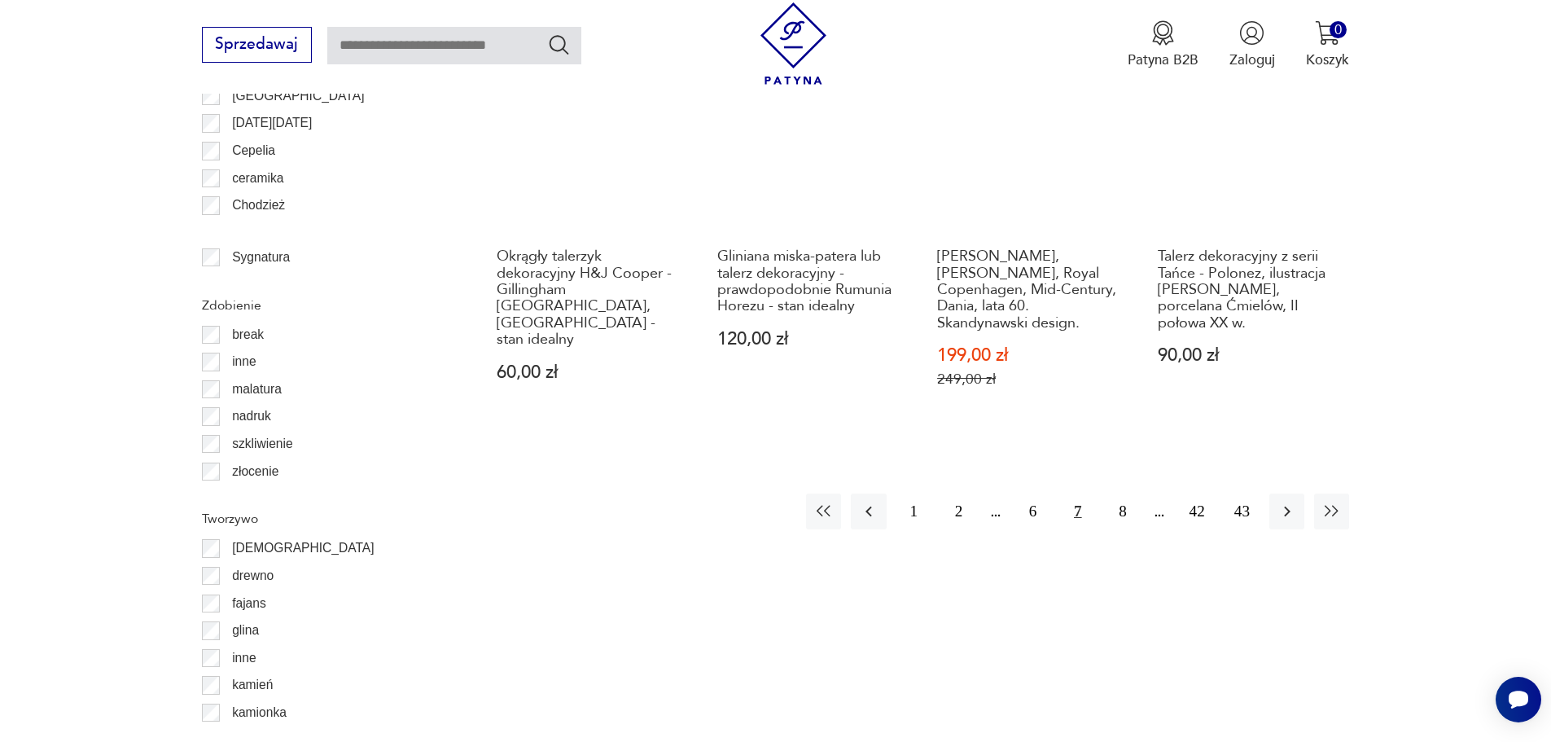
scroll to position [2089, 0]
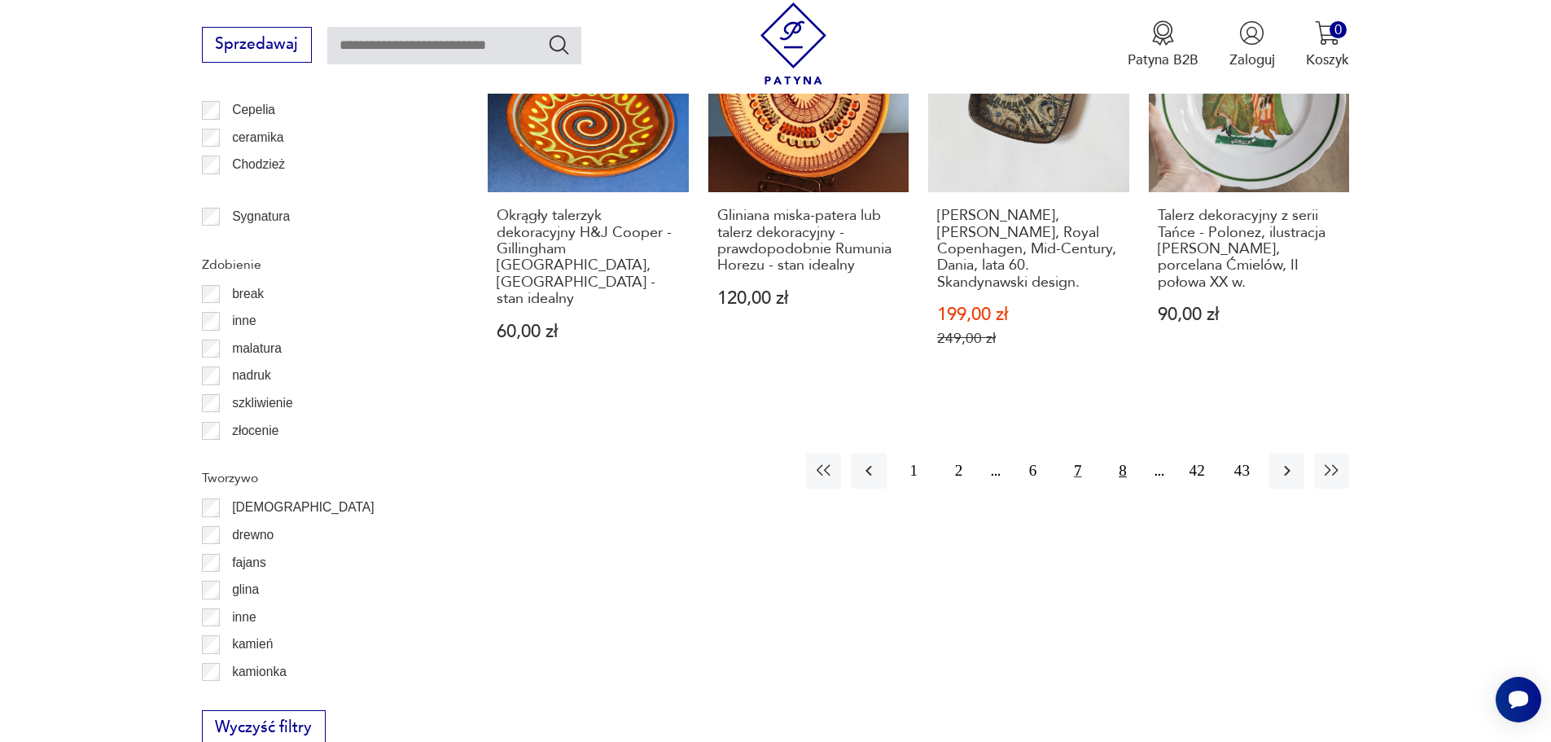
click at [1129, 453] on button "8" at bounding box center [1122, 470] width 35 height 35
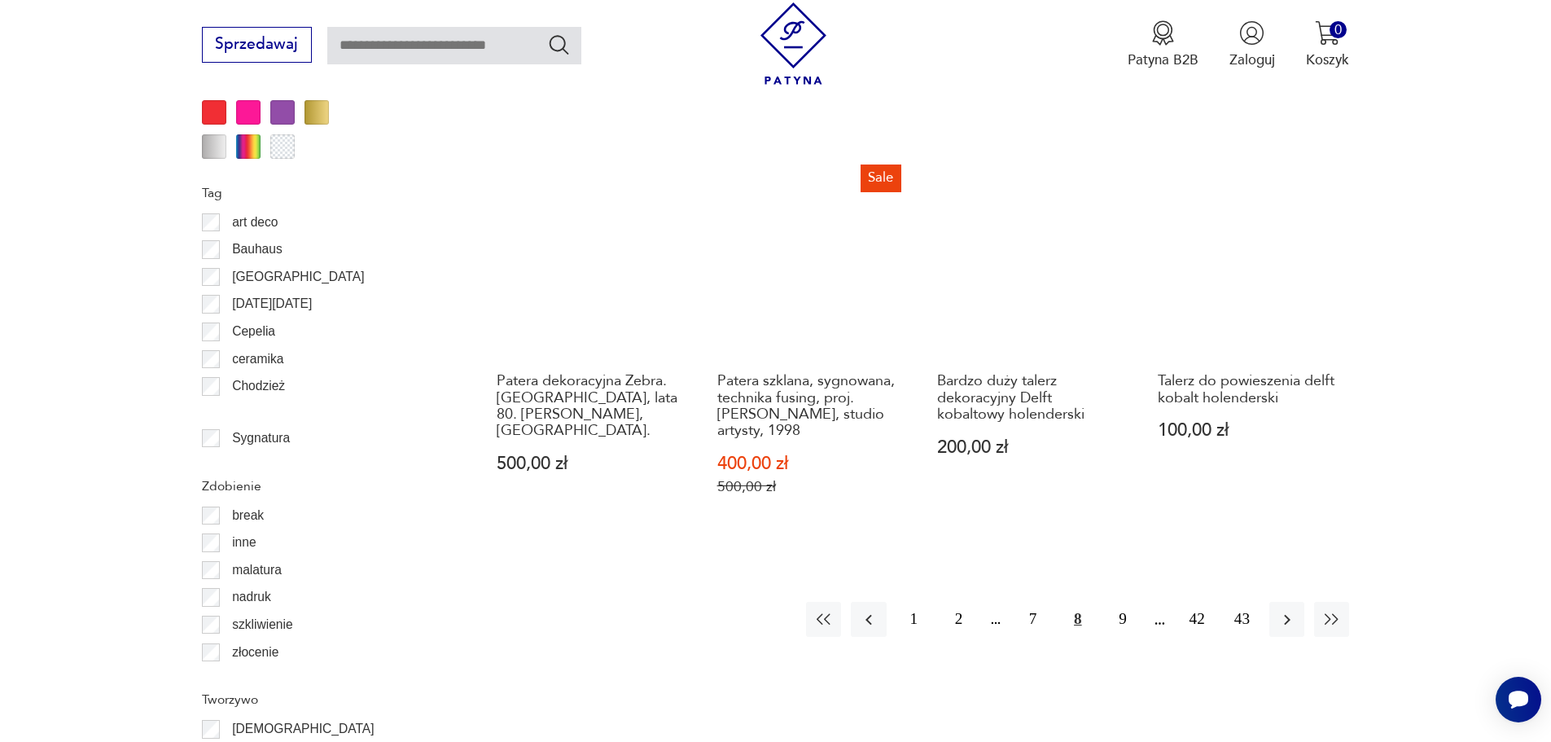
scroll to position [2008, 0]
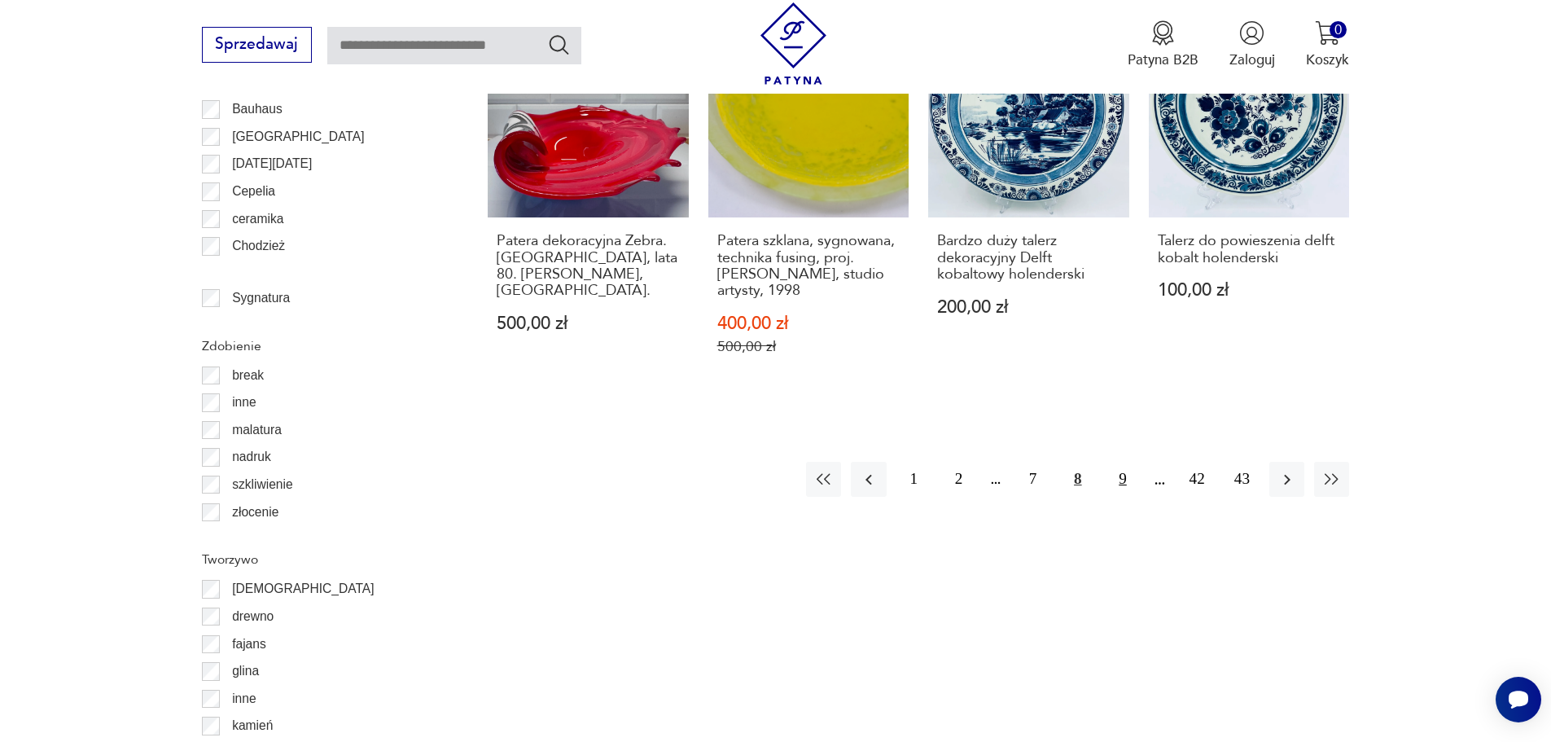
click at [1122, 462] on button "9" at bounding box center [1122, 479] width 35 height 35
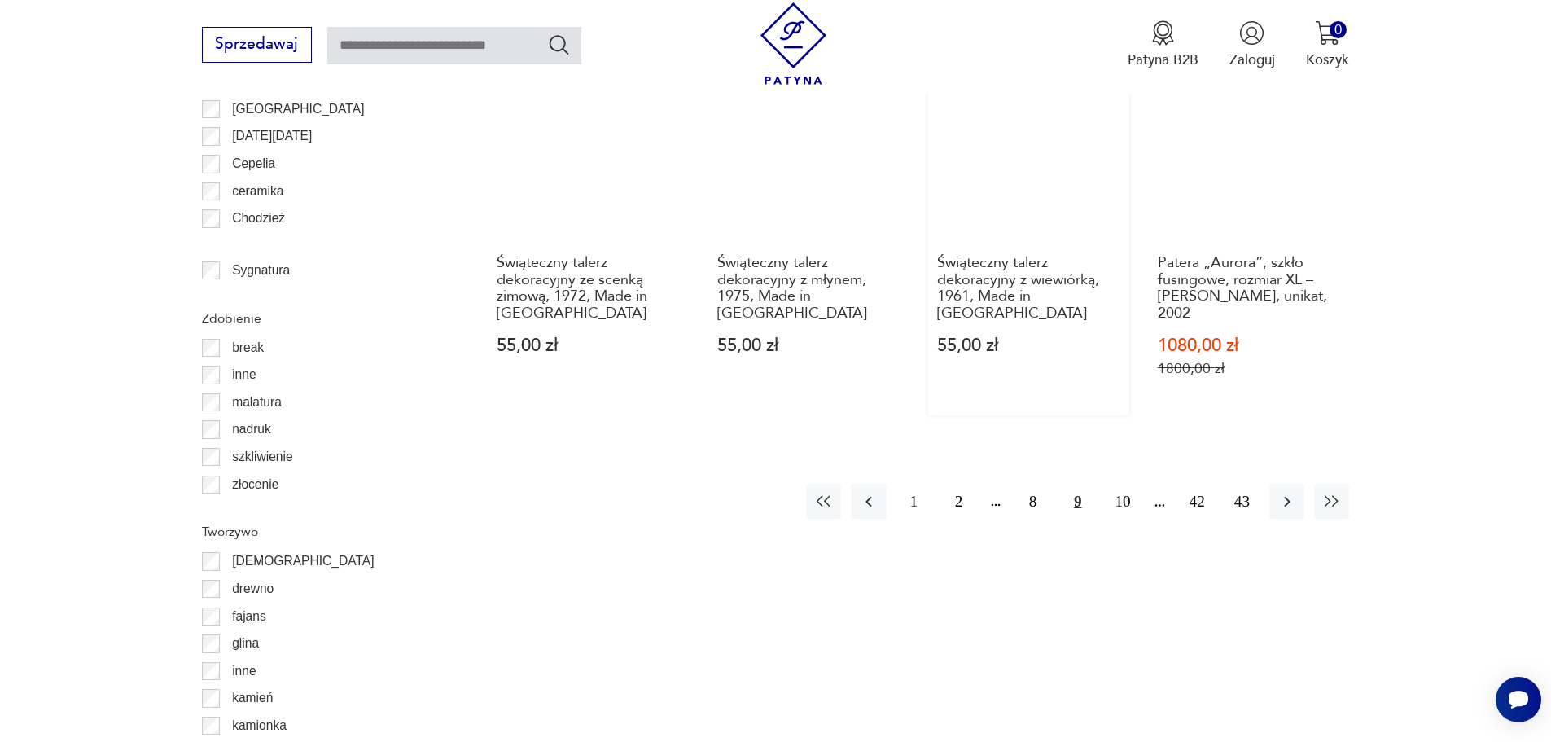
scroll to position [2089, 0]
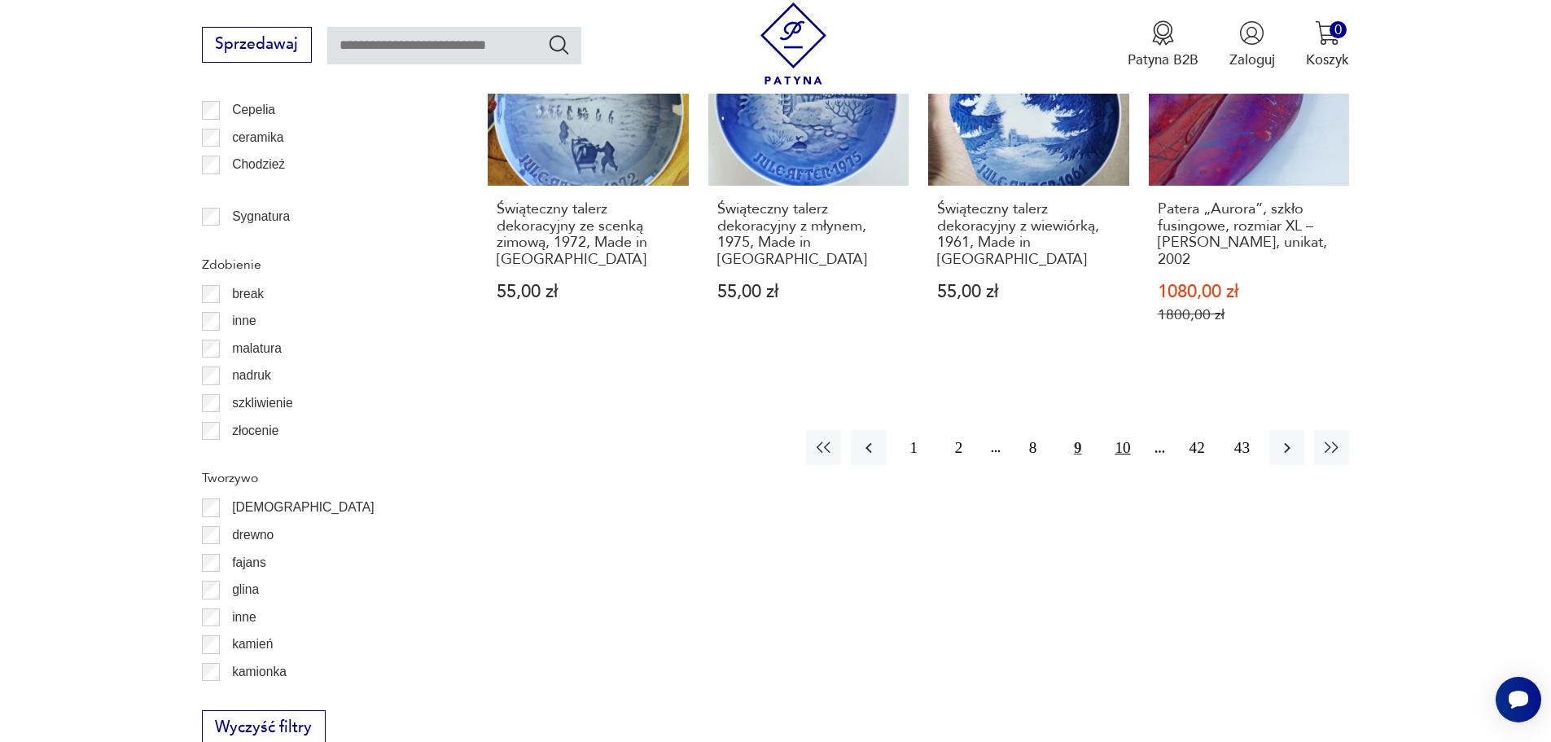
click at [1122, 437] on button "10" at bounding box center [1122, 447] width 35 height 35
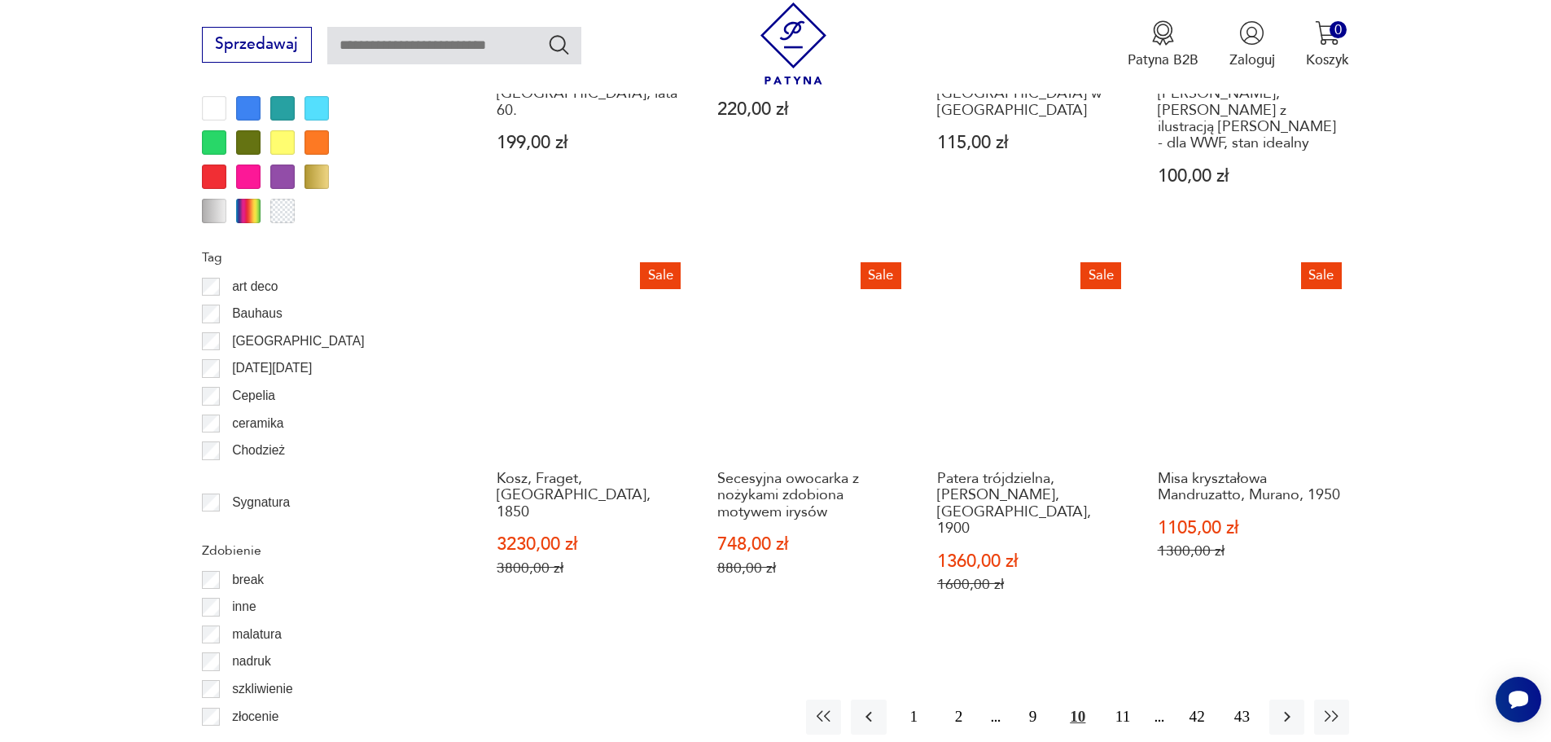
scroll to position [2089, 0]
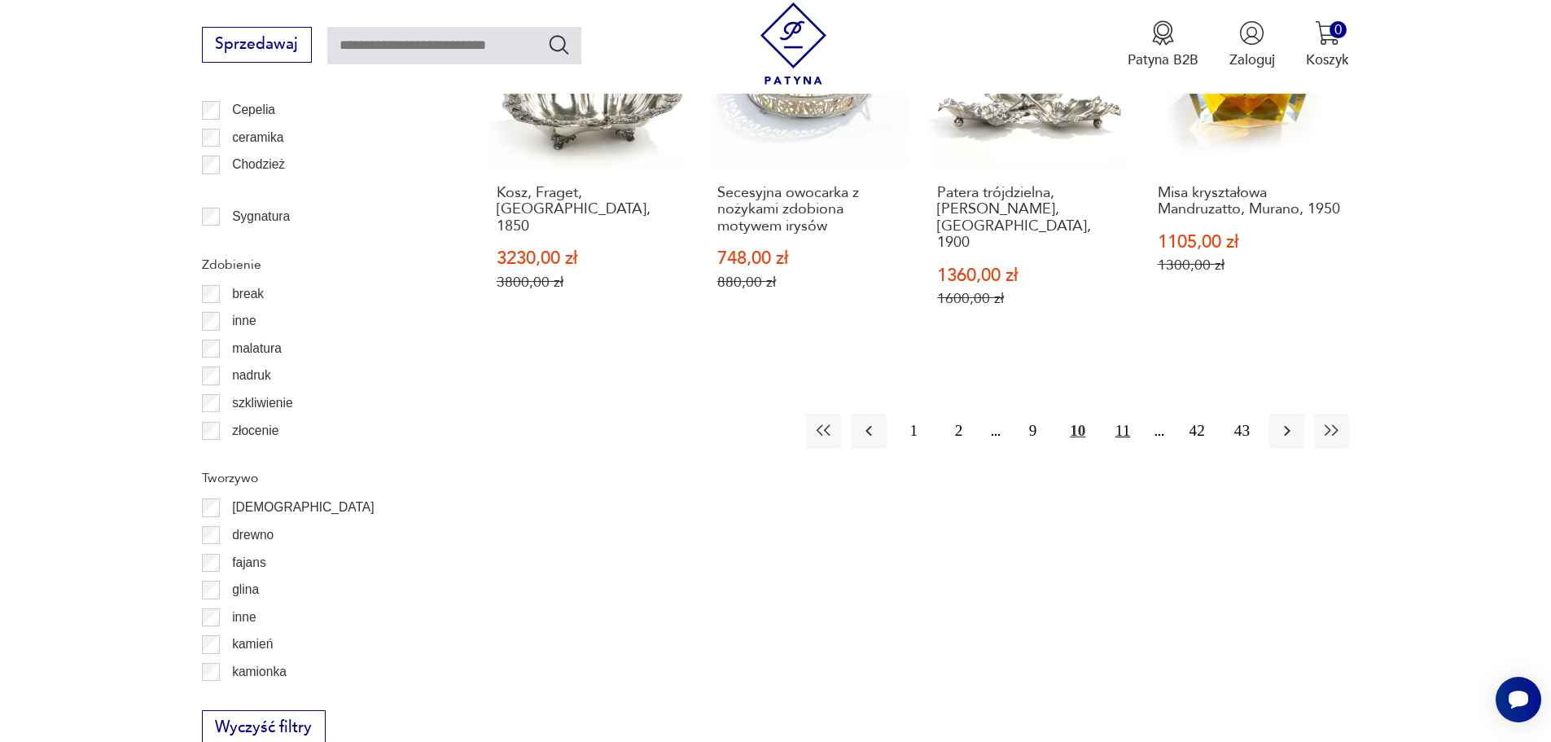
click at [1125, 414] on button "11" at bounding box center [1122, 431] width 35 height 35
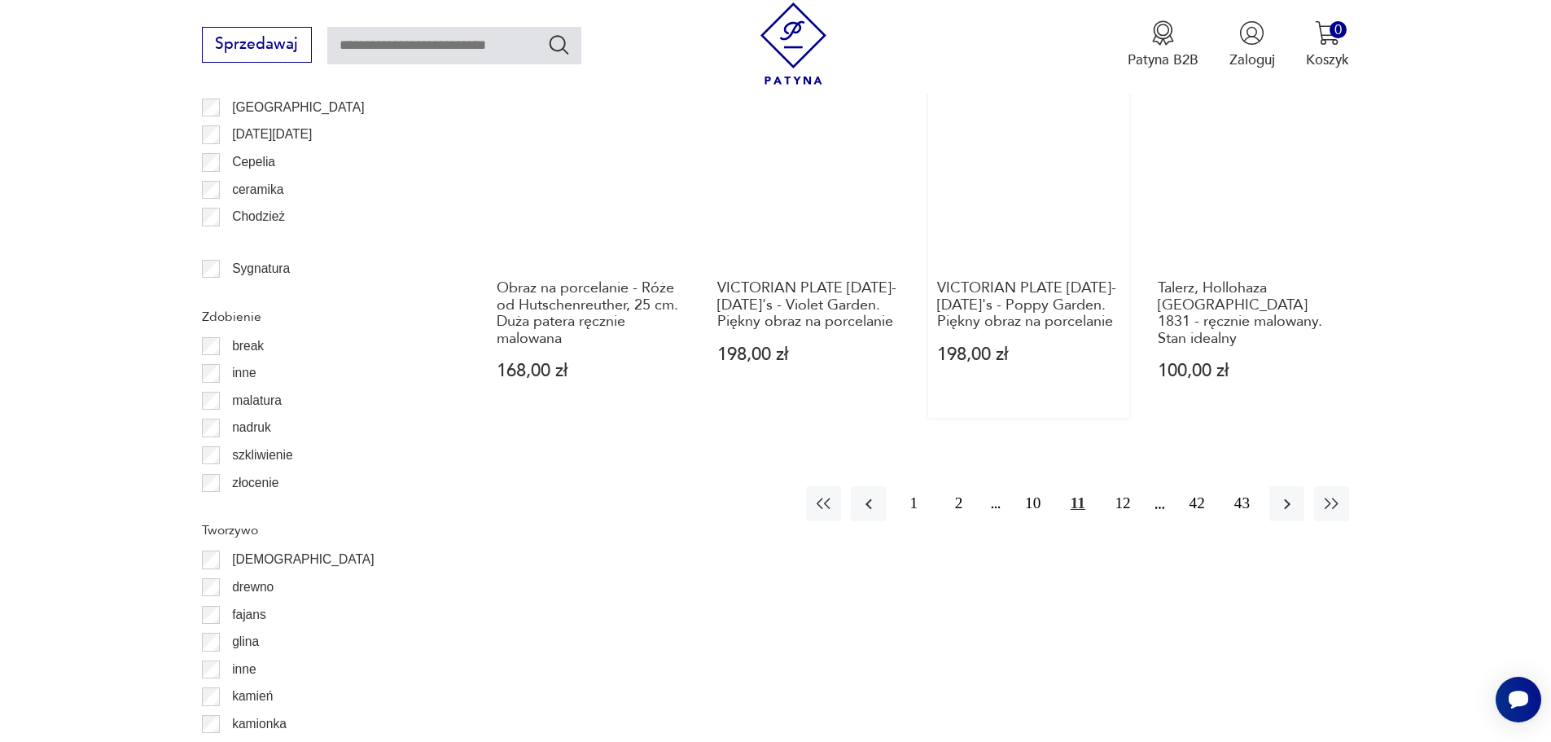
scroll to position [2089, 0]
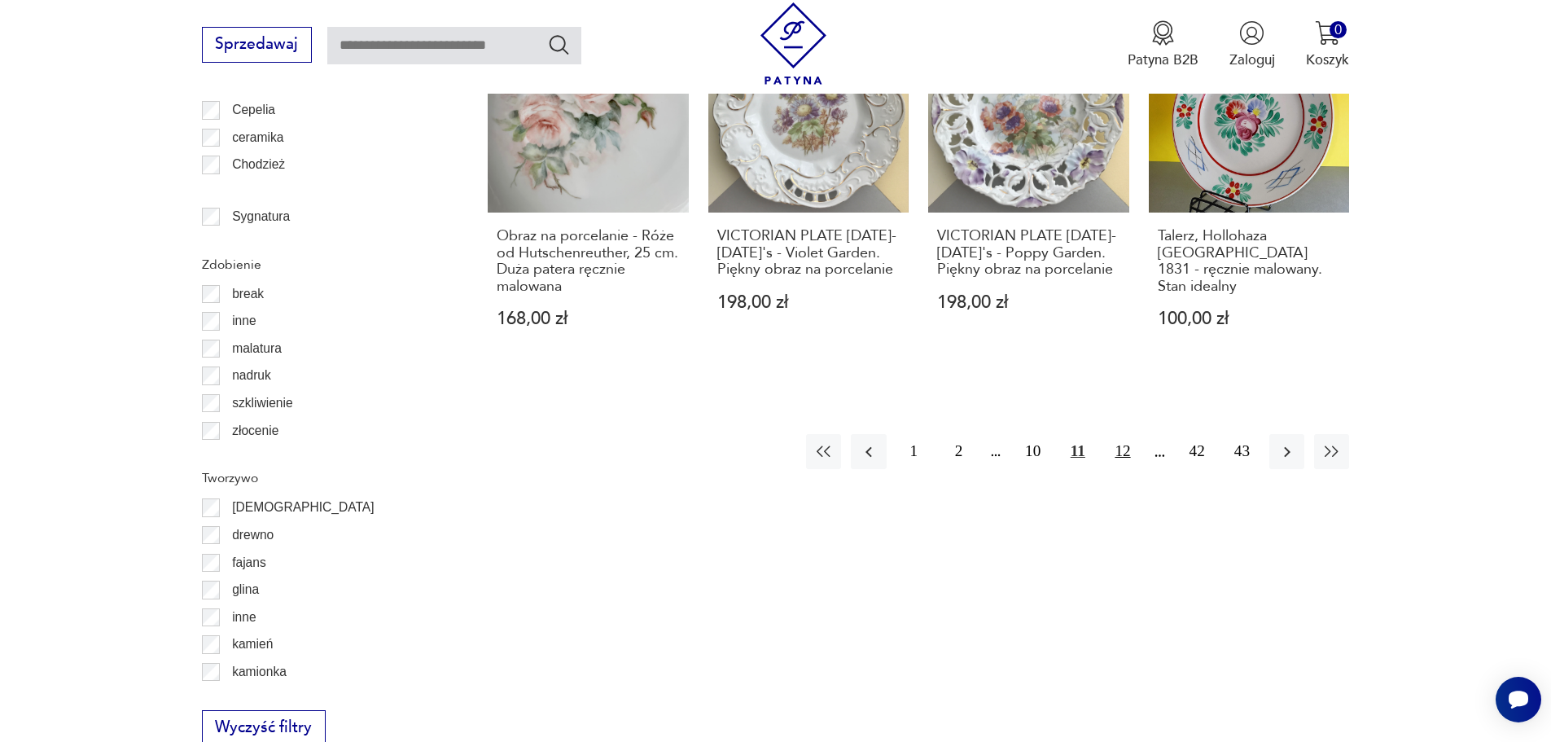
click at [1131, 435] on button "12" at bounding box center [1122, 451] width 35 height 35
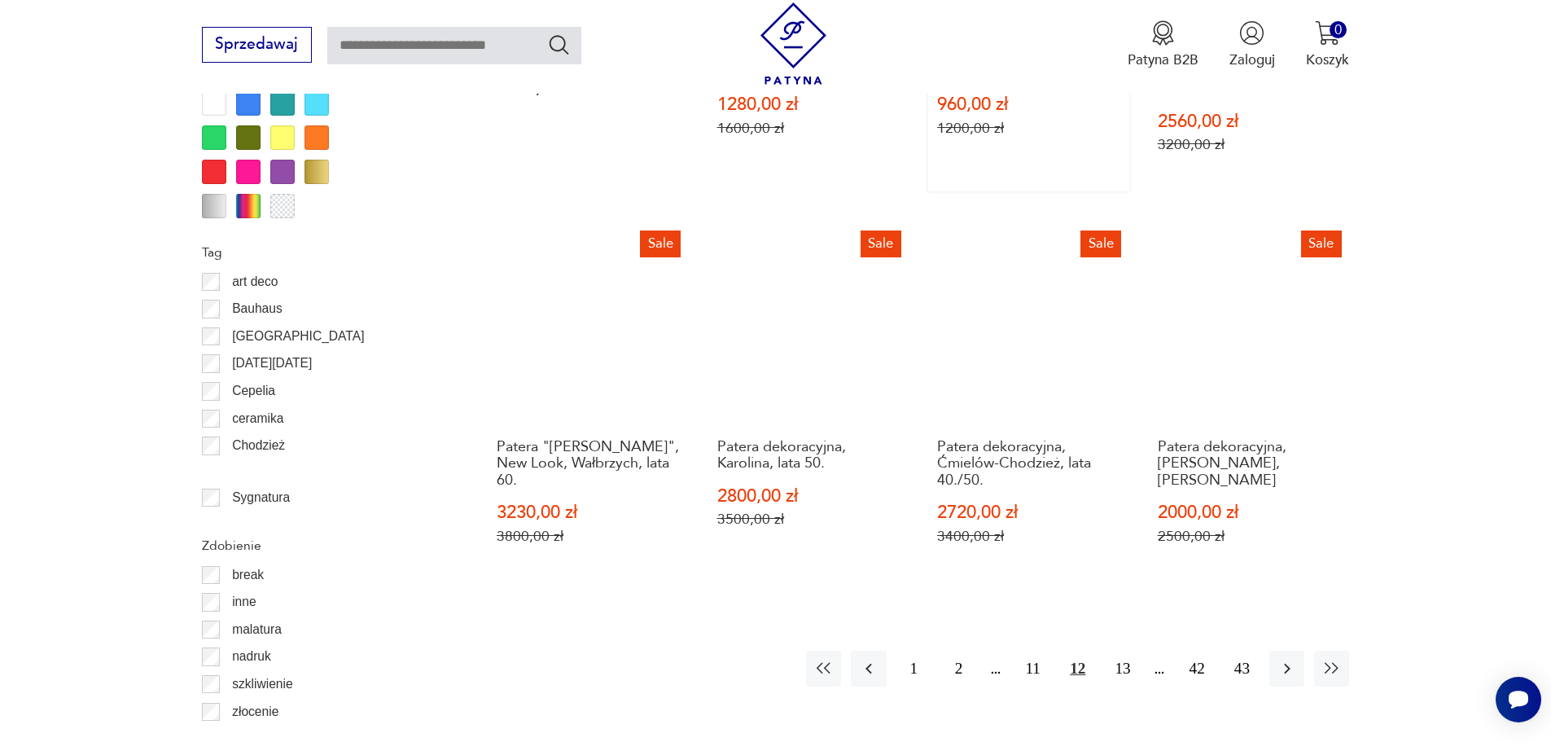
scroll to position [1927, 0]
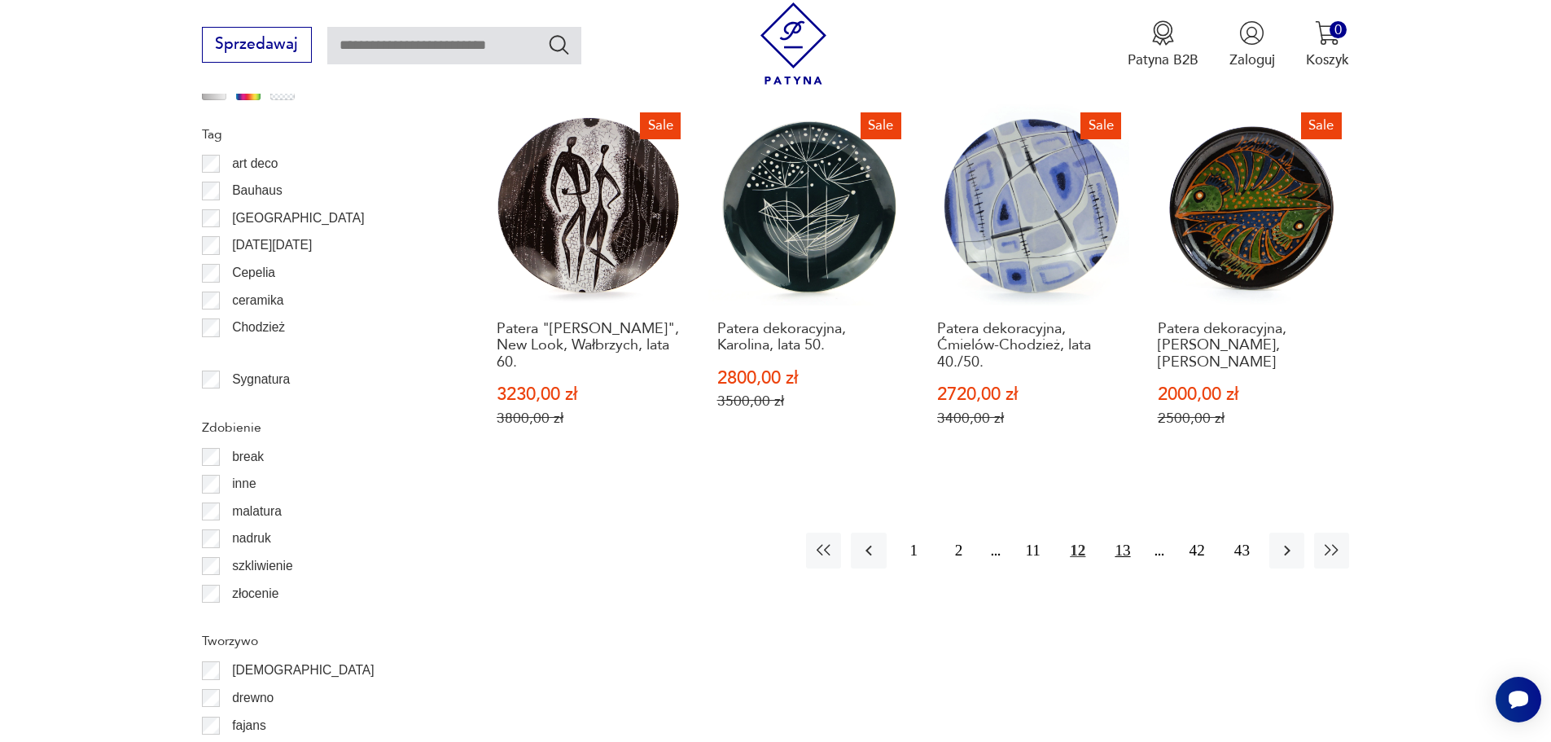
click at [1125, 554] on button "13" at bounding box center [1122, 550] width 35 height 35
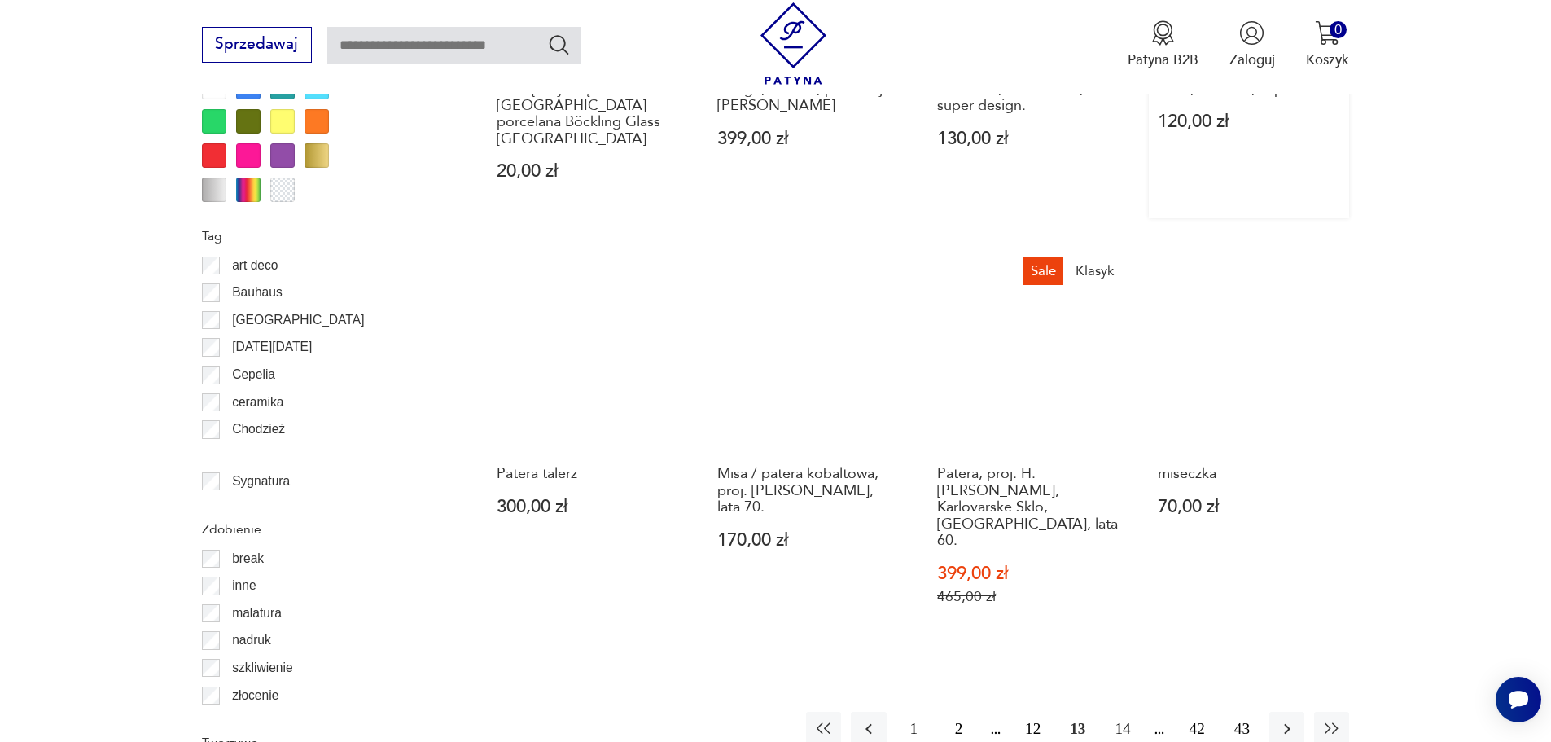
scroll to position [1927, 0]
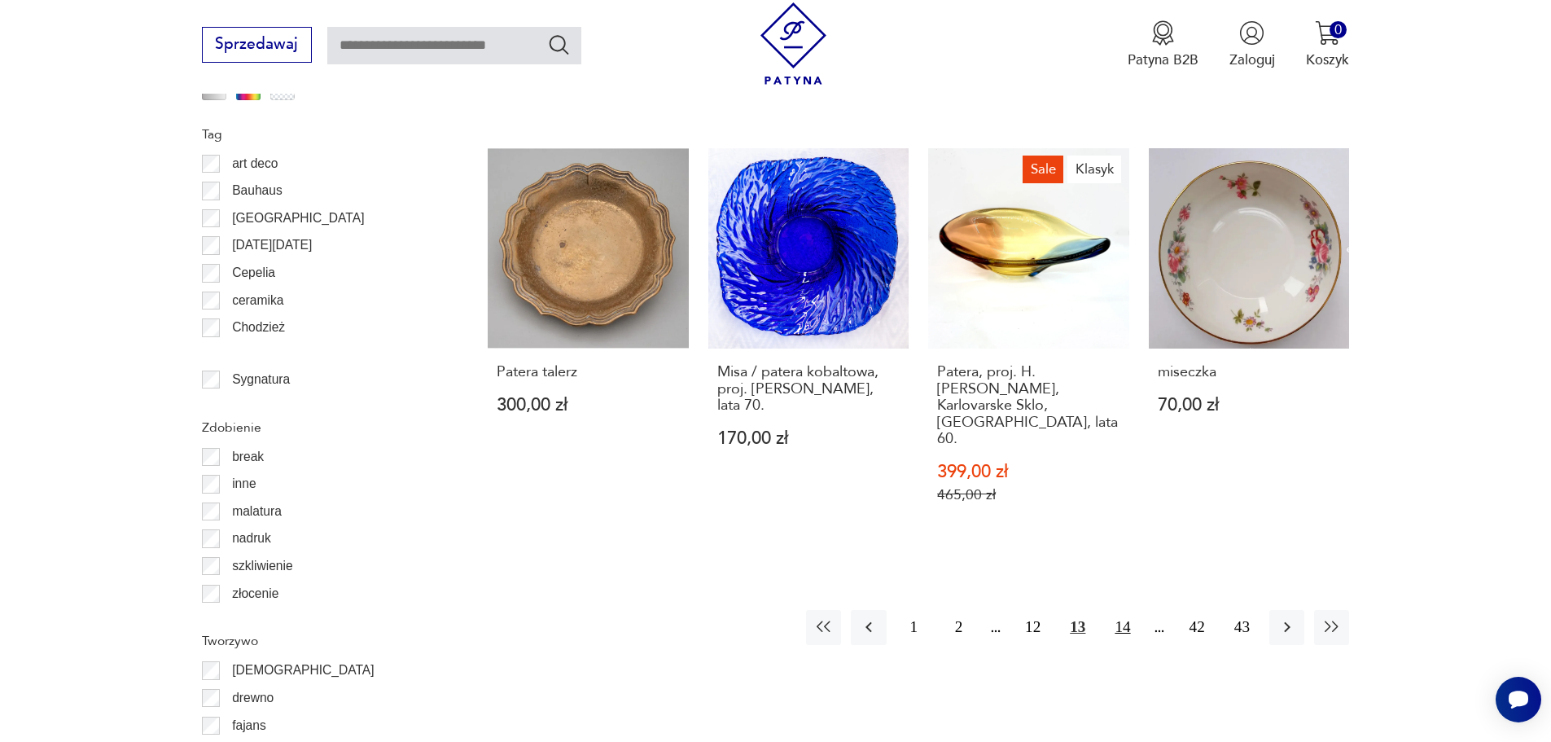
click at [1124, 610] on button "14" at bounding box center [1122, 627] width 35 height 35
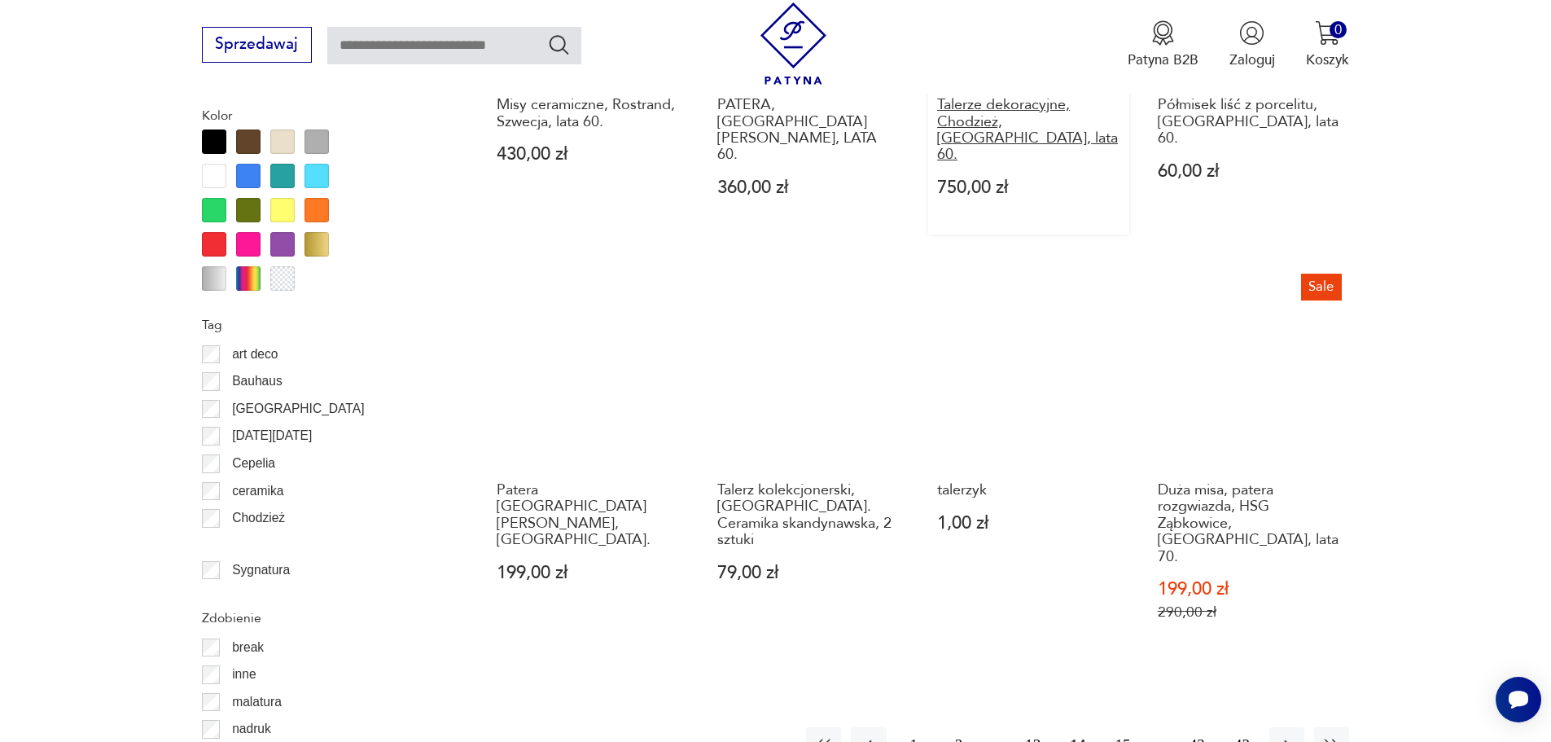
scroll to position [1764, 0]
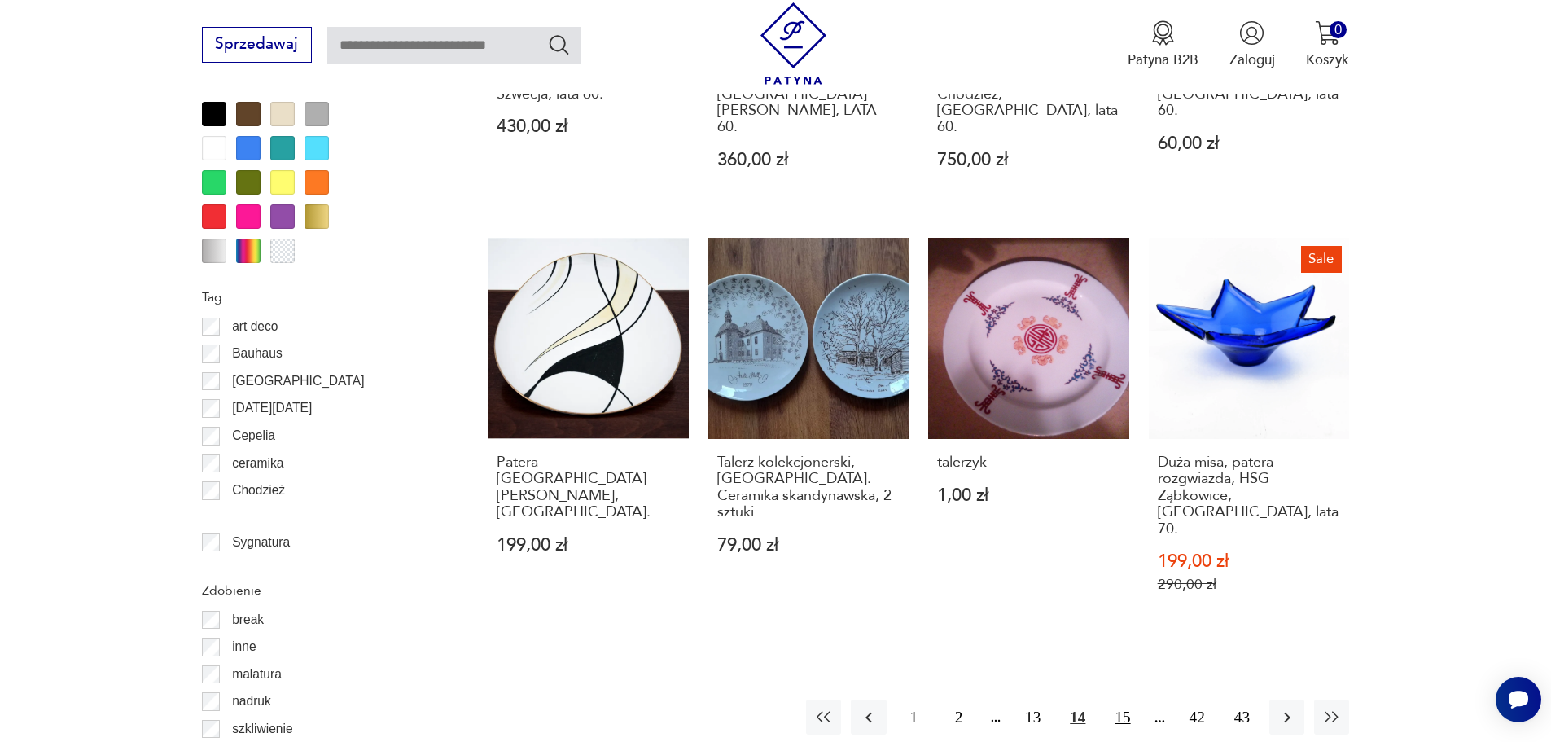
click at [1129, 699] on button "15" at bounding box center [1122, 716] width 35 height 35
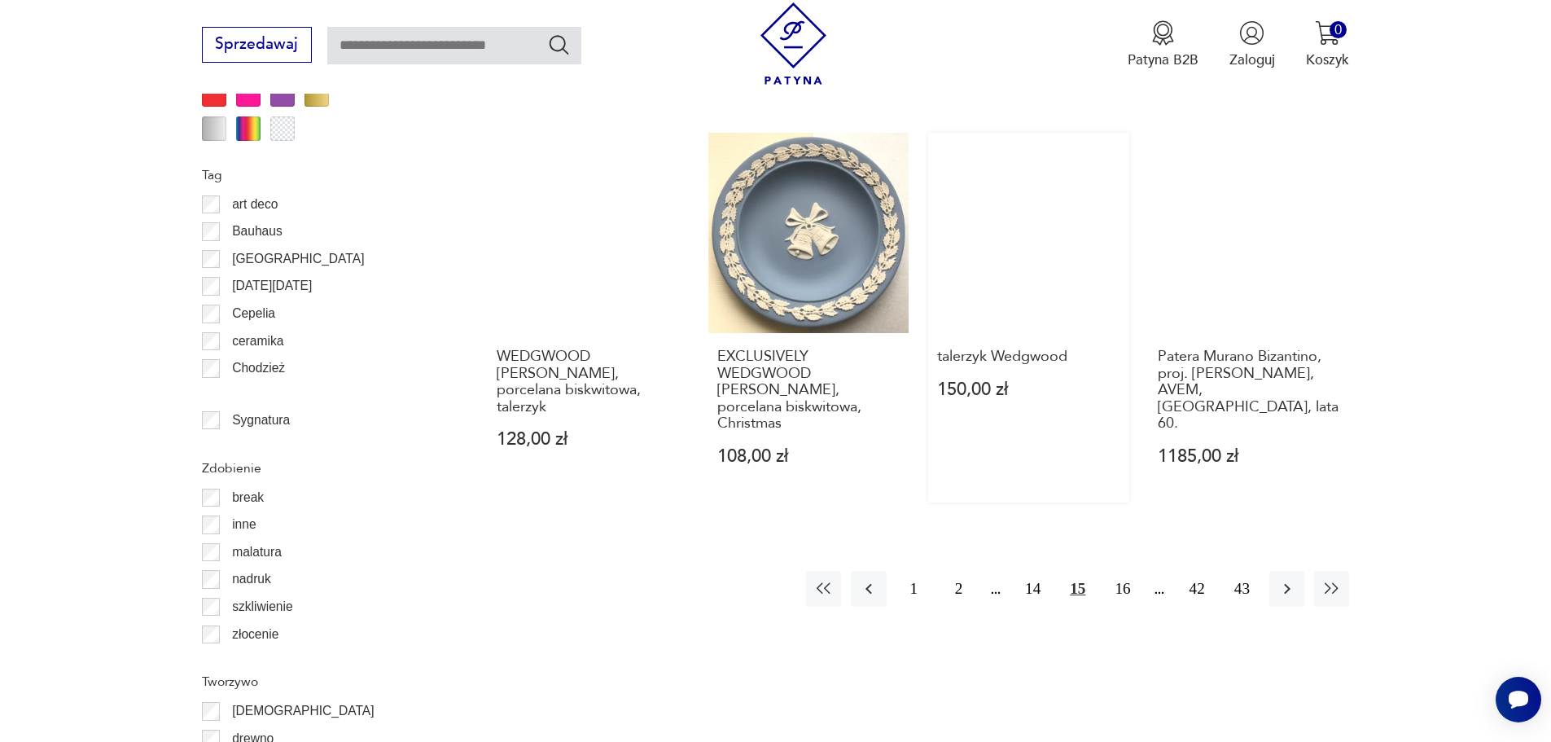
scroll to position [1927, 0]
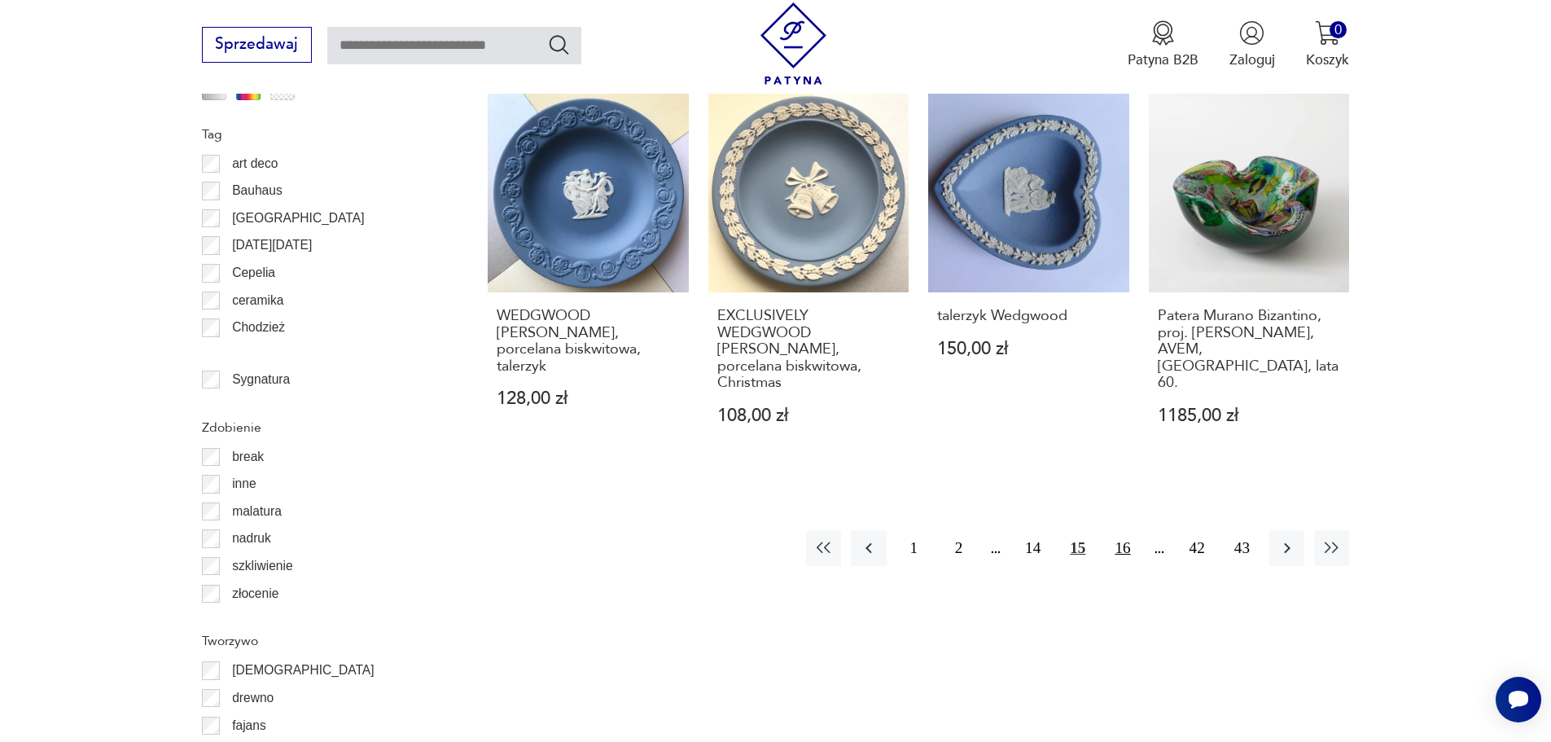
click at [1119, 530] on button "16" at bounding box center [1122, 547] width 35 height 35
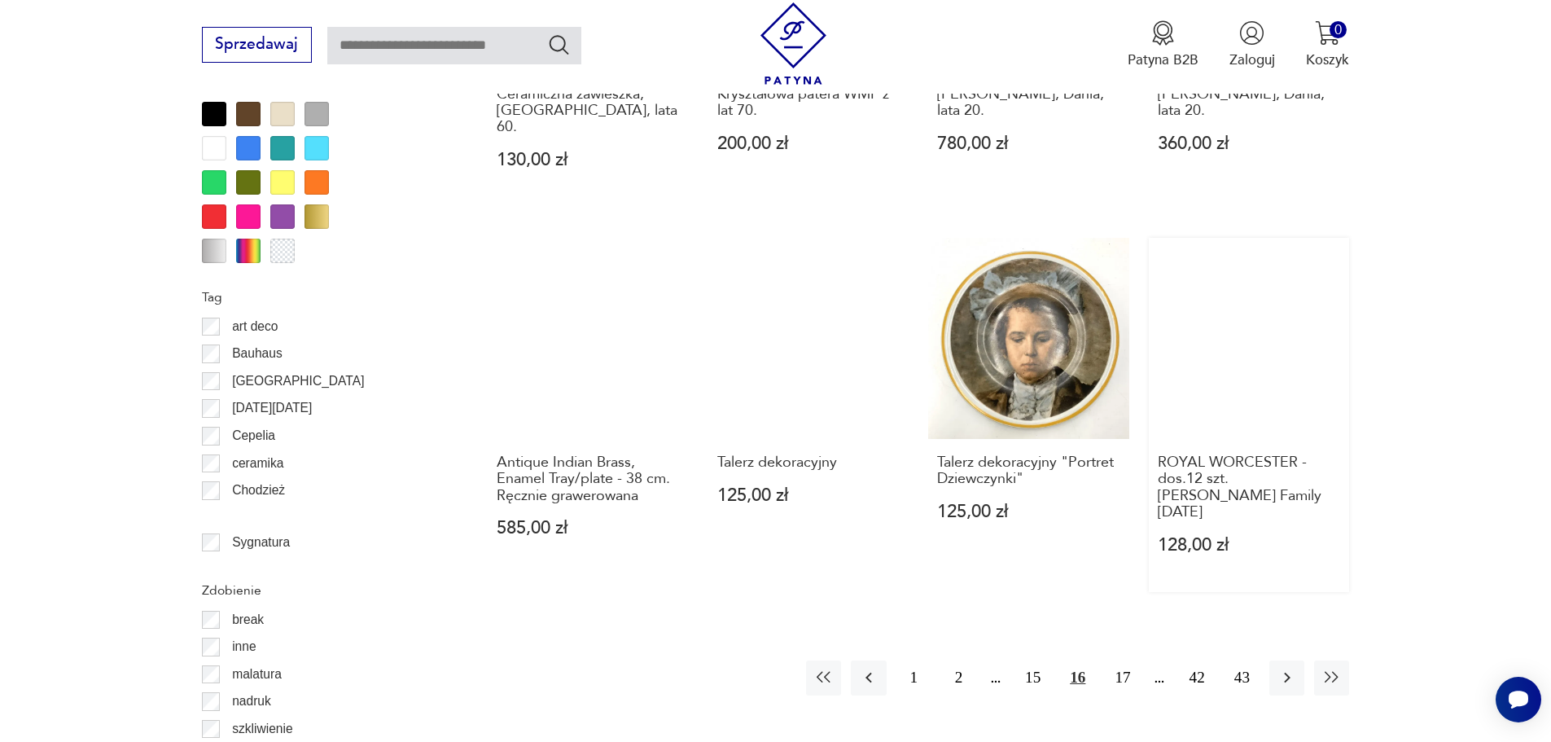
scroll to position [1845, 0]
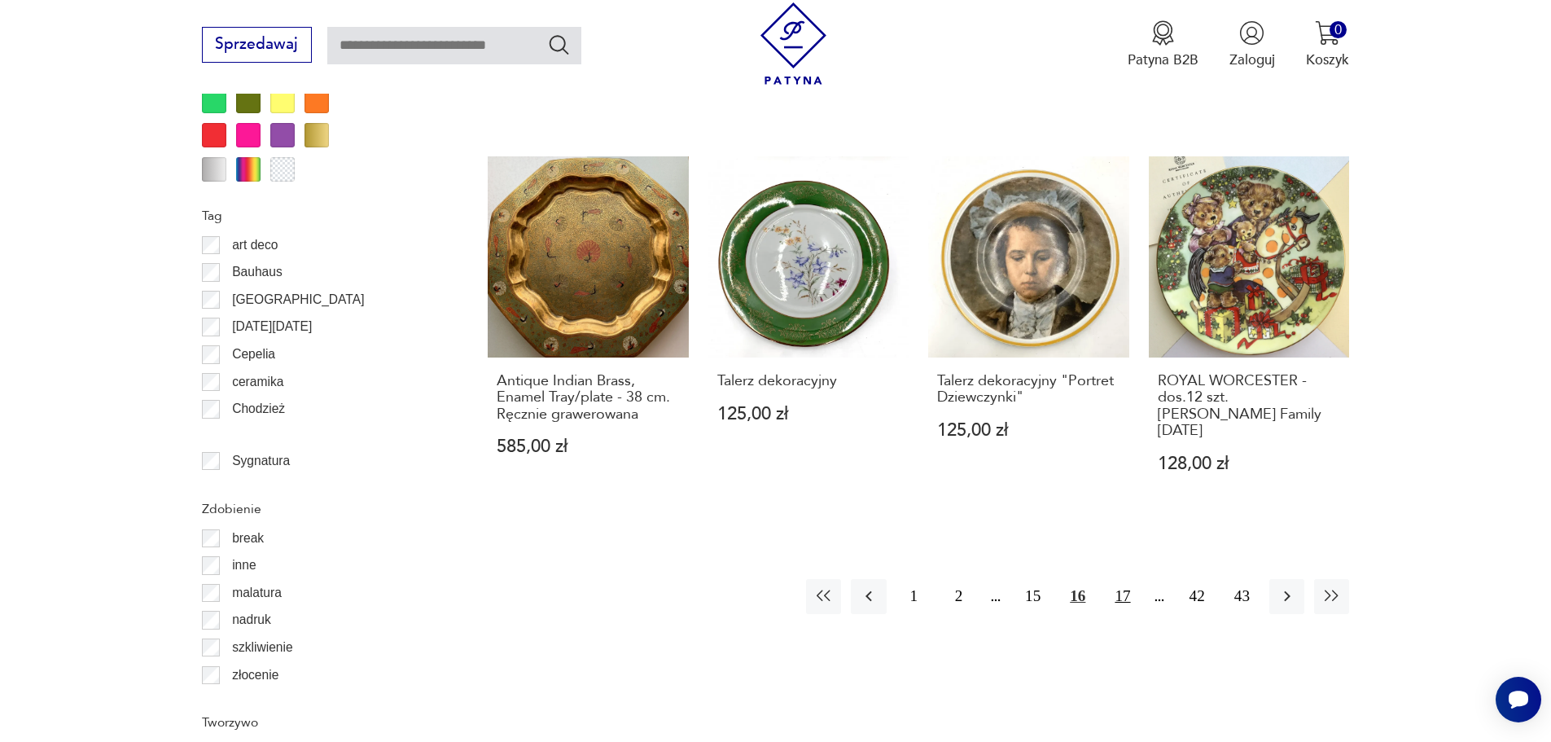
click at [1129, 579] on button "17" at bounding box center [1122, 596] width 35 height 35
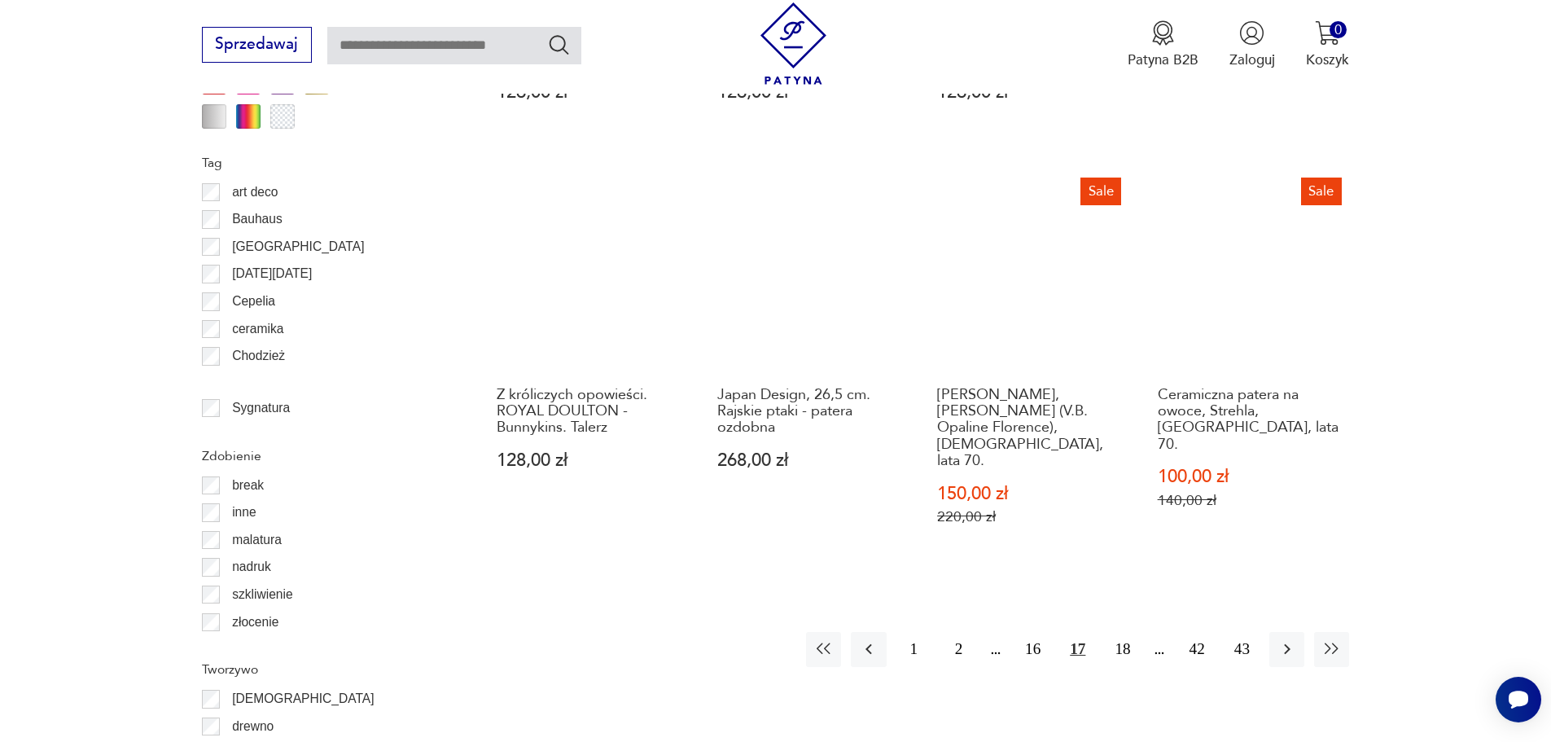
scroll to position [1927, 0]
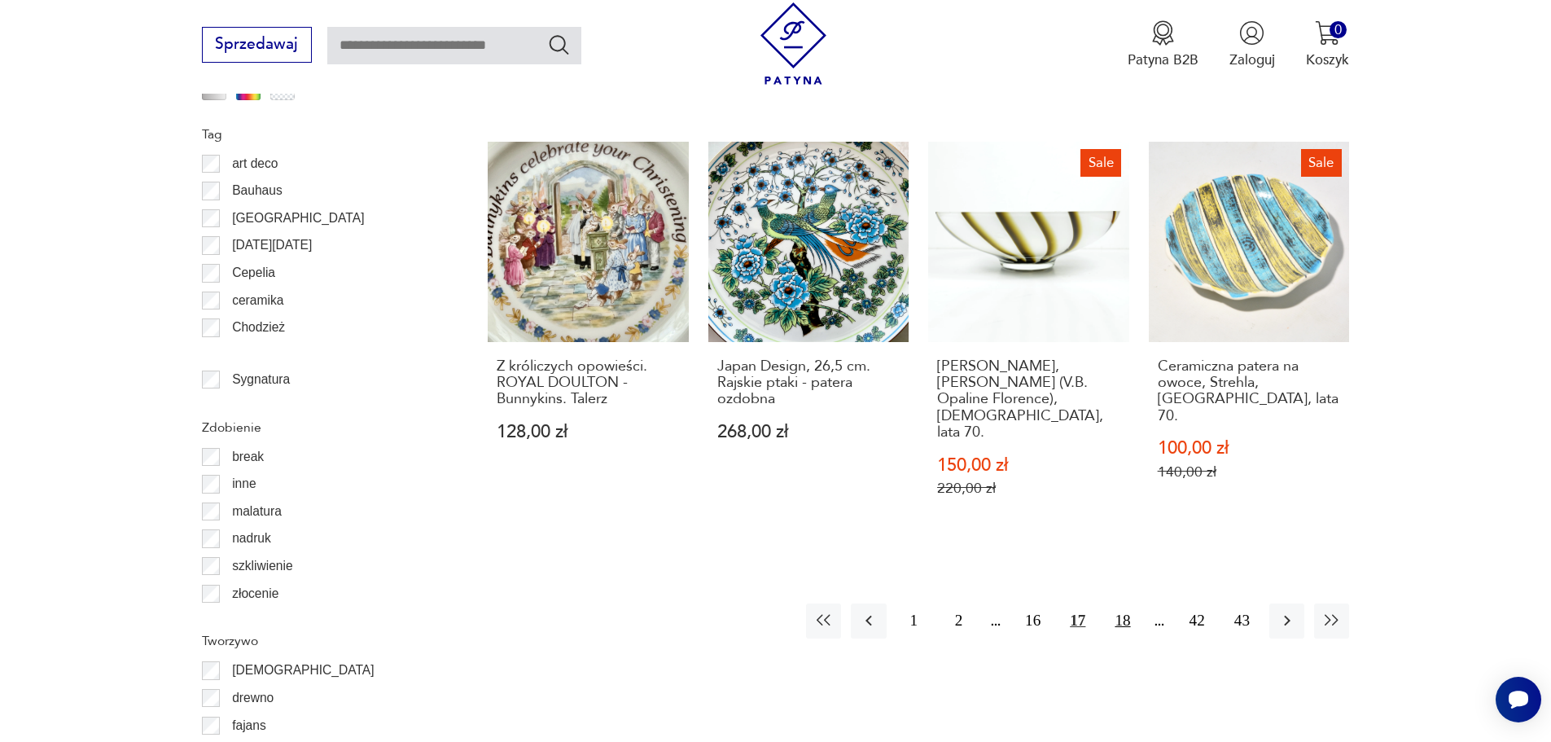
click at [1125, 603] on button "18" at bounding box center [1122, 620] width 35 height 35
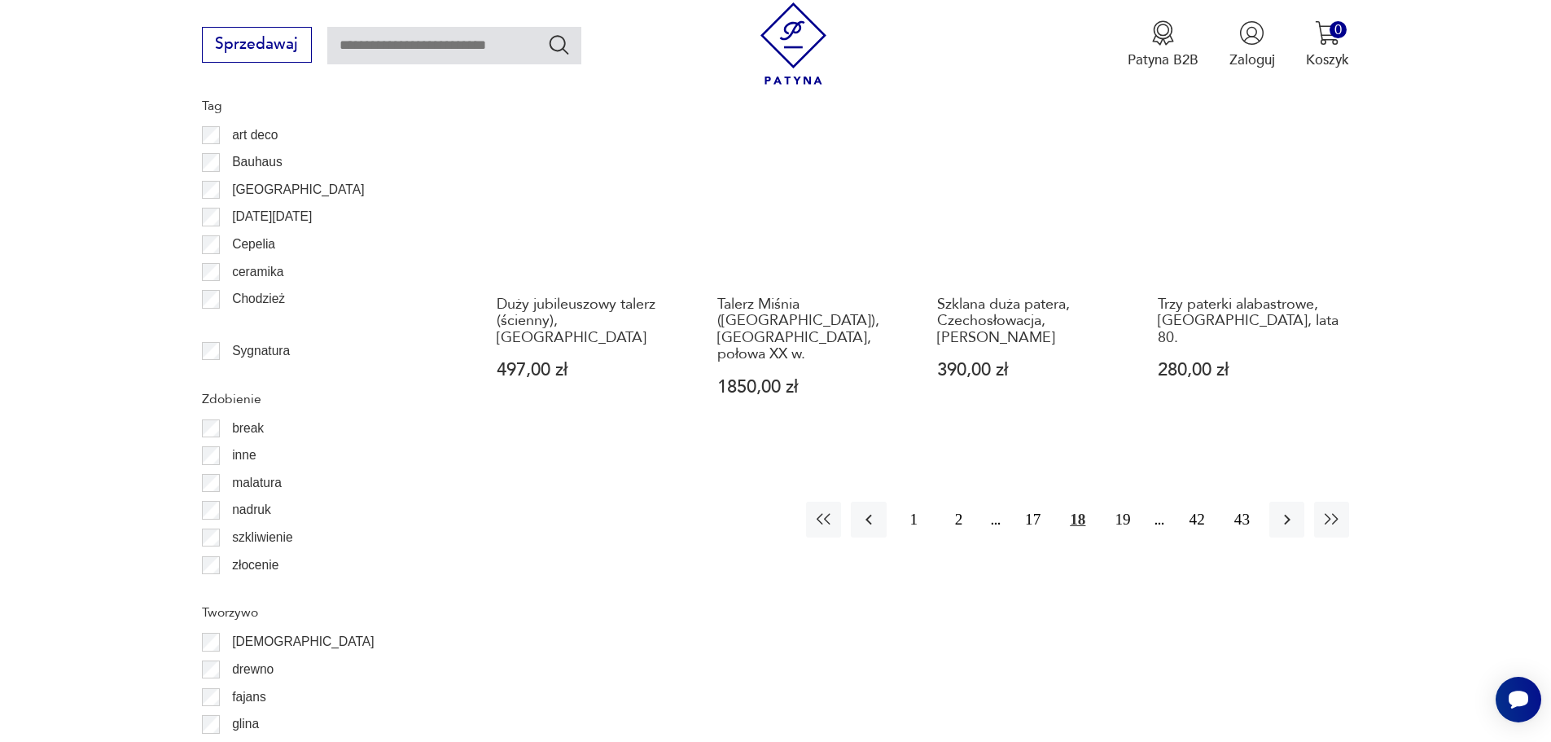
scroll to position [1927, 0]
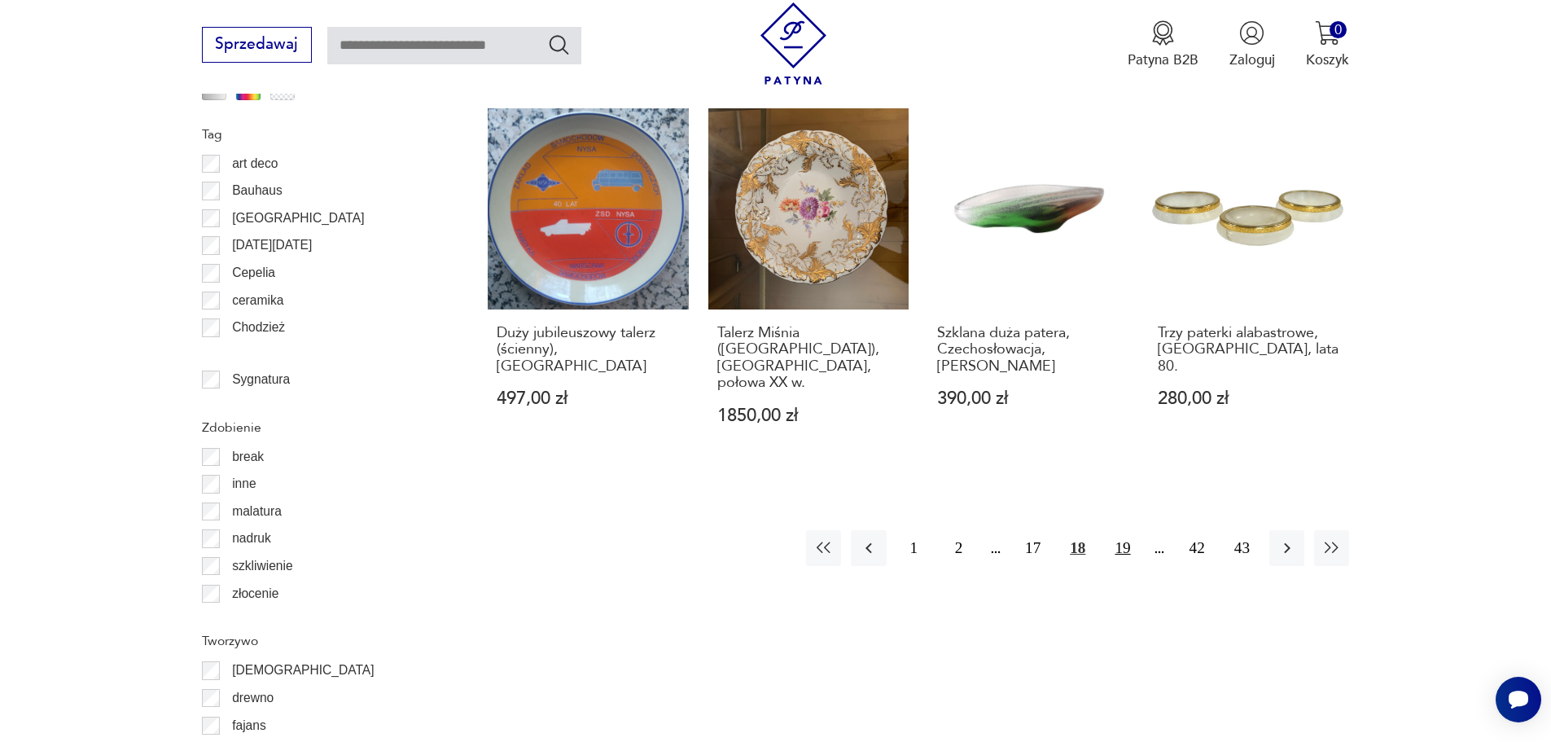
click at [1127, 530] on button "19" at bounding box center [1122, 547] width 35 height 35
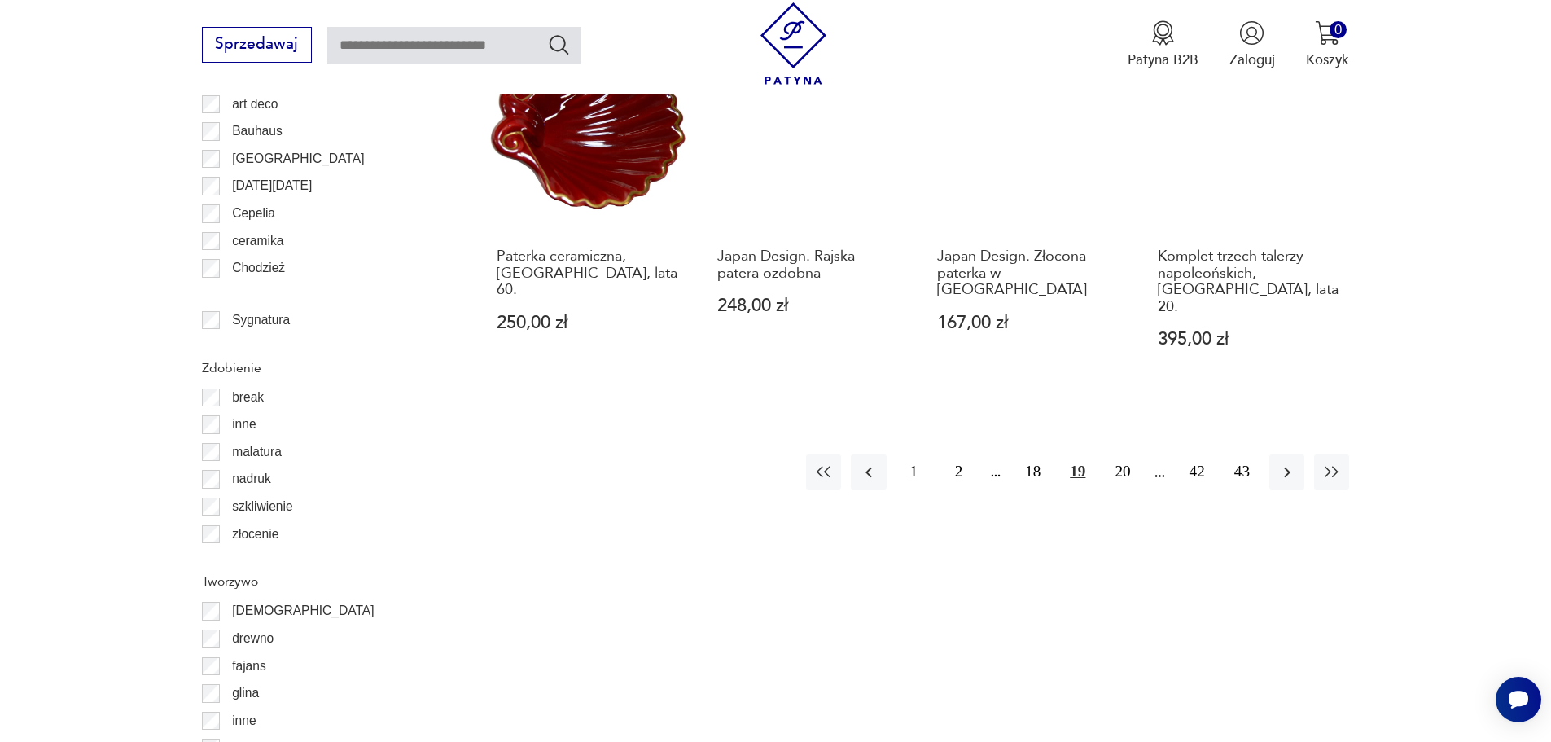
scroll to position [2089, 0]
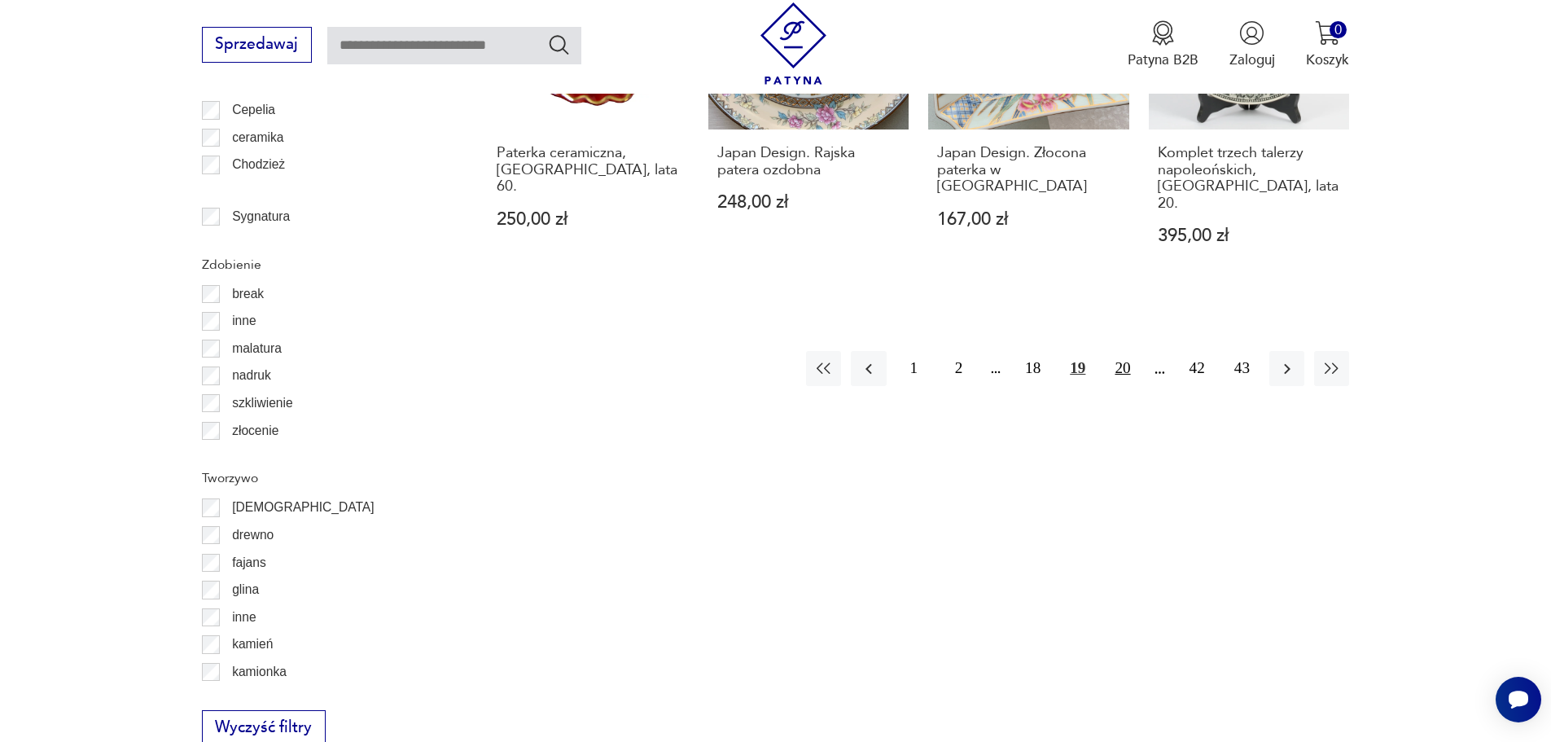
click at [1126, 351] on button "20" at bounding box center [1122, 368] width 35 height 35
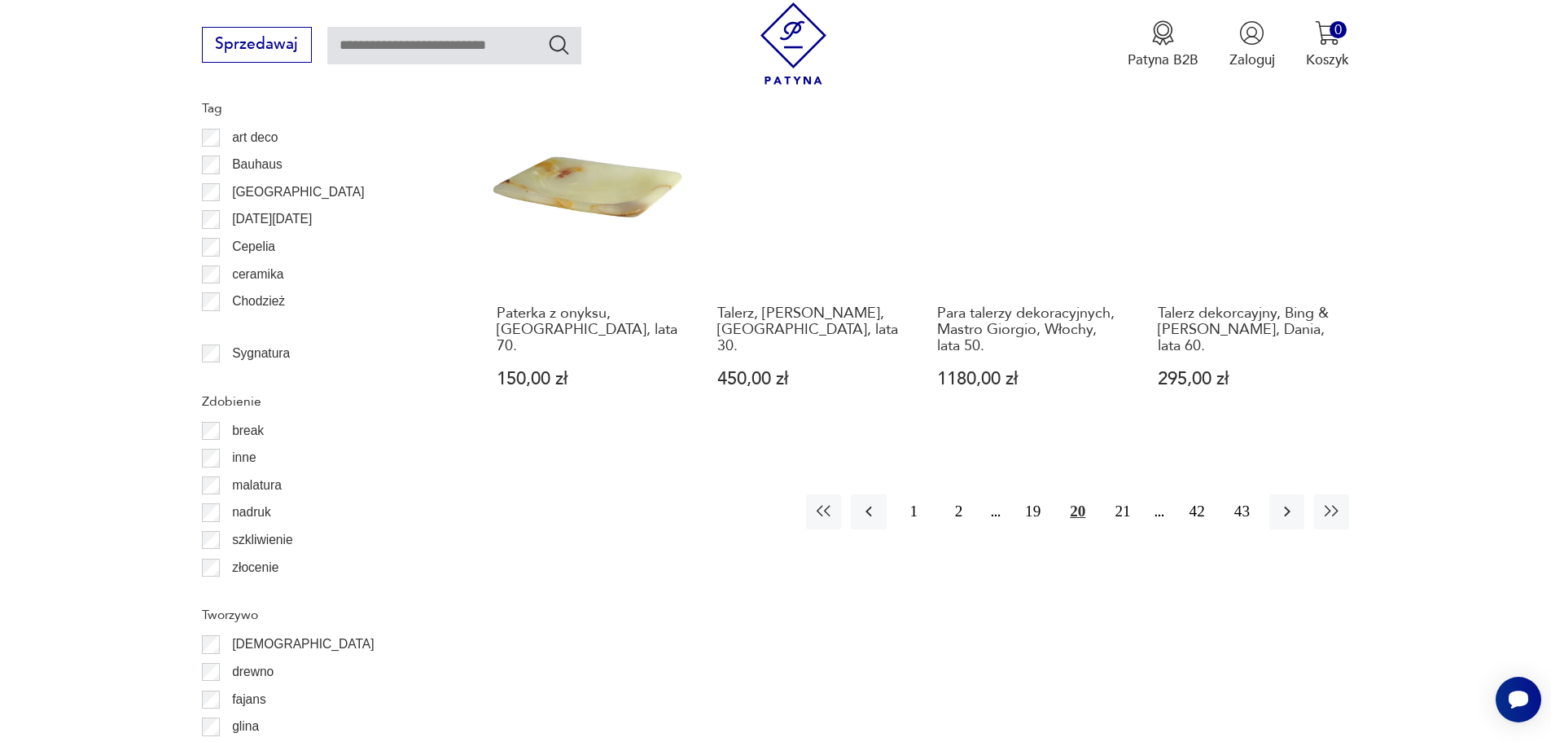
scroll to position [2008, 0]
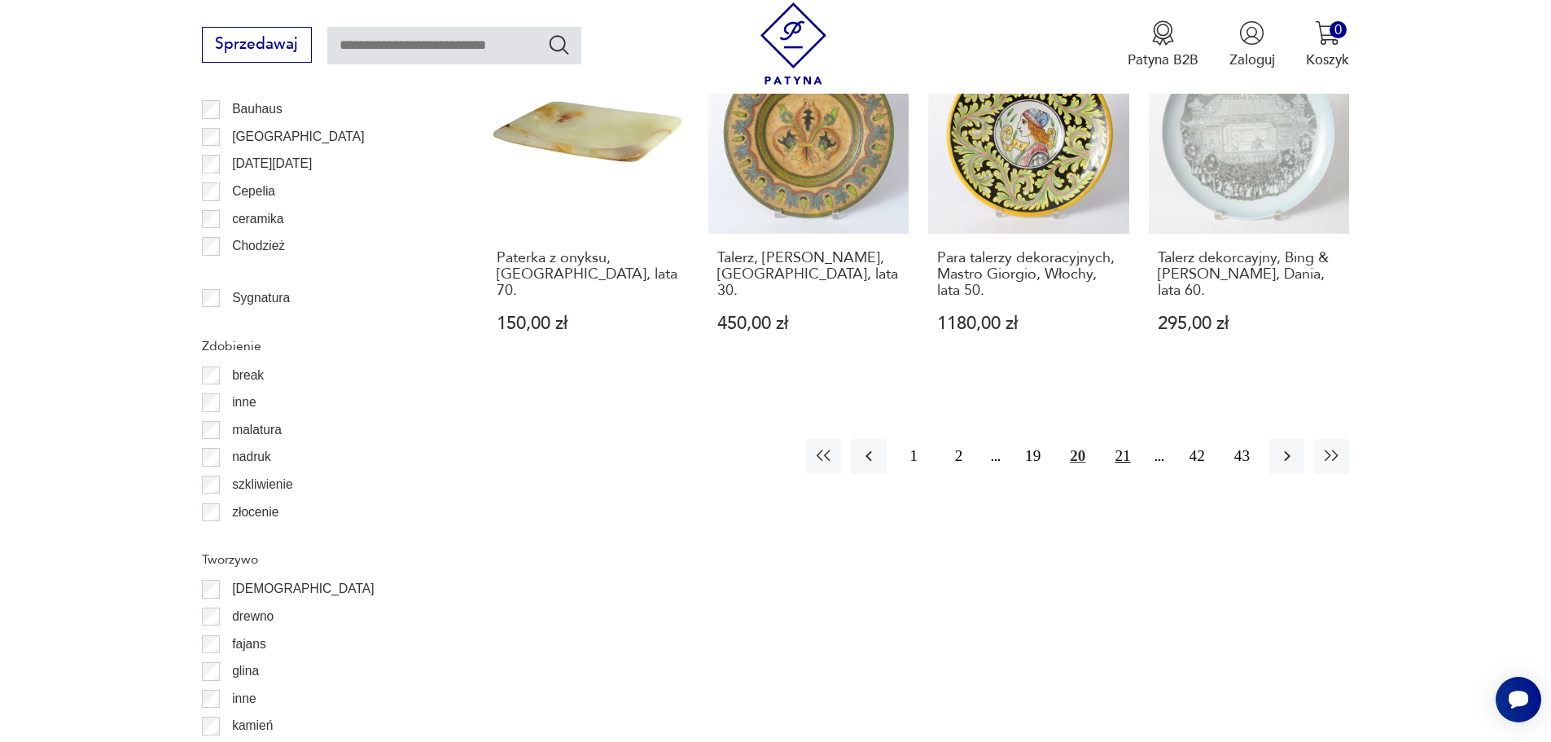
click at [1120, 439] on button "21" at bounding box center [1122, 456] width 35 height 35
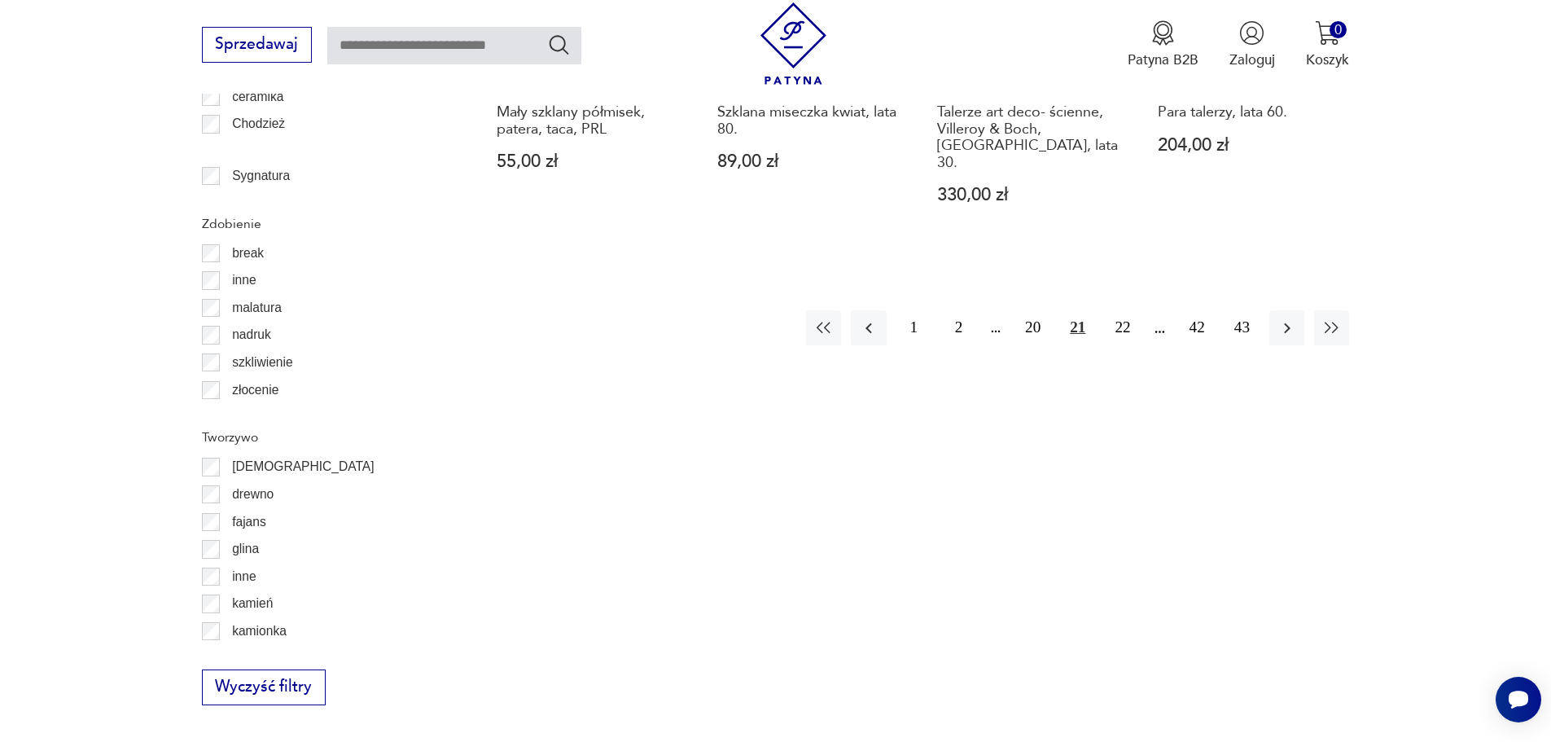
scroll to position [2008, 0]
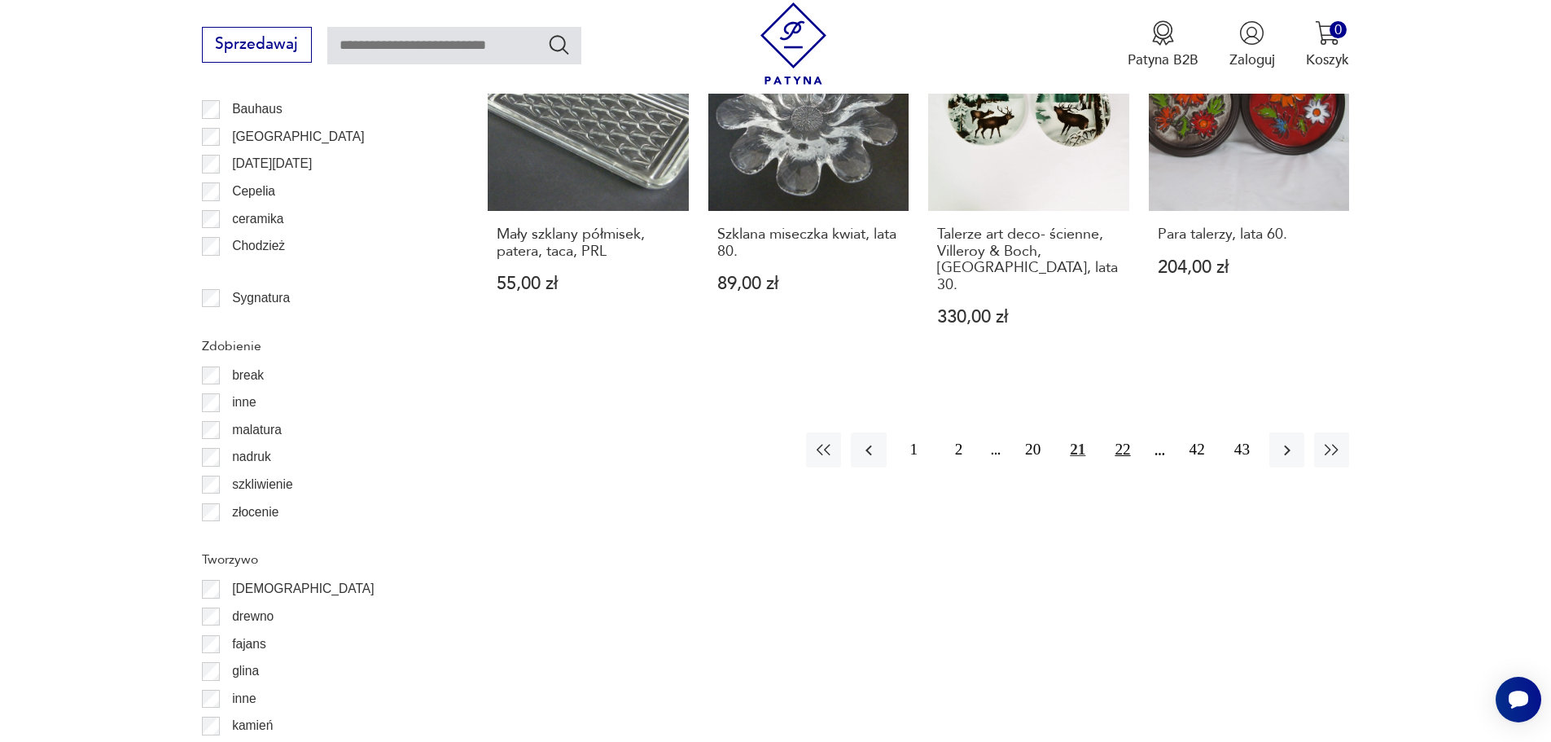
click at [1121, 432] on button "22" at bounding box center [1122, 449] width 35 height 35
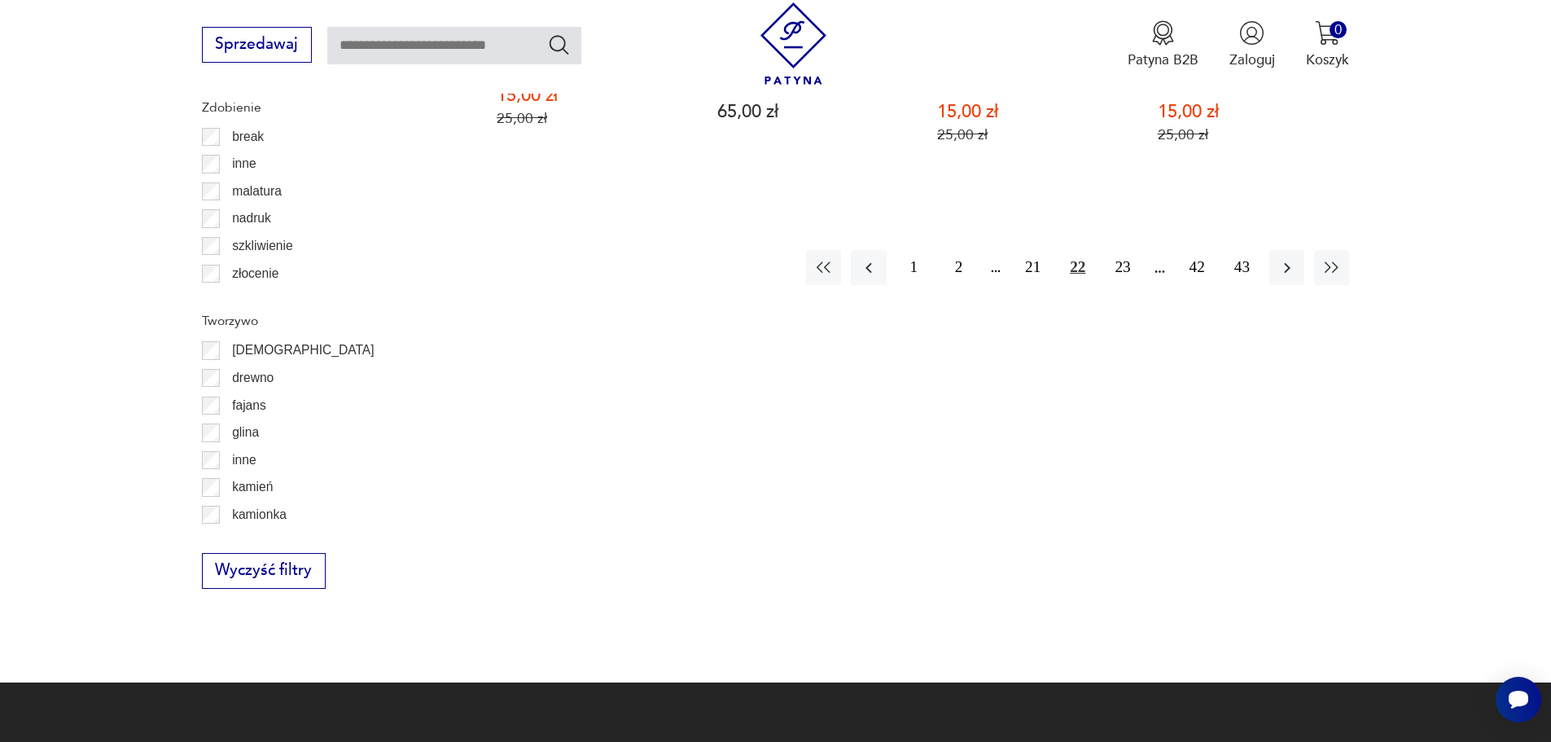
scroll to position [2089, 0]
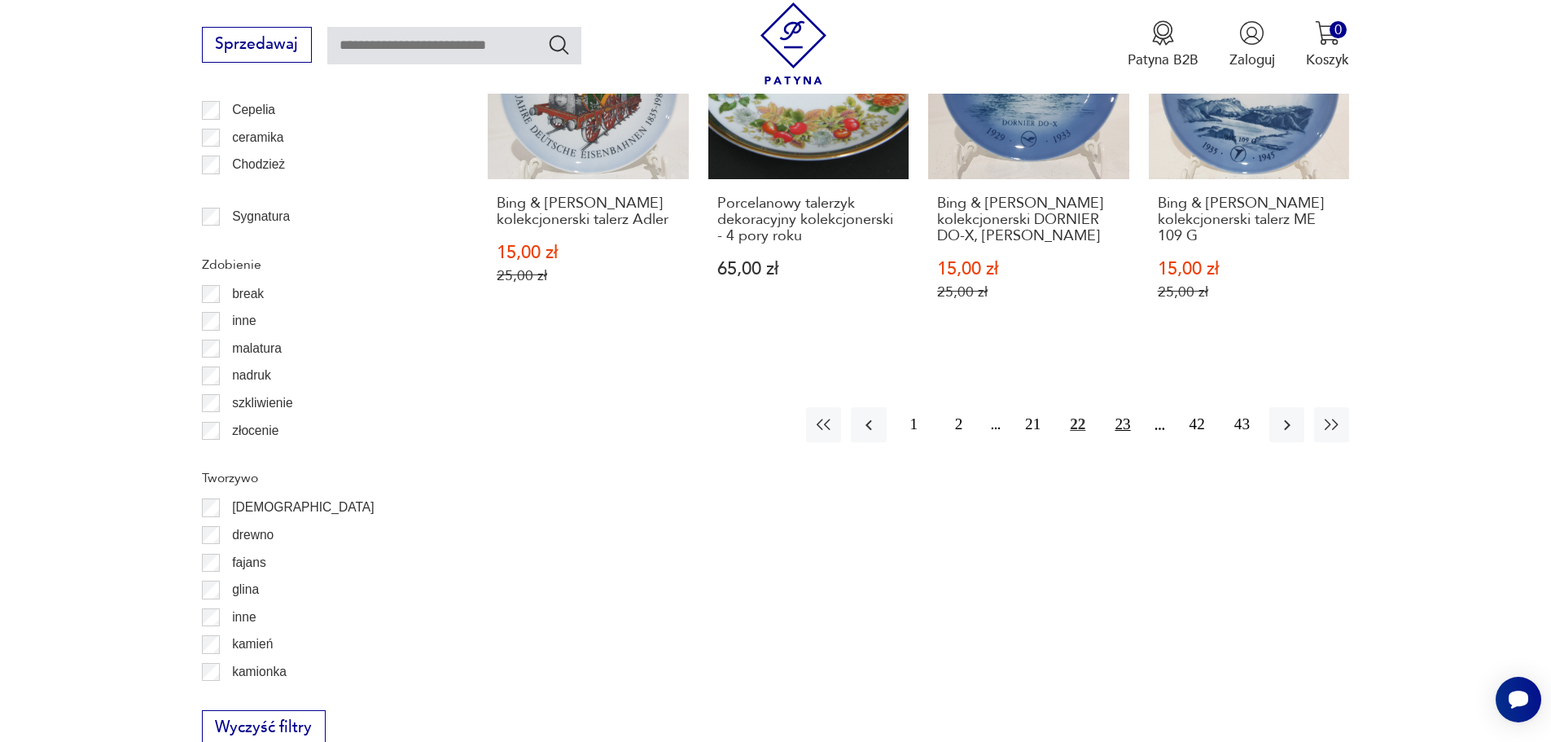
click at [1113, 407] on button "23" at bounding box center [1122, 424] width 35 height 35
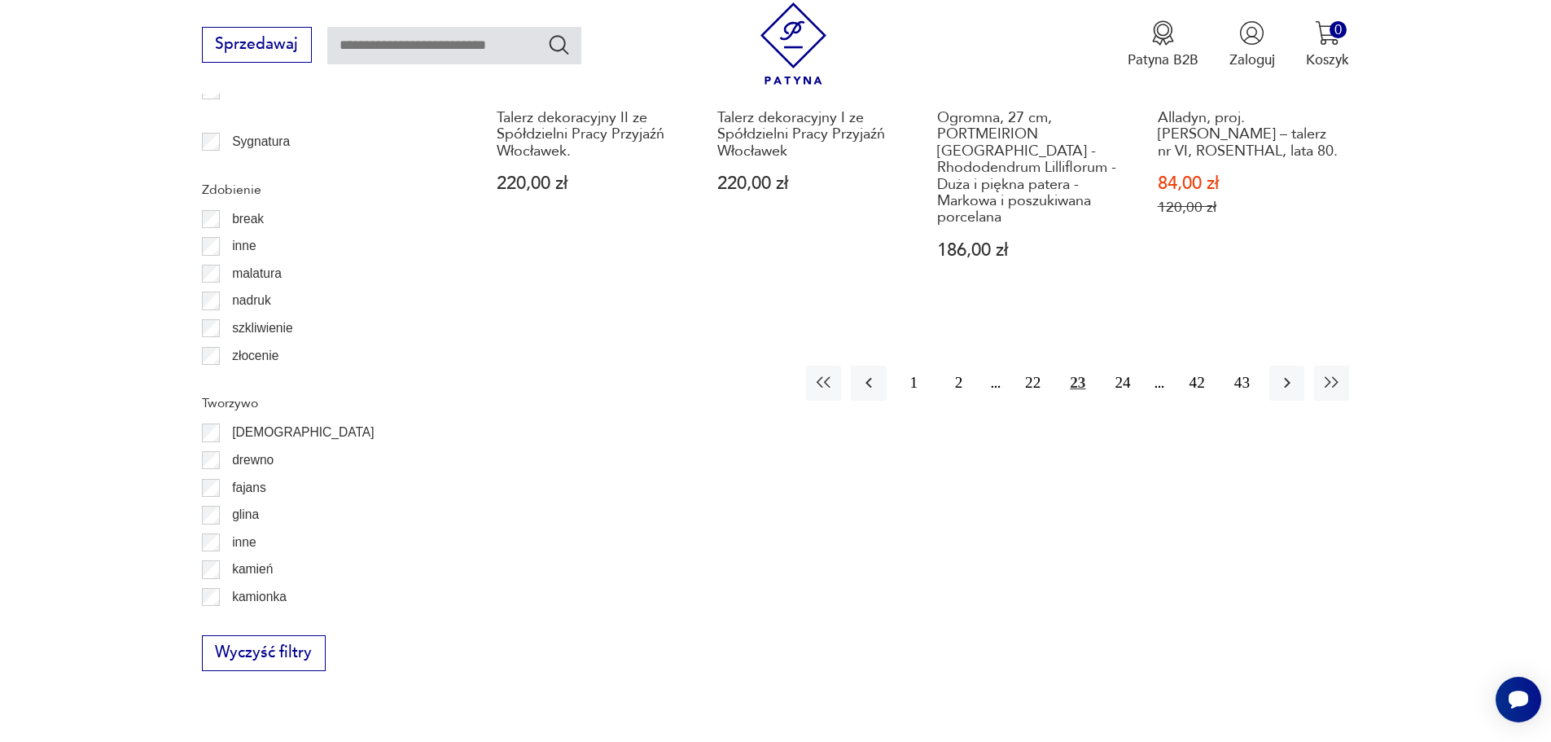
scroll to position [2171, 0]
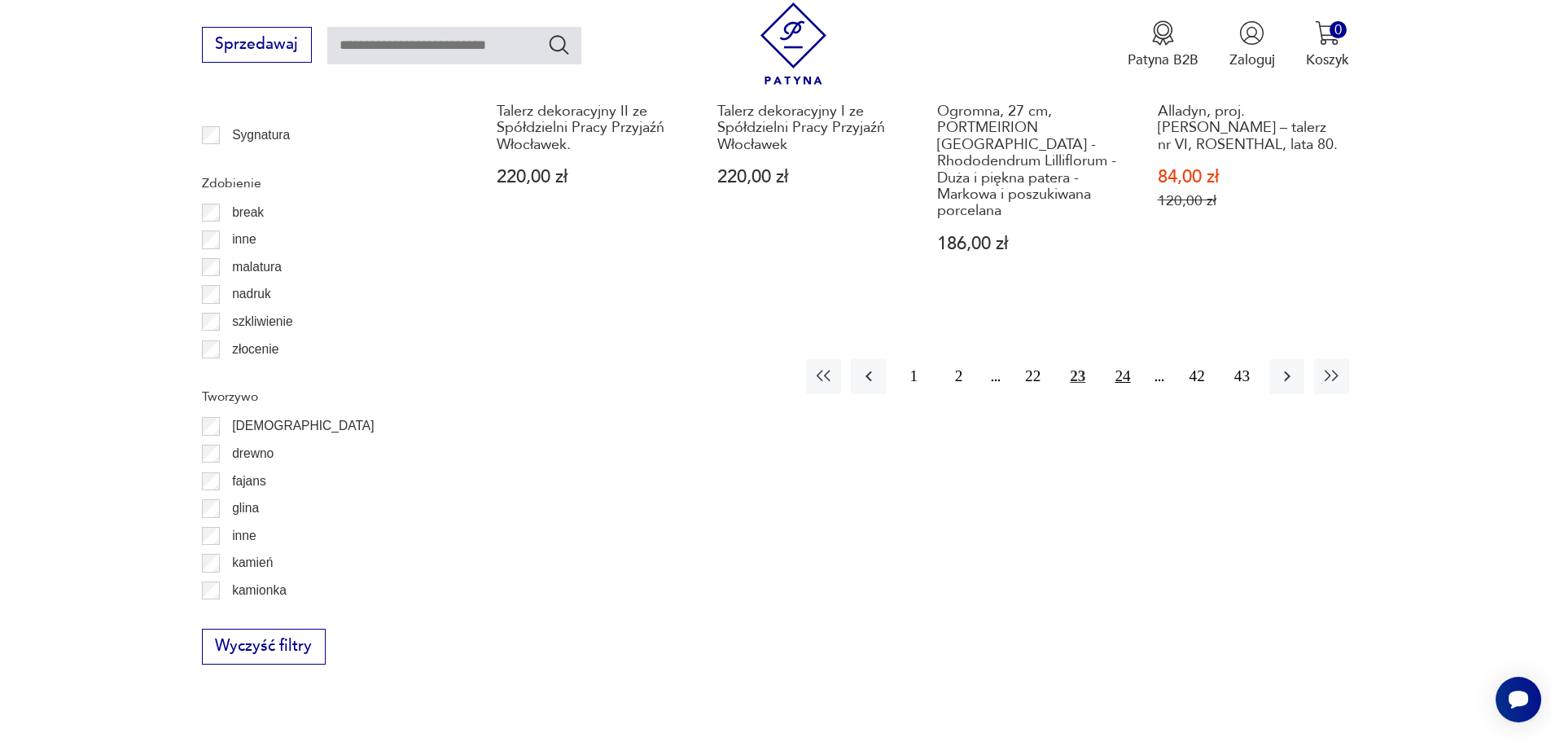
click at [1115, 359] on button "24" at bounding box center [1122, 376] width 35 height 35
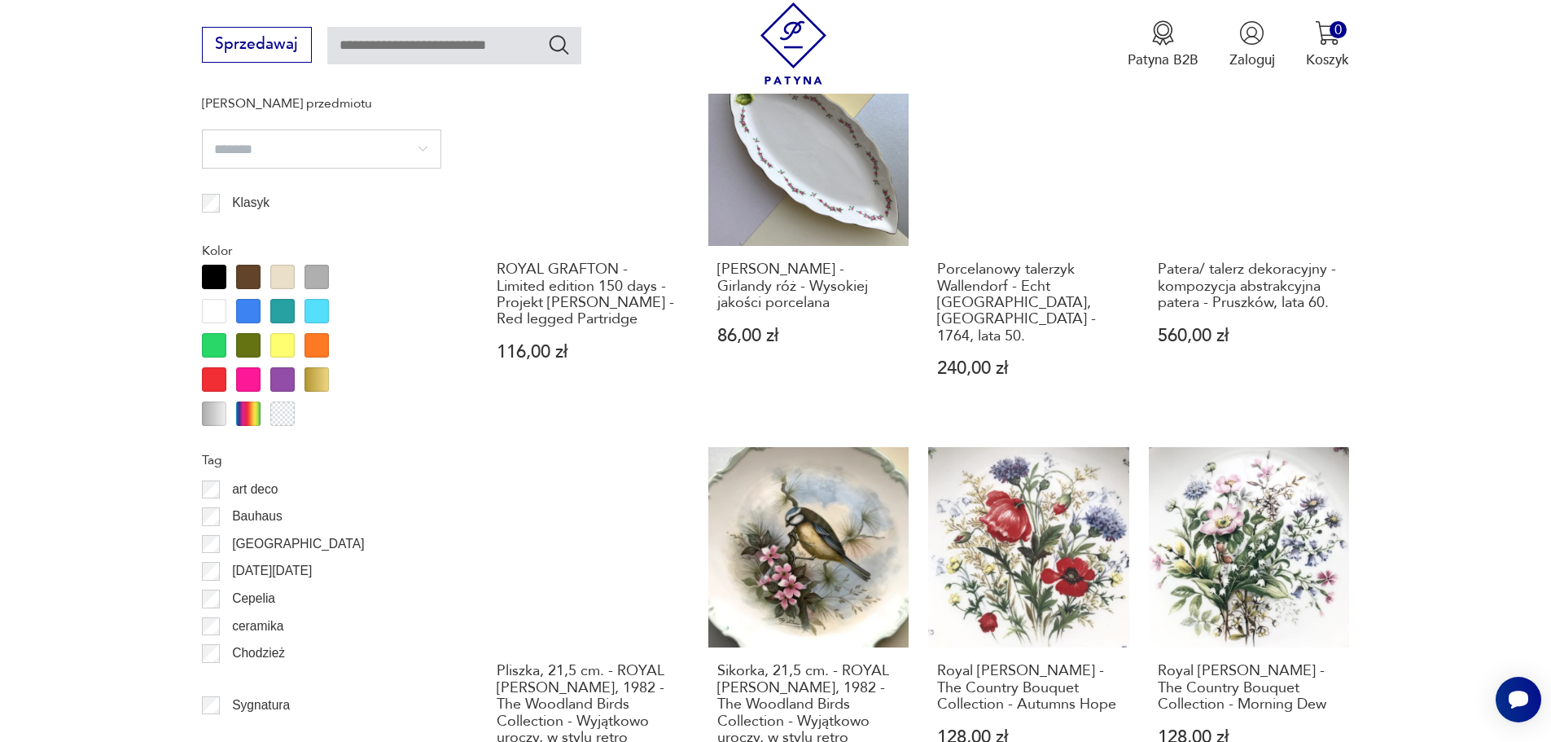
scroll to position [2008, 0]
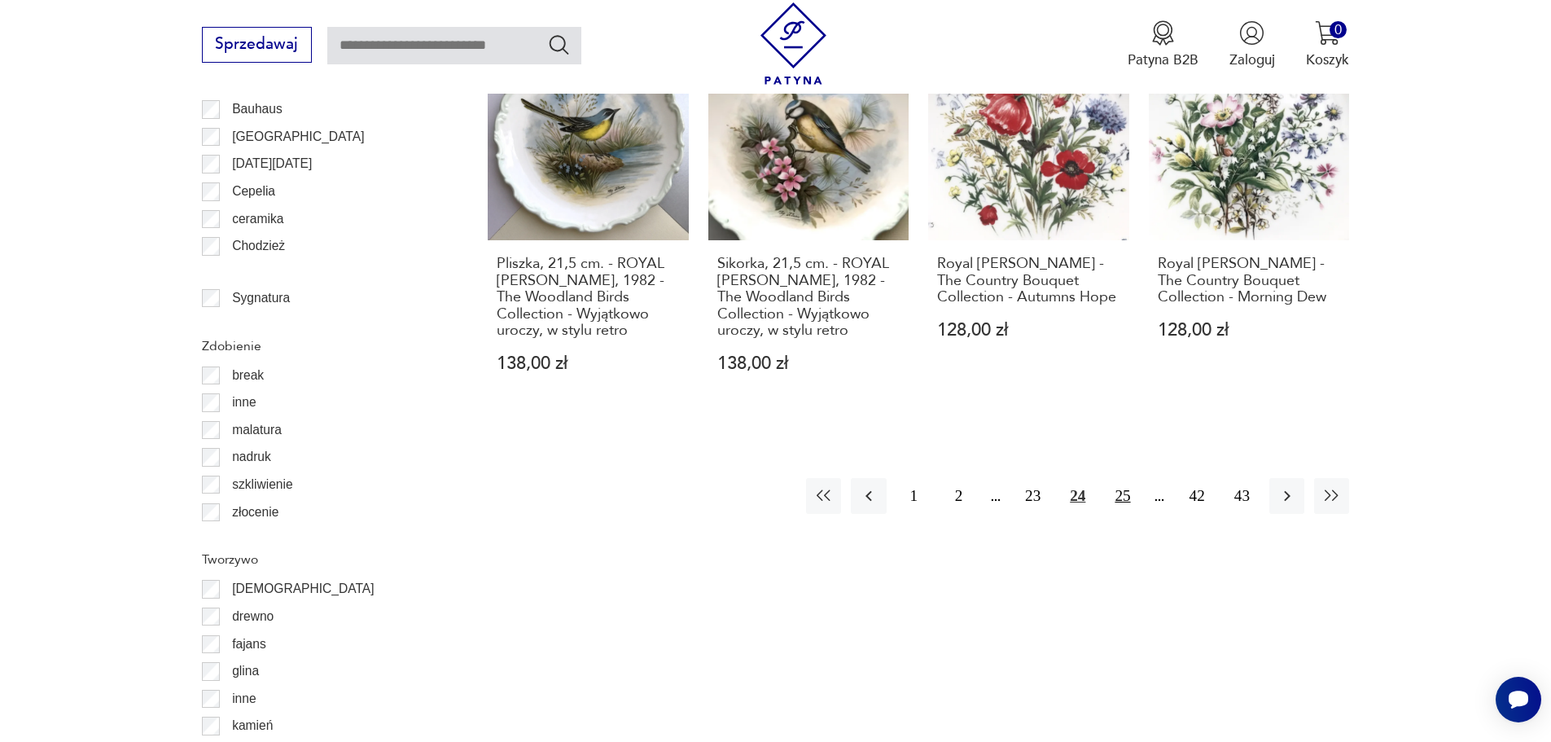
click at [1129, 478] on button "25" at bounding box center [1122, 495] width 35 height 35
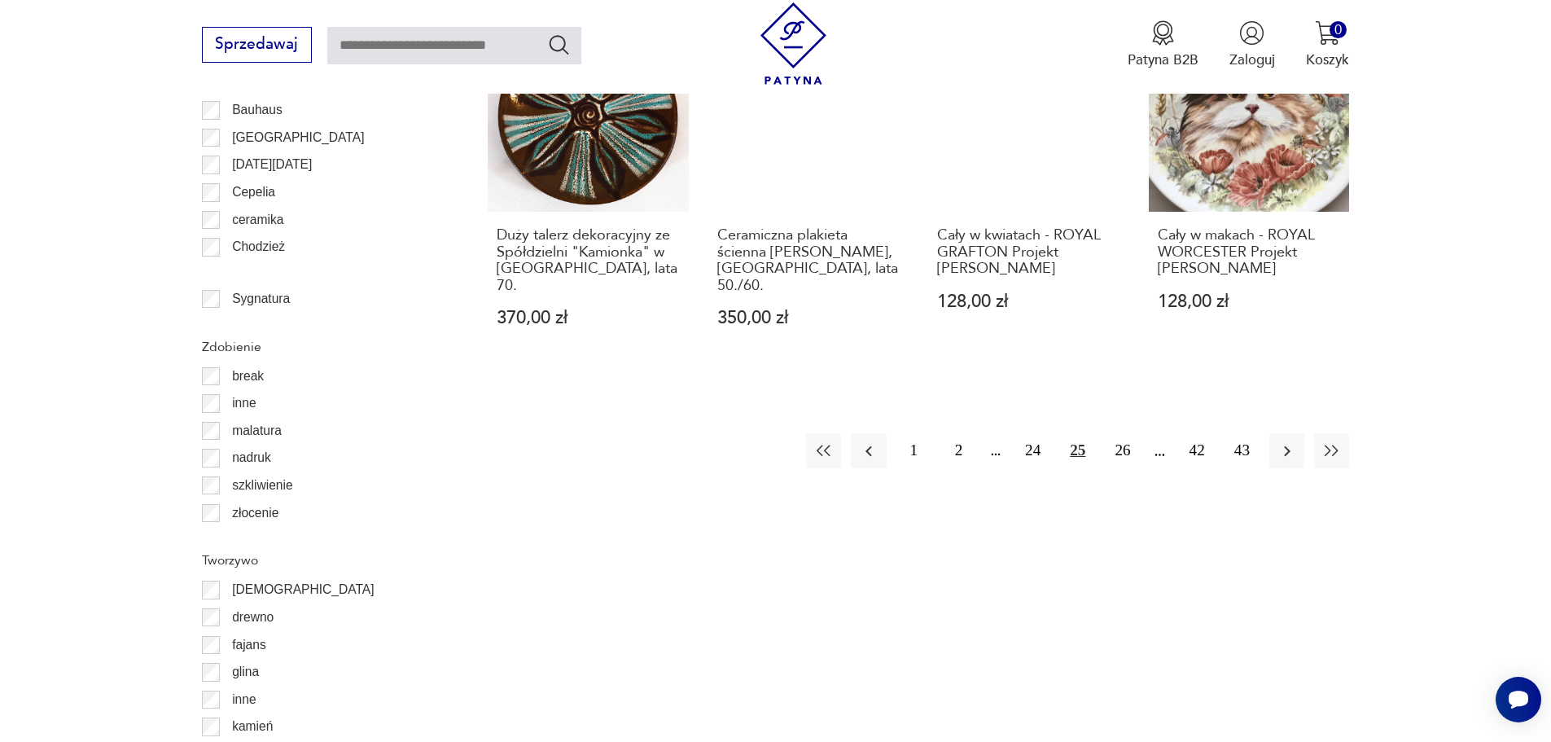
scroll to position [2008, 0]
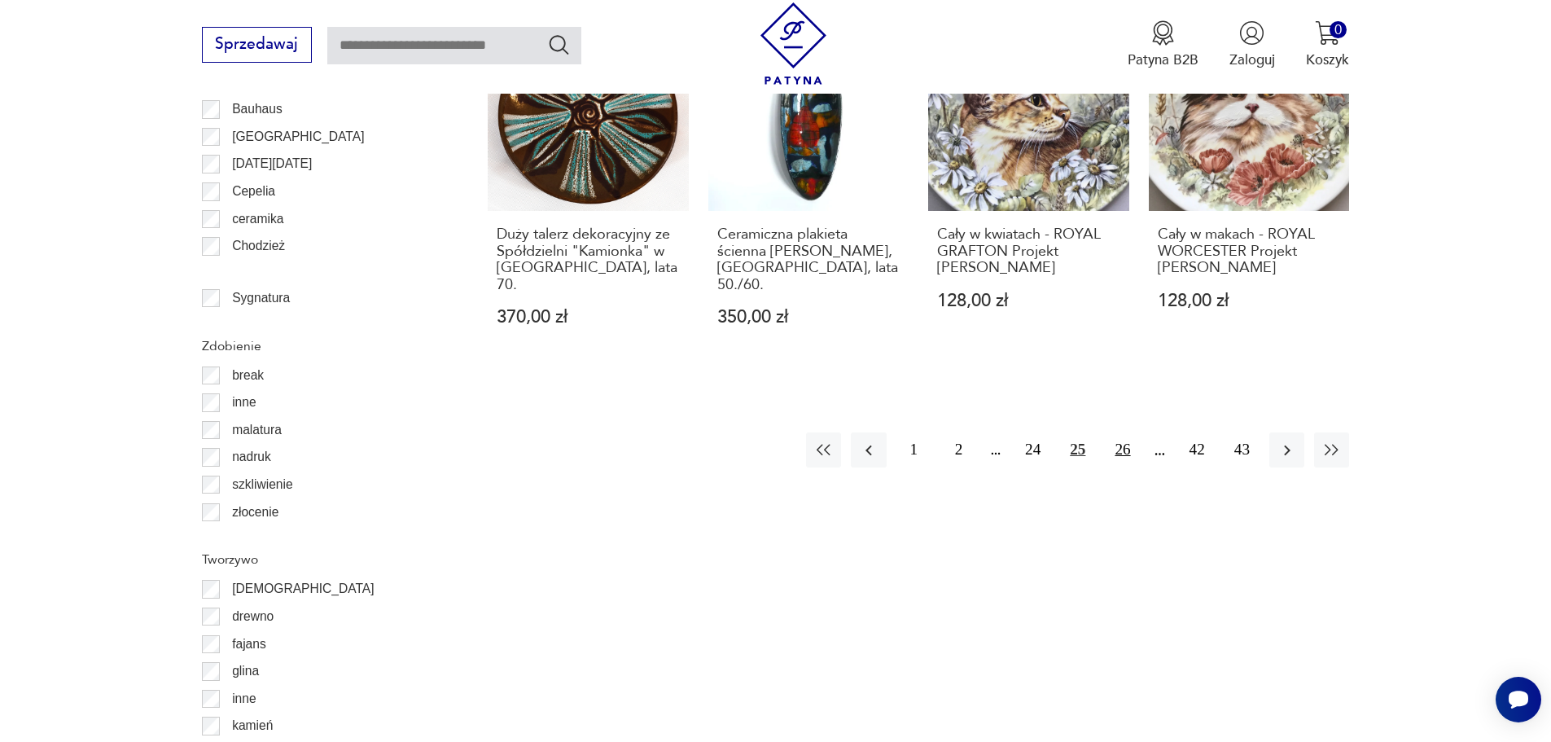
click at [1125, 432] on button "26" at bounding box center [1122, 449] width 35 height 35
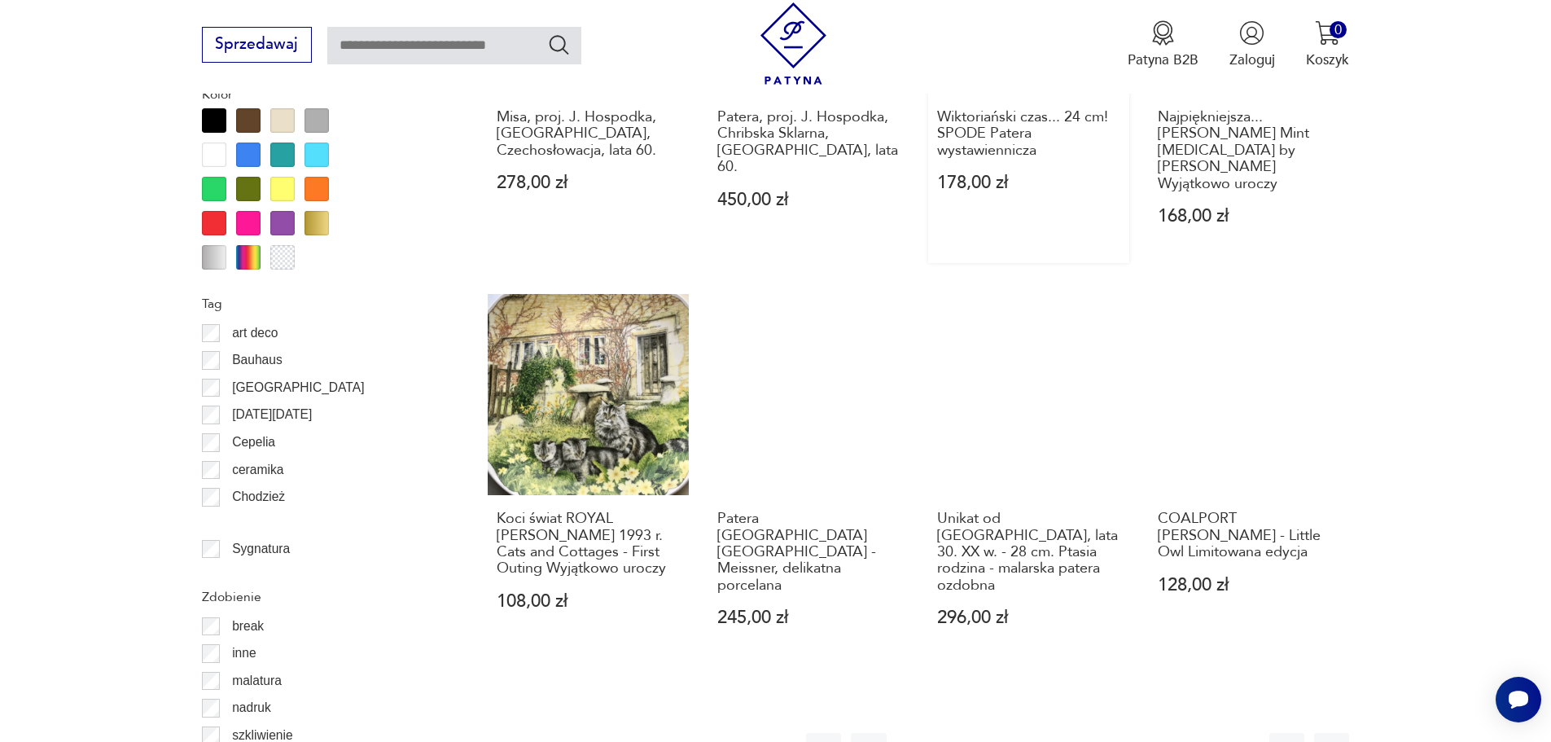
scroll to position [2008, 0]
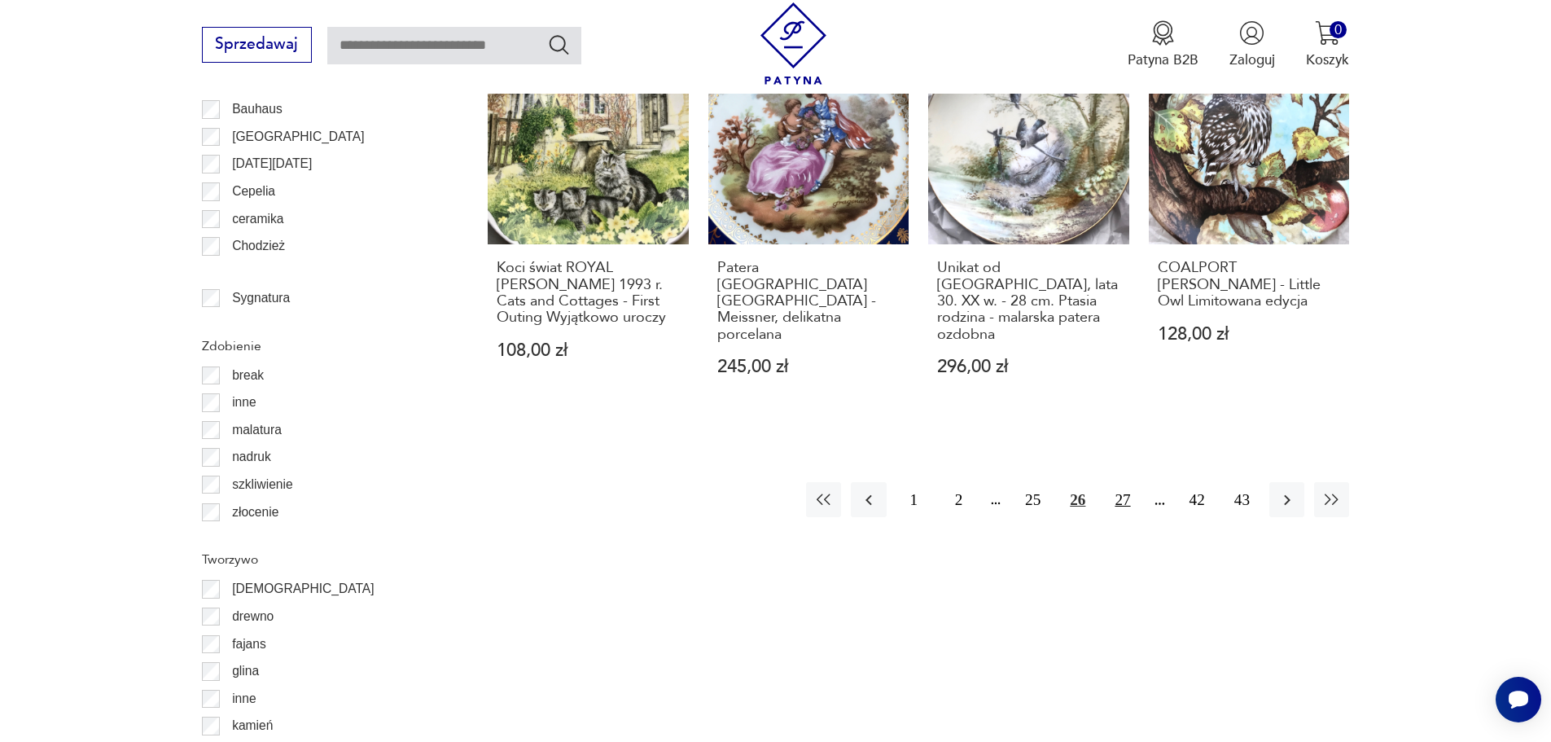
click at [1125, 482] on button "27" at bounding box center [1122, 499] width 35 height 35
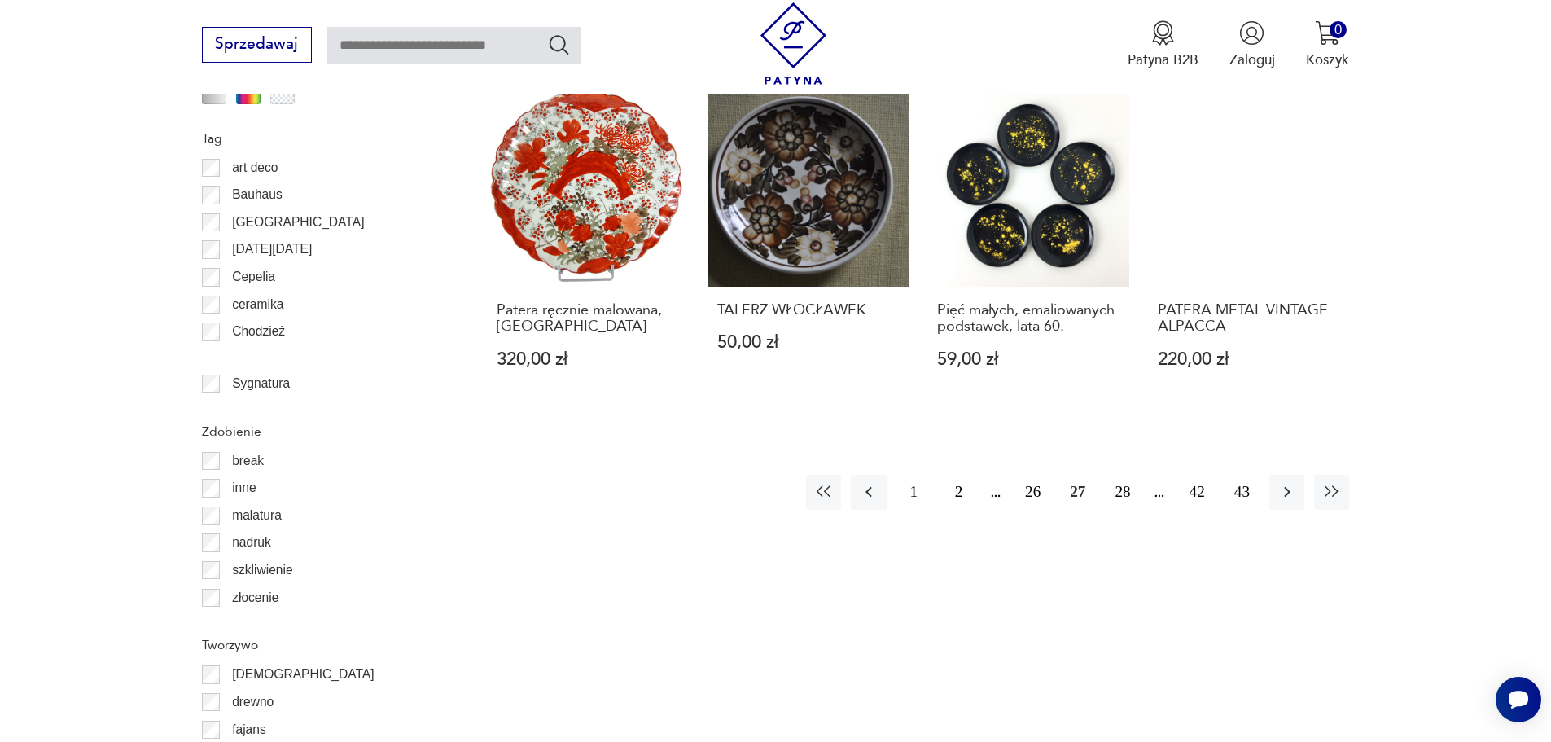
scroll to position [1927, 0]
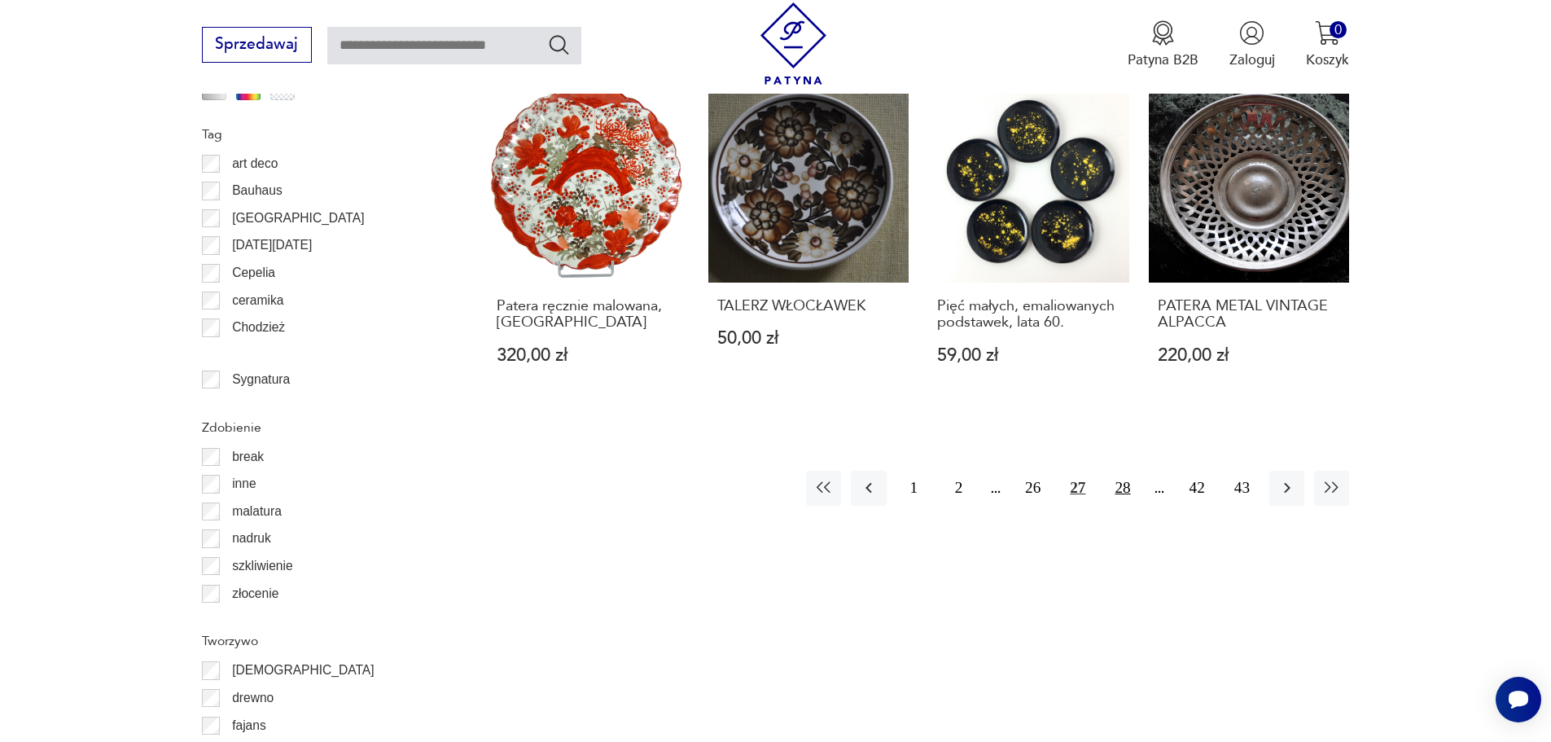
click at [1125, 471] on button "28" at bounding box center [1122, 488] width 35 height 35
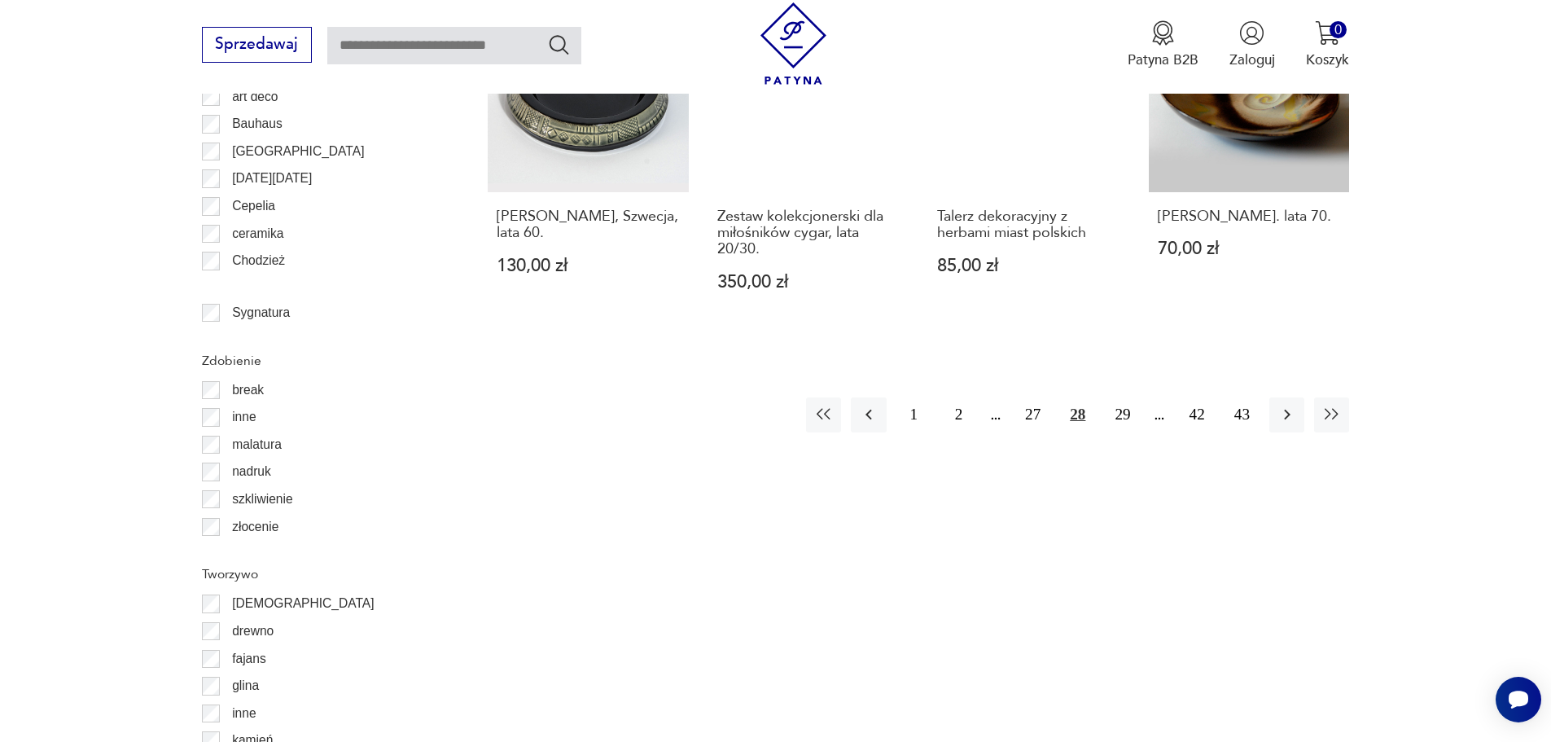
scroll to position [2089, 0]
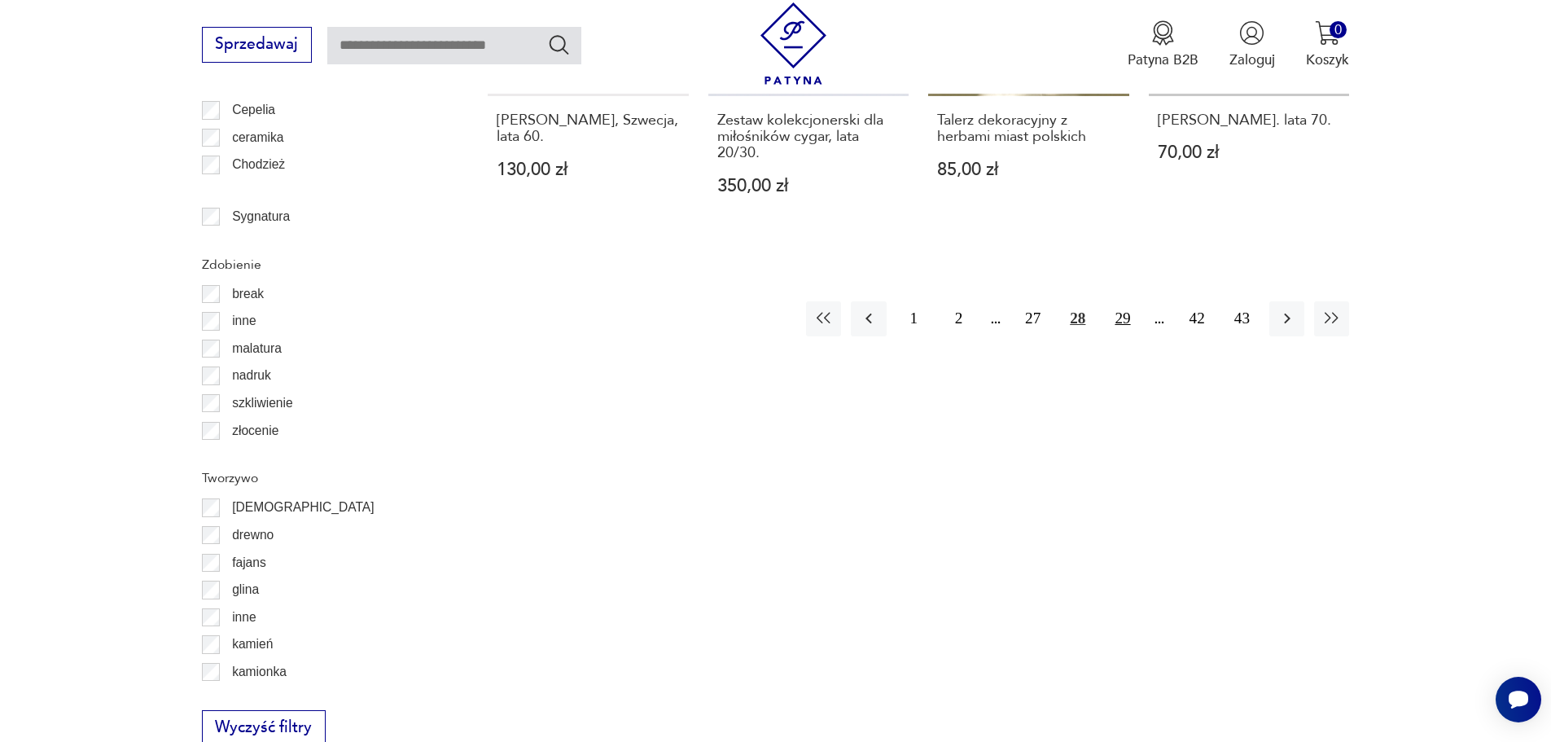
click at [1126, 301] on button "29" at bounding box center [1122, 318] width 35 height 35
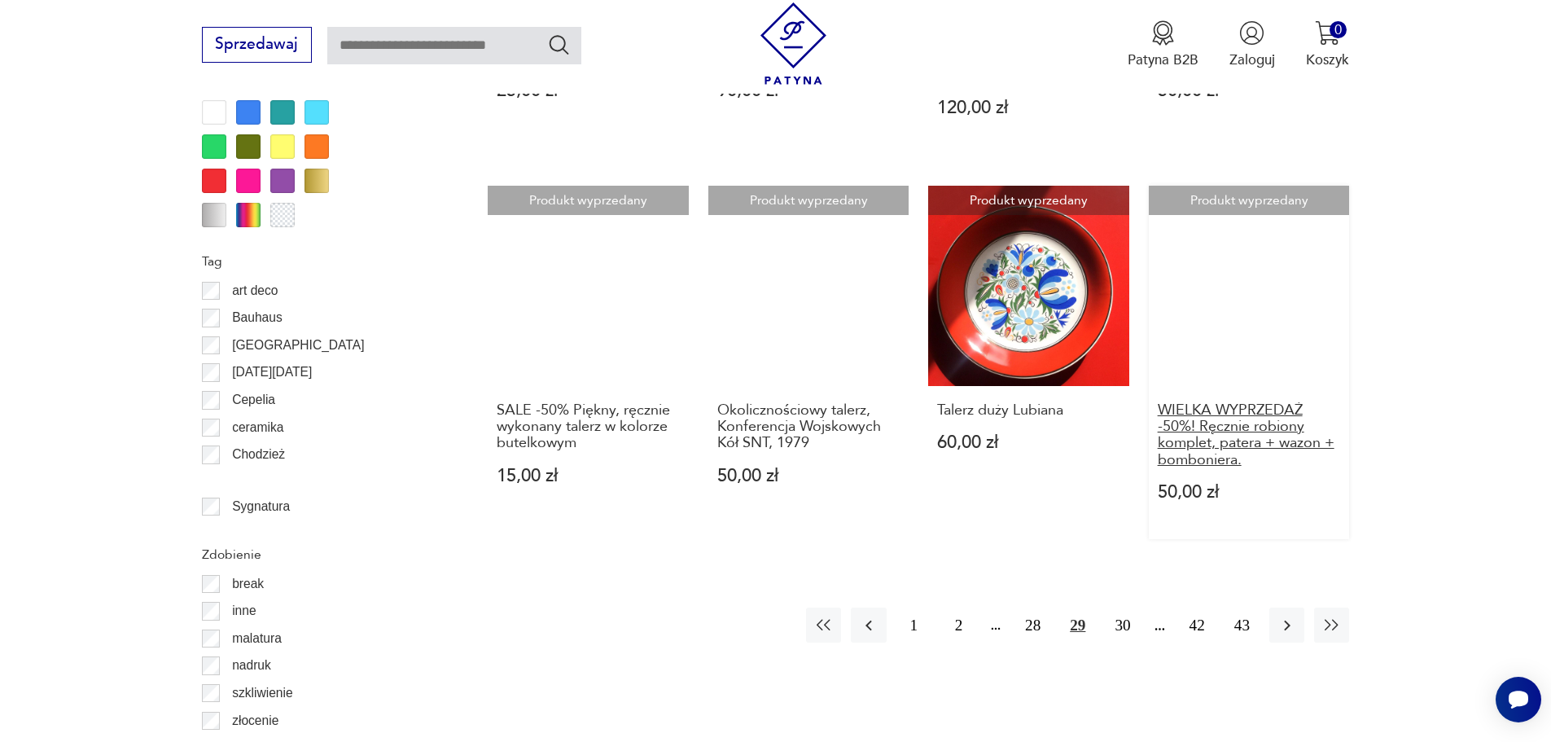
scroll to position [1845, 0]
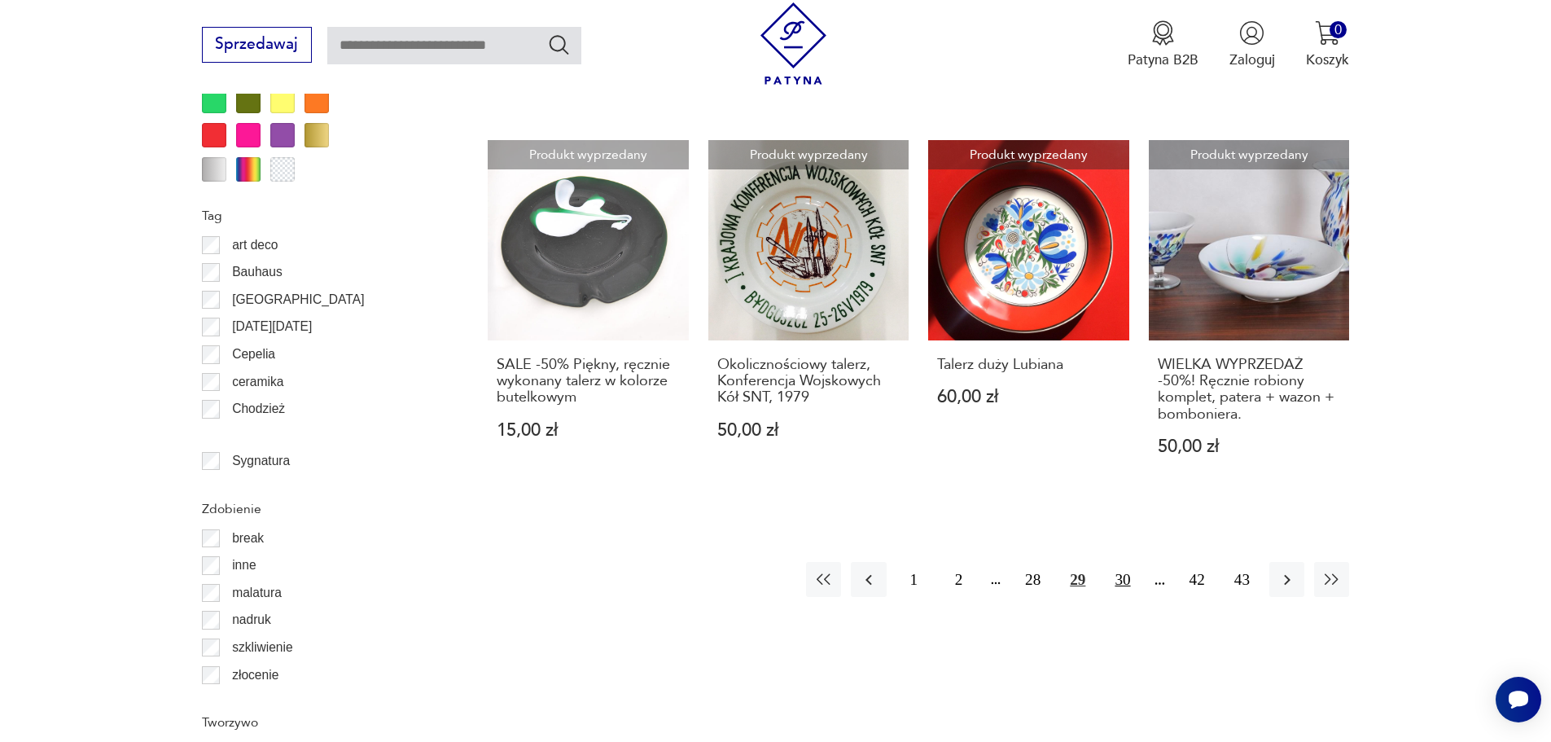
click at [1122, 562] on button "30" at bounding box center [1122, 579] width 35 height 35
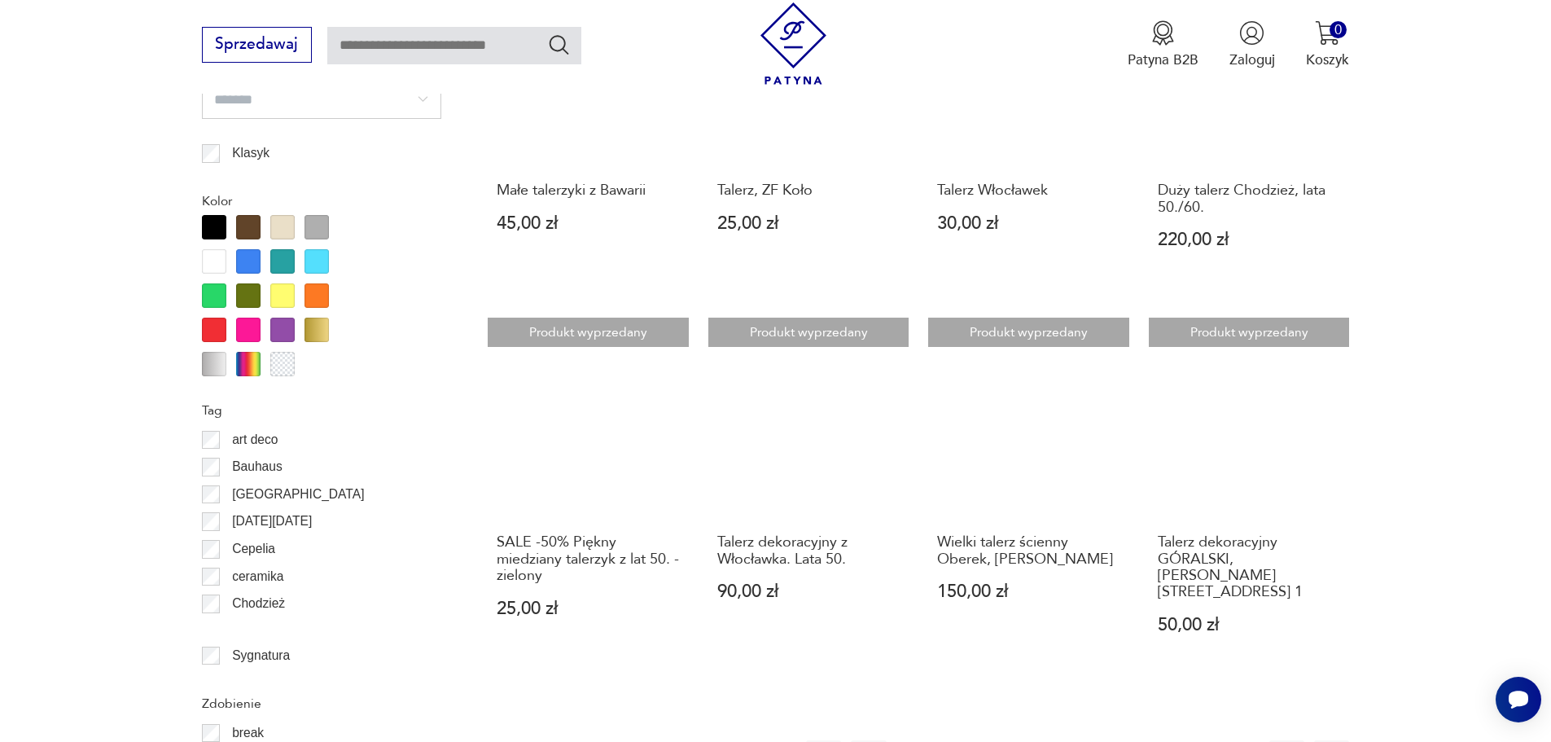
scroll to position [1845, 0]
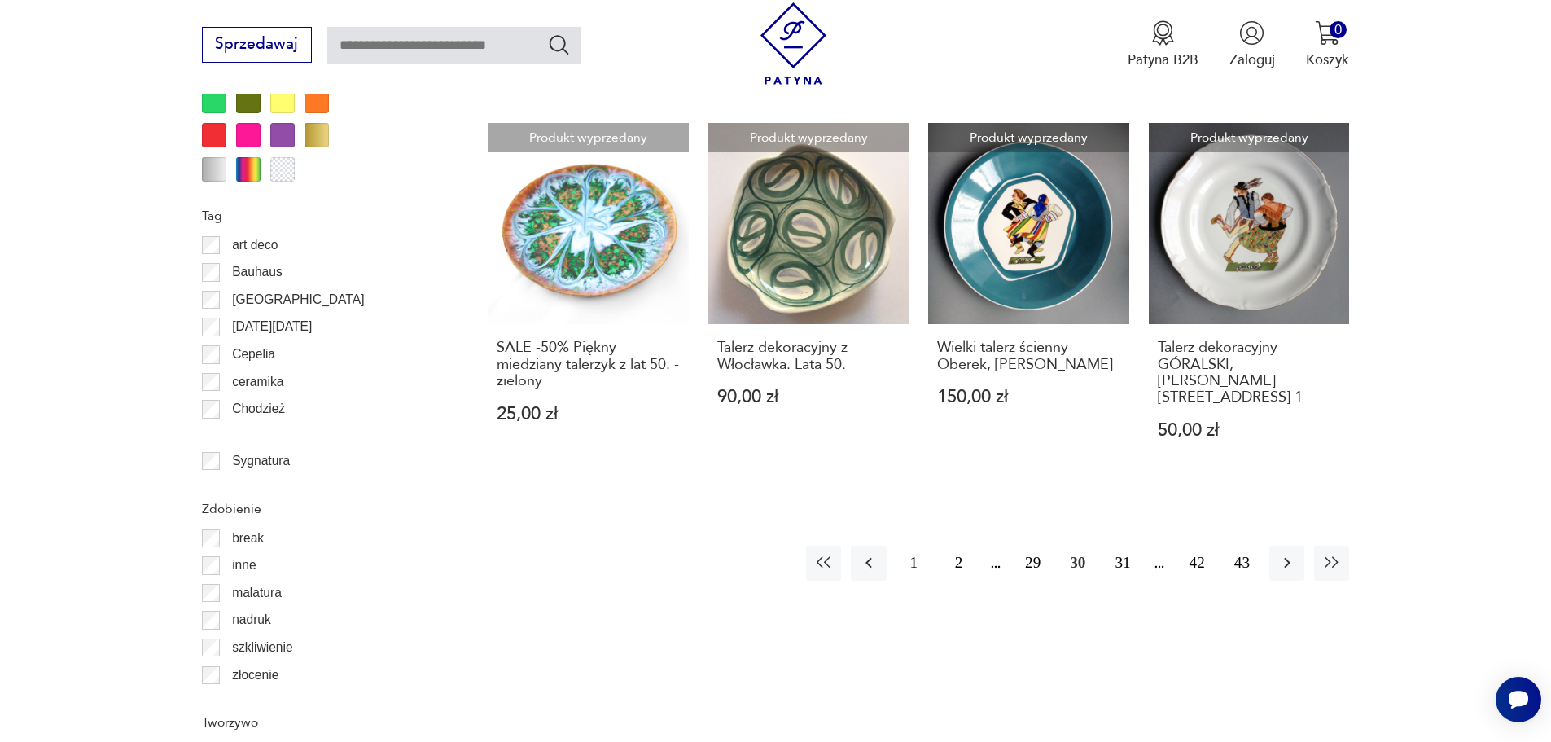
click at [1120, 546] on button "31" at bounding box center [1122, 563] width 35 height 35
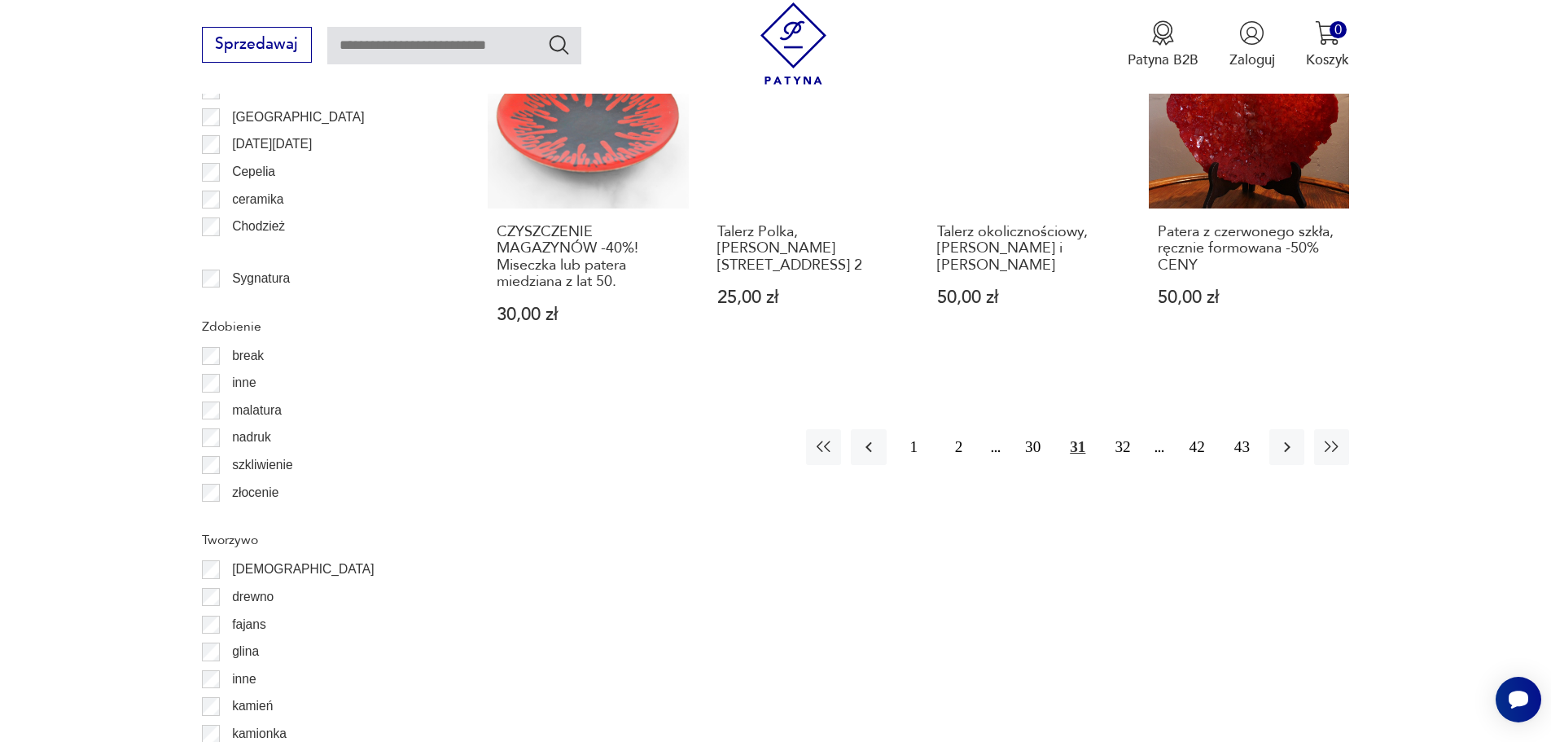
scroll to position [2171, 0]
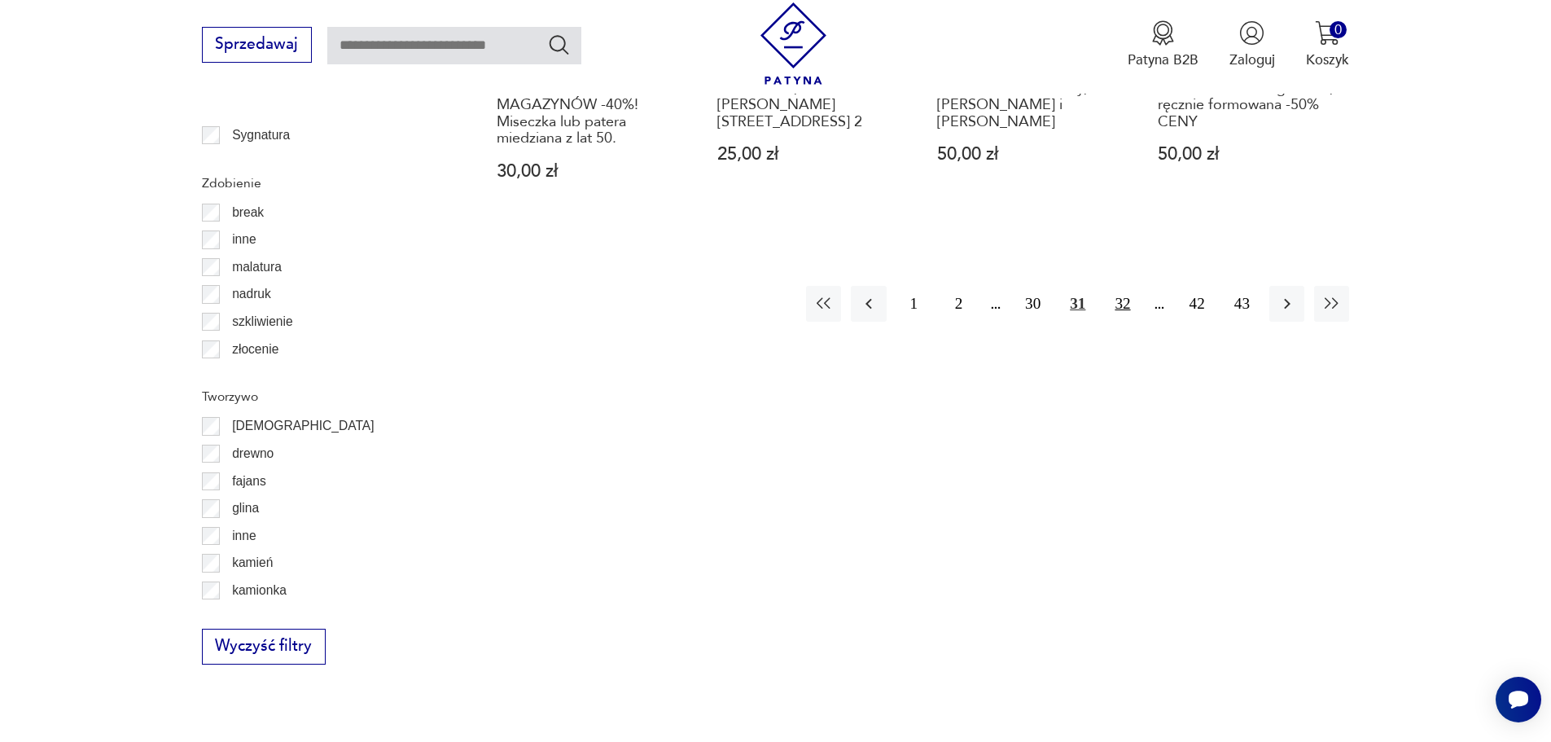
click at [1125, 304] on button "32" at bounding box center [1122, 303] width 35 height 35
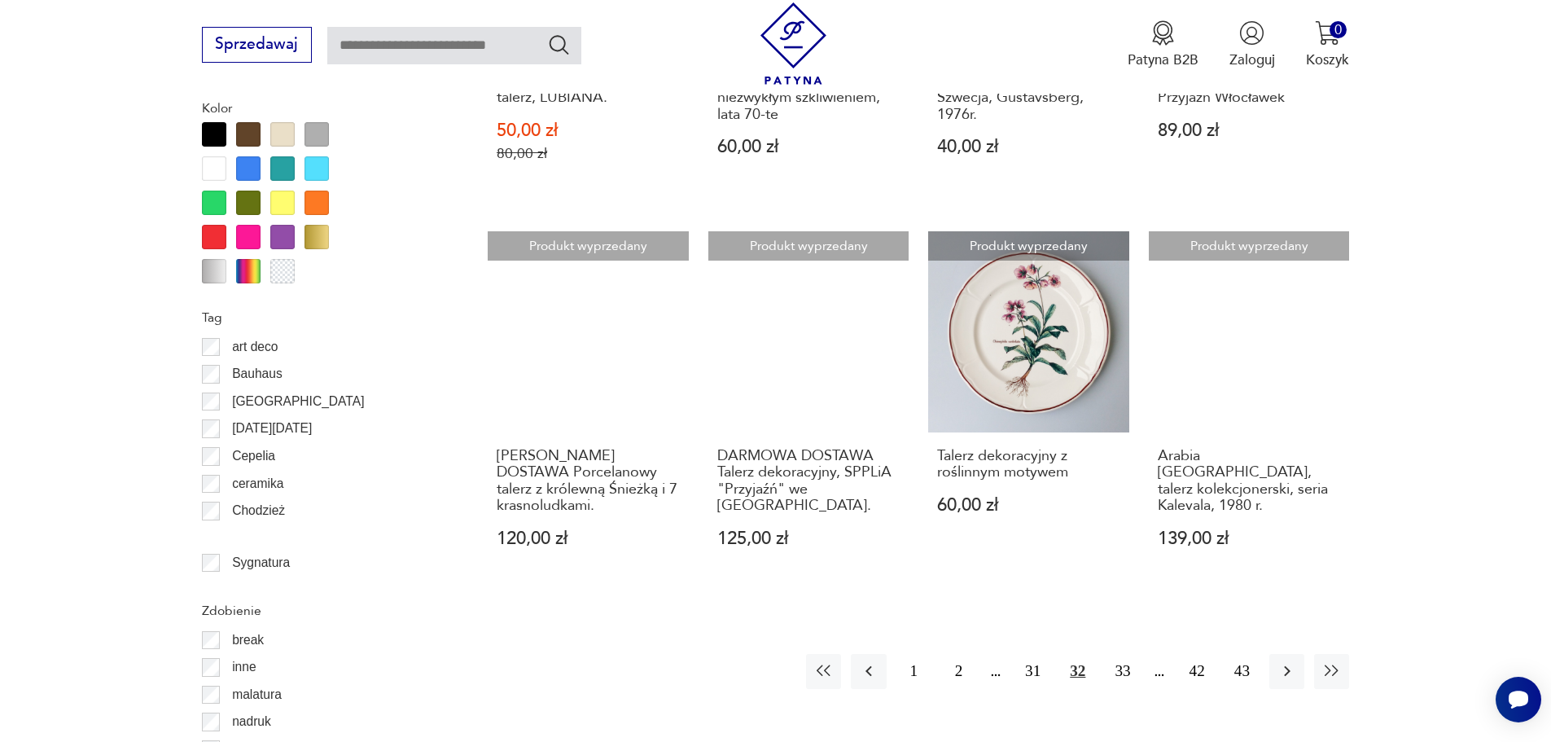
scroll to position [2008, 0]
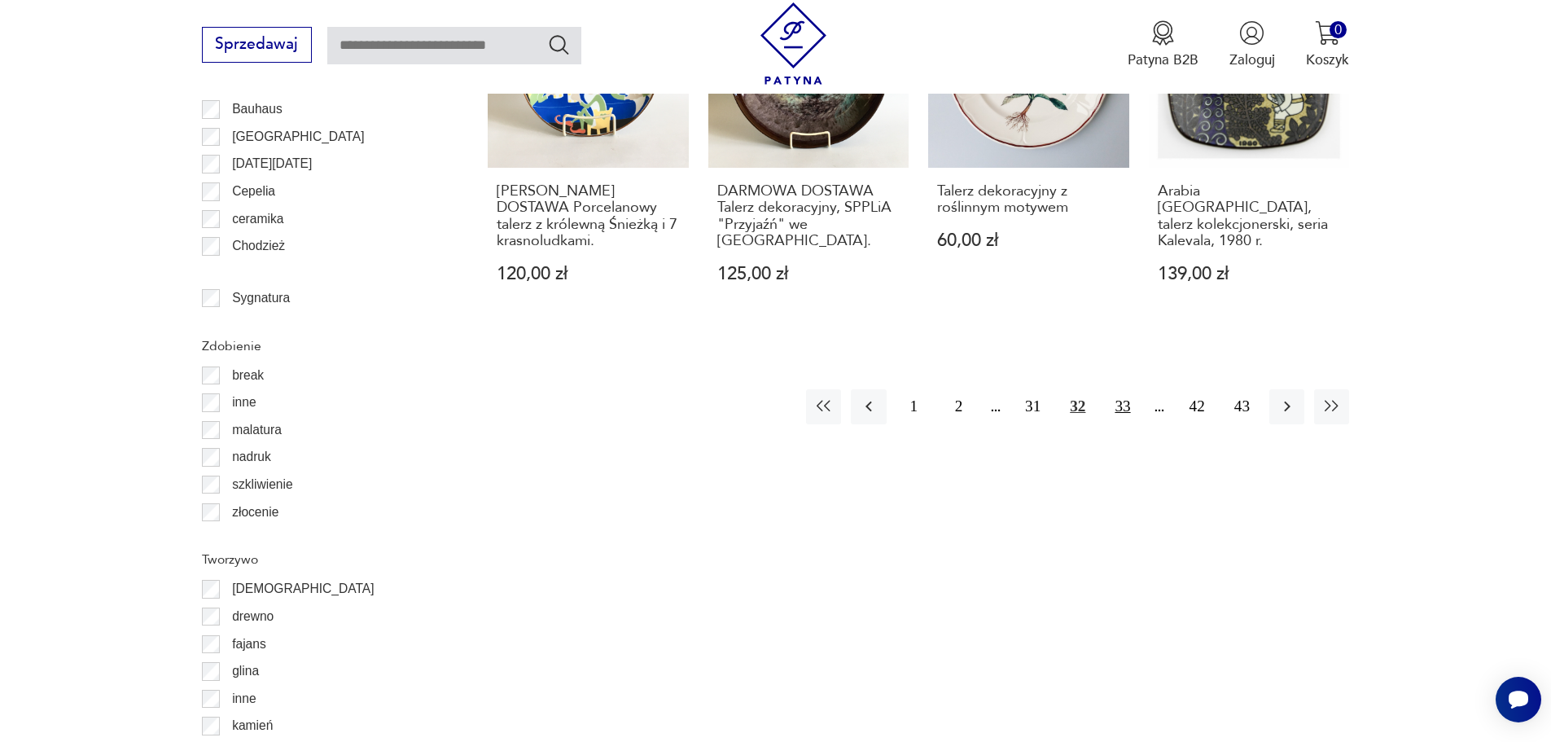
click at [1123, 392] on button "33" at bounding box center [1122, 406] width 35 height 35
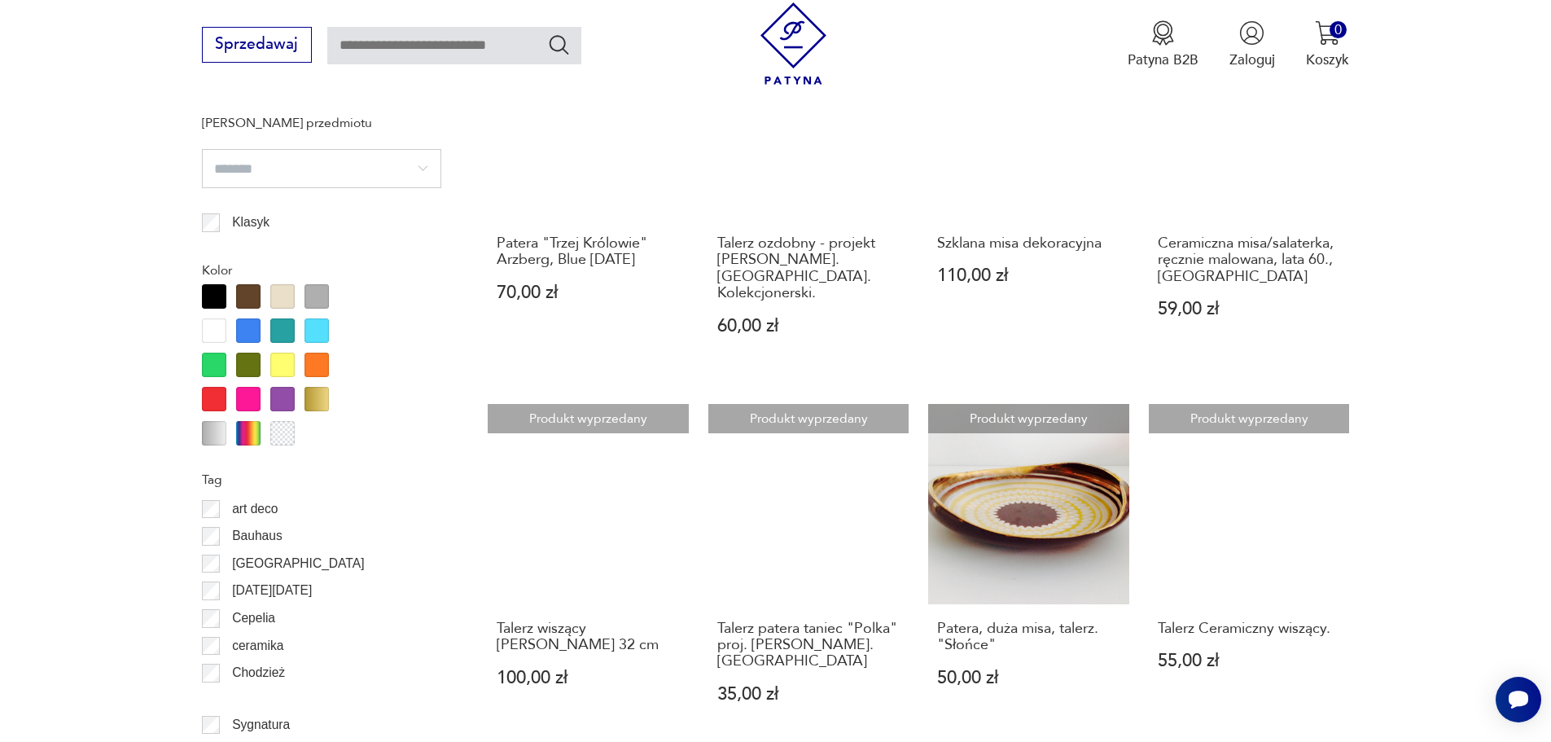
scroll to position [1845, 0]
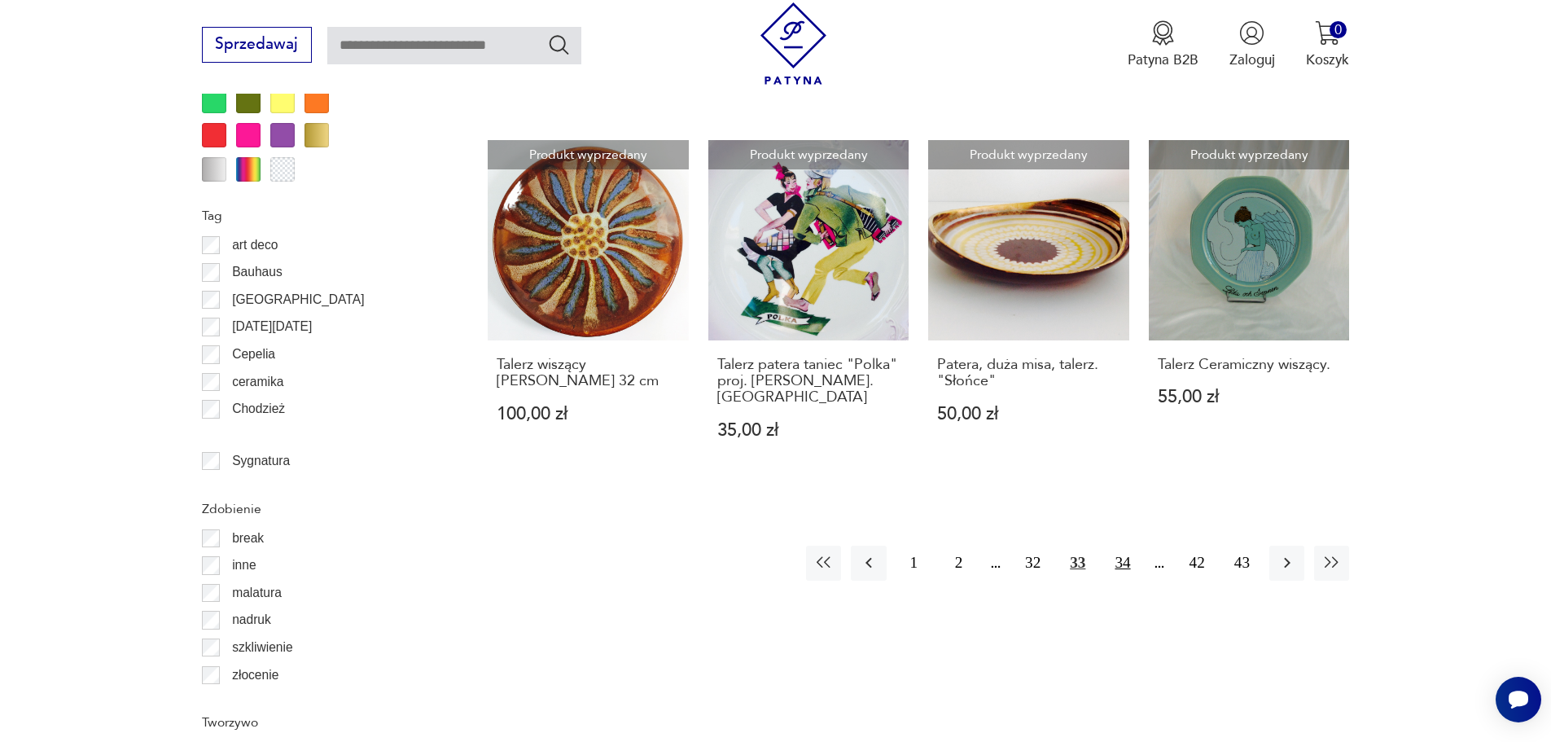
click at [1120, 546] on button "34" at bounding box center [1122, 563] width 35 height 35
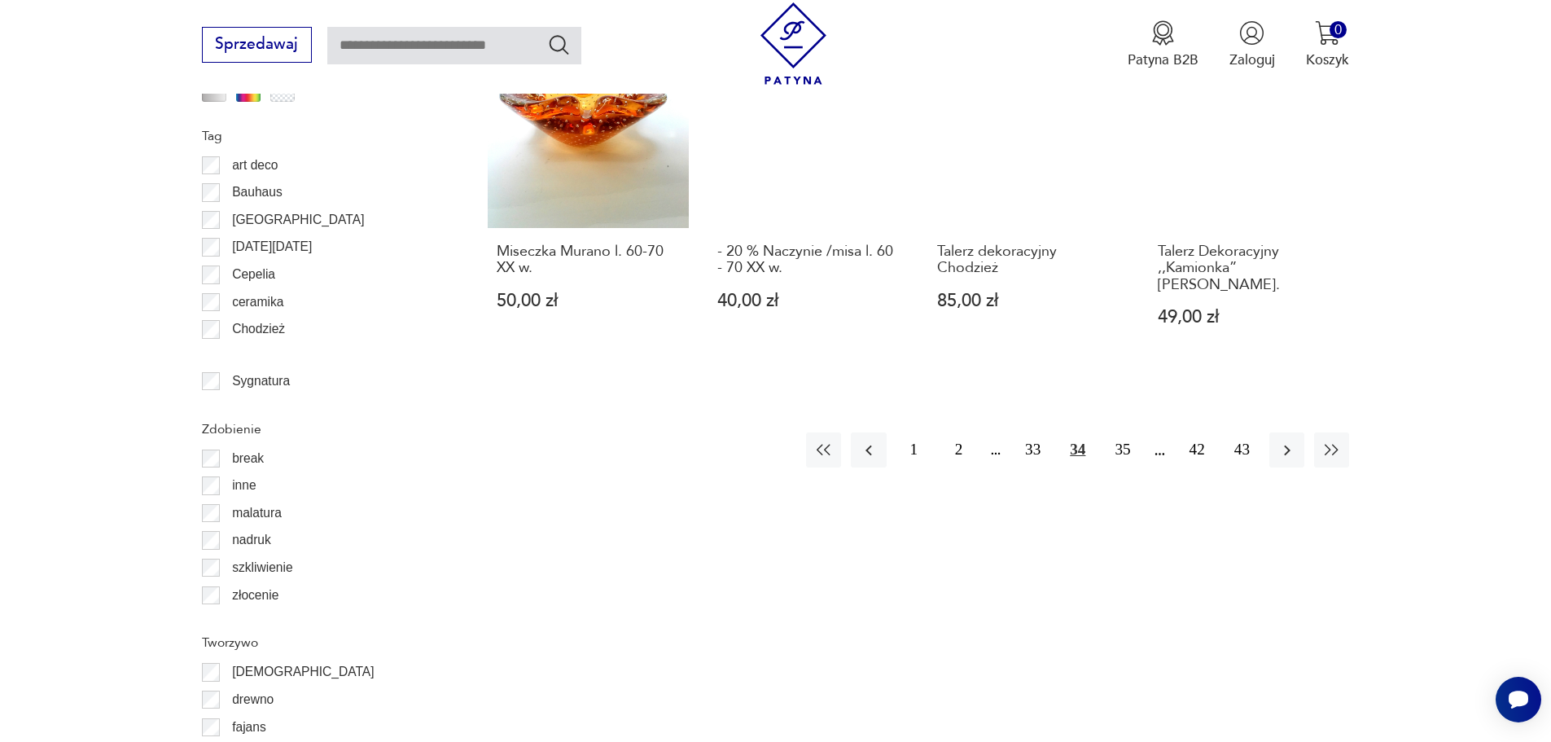
scroll to position [1927, 0]
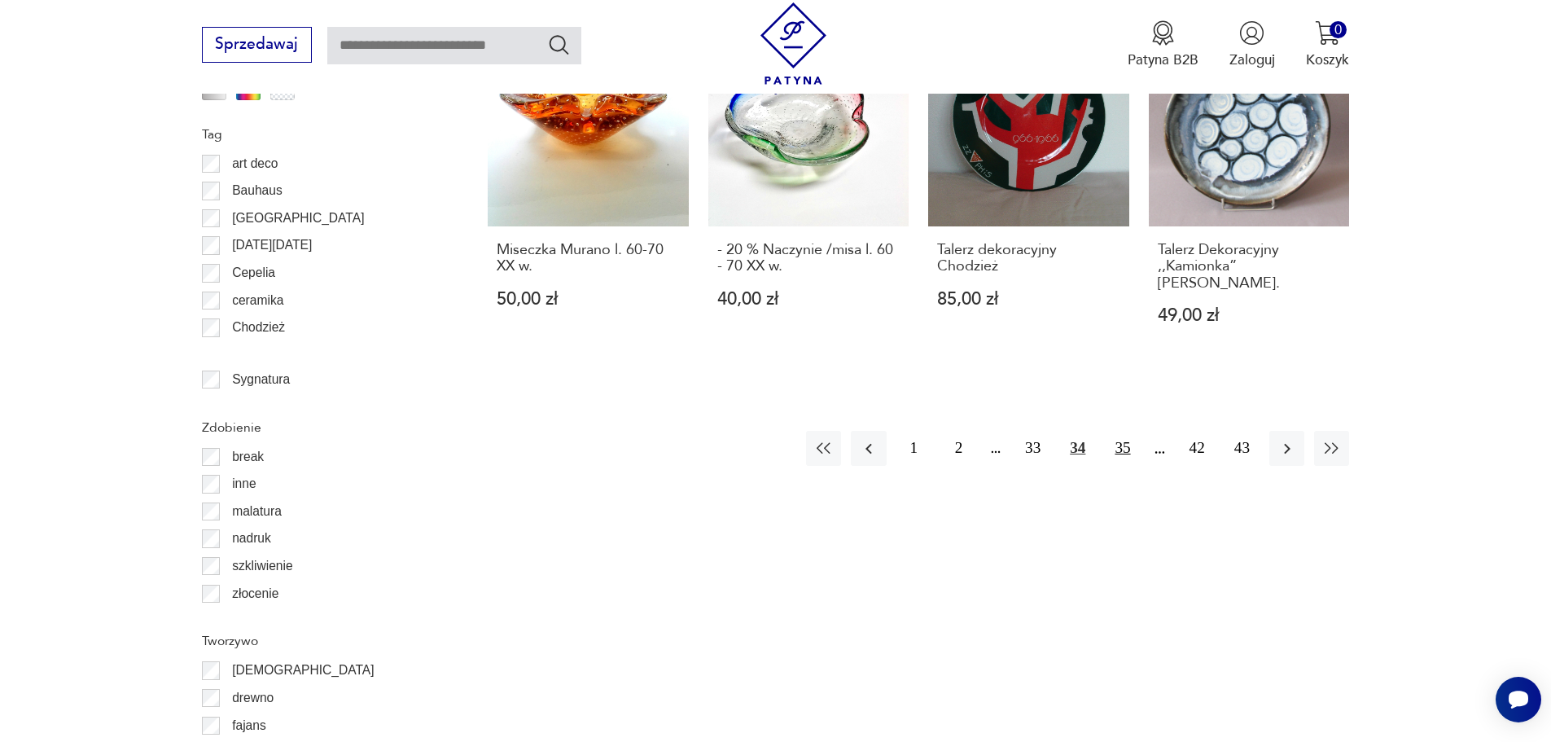
click at [1119, 431] on button "35" at bounding box center [1122, 448] width 35 height 35
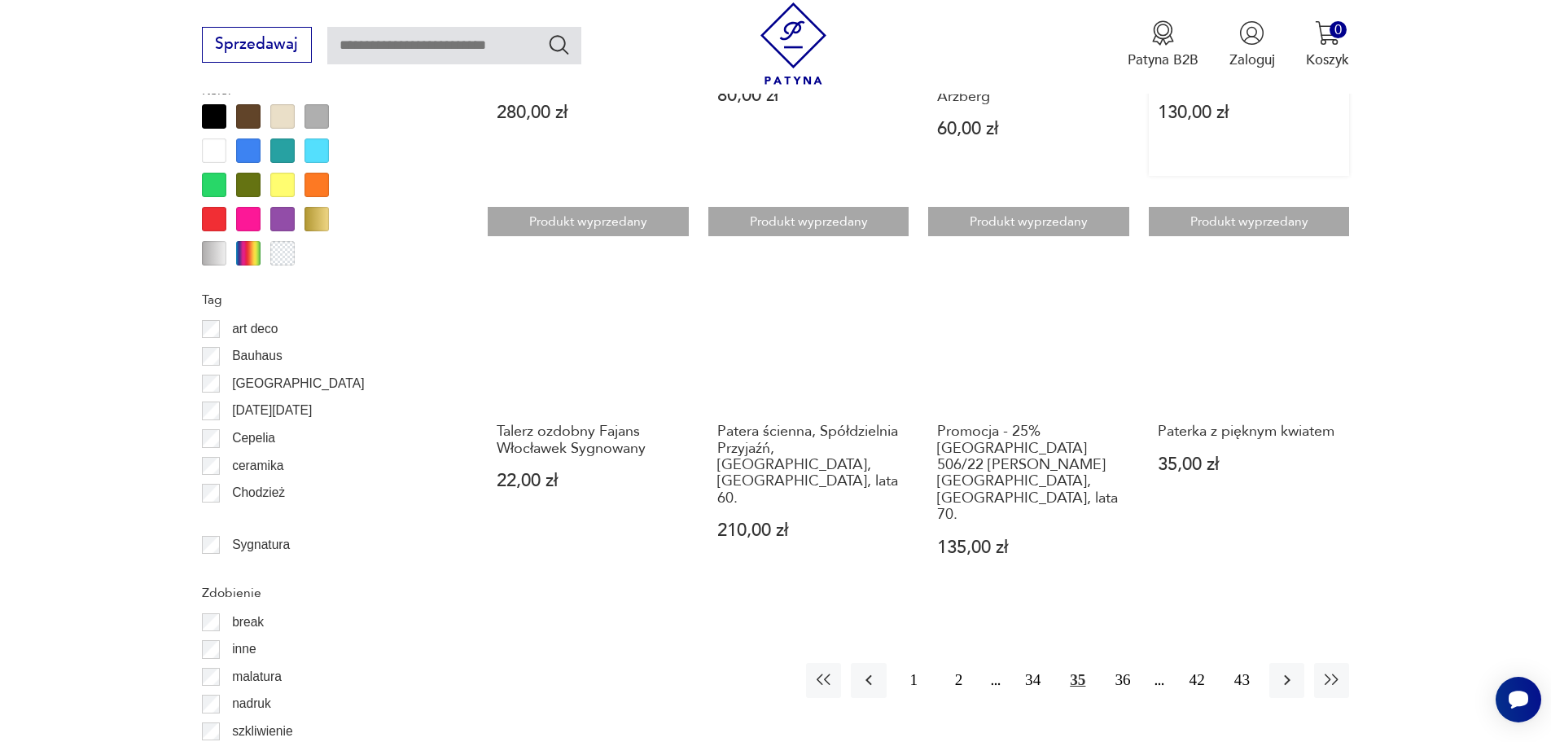
scroll to position [1764, 0]
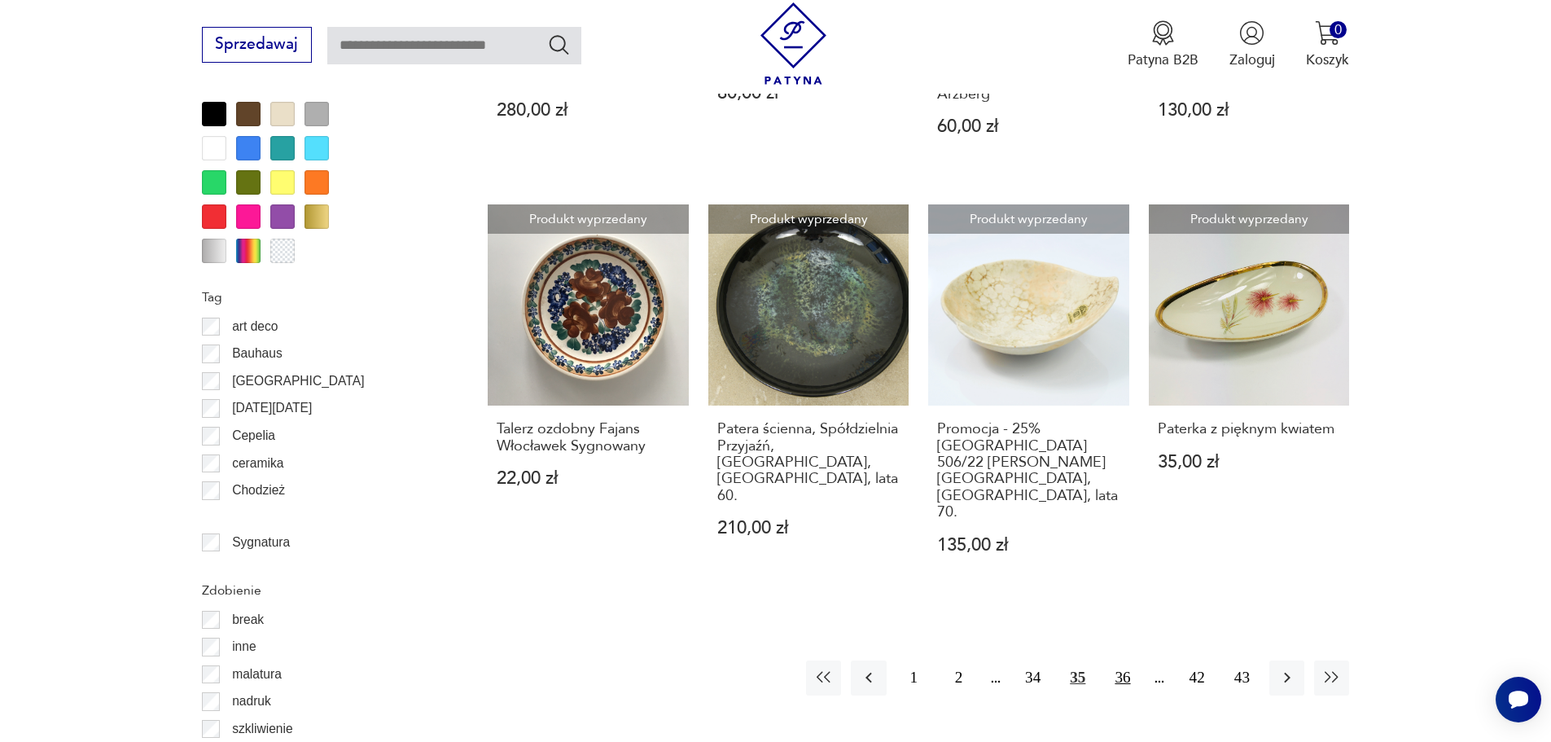
click at [1125, 660] on button "36" at bounding box center [1122, 677] width 35 height 35
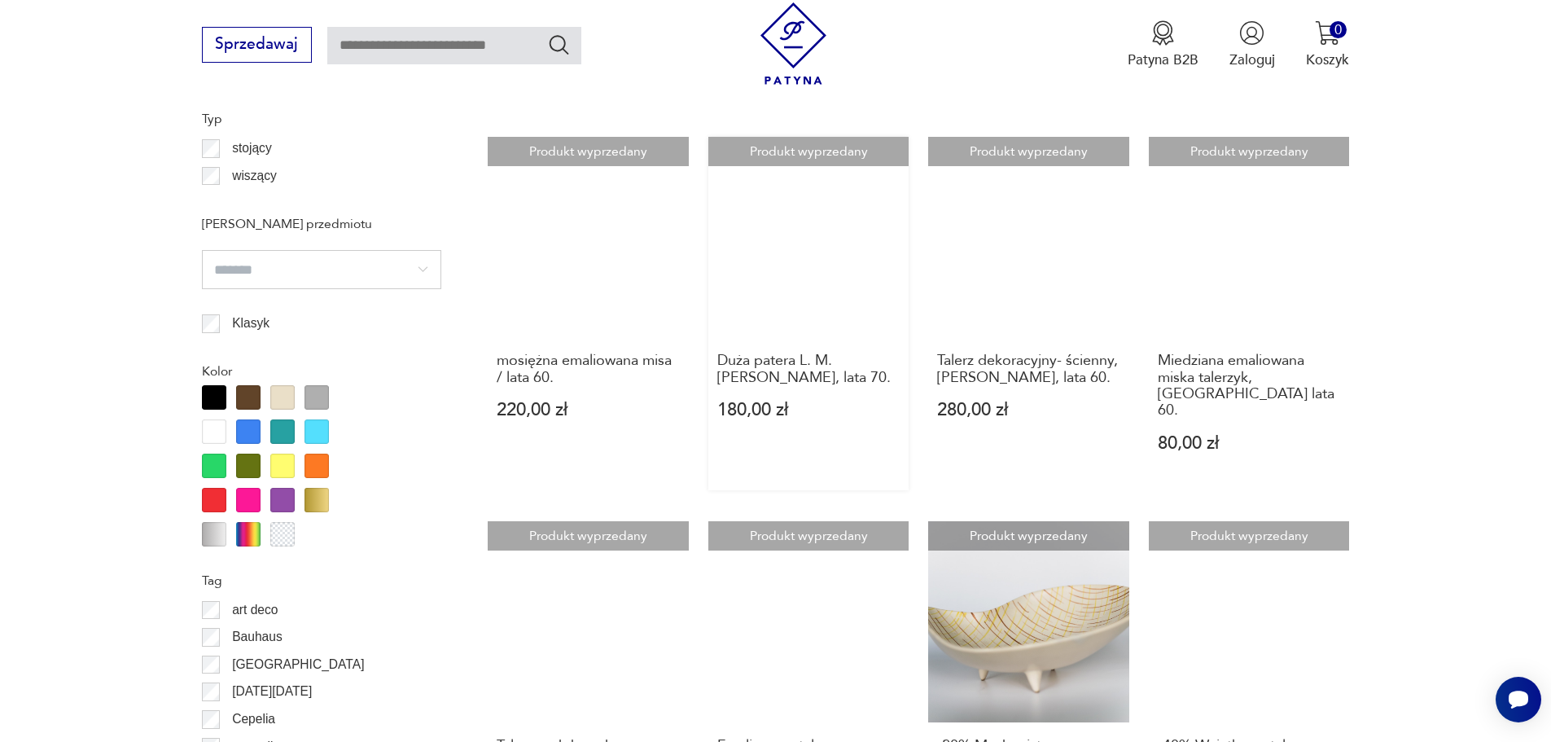
scroll to position [1519, 0]
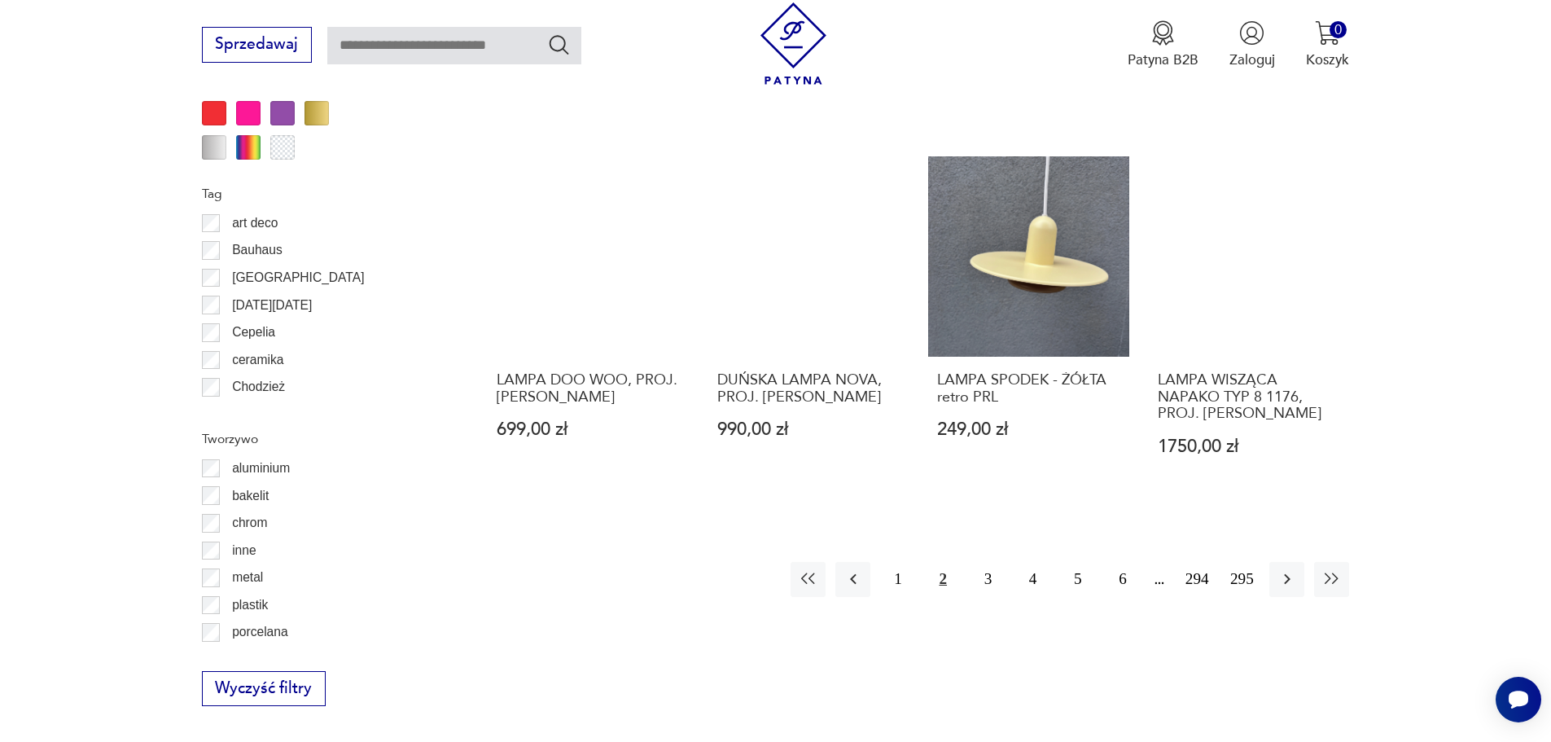
scroll to position [1705, 0]
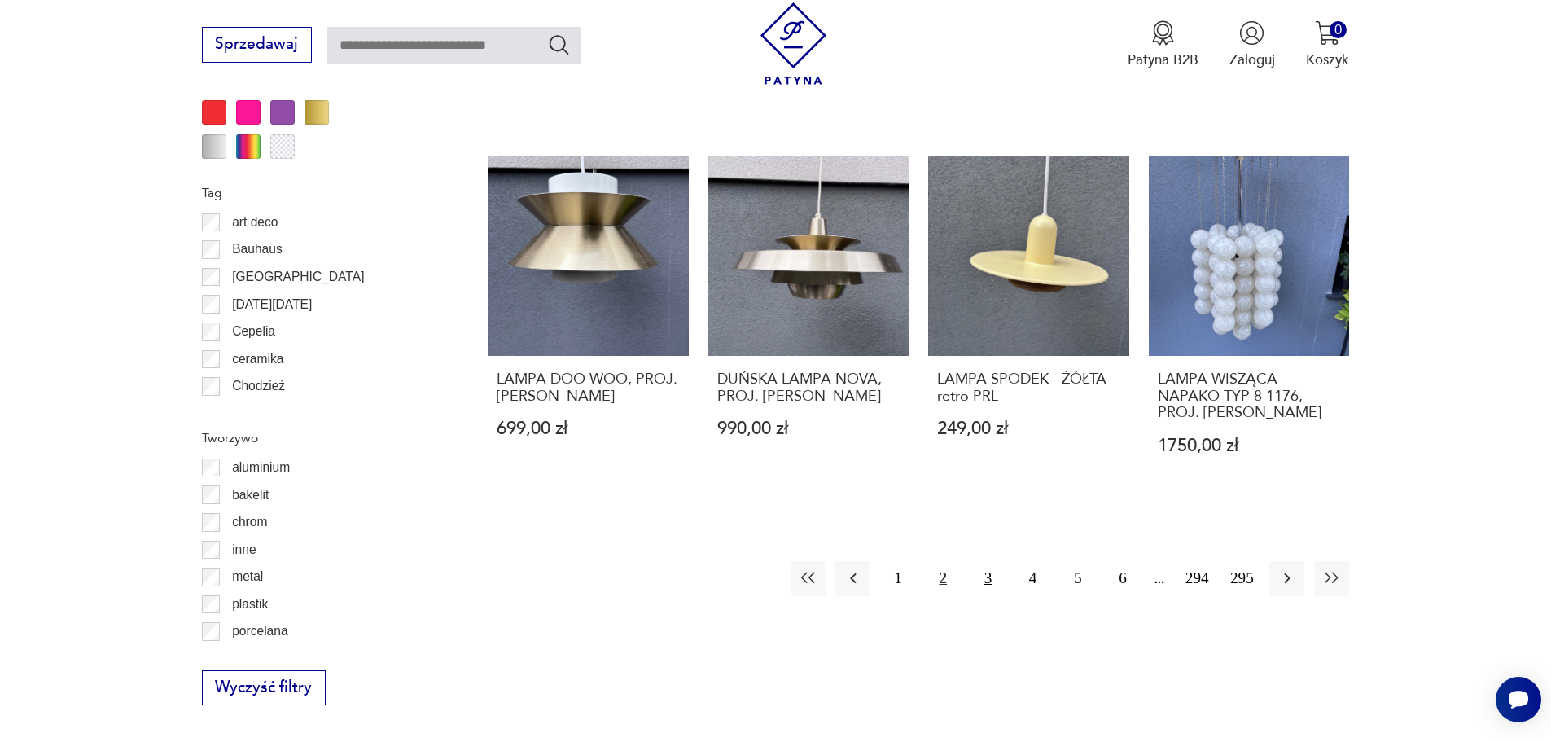
click at [989, 578] on button "3" at bounding box center [988, 578] width 35 height 35
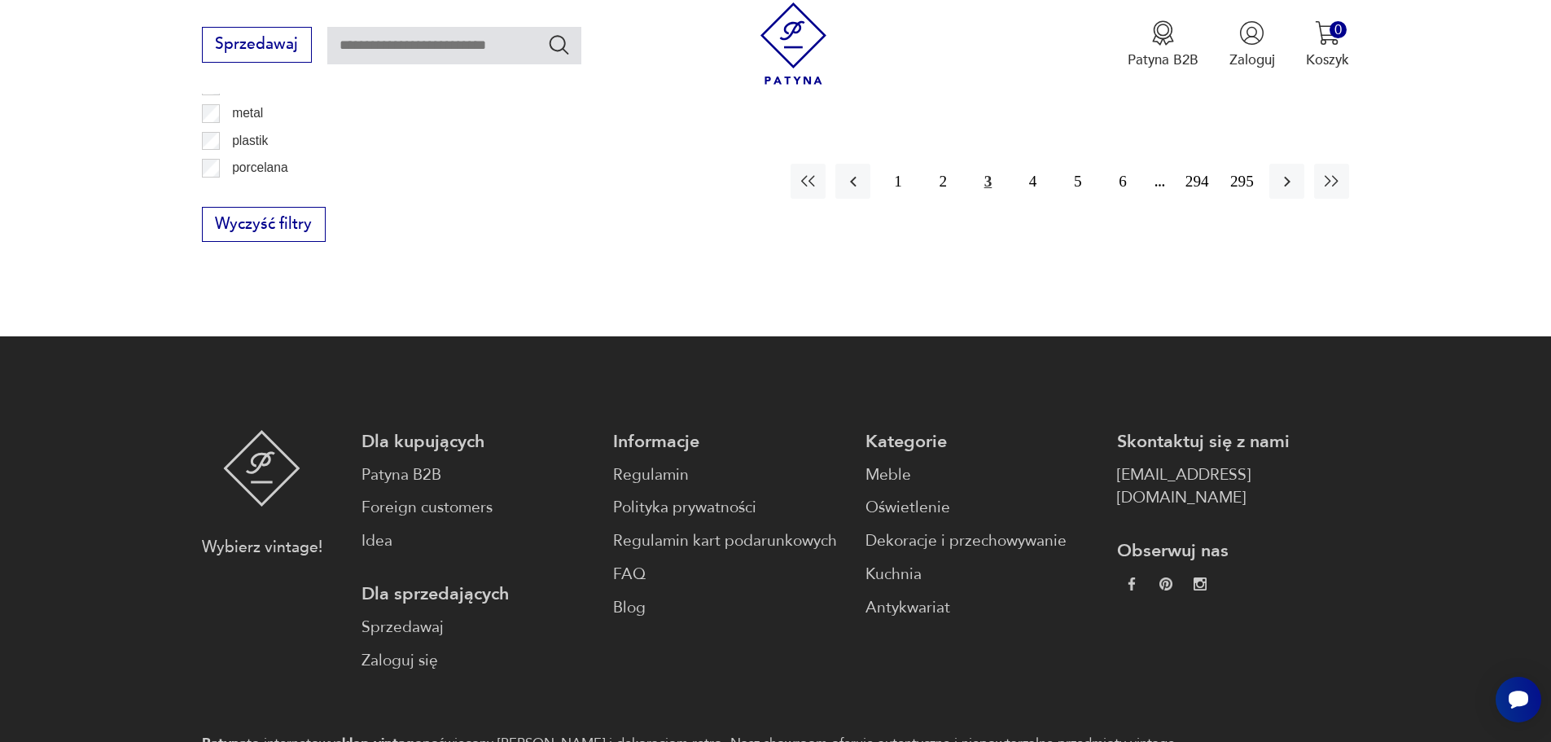
scroll to position [2194, 0]
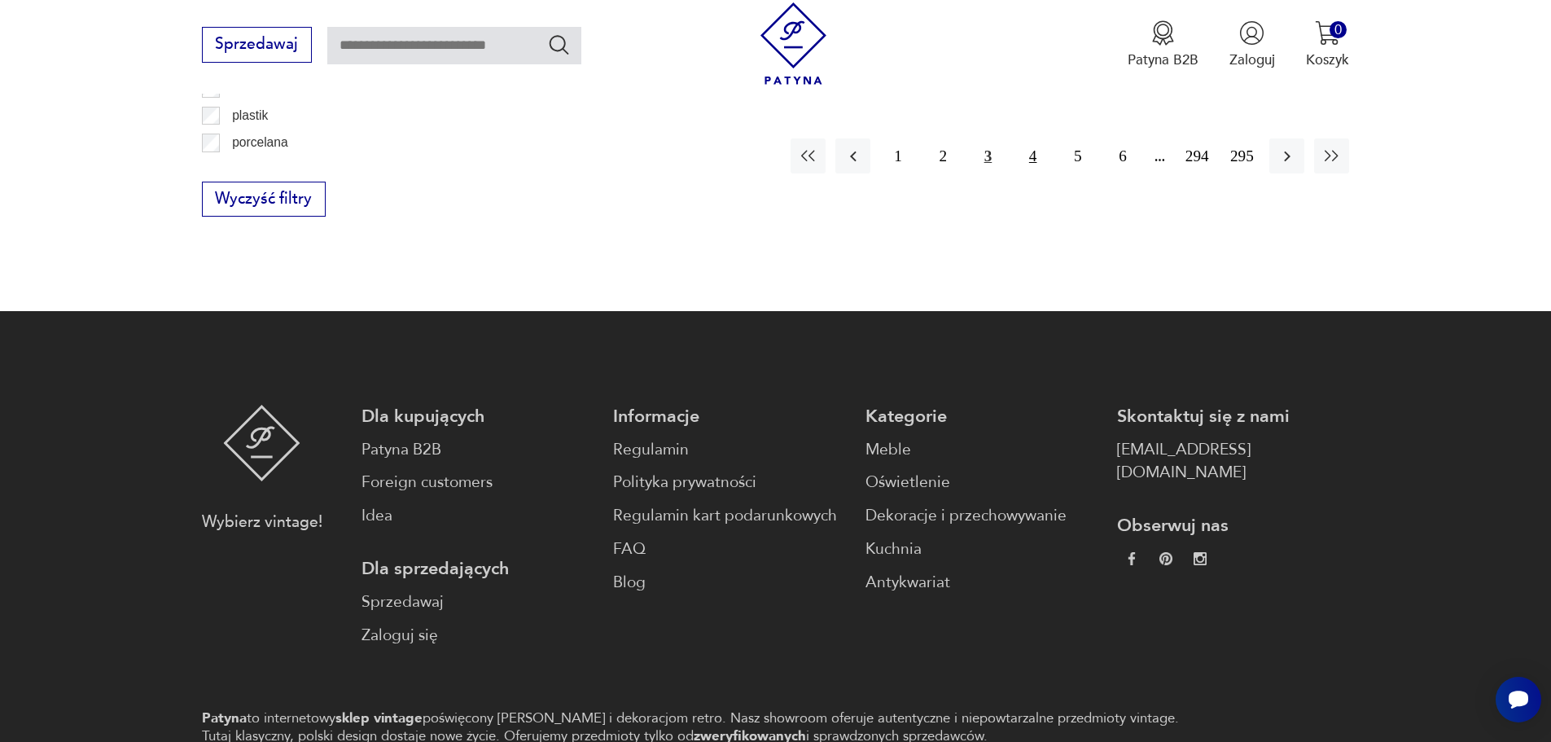
click at [1039, 157] on button "4" at bounding box center [1032, 155] width 35 height 35
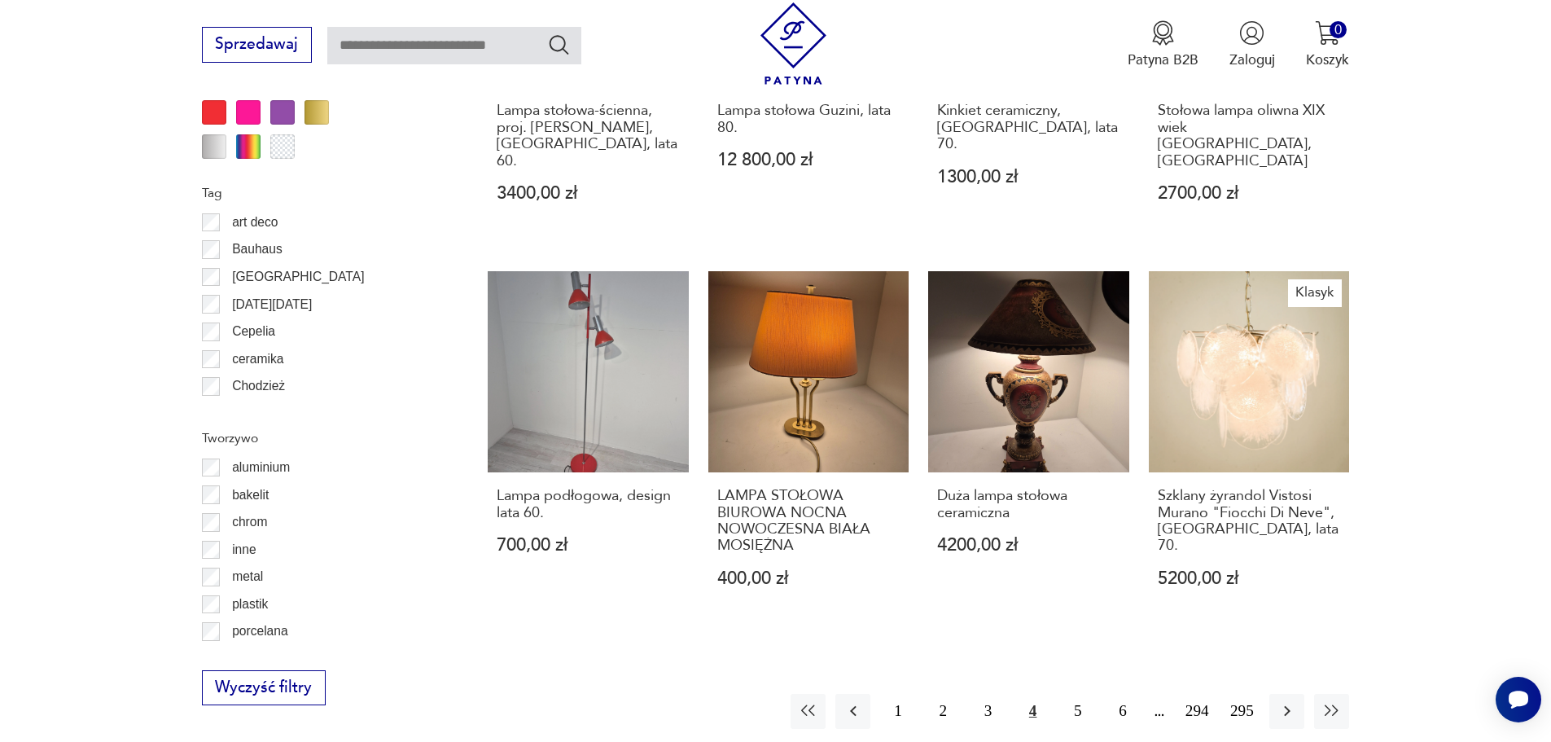
scroll to position [1949, 0]
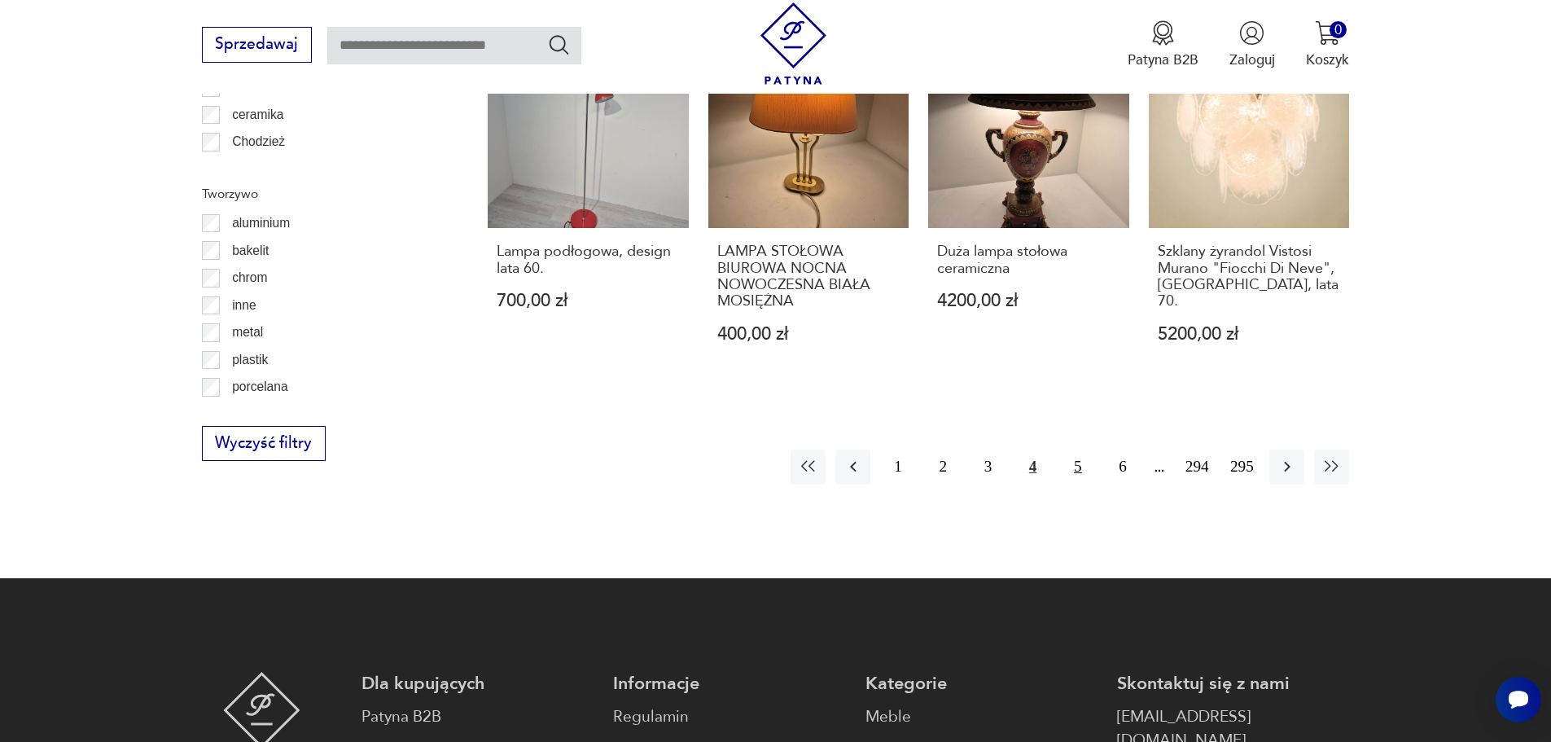
click at [1078, 449] on button "5" at bounding box center [1077, 466] width 35 height 35
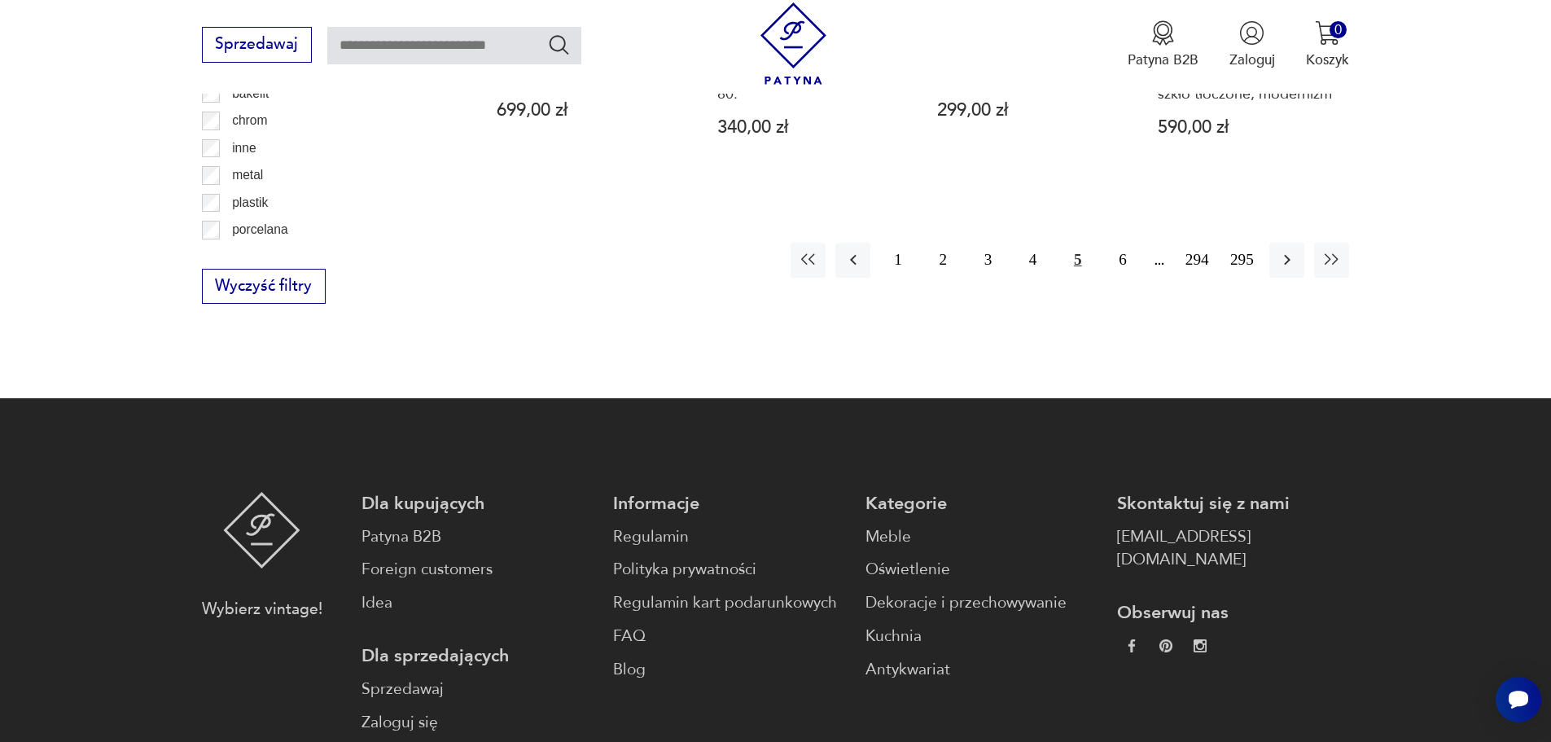
scroll to position [2112, 0]
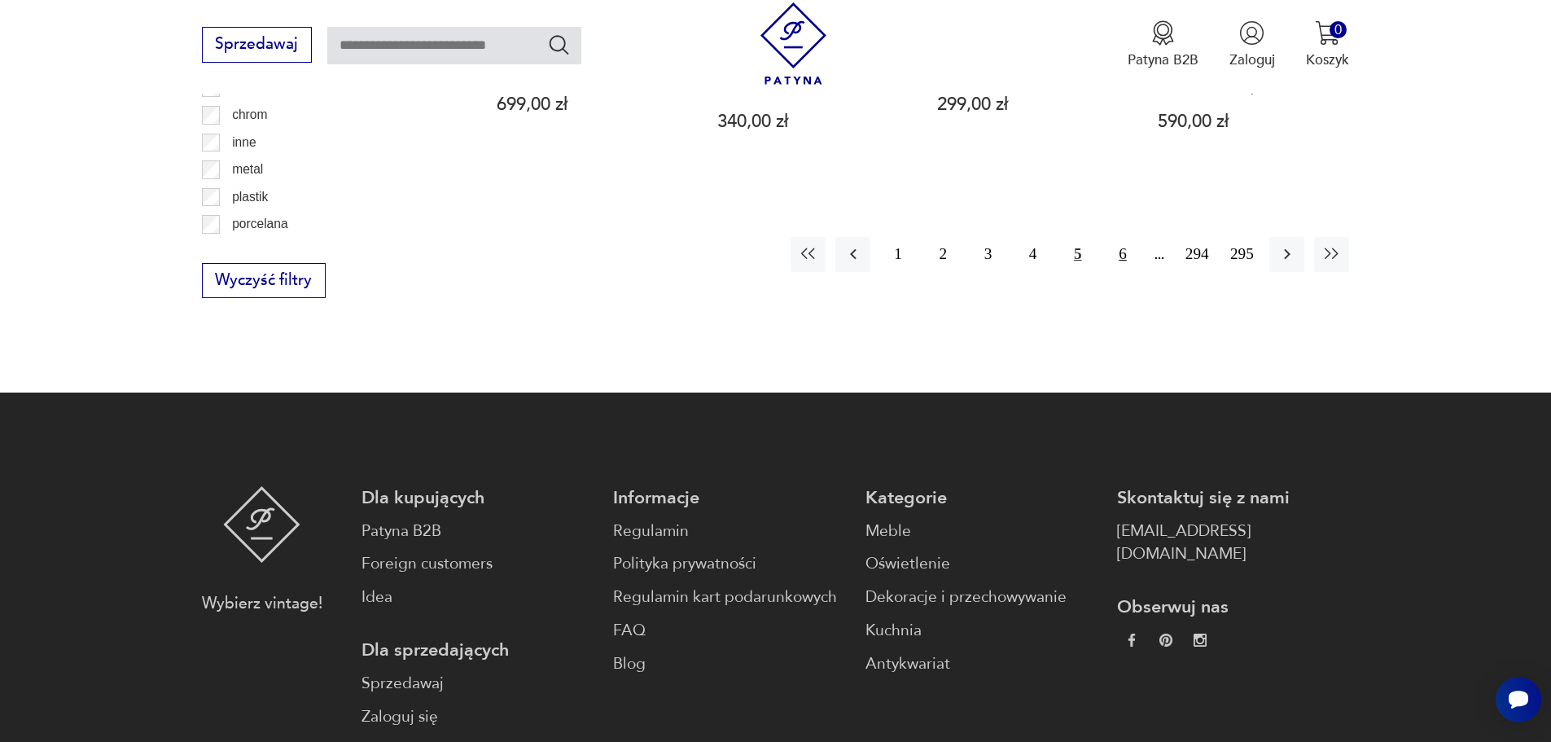
click at [1120, 250] on button "6" at bounding box center [1122, 254] width 35 height 35
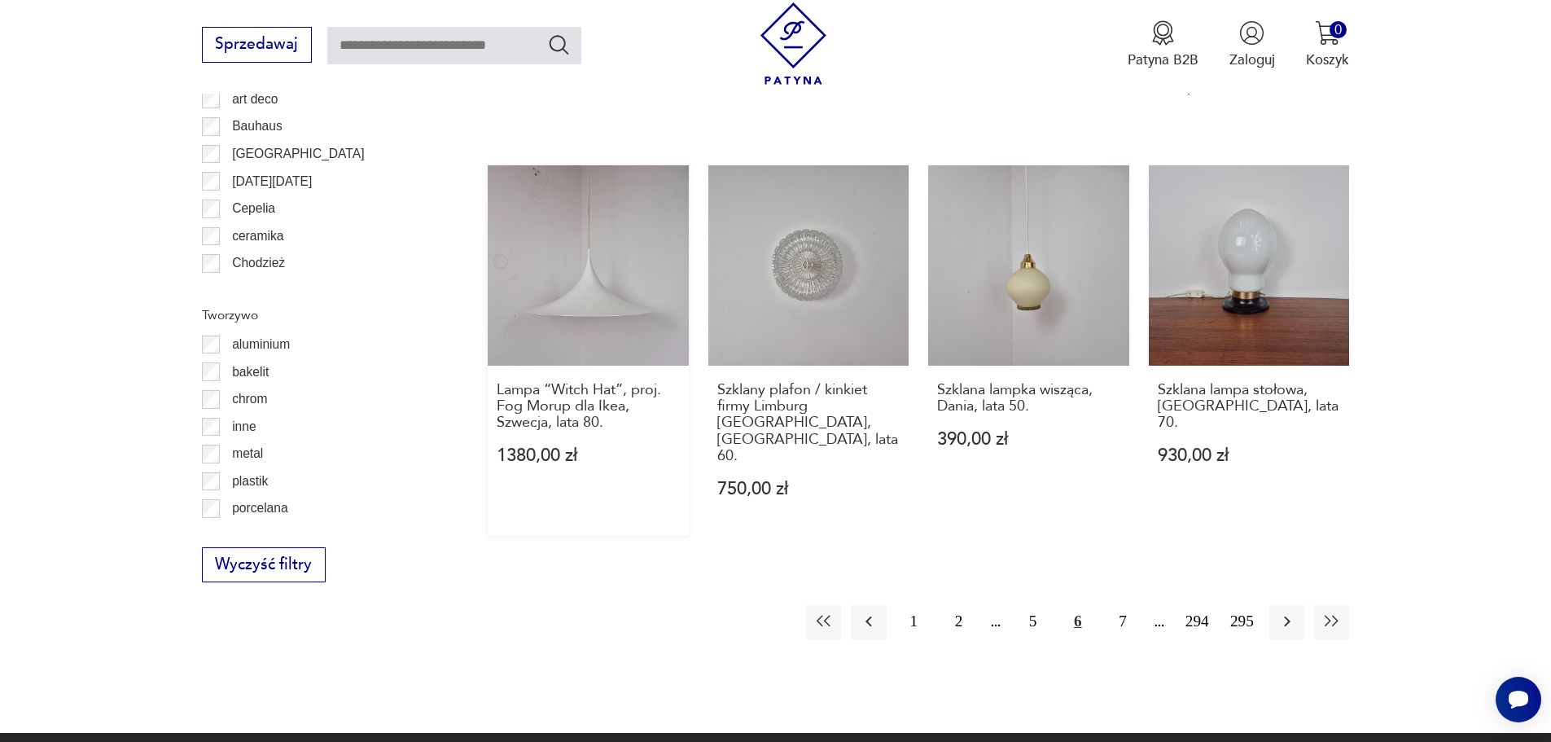
scroll to position [1868, 0]
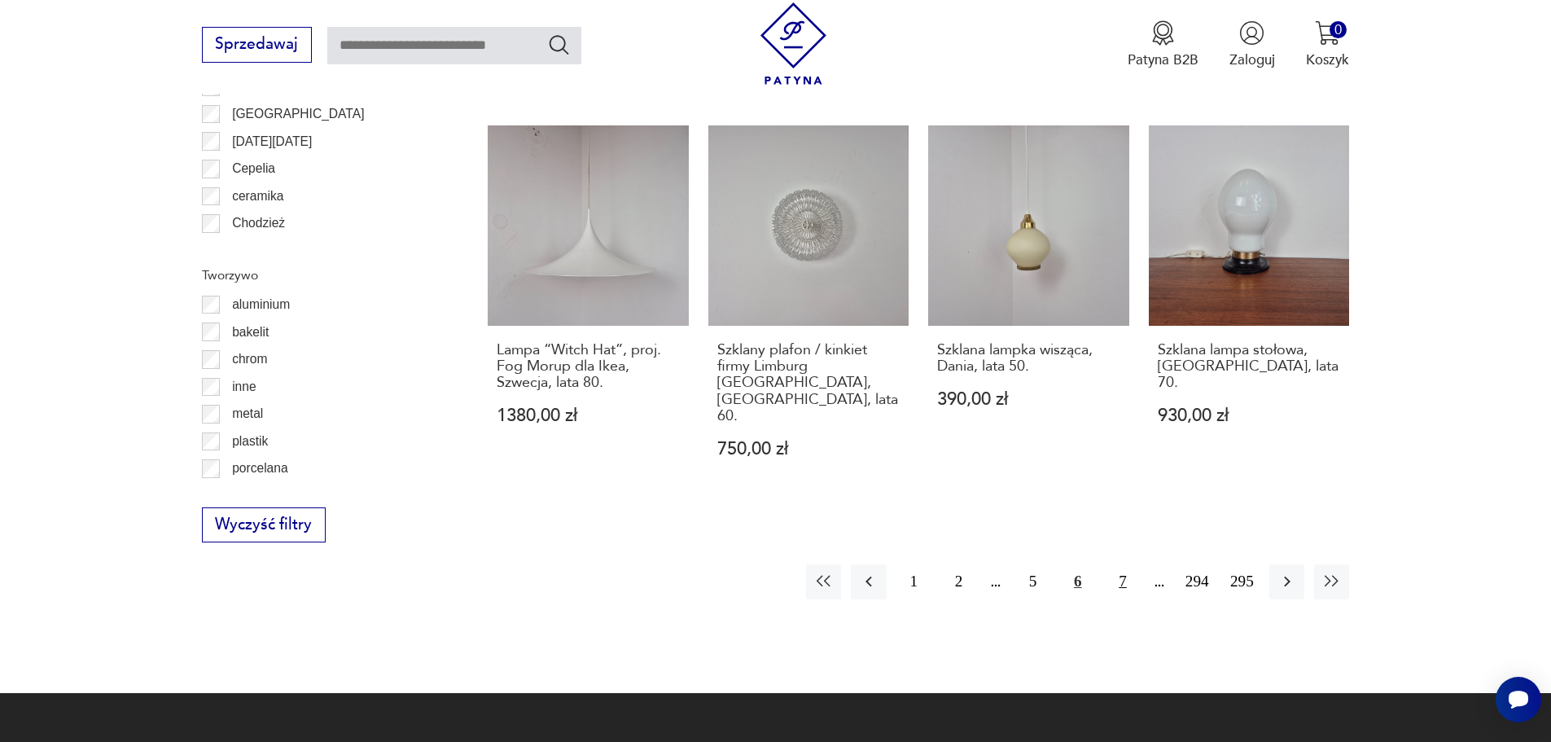
click at [1129, 564] on button "7" at bounding box center [1122, 581] width 35 height 35
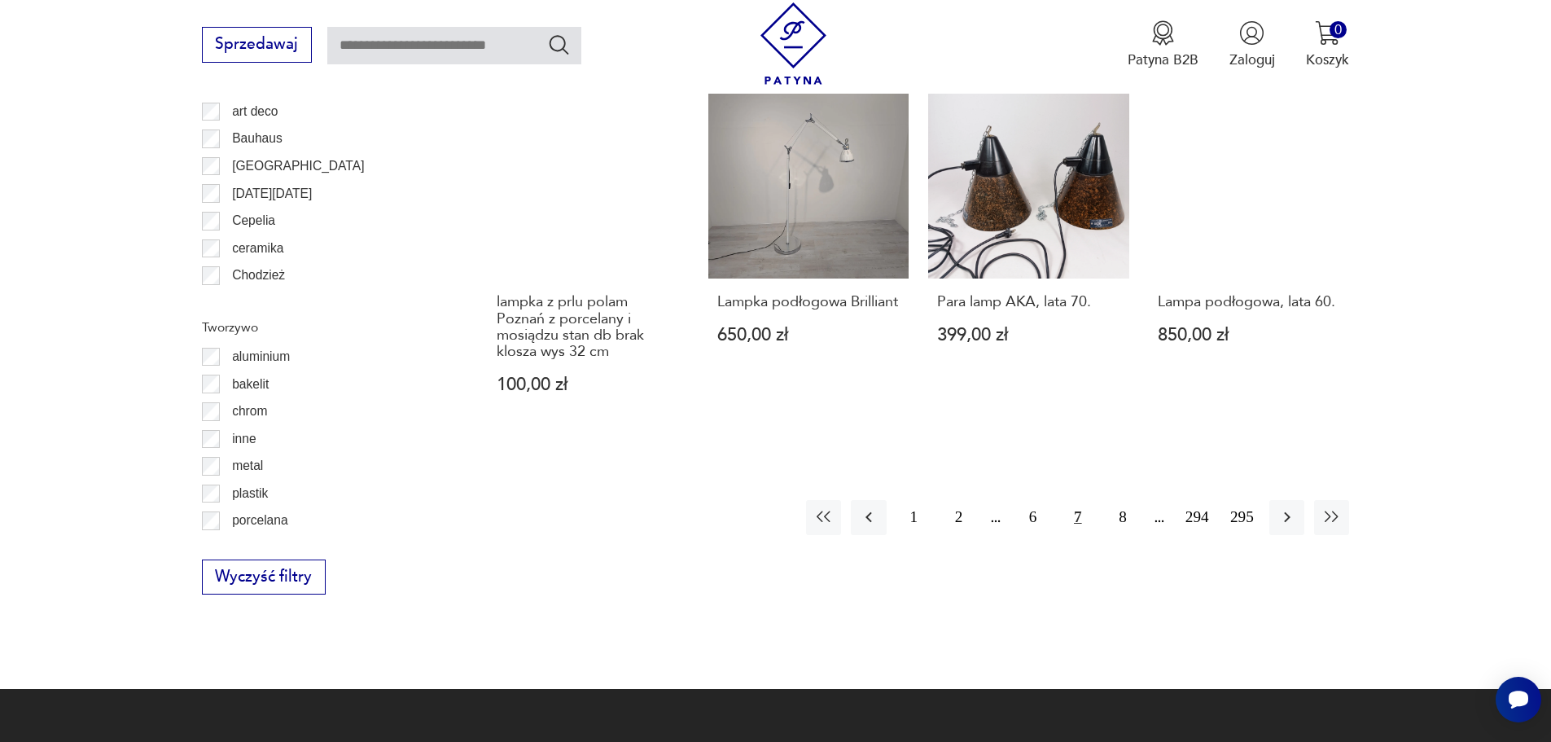
scroll to position [1868, 0]
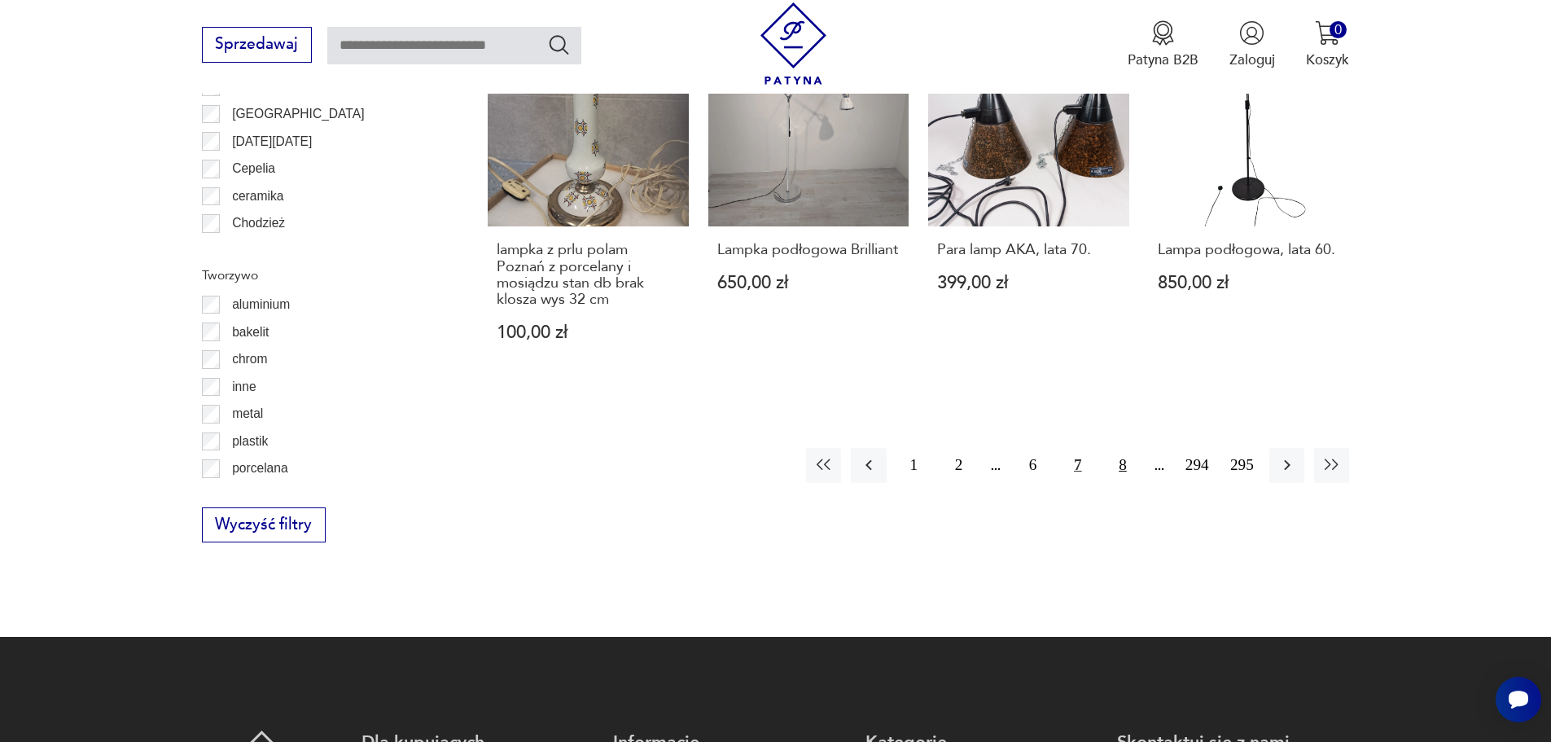
click at [1125, 463] on button "8" at bounding box center [1122, 465] width 35 height 35
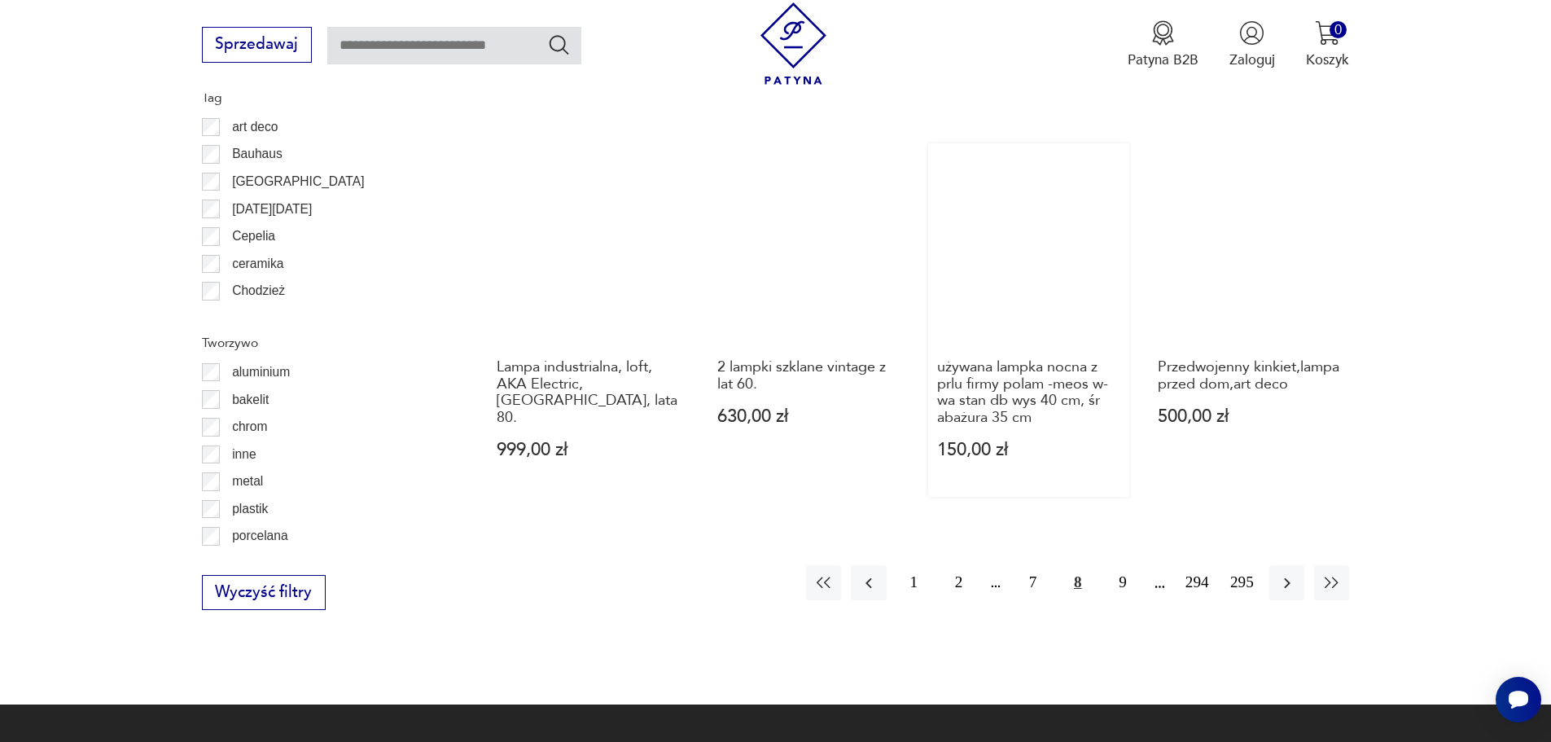
scroll to position [1868, 0]
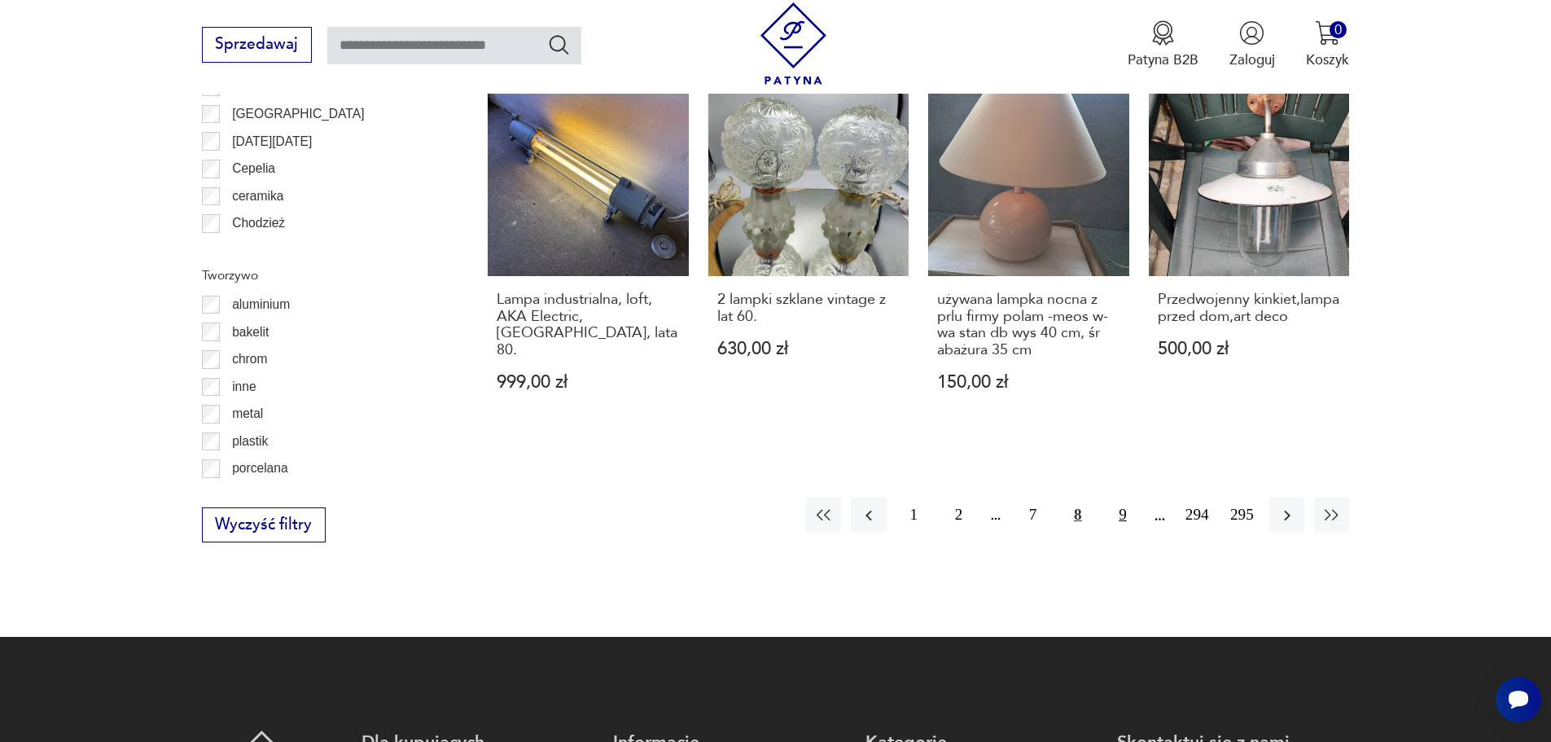
click at [1125, 498] on button "9" at bounding box center [1122, 515] width 35 height 35
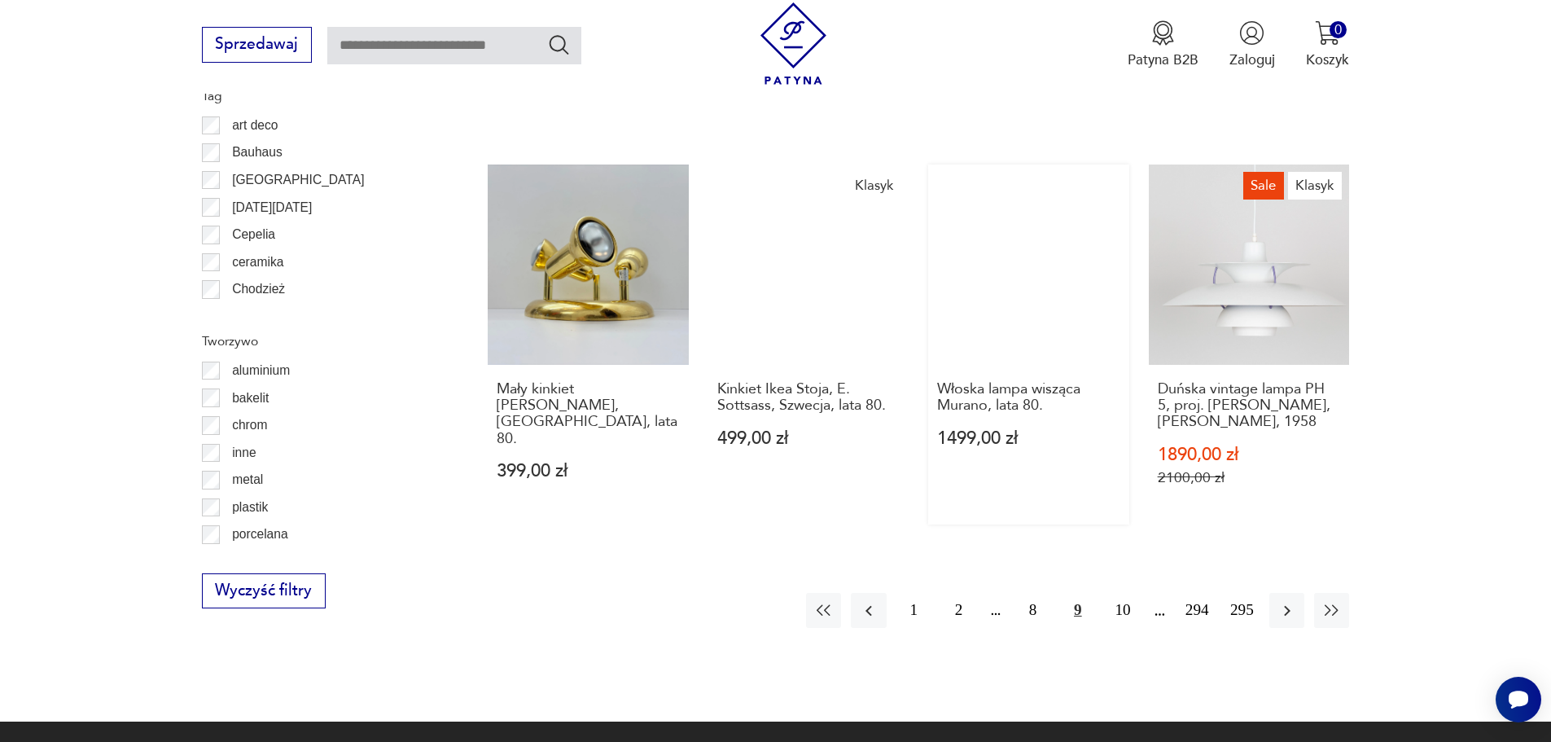
scroll to position [1868, 0]
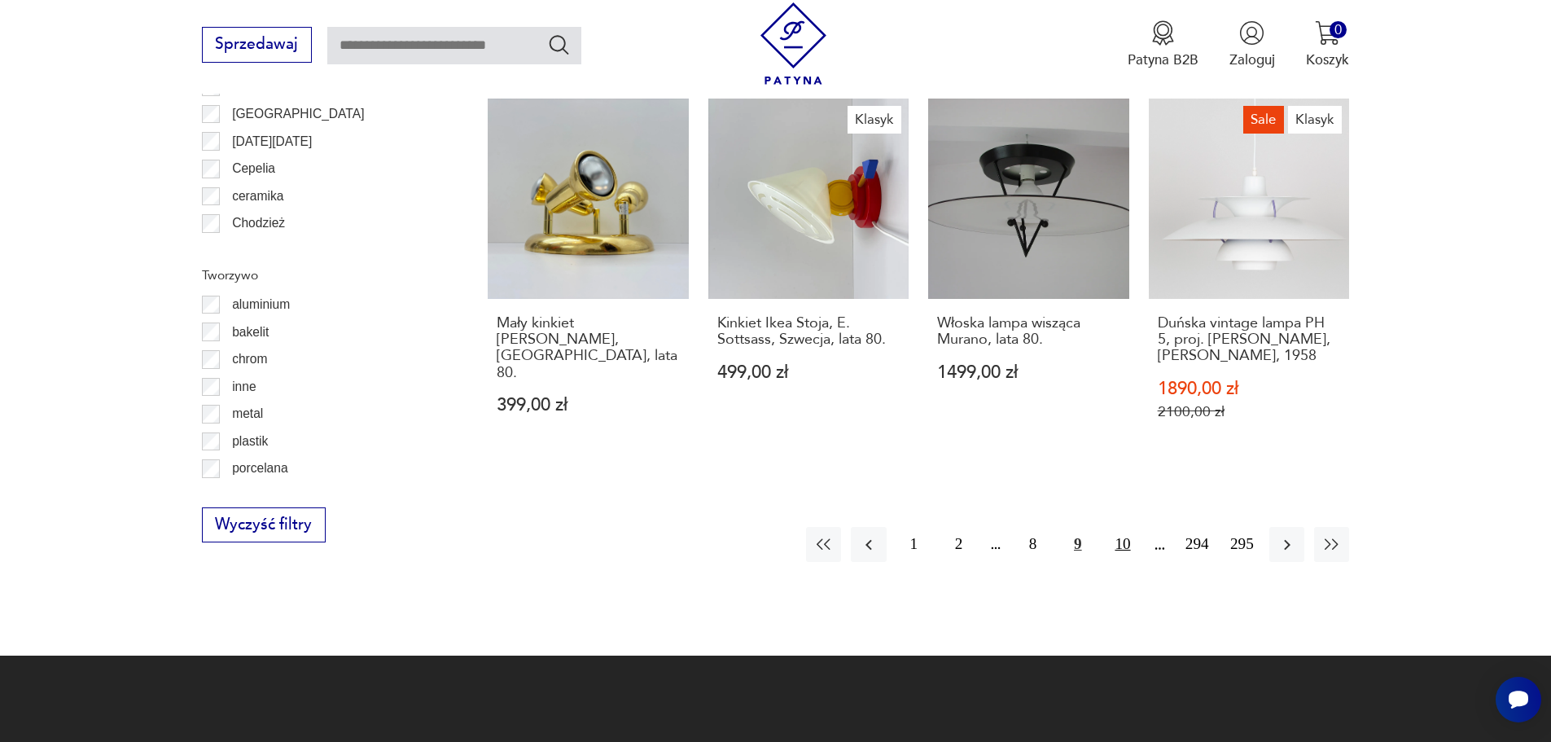
click at [1131, 528] on button "10" at bounding box center [1122, 544] width 35 height 35
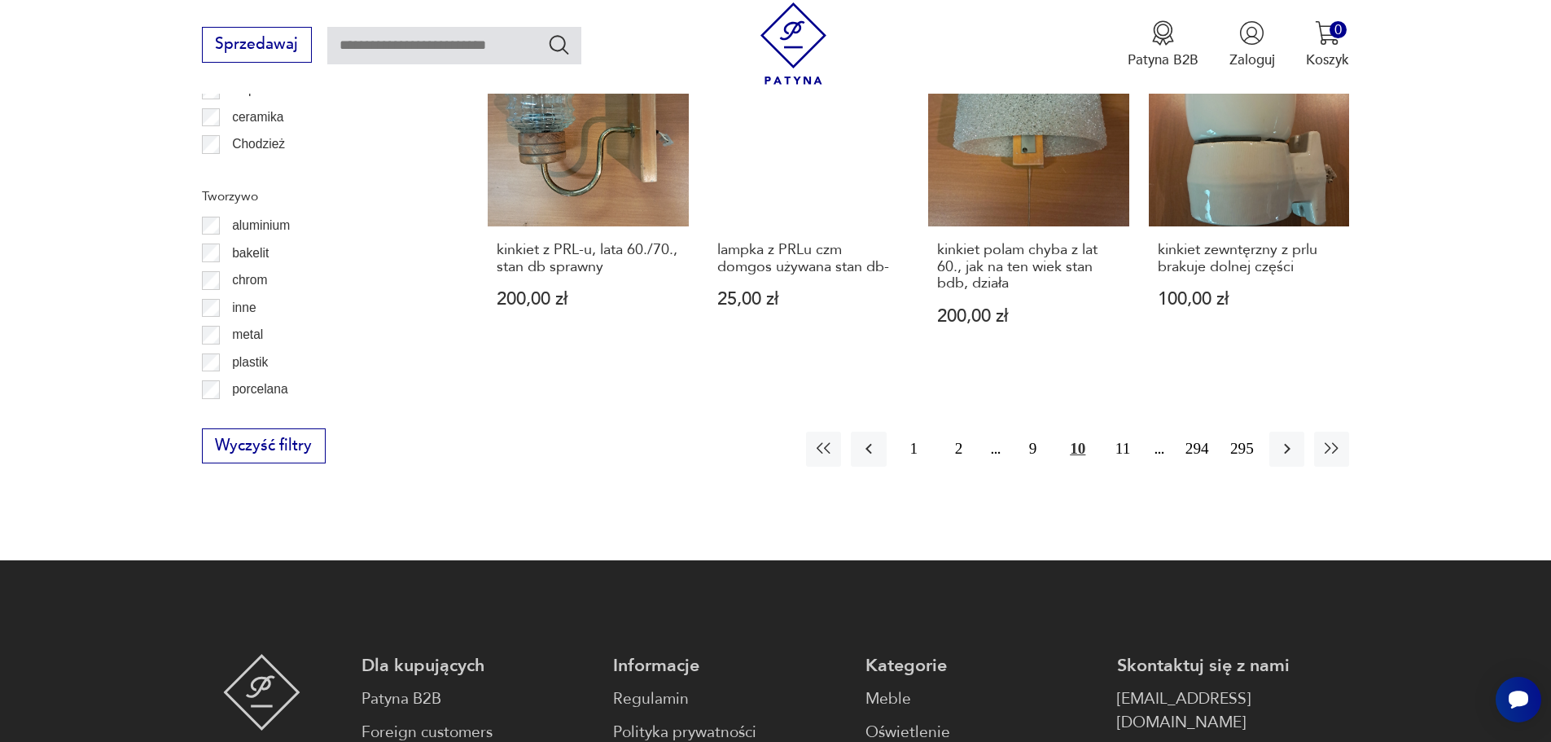
scroll to position [1949, 0]
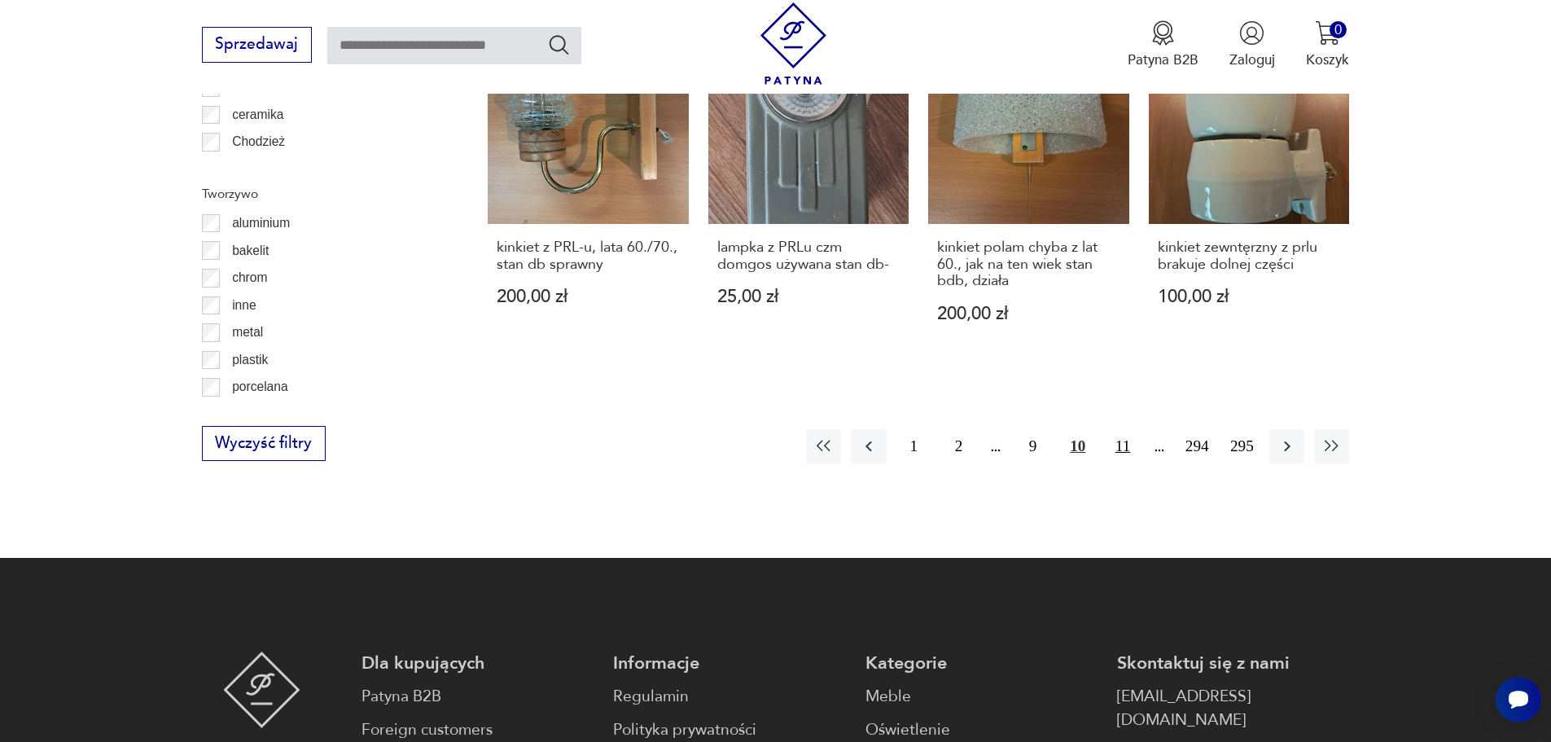
click at [1128, 439] on button "11" at bounding box center [1122, 446] width 35 height 35
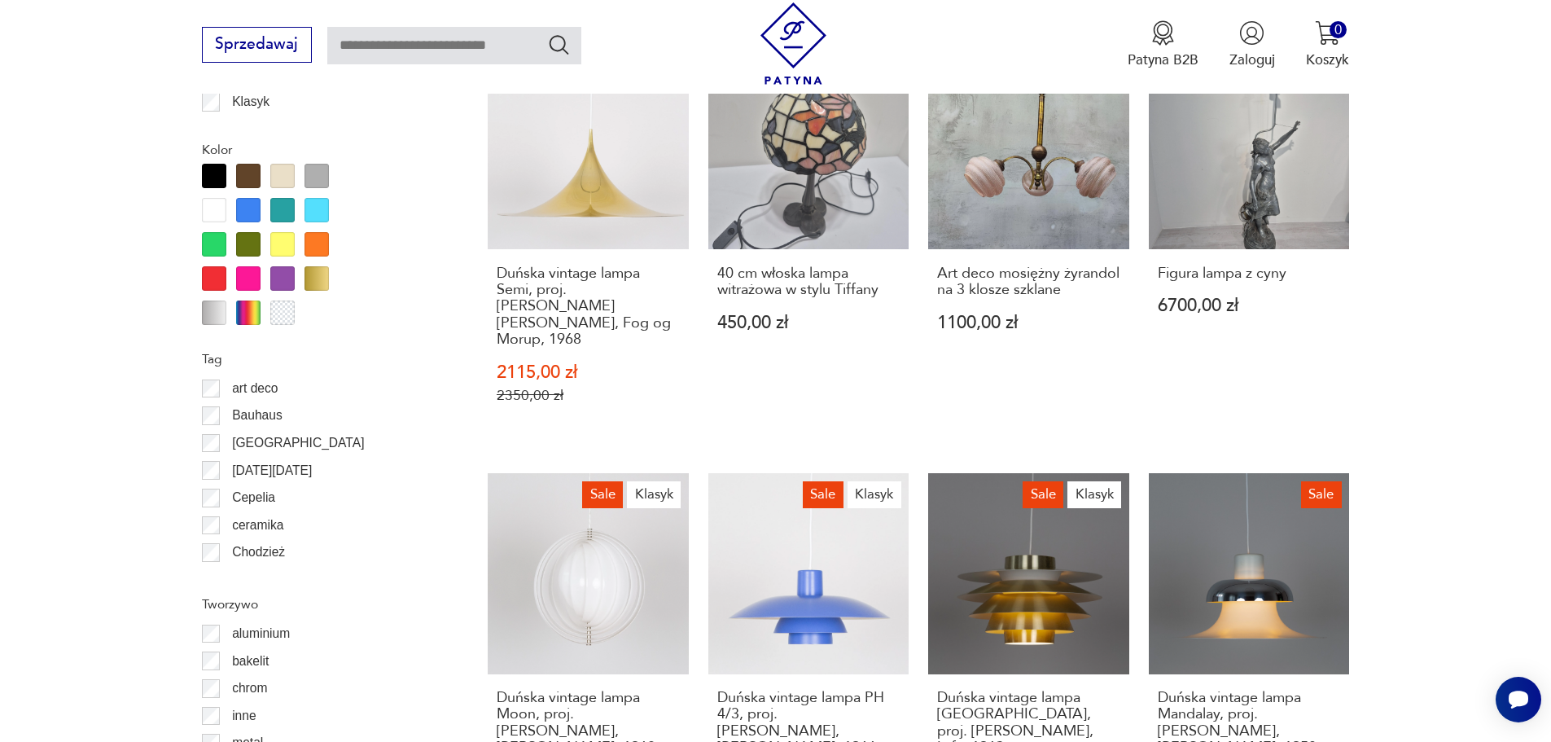
scroll to position [1542, 0]
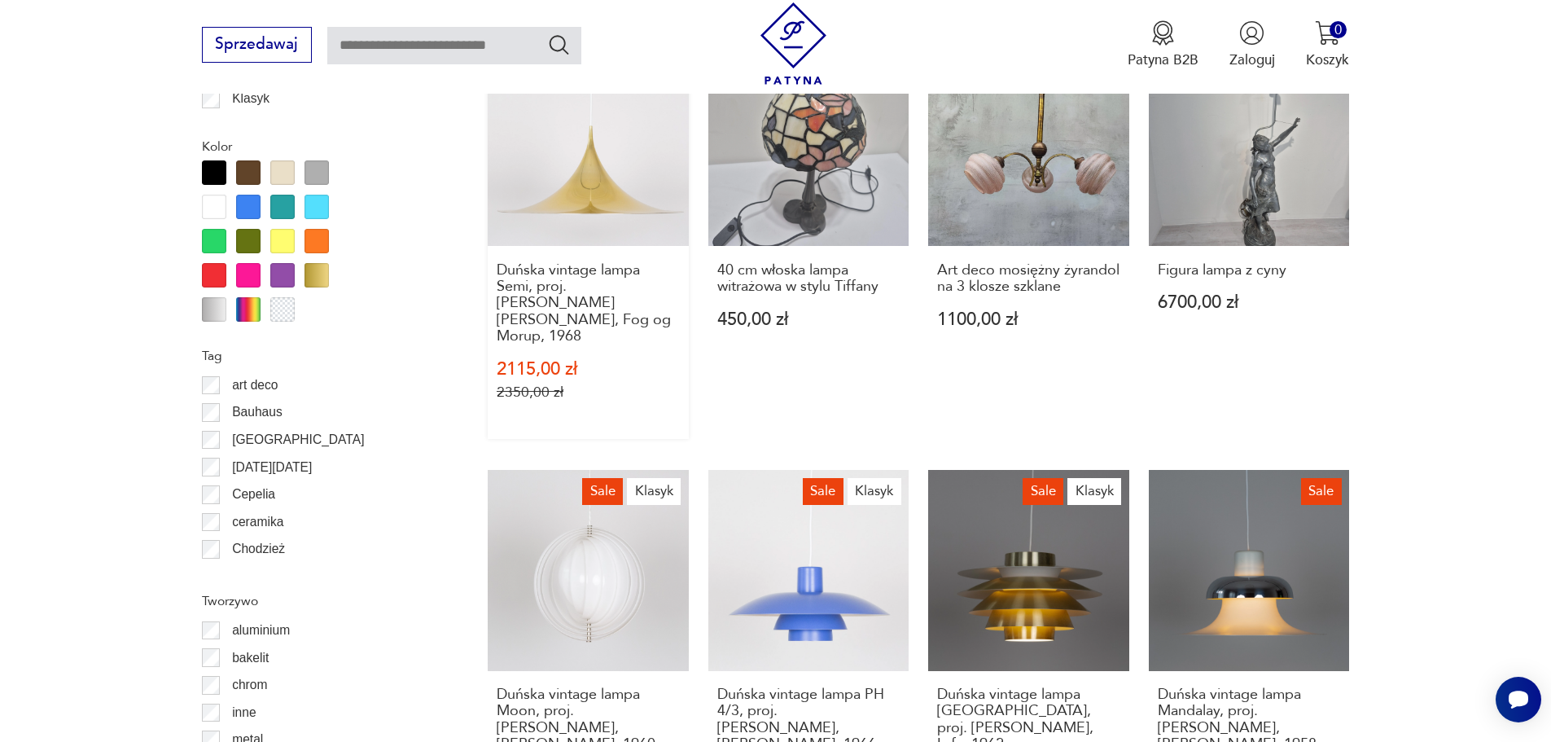
click at [548, 214] on link "Sale Klasyk Duńska vintage lampa Semi, proj. Bonderup i Thorup, Fog og Morup, 1…" at bounding box center [588, 242] width 201 height 393
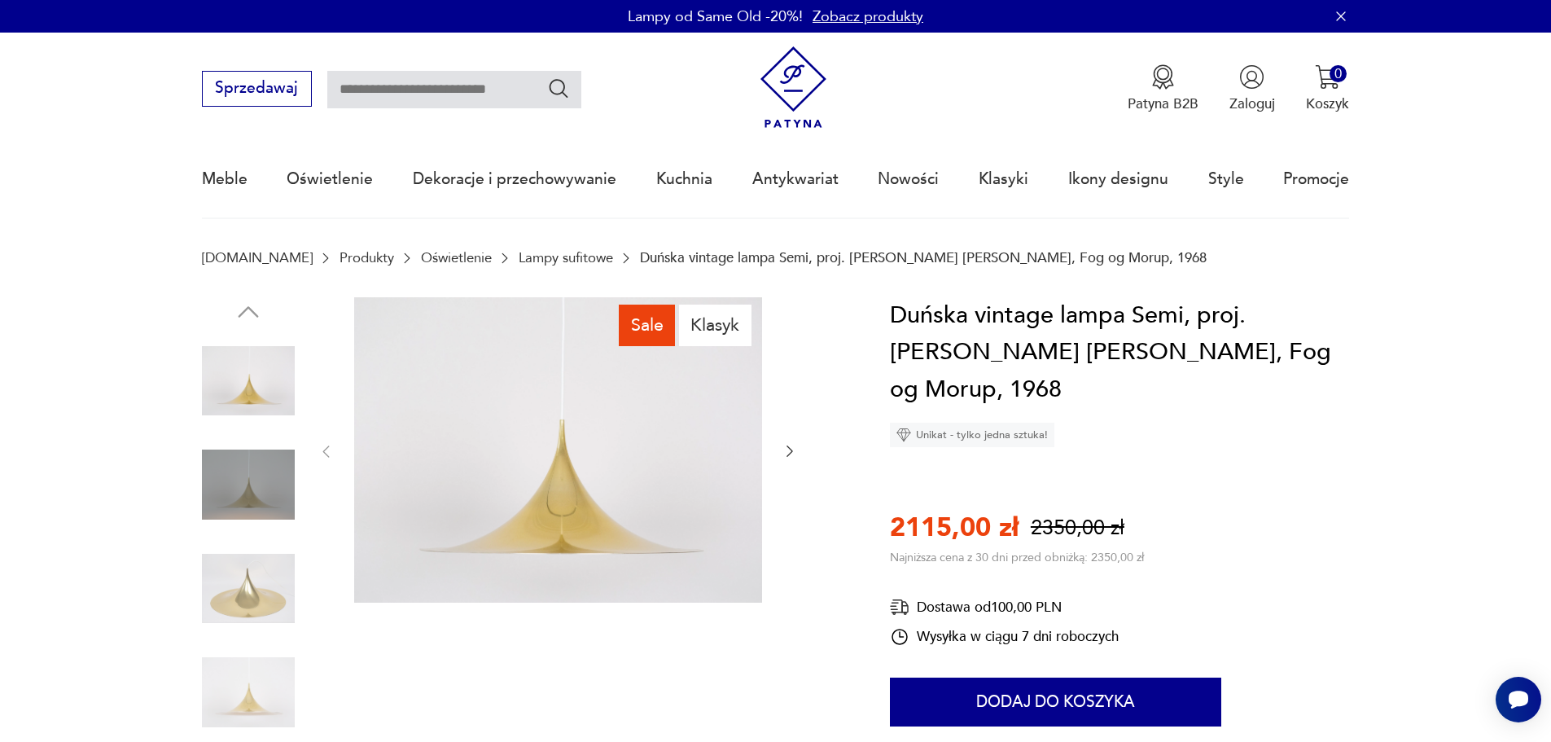
click at [787, 458] on icon "button" at bounding box center [790, 451] width 16 height 16
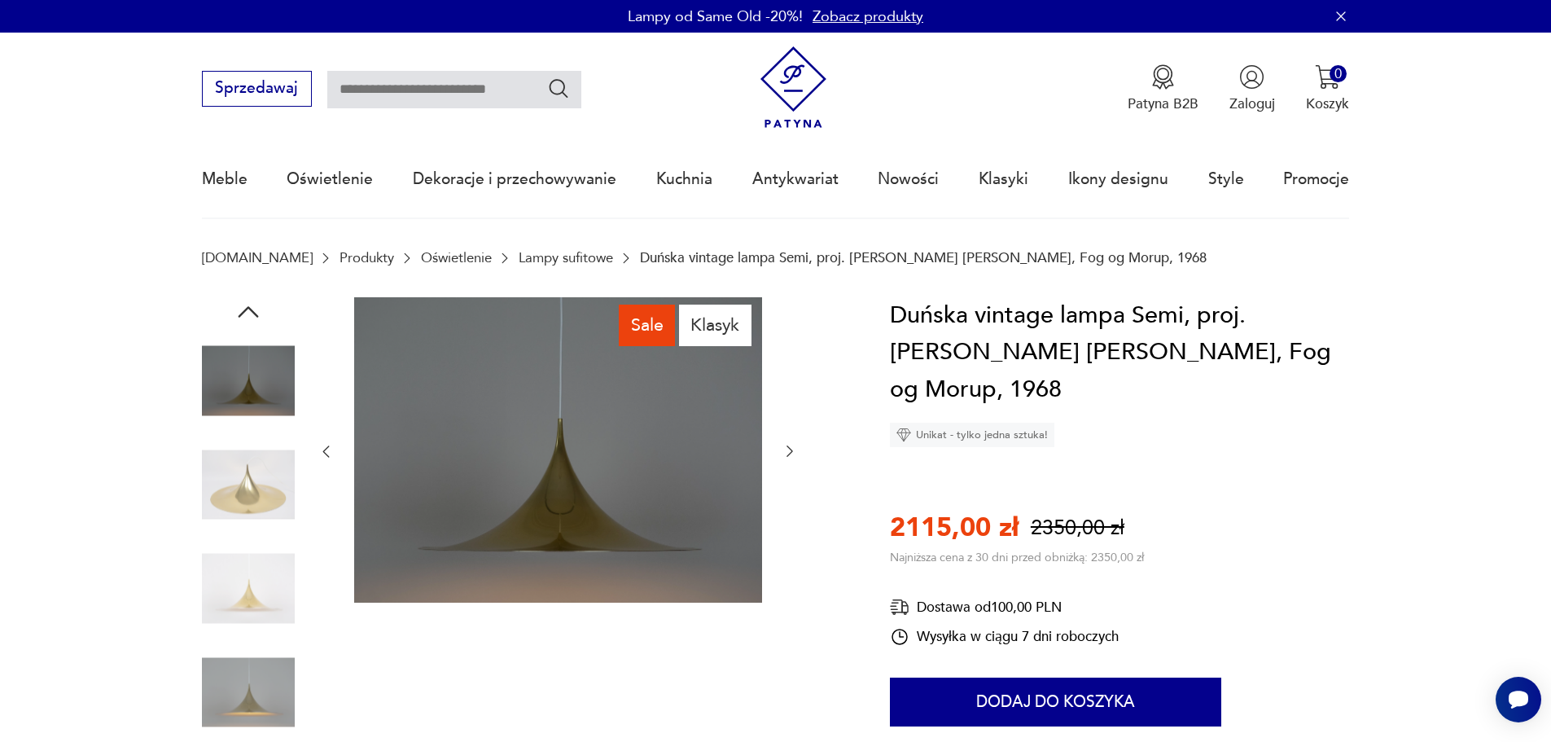
click at [787, 458] on icon "button" at bounding box center [790, 451] width 16 height 16
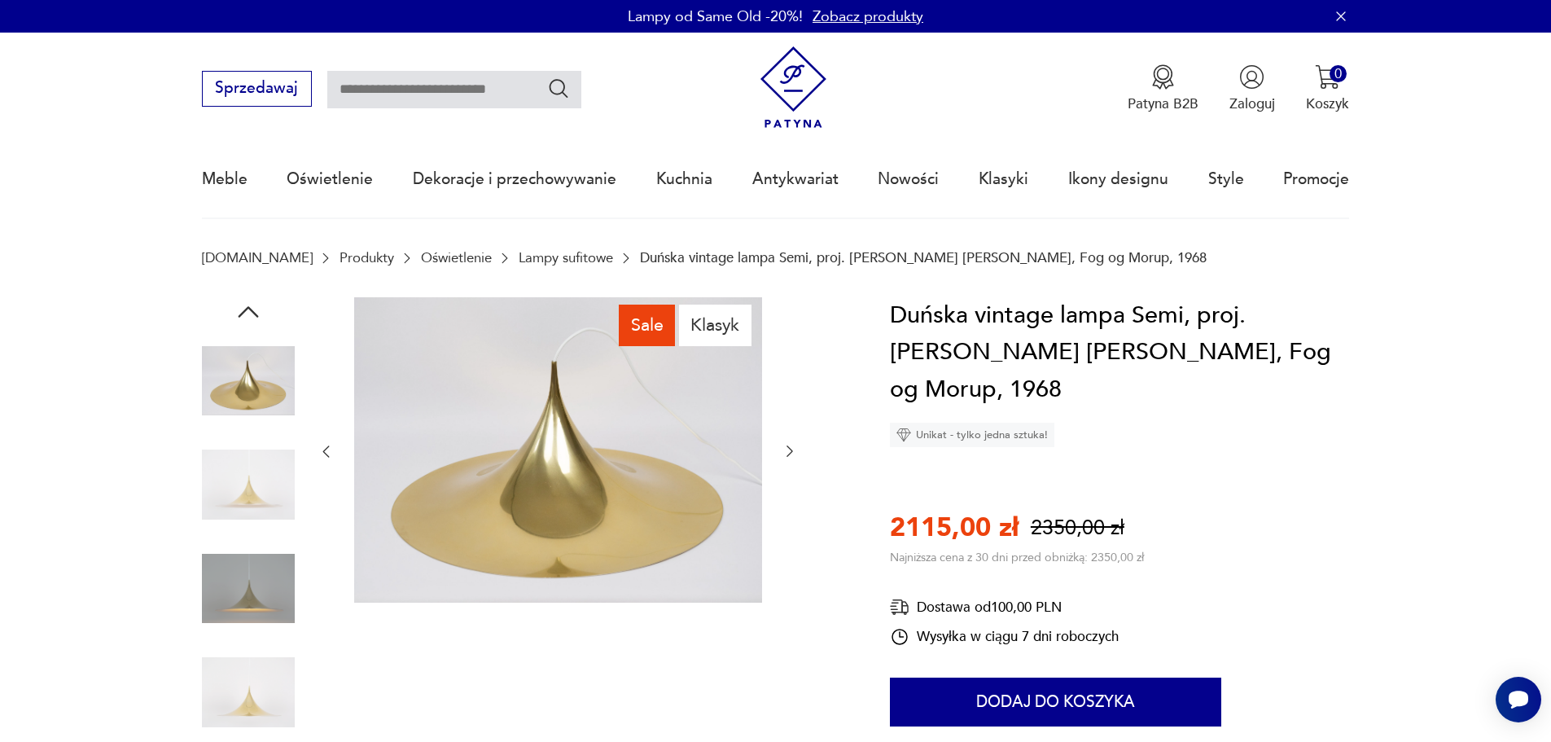
click at [787, 458] on icon "button" at bounding box center [790, 451] width 16 height 16
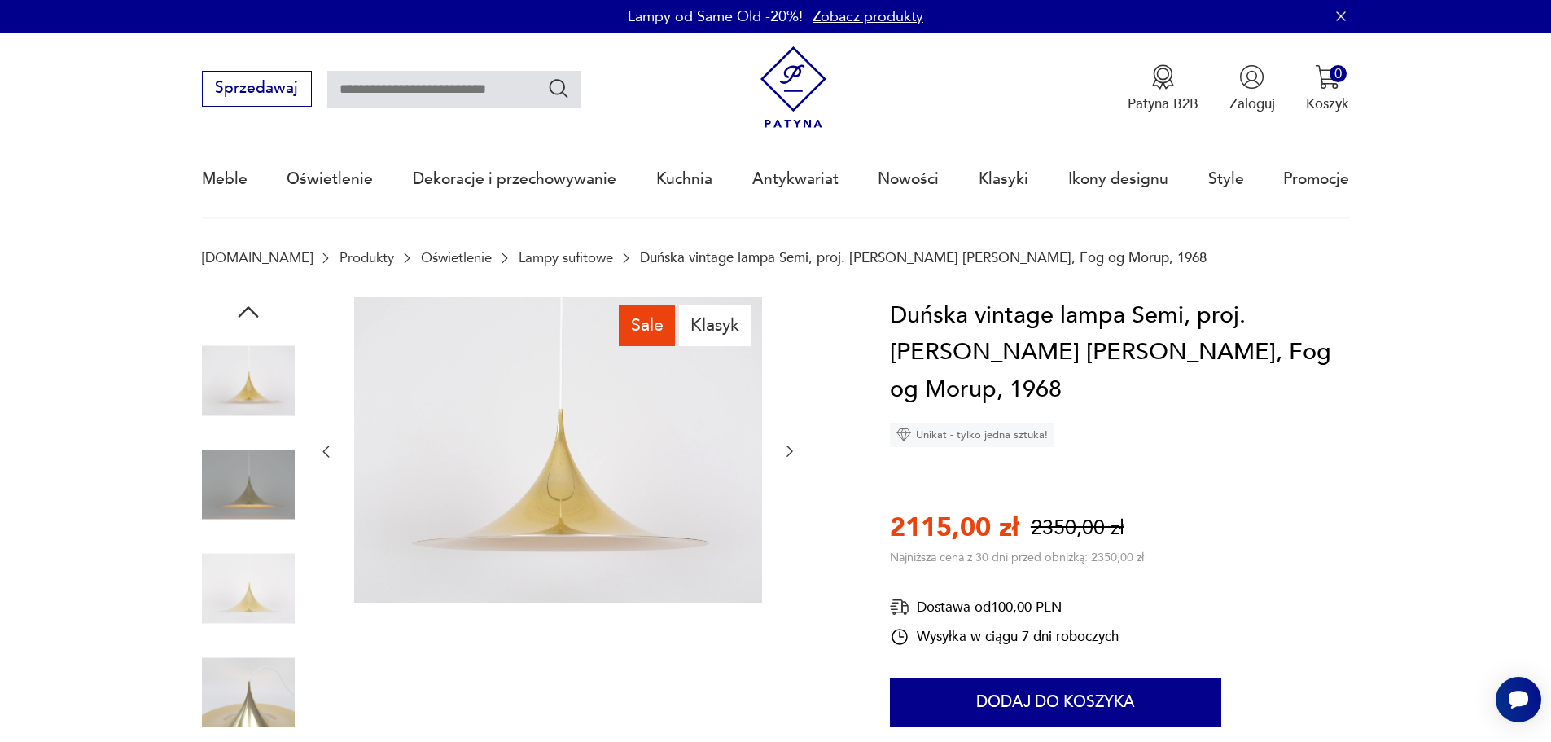
click at [787, 458] on icon "button" at bounding box center [790, 451] width 16 height 16
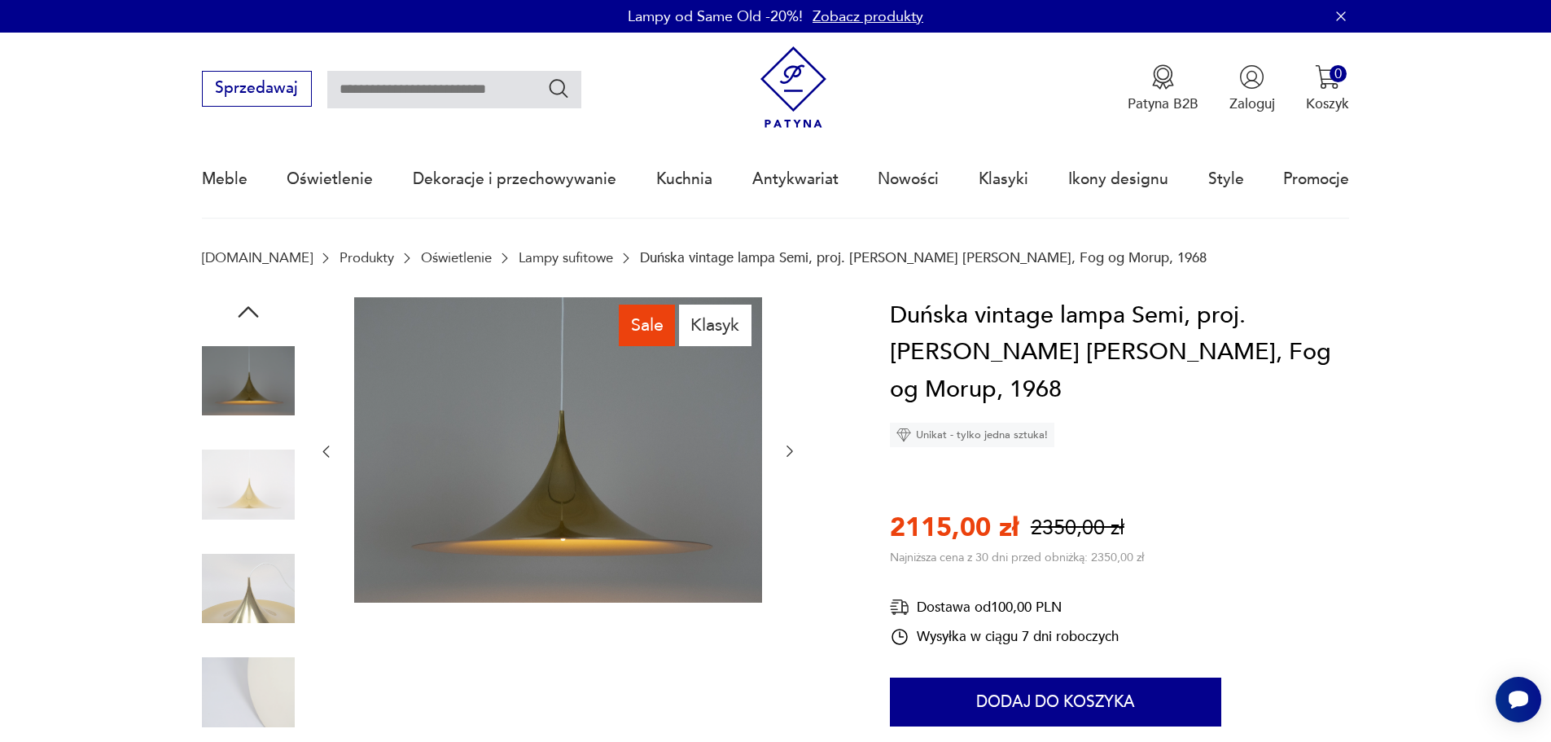
click at [787, 458] on icon "button" at bounding box center [790, 451] width 16 height 16
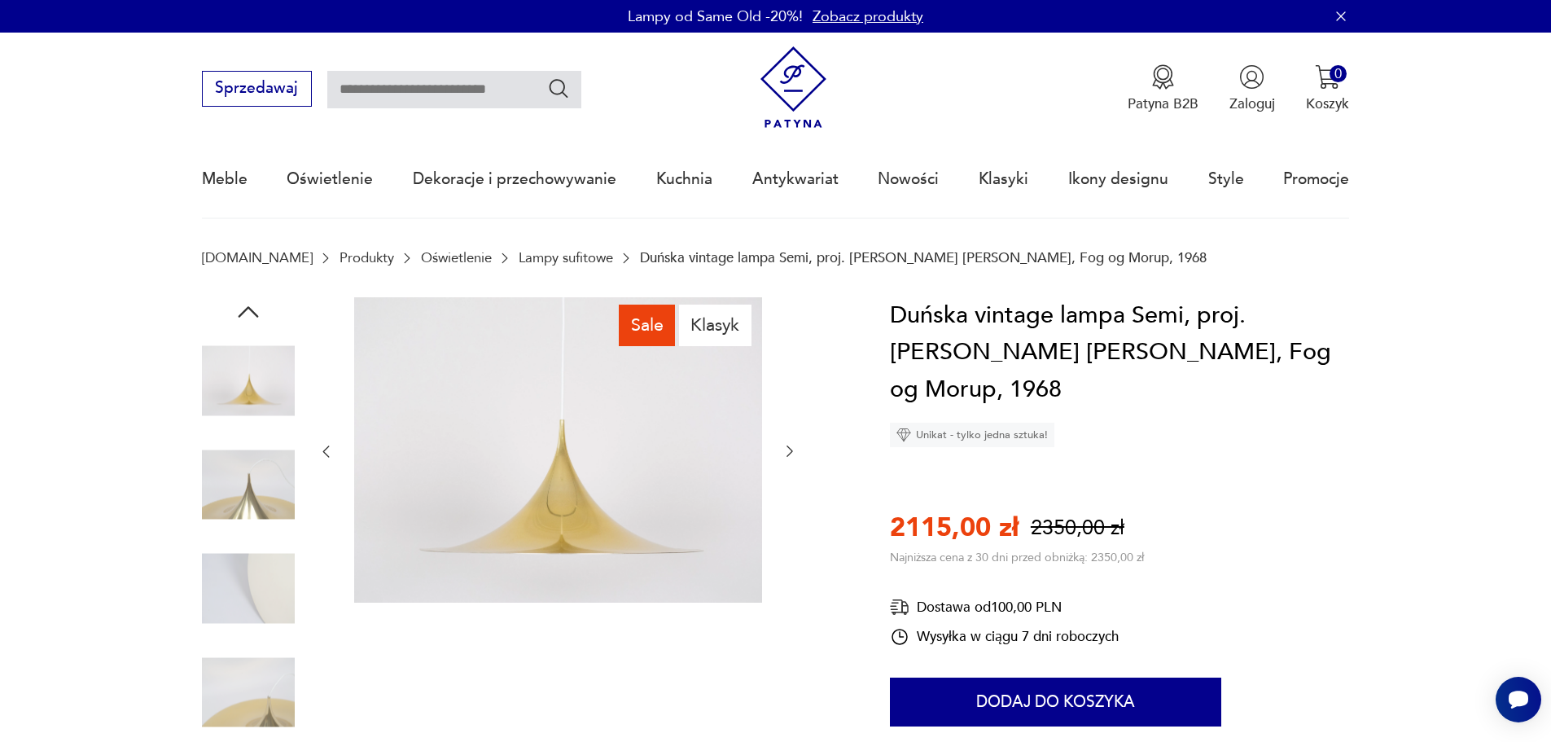
click at [787, 458] on icon "button" at bounding box center [790, 451] width 16 height 16
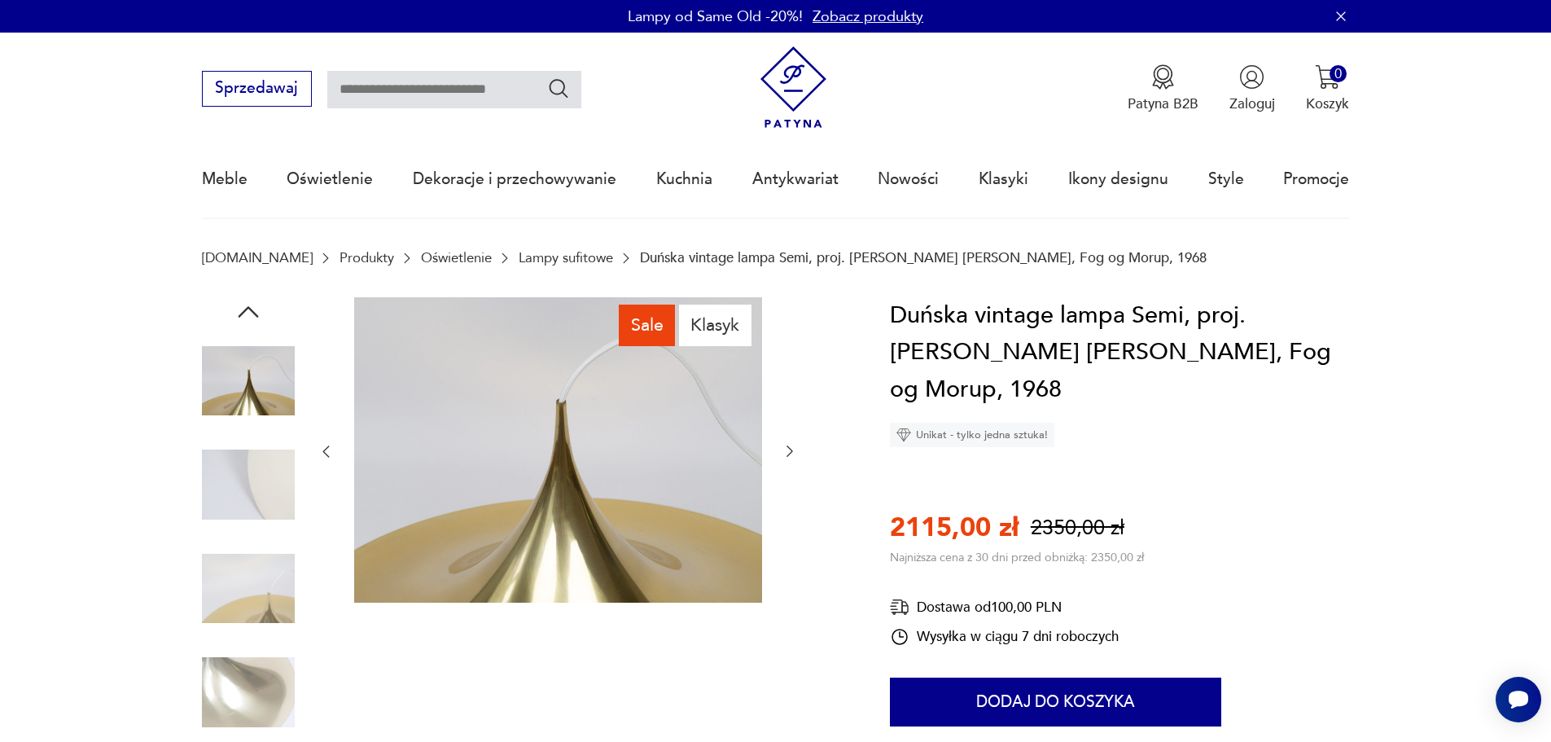
click at [787, 458] on icon "button" at bounding box center [790, 451] width 16 height 16
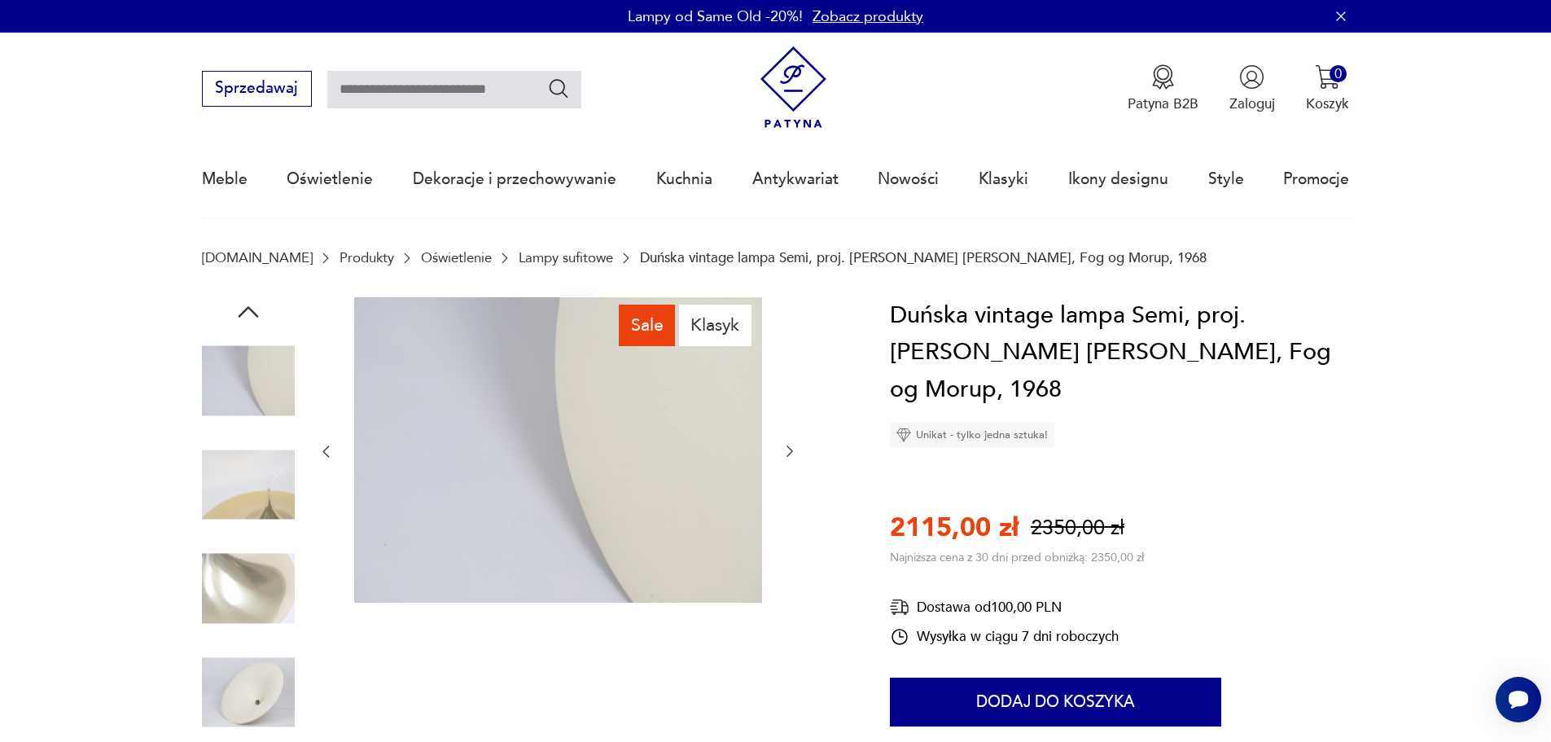
click at [787, 458] on icon "button" at bounding box center [790, 451] width 16 height 16
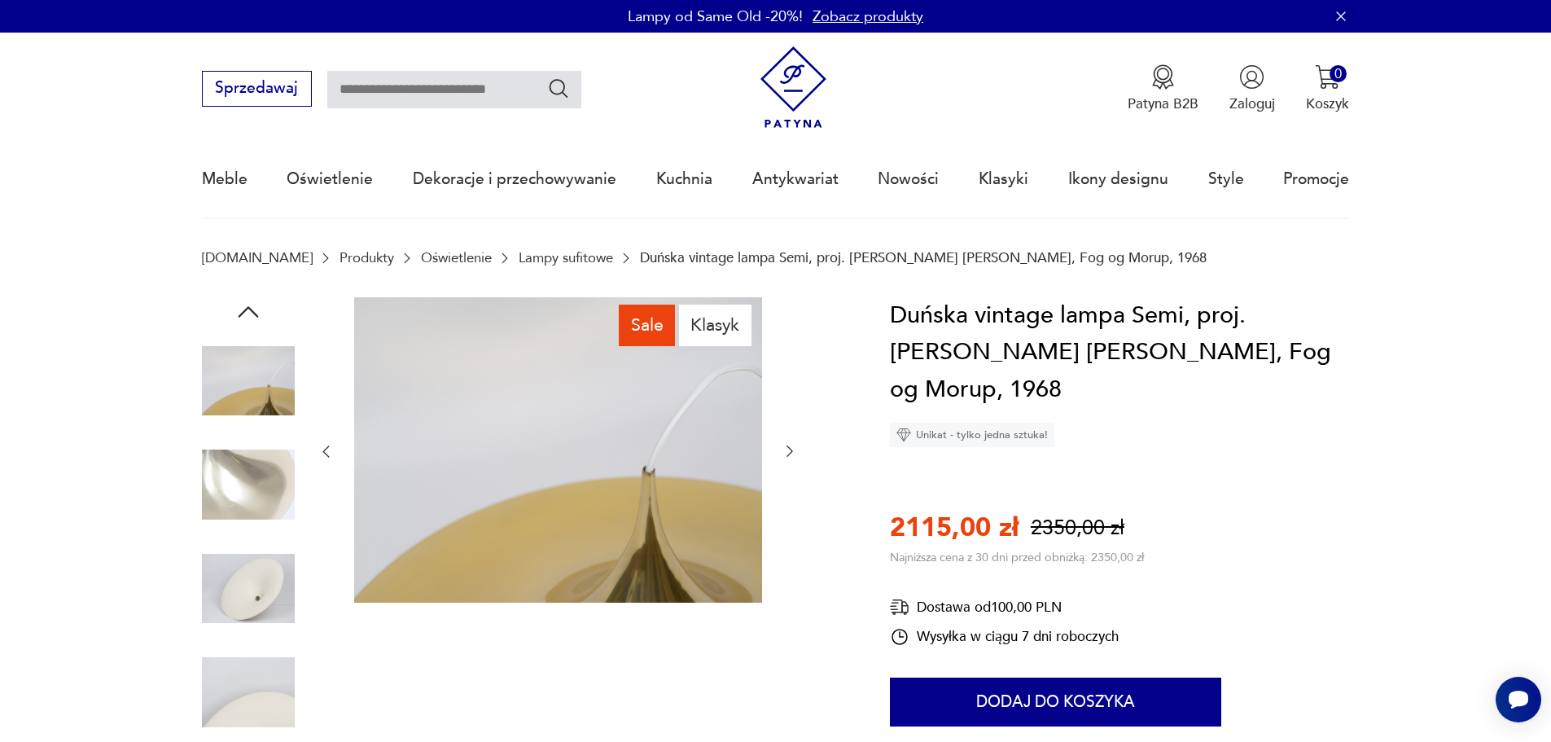
click at [787, 458] on icon "button" at bounding box center [790, 451] width 16 height 16
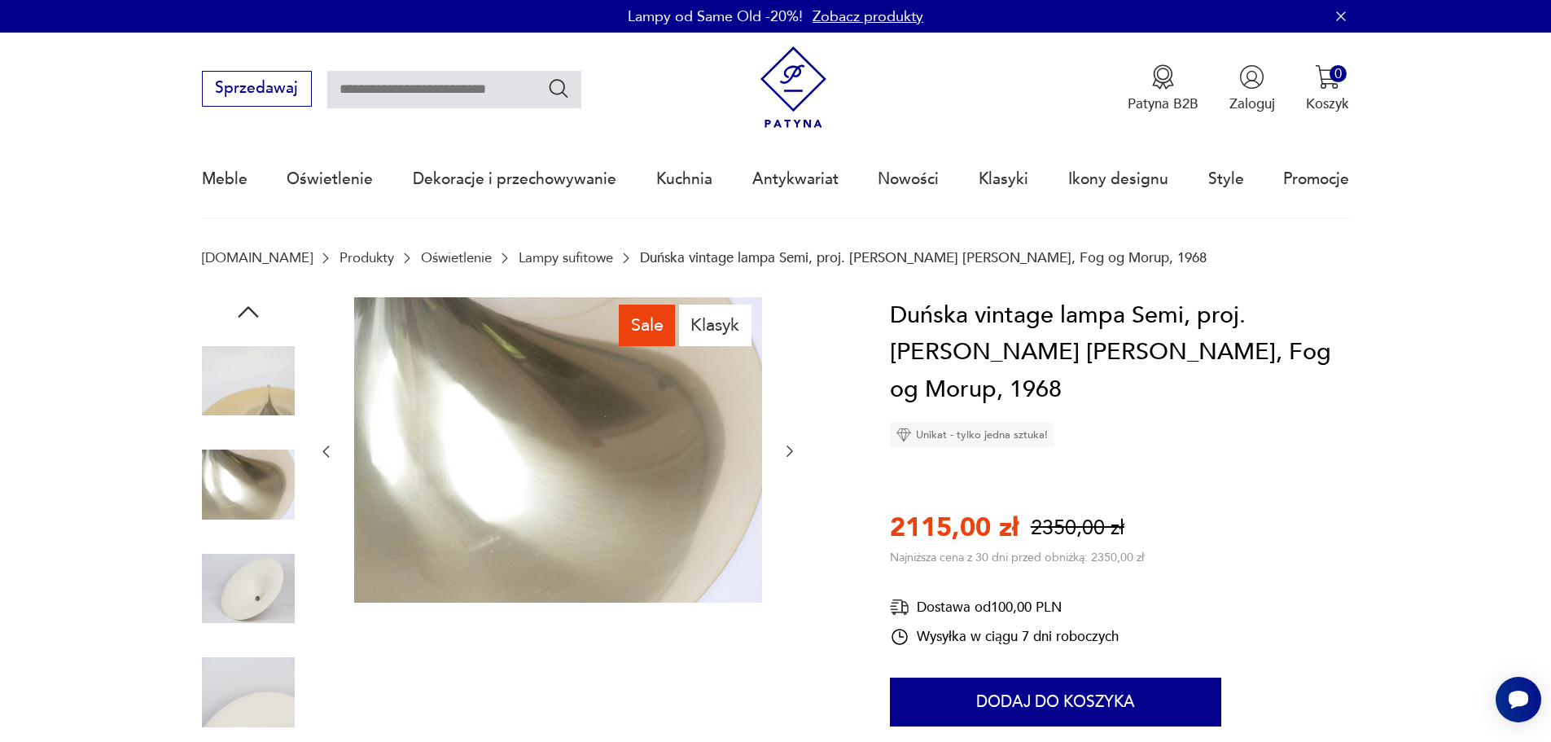
click at [787, 458] on icon "button" at bounding box center [790, 451] width 16 height 16
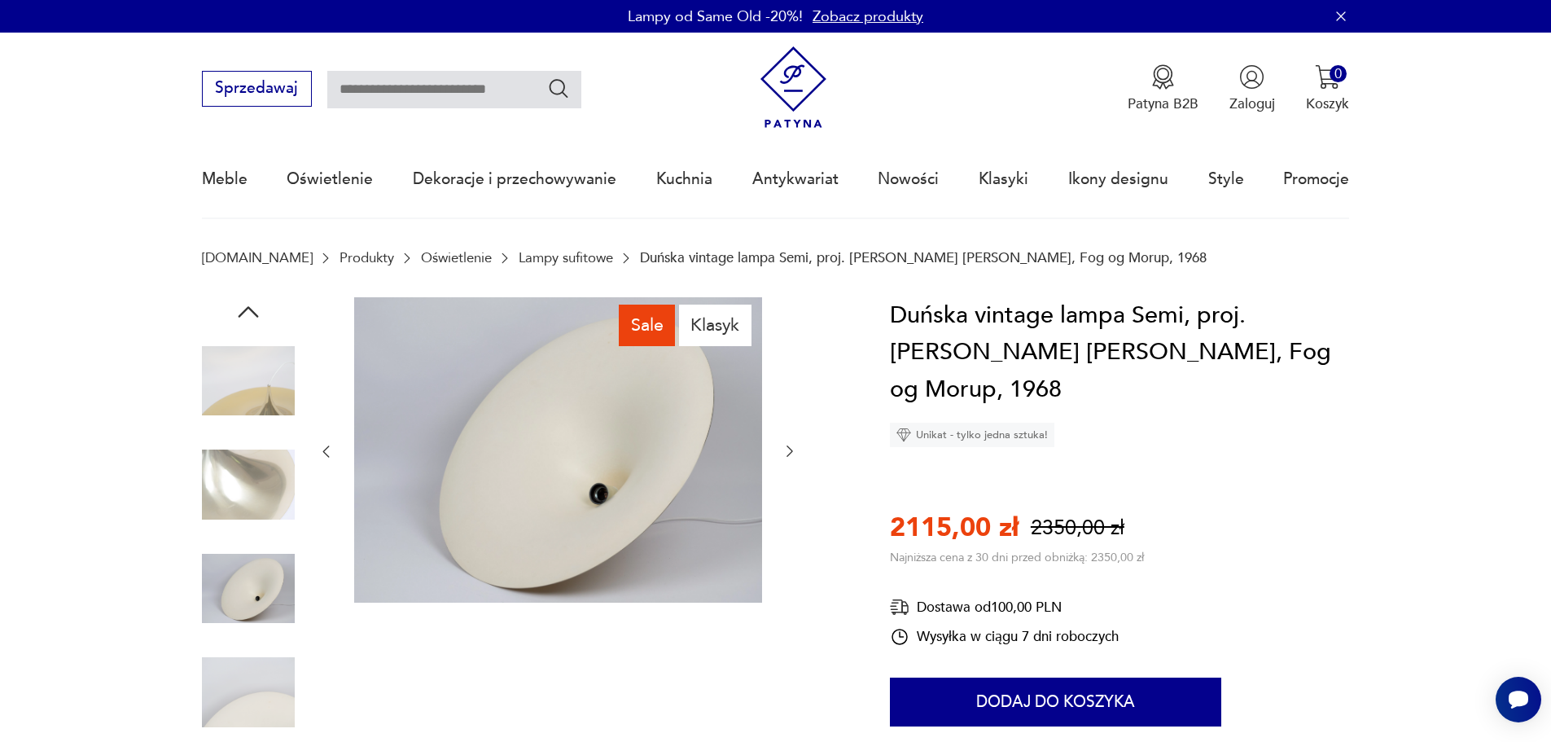
click at [787, 458] on icon "button" at bounding box center [790, 451] width 16 height 16
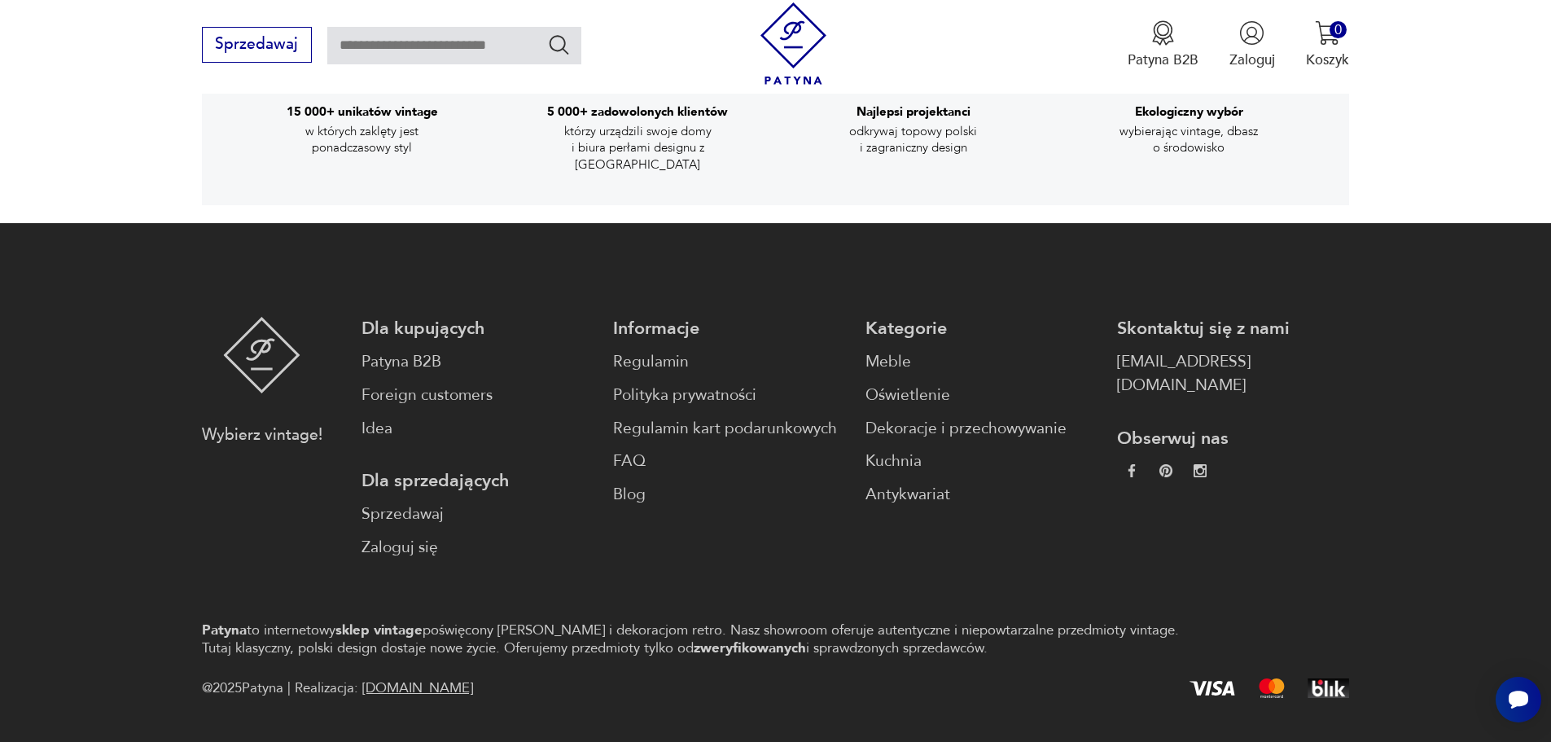
scroll to position [3111, 0]
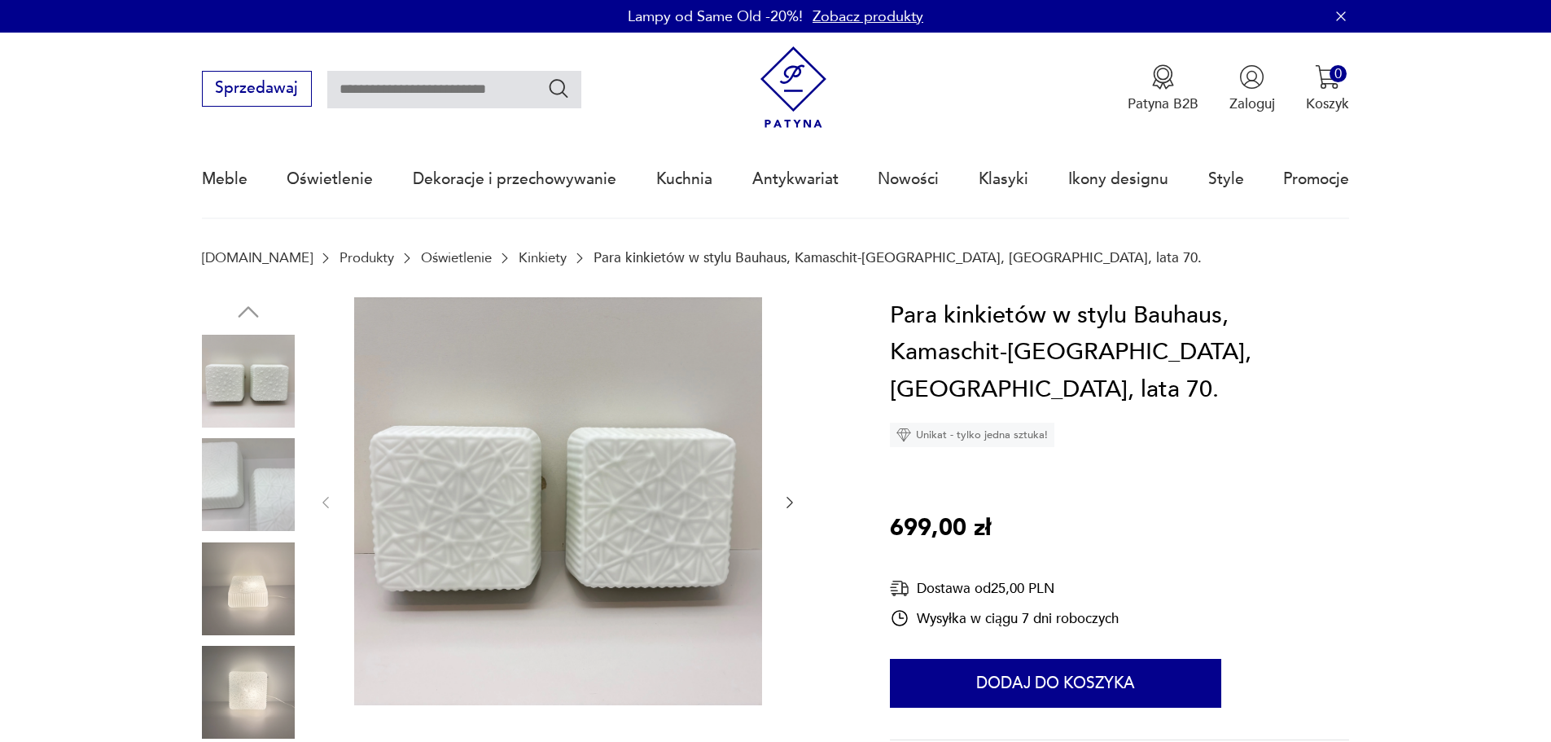
click at [273, 480] on img at bounding box center [248, 484] width 93 height 93
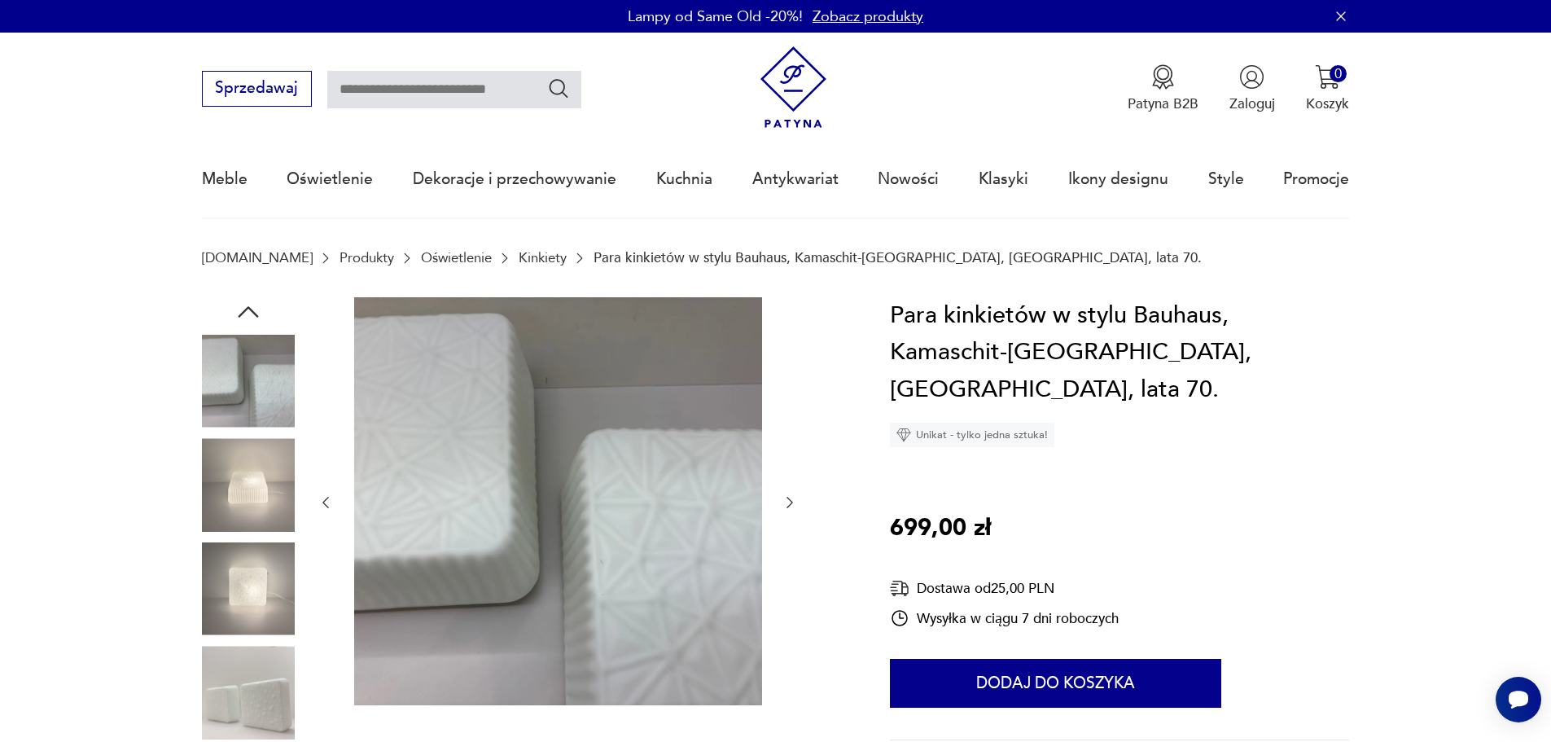
click at [251, 588] on img at bounding box center [248, 588] width 93 height 93
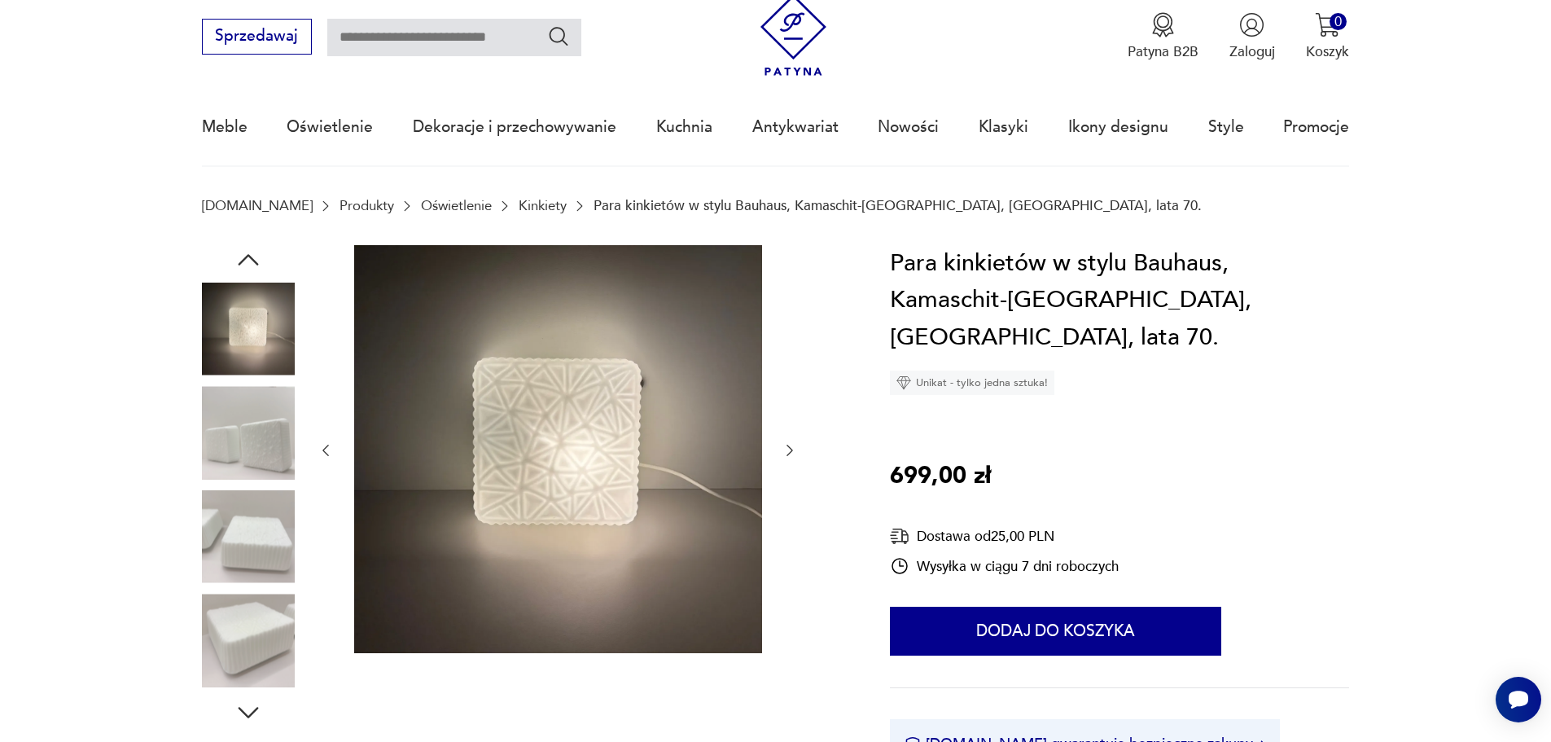
scroll to position [81, 0]
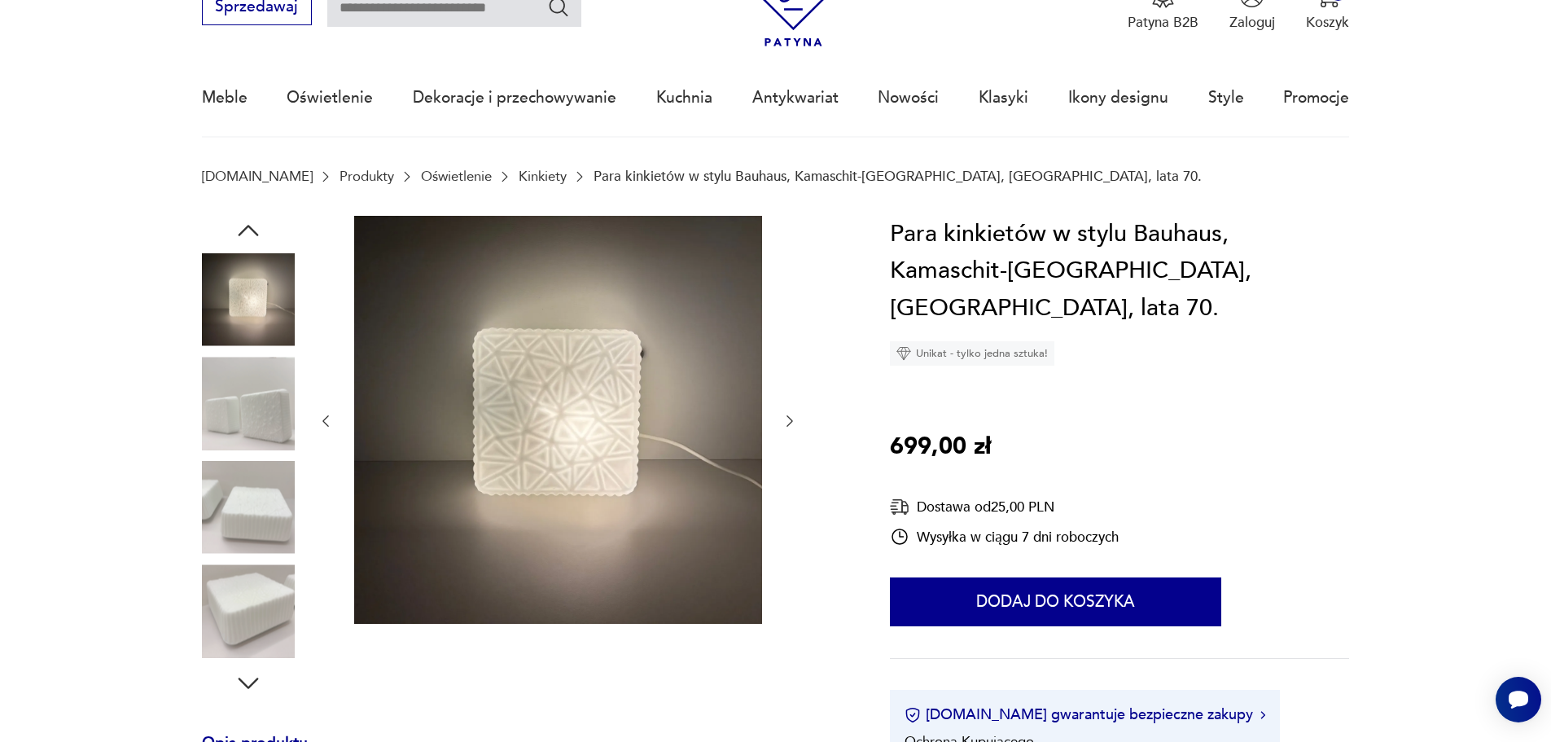
click at [254, 522] on img at bounding box center [248, 507] width 93 height 93
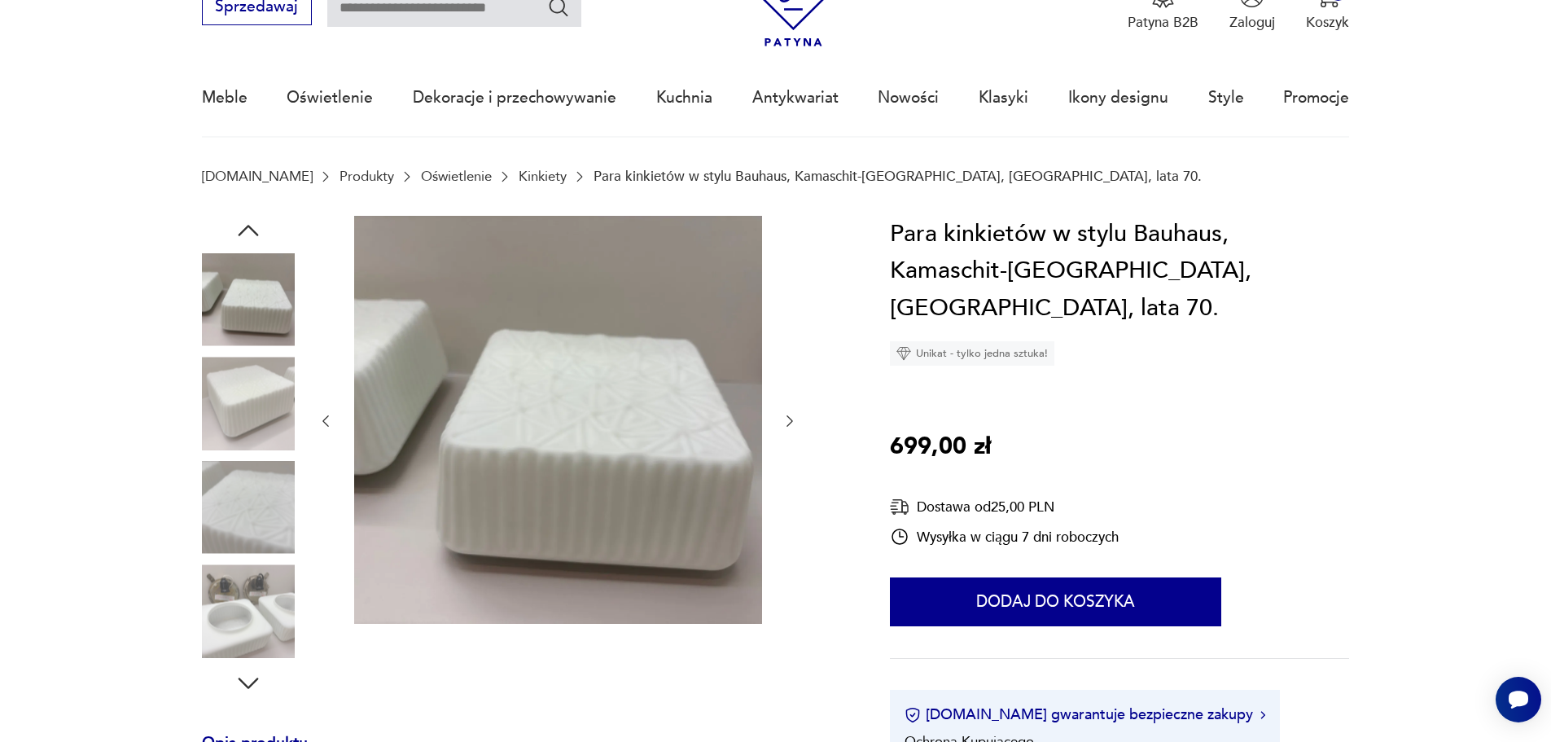
click at [254, 522] on img at bounding box center [248, 507] width 93 height 93
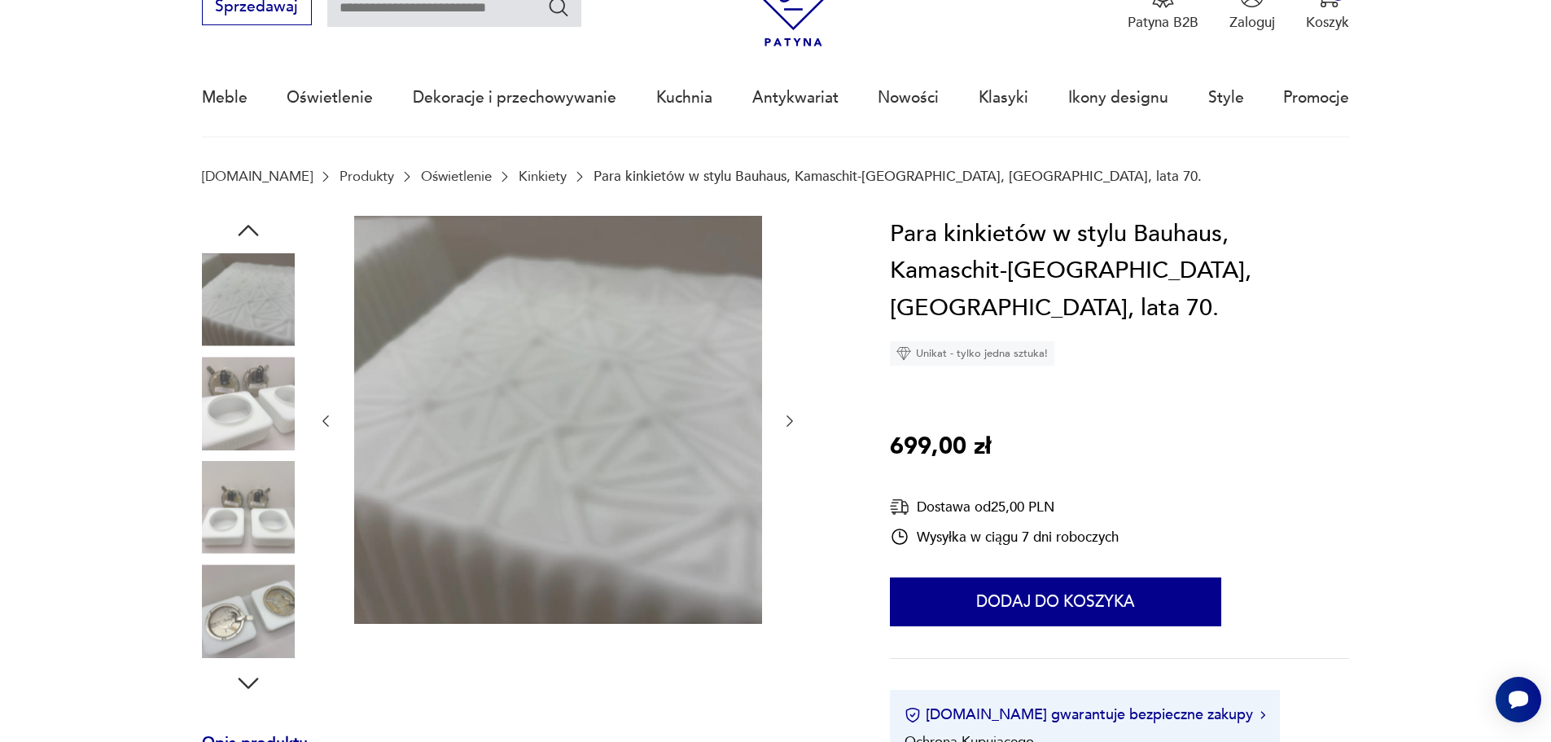
click at [267, 398] on img at bounding box center [248, 403] width 93 height 93
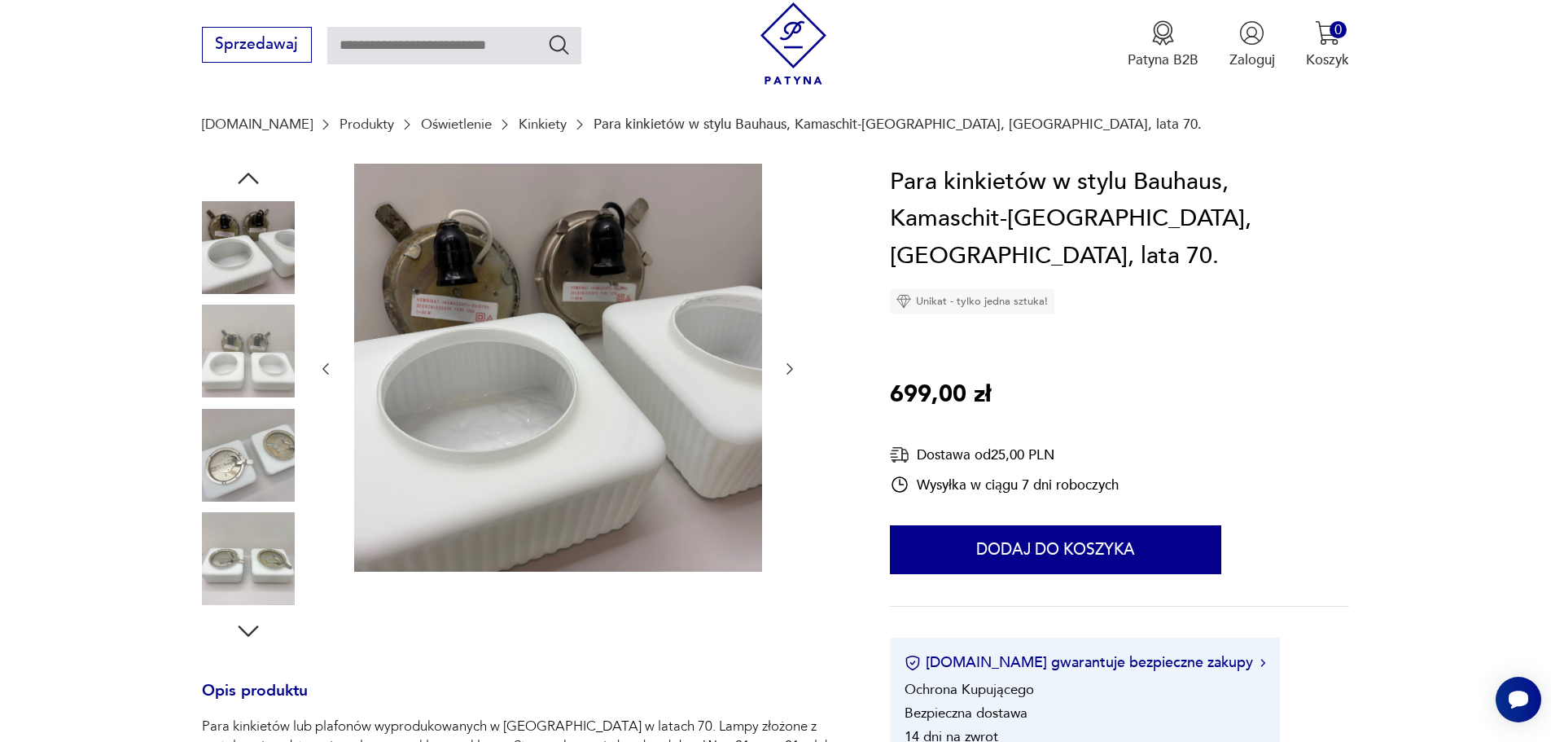
scroll to position [163, 0]
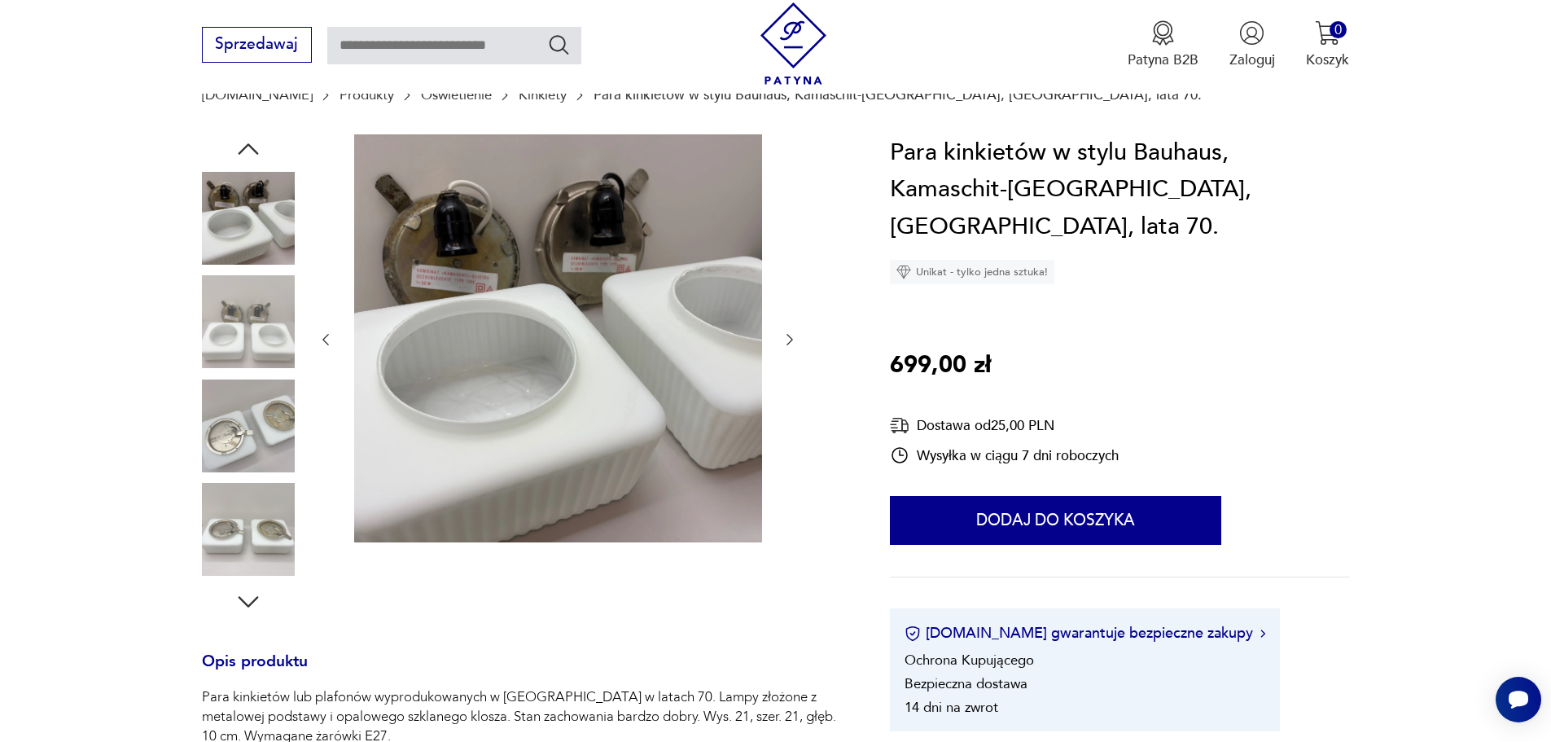
click at [242, 598] on icon "button" at bounding box center [248, 601] width 29 height 29
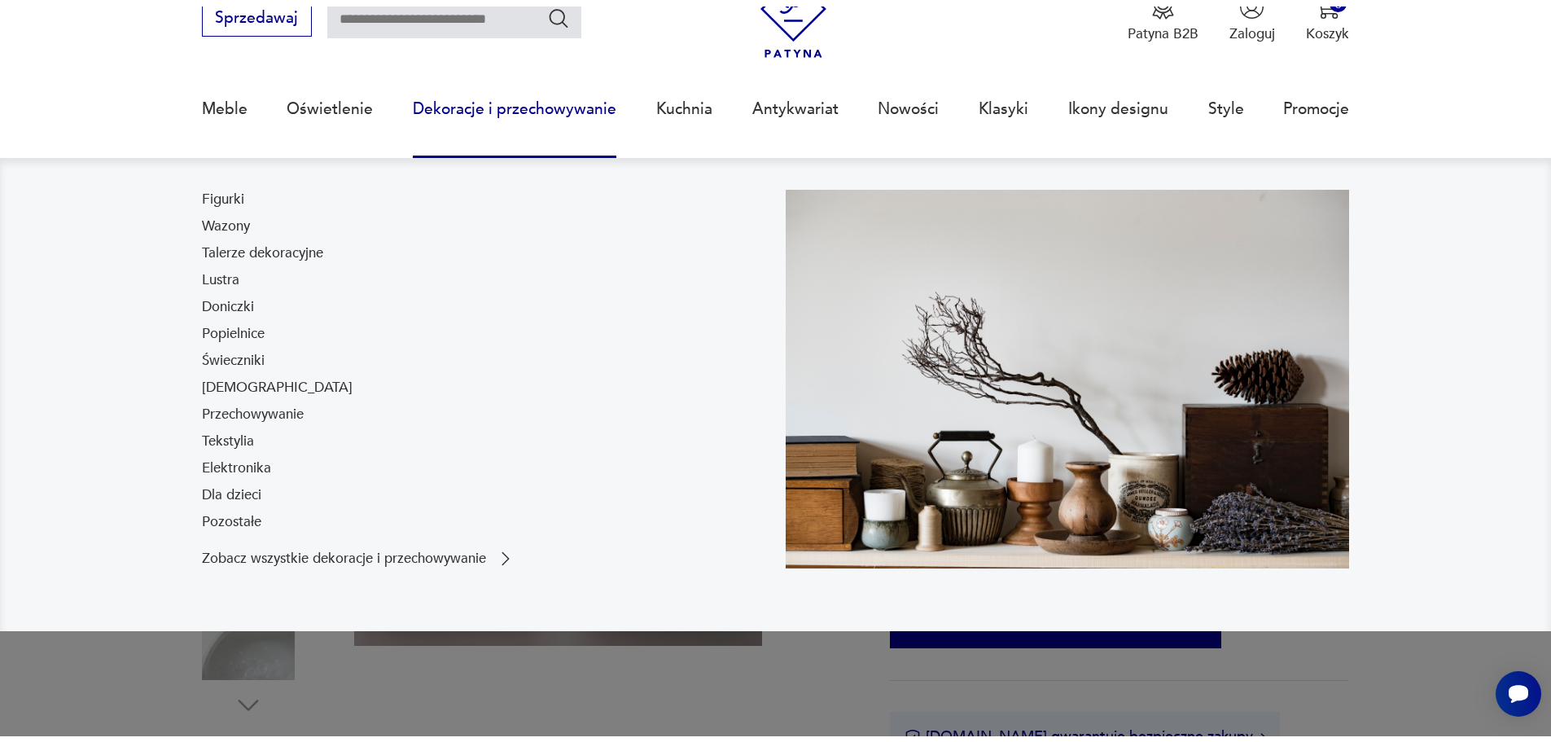
scroll to position [0, 0]
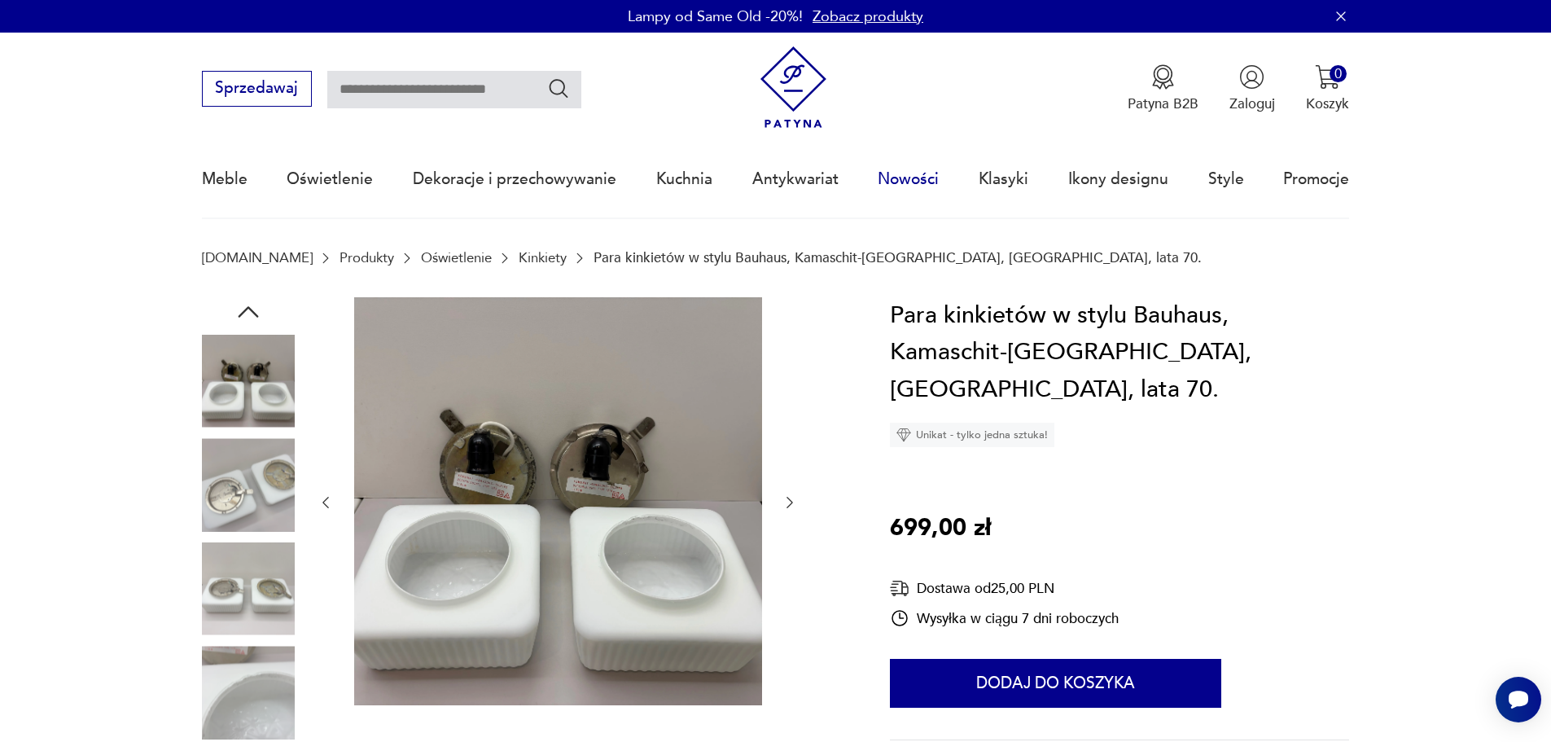
click at [906, 182] on link "Nowości" at bounding box center [908, 179] width 61 height 75
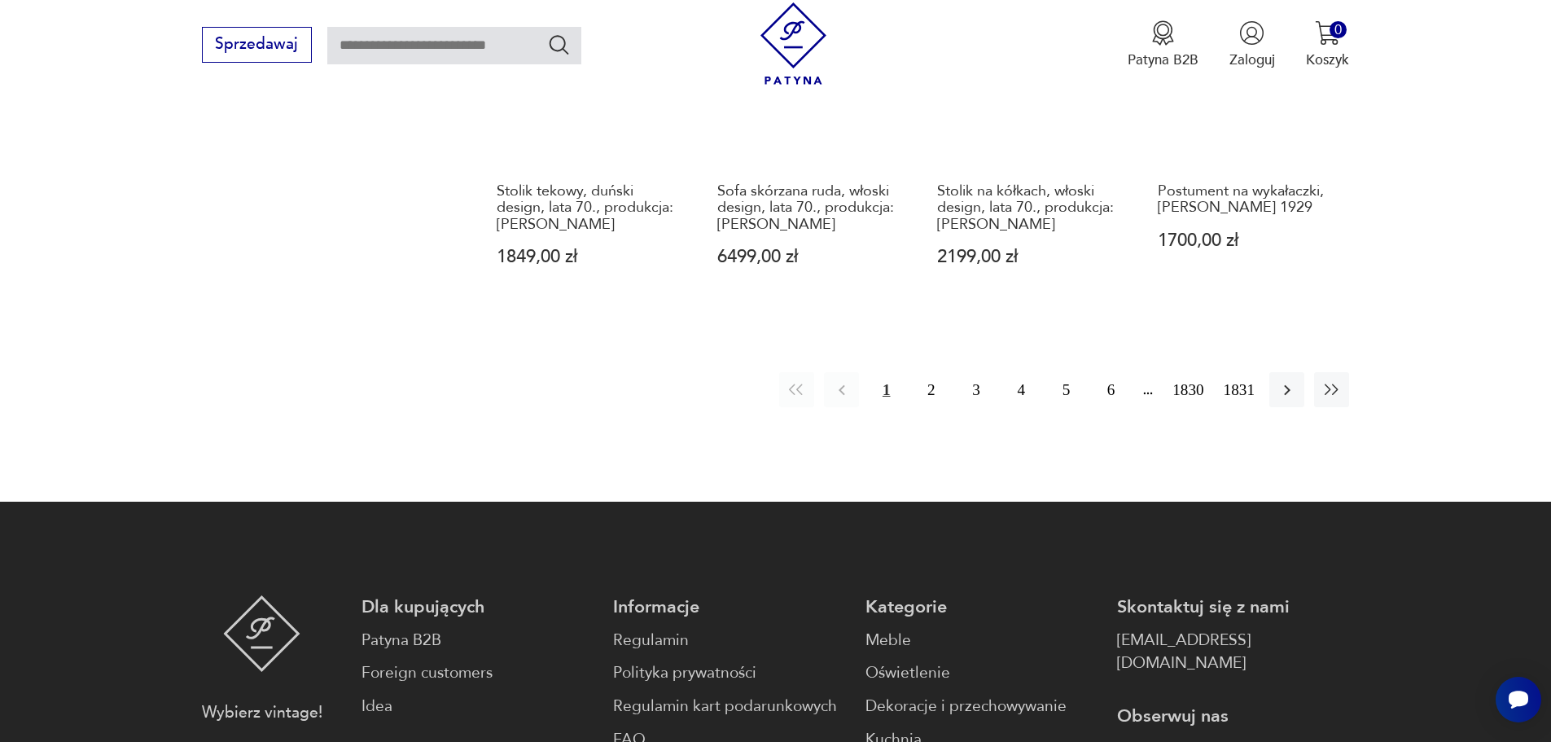
scroll to position [1903, 0]
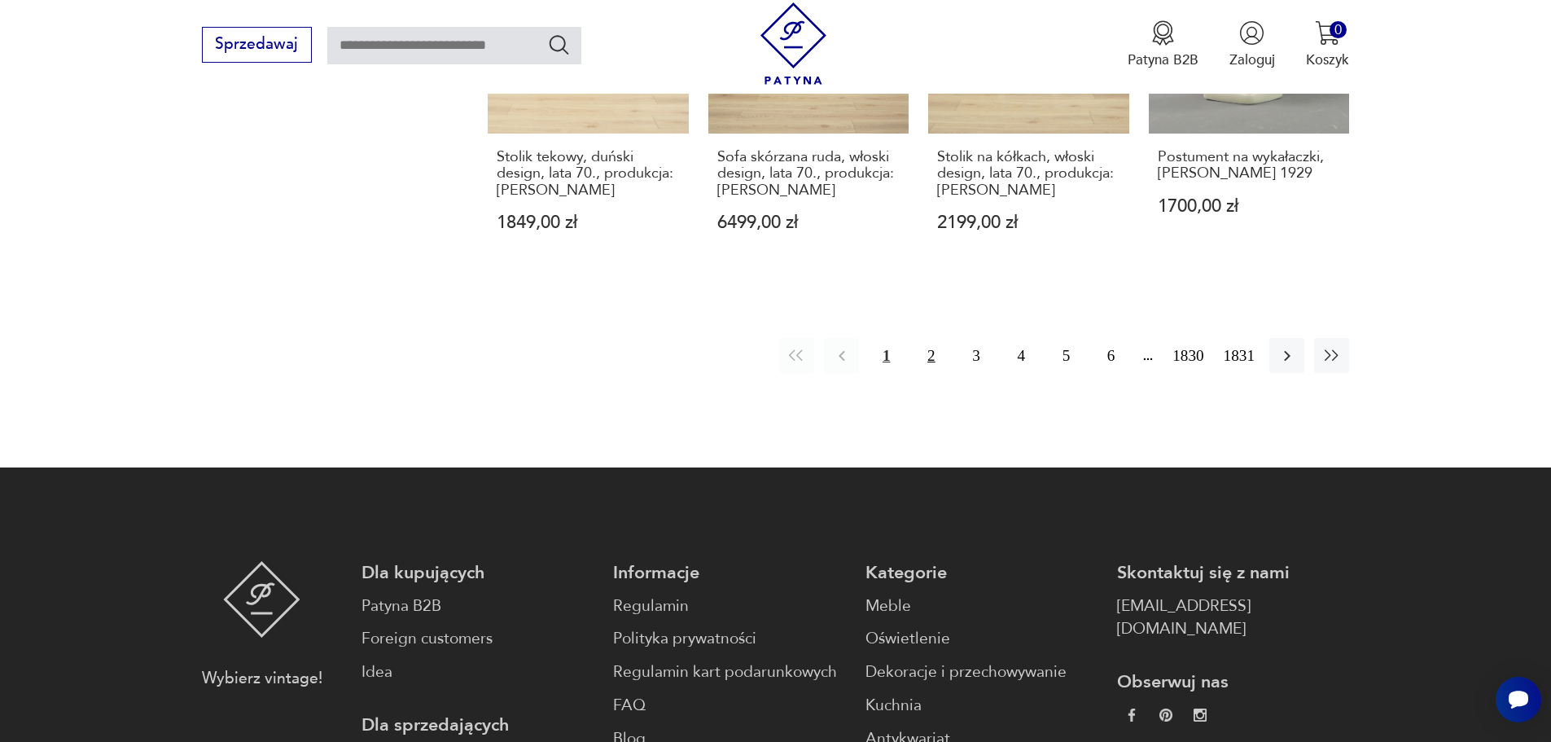
click at [934, 338] on button "2" at bounding box center [931, 355] width 35 height 35
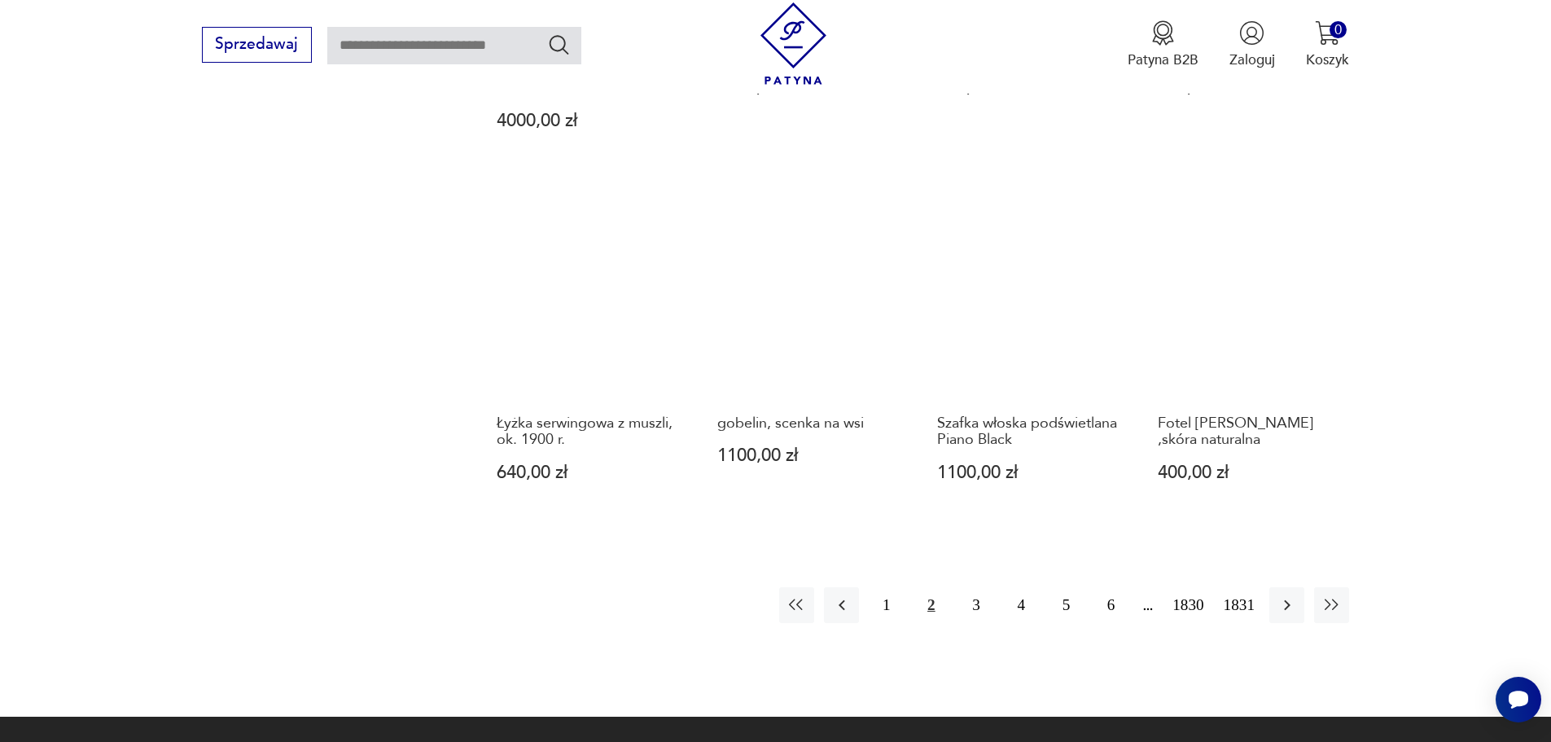
scroll to position [1579, 0]
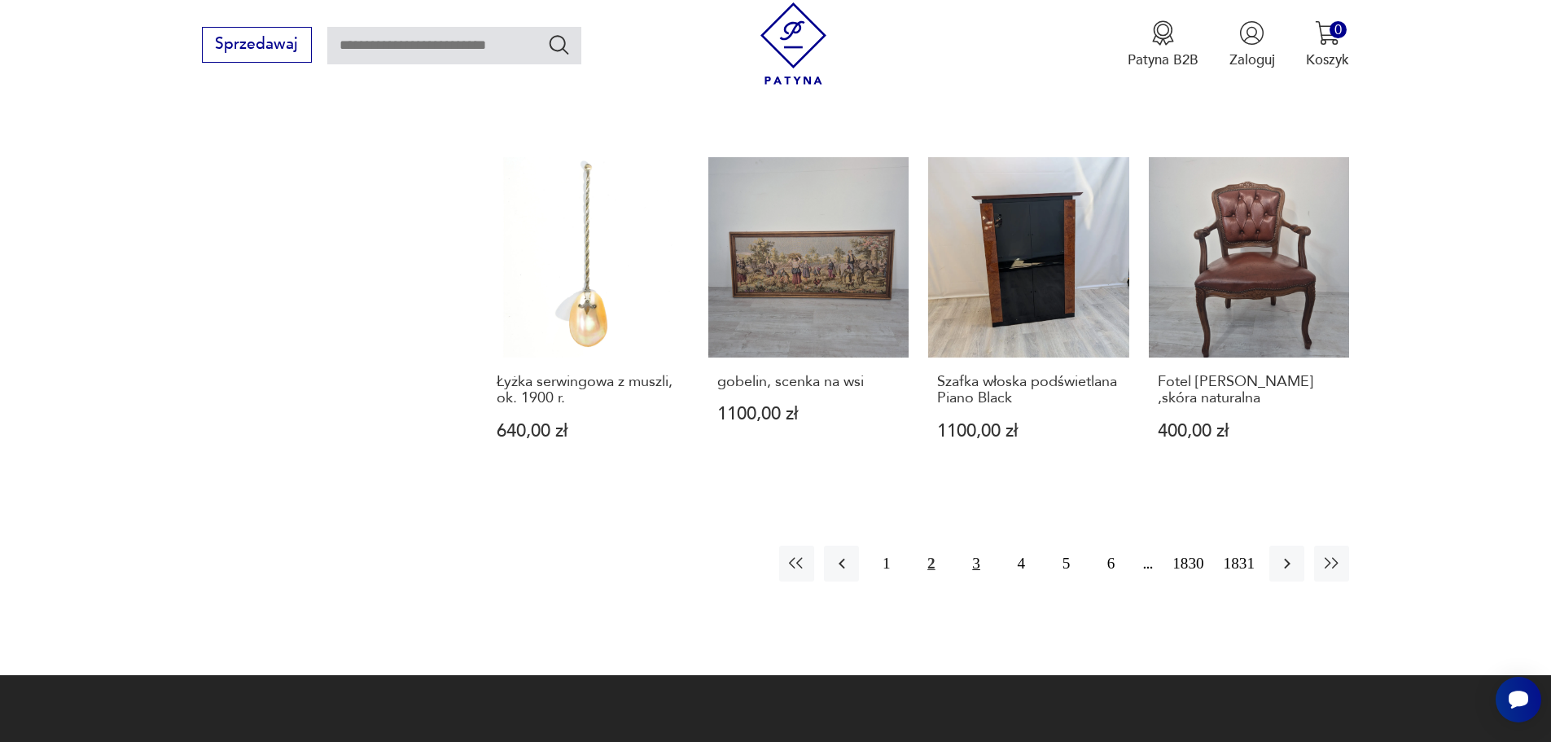
click at [981, 546] on button "3" at bounding box center [975, 563] width 35 height 35
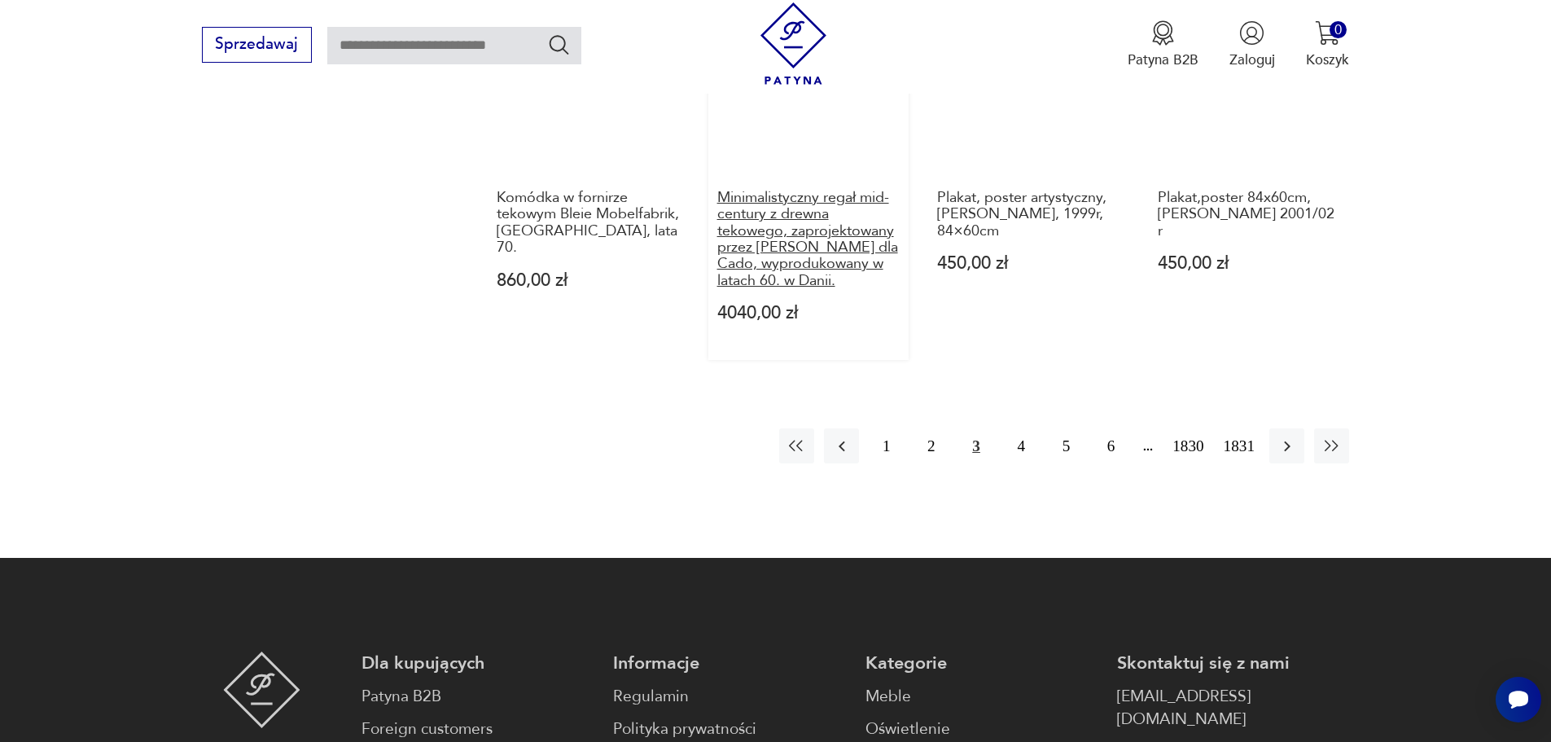
scroll to position [1823, 0]
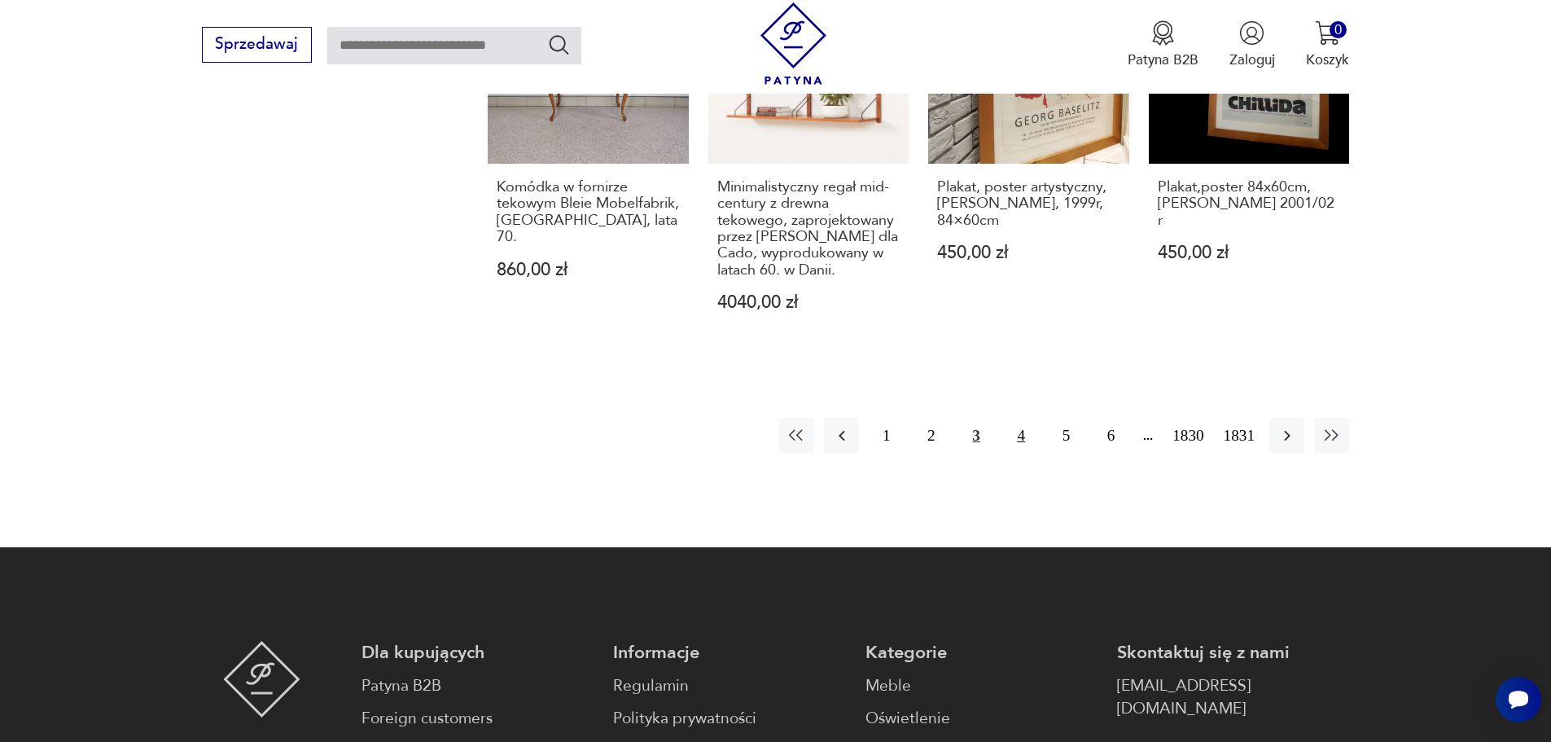
click at [1024, 418] on button "4" at bounding box center [1021, 435] width 35 height 35
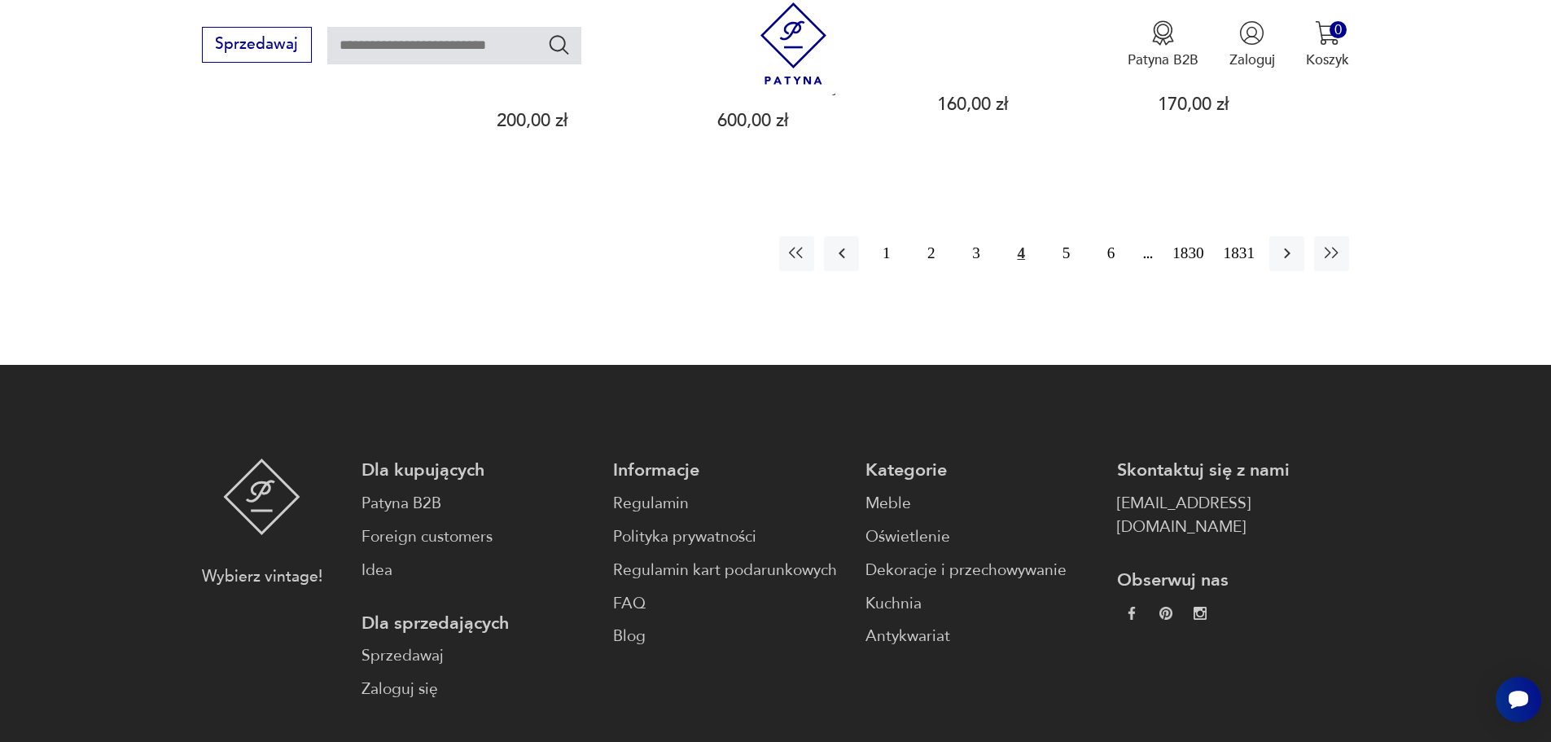
scroll to position [1823, 0]
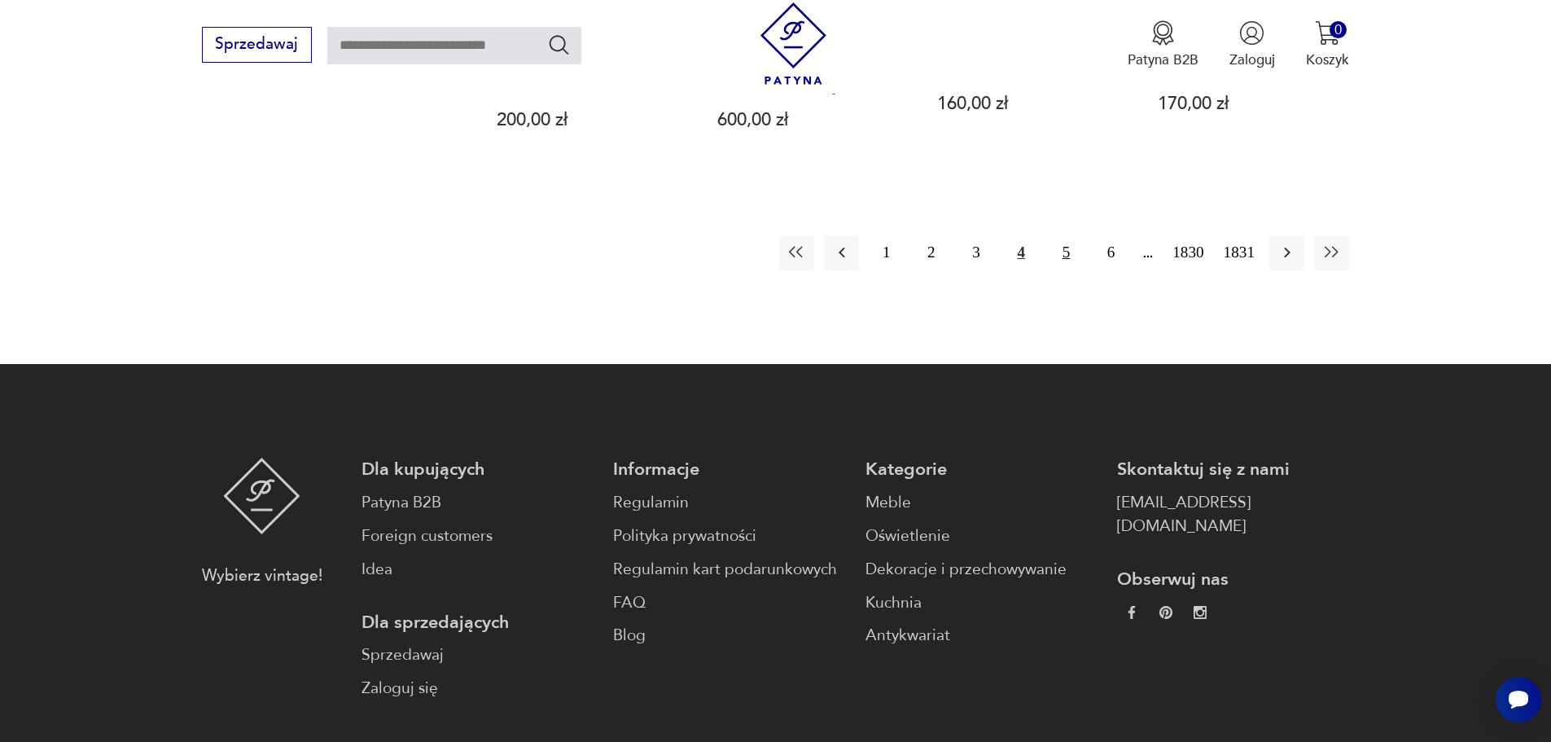
click at [1068, 254] on button "5" at bounding box center [1066, 252] width 35 height 35
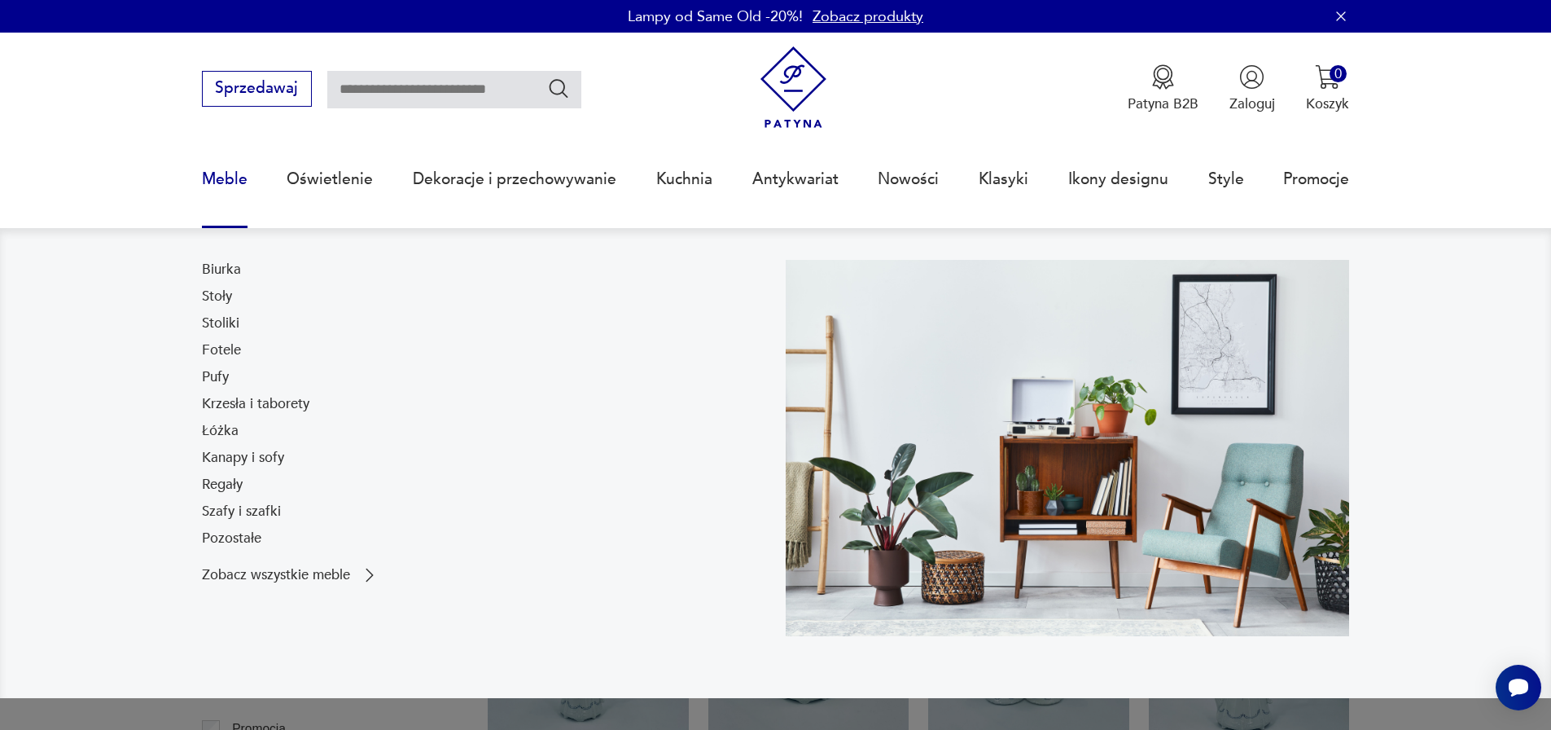
click at [227, 168] on link "Meble" at bounding box center [225, 179] width 46 height 75
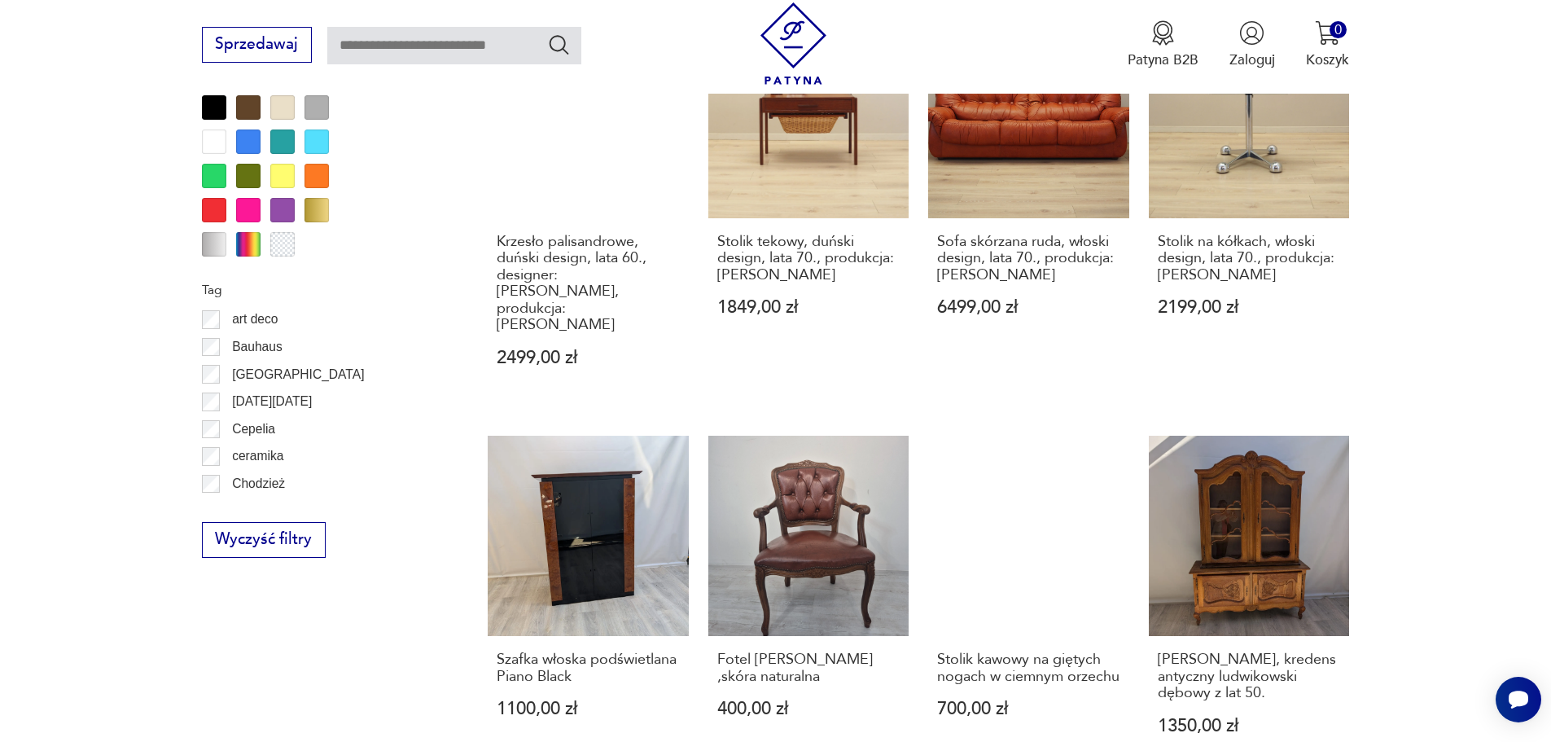
scroll to position [1683, 0]
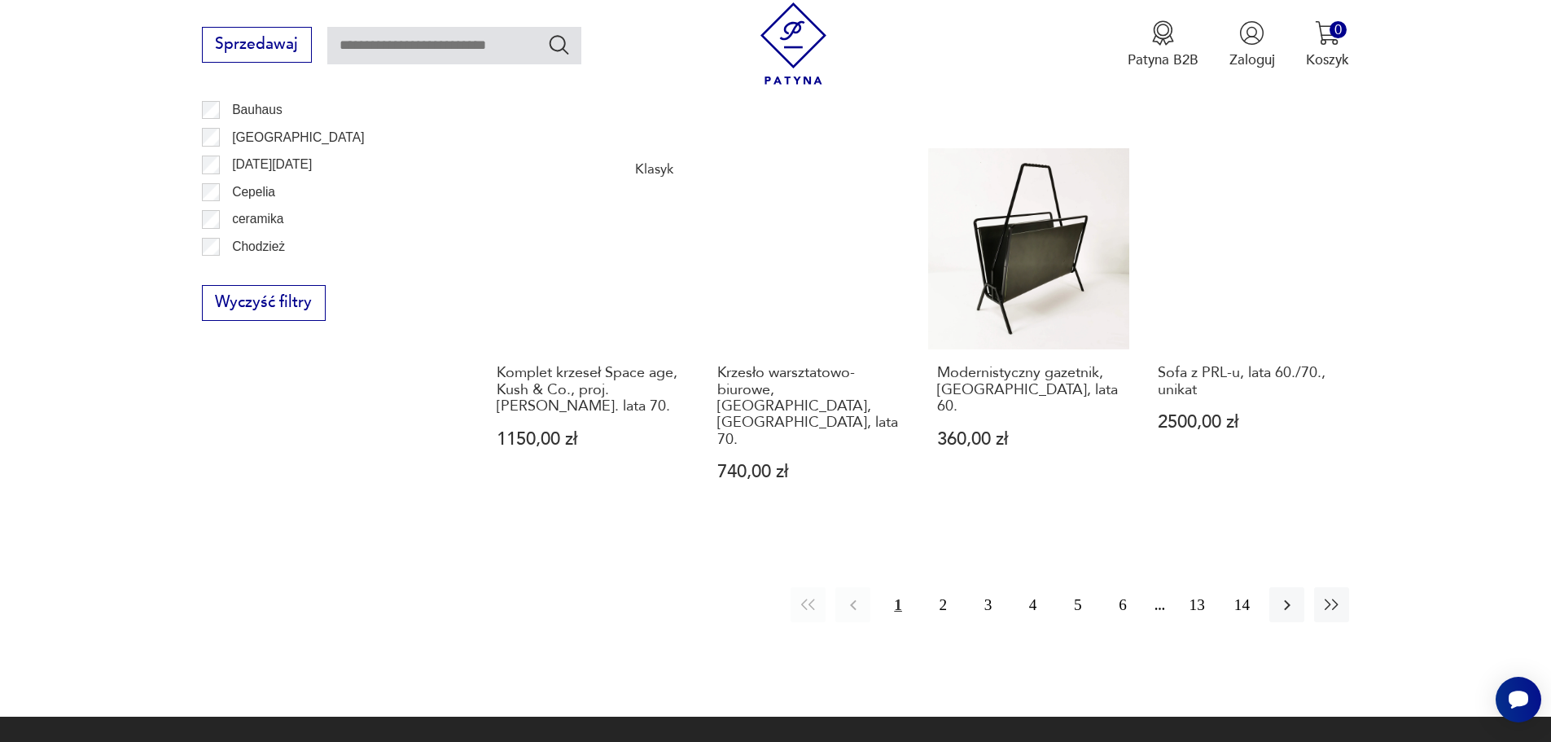
scroll to position [1927, 0]
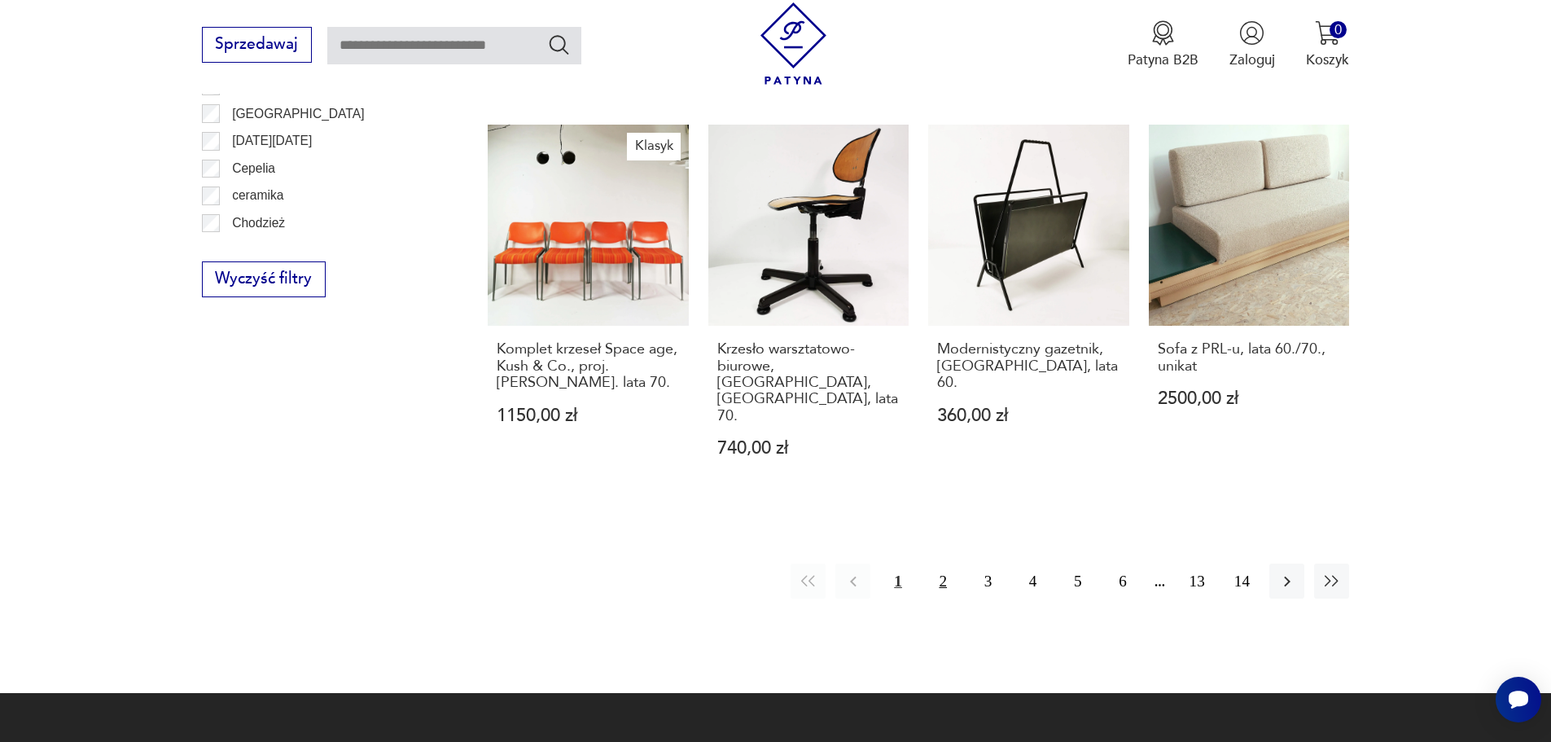
click at [938, 563] on button "2" at bounding box center [943, 580] width 35 height 35
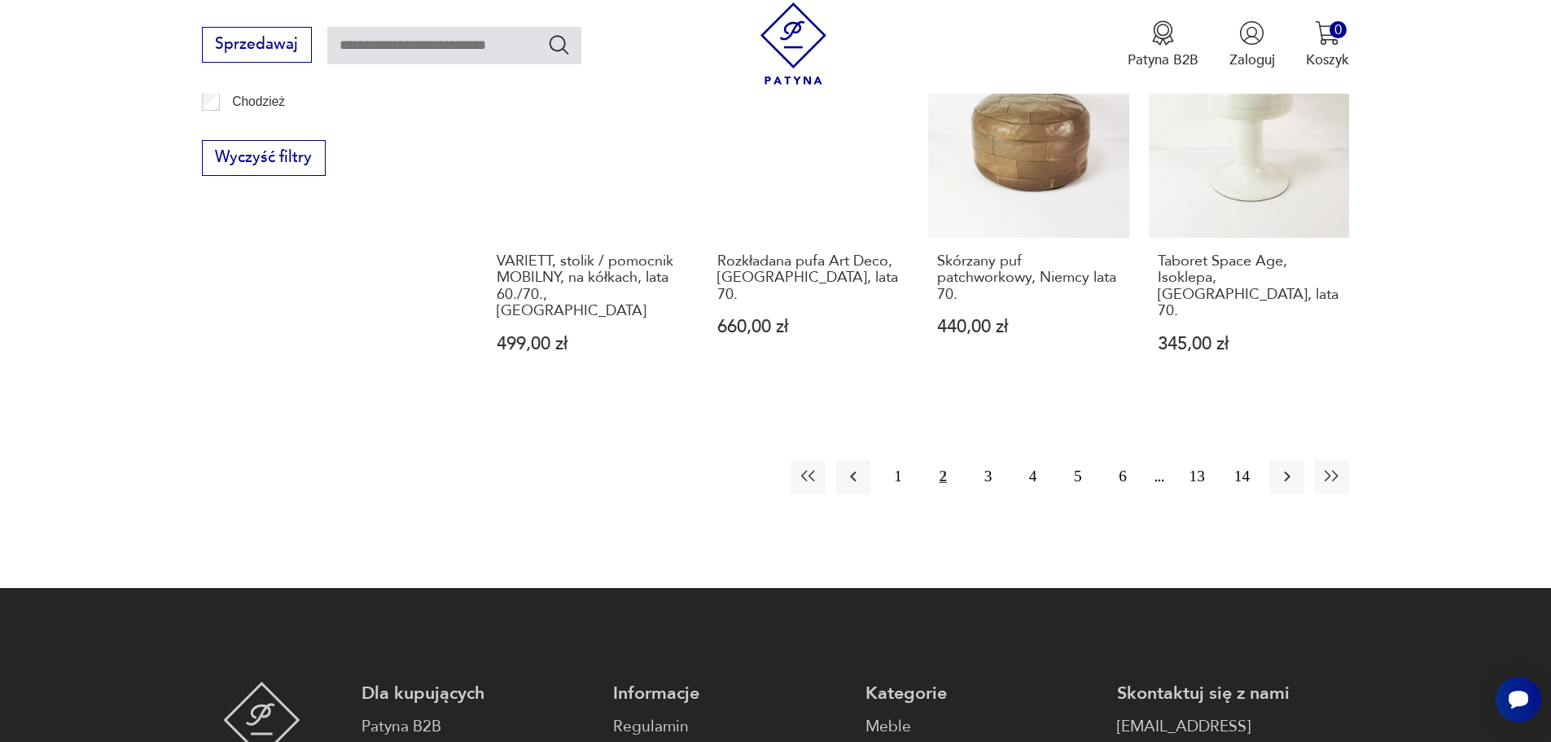
scroll to position [2089, 0]
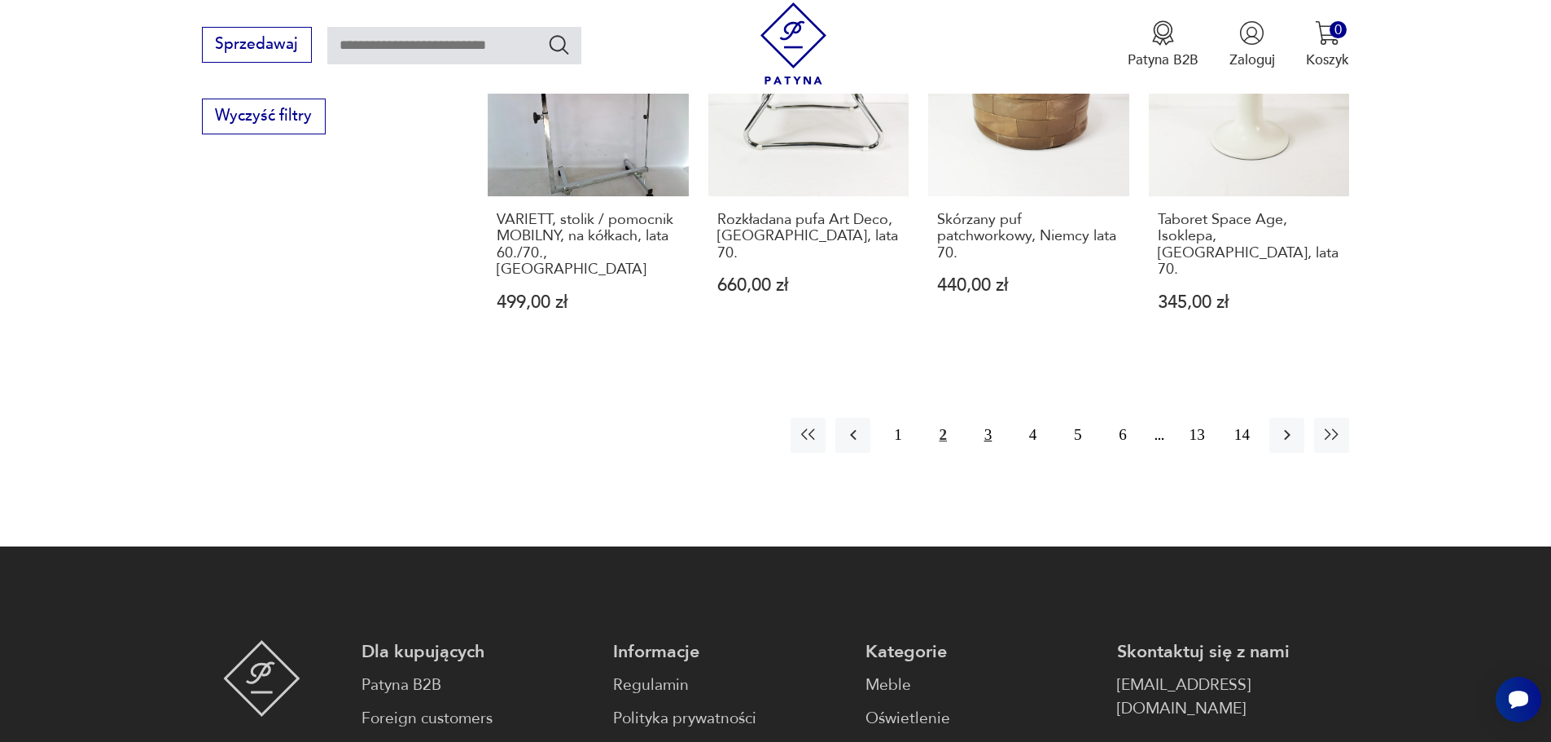
click at [987, 418] on button "3" at bounding box center [988, 435] width 35 height 35
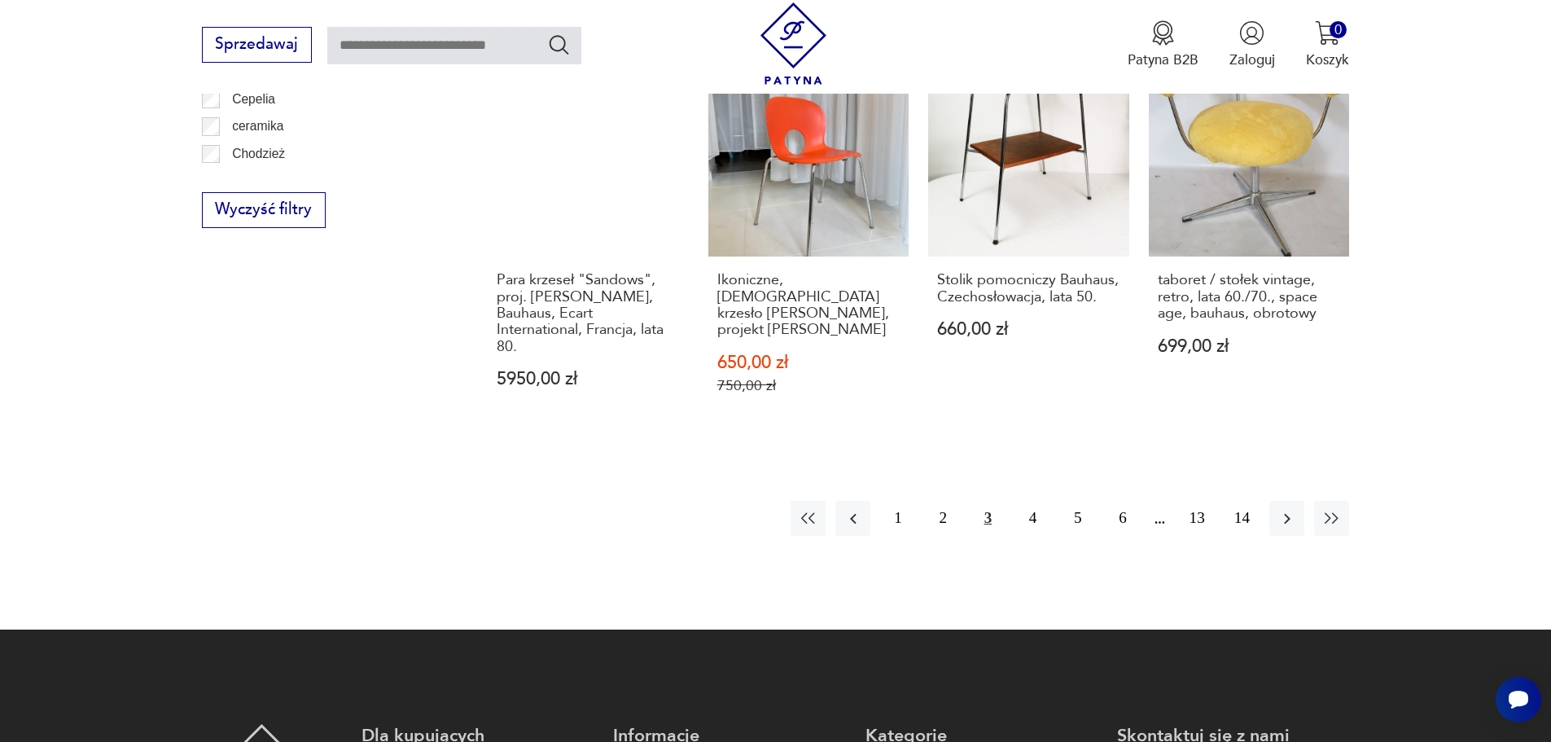
scroll to position [2008, 0]
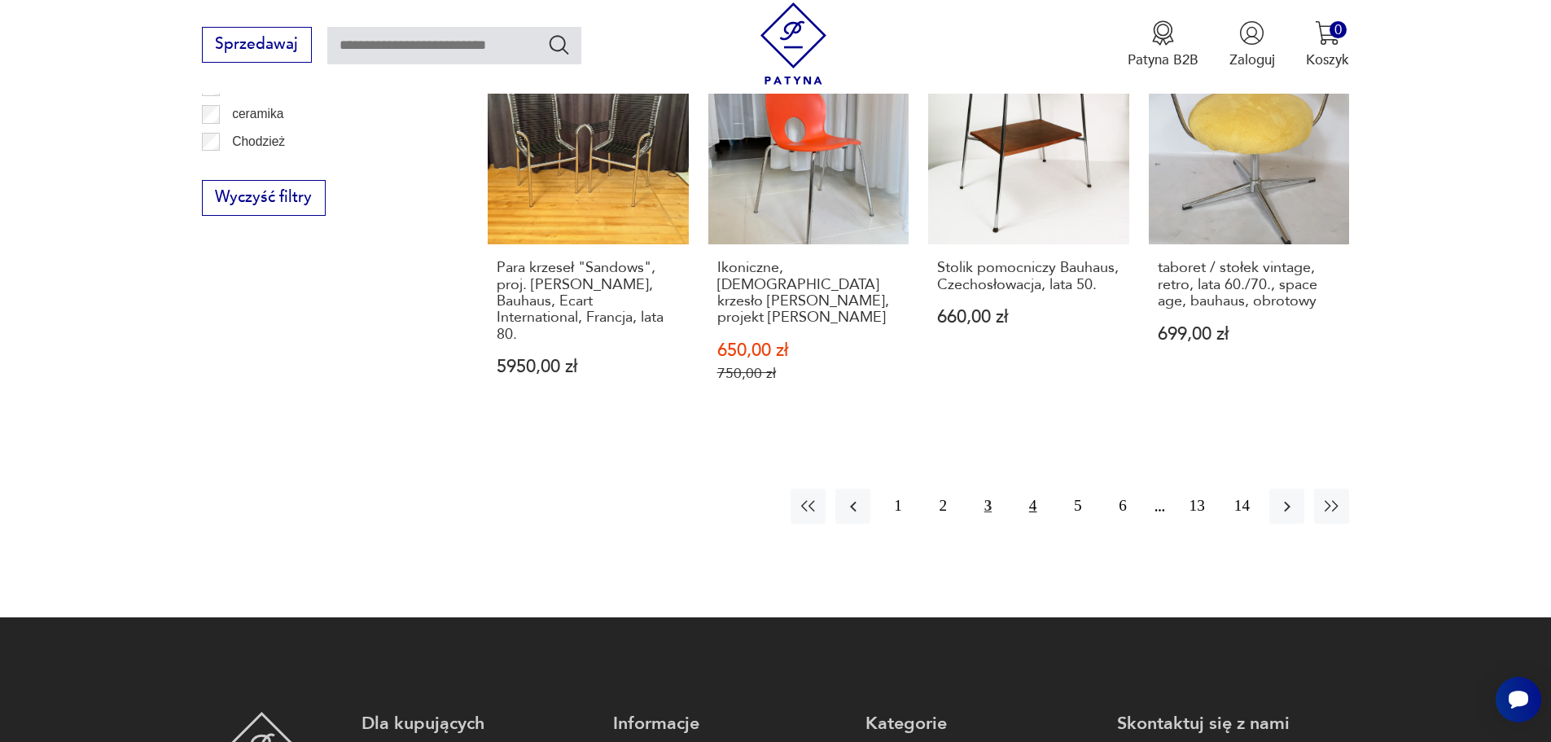
click at [1039, 489] on button "4" at bounding box center [1032, 506] width 35 height 35
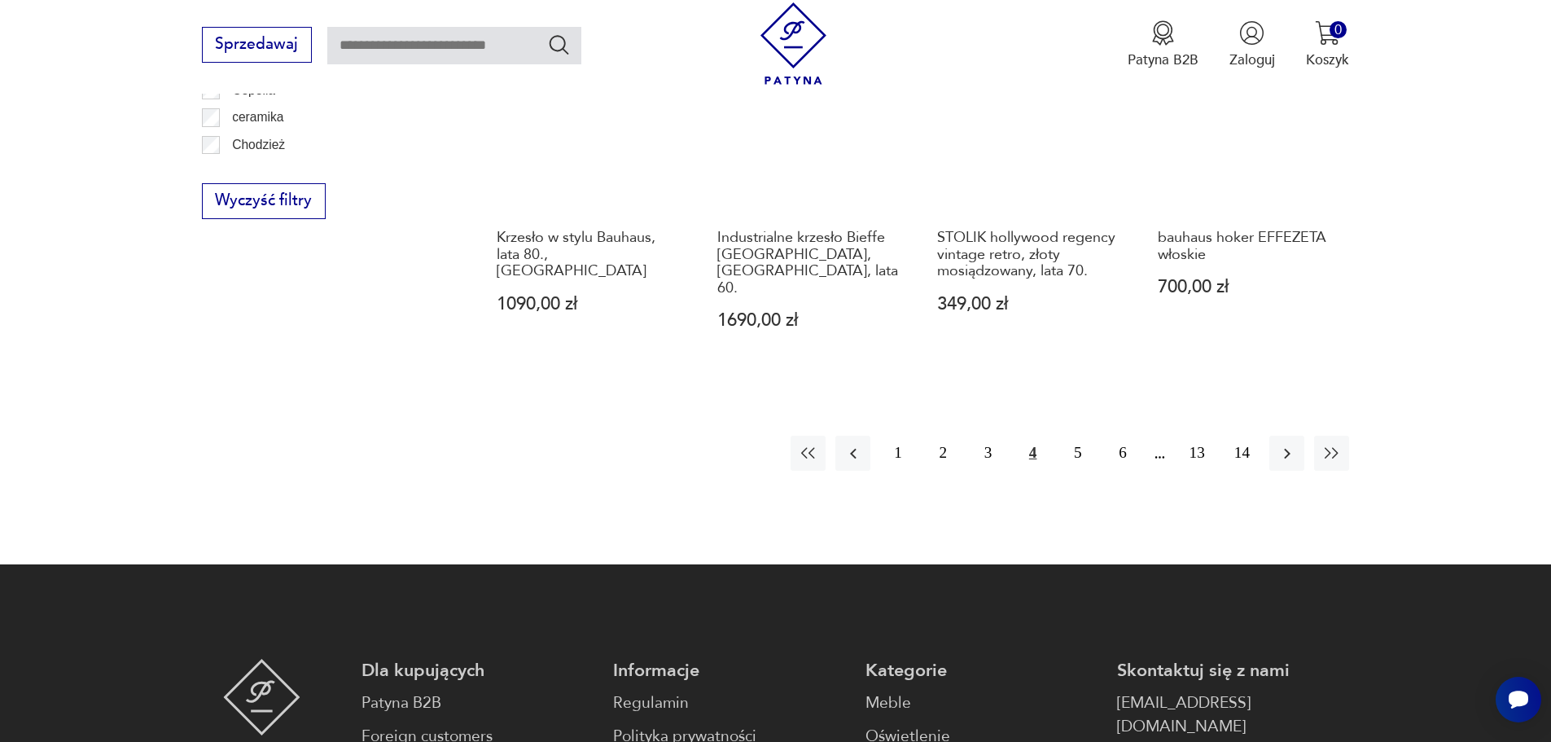
scroll to position [2008, 0]
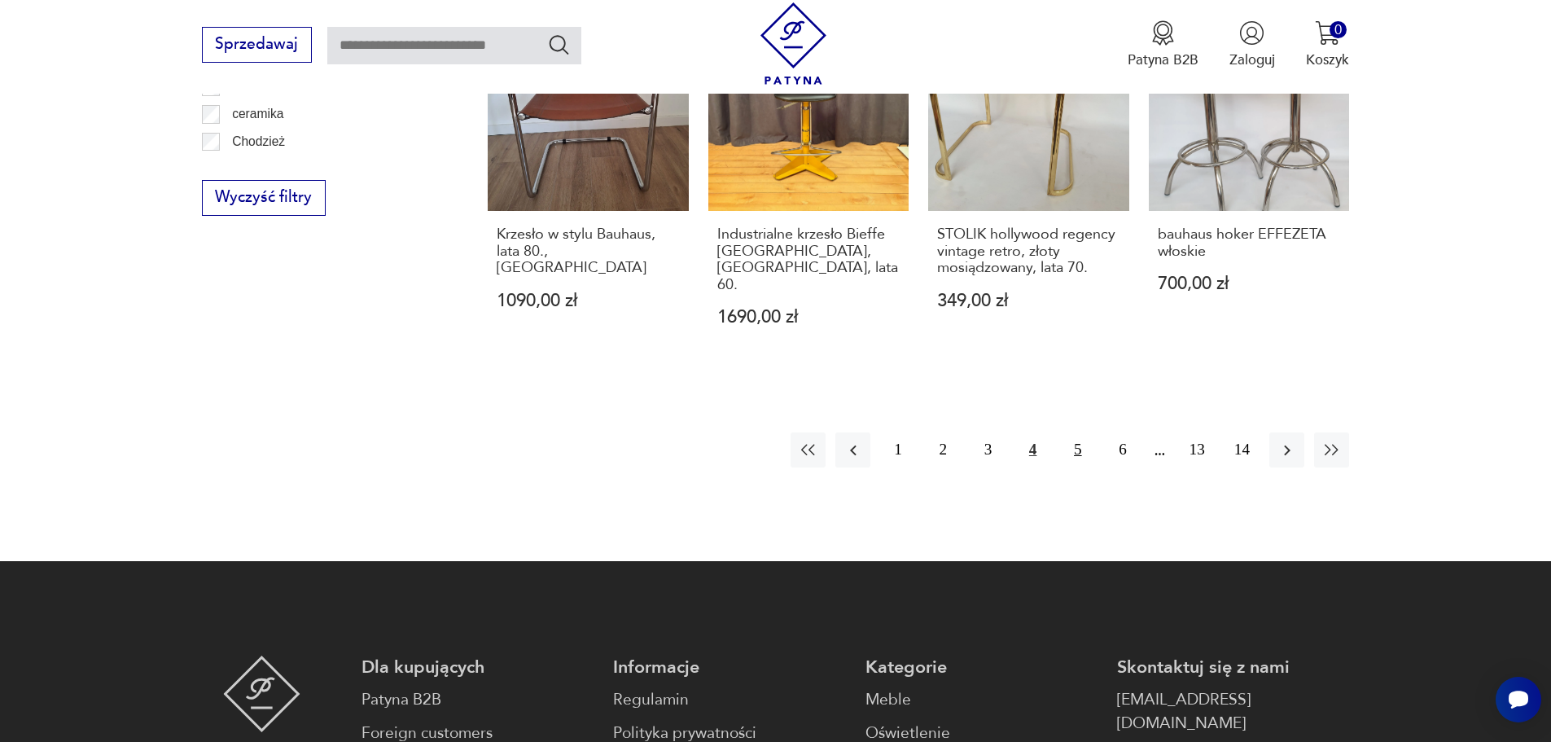
click at [1079, 432] on button "5" at bounding box center [1077, 449] width 35 height 35
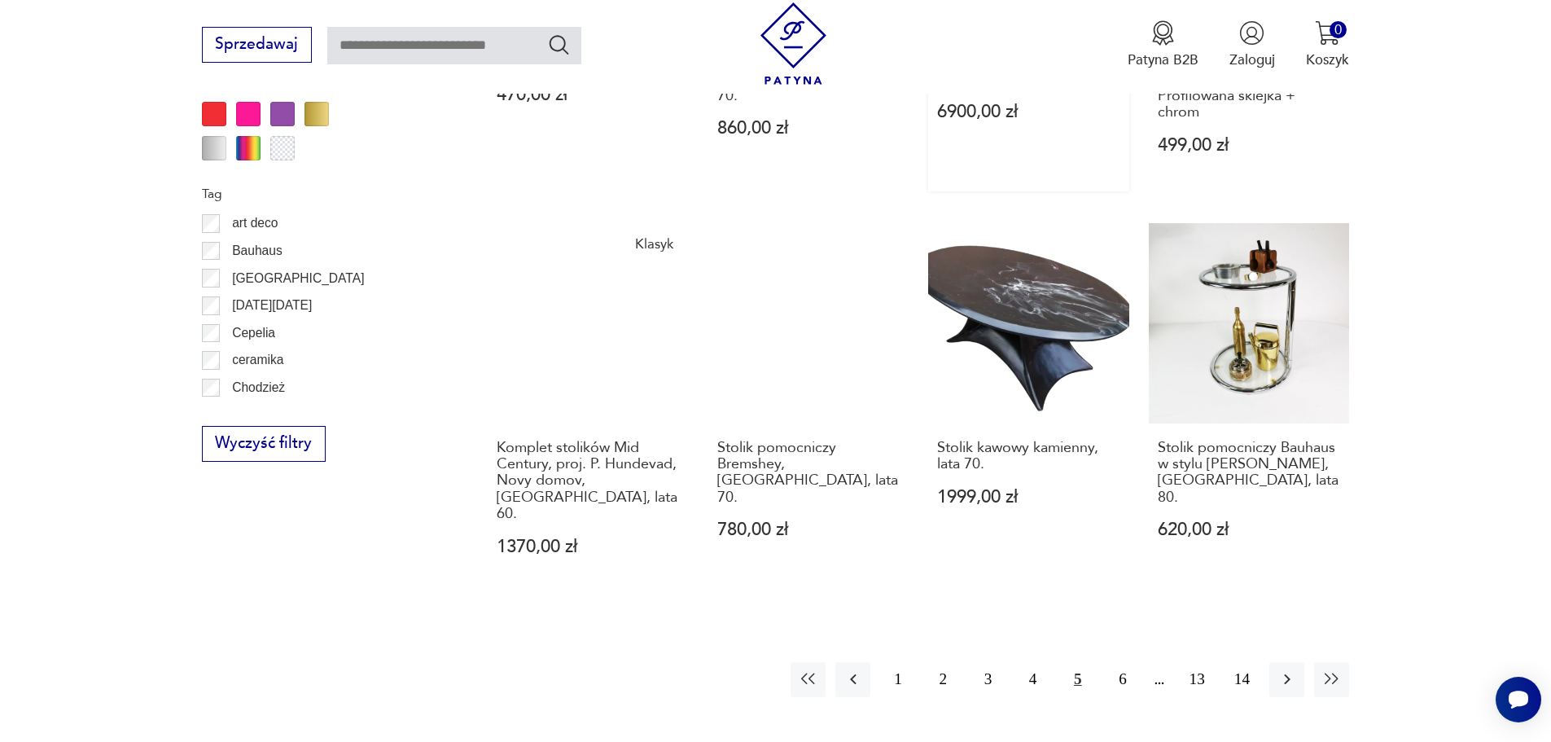
scroll to position [1764, 0]
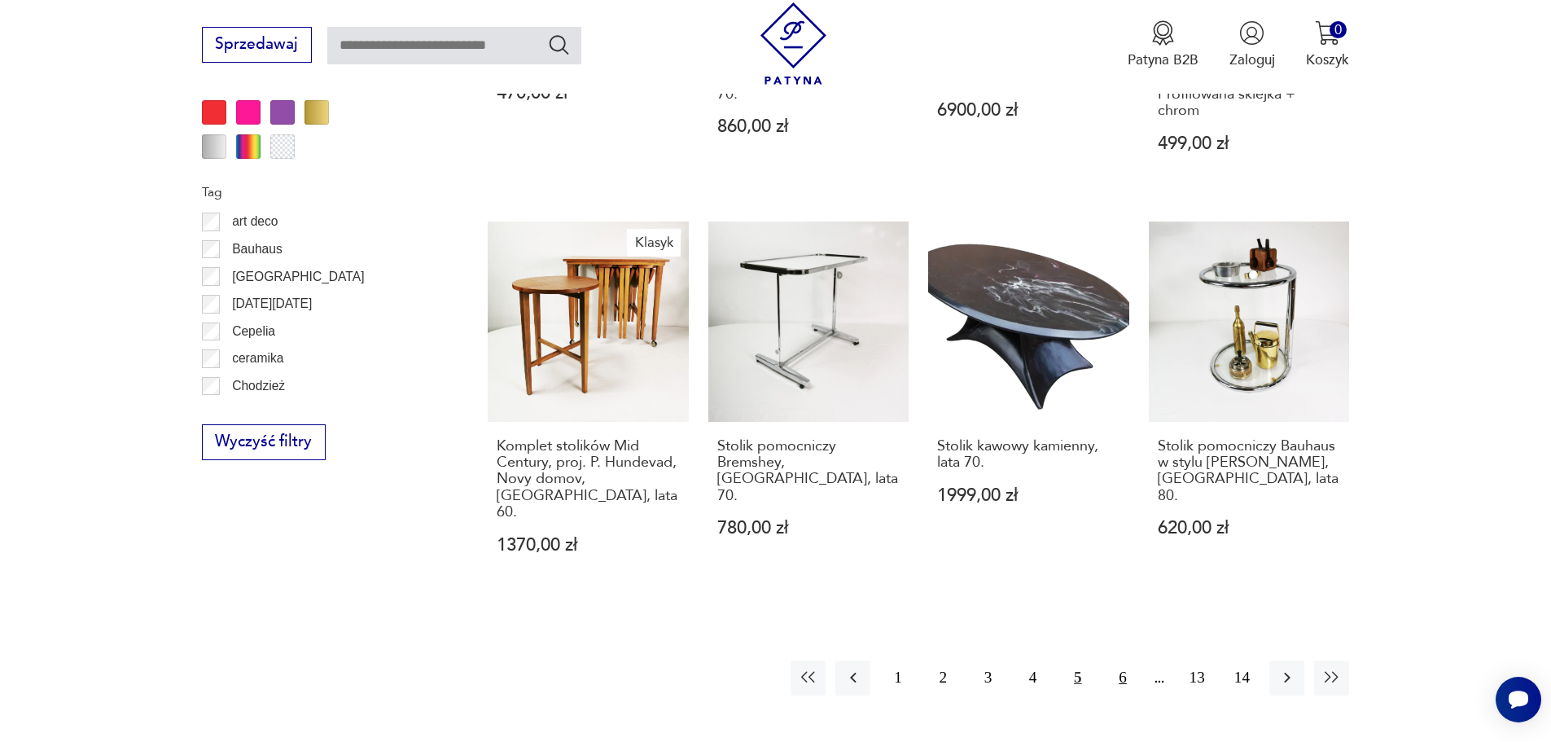
click at [1125, 660] on button "6" at bounding box center [1122, 677] width 35 height 35
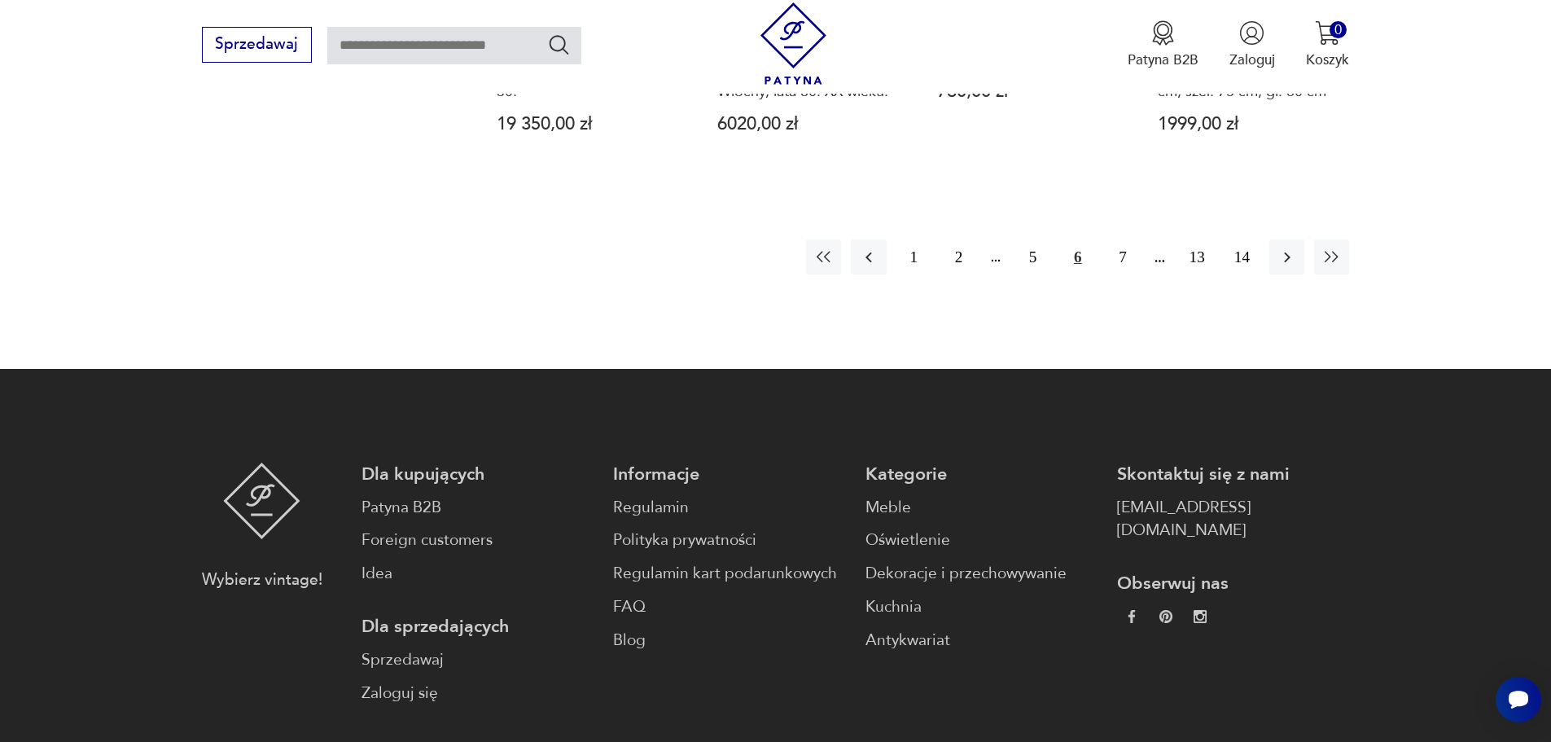
scroll to position [2334, 0]
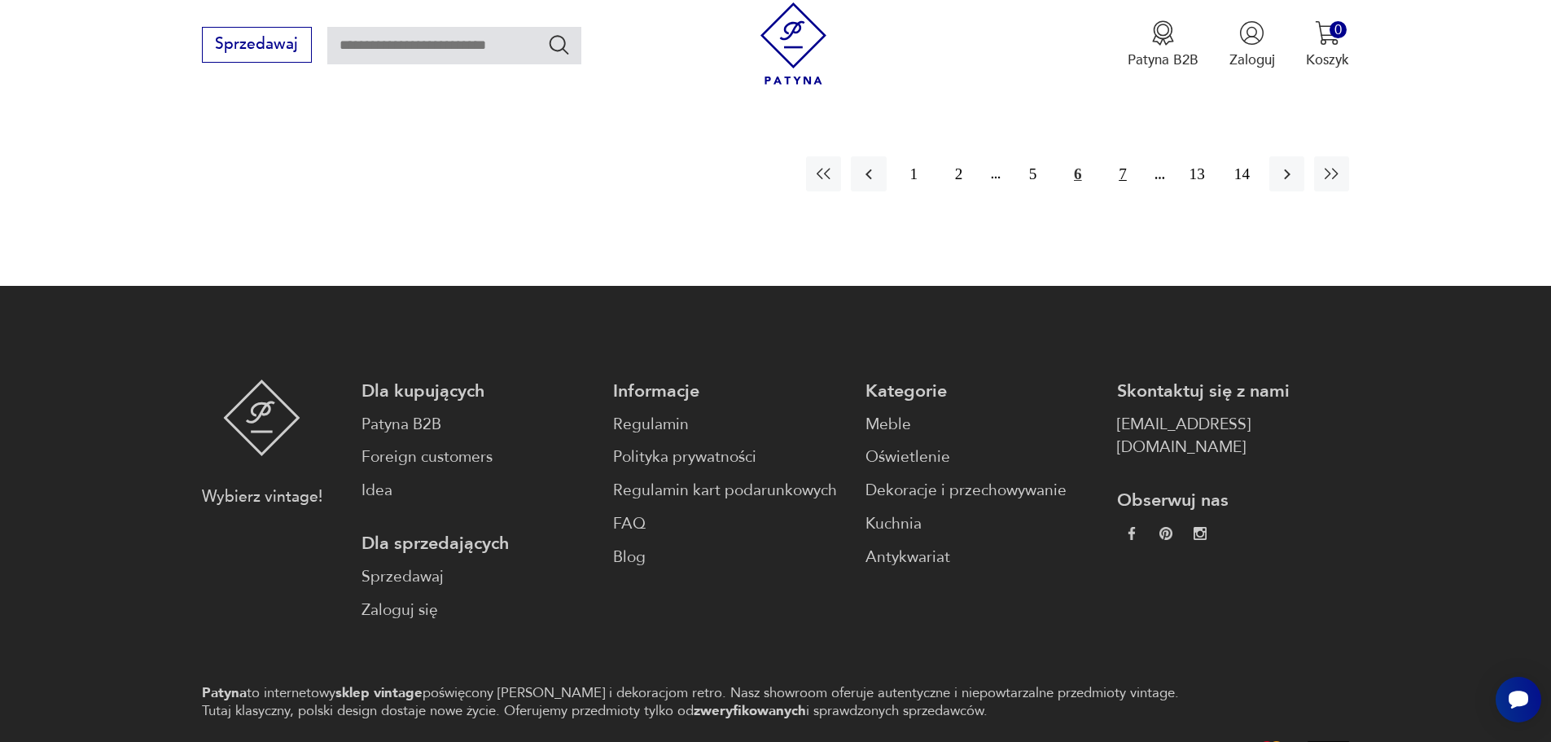
click at [1120, 156] on button "7" at bounding box center [1122, 173] width 35 height 35
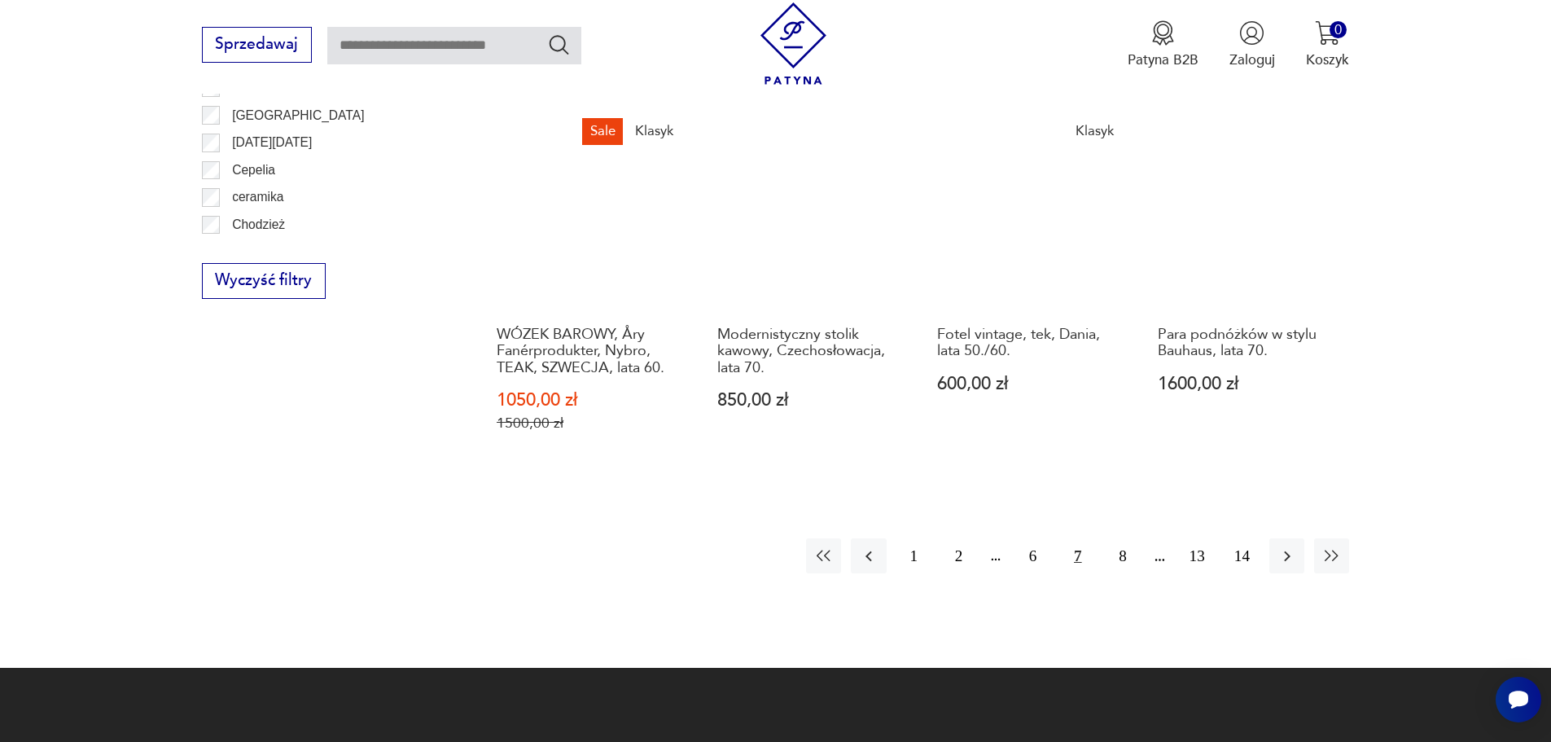
scroll to position [1927, 0]
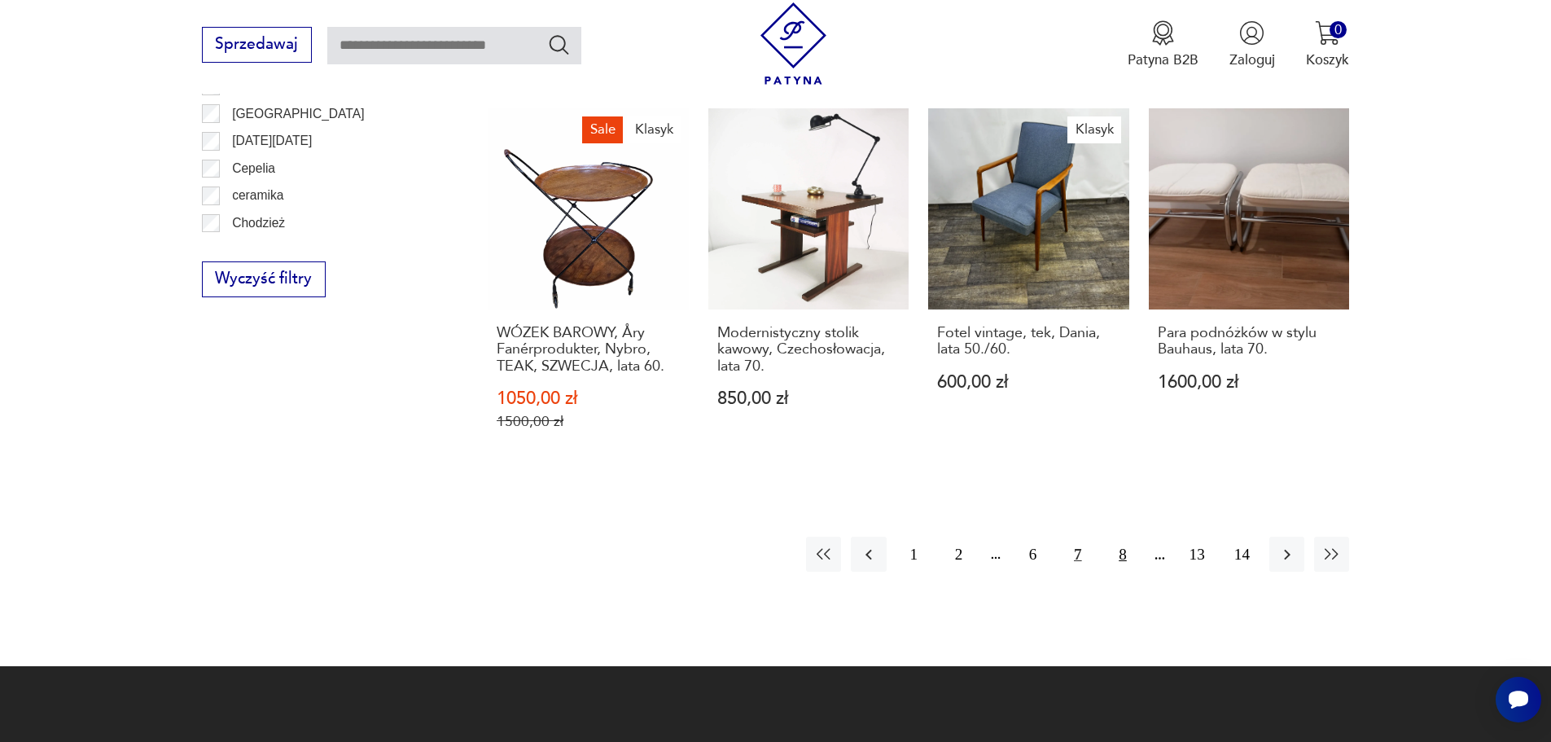
click at [1119, 537] on button "8" at bounding box center [1122, 554] width 35 height 35
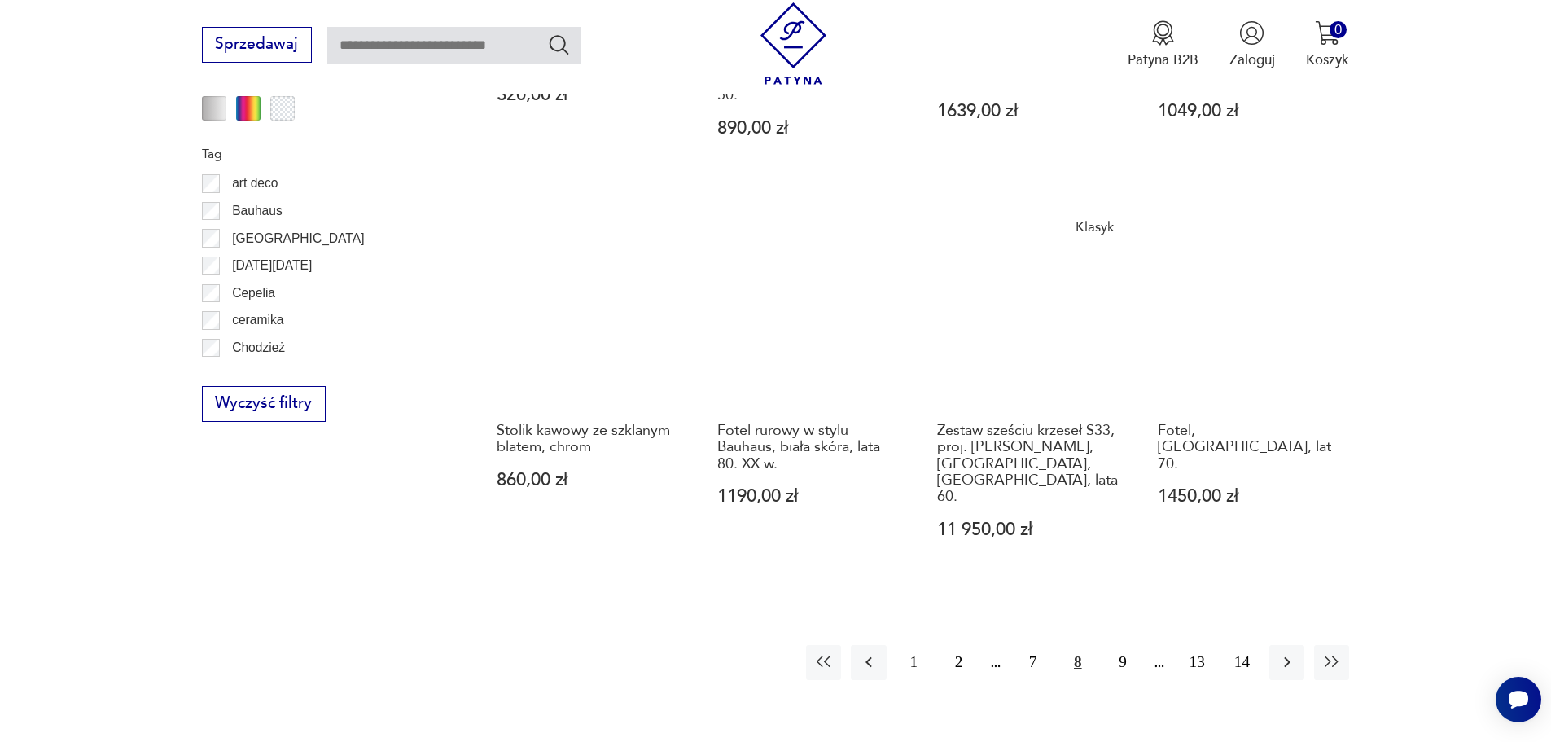
scroll to position [2008, 0]
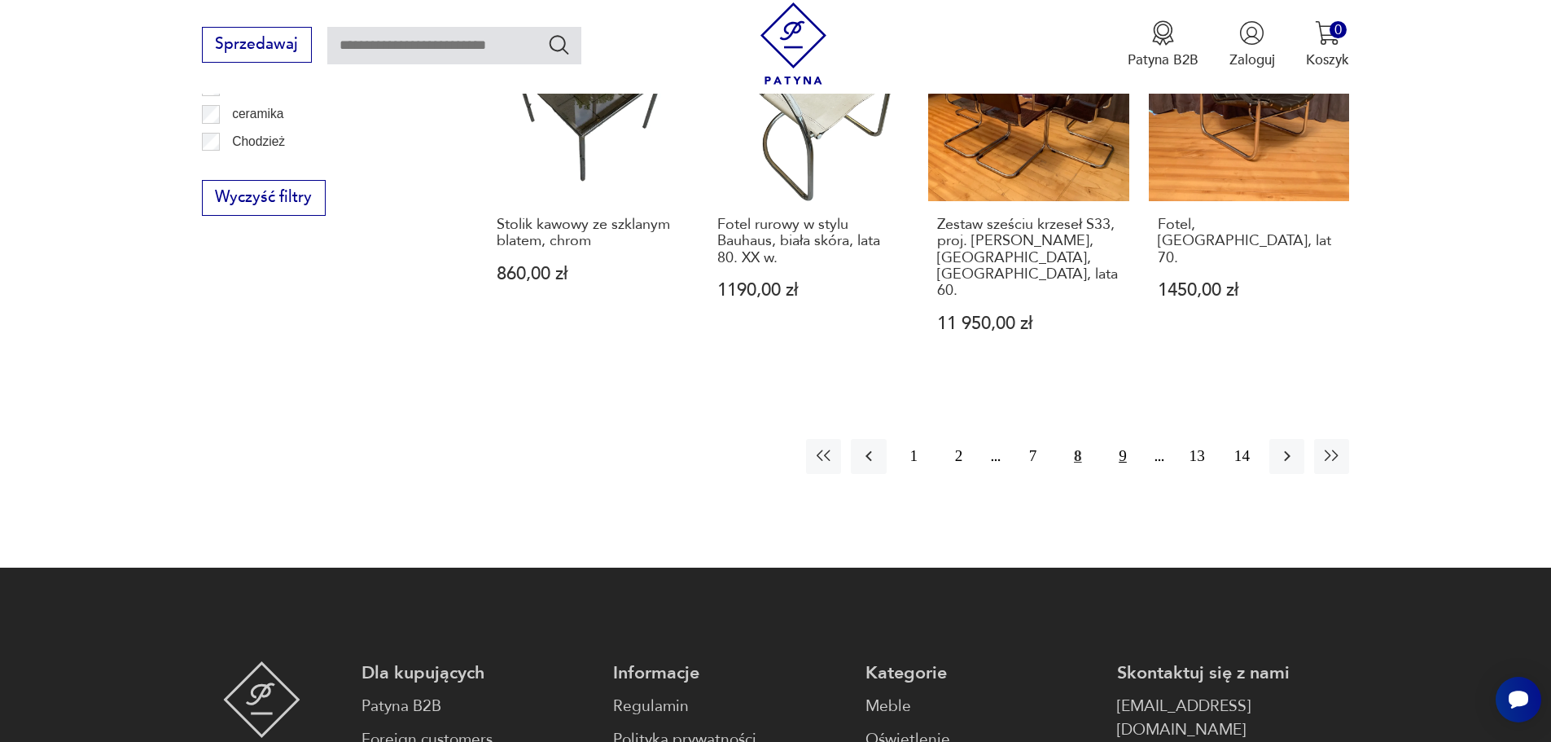
click at [1125, 439] on button "9" at bounding box center [1122, 456] width 35 height 35
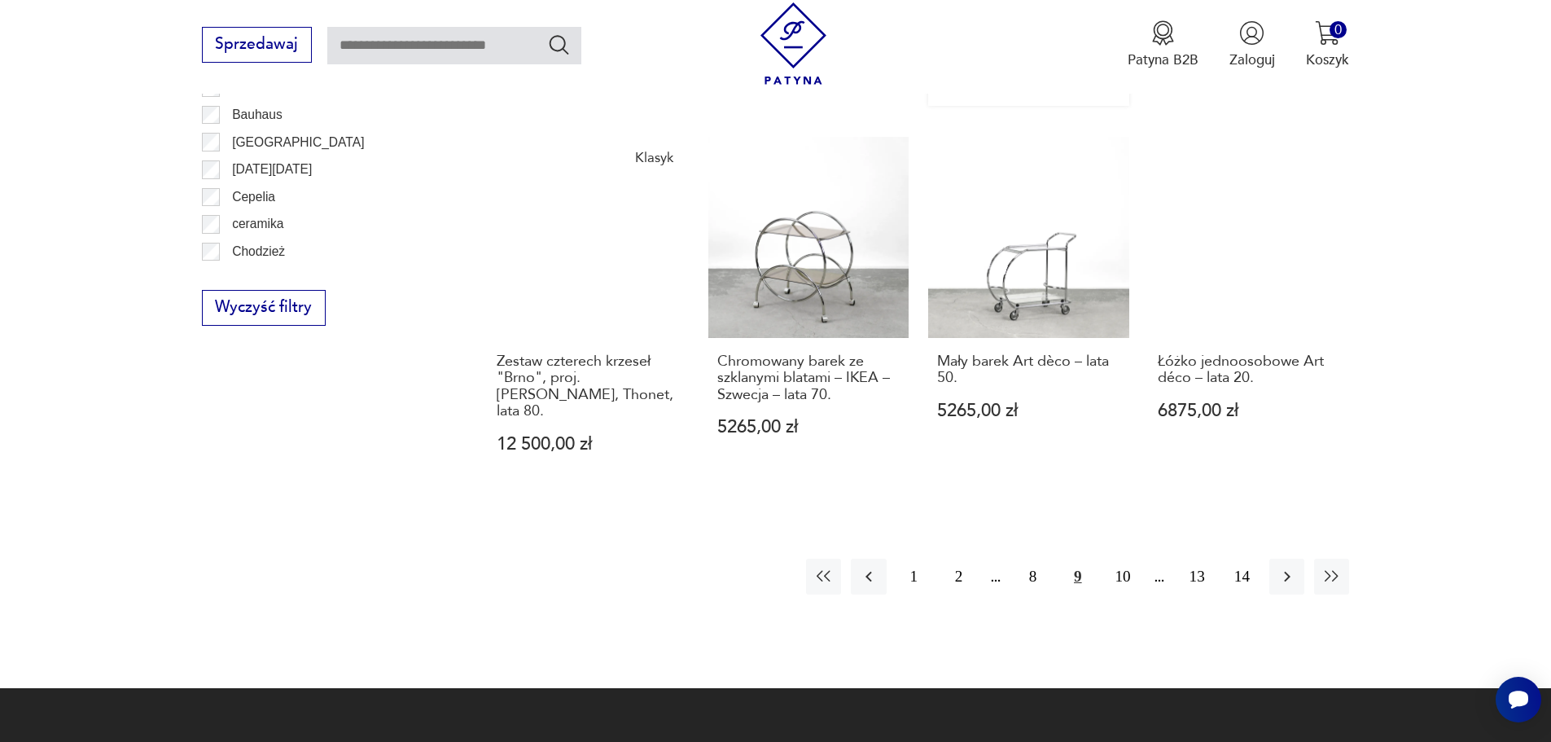
scroll to position [2008, 0]
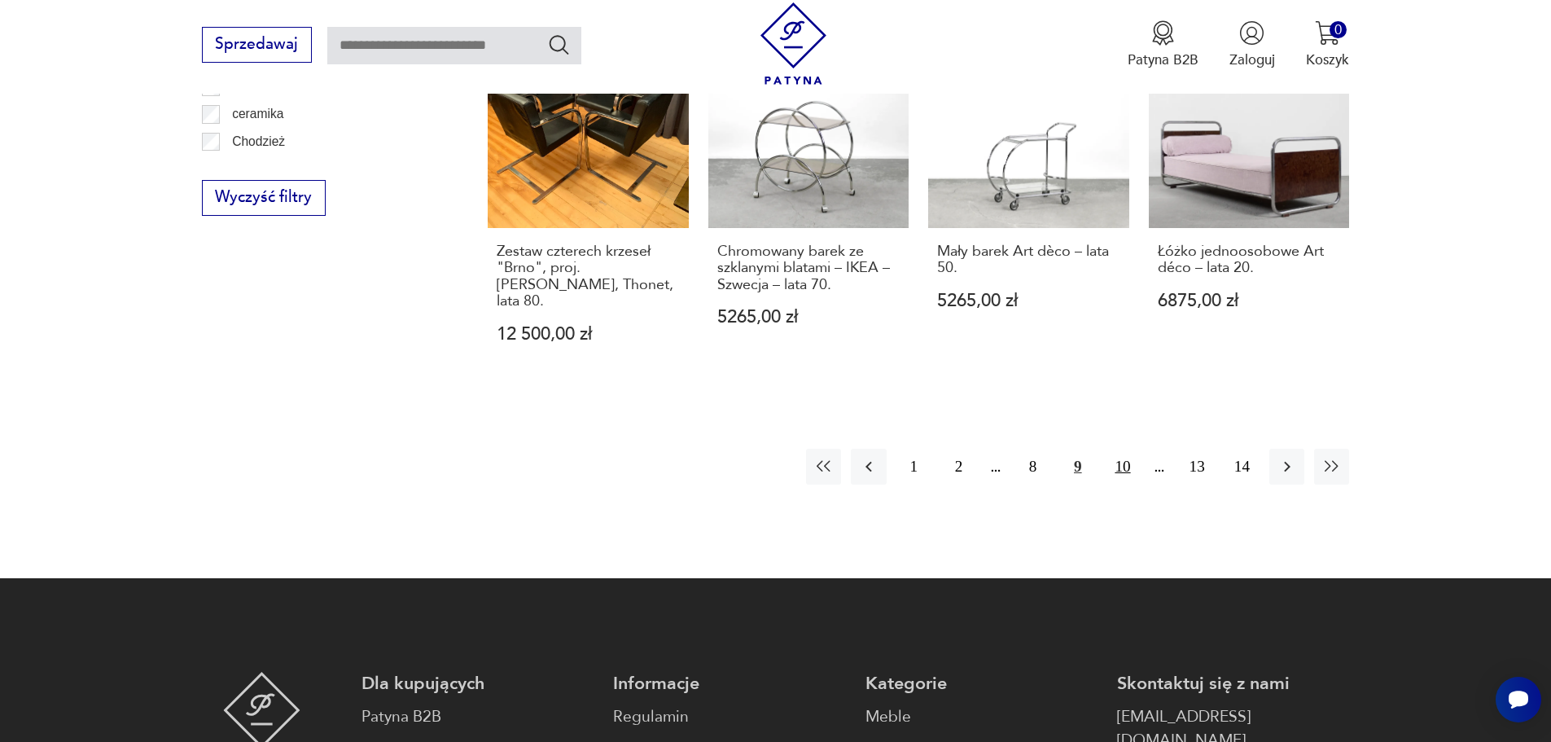
click at [1129, 449] on button "10" at bounding box center [1122, 466] width 35 height 35
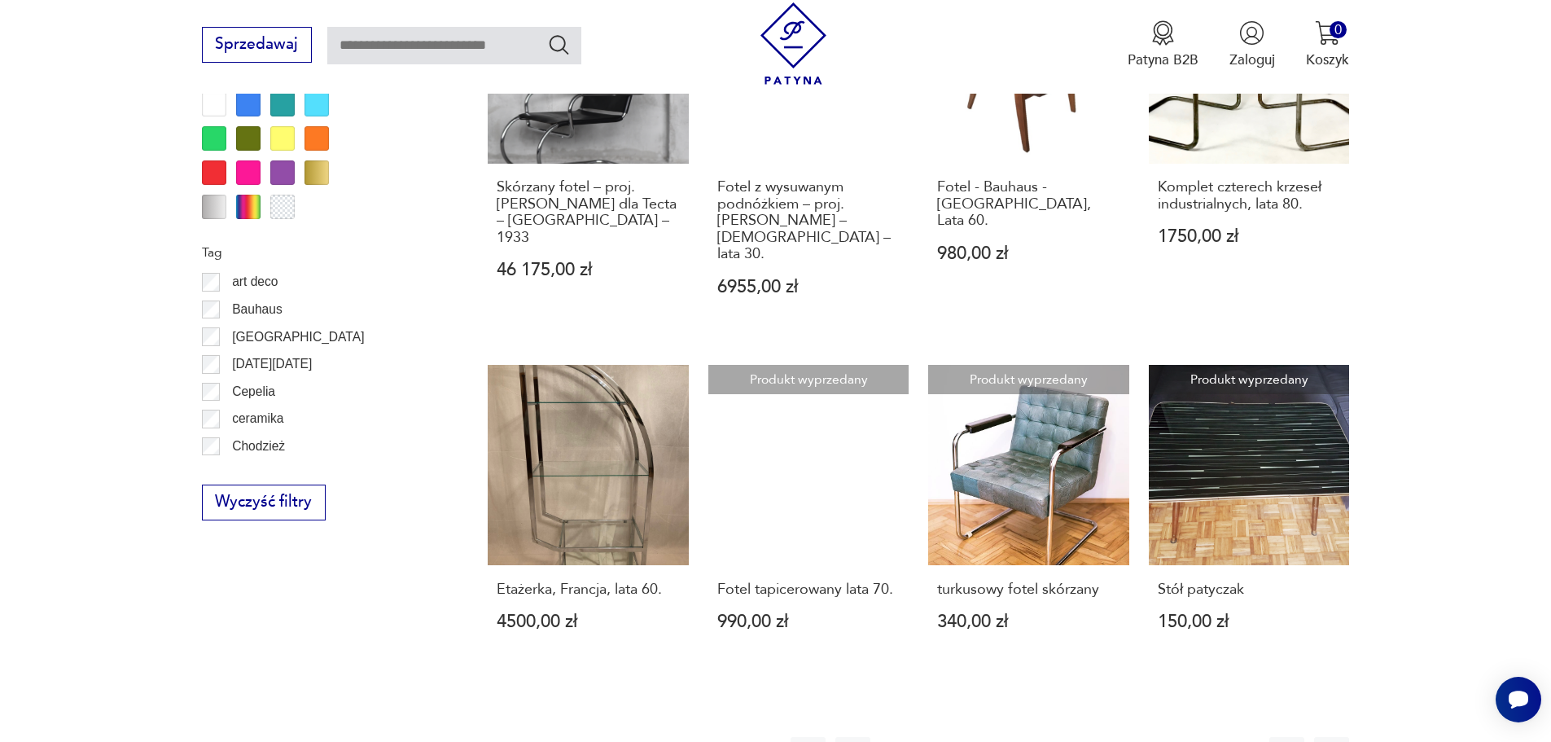
scroll to position [1764, 0]
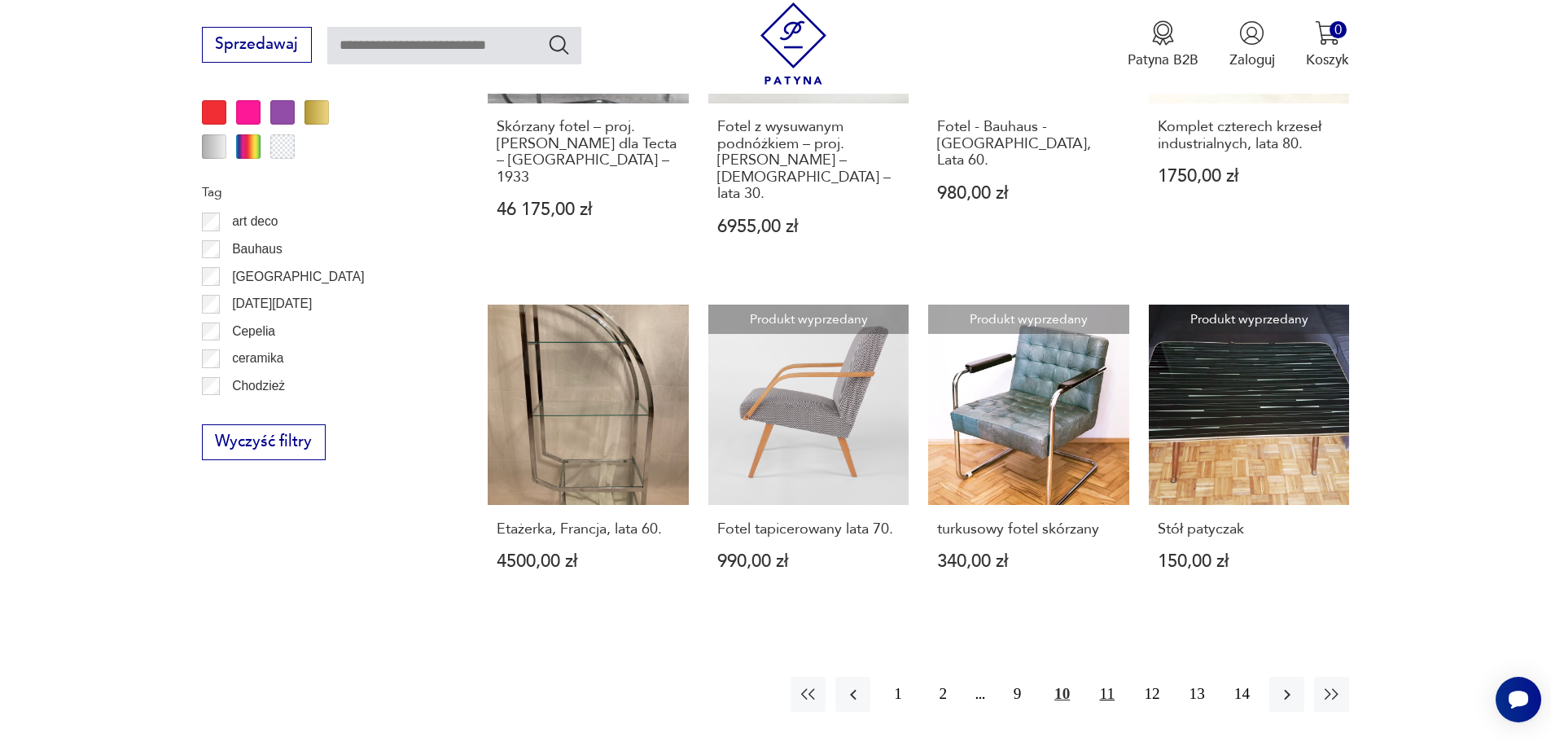
click at [1116, 677] on button "11" at bounding box center [1107, 694] width 35 height 35
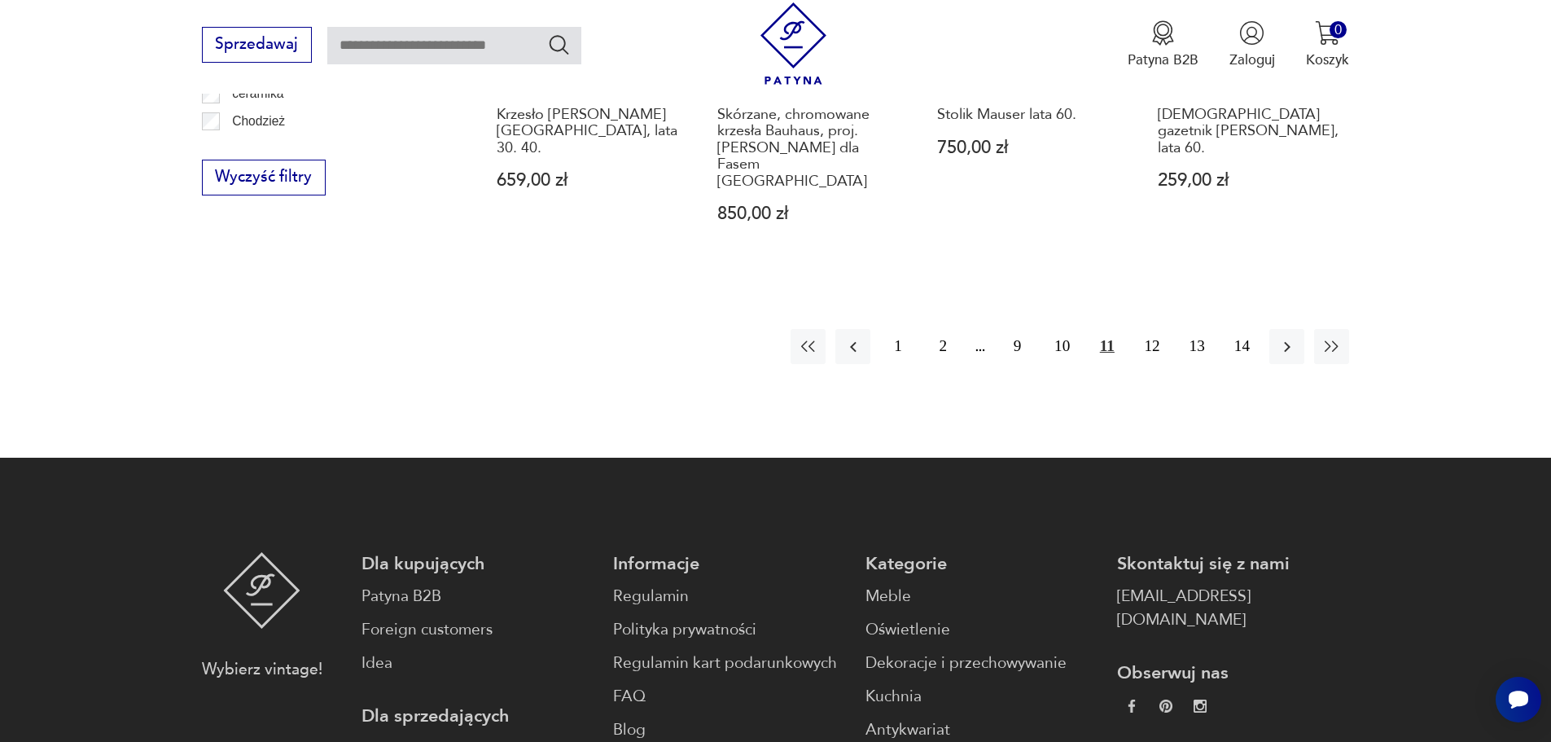
scroll to position [2089, 0]
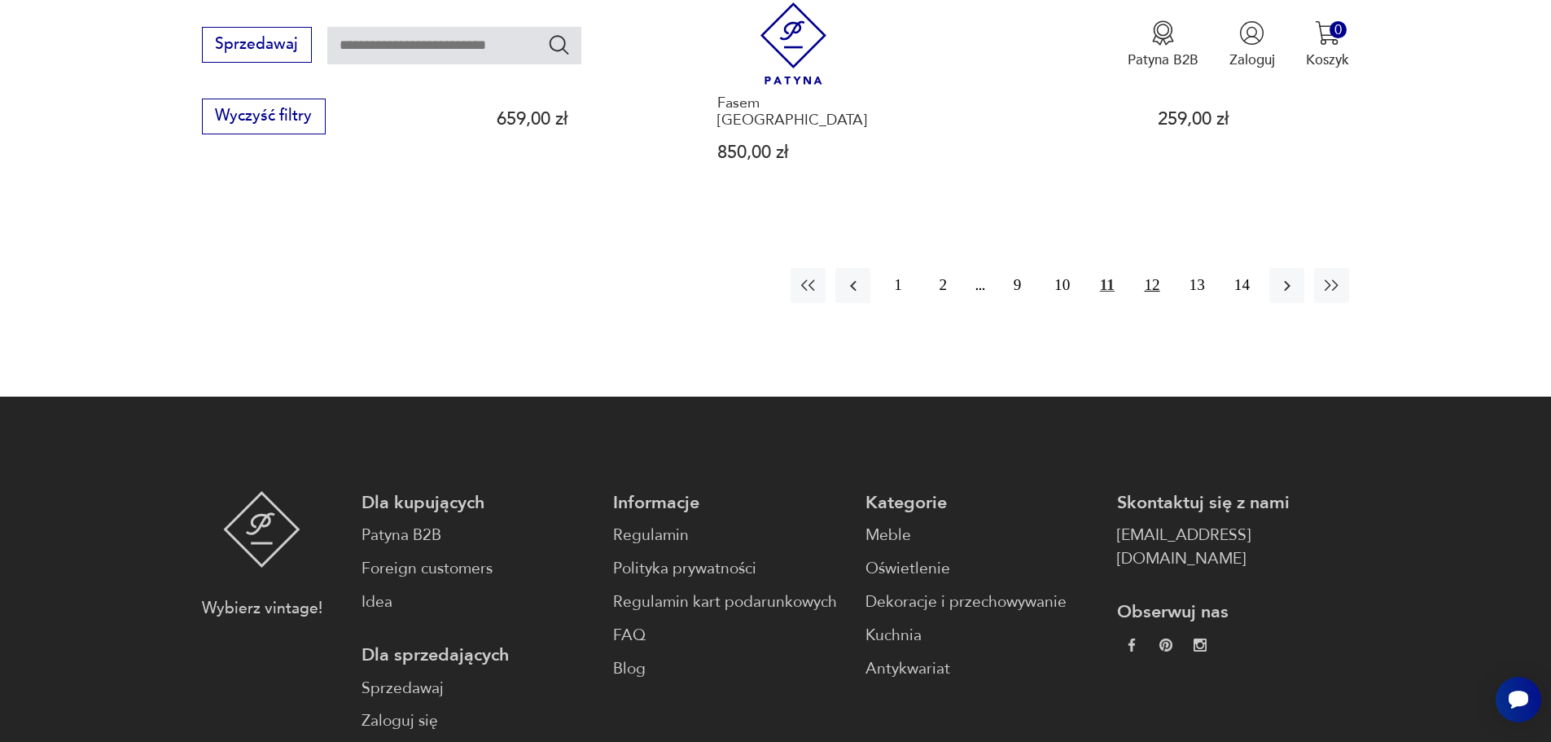
click at [1155, 268] on button "12" at bounding box center [1151, 285] width 35 height 35
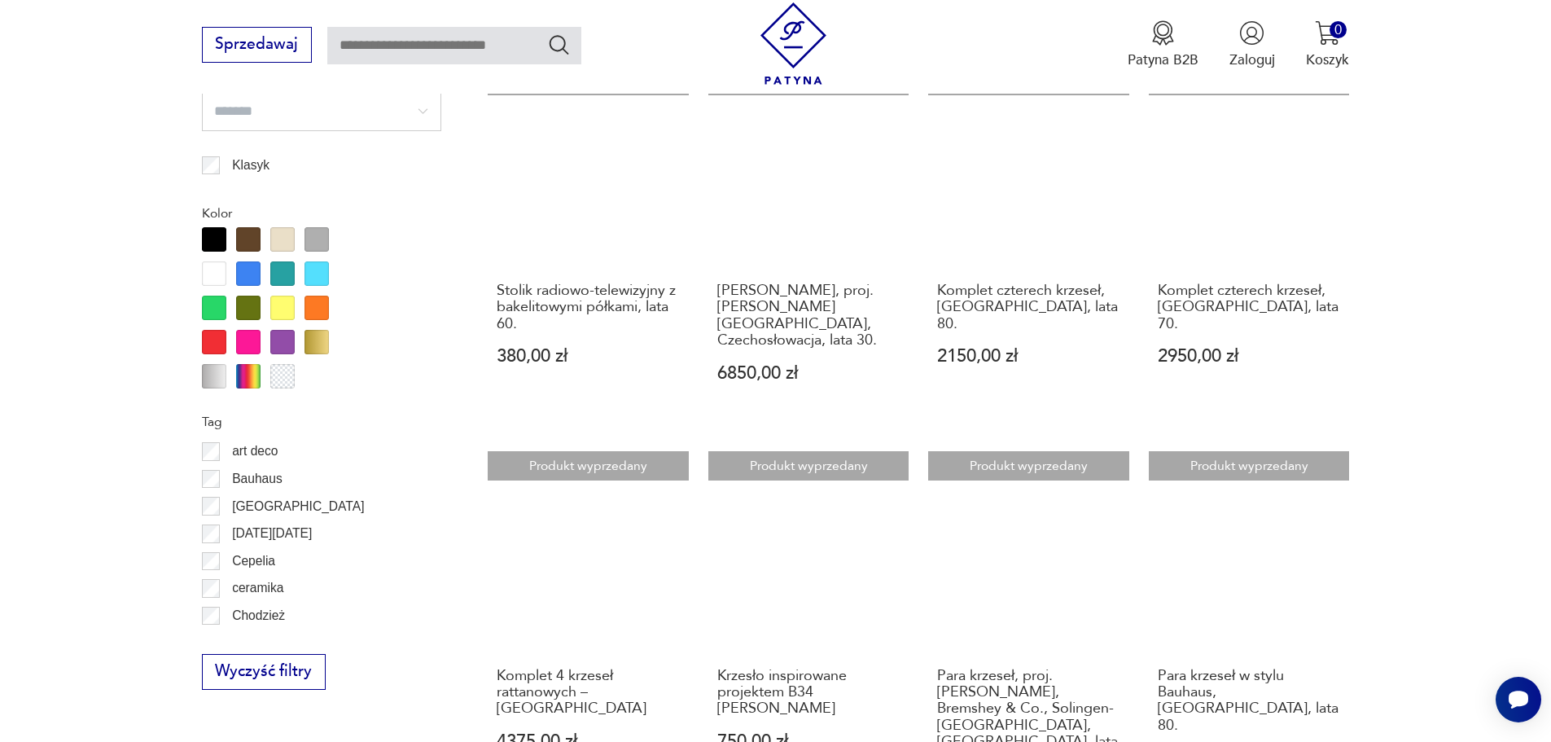
scroll to position [1764, 0]
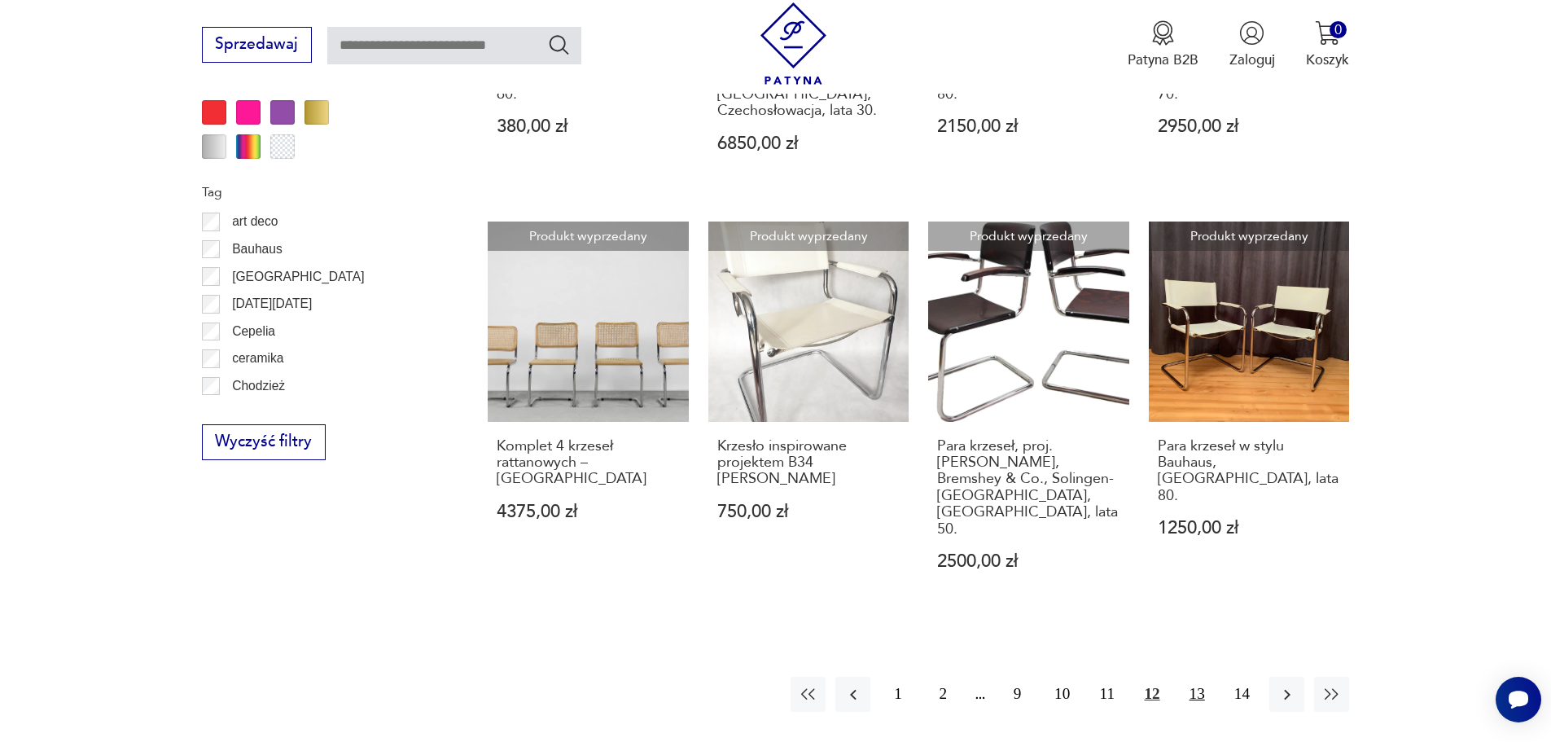
click at [1196, 677] on button "13" at bounding box center [1197, 694] width 35 height 35
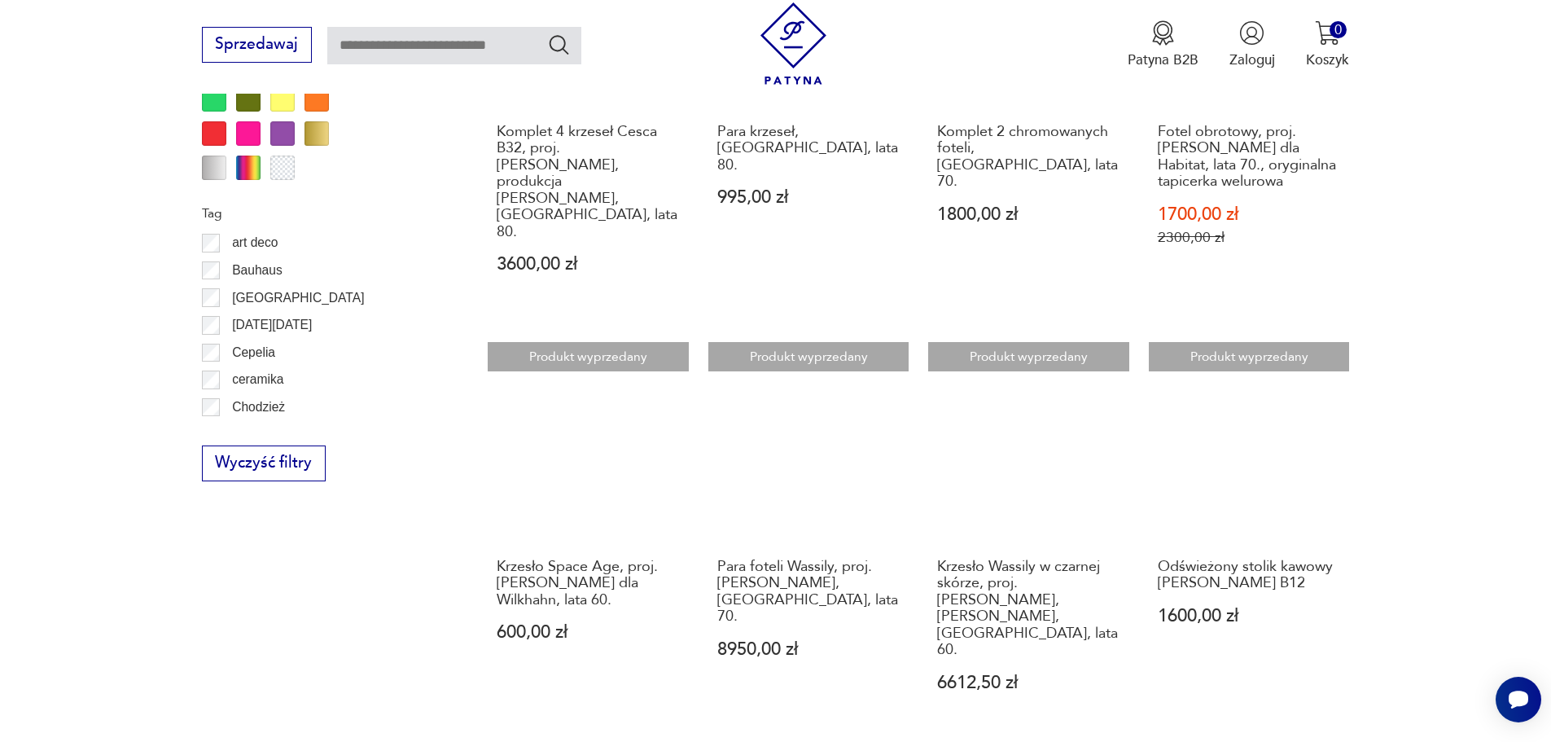
scroll to position [2089, 0]
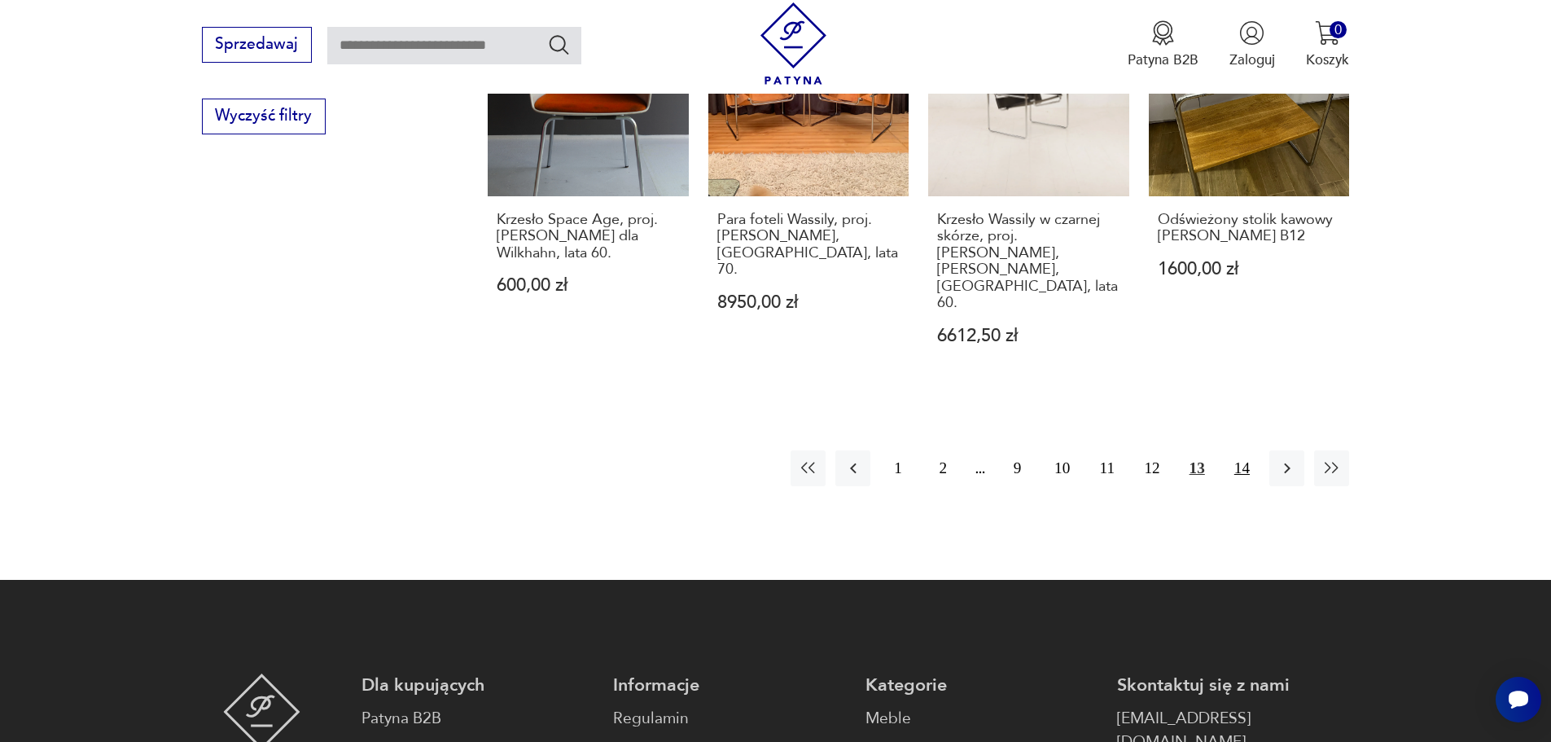
click at [1248, 450] on button "14" at bounding box center [1242, 467] width 35 height 35
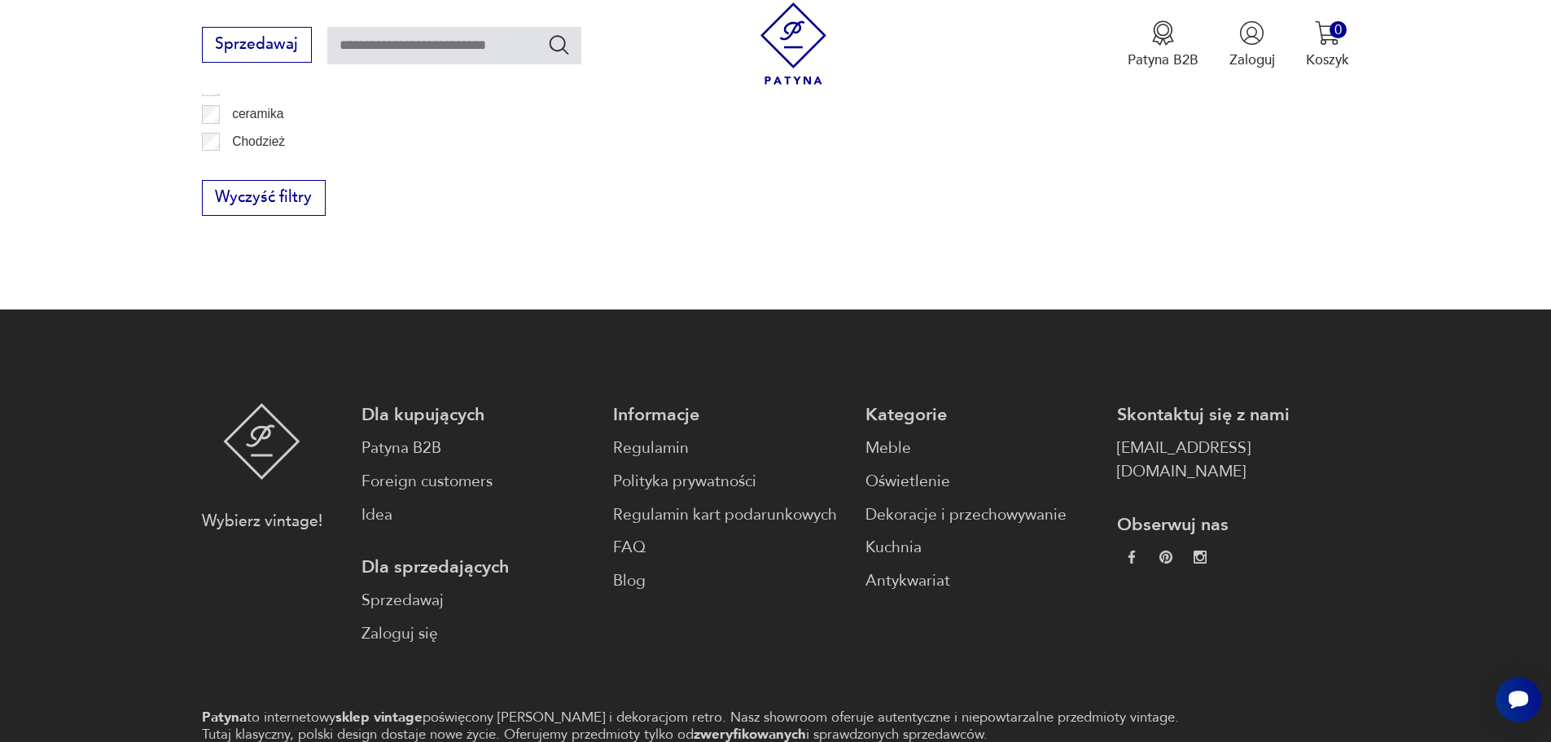
scroll to position [2146, 0]
